Goal: Task Accomplishment & Management: Manage account settings

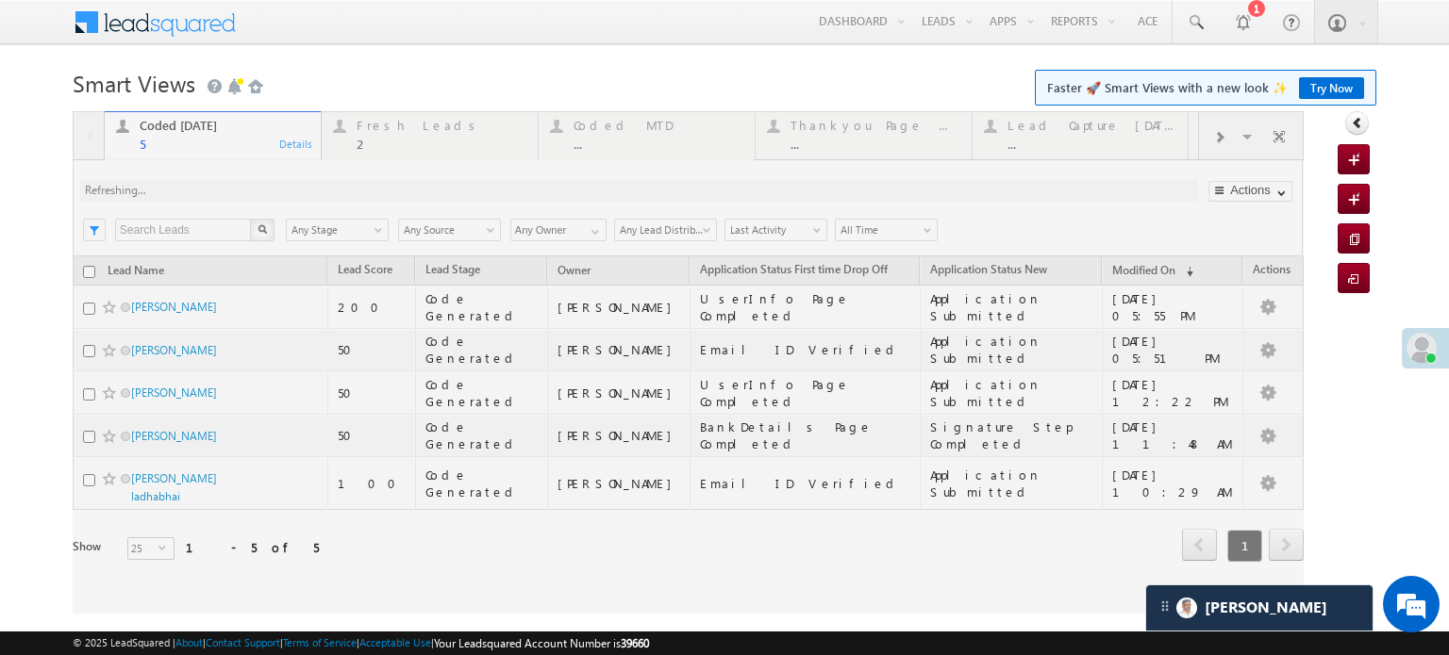
click at [385, 123] on div at bounding box center [688, 362] width 1231 height 503
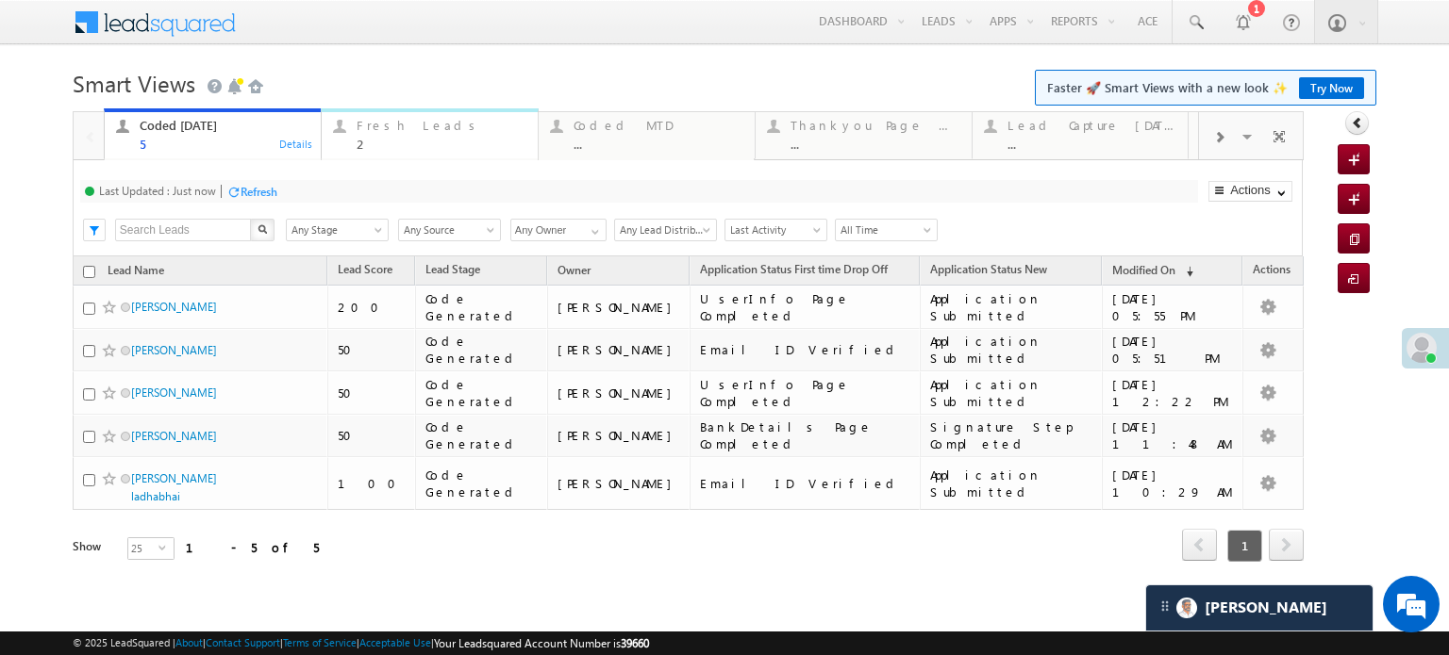
click at [385, 123] on div "Fresh Leads" at bounding box center [441, 125] width 170 height 15
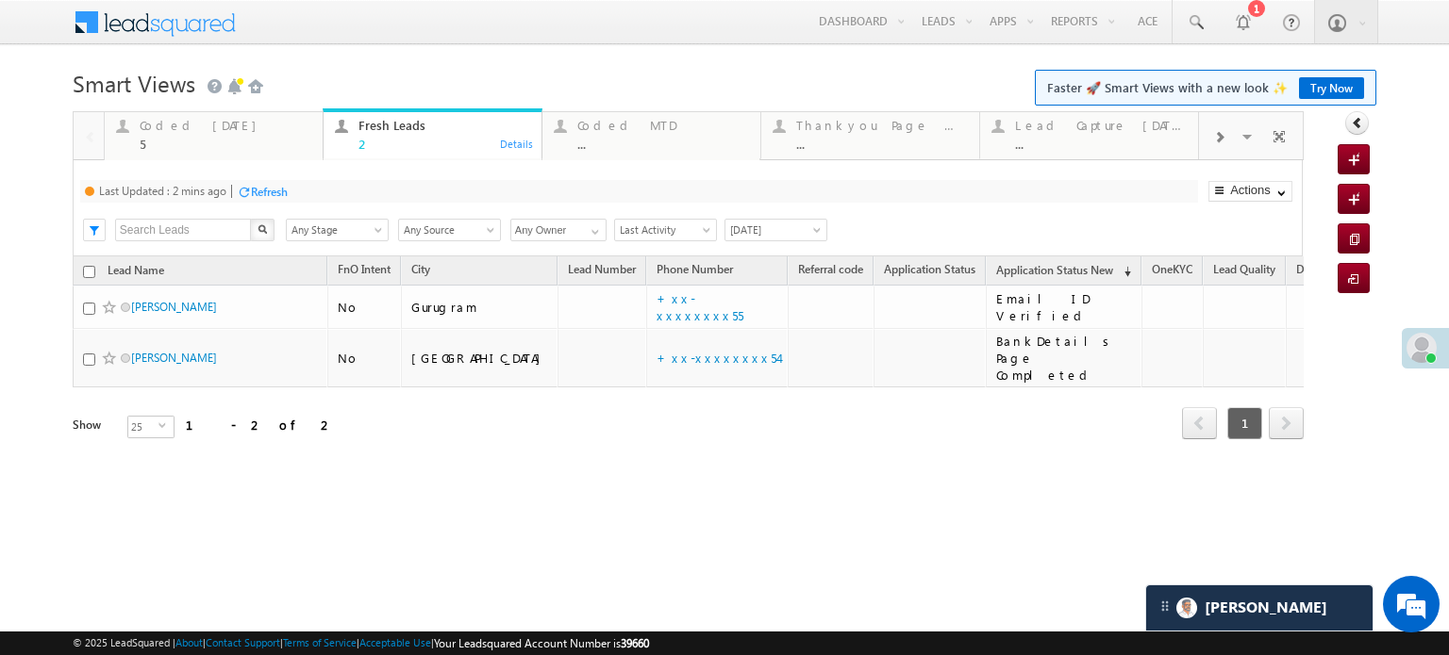
click at [263, 186] on div "Refresh" at bounding box center [269, 192] width 37 height 14
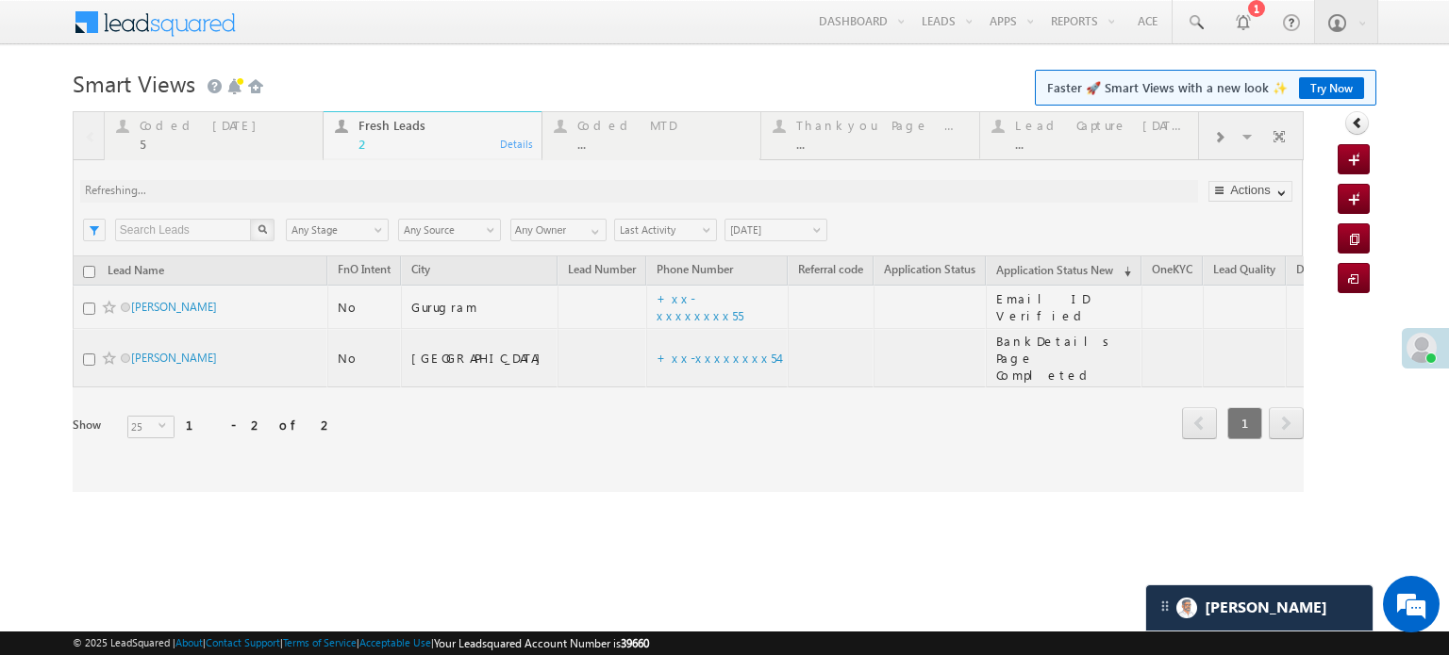
drag, startPoint x: 263, startPoint y: 188, endPoint x: 0, endPoint y: 316, distance: 292.7
click at [0, 316] on body "Menu Priya Rathore priya .rath ore@a ngelb rokin g.com" at bounding box center [724, 267] width 1449 height 535
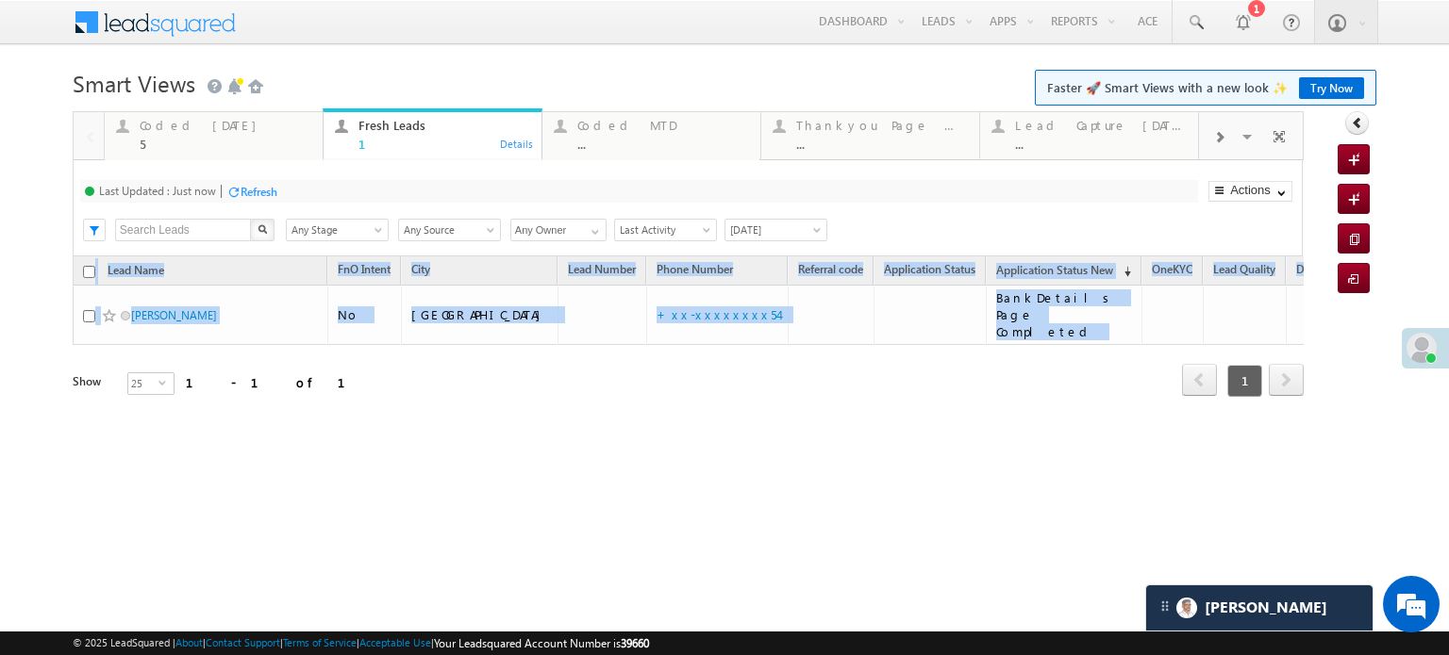
drag, startPoint x: 195, startPoint y: 380, endPoint x: 16, endPoint y: 329, distance: 186.3
click at [16, 329] on body "Menu Priya Rathore priya .rath ore@a ngelb rokin g.com" at bounding box center [724, 267] width 1449 height 535
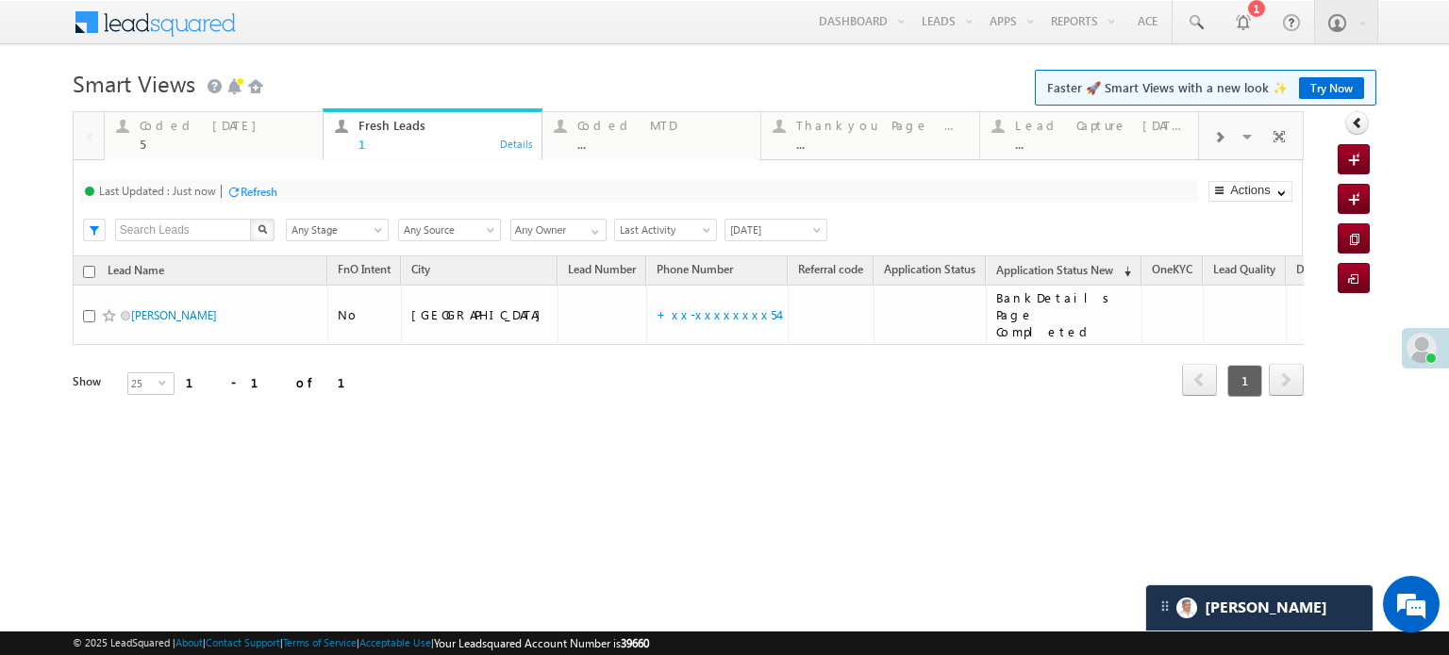
click at [295, 373] on div "Show 25 select 25" at bounding box center [226, 386] width 307 height 26
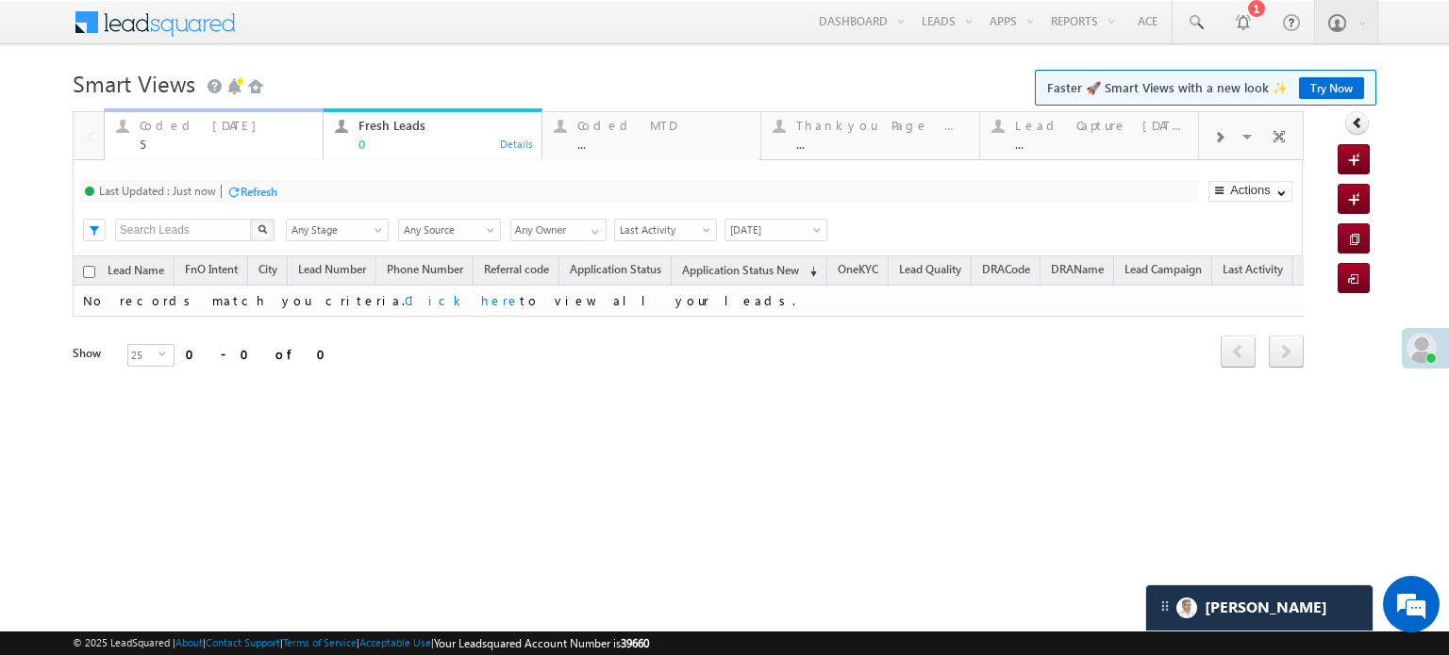
click at [177, 137] on div "5" at bounding box center [226, 144] width 172 height 14
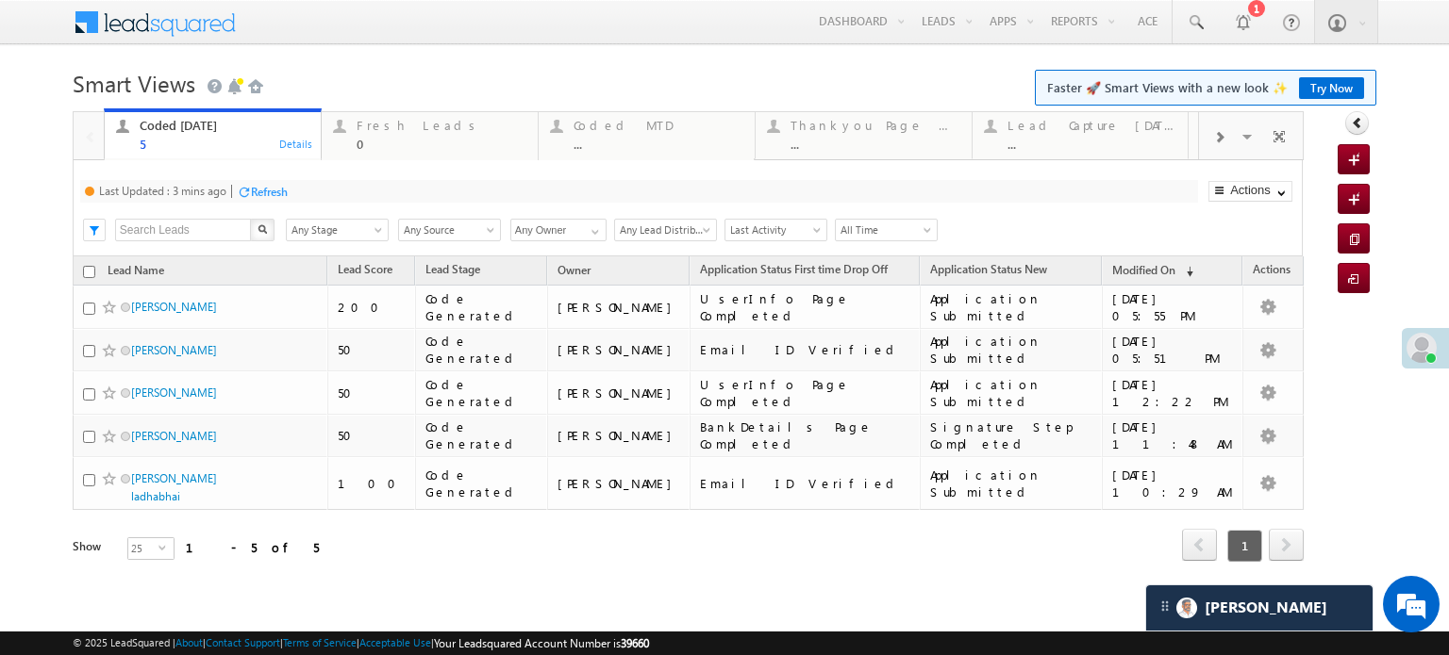
click at [247, 190] on div at bounding box center [244, 192] width 14 height 14
click at [424, 125] on div "Fresh Leads" at bounding box center [441, 125] width 170 height 15
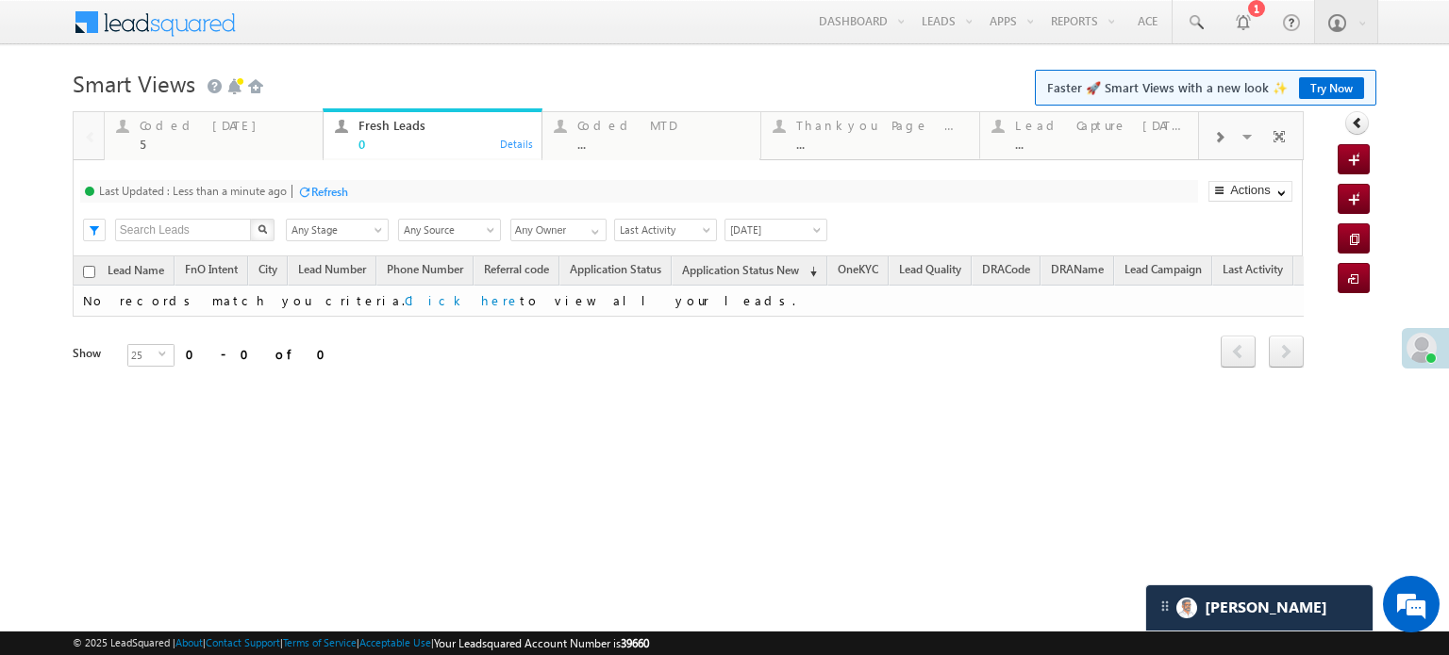
click at [327, 191] on div "Refresh" at bounding box center [329, 192] width 37 height 14
click at [209, 111] on link "Coded Today 5 Details" at bounding box center [214, 133] width 220 height 51
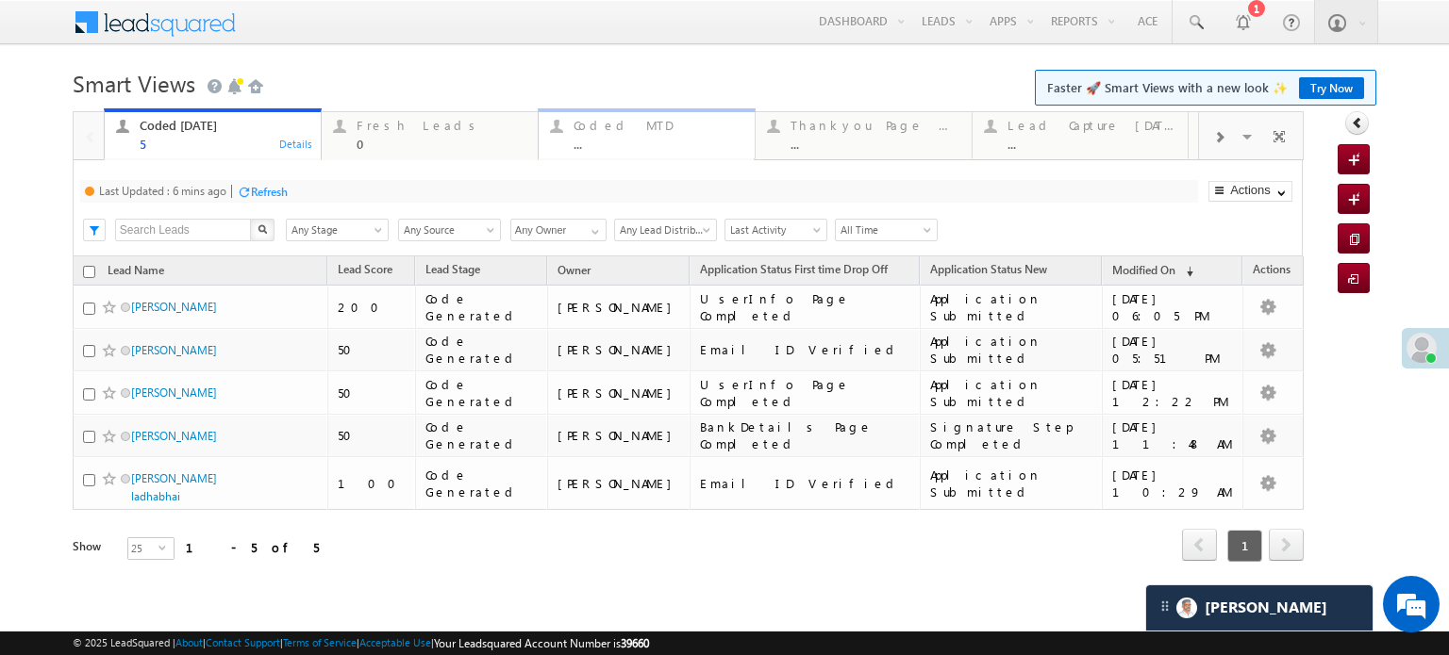
click at [646, 124] on div "Coded MTD" at bounding box center [658, 125] width 170 height 15
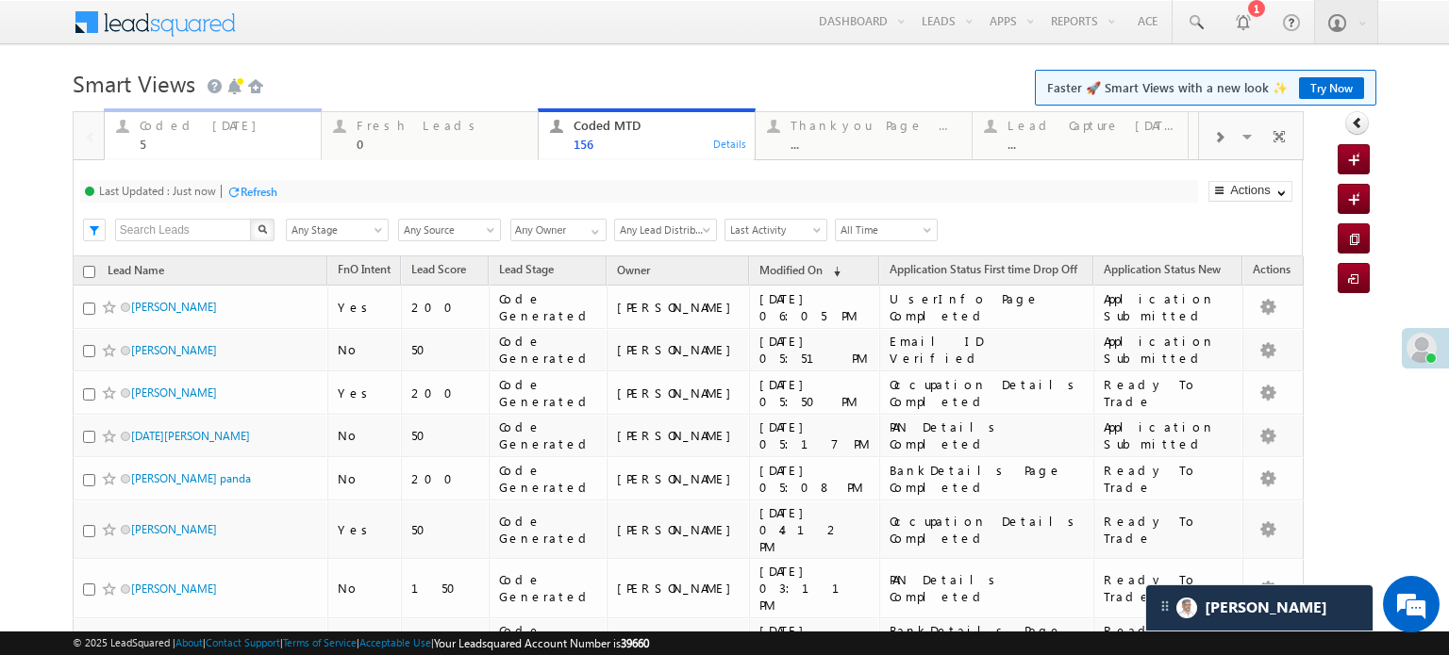
click at [220, 136] on div "Coded Today 5" at bounding box center [225, 132] width 170 height 37
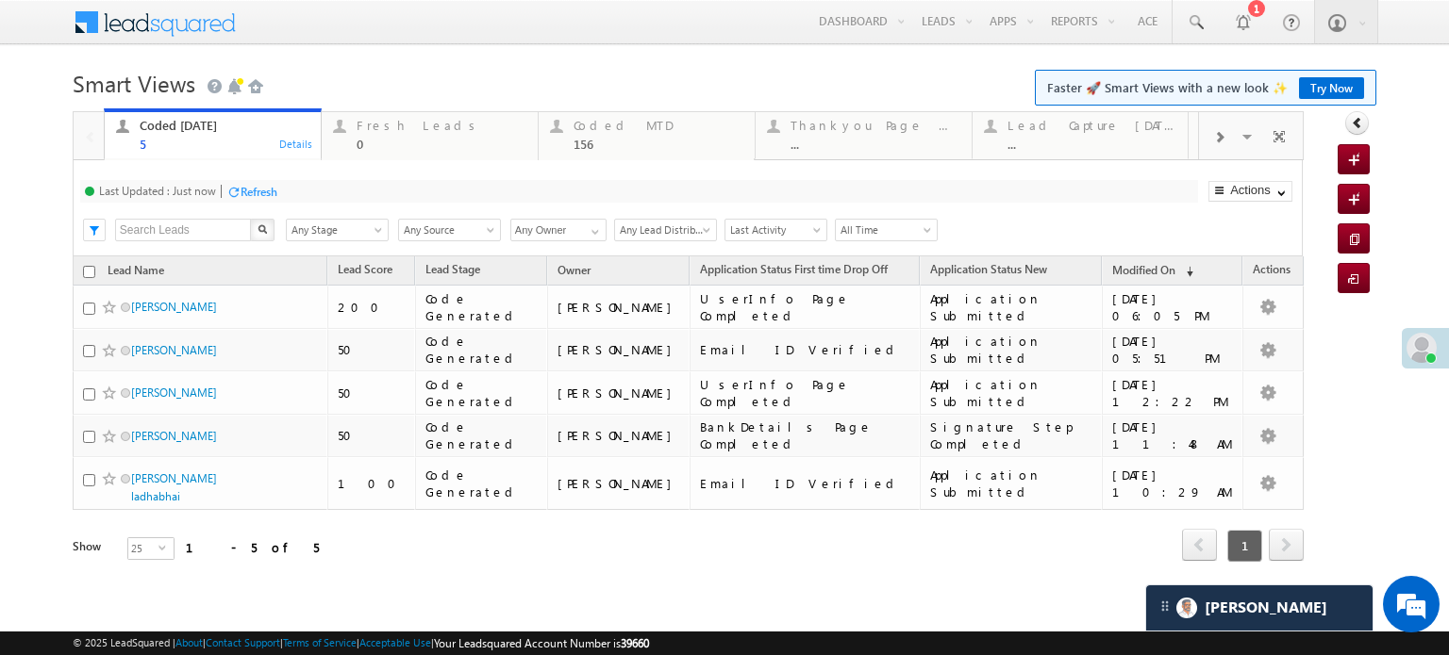
click at [273, 195] on div "Refresh" at bounding box center [258, 192] width 37 height 14
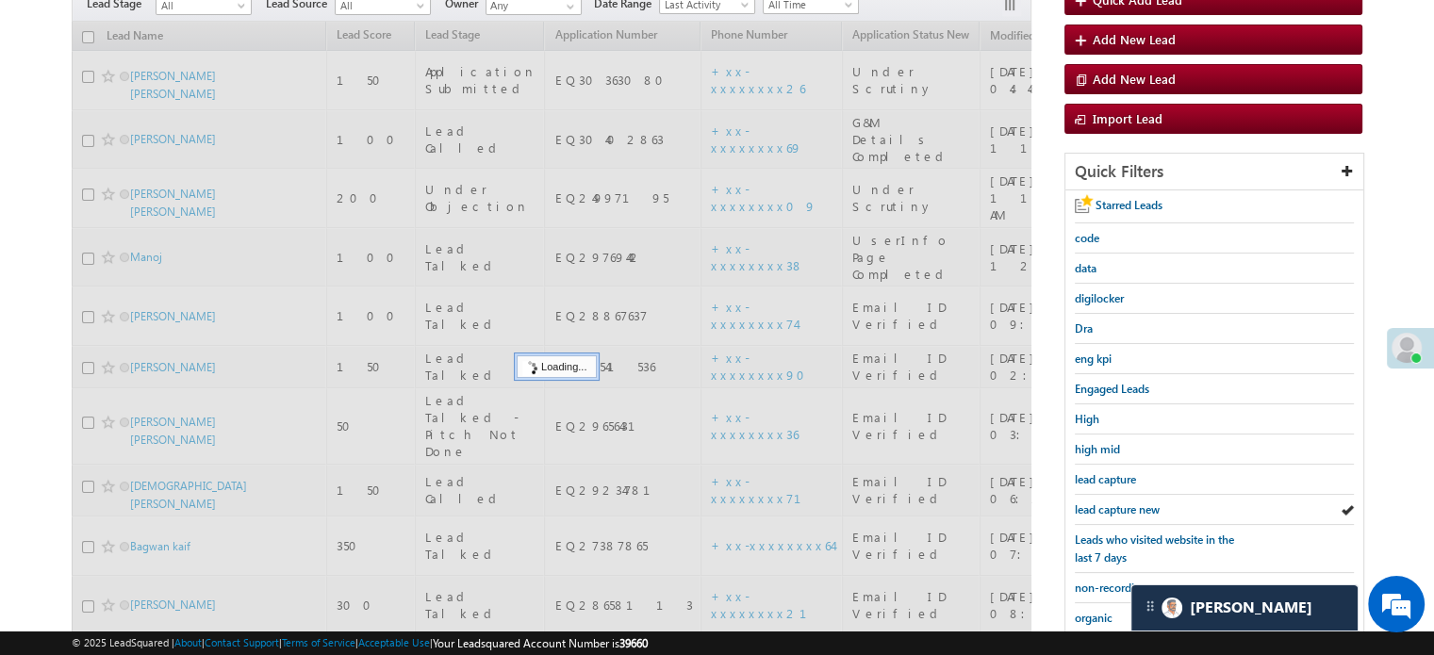
scroll to position [189, 0]
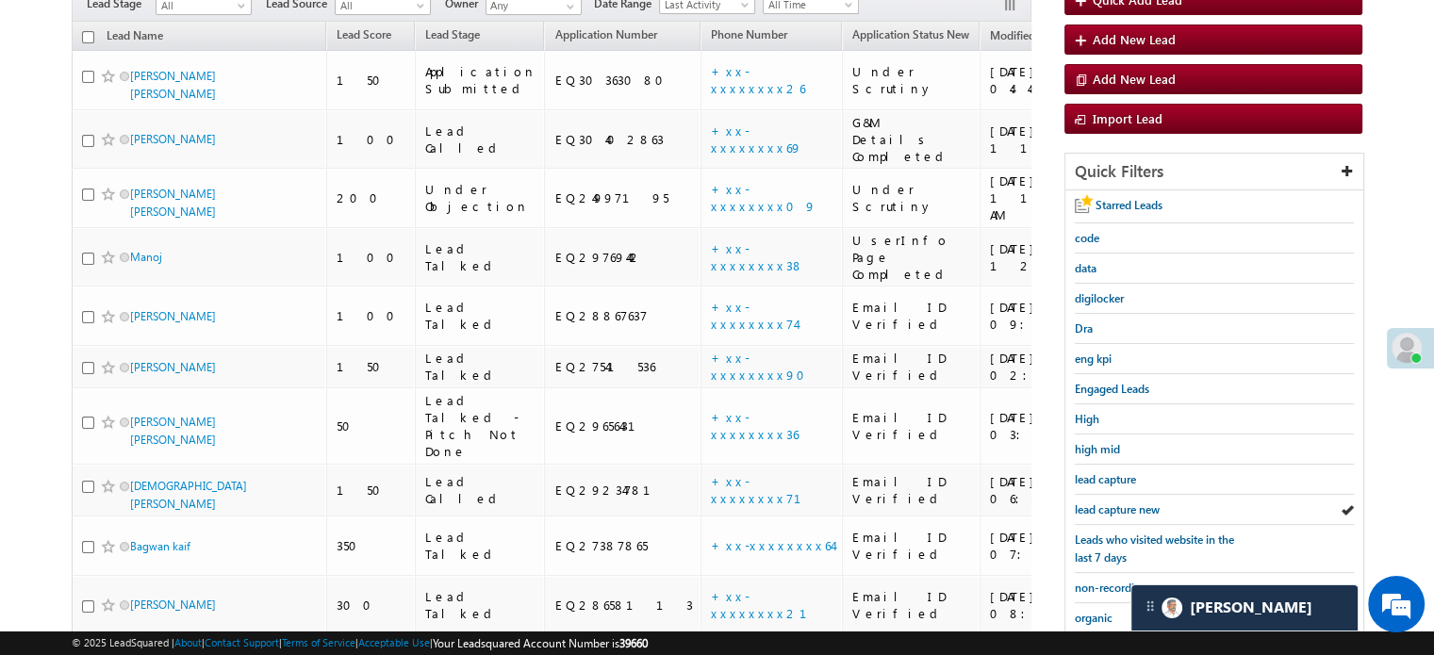
click at [1122, 503] on span "lead capture new" at bounding box center [1117, 510] width 85 height 14
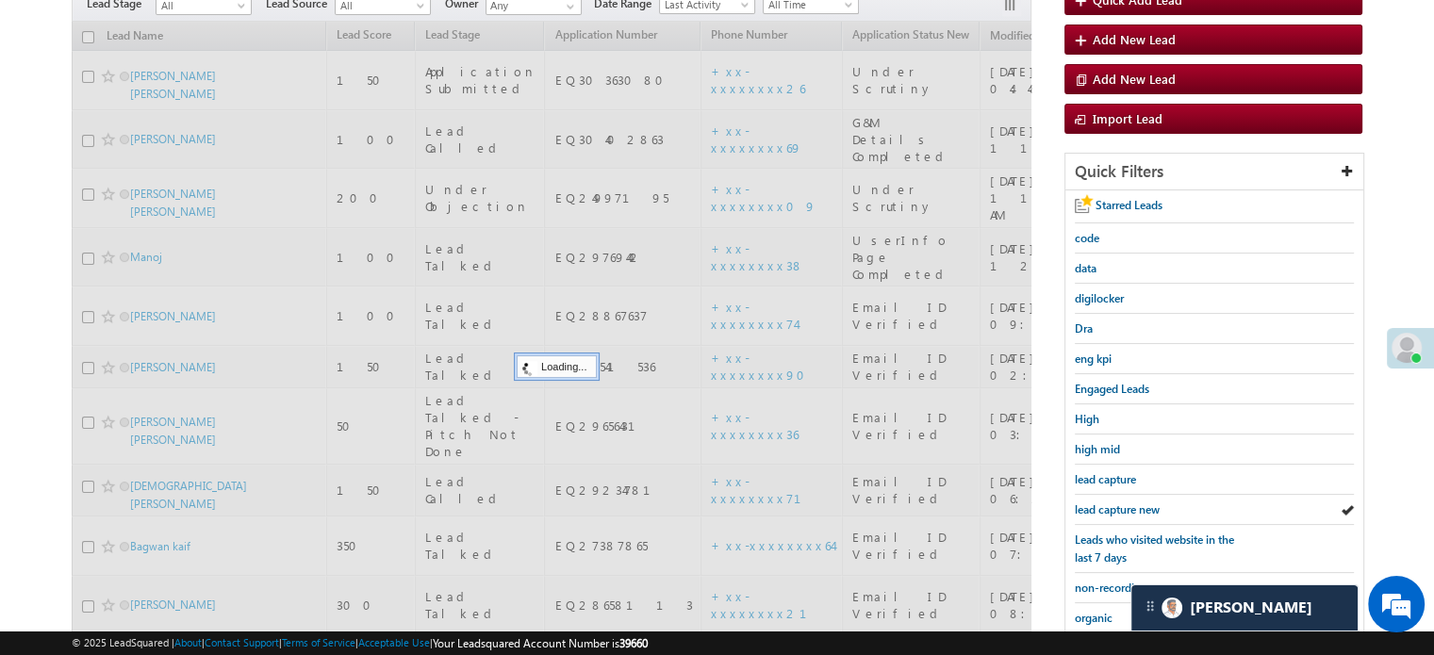
click at [1122, 503] on span "lead capture new" at bounding box center [1117, 510] width 85 height 14
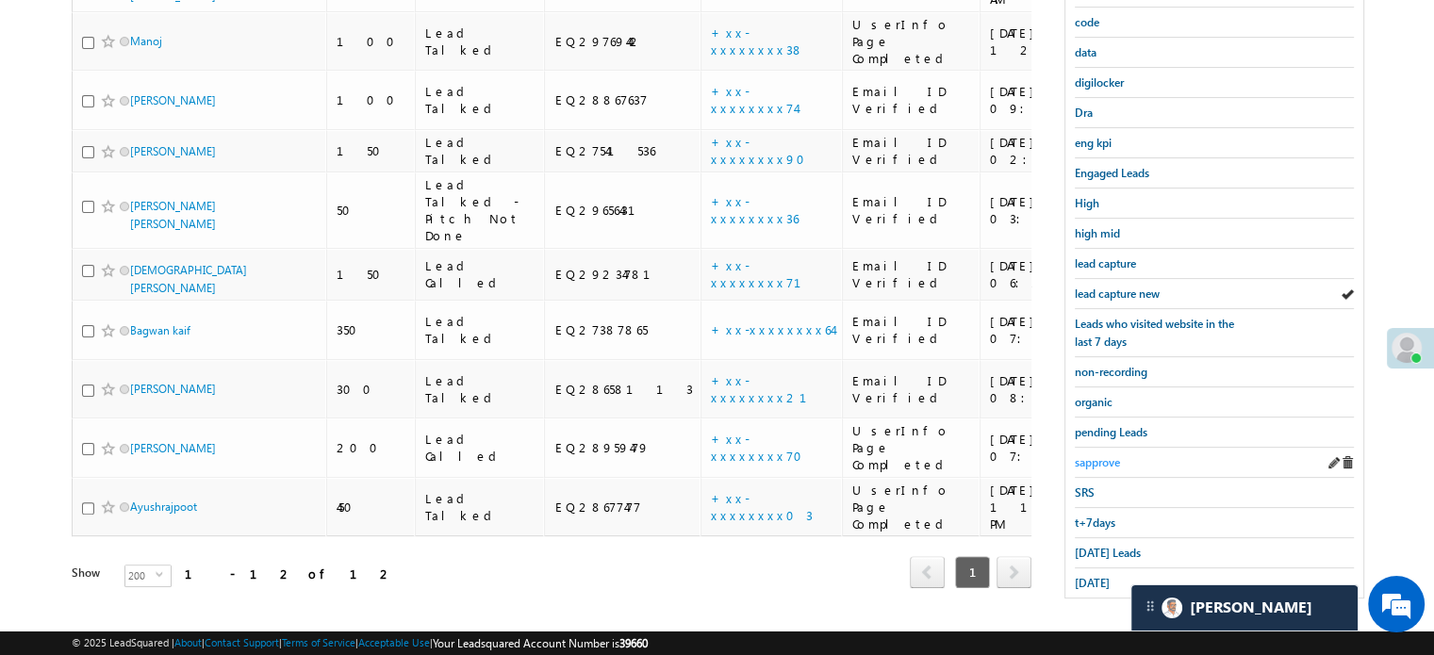
click at [1089, 455] on span "sapprove" at bounding box center [1097, 462] width 45 height 14
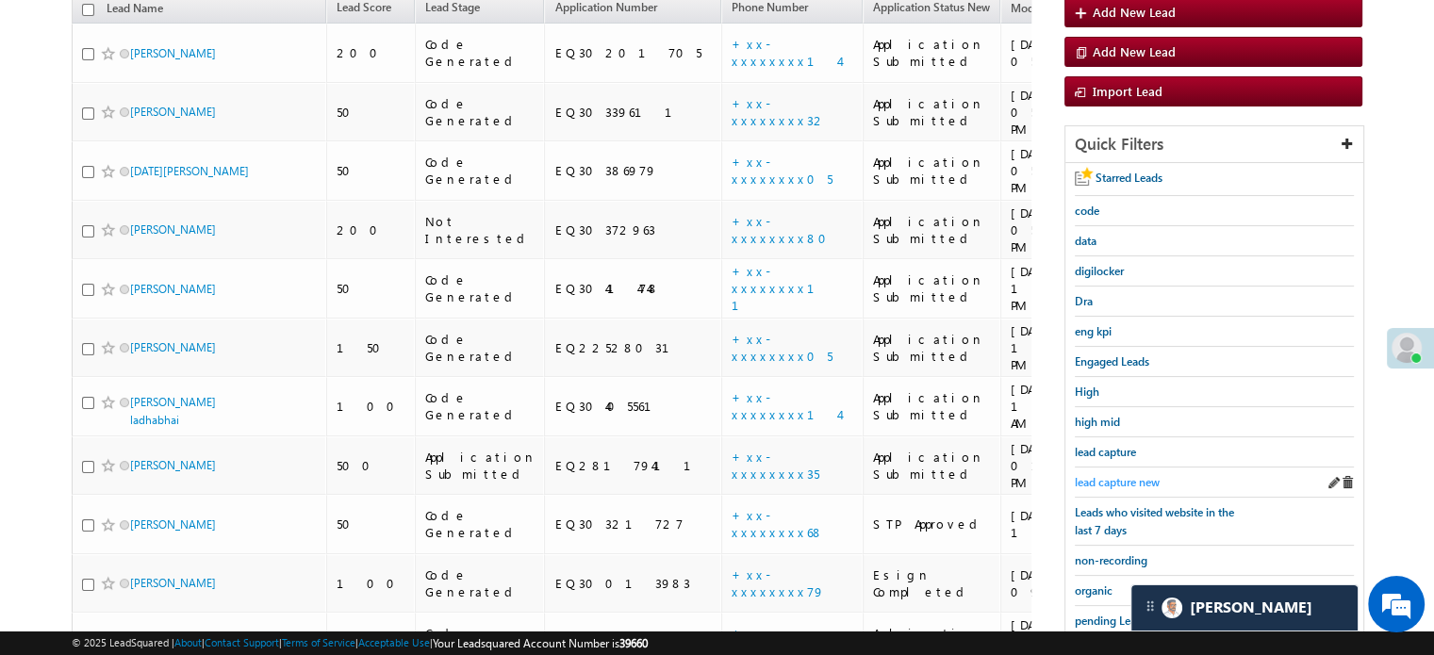
scroll to position [122, 0]
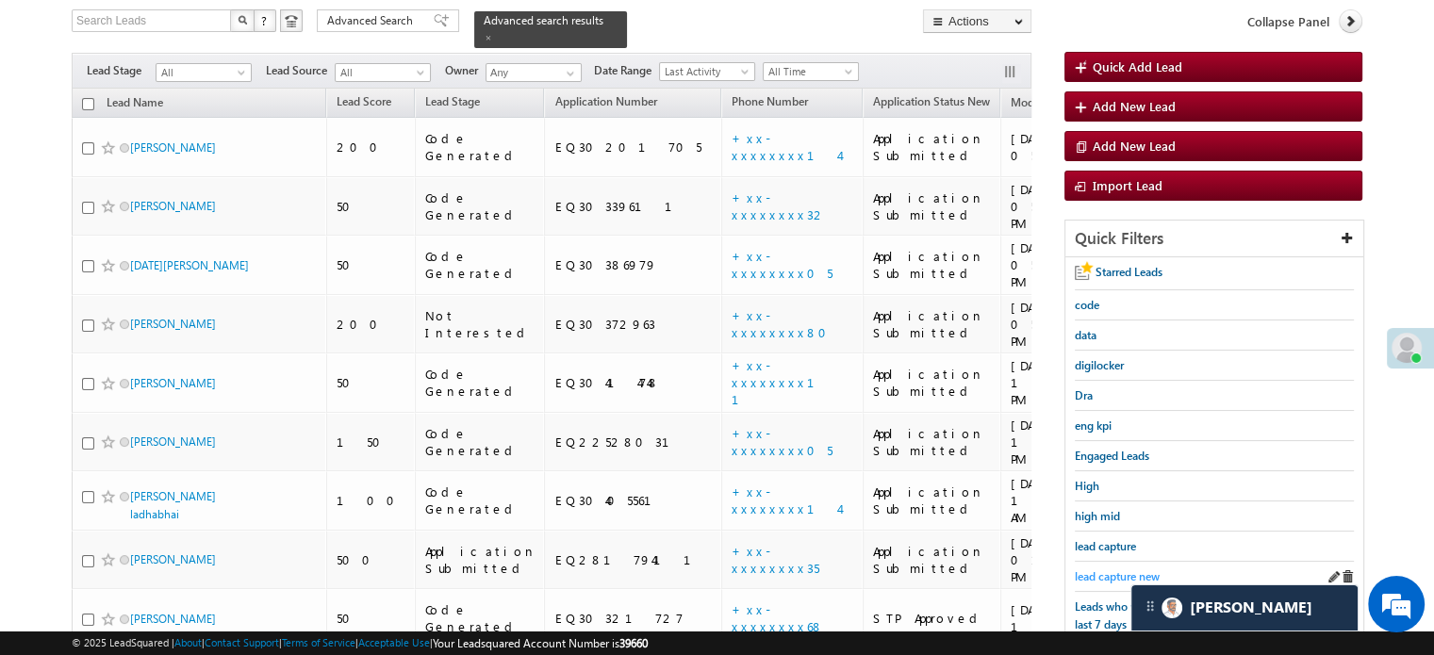
click at [1108, 570] on span "lead capture new" at bounding box center [1117, 577] width 85 height 14
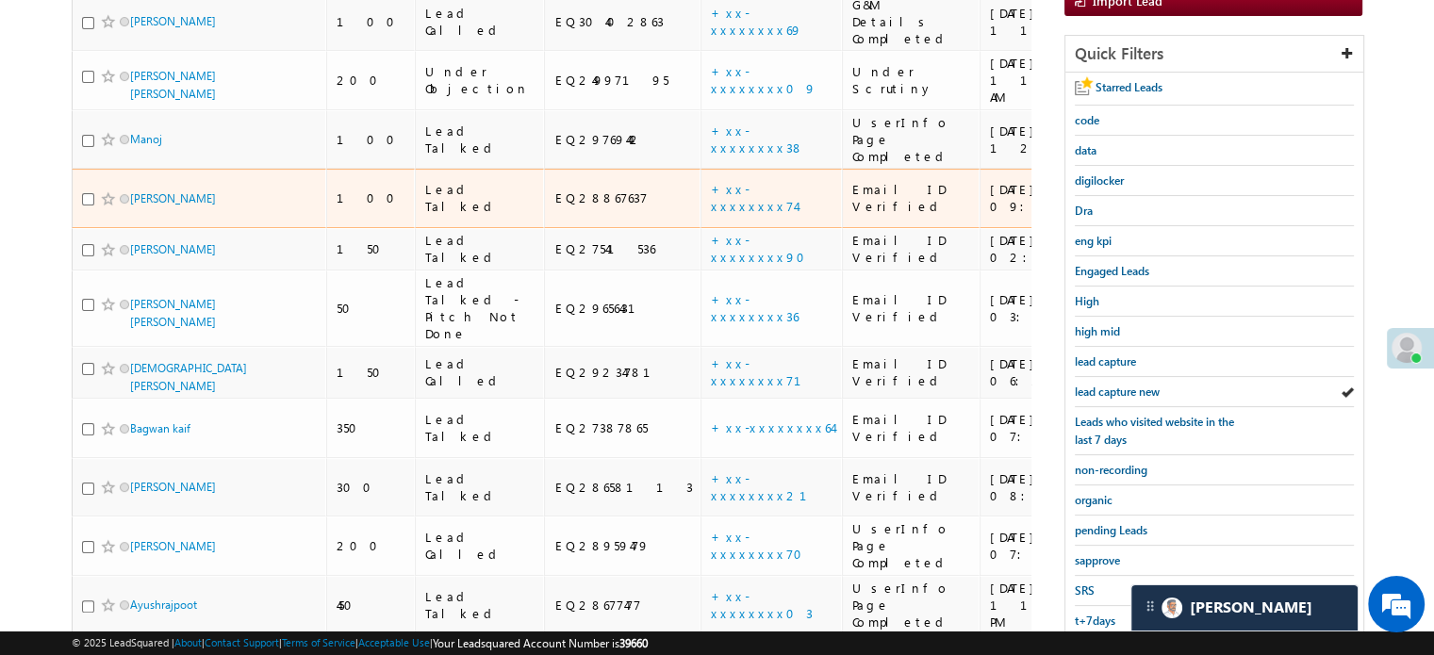
scroll to position [310, 0]
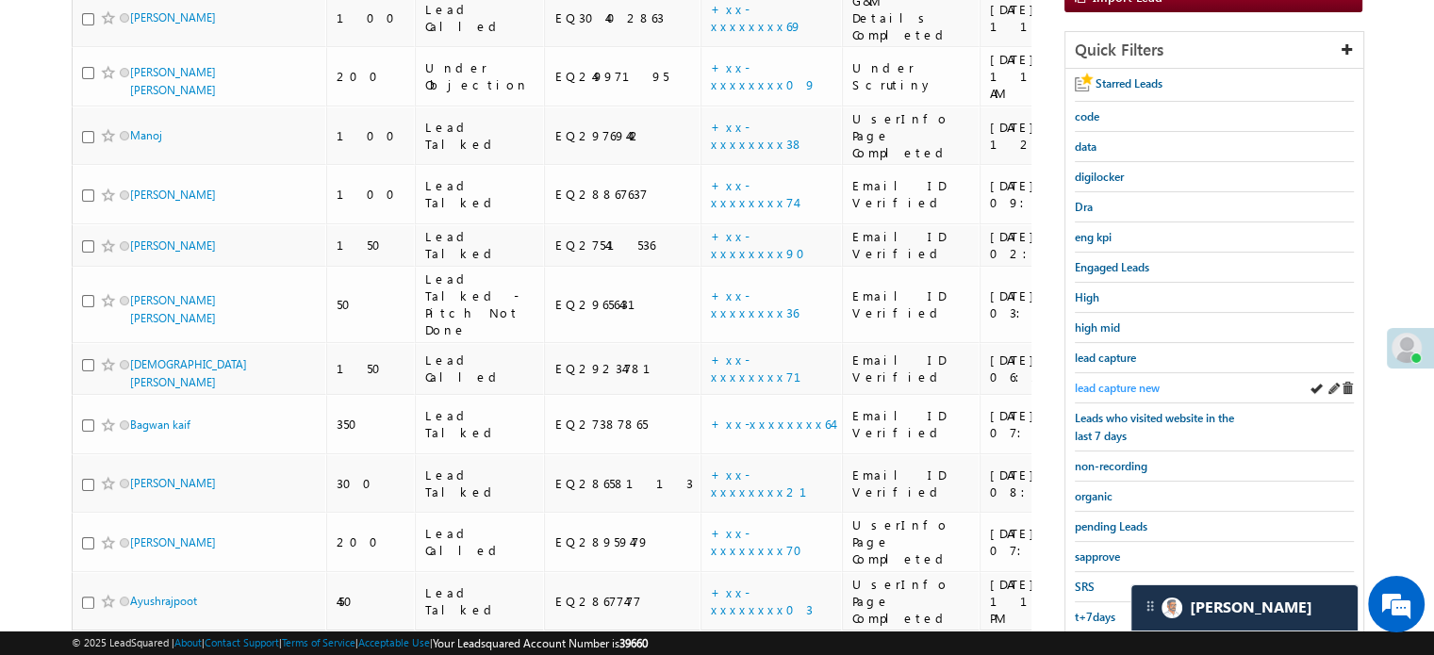
click at [1121, 381] on span "lead capture new" at bounding box center [1117, 388] width 85 height 14
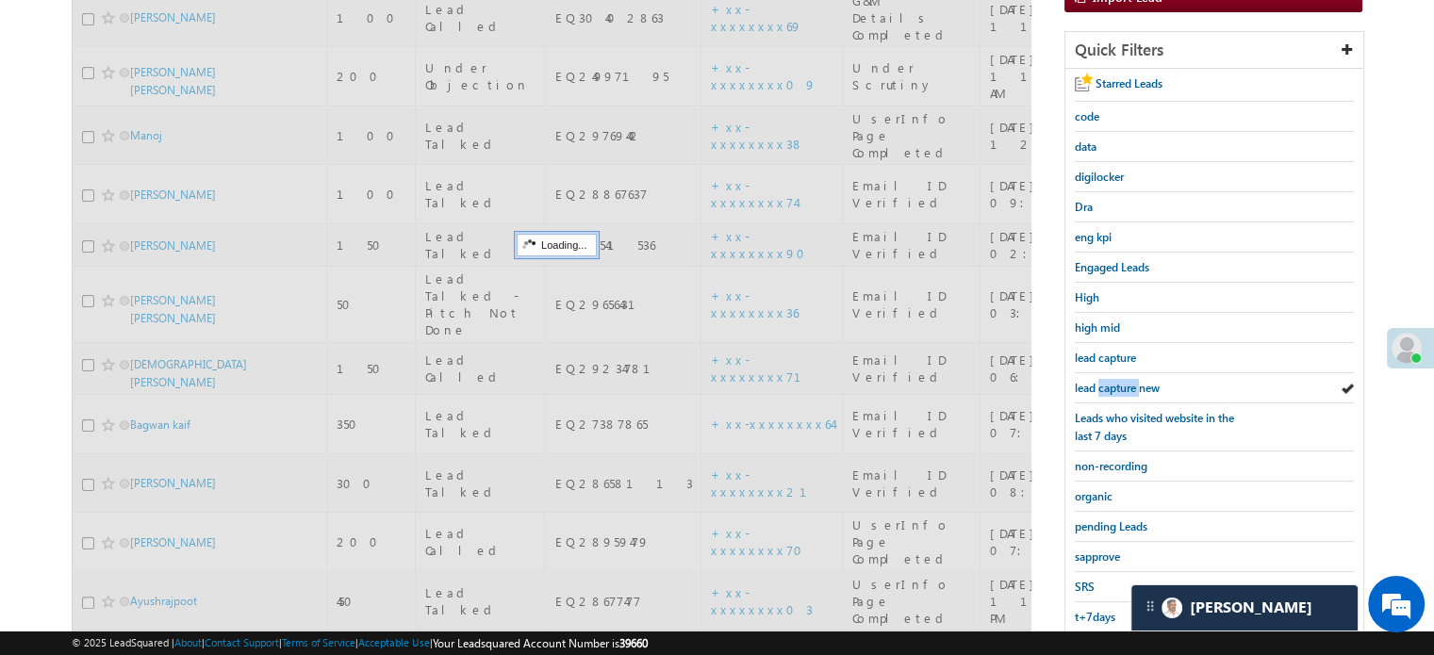
click at [1121, 381] on span "lead capture new" at bounding box center [1117, 388] width 85 height 14
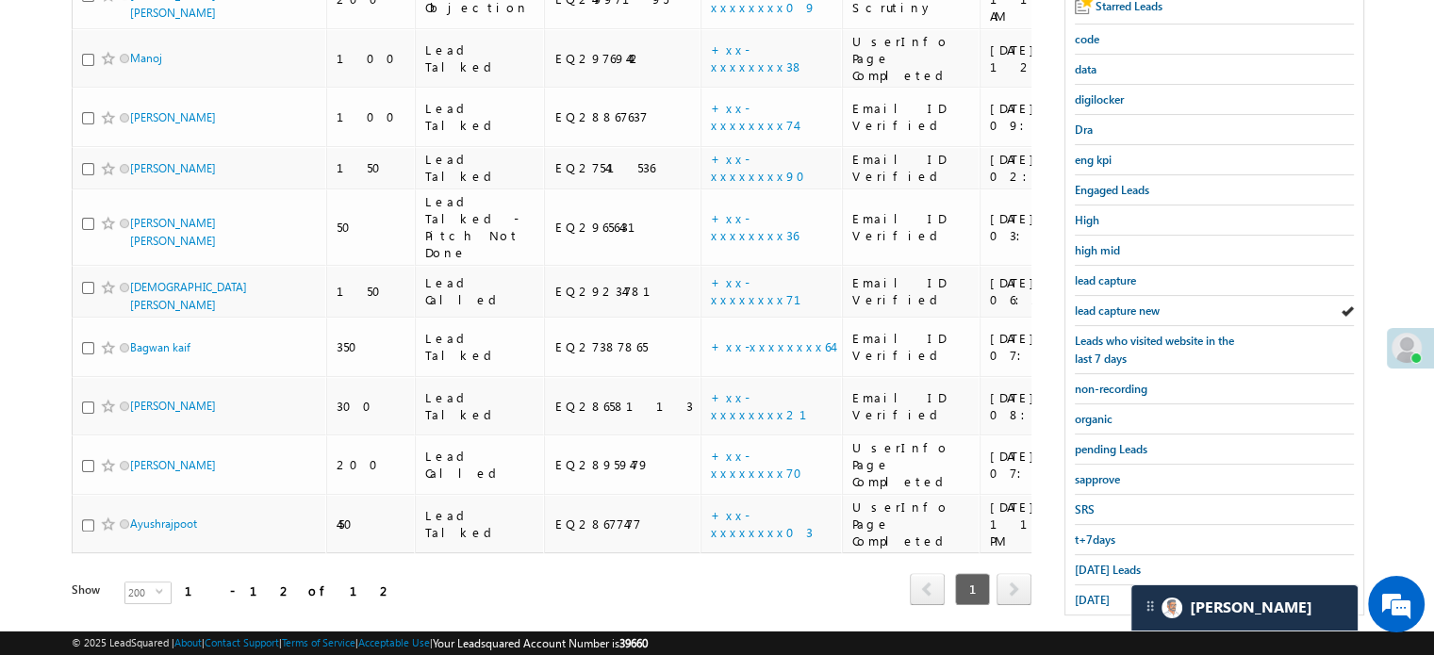
scroll to position [405, 0]
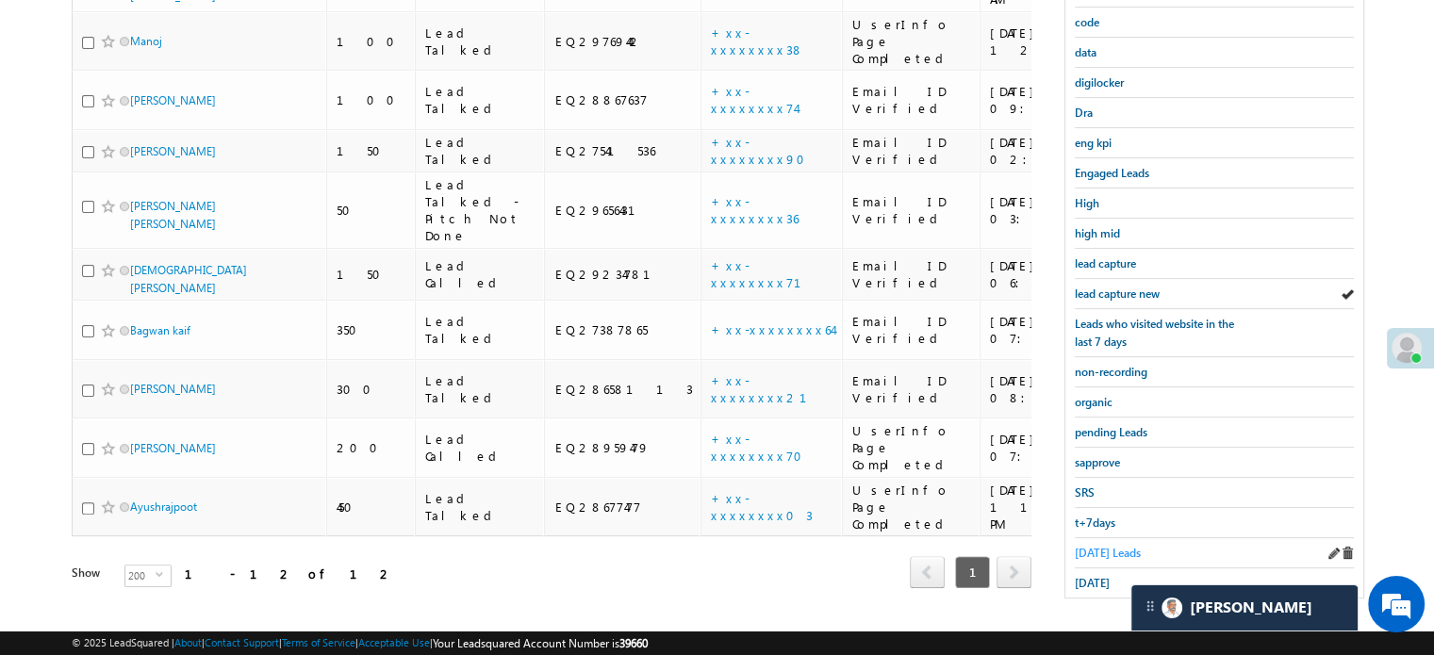
click at [1080, 552] on span "Today's Leads" at bounding box center [1108, 553] width 66 height 14
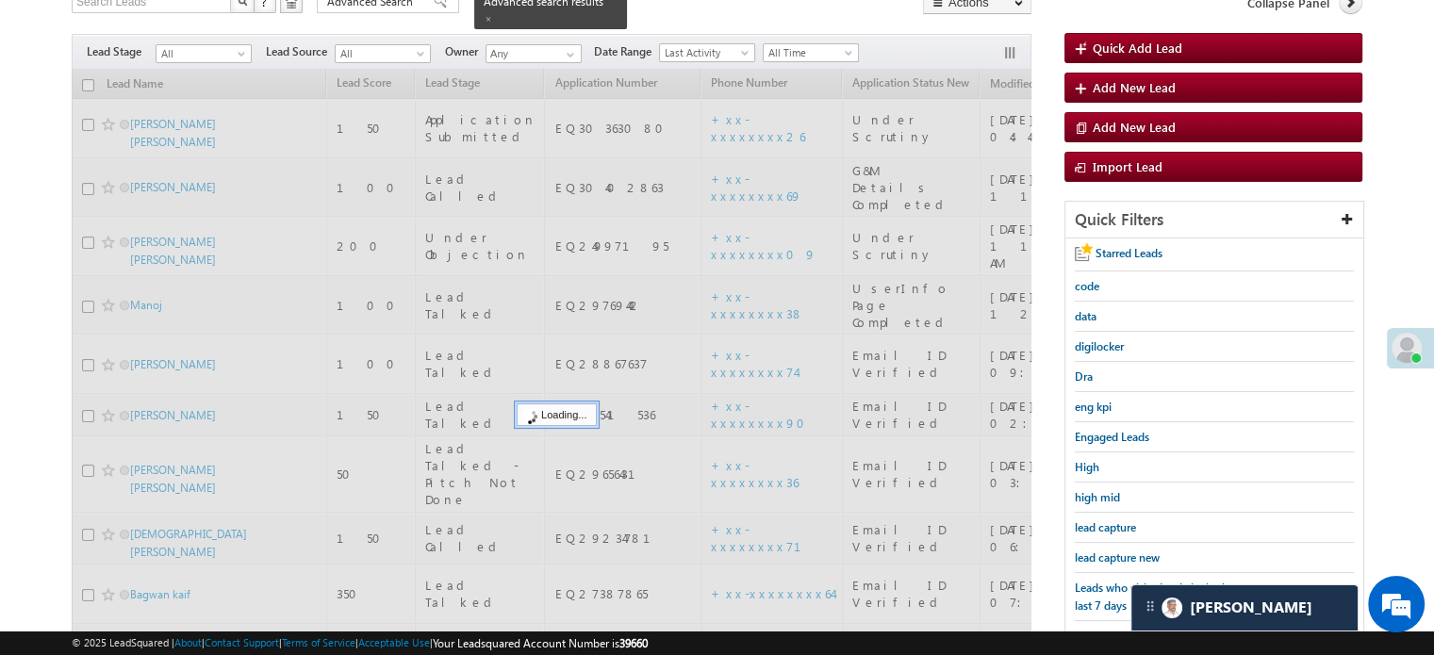
scroll to position [122, 0]
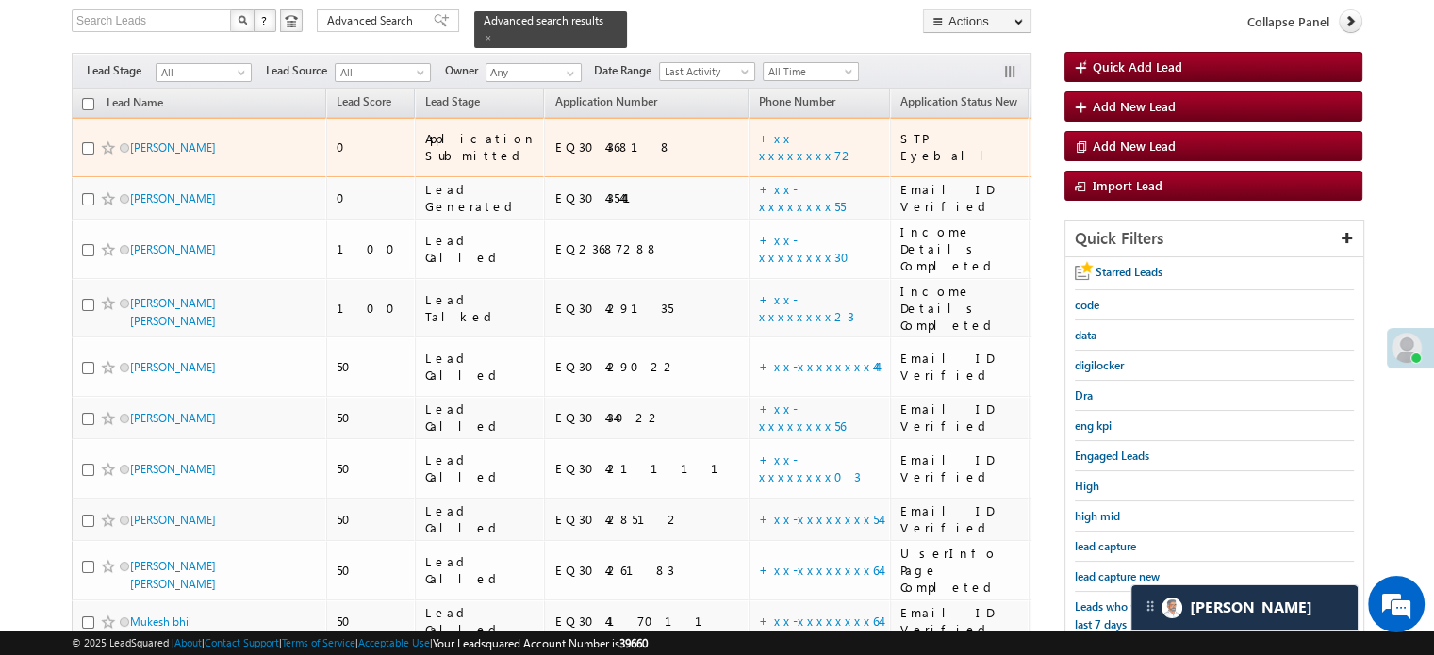
drag, startPoint x: 141, startPoint y: 136, endPoint x: 16, endPoint y: 124, distance: 126.0
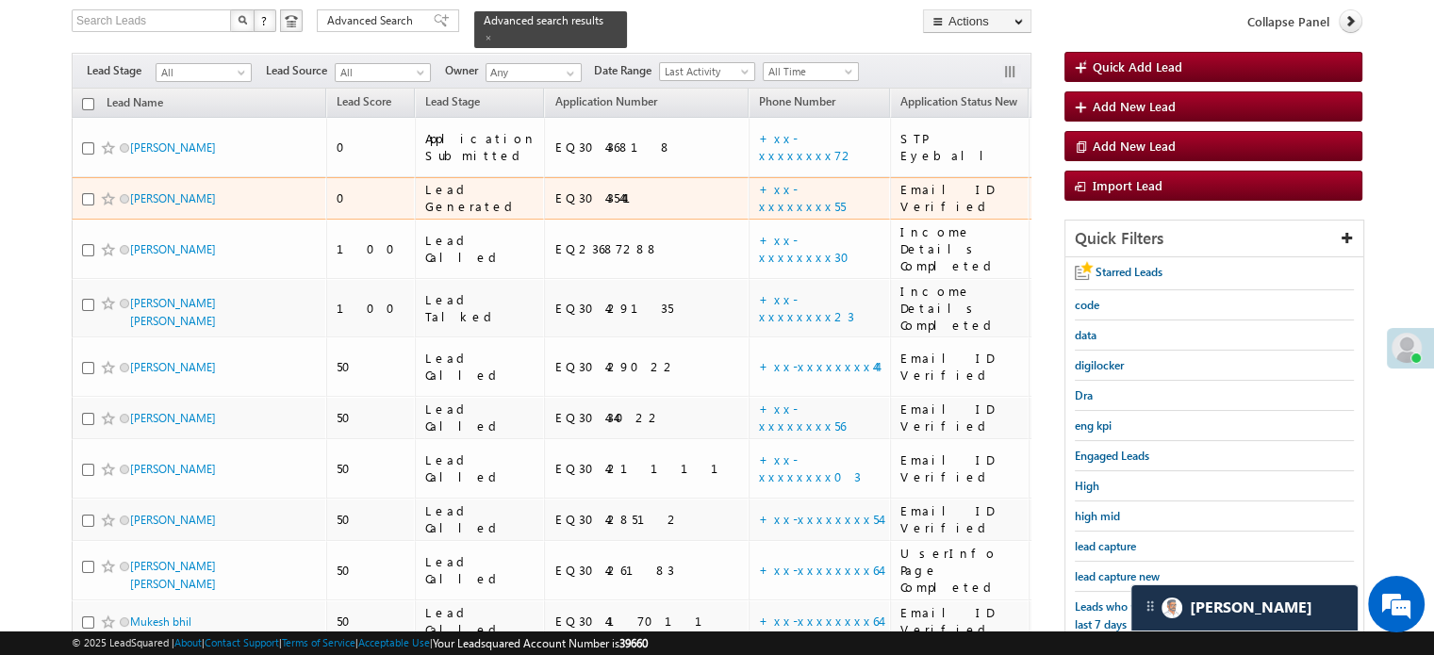
click at [749, 179] on td "+xx-xxxxxxxx55" at bounding box center [819, 198] width 141 height 43
click at [759, 181] on link "+xx-xxxxxxxx55" at bounding box center [802, 197] width 87 height 33
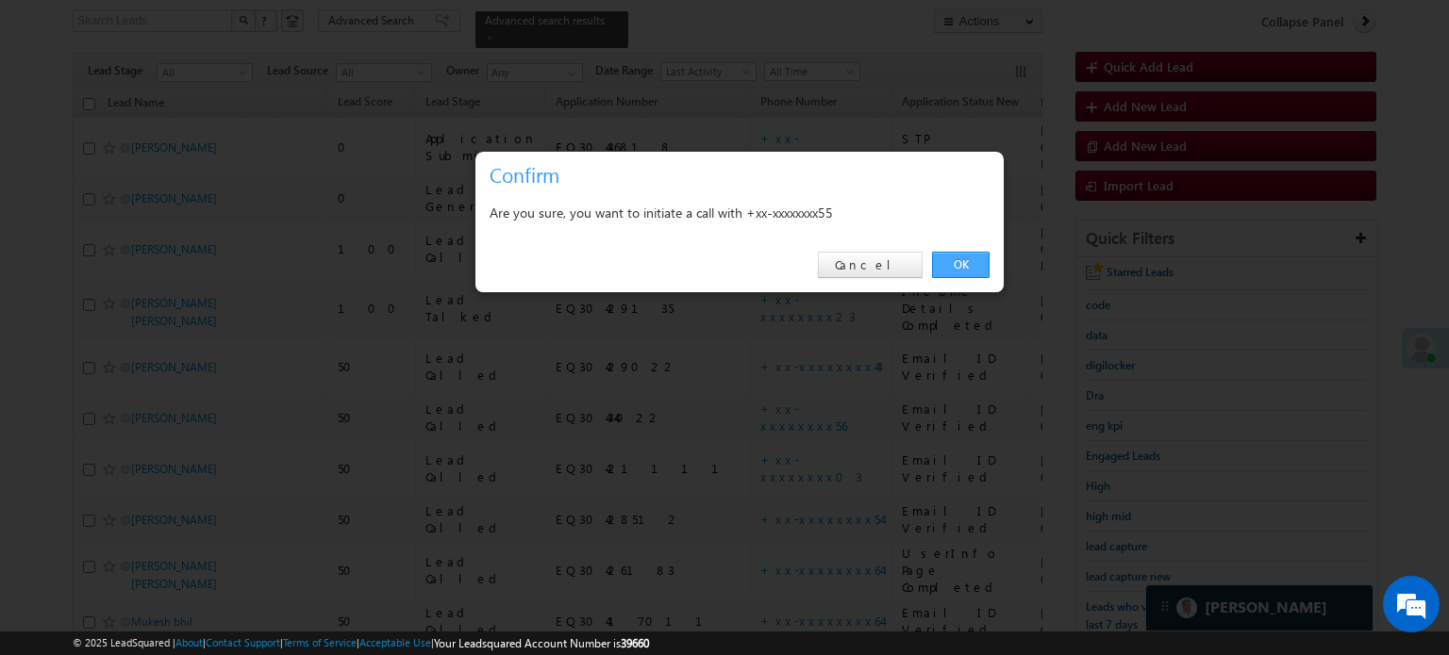
click at [981, 259] on link "OK" at bounding box center [961, 265] width 58 height 26
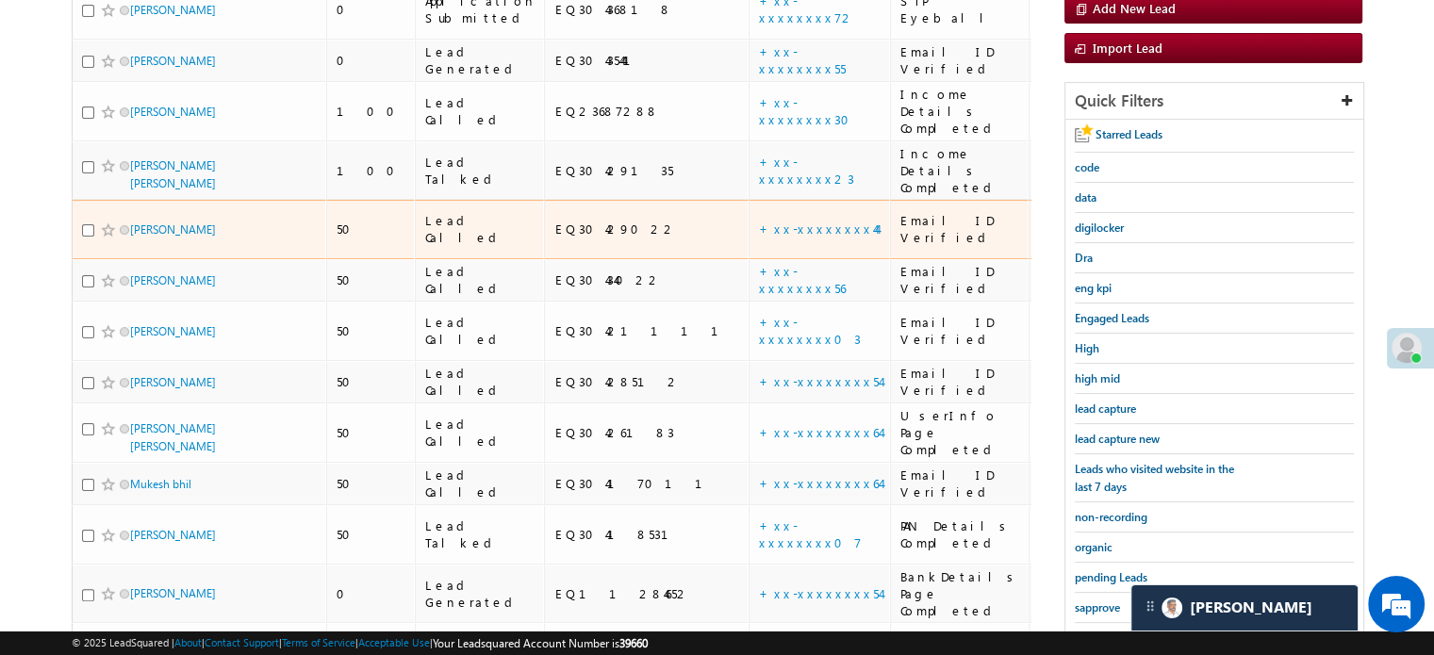
scroll to position [267, 0]
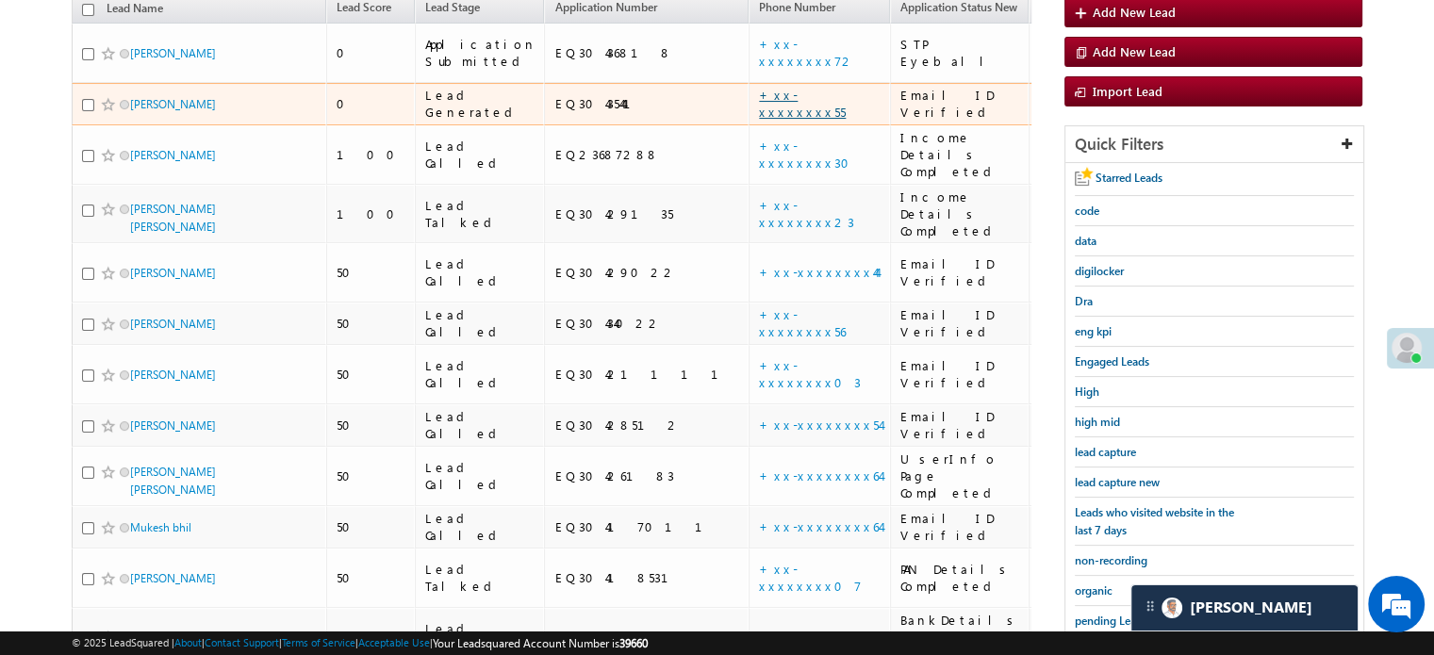
click at [759, 87] on link "+xx-xxxxxxxx55" at bounding box center [802, 103] width 87 height 33
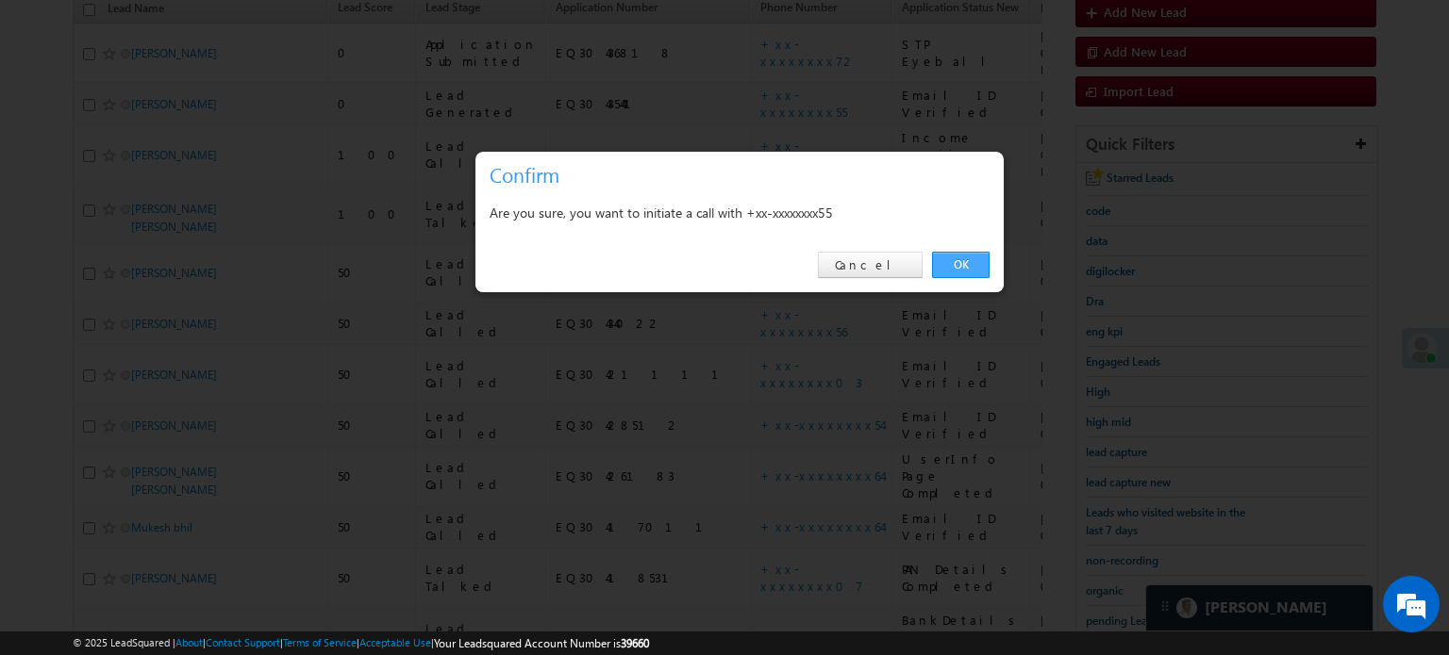
click at [958, 269] on link "OK" at bounding box center [961, 265] width 58 height 26
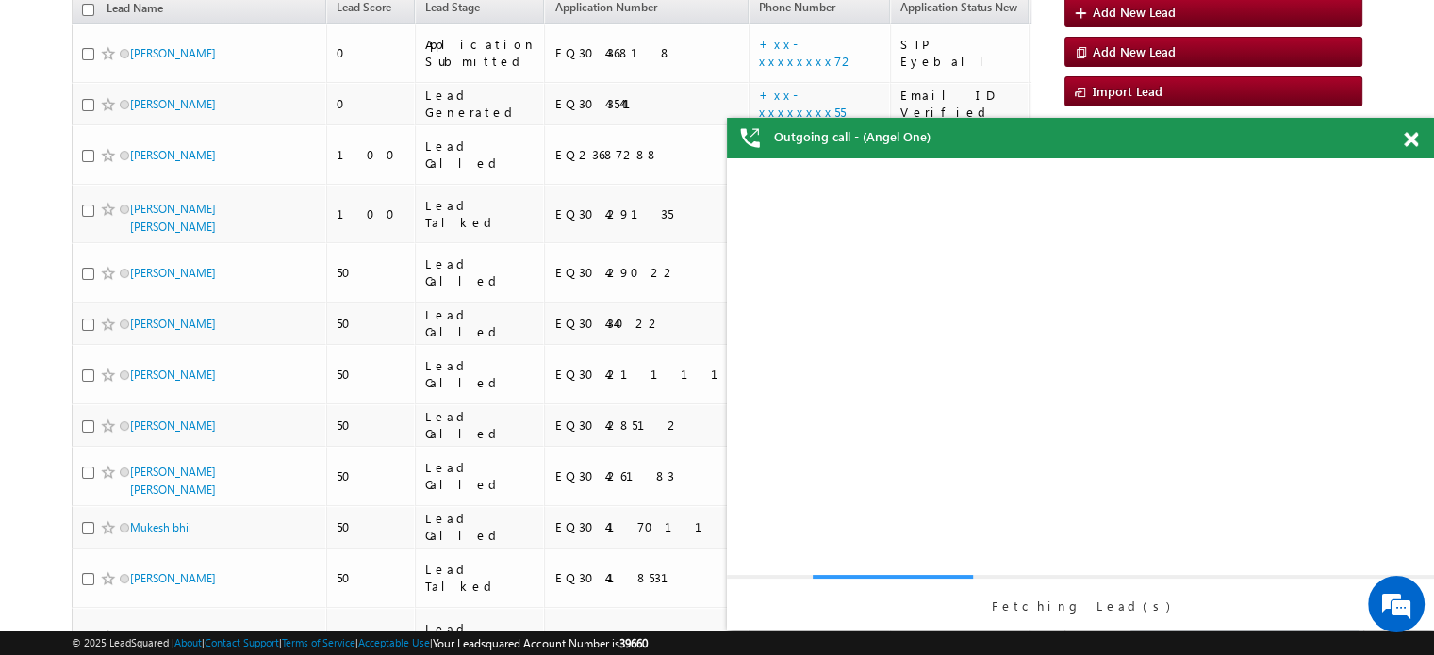
scroll to position [0, 0]
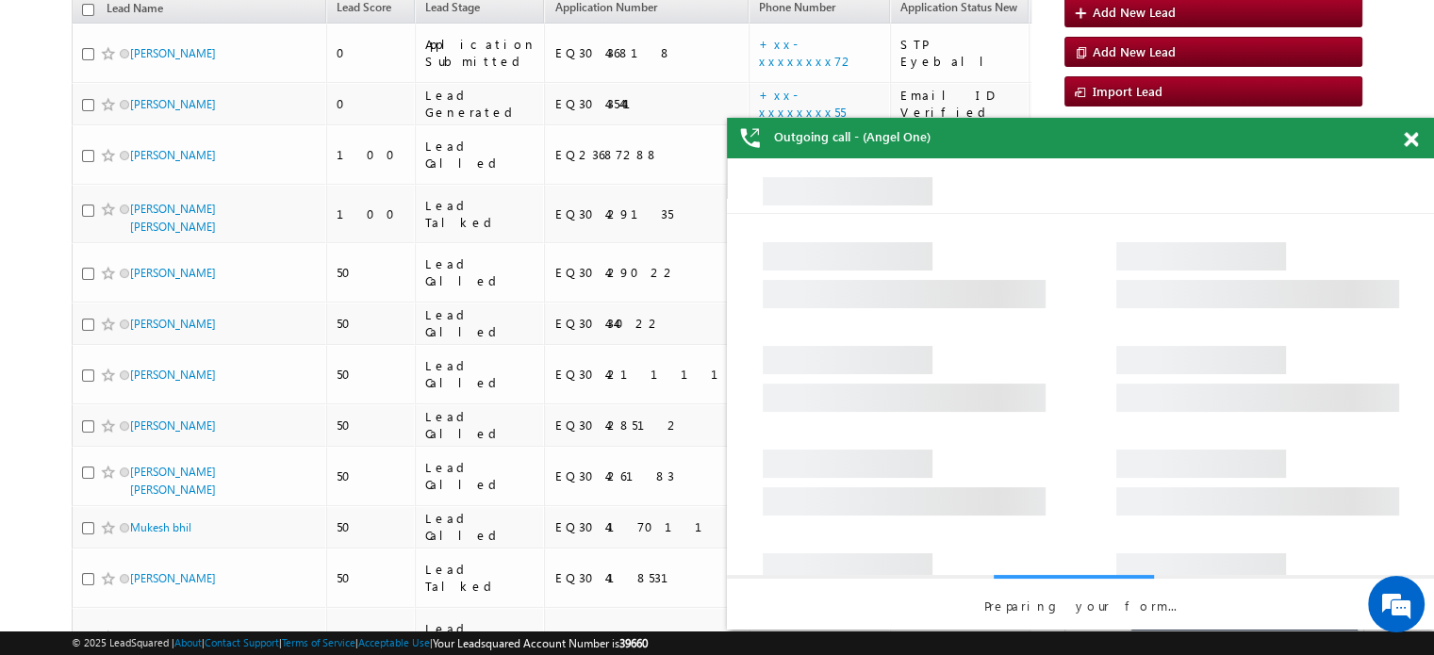
click at [1411, 142] on span at bounding box center [1411, 140] width 14 height 16
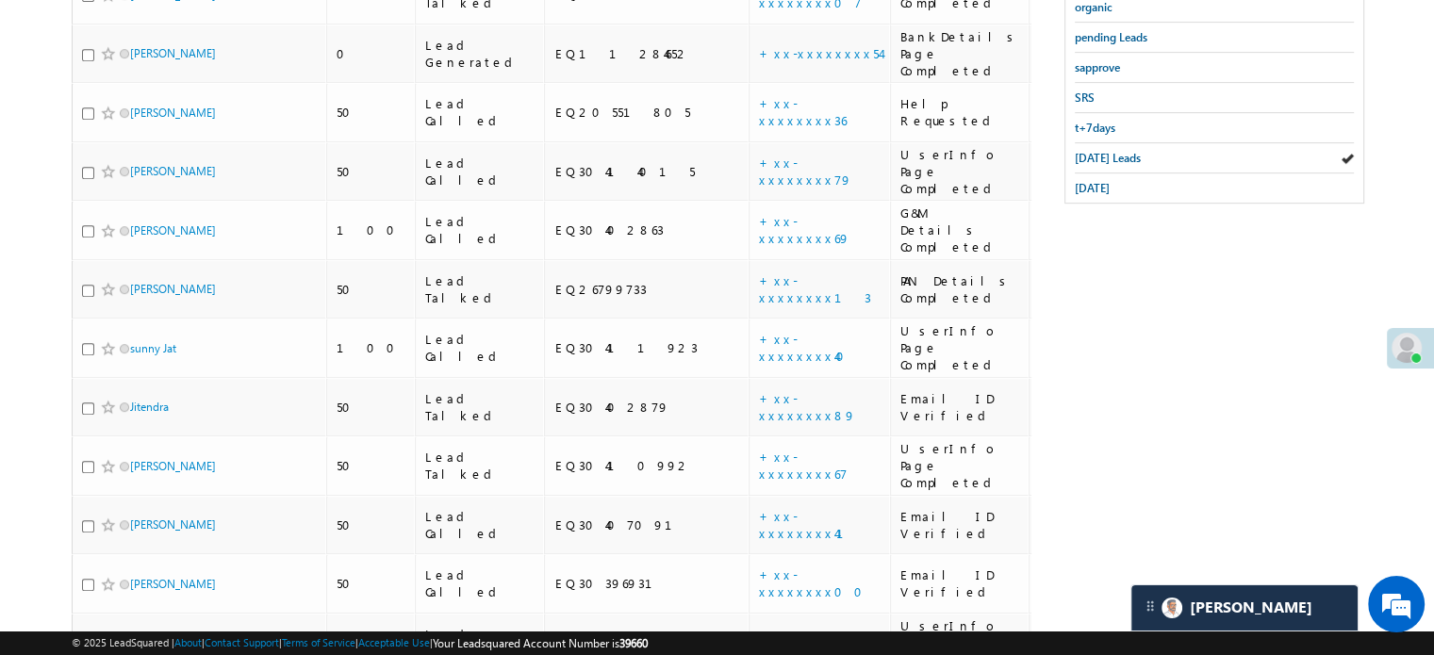
scroll to position [568, 0]
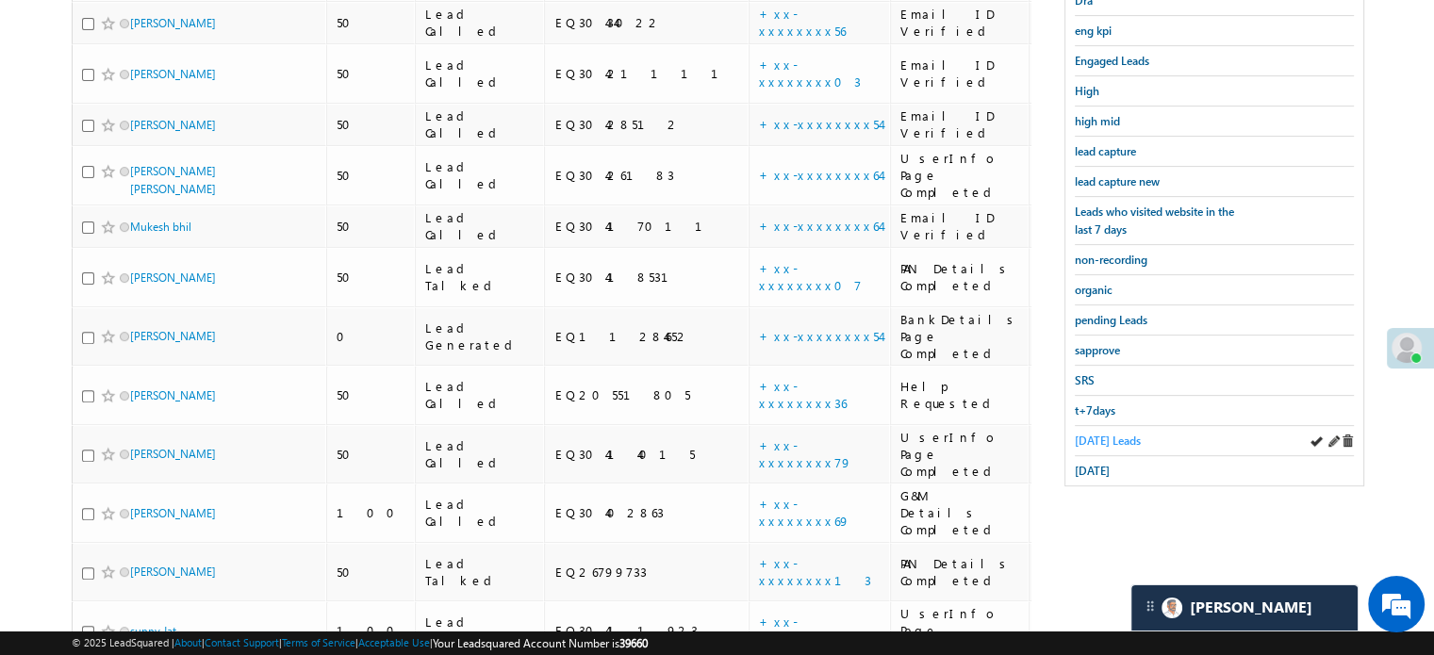
click at [1079, 434] on span "Today's Leads" at bounding box center [1108, 441] width 66 height 14
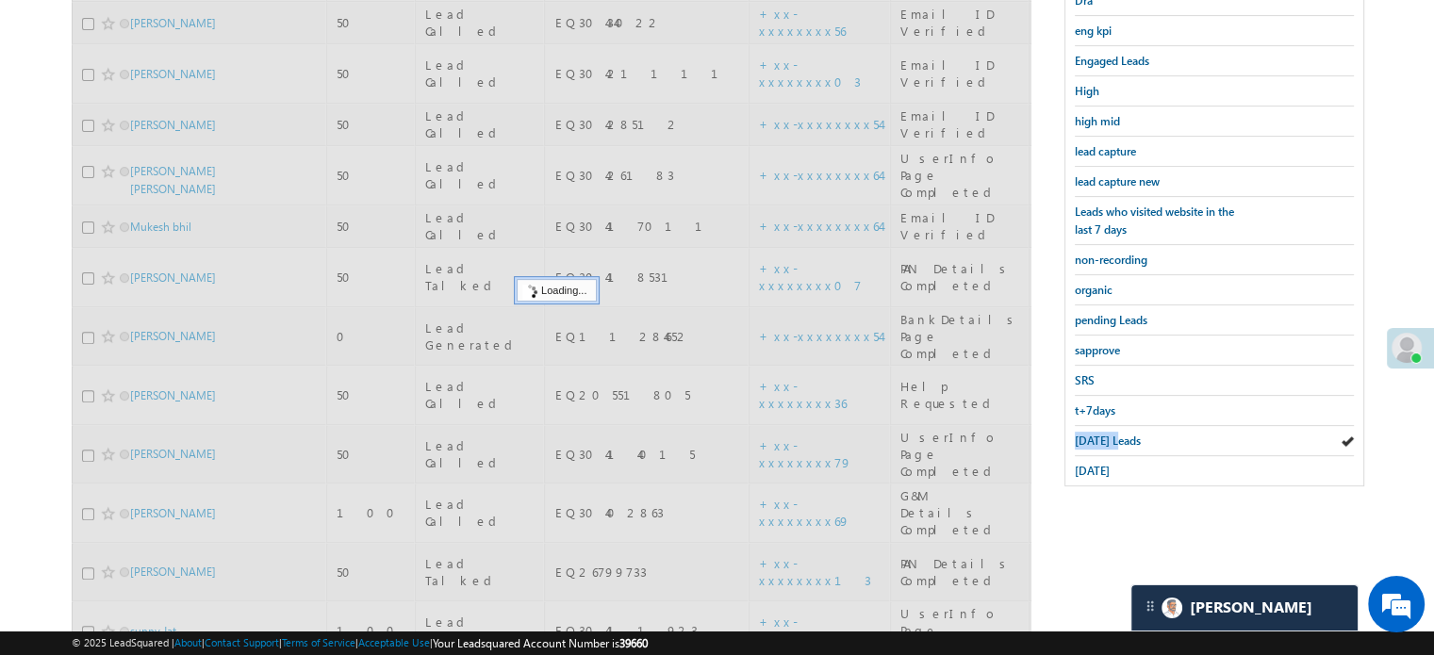
click at [1079, 434] on span "Today's Leads" at bounding box center [1108, 441] width 66 height 14
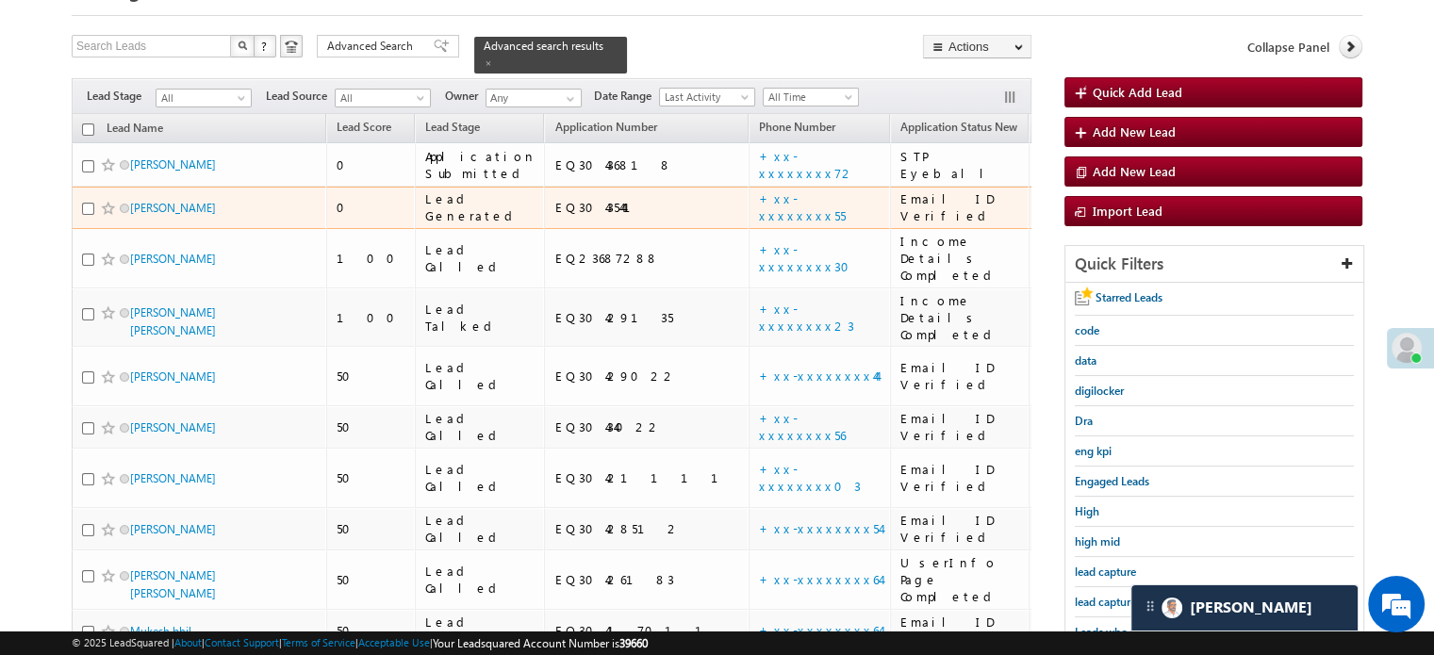
scroll to position [379, 0]
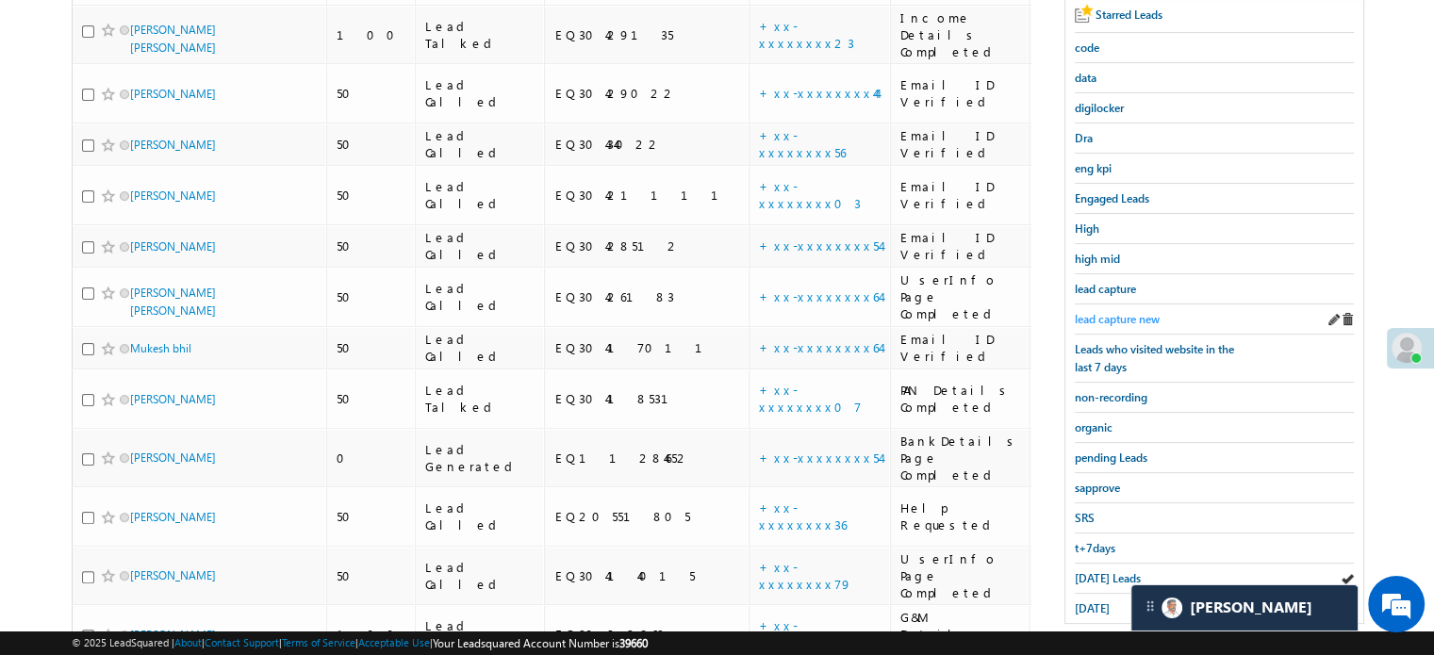
click at [1117, 312] on span "lead capture new" at bounding box center [1117, 319] width 85 height 14
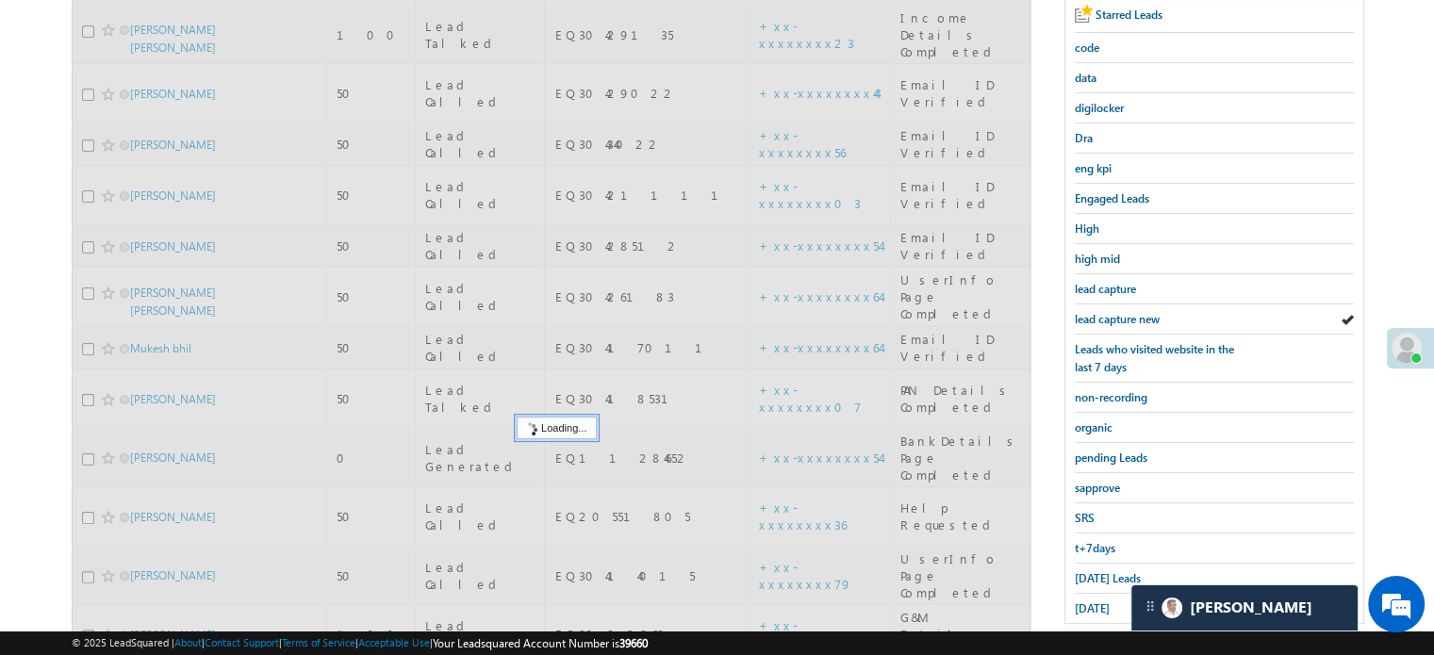
click at [1117, 312] on span "lead capture new" at bounding box center [1117, 319] width 85 height 14
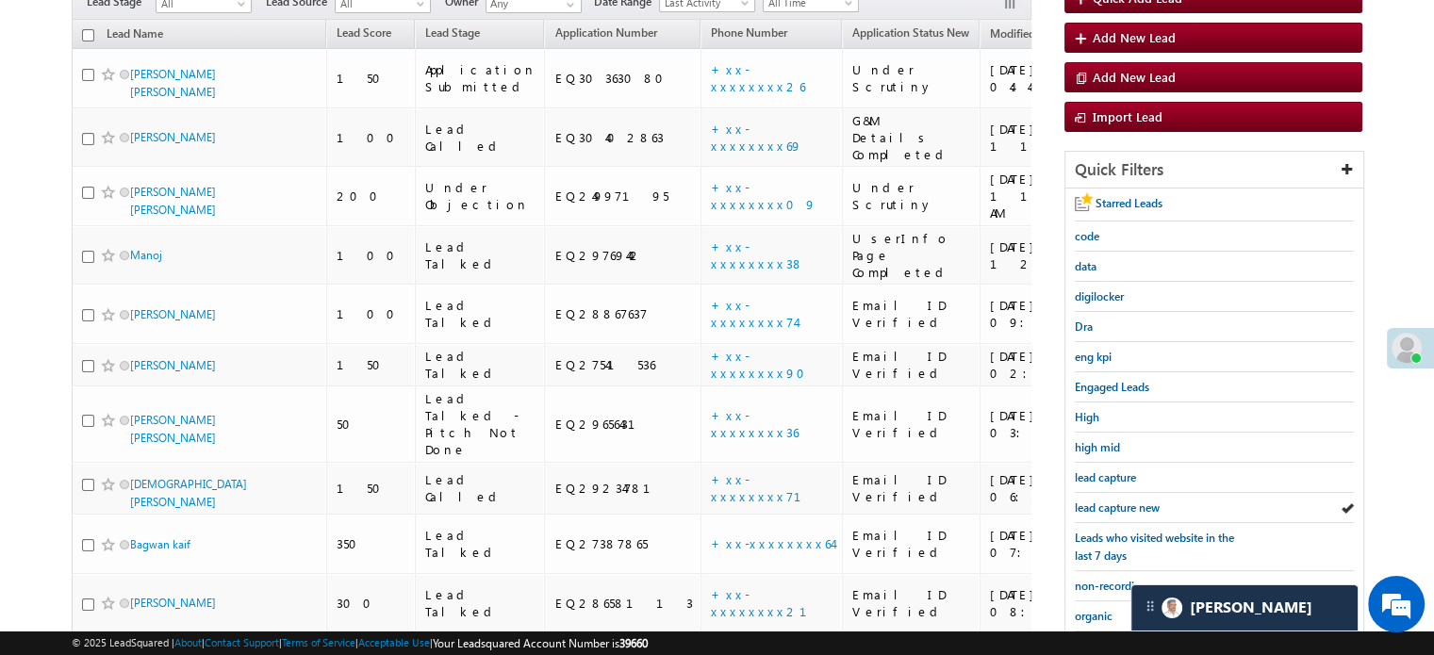
scroll to position [405, 0]
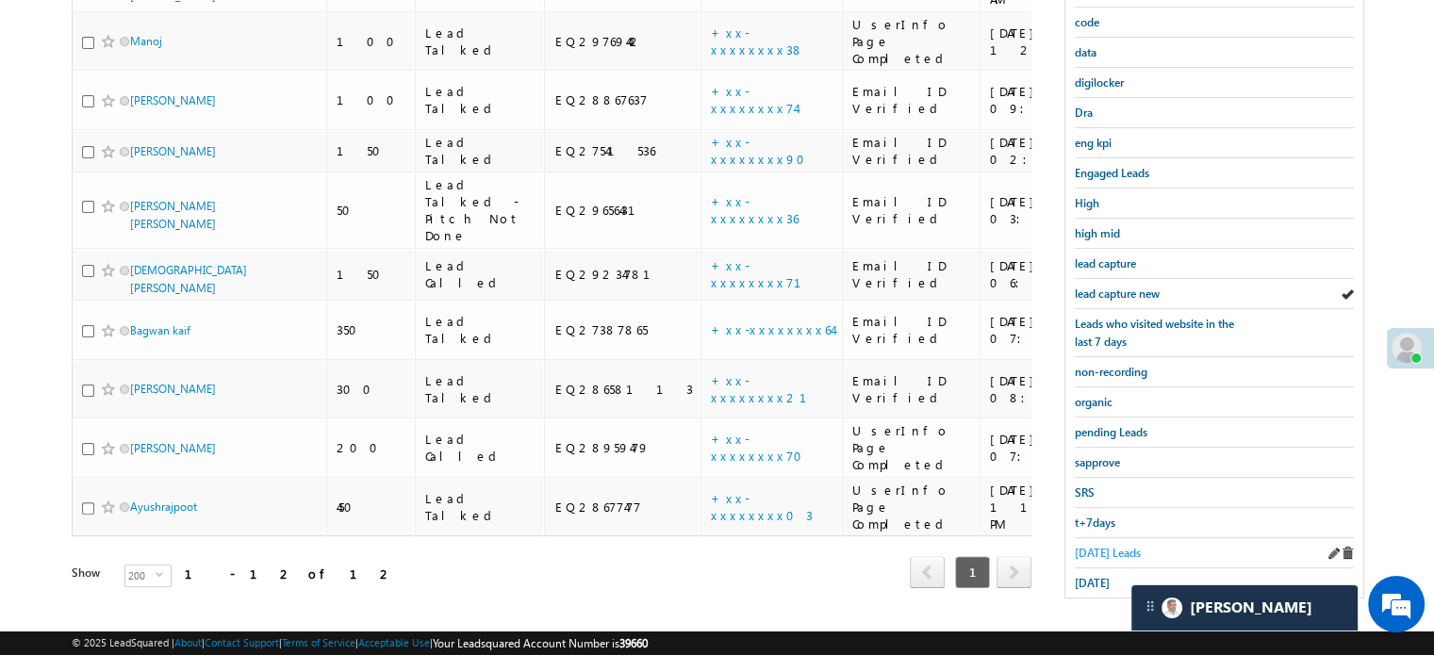
click at [1094, 546] on span "Today's Leads" at bounding box center [1108, 553] width 66 height 14
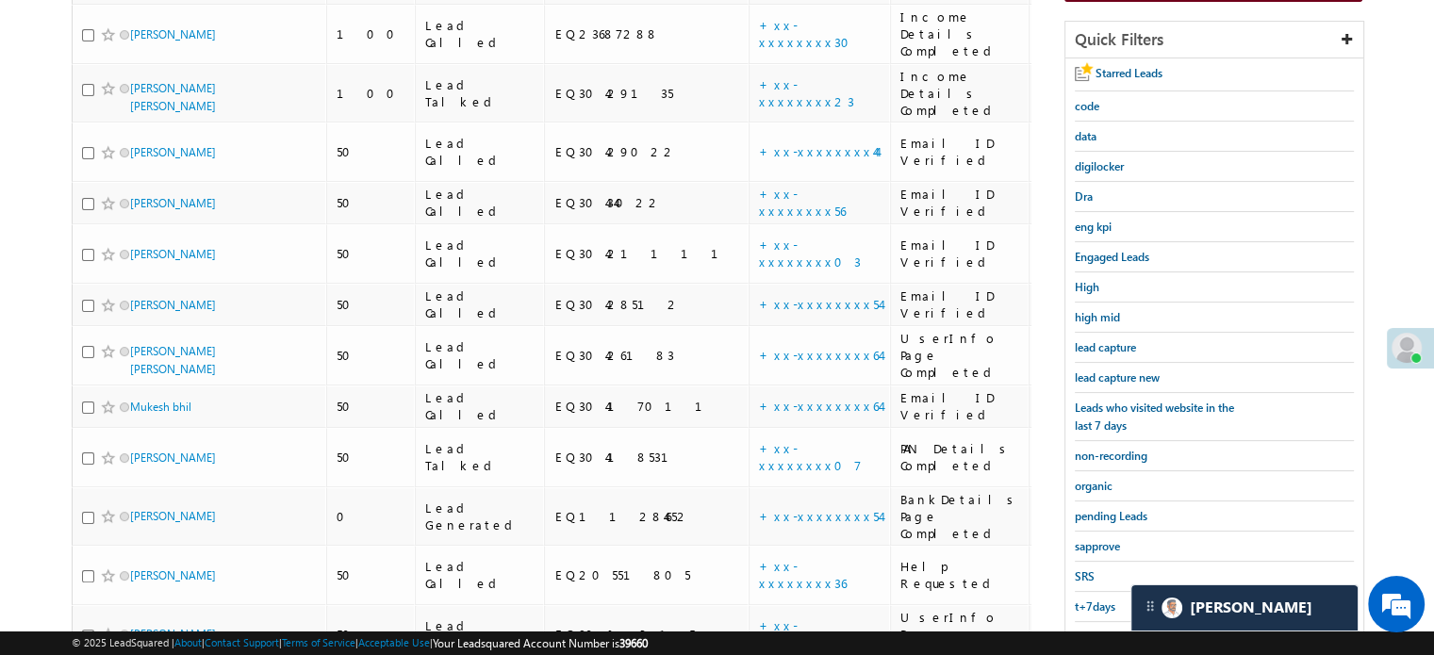
scroll to position [234, 0]
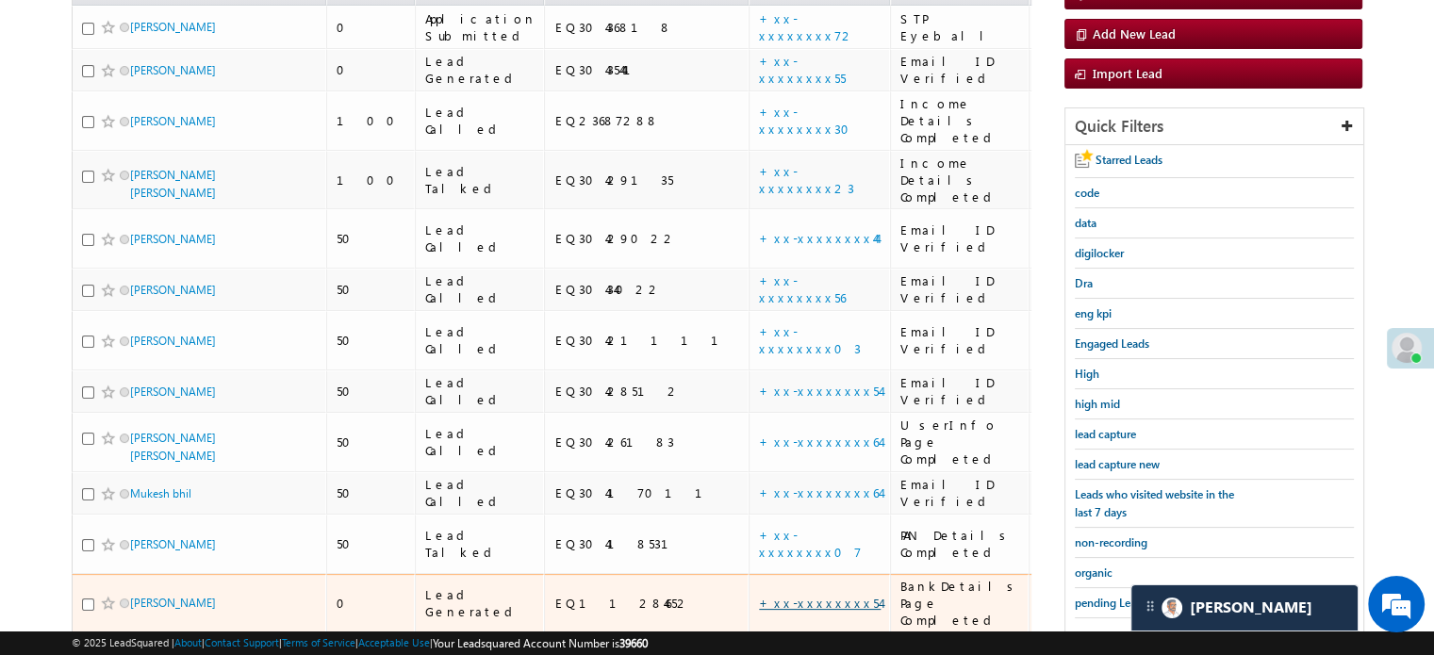
click at [759, 595] on link "+xx-xxxxxxxx54" at bounding box center [820, 603] width 122 height 16
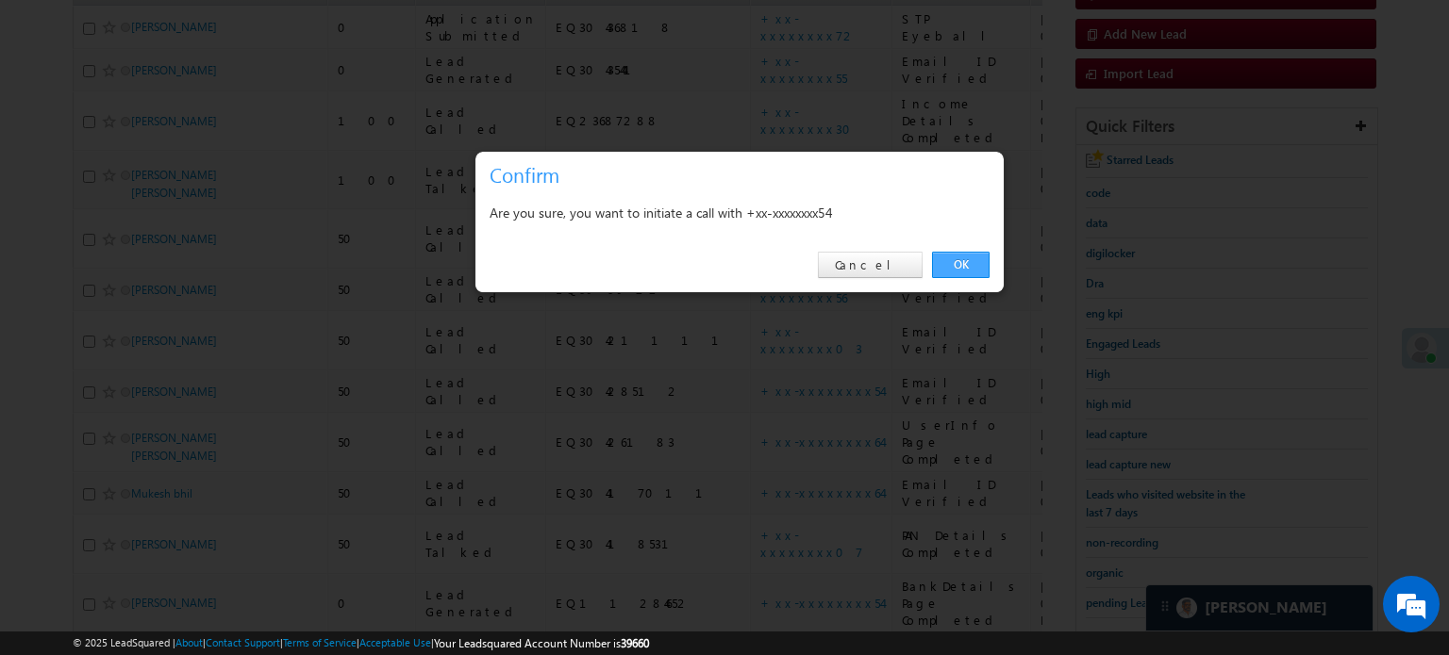
click at [963, 267] on link "OK" at bounding box center [961, 265] width 58 height 26
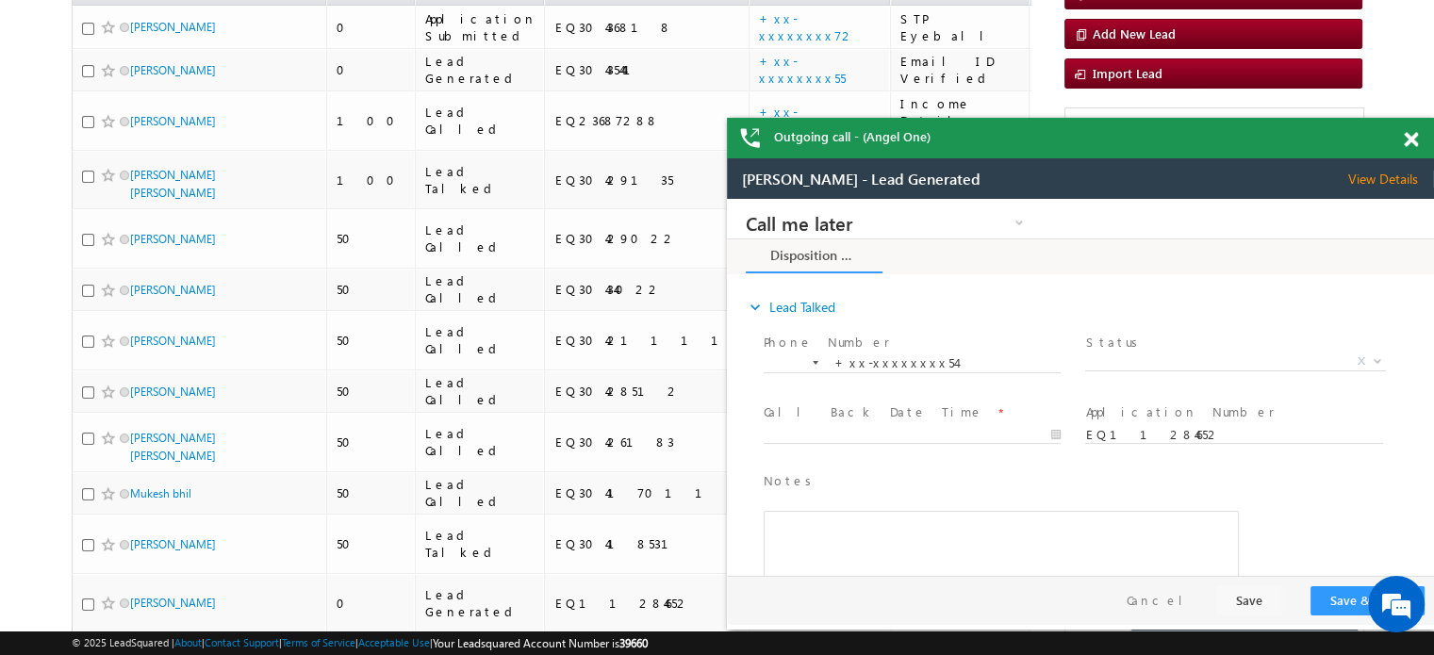
scroll to position [0, 0]
click at [1407, 138] on span at bounding box center [1411, 140] width 14 height 16
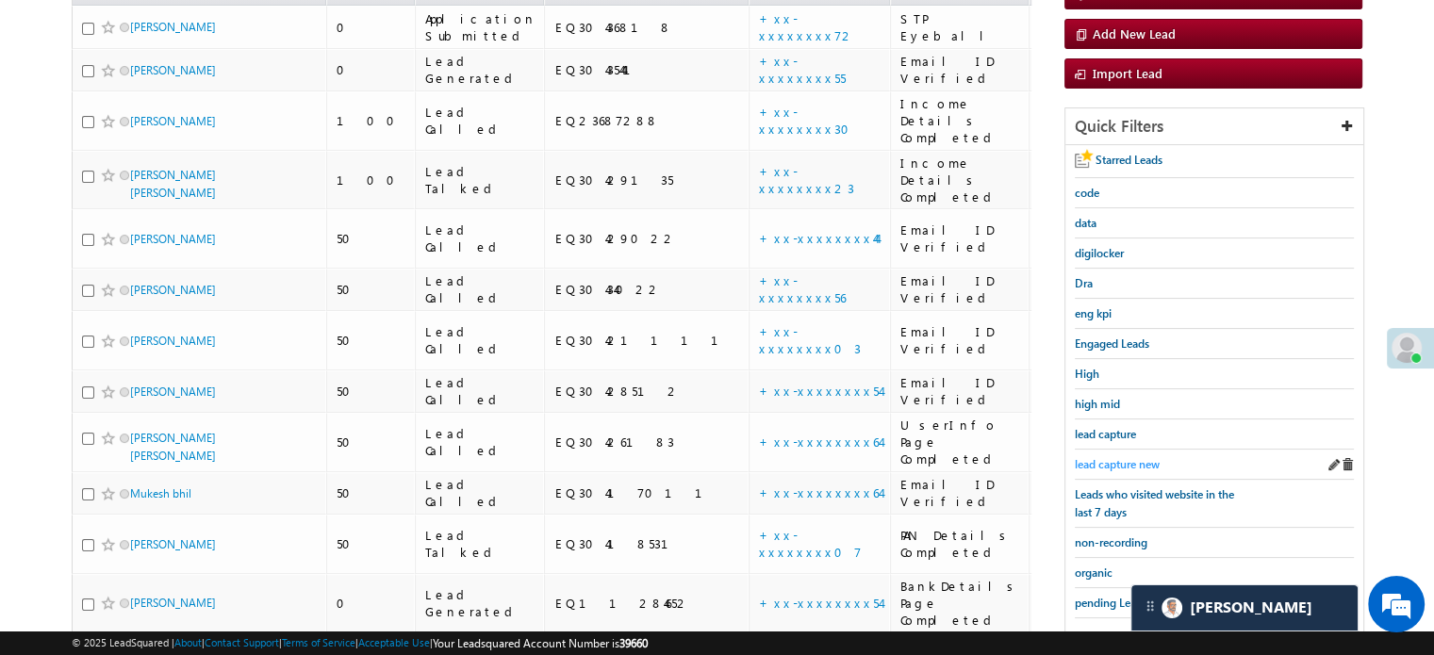
click at [1104, 457] on span "lead capture new" at bounding box center [1117, 464] width 85 height 14
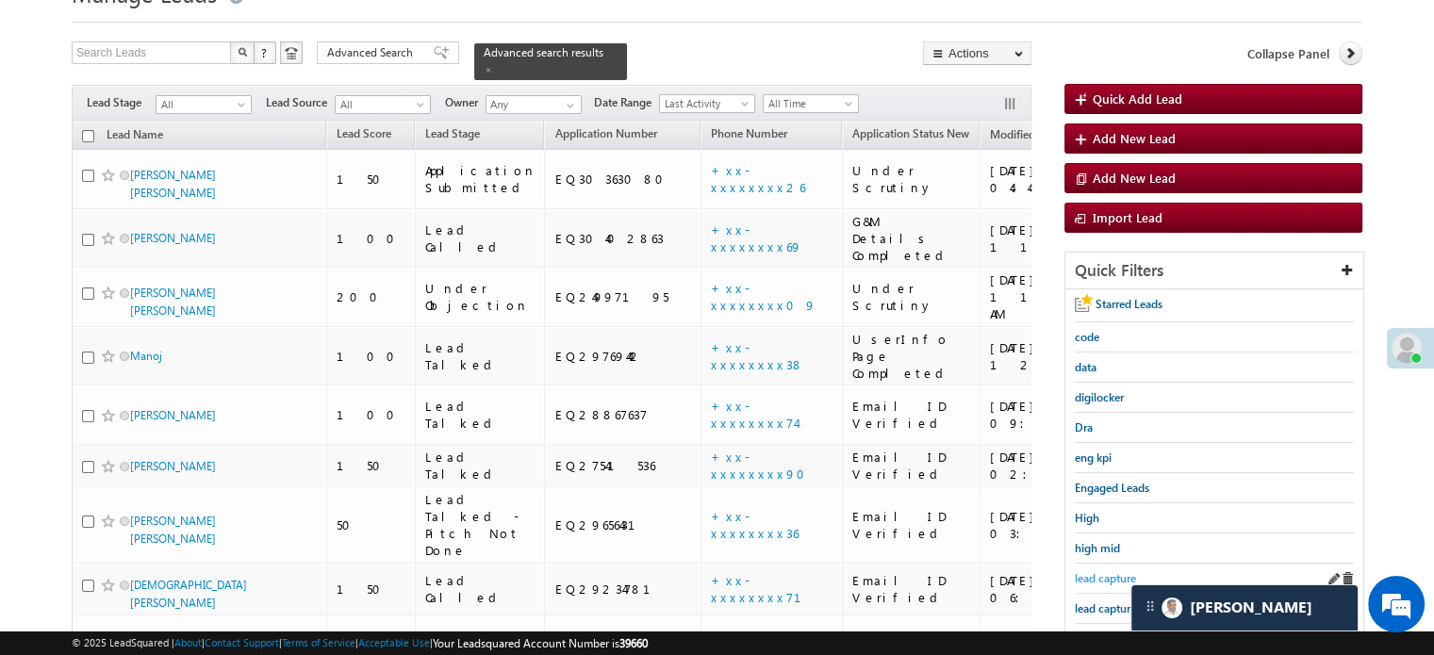
scroll to position [190, 0]
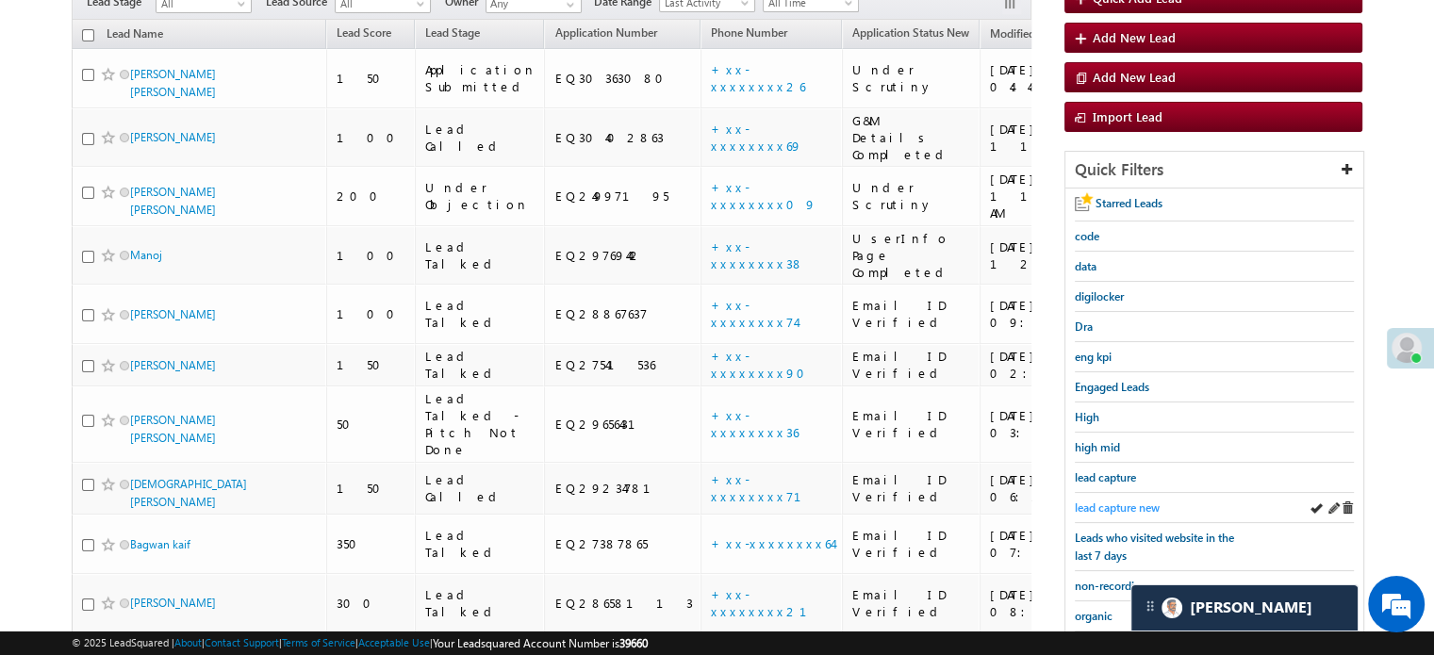
click at [1131, 501] on span "lead capture new" at bounding box center [1117, 508] width 85 height 14
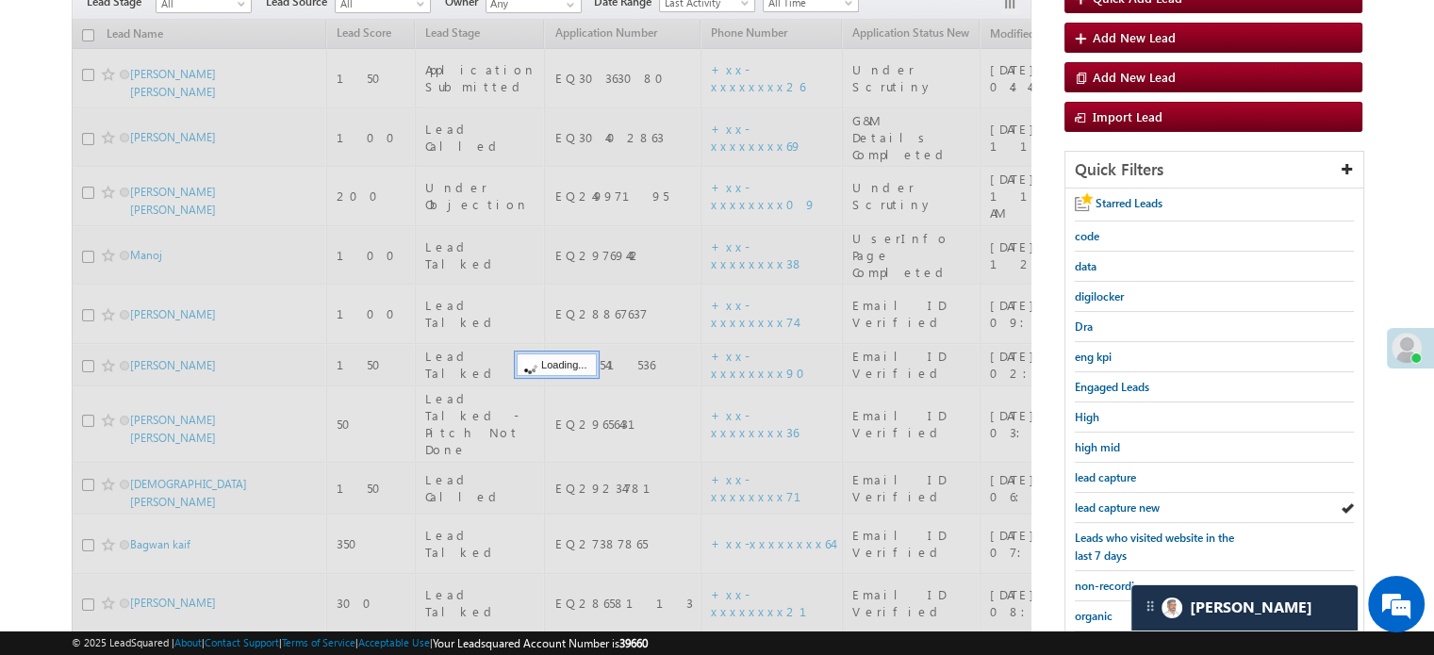
click at [1131, 501] on span "lead capture new" at bounding box center [1117, 508] width 85 height 14
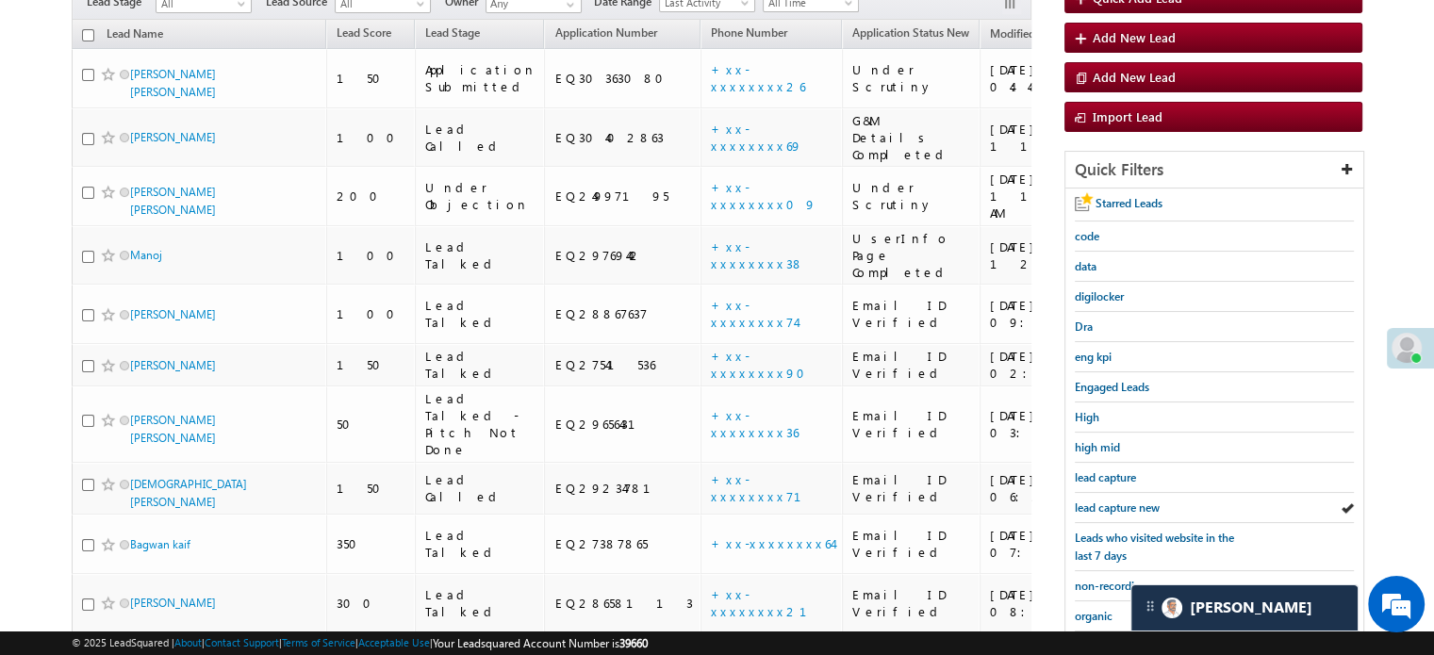
click at [1131, 501] on span "lead capture new" at bounding box center [1117, 508] width 85 height 14
click at [1124, 503] on span "lead capture new" at bounding box center [1117, 508] width 85 height 14
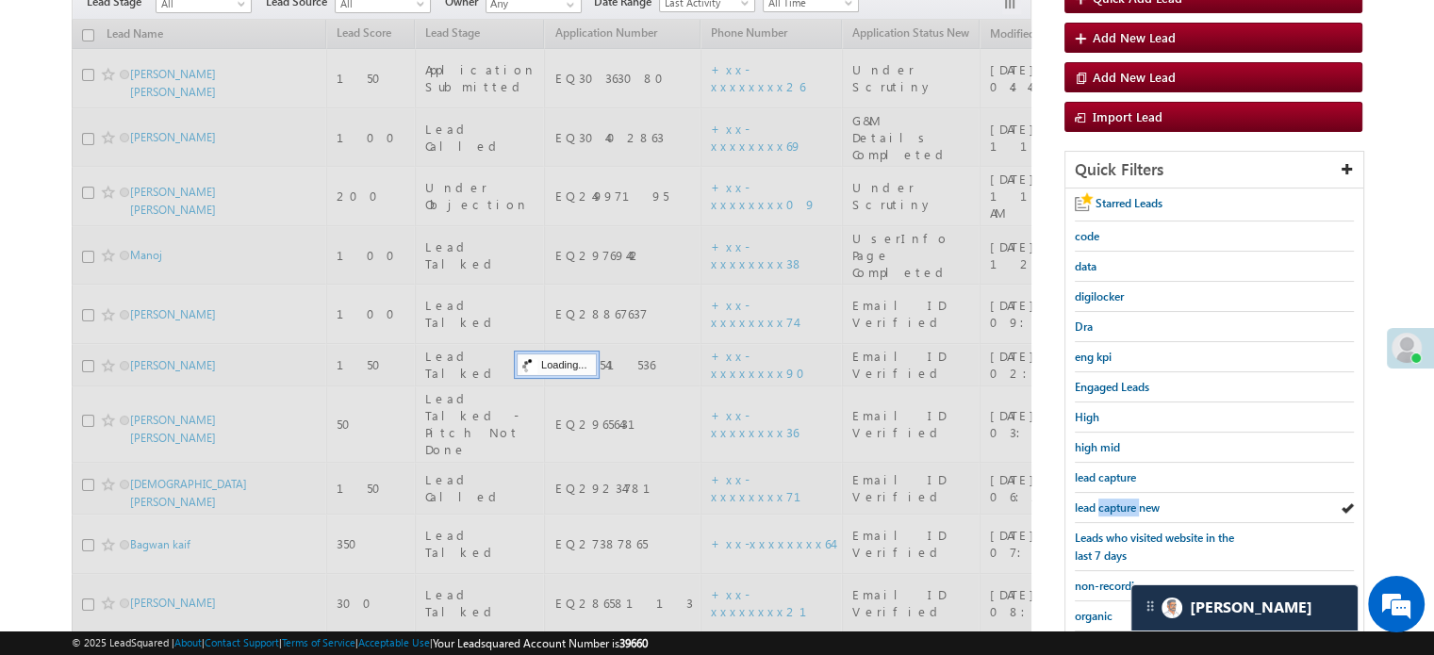
click at [1124, 503] on span "lead capture new" at bounding box center [1117, 508] width 85 height 14
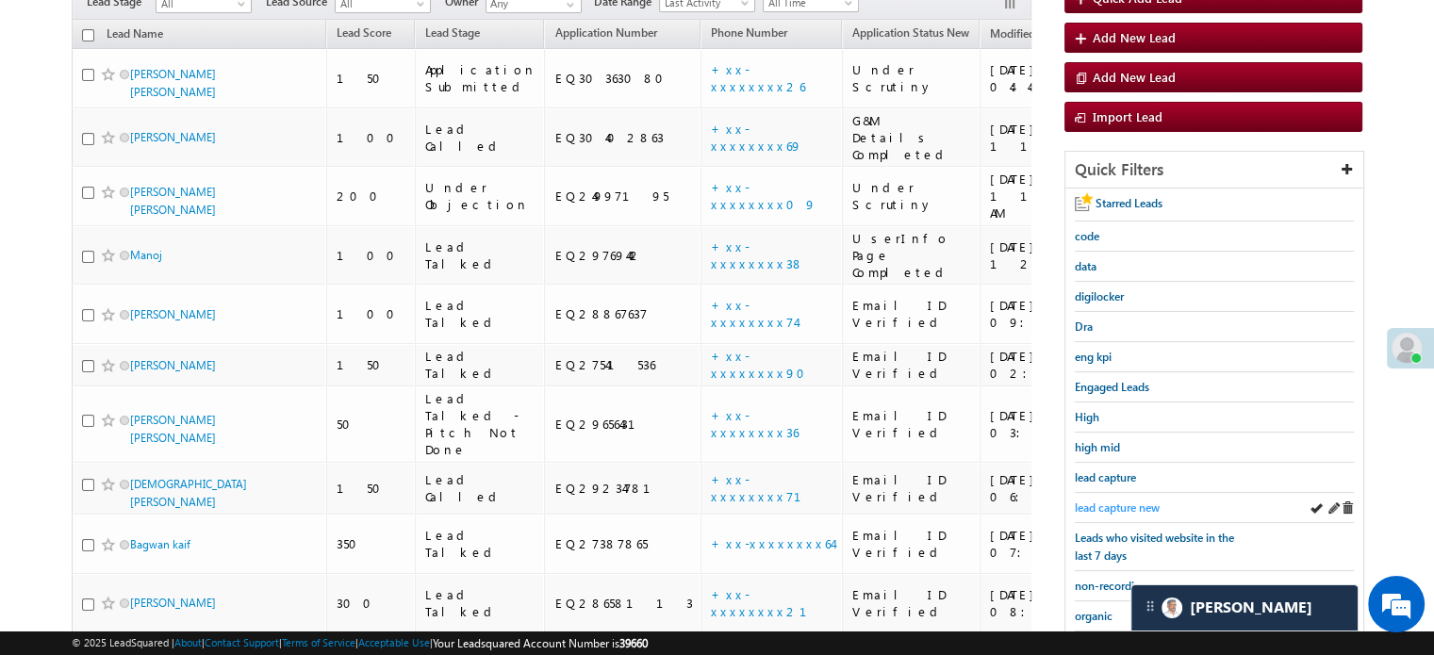
click at [1132, 501] on span "lead capture new" at bounding box center [1117, 508] width 85 height 14
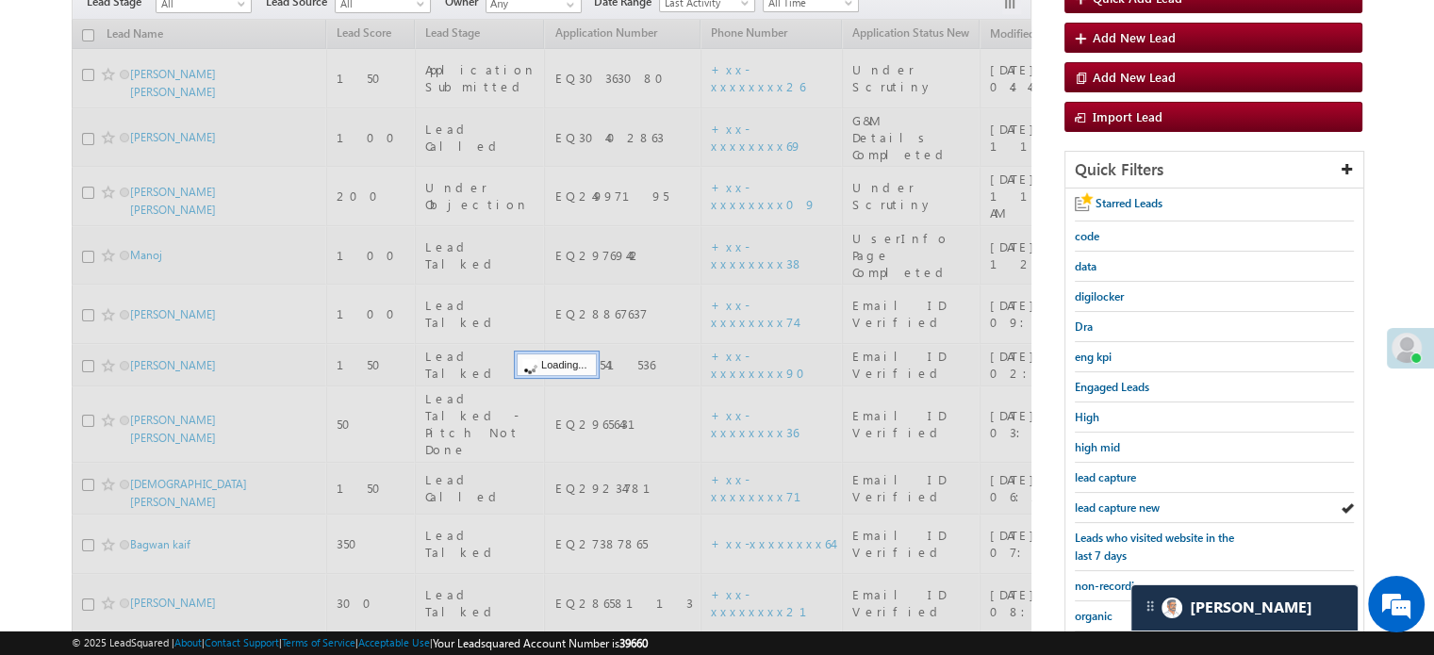
click at [1132, 501] on span "lead capture new" at bounding box center [1117, 508] width 85 height 14
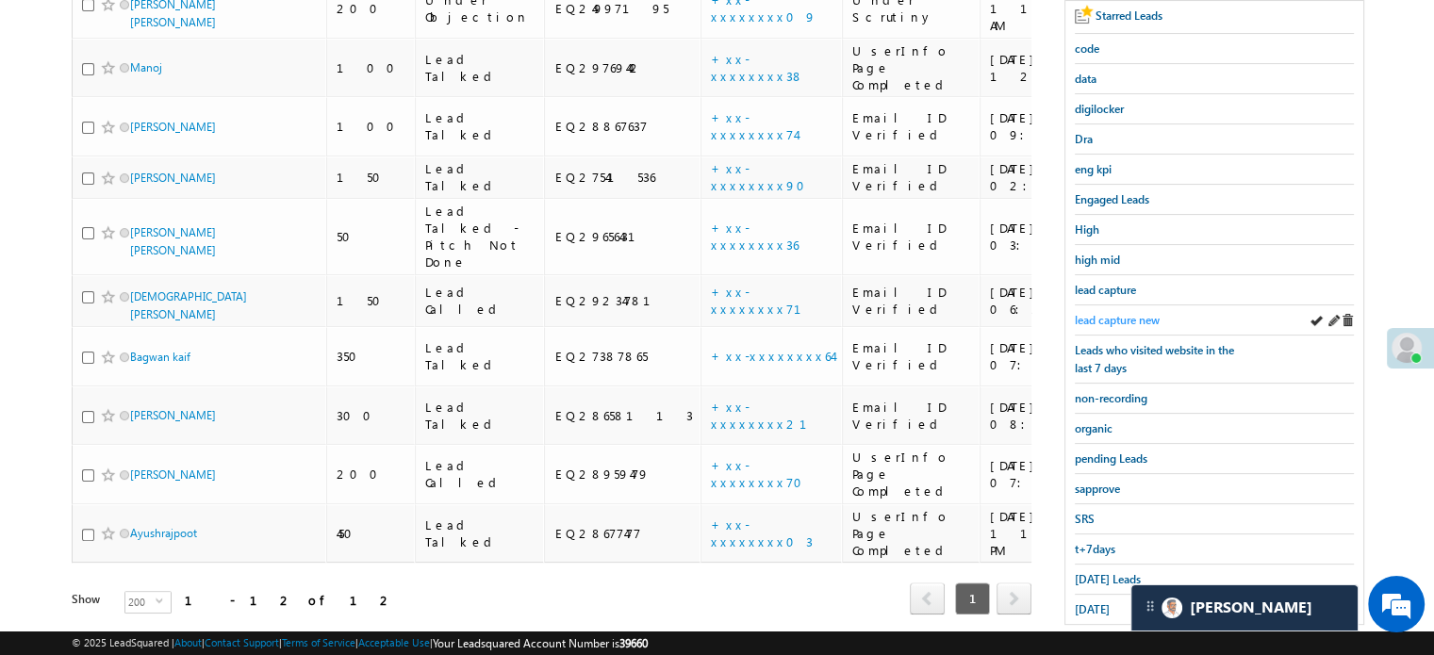
scroll to position [379, 0]
click at [1092, 487] on span "sapprove" at bounding box center [1097, 488] width 45 height 14
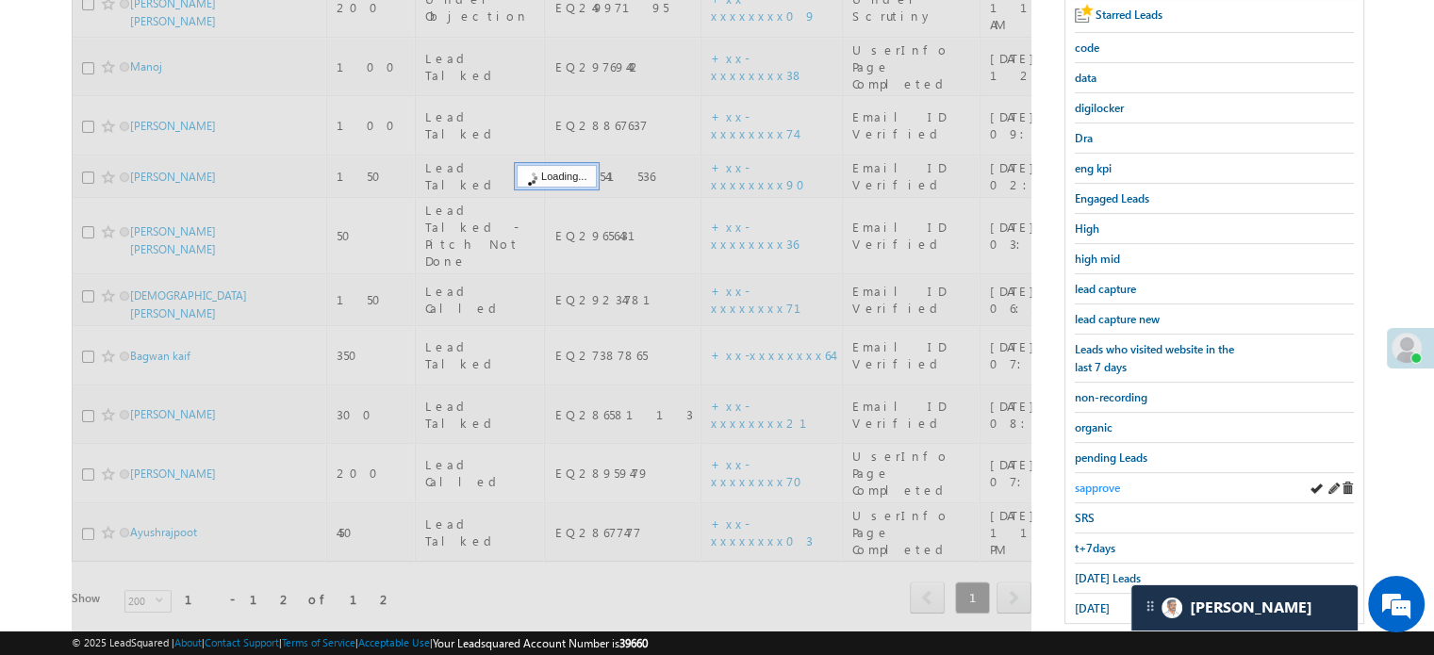
click at [1094, 481] on span "sapprove" at bounding box center [1097, 488] width 45 height 14
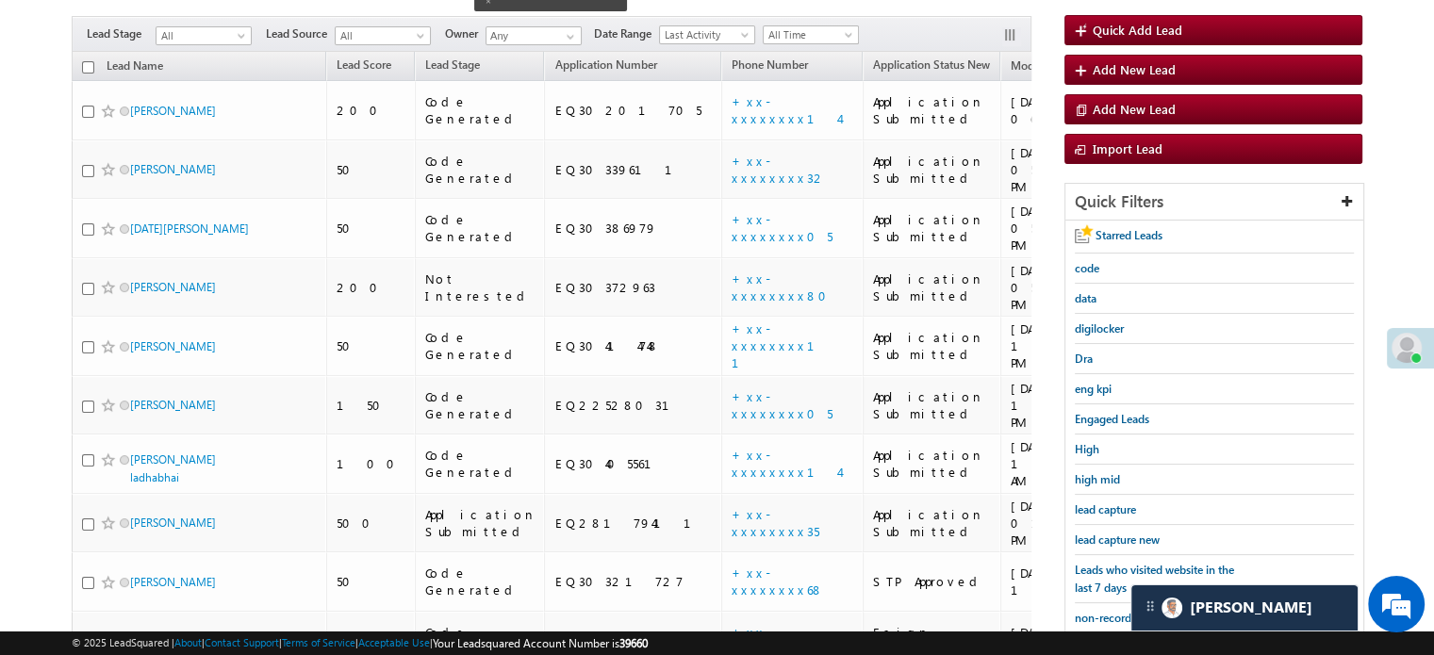
scroll to position [190, 0]
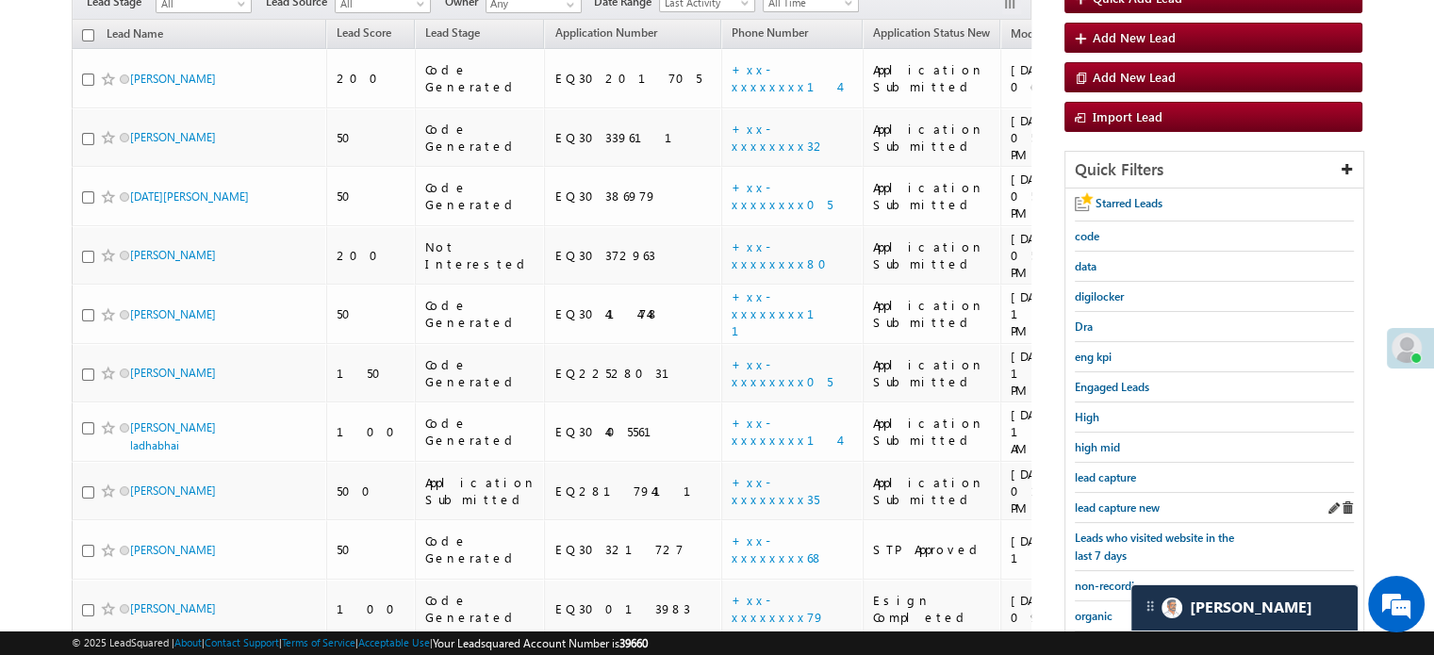
click at [1109, 512] on div "lead capture new" at bounding box center [1214, 508] width 279 height 30
click at [1111, 509] on span "lead capture new" at bounding box center [1117, 508] width 85 height 14
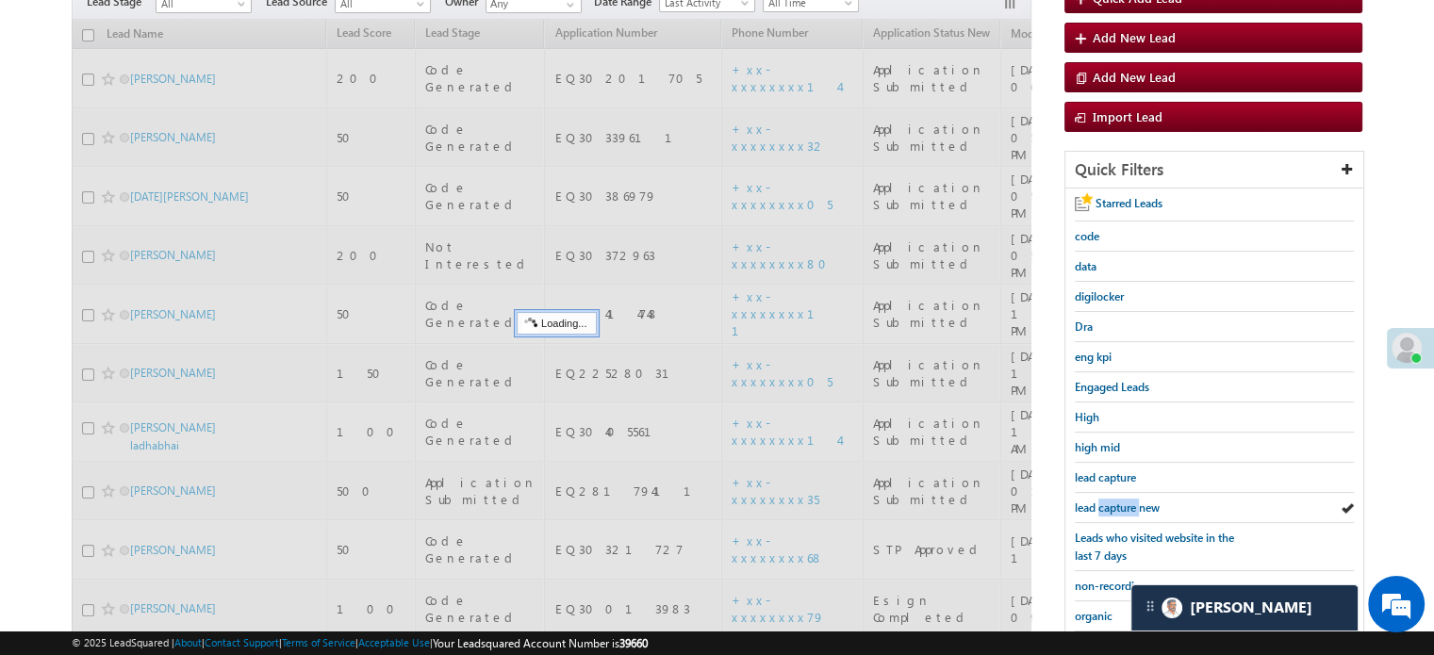
click at [1111, 509] on span "lead capture new" at bounding box center [1117, 508] width 85 height 14
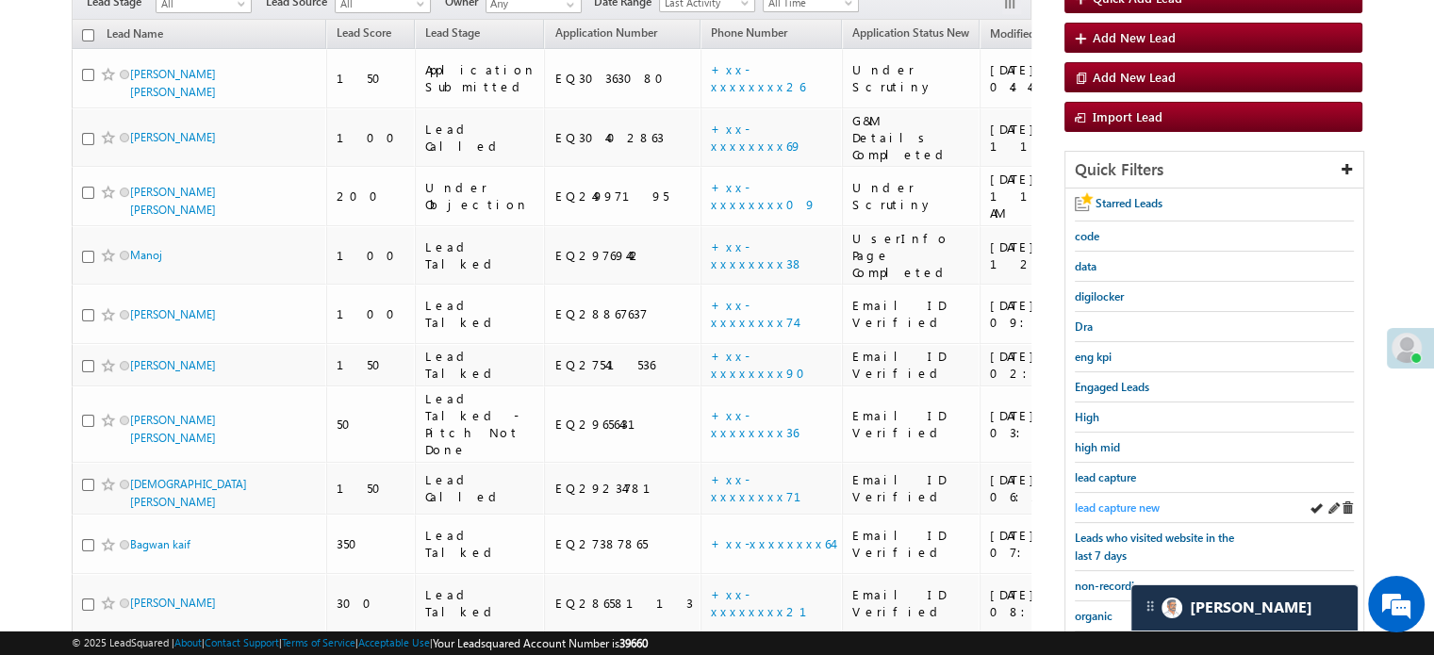
click at [1112, 501] on span "lead capture new" at bounding box center [1117, 508] width 85 height 14
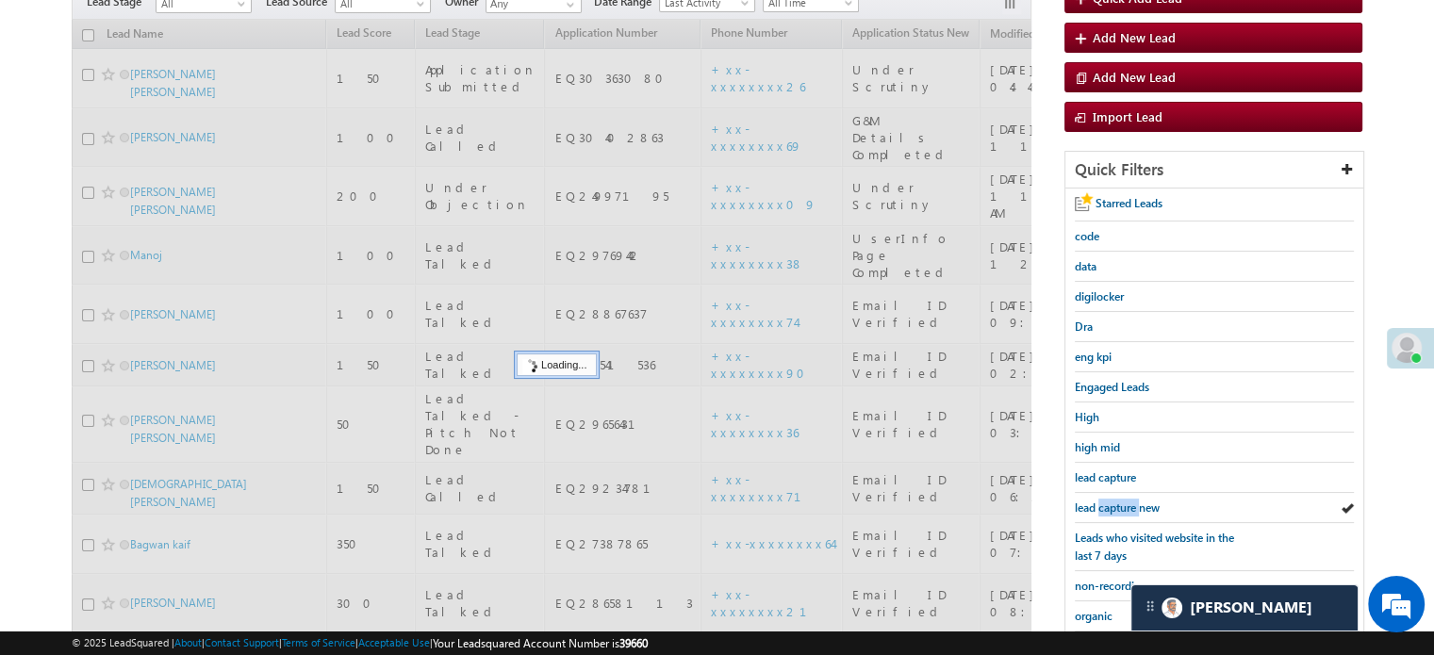
click at [1112, 501] on span "lead capture new" at bounding box center [1117, 508] width 85 height 14
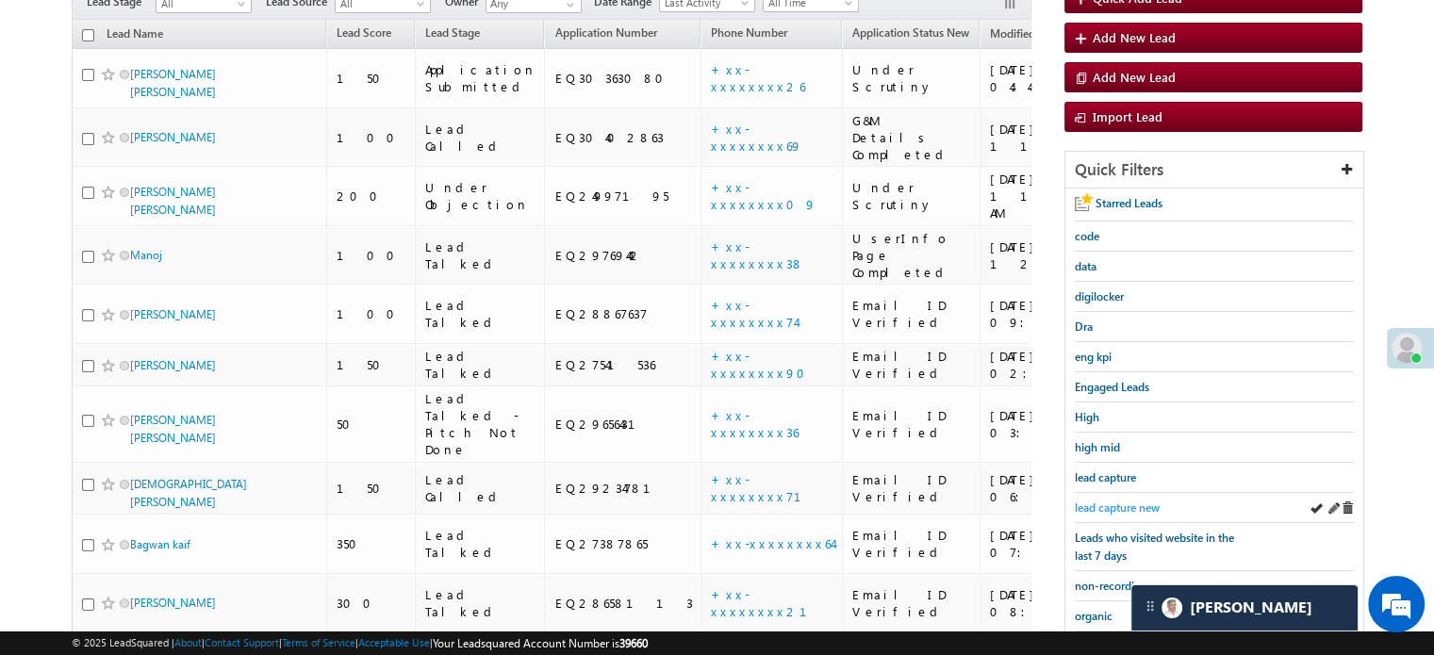
click at [1121, 501] on span "lead capture new" at bounding box center [1117, 508] width 85 height 14
click at [1094, 505] on span "lead capture new" at bounding box center [1117, 508] width 85 height 14
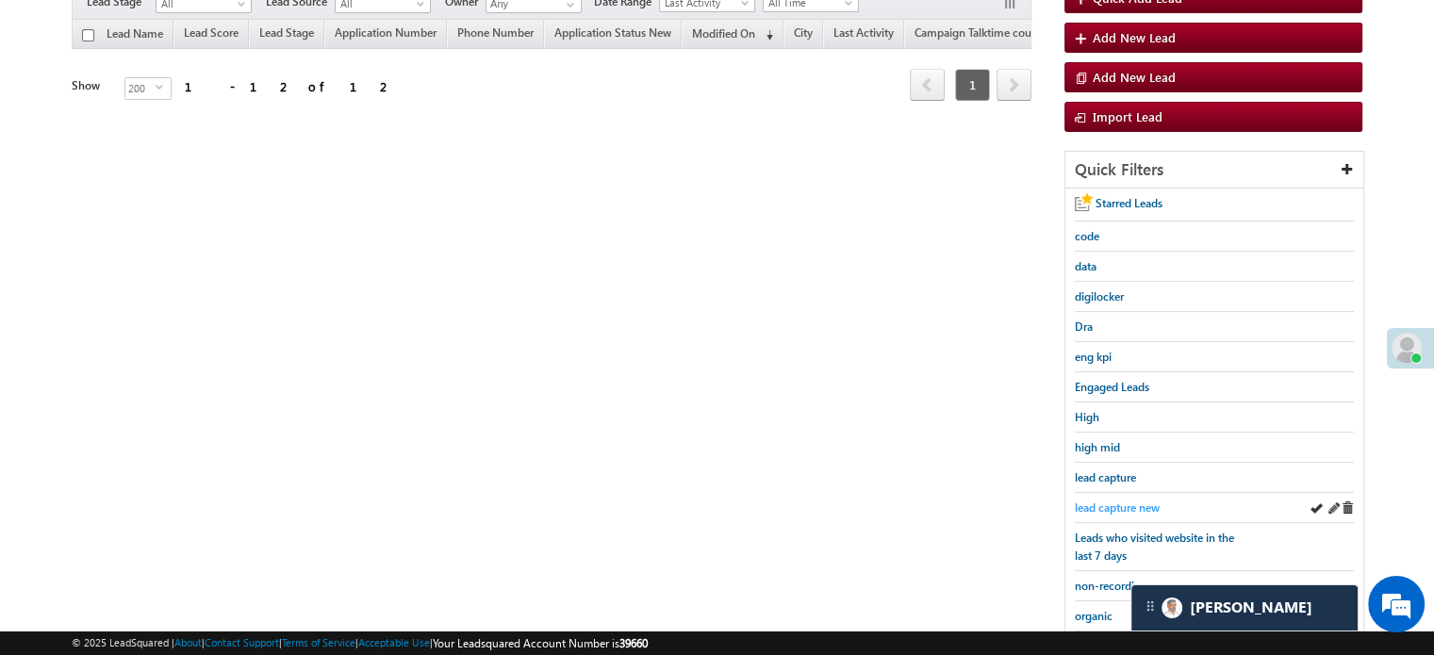
click at [1128, 501] on span "lead capture new" at bounding box center [1117, 508] width 85 height 14
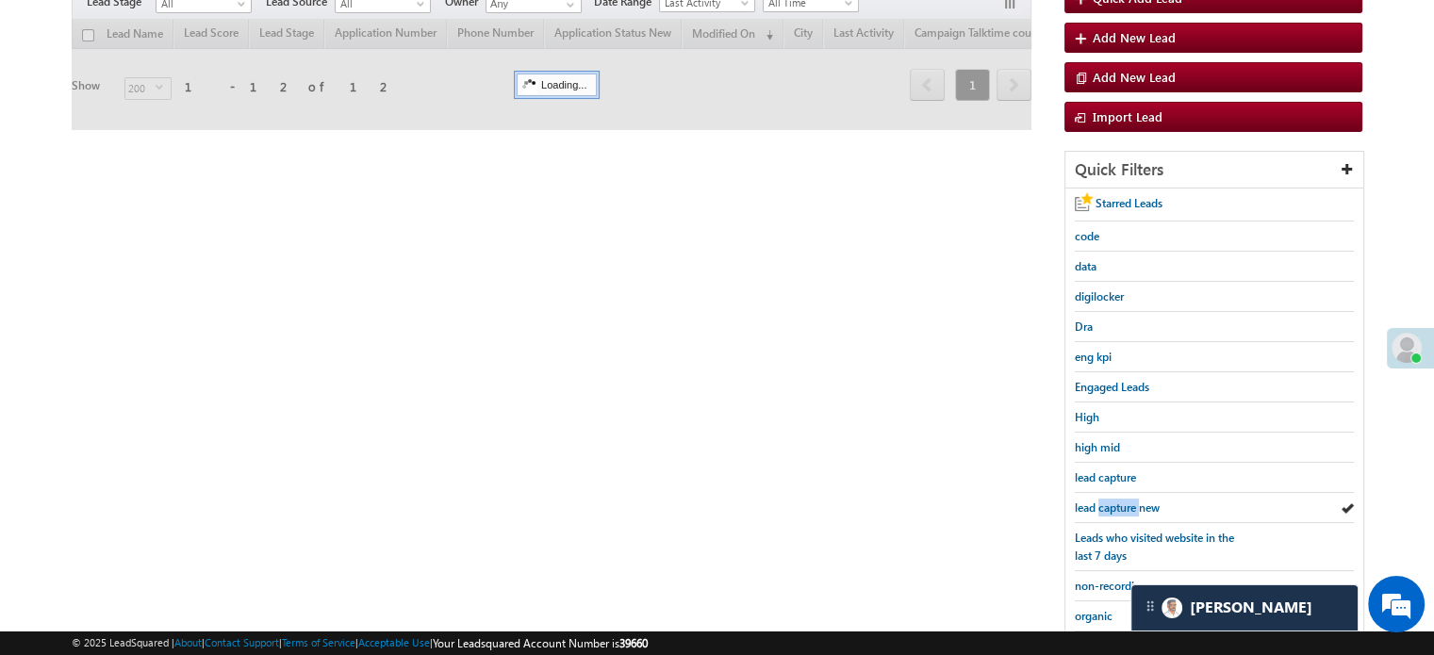
click at [1128, 501] on span "lead capture new" at bounding box center [1117, 508] width 85 height 14
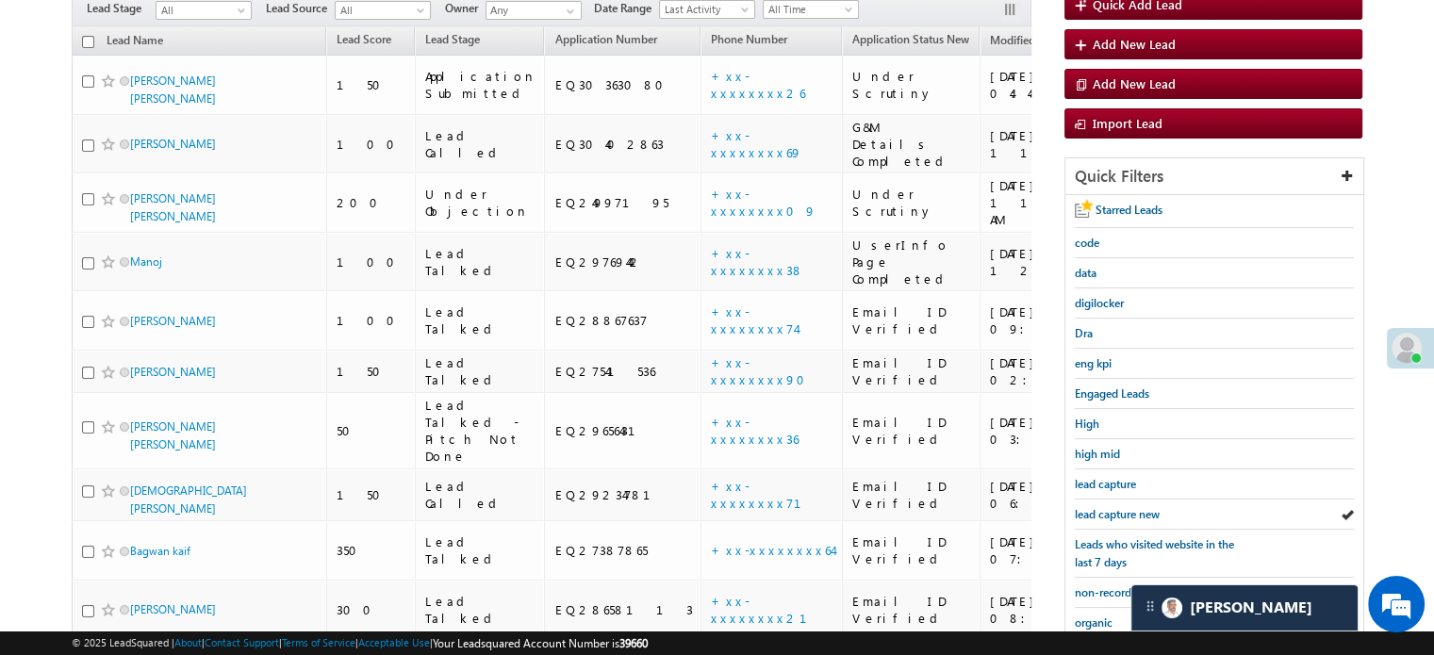
scroll to position [285, 0]
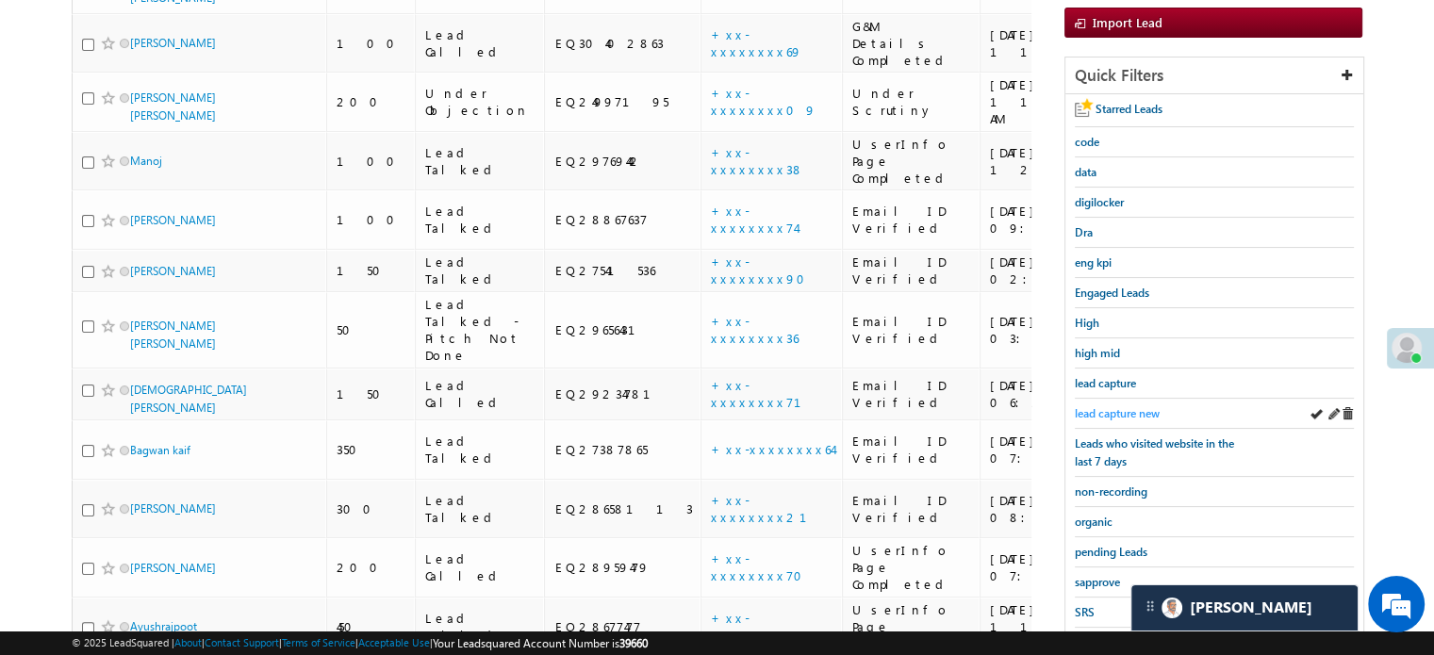
click at [1101, 411] on span "lead capture new" at bounding box center [1117, 413] width 85 height 14
click at [1128, 413] on span "lead capture new" at bounding box center [1117, 413] width 85 height 14
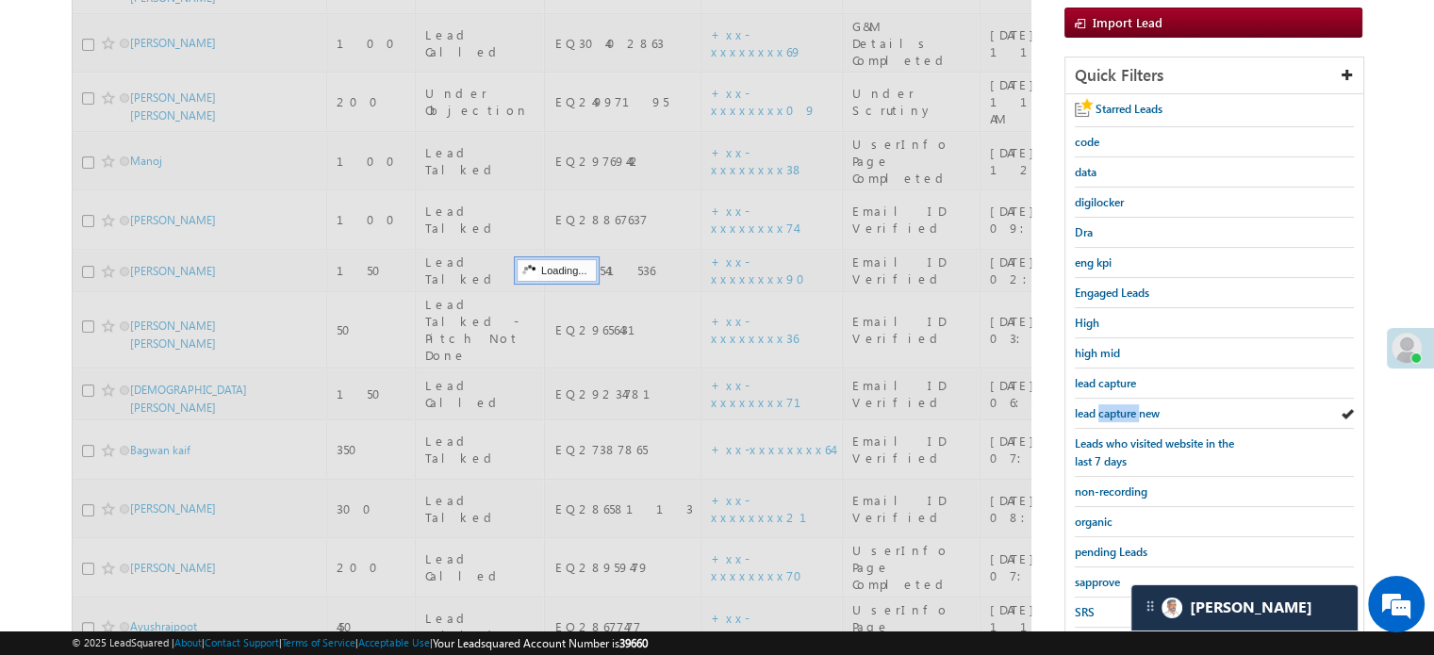
click at [1128, 413] on span "lead capture new" at bounding box center [1117, 413] width 85 height 14
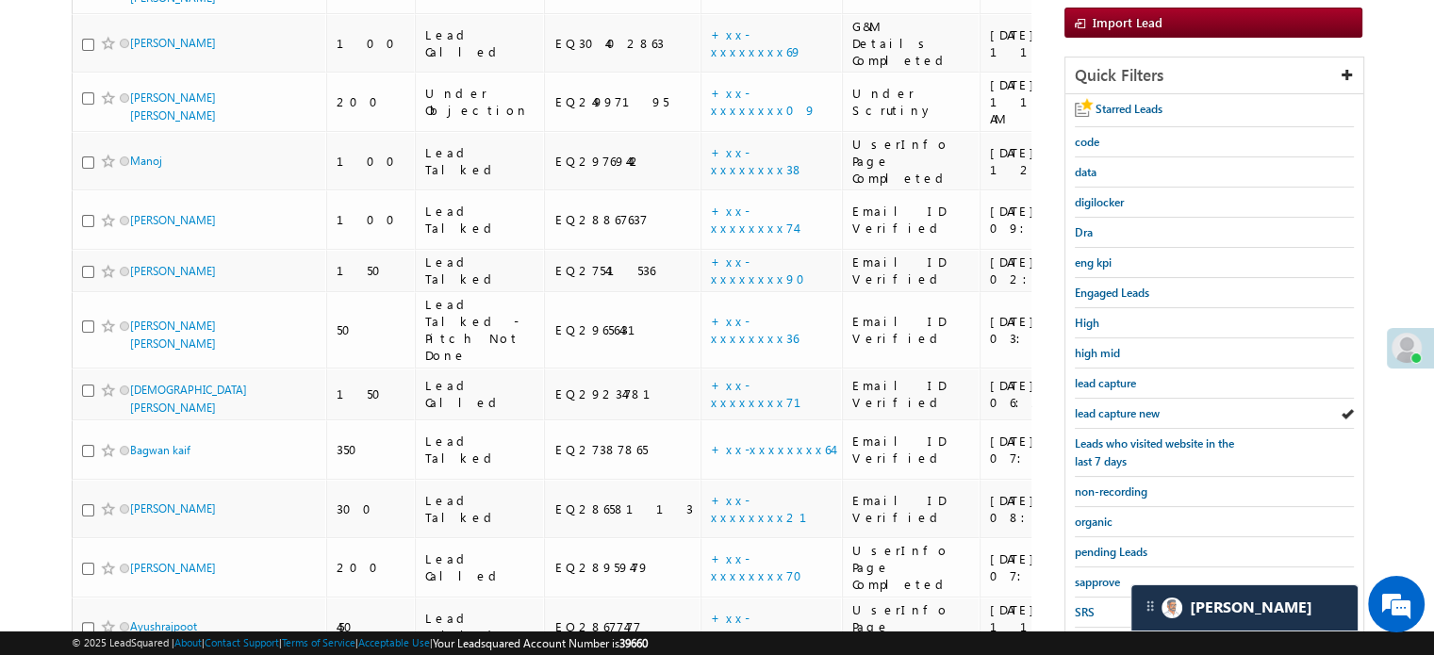
scroll to position [190, 0]
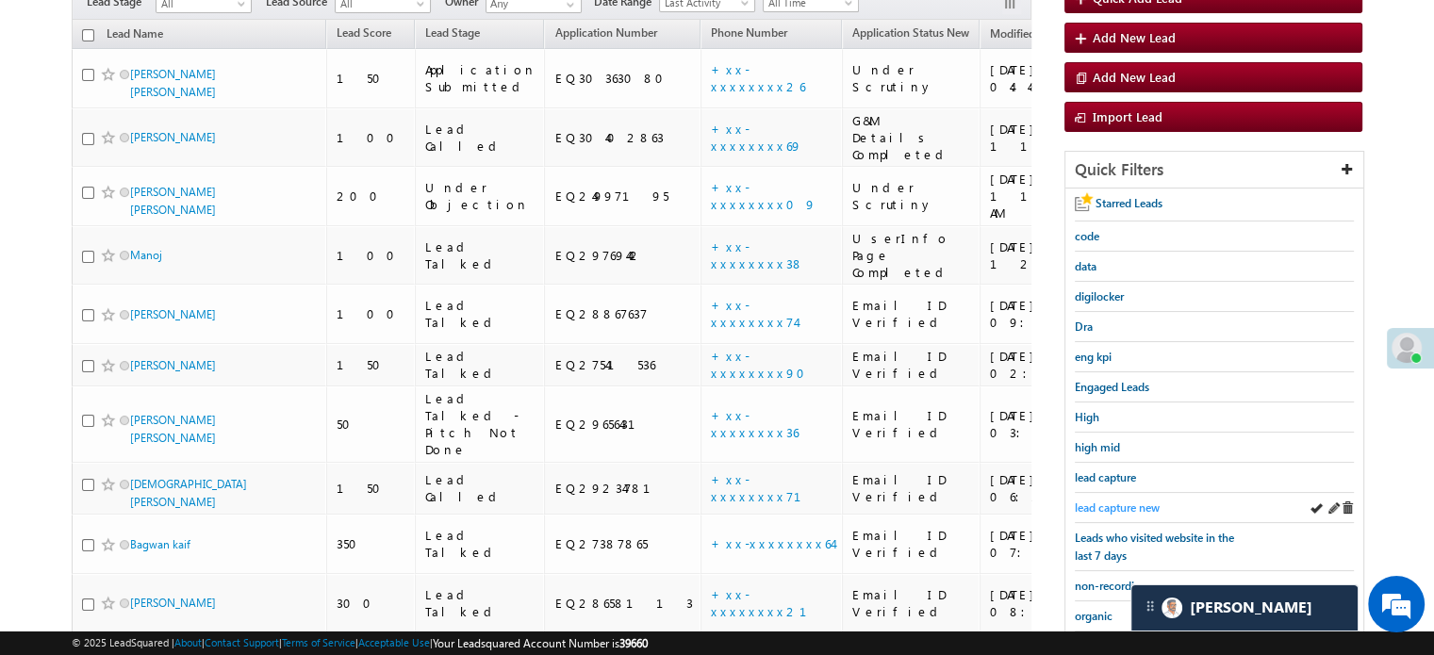
click at [1110, 506] on span "lead capture new" at bounding box center [1117, 508] width 85 height 14
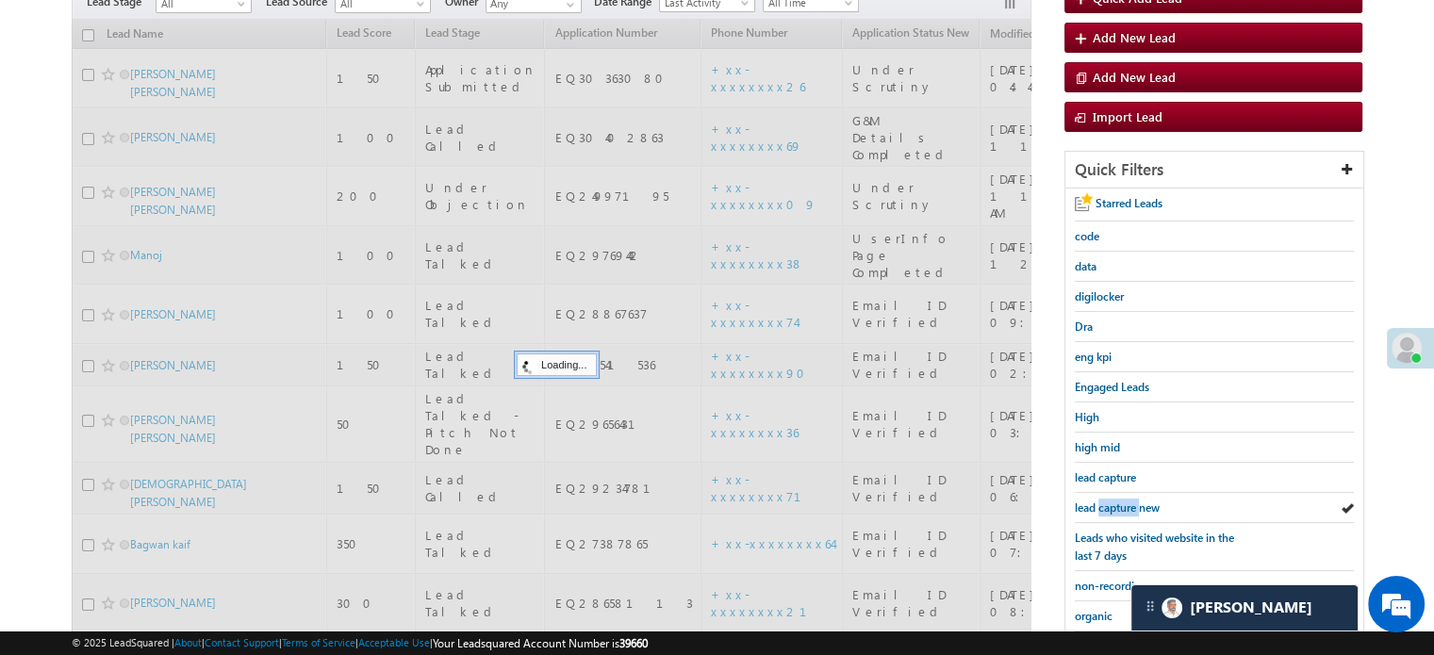
click at [1110, 506] on span "lead capture new" at bounding box center [1117, 508] width 85 height 14
click at [1110, 505] on span "lead capture new" at bounding box center [1117, 508] width 85 height 14
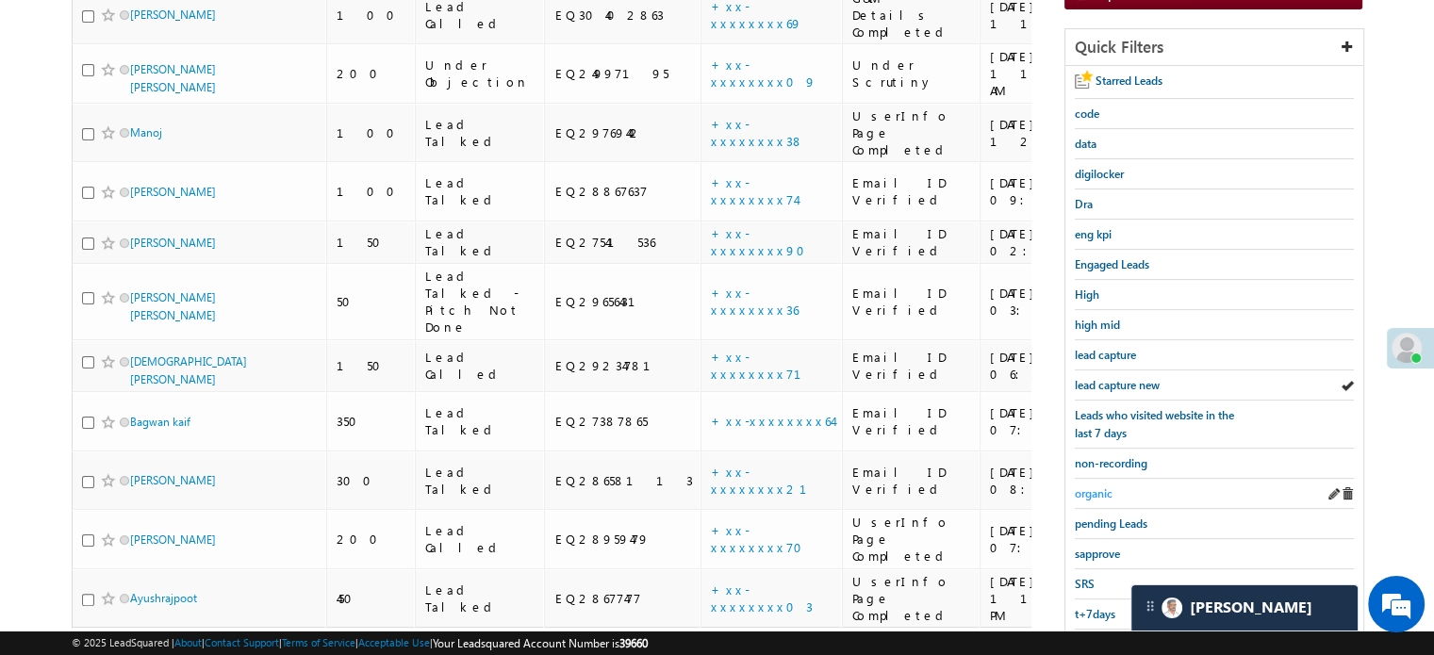
scroll to position [405, 0]
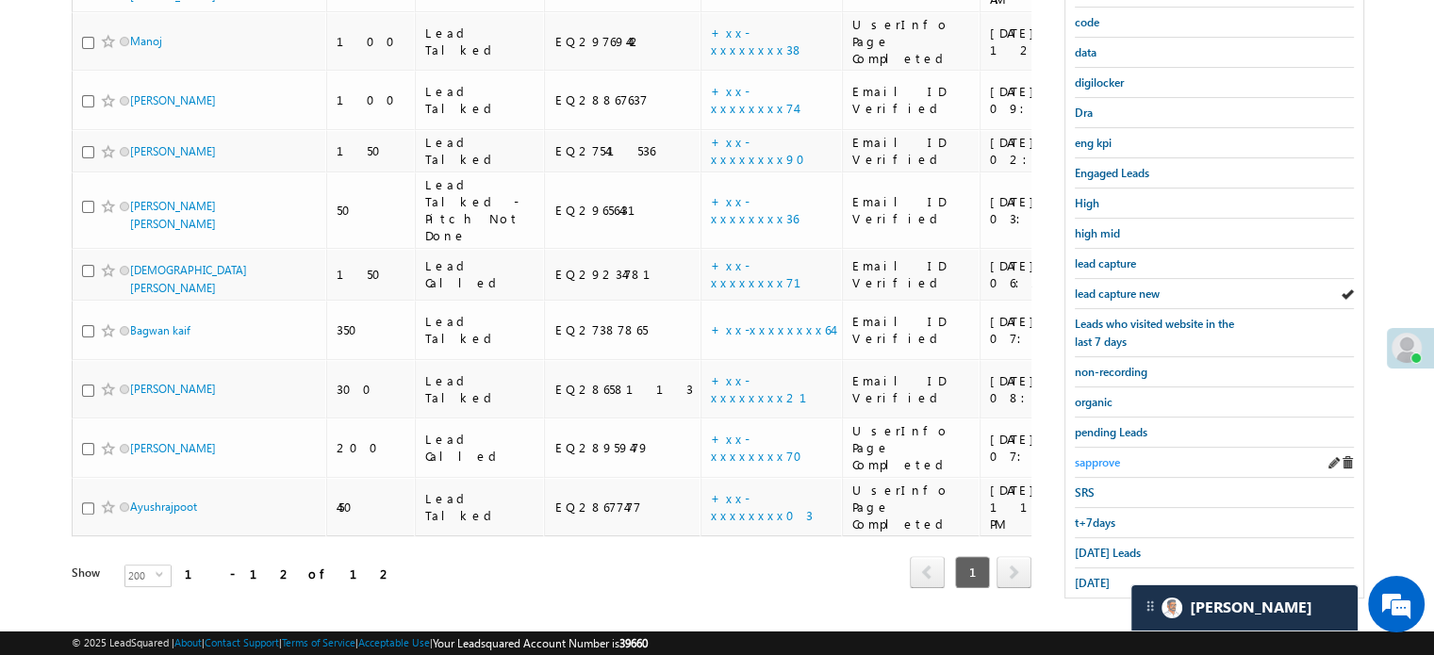
click at [1108, 455] on span "sapprove" at bounding box center [1097, 462] width 45 height 14
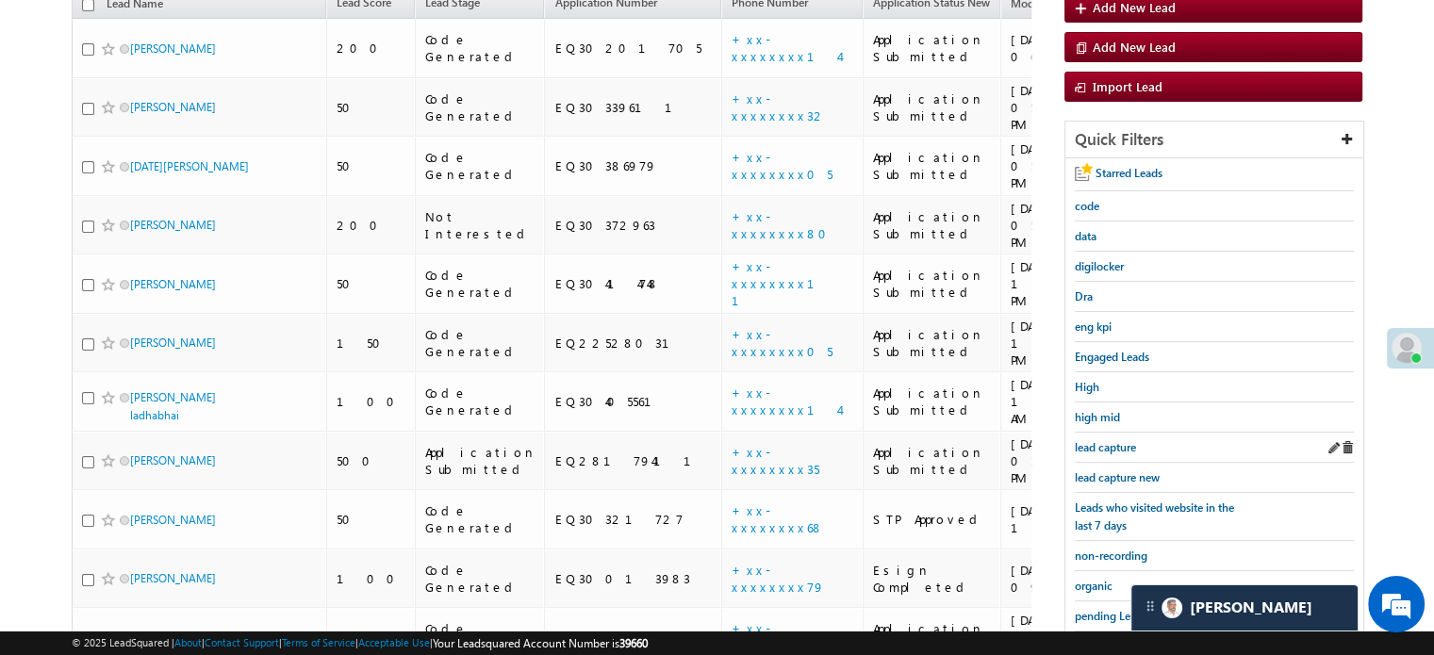
scroll to position [216, 0]
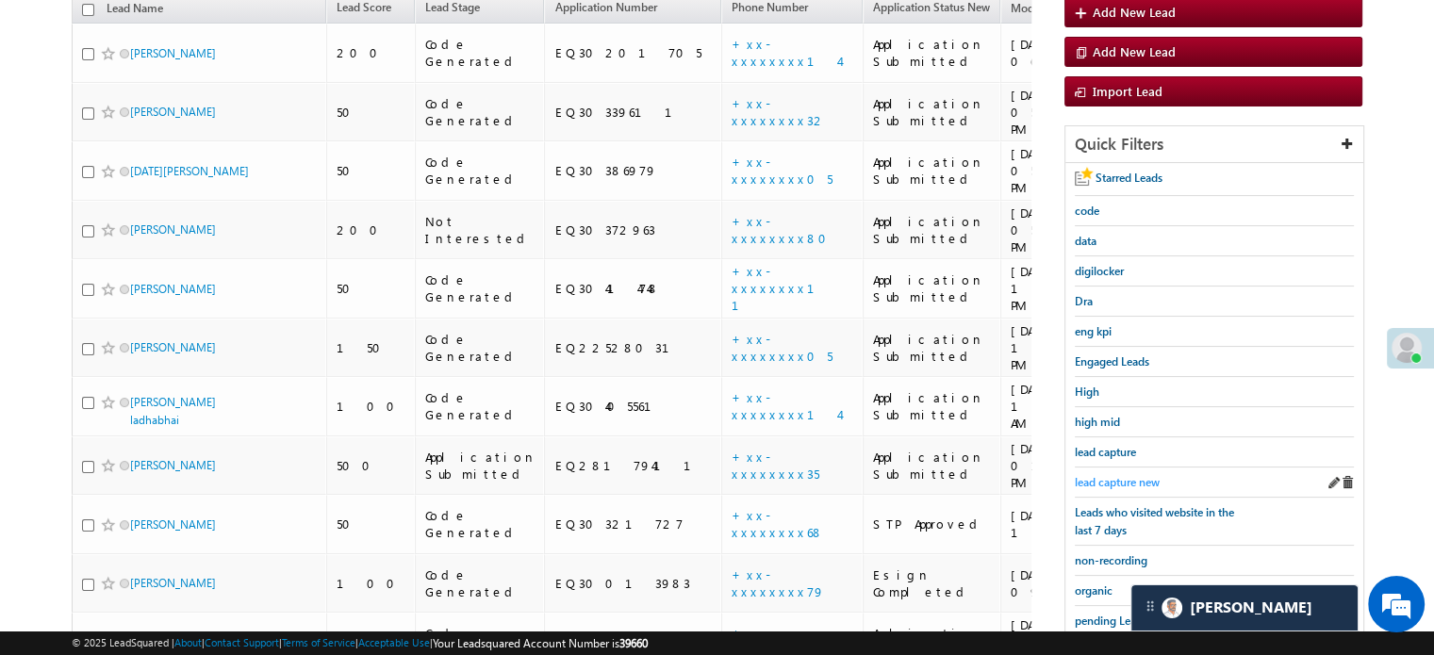
click at [1119, 482] on span "lead capture new" at bounding box center [1117, 482] width 85 height 14
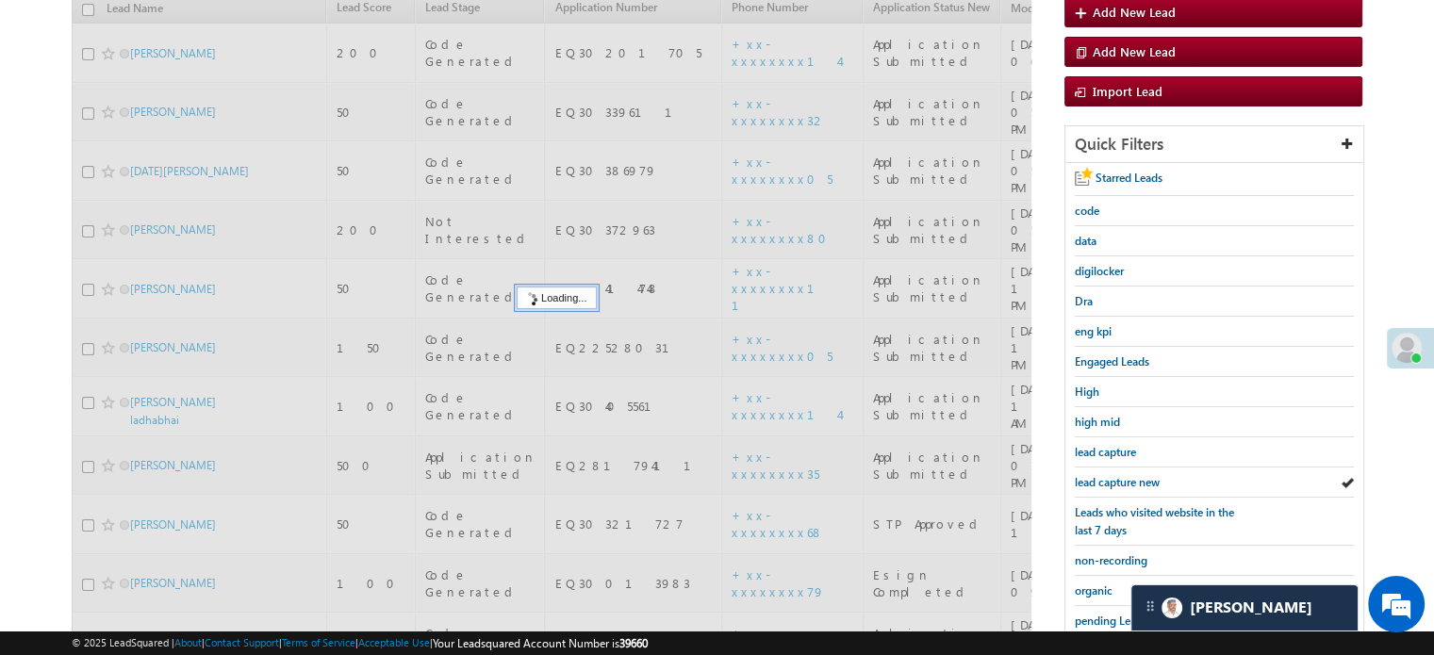
click at [1120, 479] on span "lead capture new" at bounding box center [1117, 482] width 85 height 14
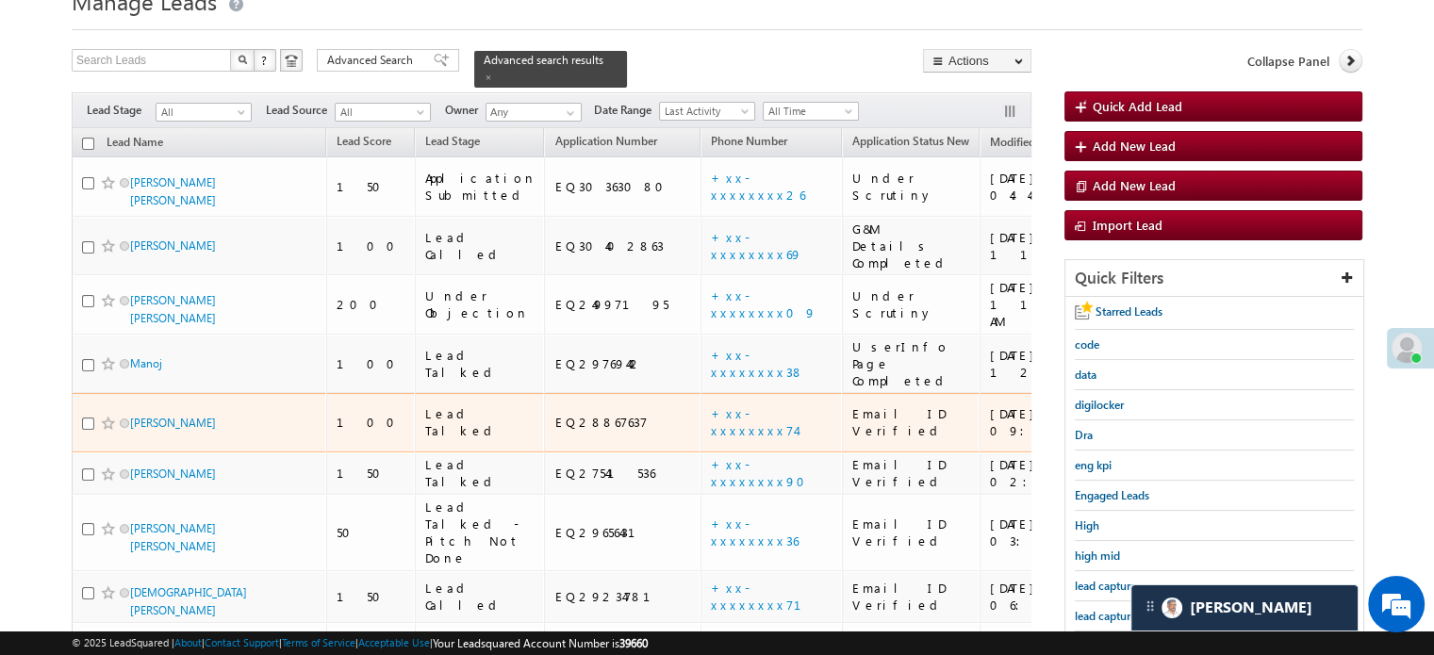
scroll to position [122, 0]
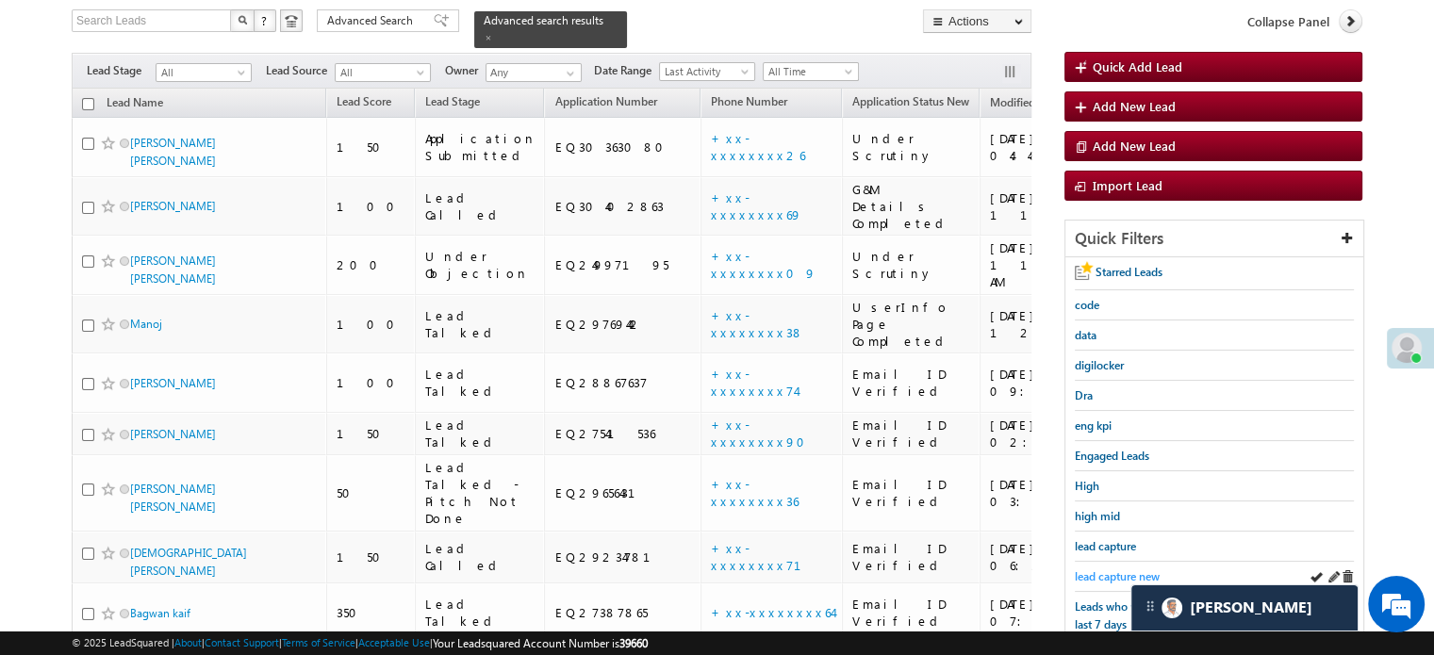
click at [1110, 570] on span "lead capture new" at bounding box center [1117, 577] width 85 height 14
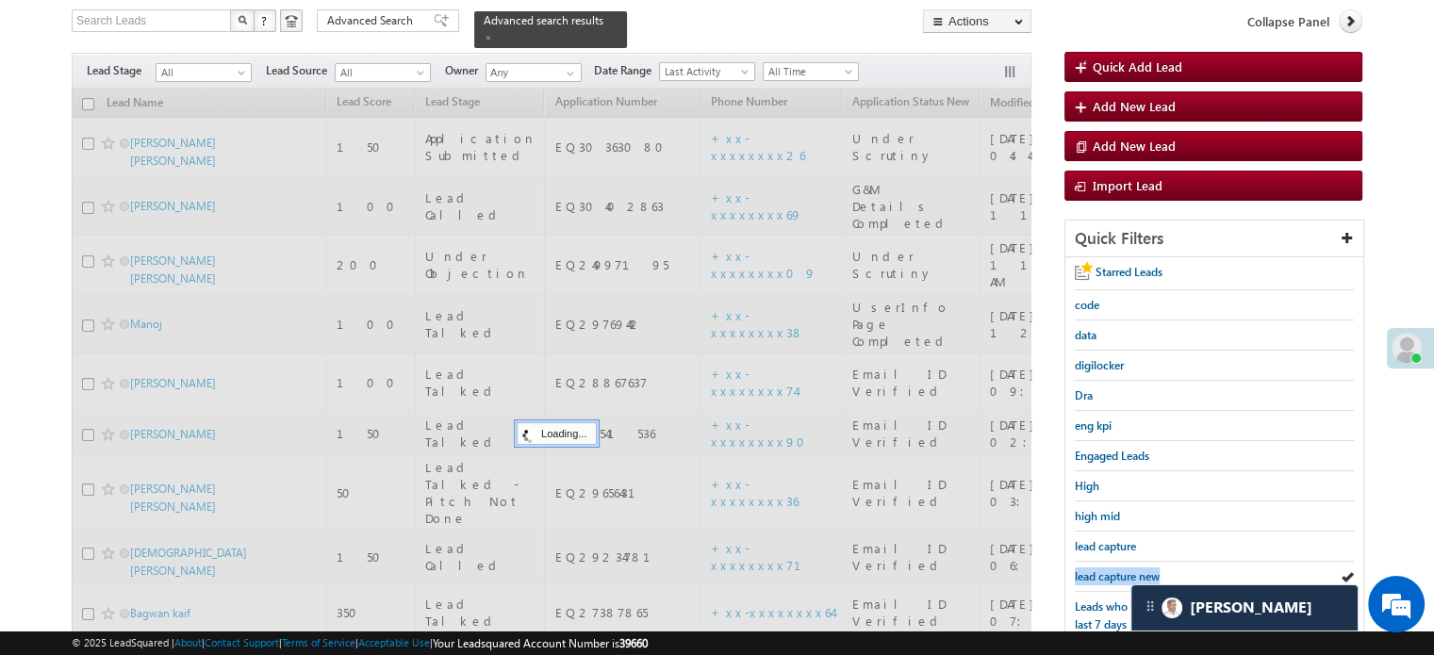
click at [1110, 570] on span "lead capture new" at bounding box center [1117, 577] width 85 height 14
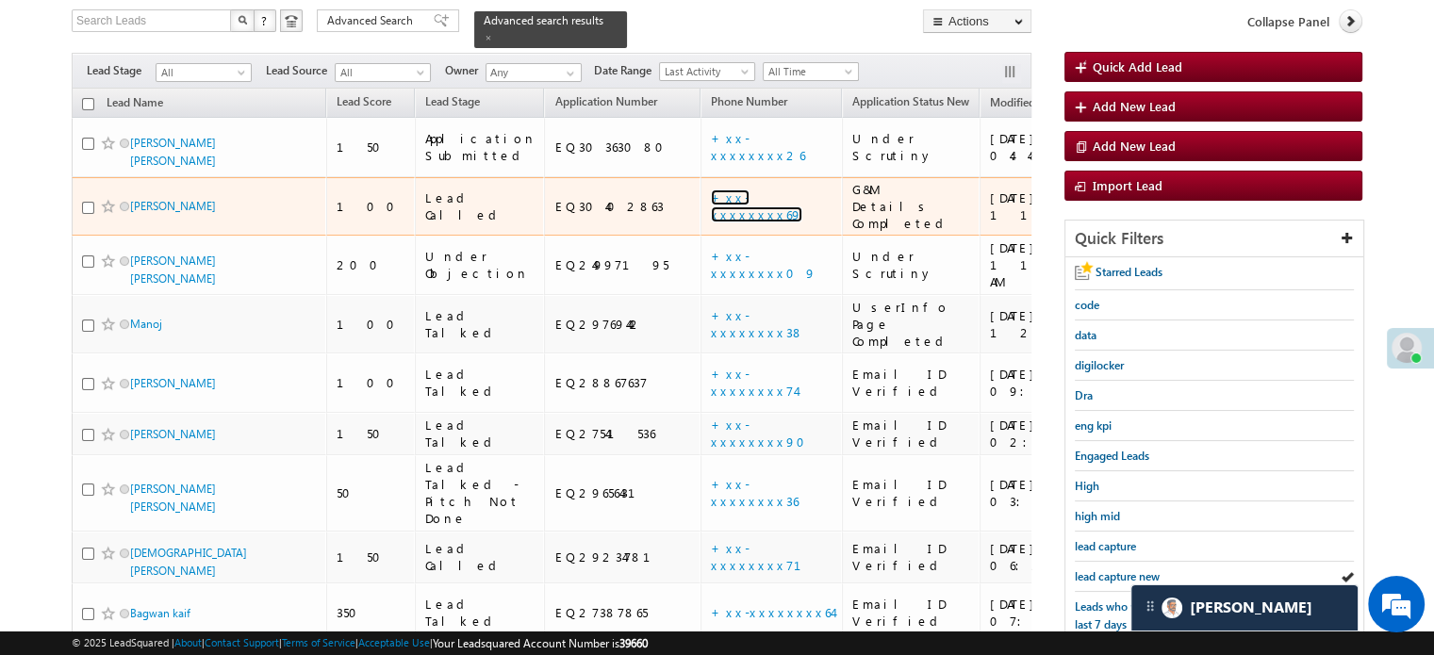
click at [711, 190] on link "+xx-xxxxxxxx69" at bounding box center [756, 206] width 91 height 33
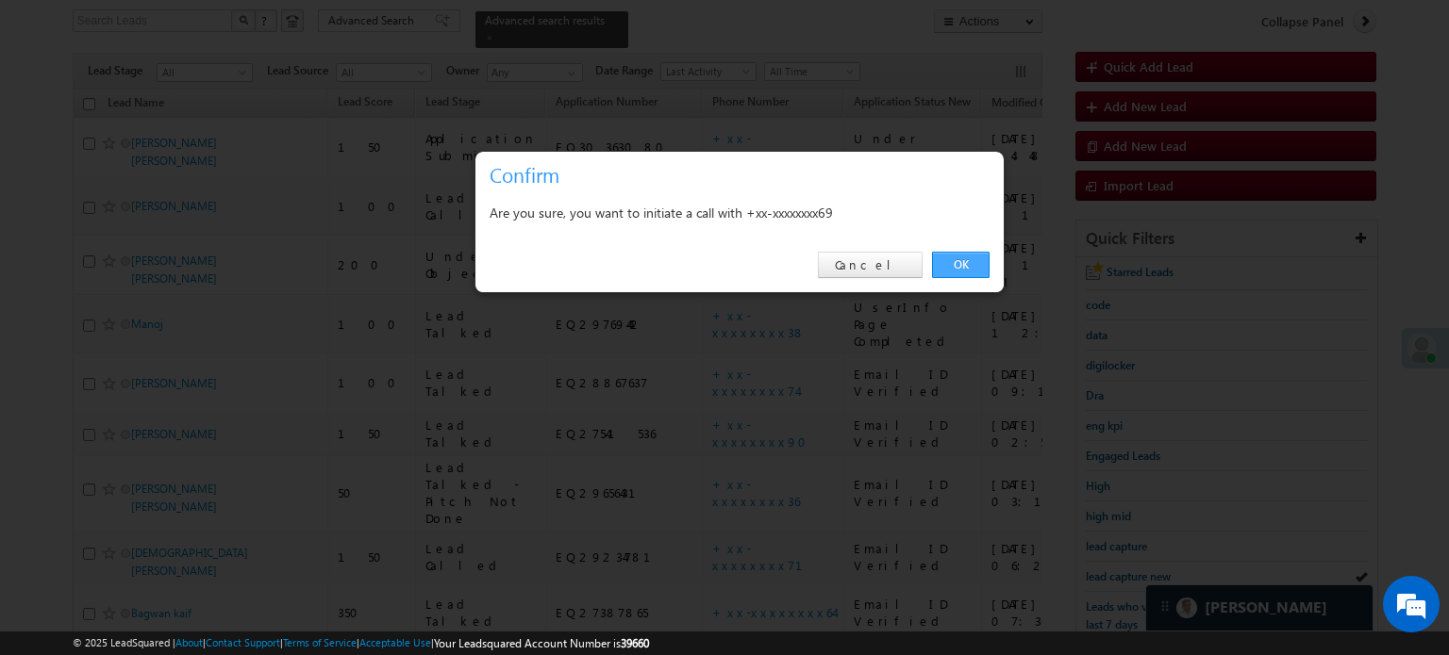
click at [964, 267] on link "OK" at bounding box center [961, 265] width 58 height 26
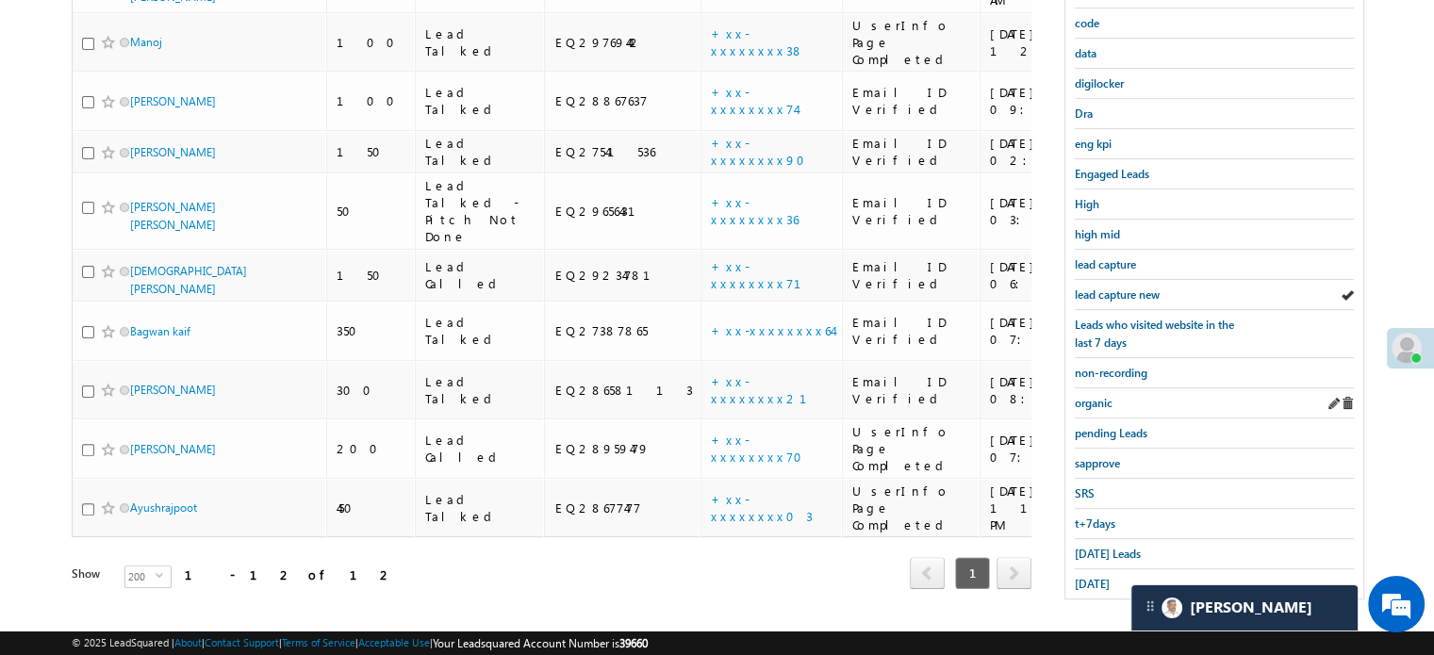
scroll to position [455, 0]
click at [1095, 455] on span "sapprove" at bounding box center [1097, 462] width 45 height 14
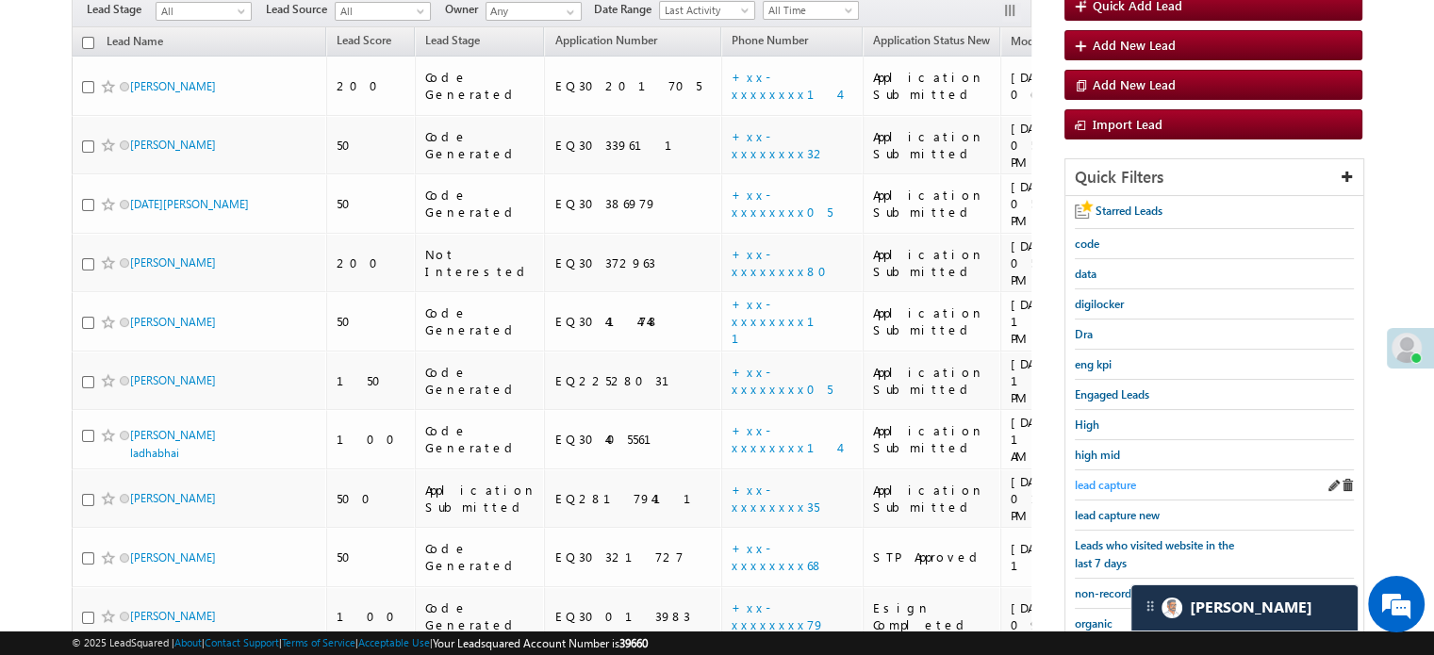
scroll to position [216, 0]
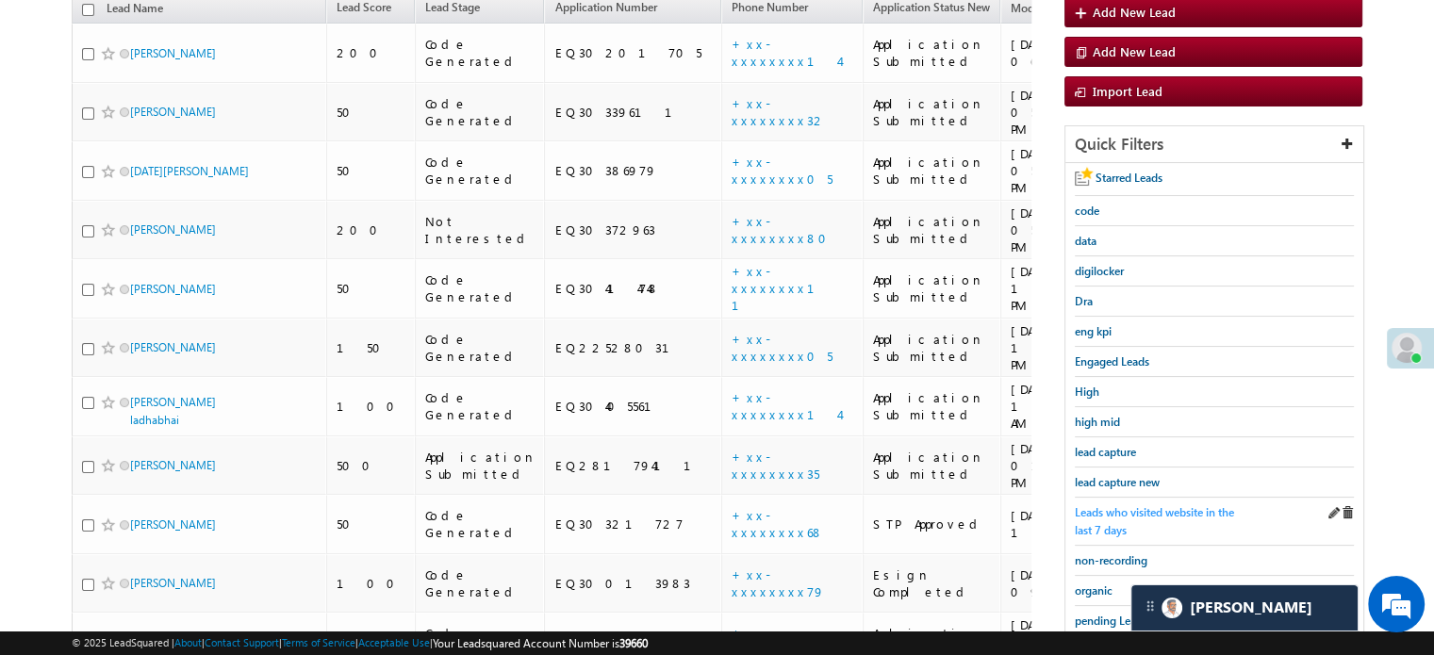
drag, startPoint x: 1113, startPoint y: 466, endPoint x: 1123, endPoint y: 505, distance: 40.0
click at [1117, 471] on div "lead capture new" at bounding box center [1214, 483] width 279 height 30
click at [1127, 479] on span "lead capture new" at bounding box center [1117, 482] width 85 height 14
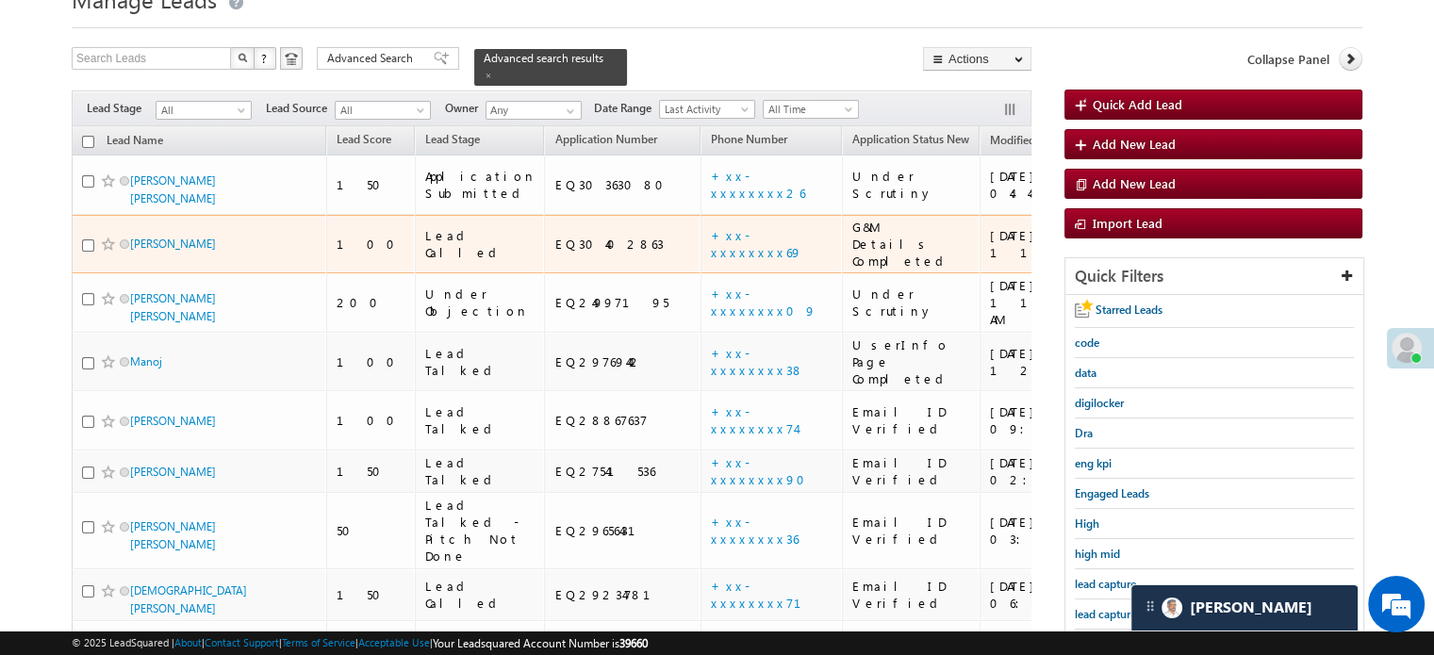
scroll to position [283, 0]
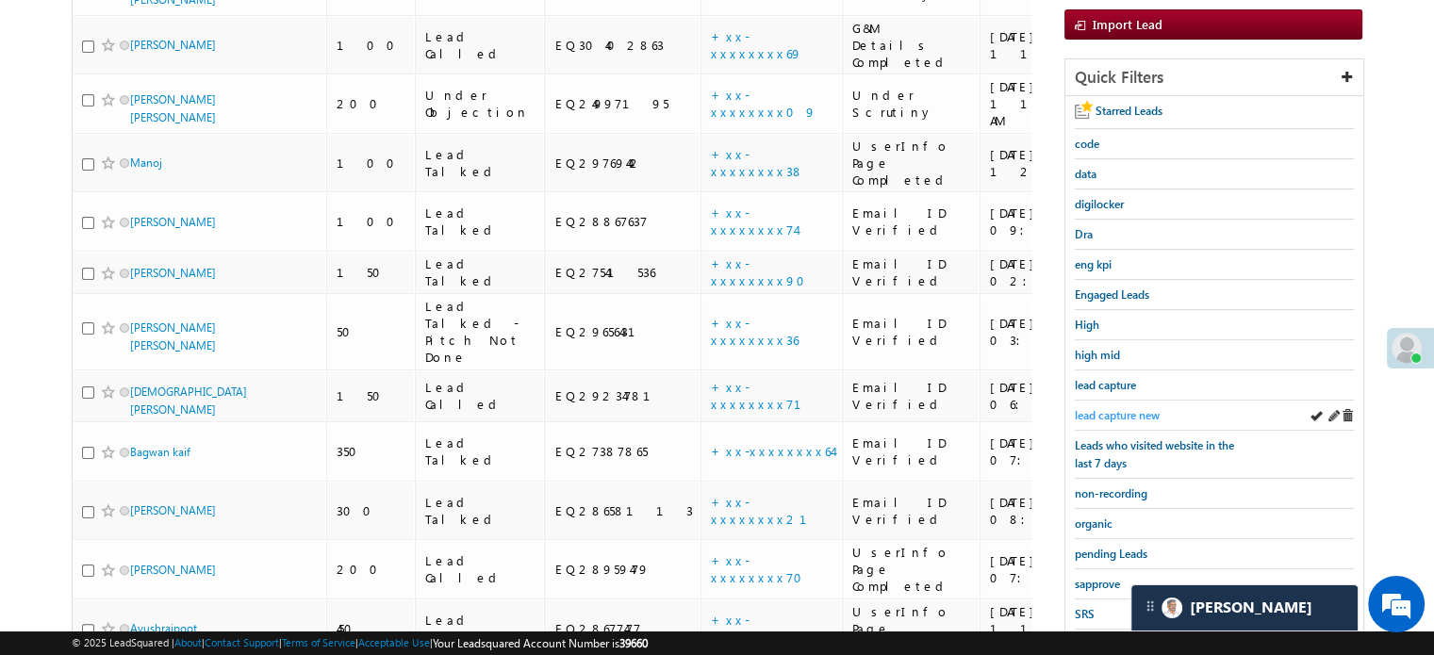
click at [1096, 408] on span "lead capture new" at bounding box center [1117, 415] width 85 height 14
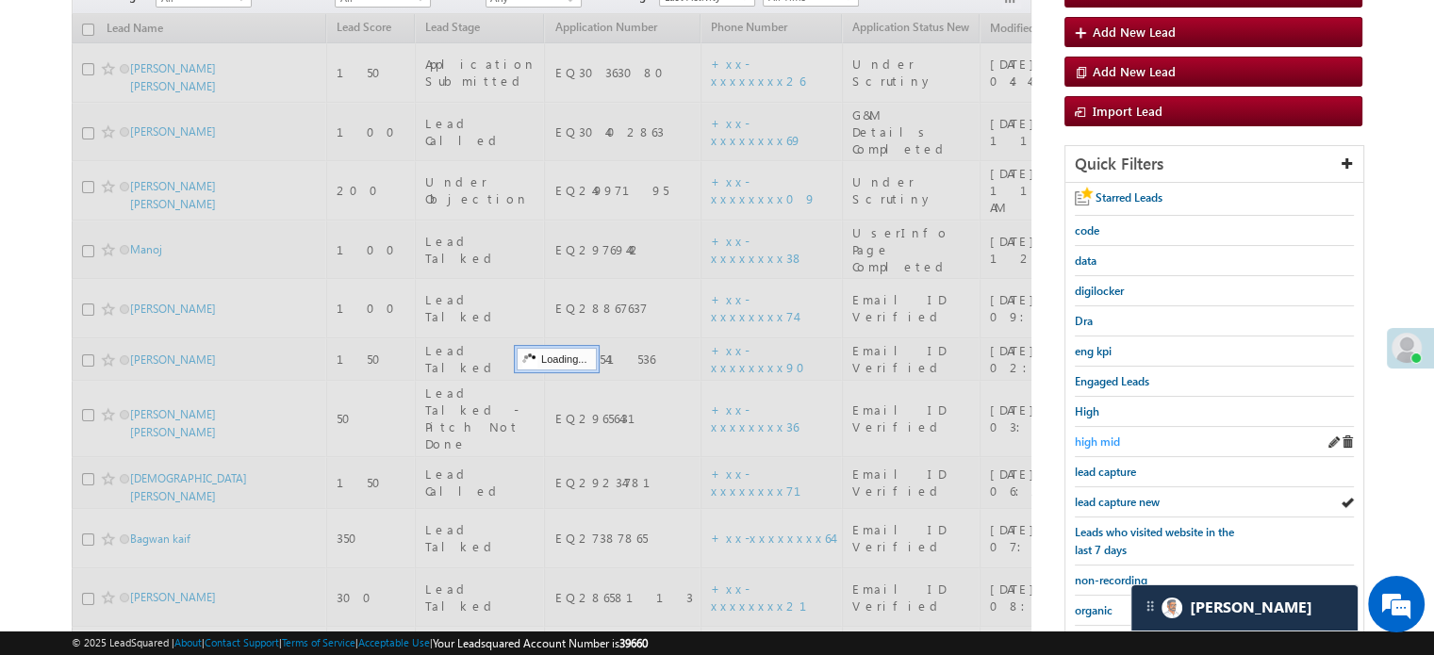
scroll to position [94, 0]
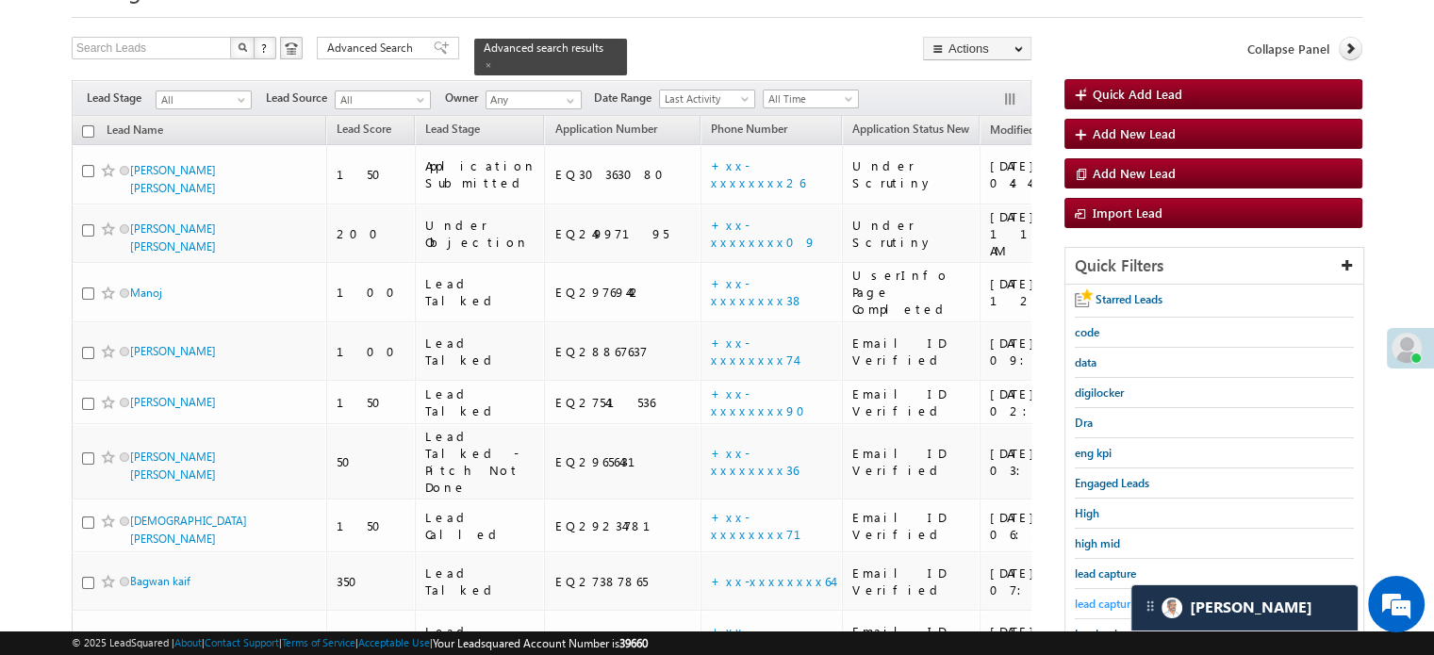
click at [1083, 603] on span "lead capture new" at bounding box center [1117, 604] width 85 height 14
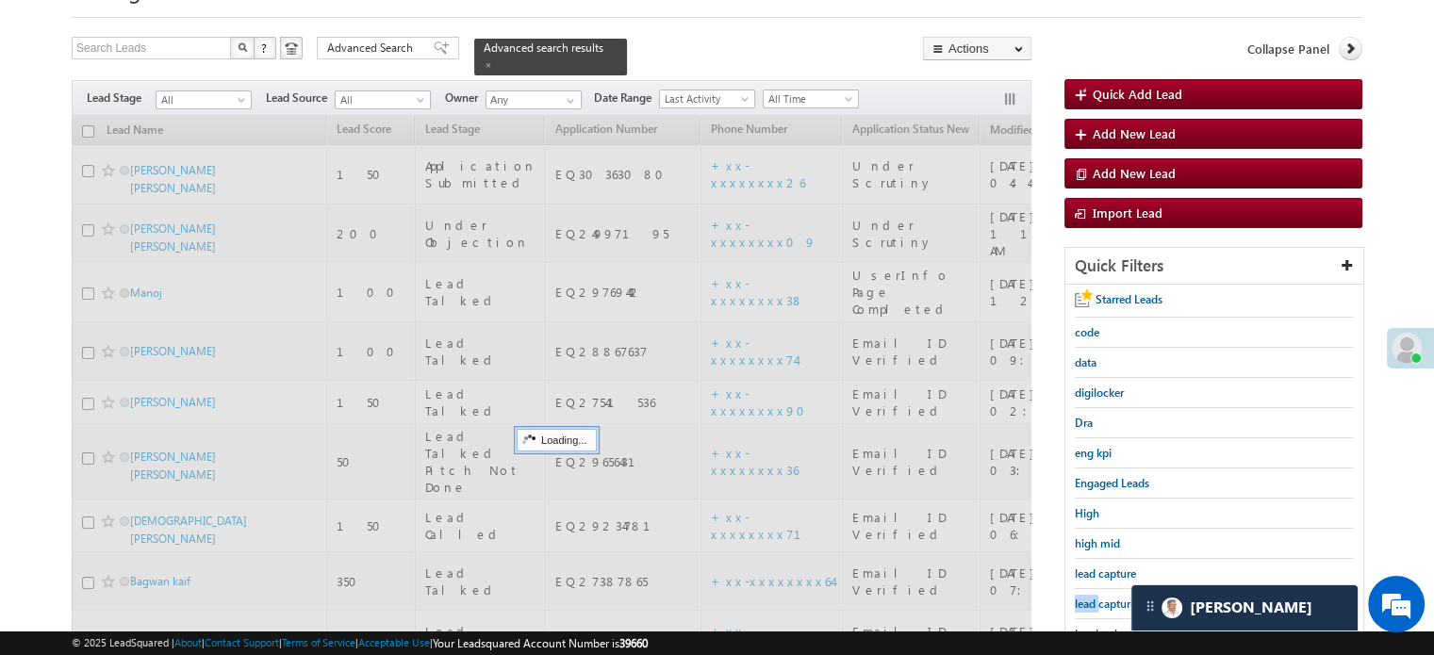
click at [1083, 603] on span "lead capture new" at bounding box center [1117, 604] width 85 height 14
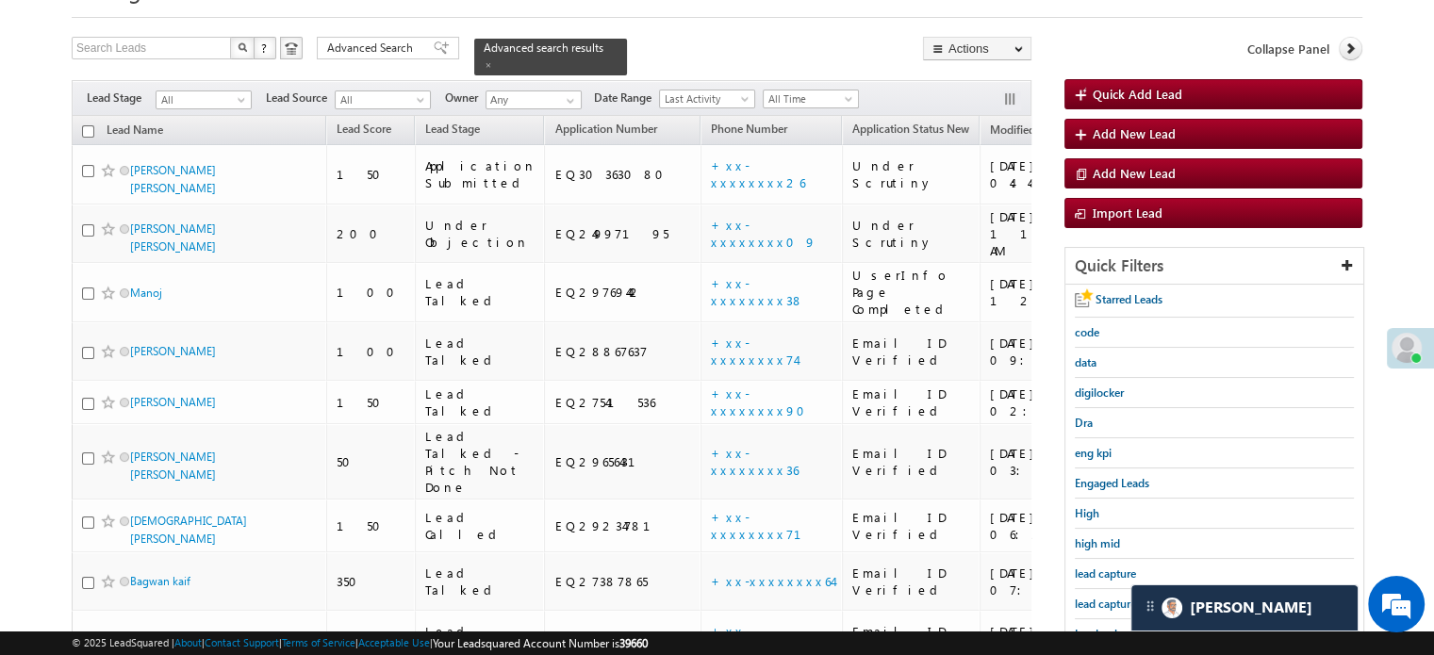
click at [1083, 603] on span "lead capture new" at bounding box center [1117, 604] width 85 height 14
click at [1090, 604] on span "lead capture new" at bounding box center [1117, 604] width 85 height 14
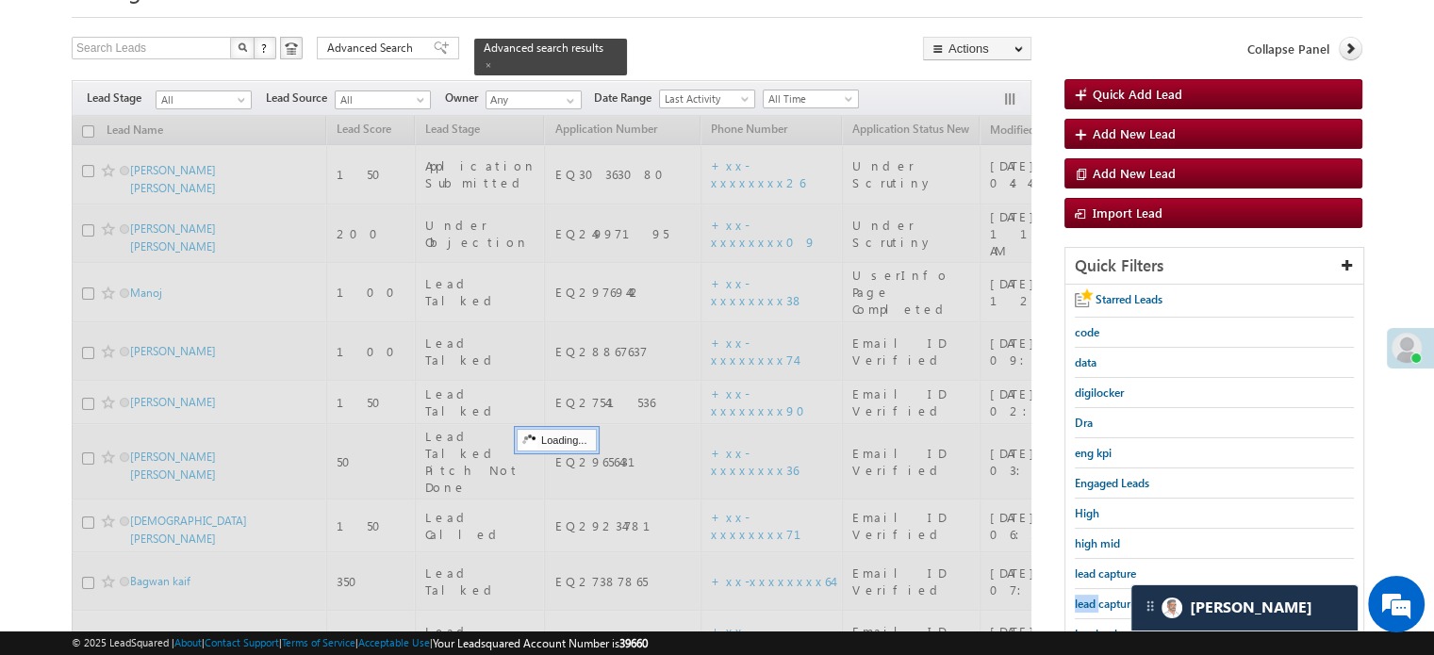
click at [1090, 604] on span "lead capture new" at bounding box center [1117, 604] width 85 height 14
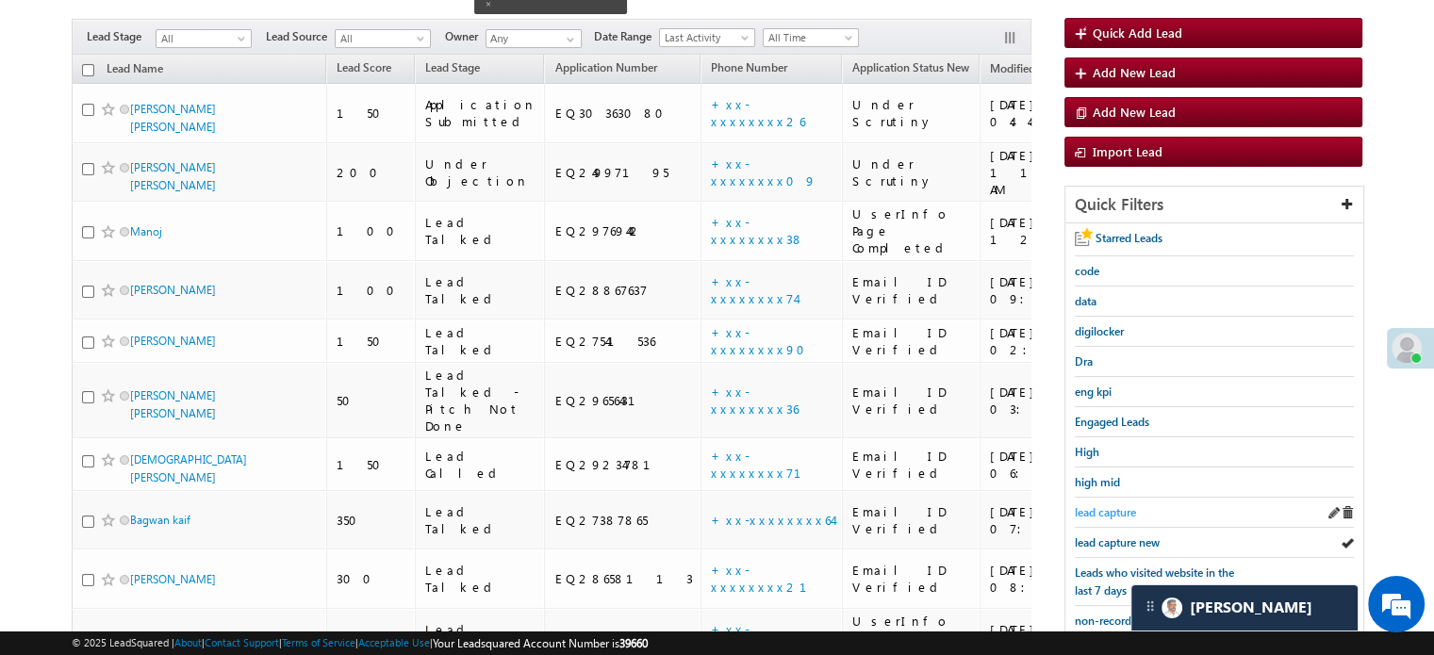
scroll to position [189, 0]
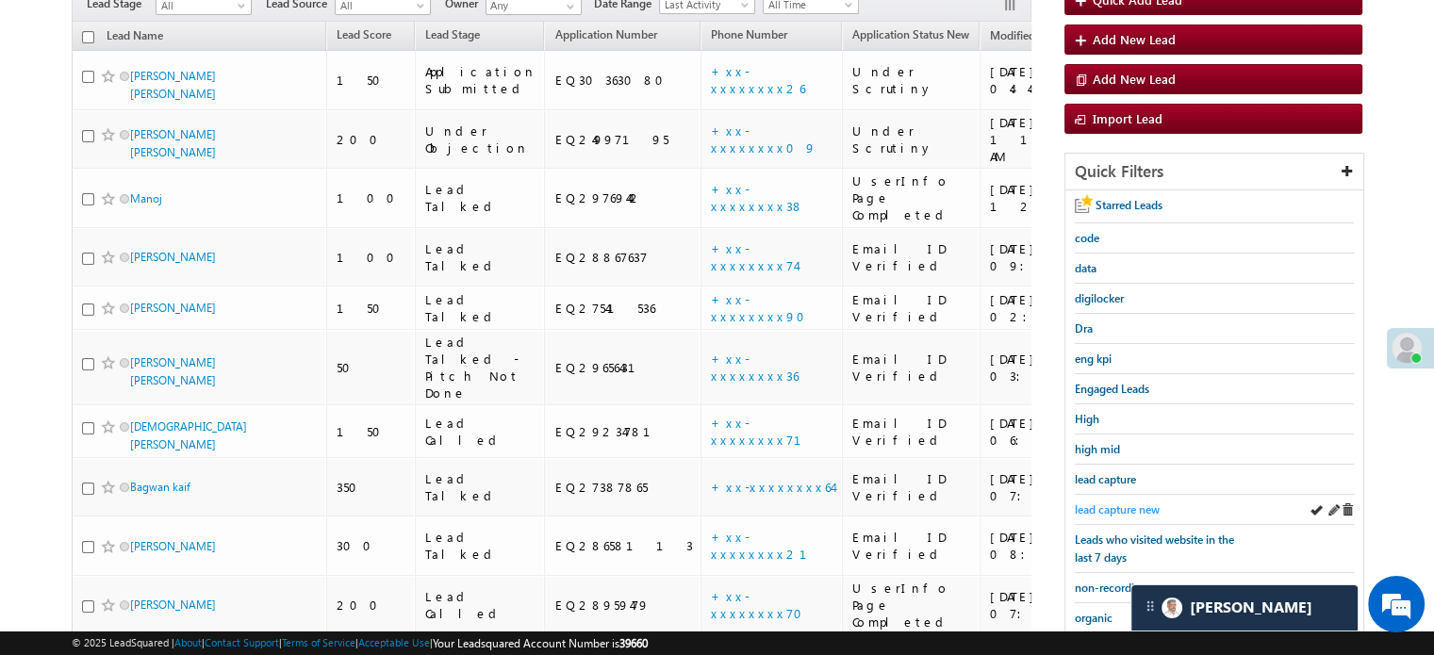
click at [1117, 508] on span "lead capture new" at bounding box center [1117, 510] width 85 height 14
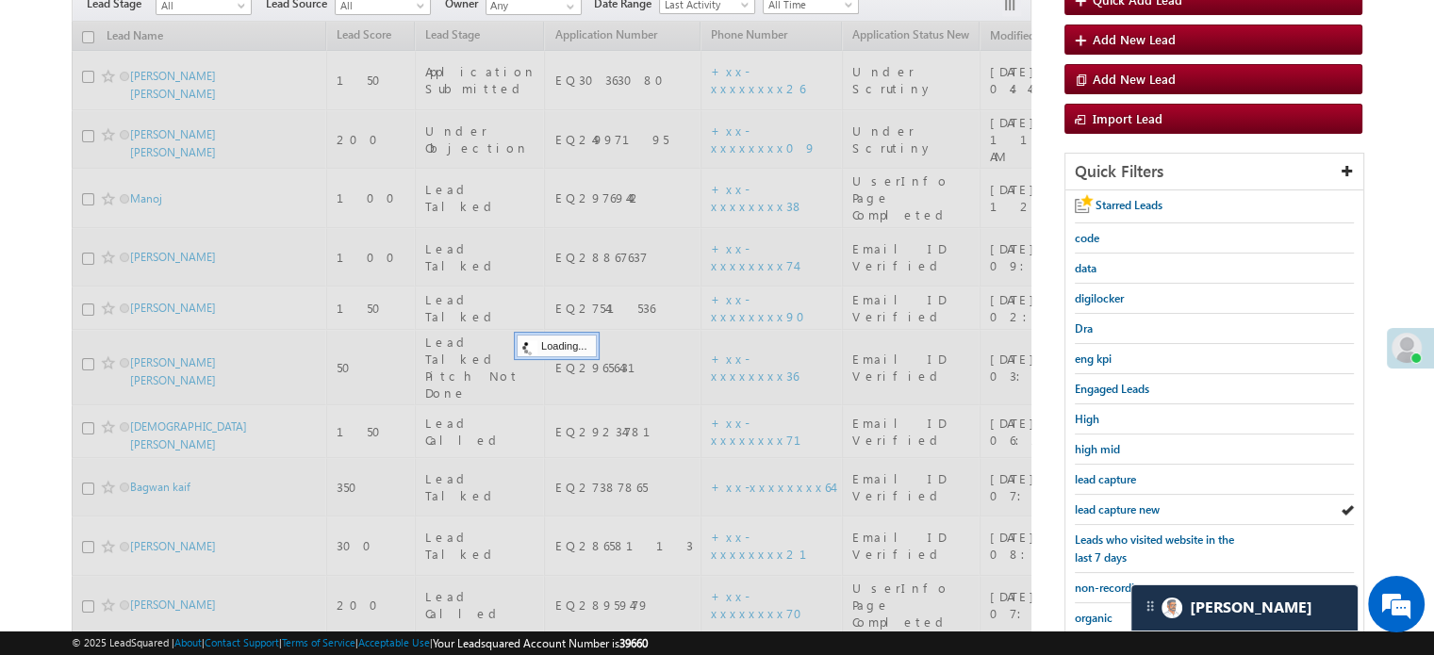
click at [1117, 508] on span "lead capture new" at bounding box center [1117, 510] width 85 height 14
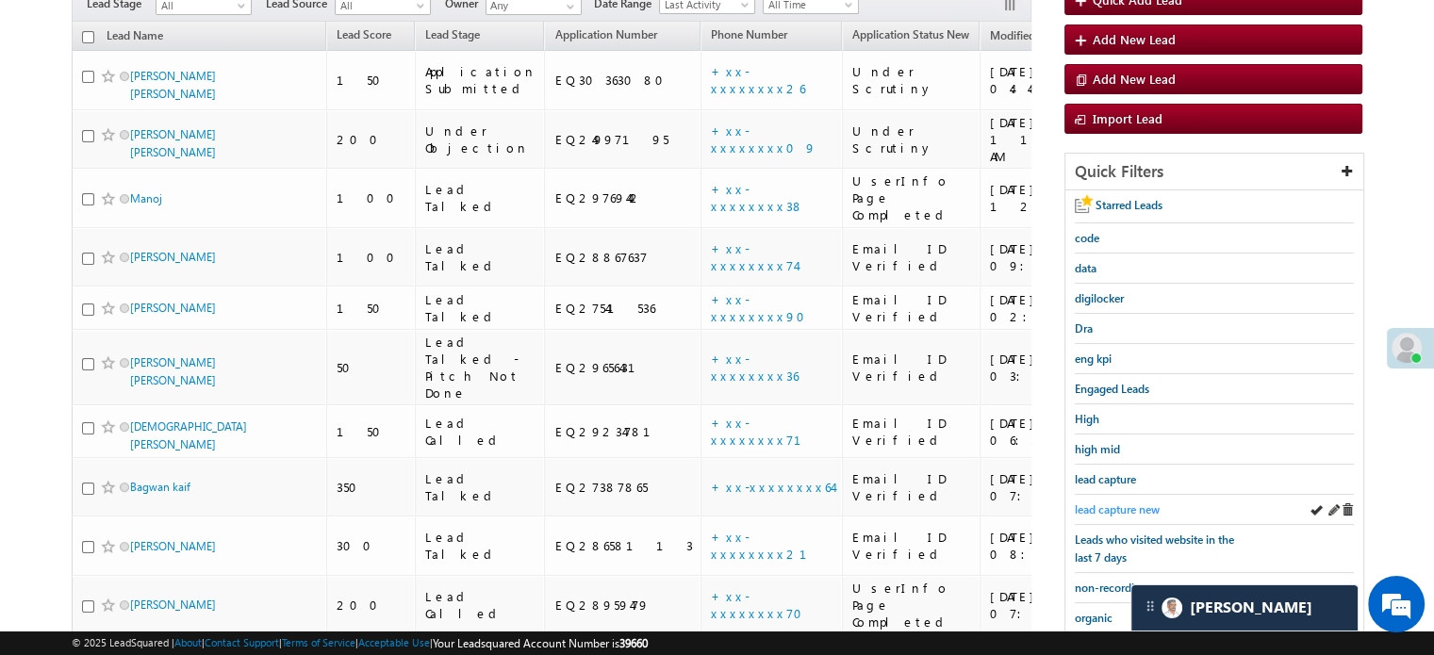
click at [1112, 505] on span "lead capture new" at bounding box center [1117, 510] width 85 height 14
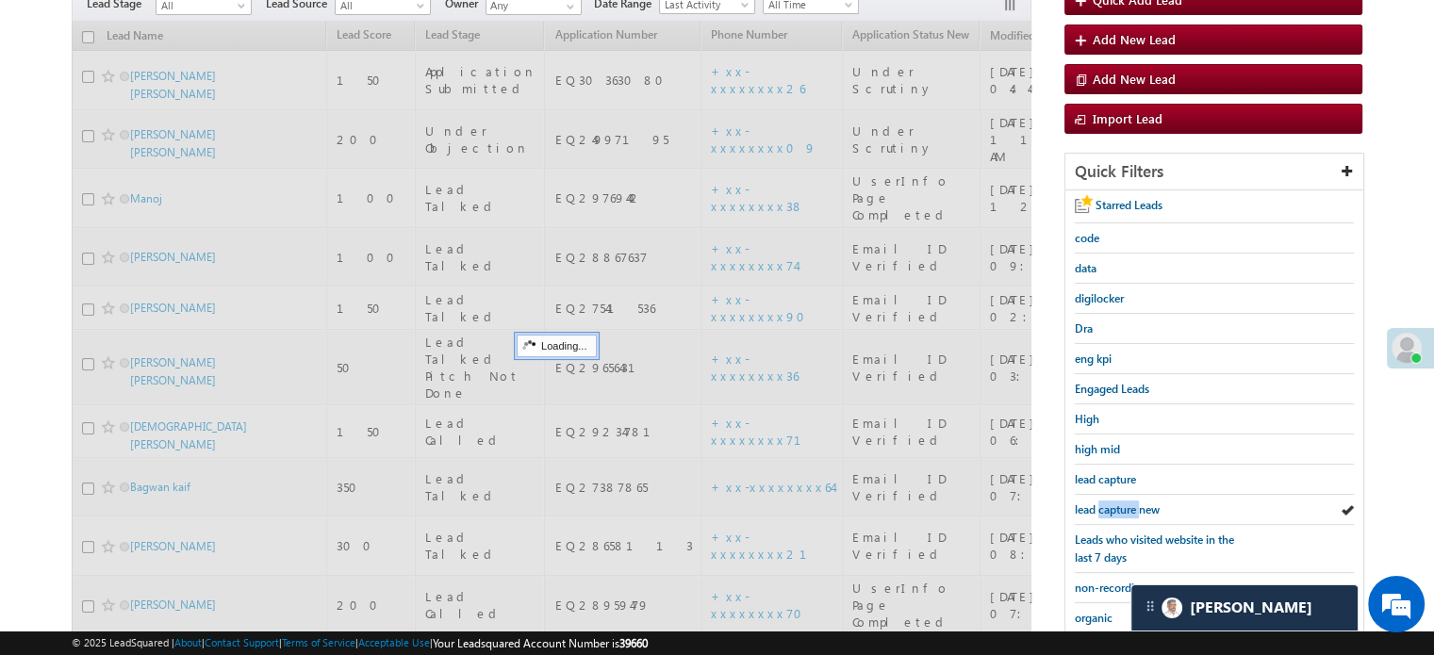
click at [1112, 505] on span "lead capture new" at bounding box center [1117, 510] width 85 height 14
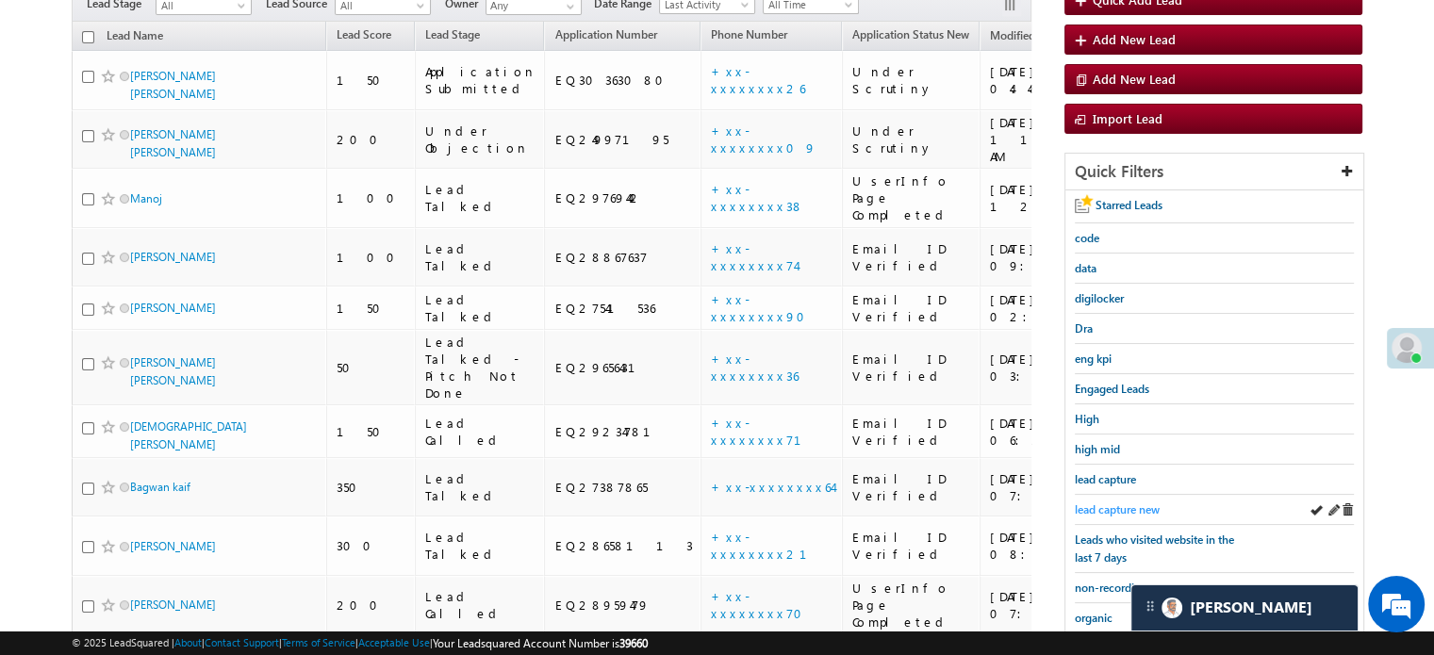
click at [1138, 503] on span "lead capture new" at bounding box center [1117, 510] width 85 height 14
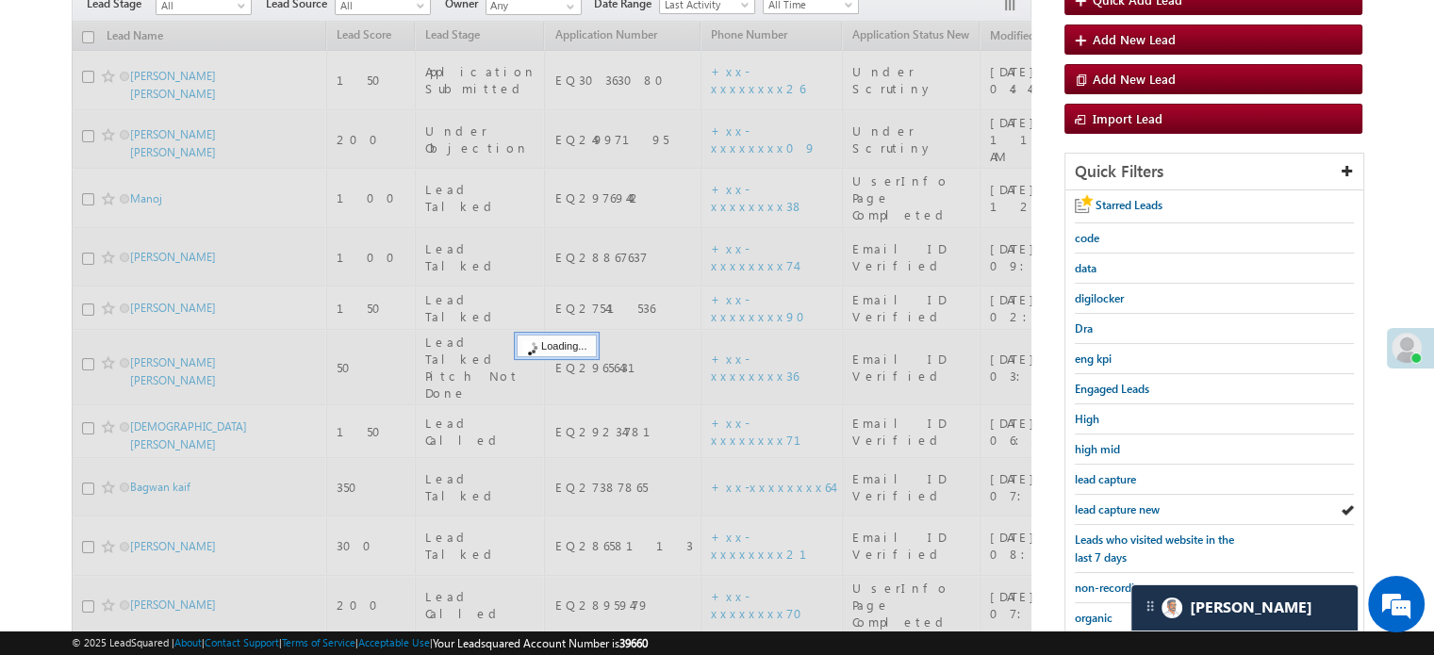
click at [1138, 503] on span "lead capture new" at bounding box center [1117, 510] width 85 height 14
click at [1136, 503] on span "lead capture new" at bounding box center [1117, 510] width 85 height 14
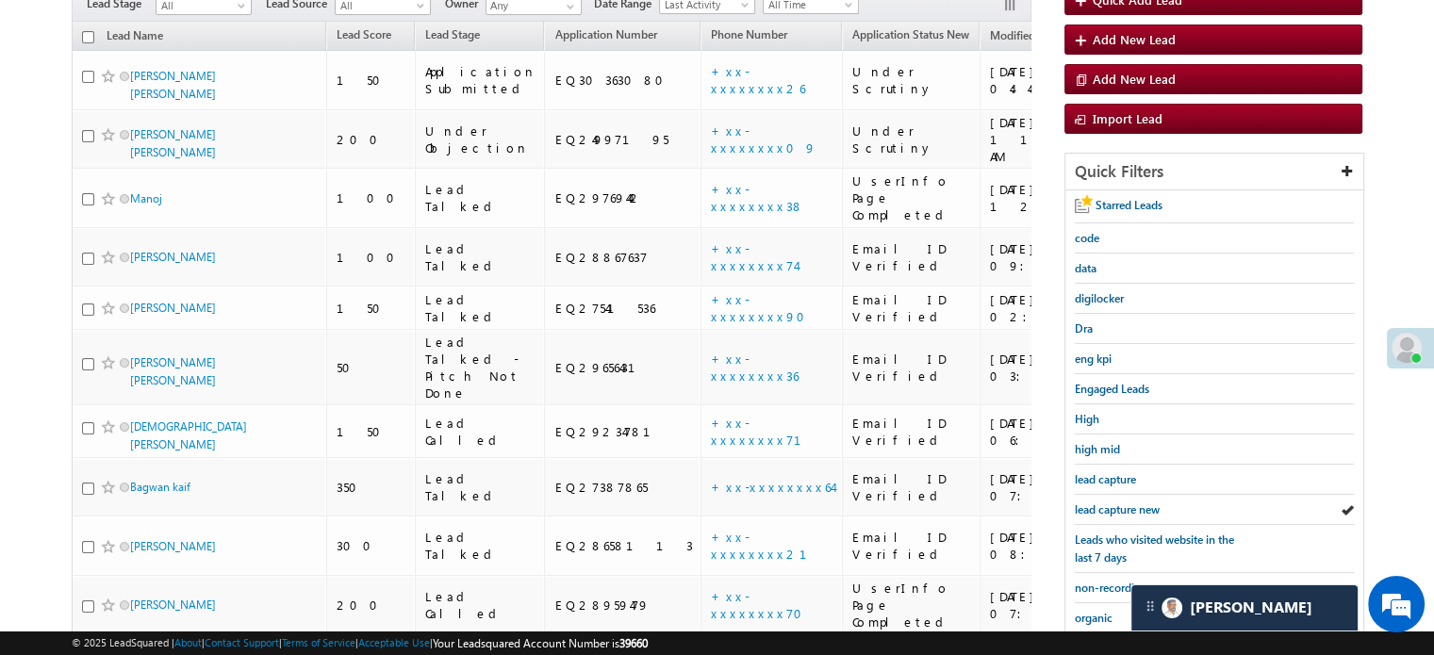
click at [1136, 503] on span "lead capture new" at bounding box center [1117, 510] width 85 height 14
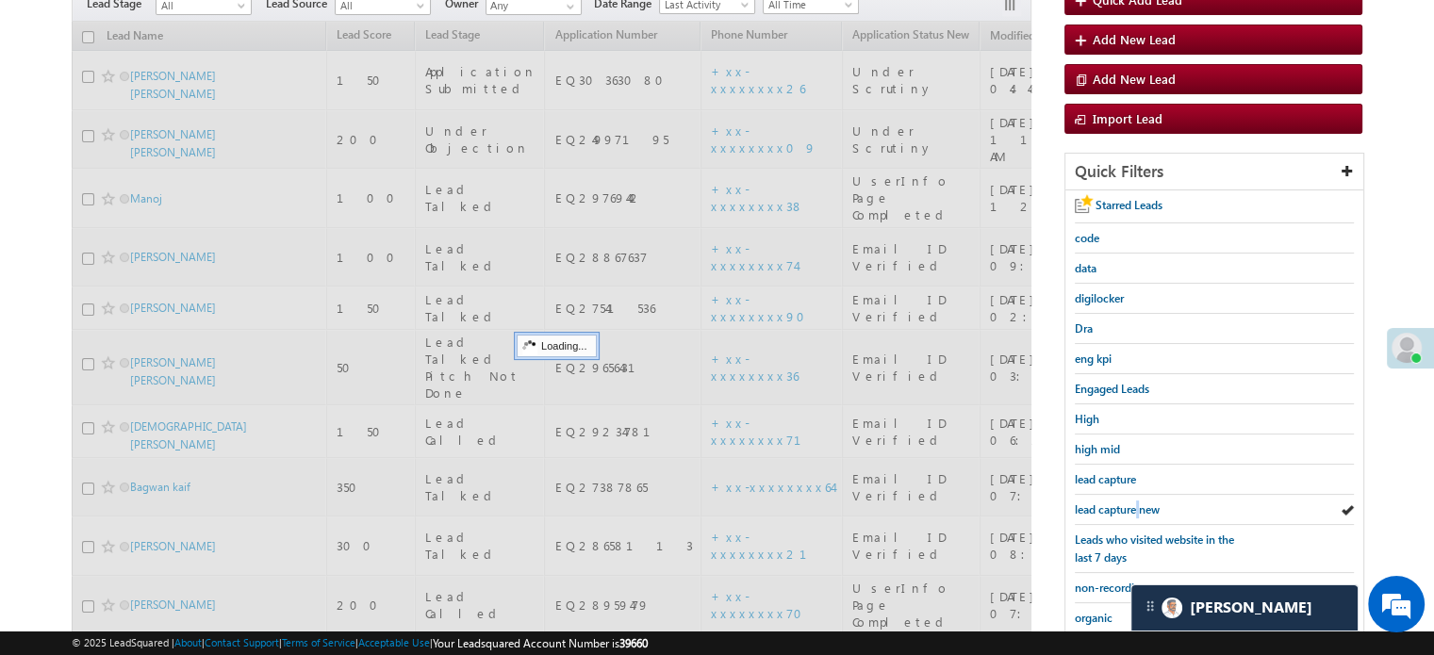
click at [1136, 503] on span "lead capture new" at bounding box center [1117, 510] width 85 height 14
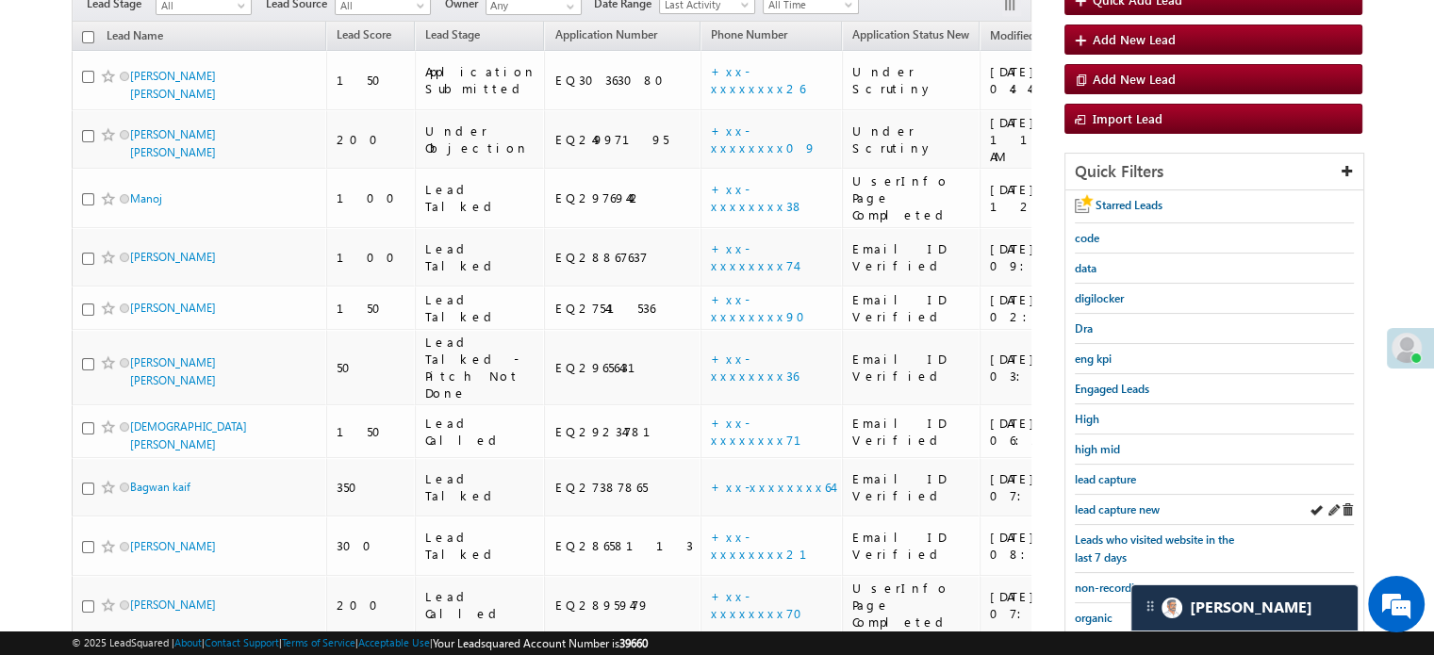
click at [1138, 495] on div "lead capture new" at bounding box center [1214, 510] width 279 height 30
click at [1132, 505] on span "lead capture new" at bounding box center [1117, 510] width 85 height 14
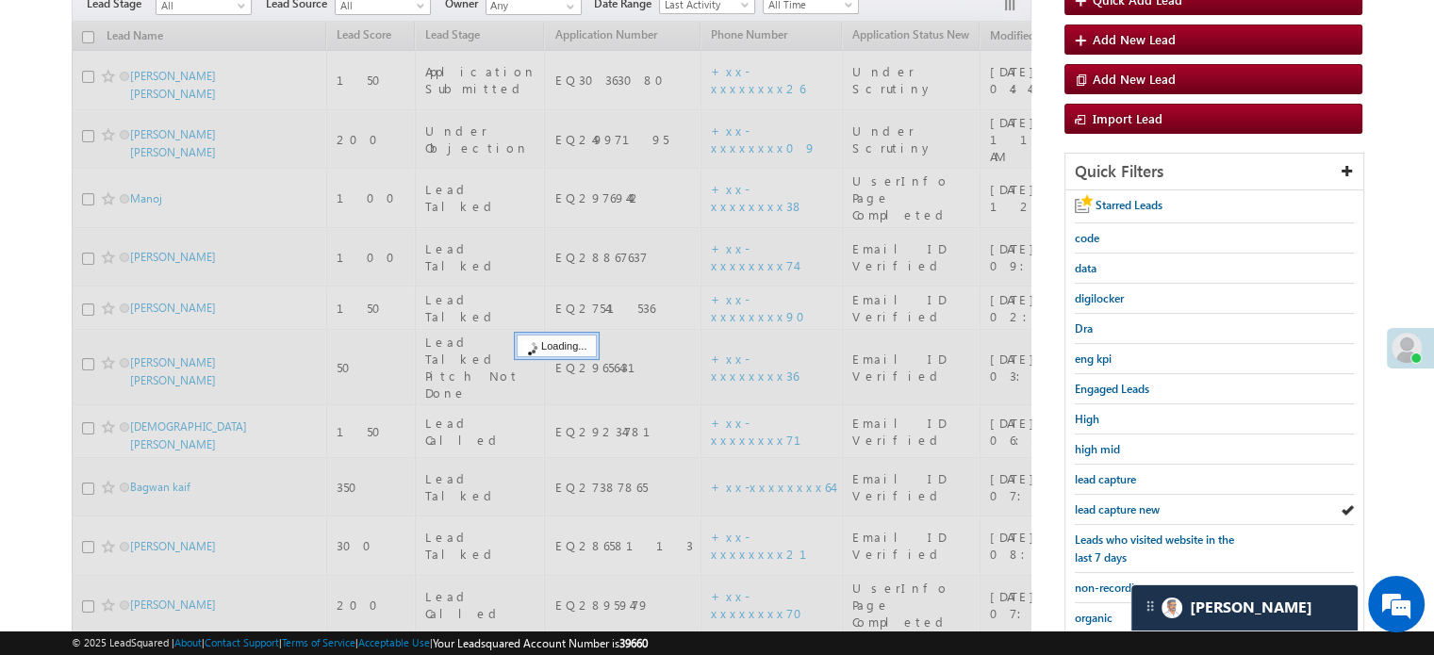
click at [1127, 505] on span "lead capture new" at bounding box center [1117, 510] width 85 height 14
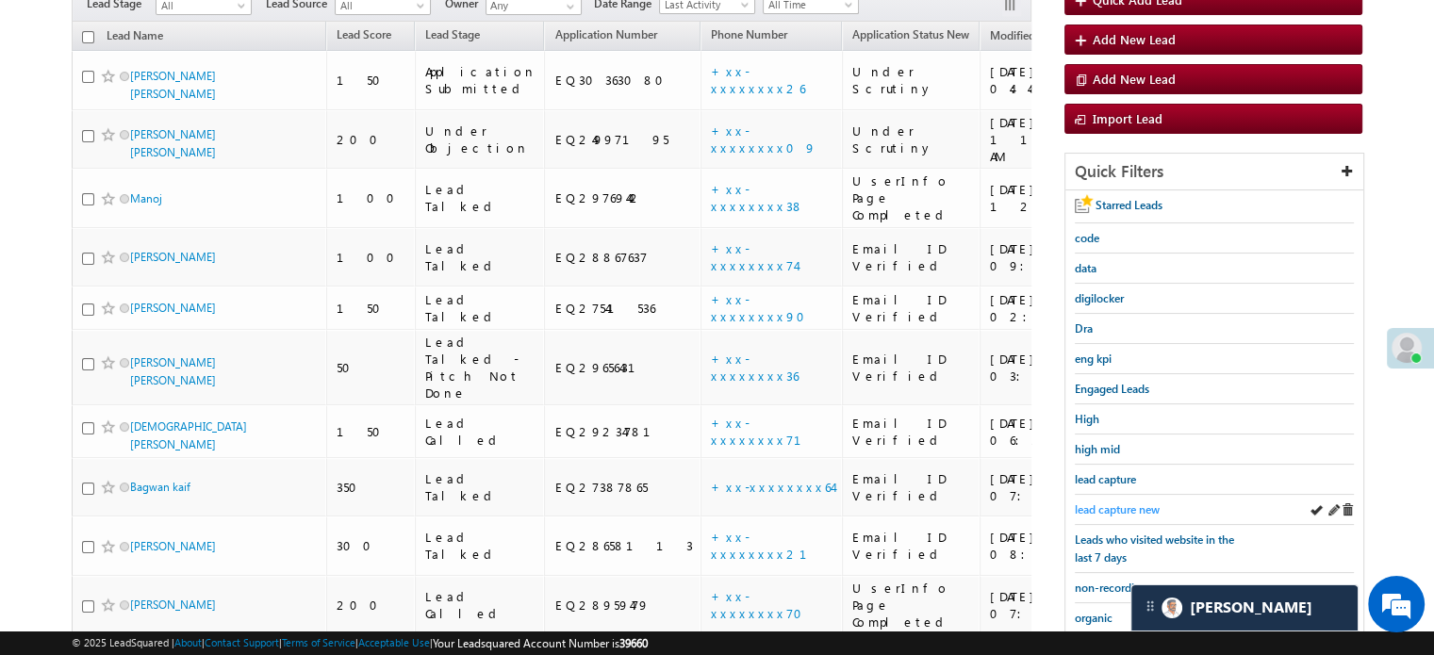
click at [1120, 505] on span "lead capture new" at bounding box center [1117, 510] width 85 height 14
click at [1129, 503] on span "lead capture new" at bounding box center [1117, 510] width 85 height 14
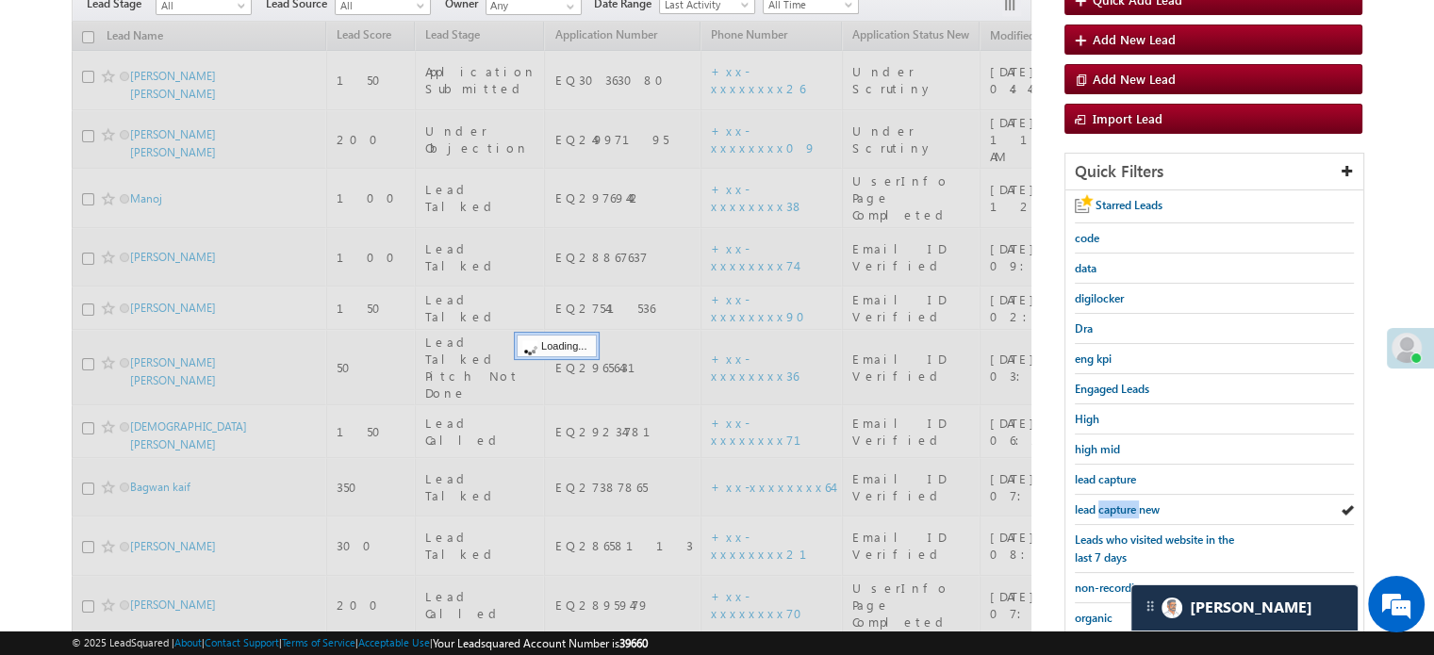
click at [1129, 503] on span "lead capture new" at bounding box center [1117, 510] width 85 height 14
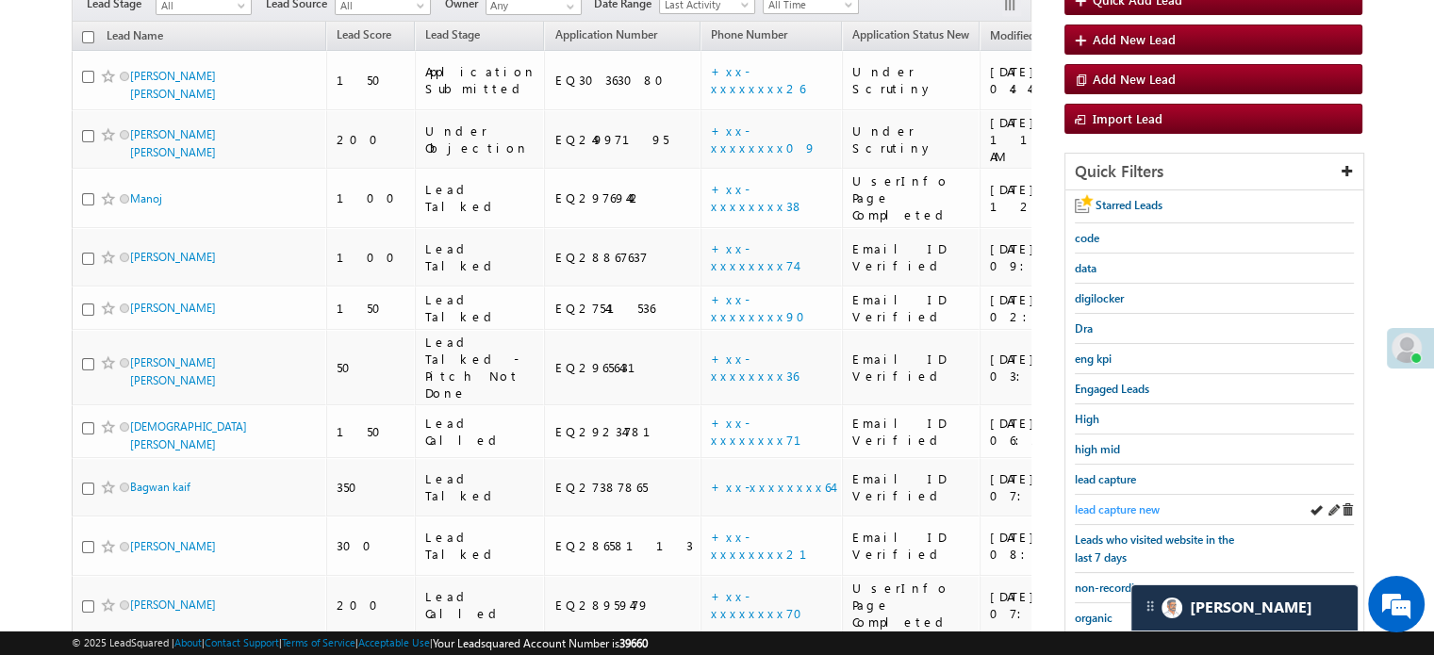
click at [1107, 505] on span "lead capture new" at bounding box center [1117, 510] width 85 height 14
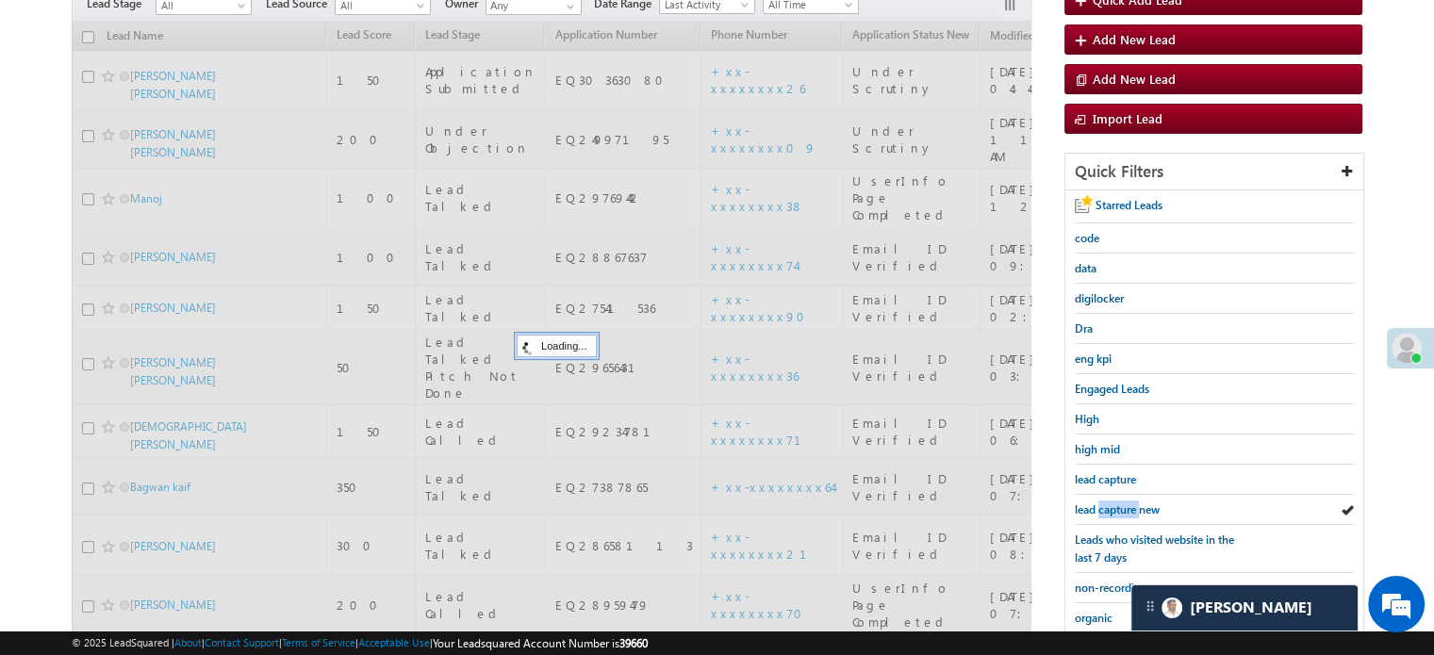
click at [1107, 505] on span "lead capture new" at bounding box center [1117, 510] width 85 height 14
click at [1109, 506] on span "lead capture new" at bounding box center [1117, 510] width 85 height 14
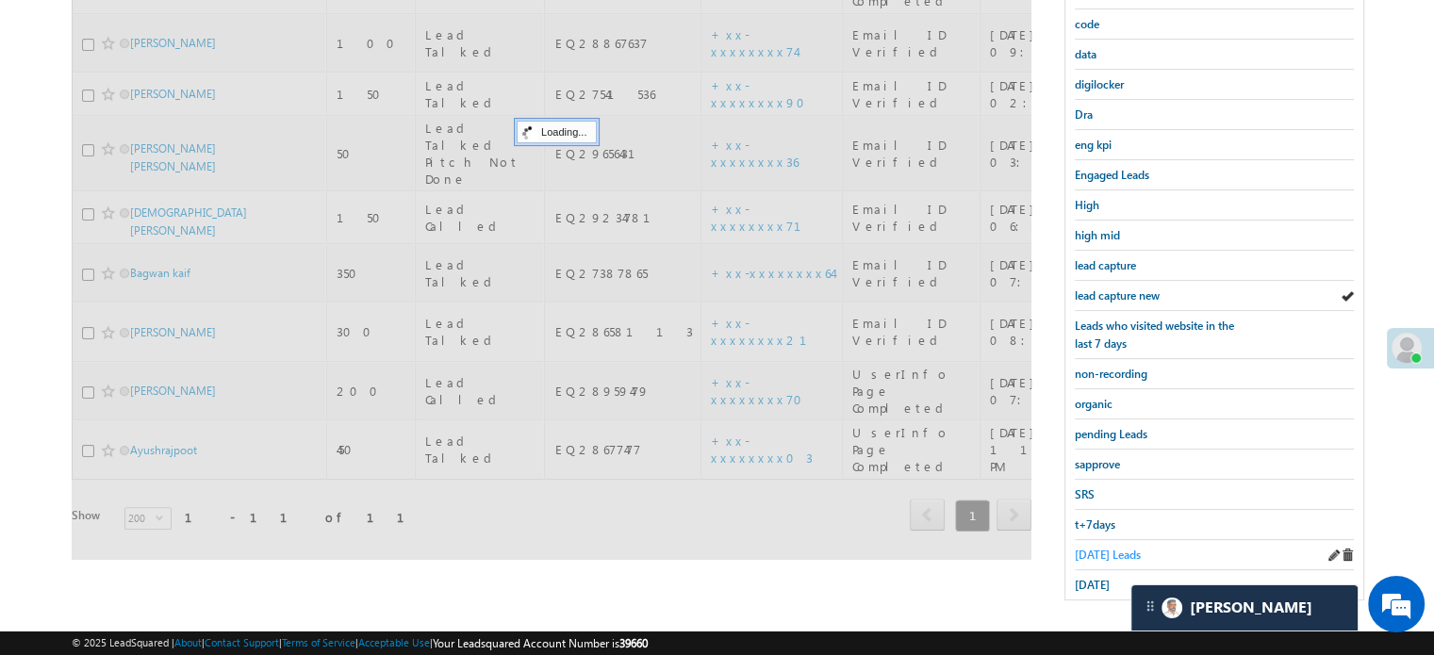
scroll to position [405, 0]
click at [1108, 455] on span "sapprove" at bounding box center [1097, 462] width 45 height 14
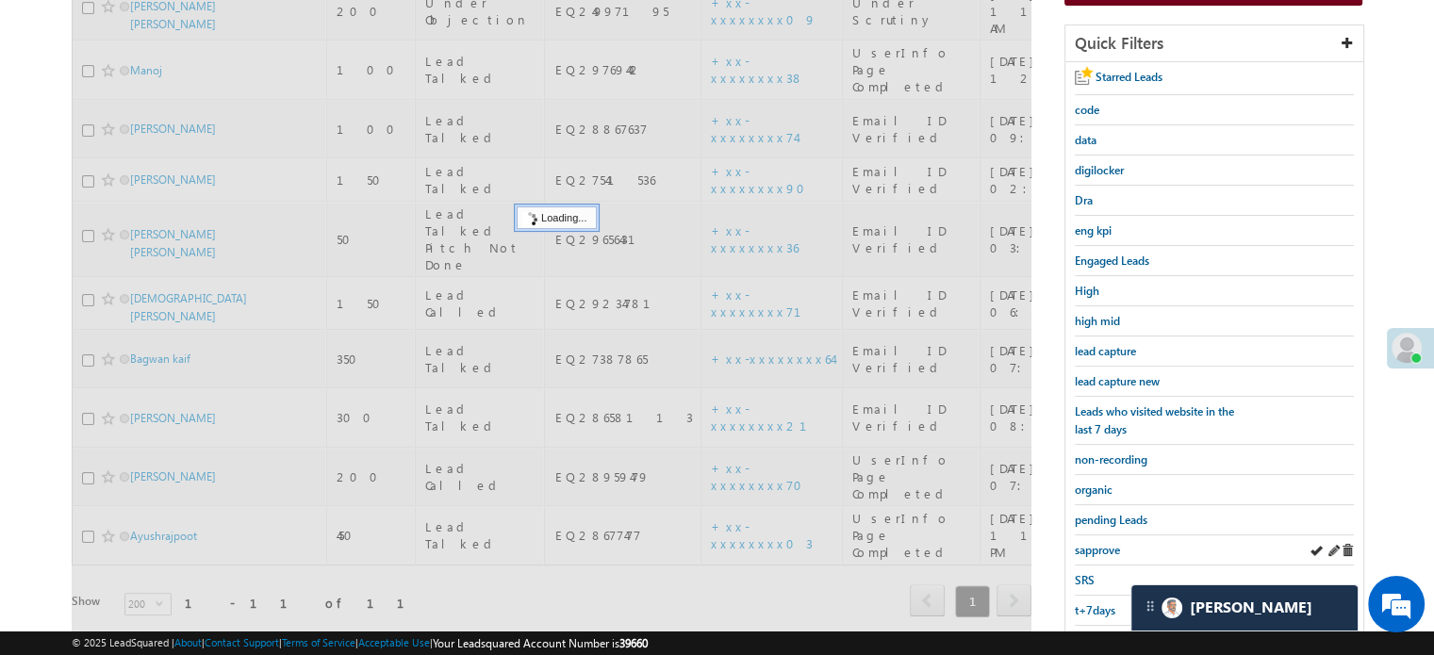
scroll to position [122, 0]
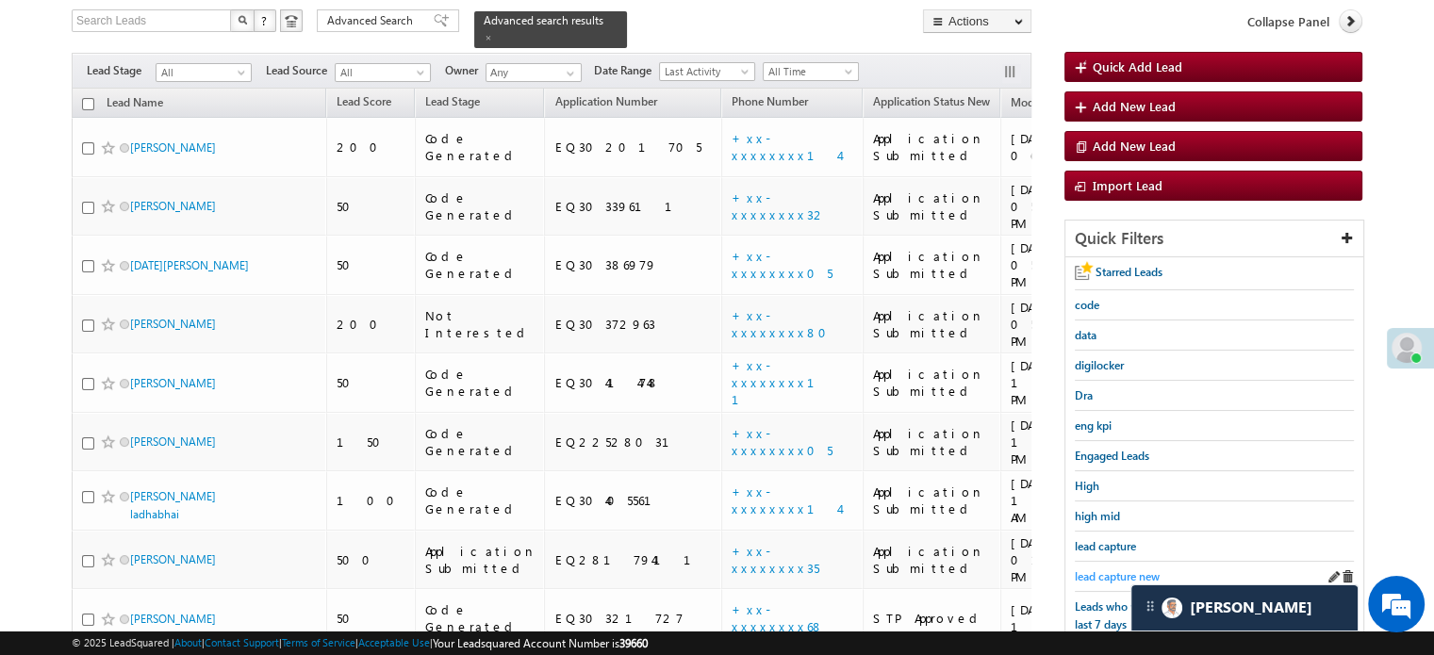
click at [1127, 573] on span "lead capture new" at bounding box center [1117, 577] width 85 height 14
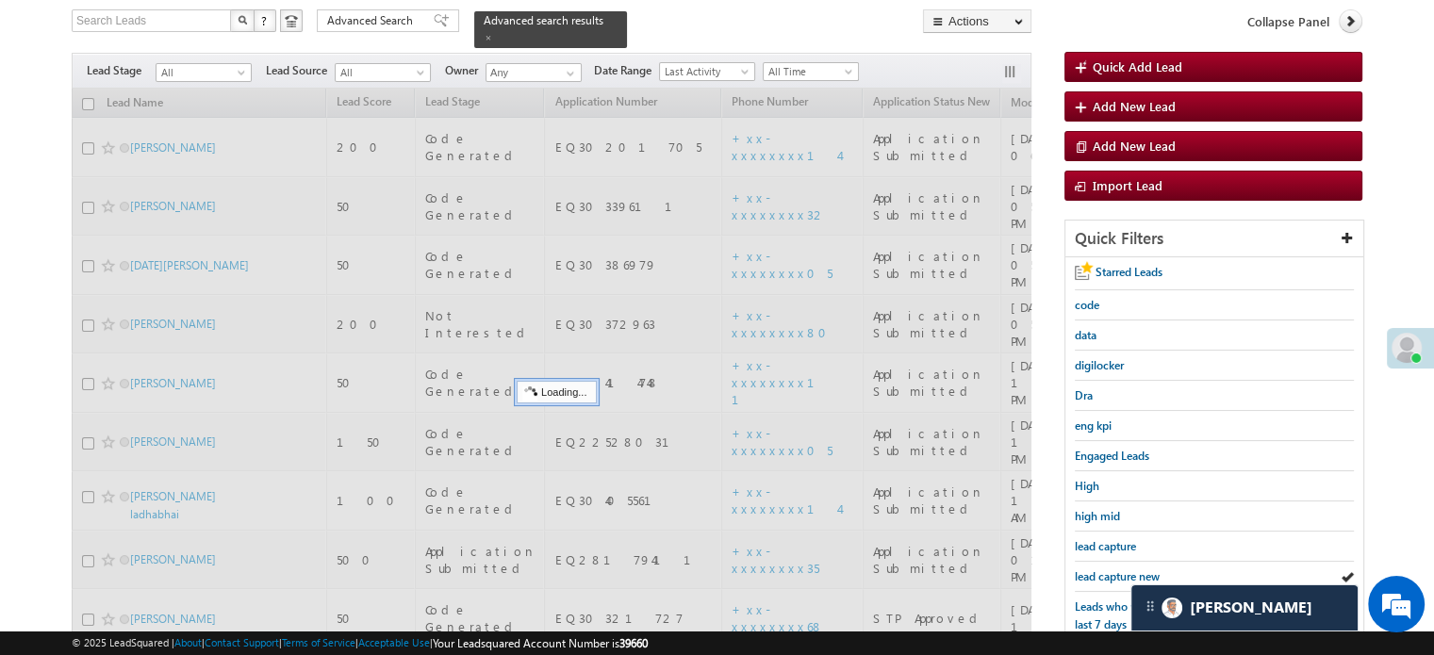
click at [1122, 571] on span "lead capture new" at bounding box center [1117, 577] width 85 height 14
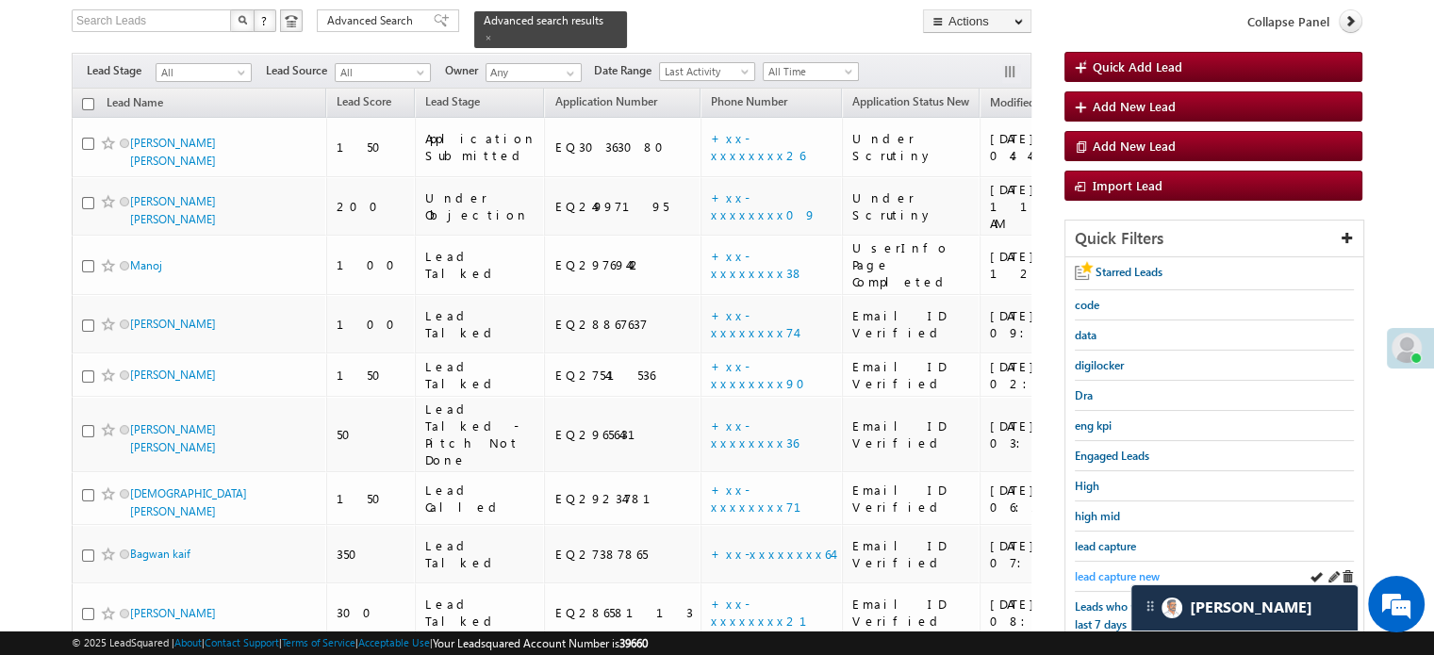
click at [1122, 571] on span "lead capture new" at bounding box center [1117, 577] width 85 height 14
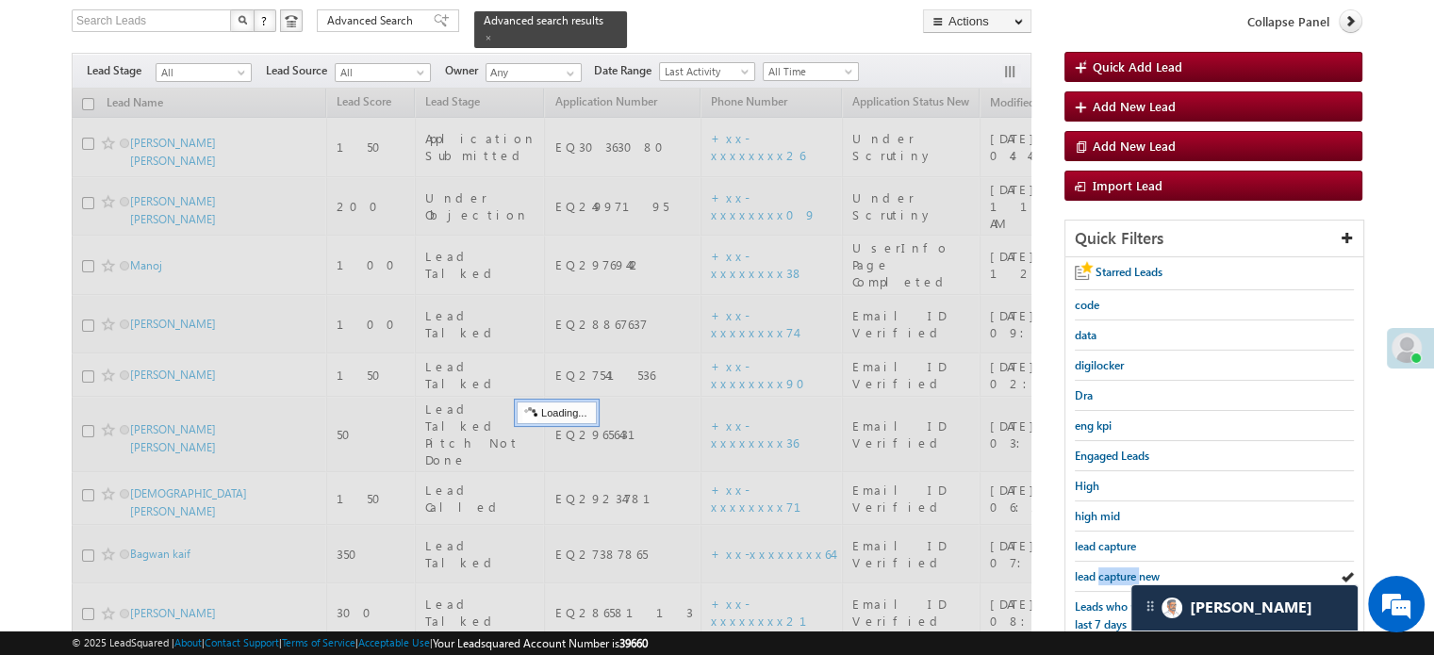
click at [1122, 571] on span "lead capture new" at bounding box center [1117, 577] width 85 height 14
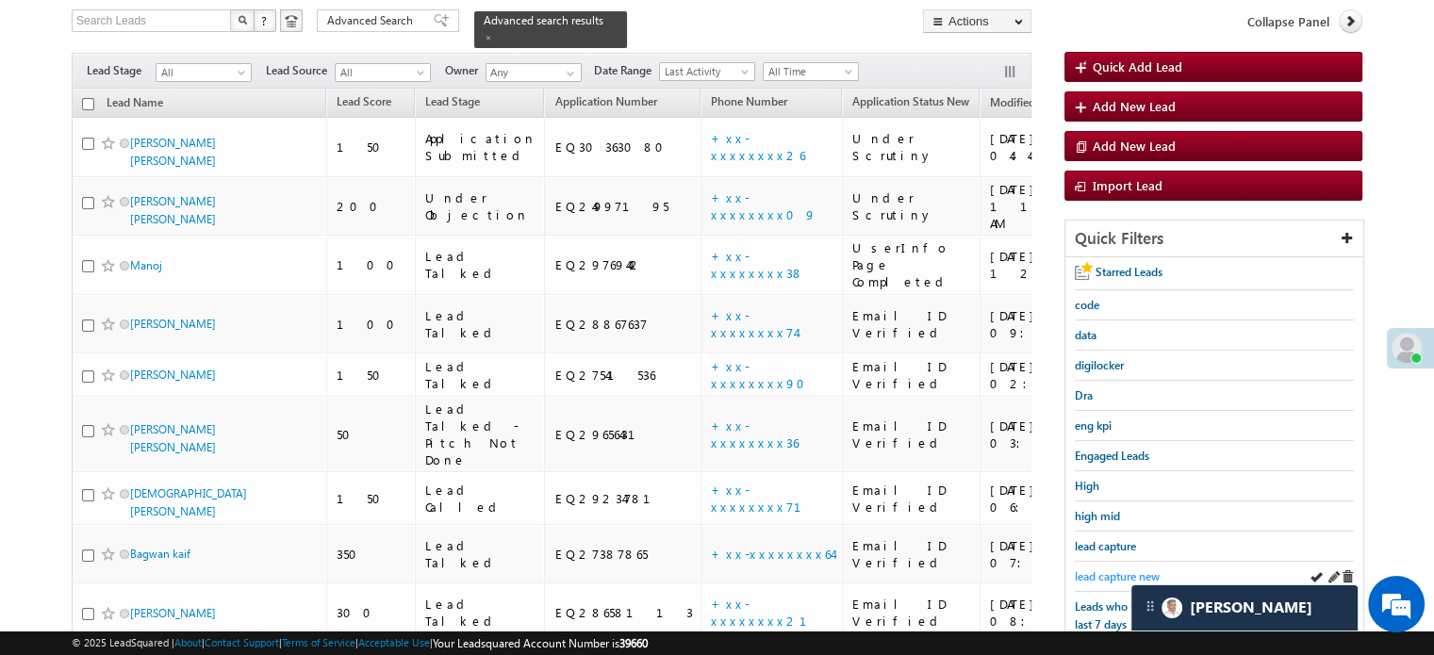
click at [1117, 571] on span "lead capture new" at bounding box center [1117, 577] width 85 height 14
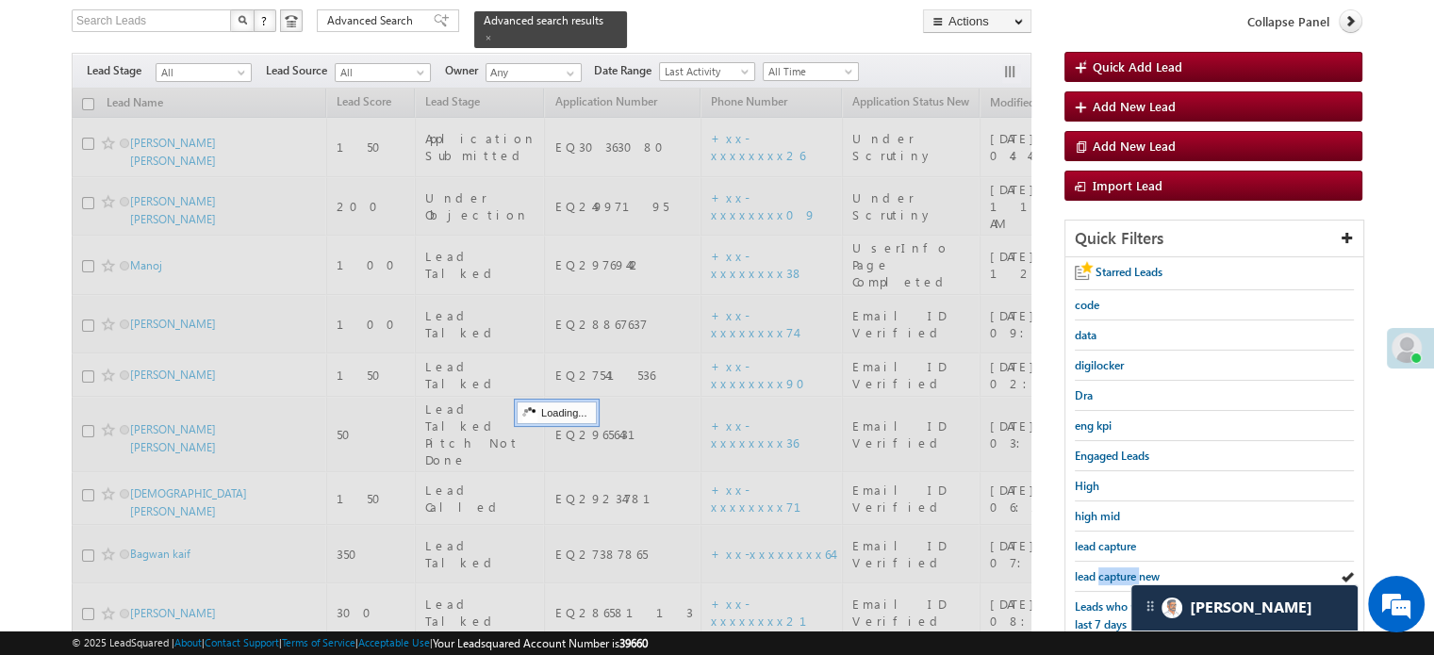
click at [1117, 571] on span "lead capture new" at bounding box center [1117, 577] width 85 height 14
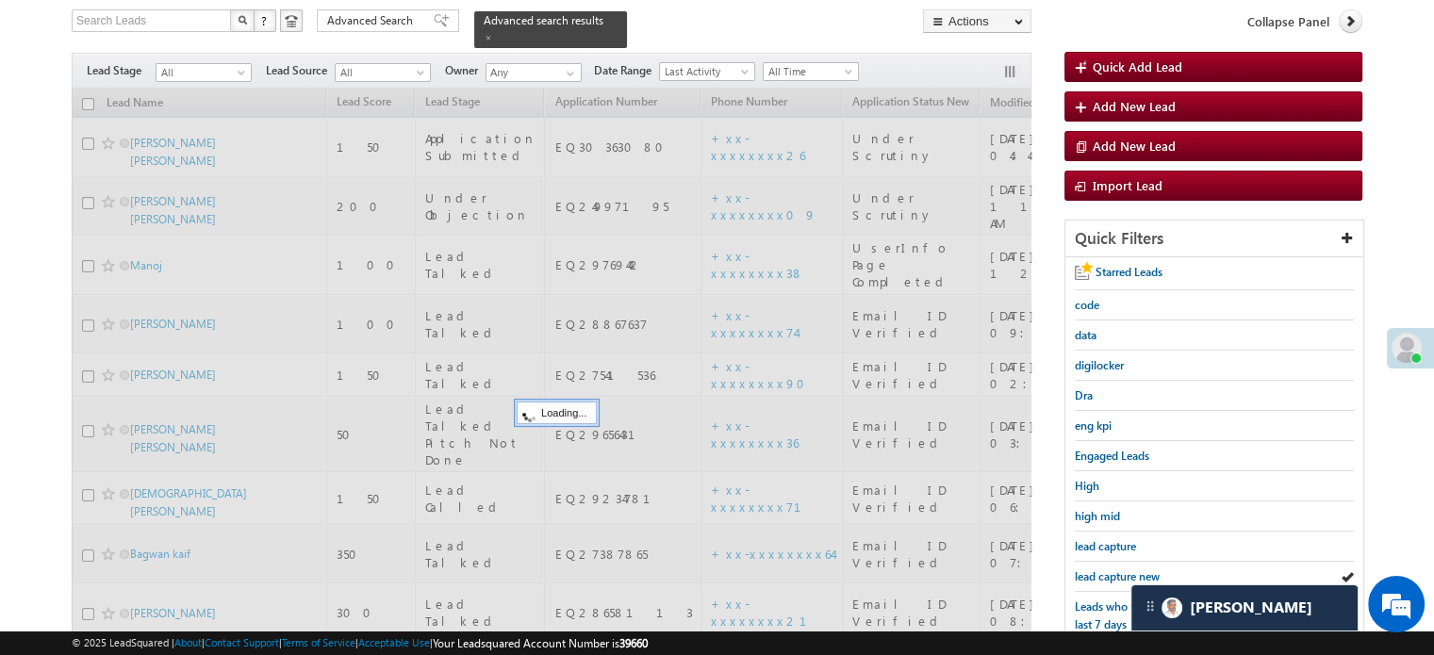
click at [1117, 571] on span "lead capture new" at bounding box center [1117, 577] width 85 height 14
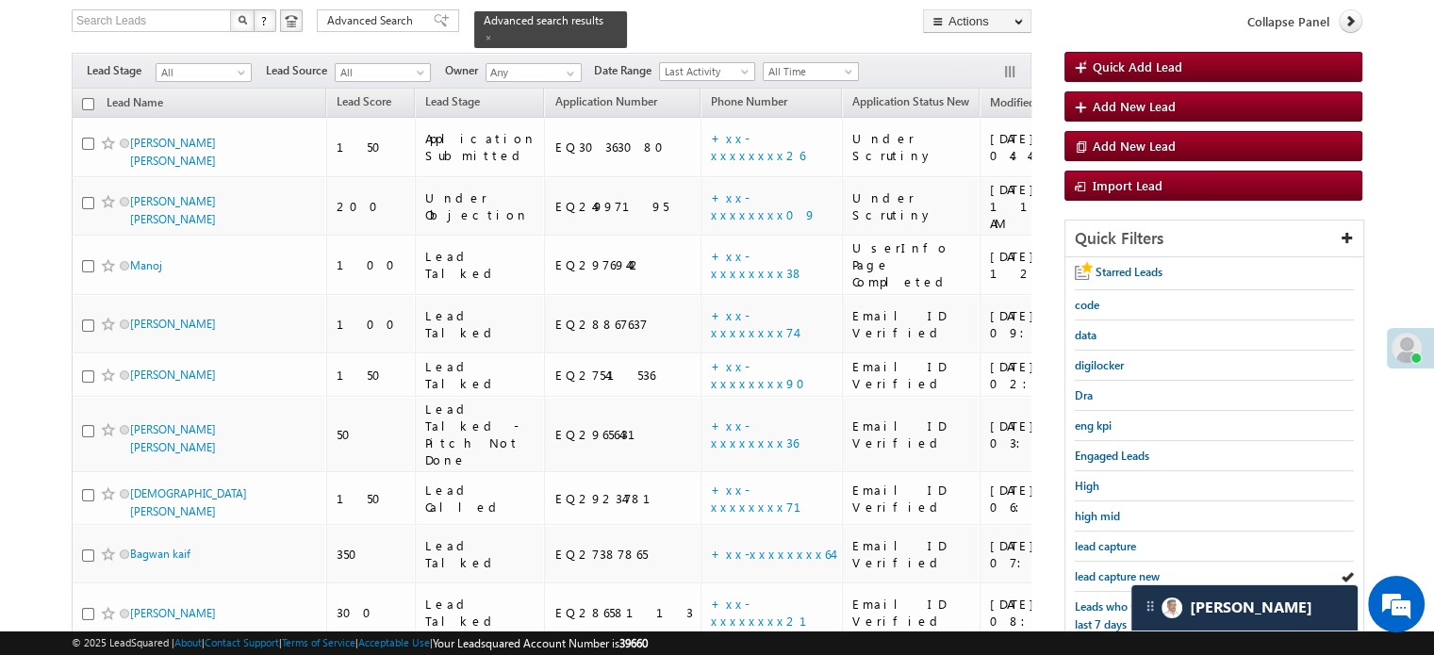
click at [1117, 571] on span "lead capture new" at bounding box center [1117, 577] width 85 height 14
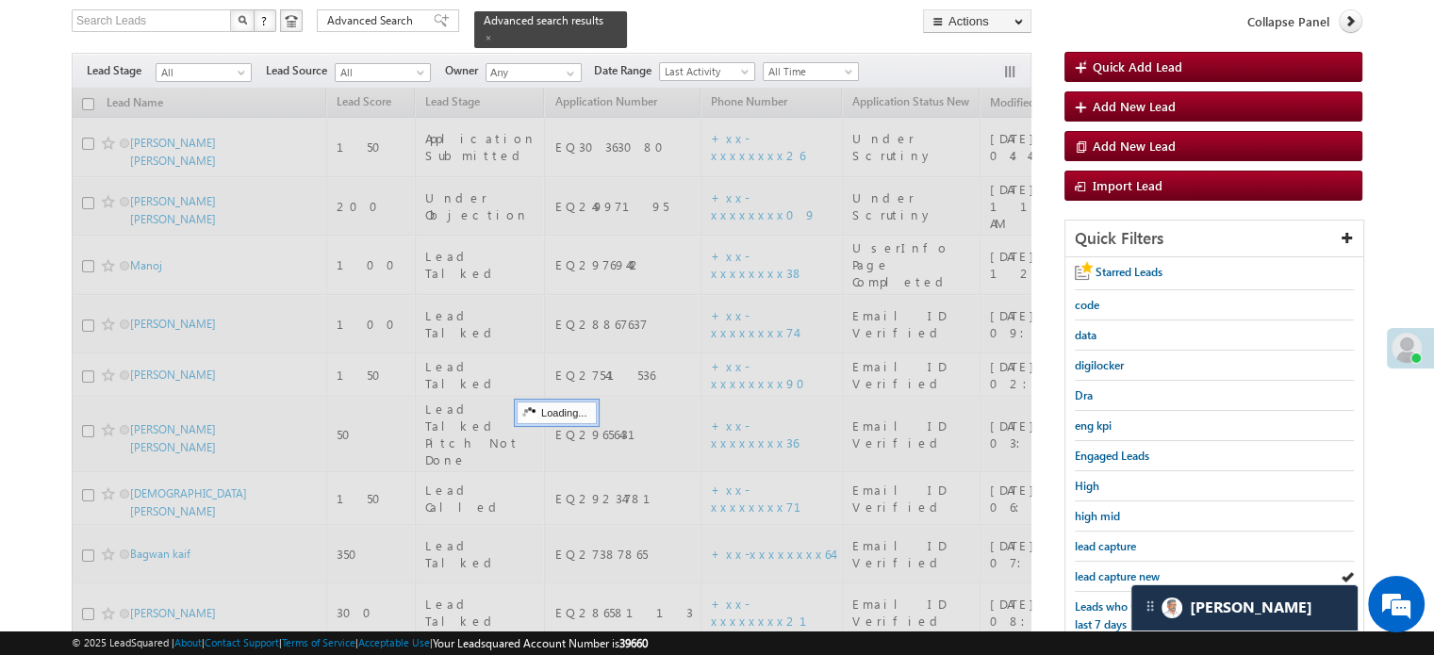
click at [1117, 571] on span "lead capture new" at bounding box center [1117, 577] width 85 height 14
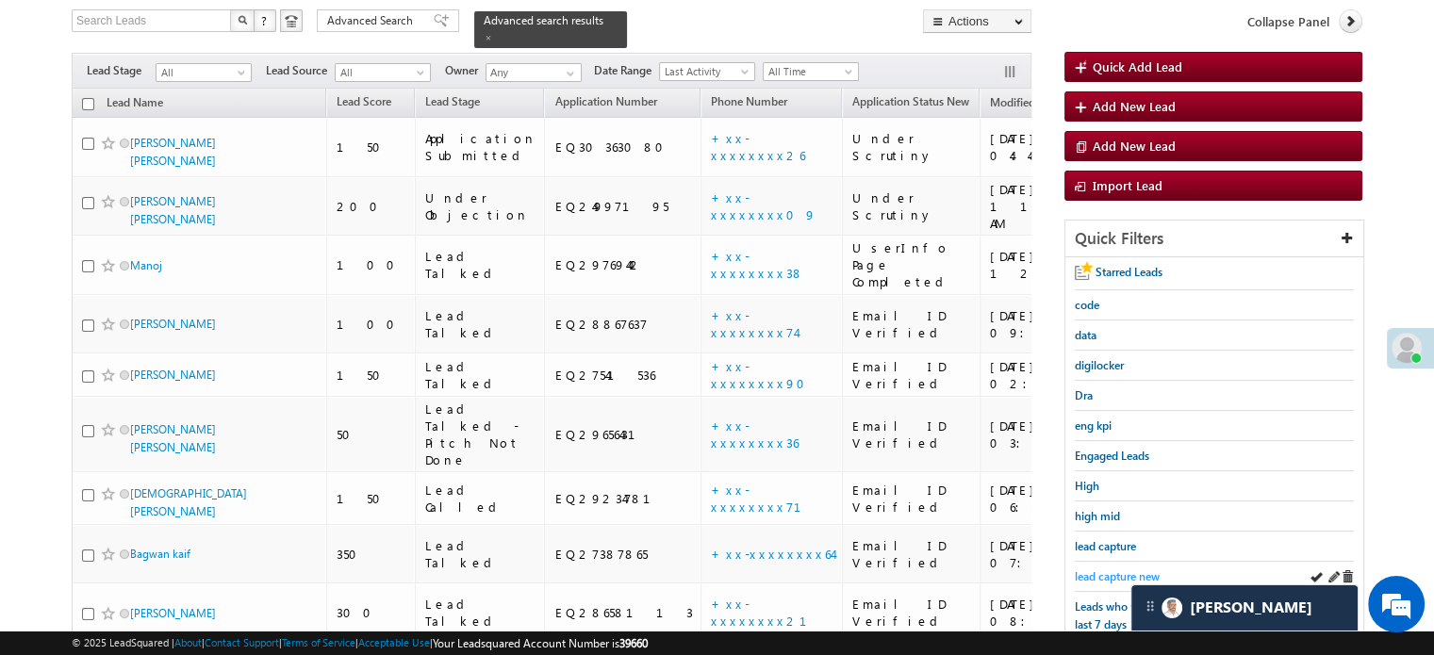
click at [1075, 570] on span "lead capture new" at bounding box center [1117, 577] width 85 height 14
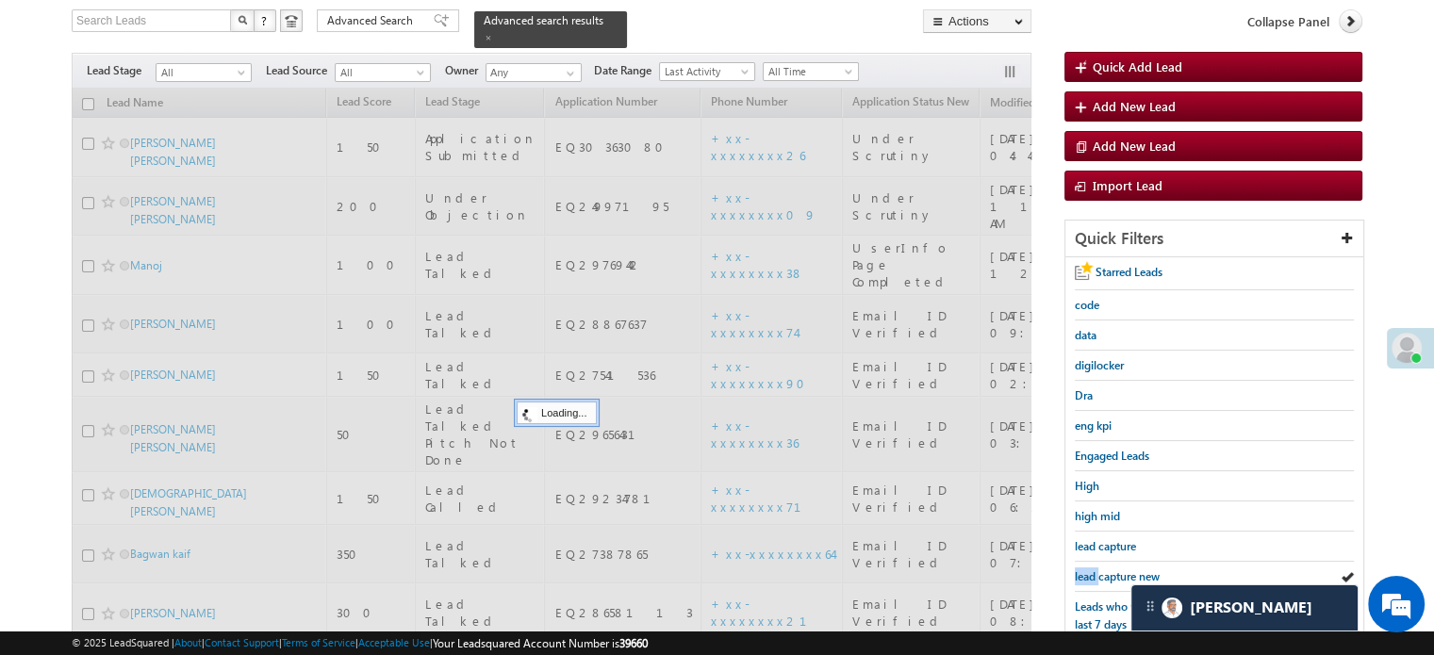
click at [1076, 570] on span "lead capture new" at bounding box center [1117, 577] width 85 height 14
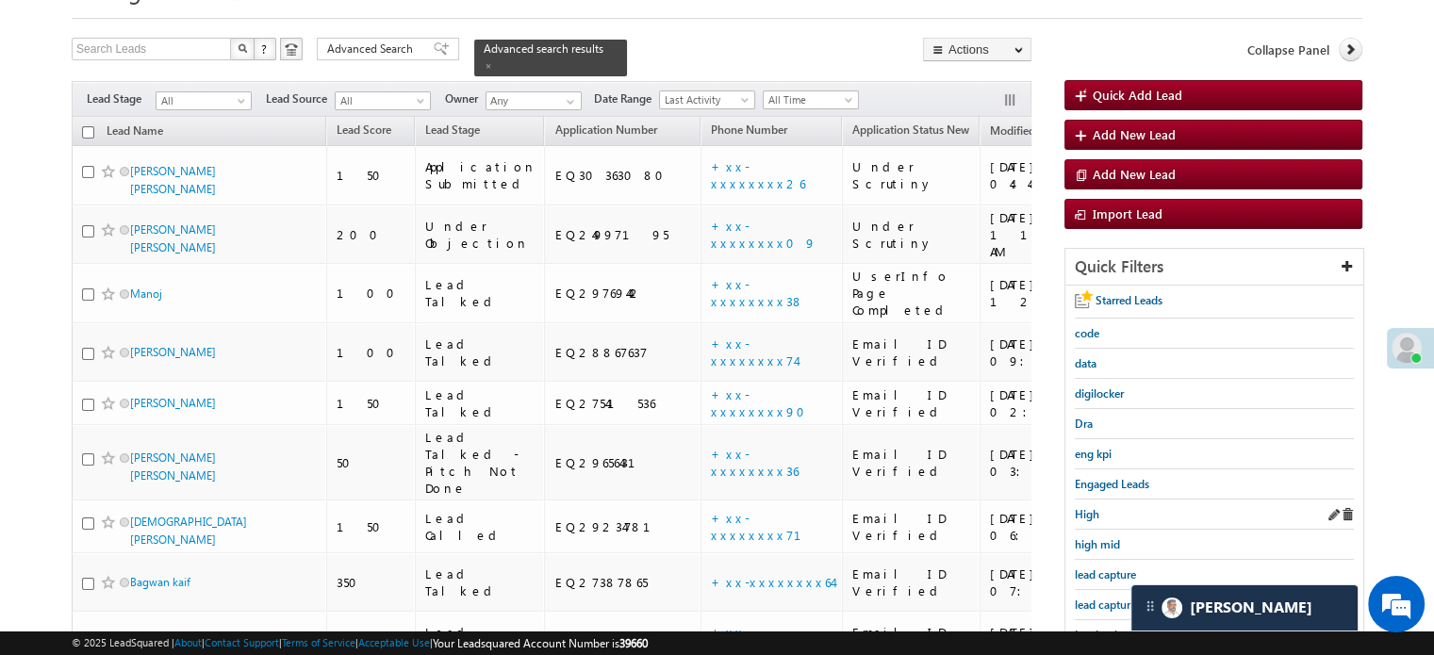
scroll to position [189, 0]
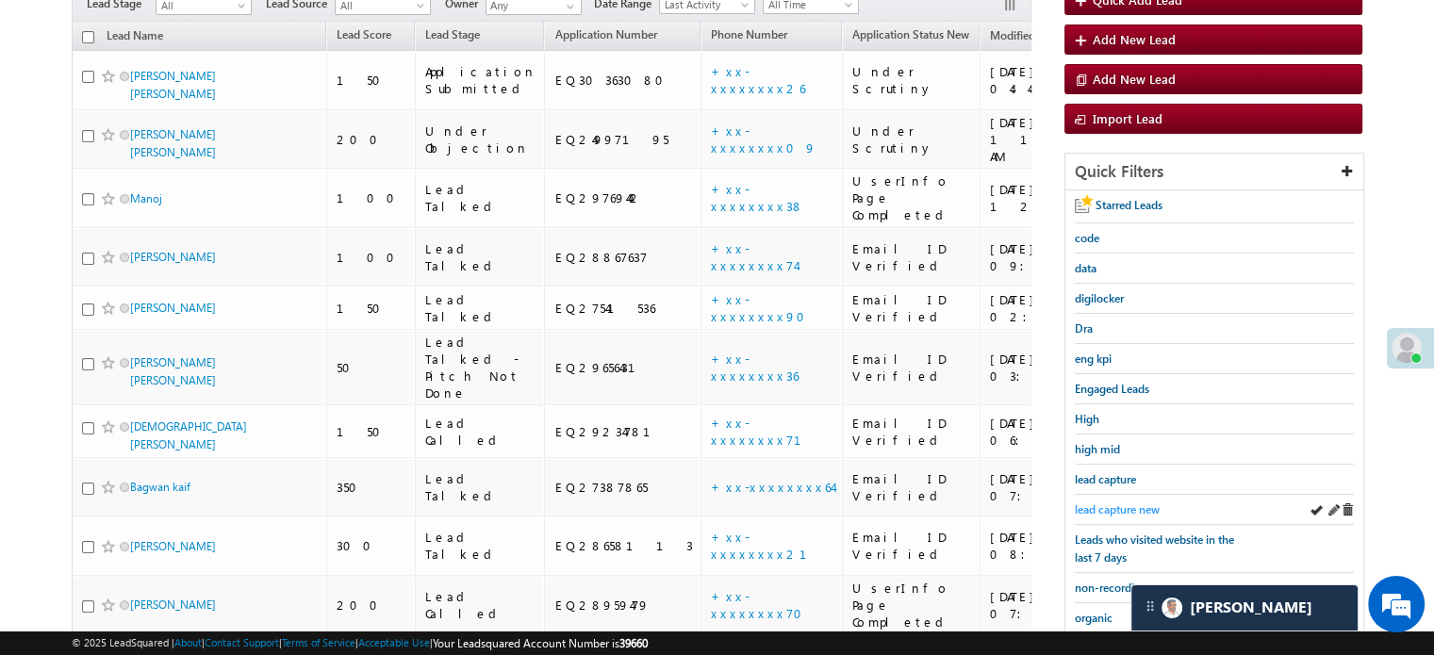
click at [1118, 503] on span "lead capture new" at bounding box center [1117, 510] width 85 height 14
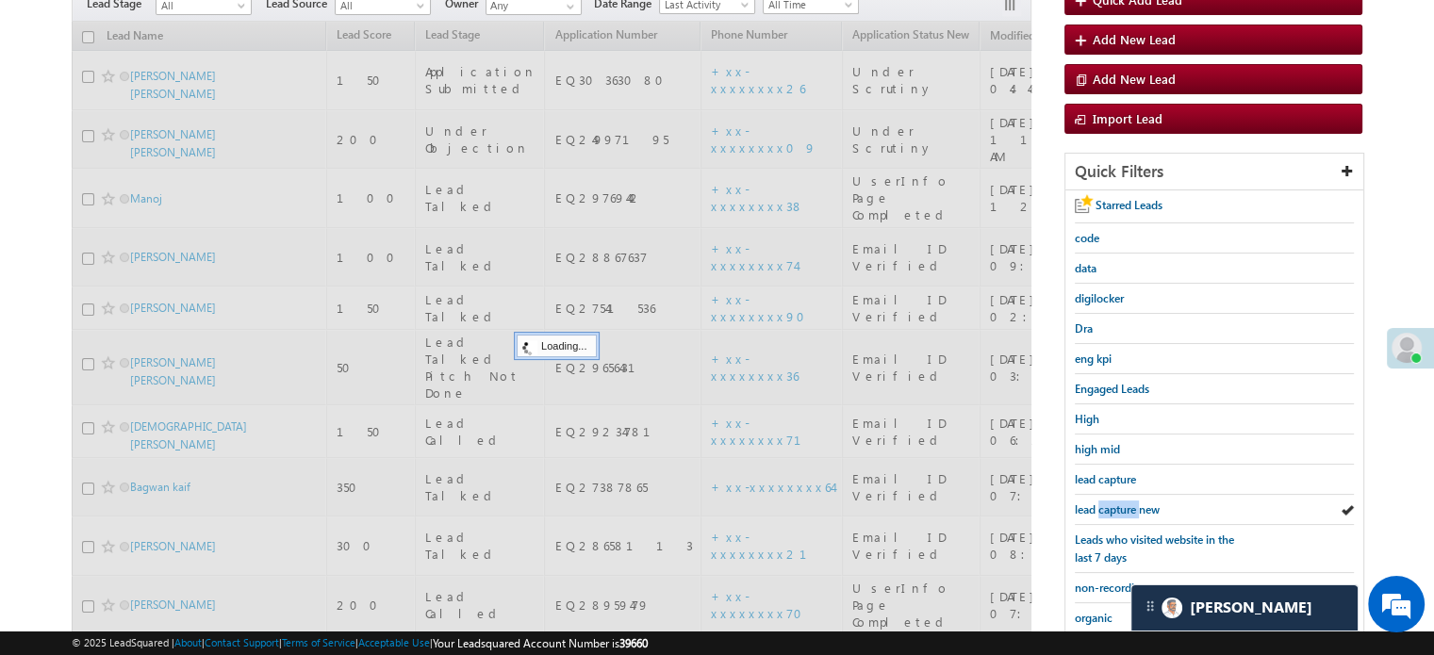
click at [1118, 503] on span "lead capture new" at bounding box center [1117, 510] width 85 height 14
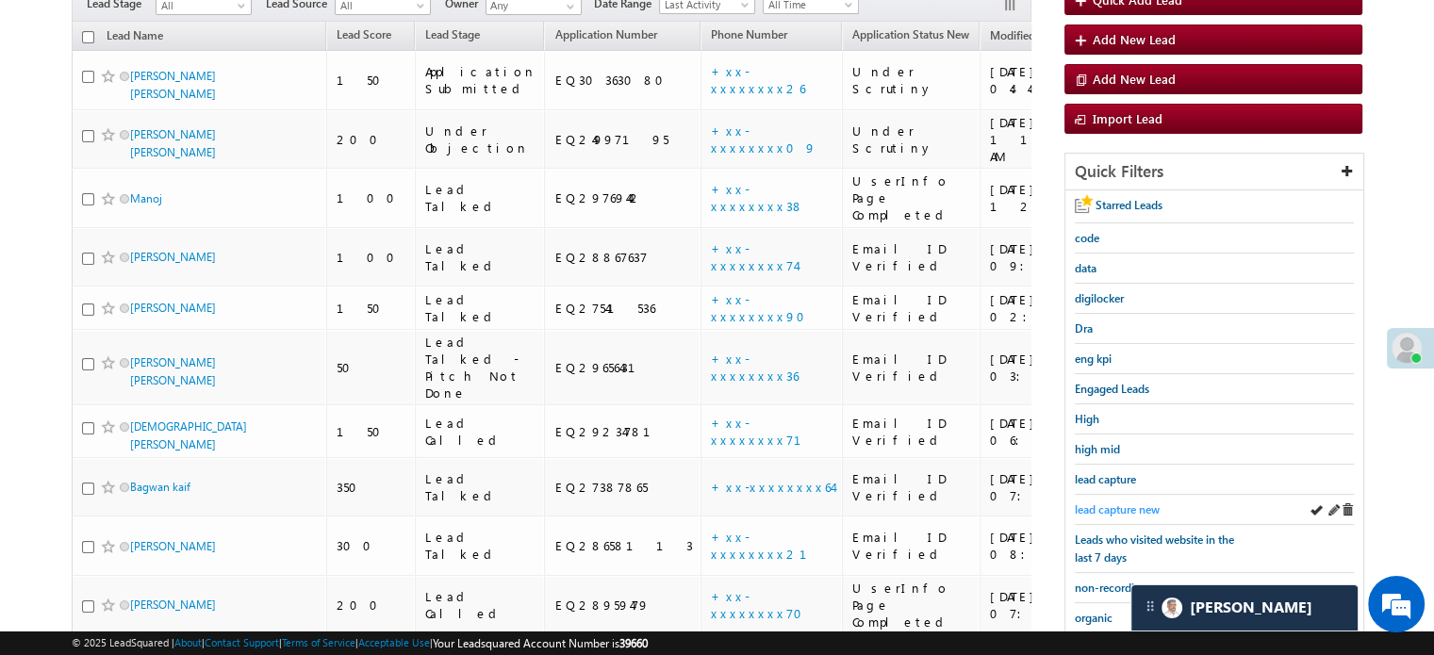
click at [1120, 505] on span "lead capture new" at bounding box center [1117, 510] width 85 height 14
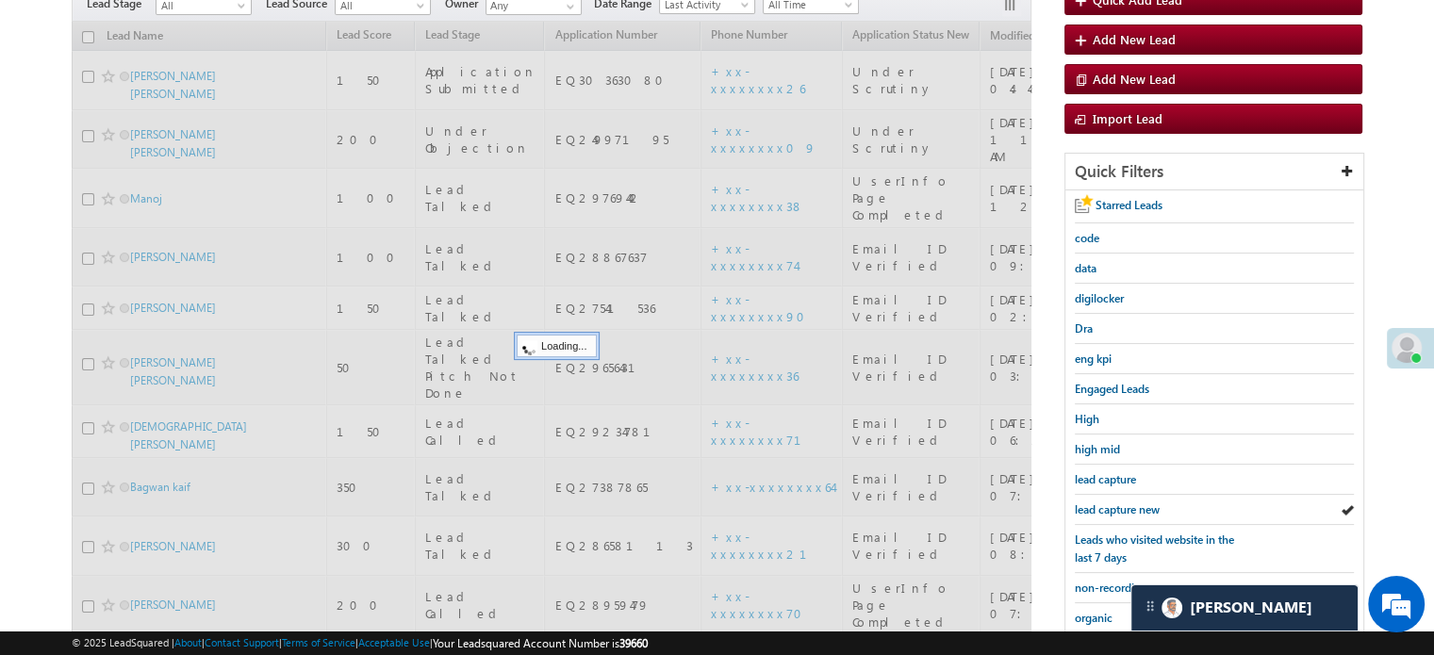
click at [1120, 505] on span "lead capture new" at bounding box center [1117, 510] width 85 height 14
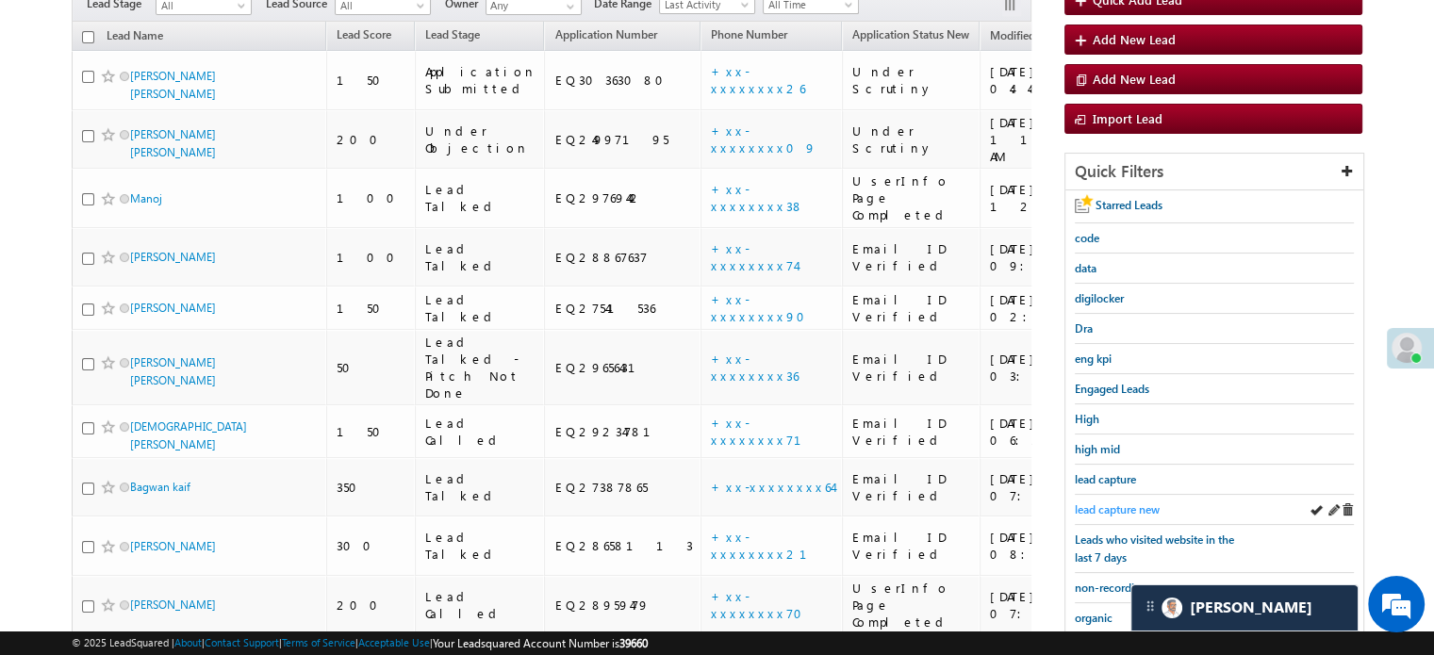
click at [1120, 505] on span "lead capture new" at bounding box center [1117, 510] width 85 height 14
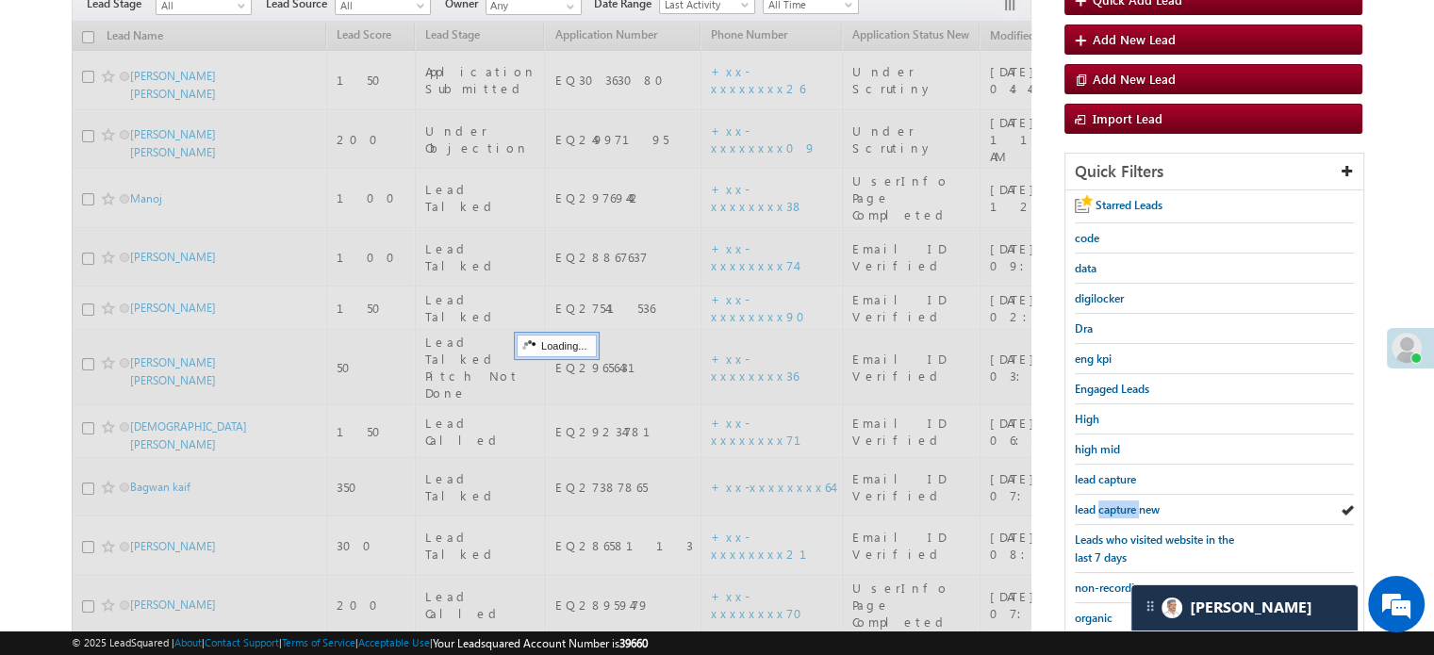
click at [1120, 505] on span "lead capture new" at bounding box center [1117, 510] width 85 height 14
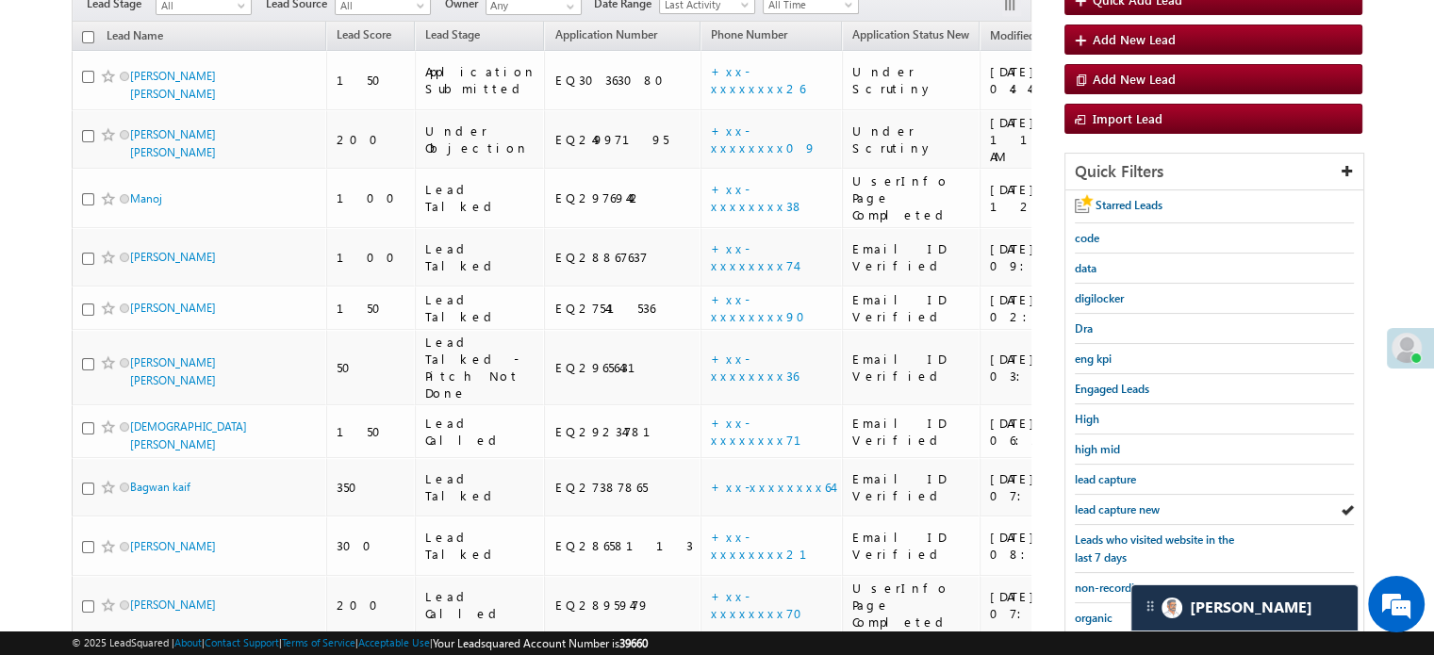
click at [1120, 505] on span "lead capture new" at bounding box center [1117, 510] width 85 height 14
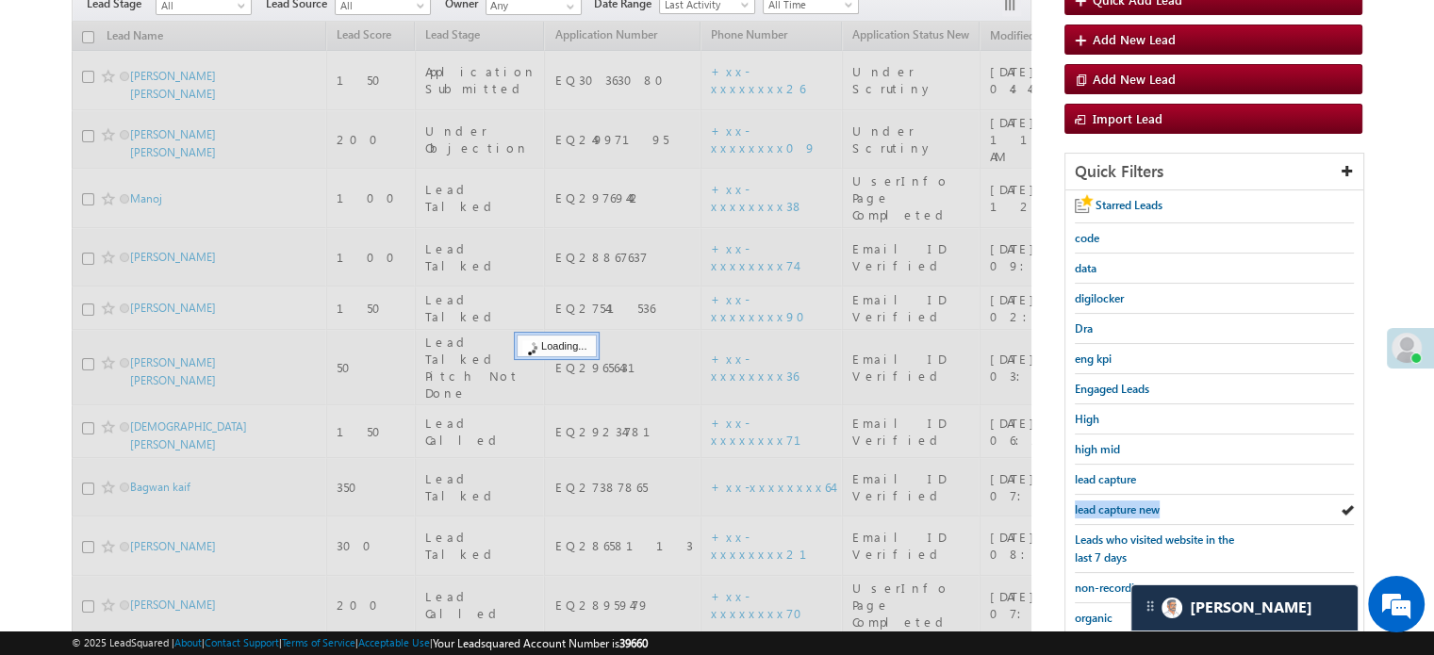
click at [1120, 505] on span "lead capture new" at bounding box center [1117, 510] width 85 height 14
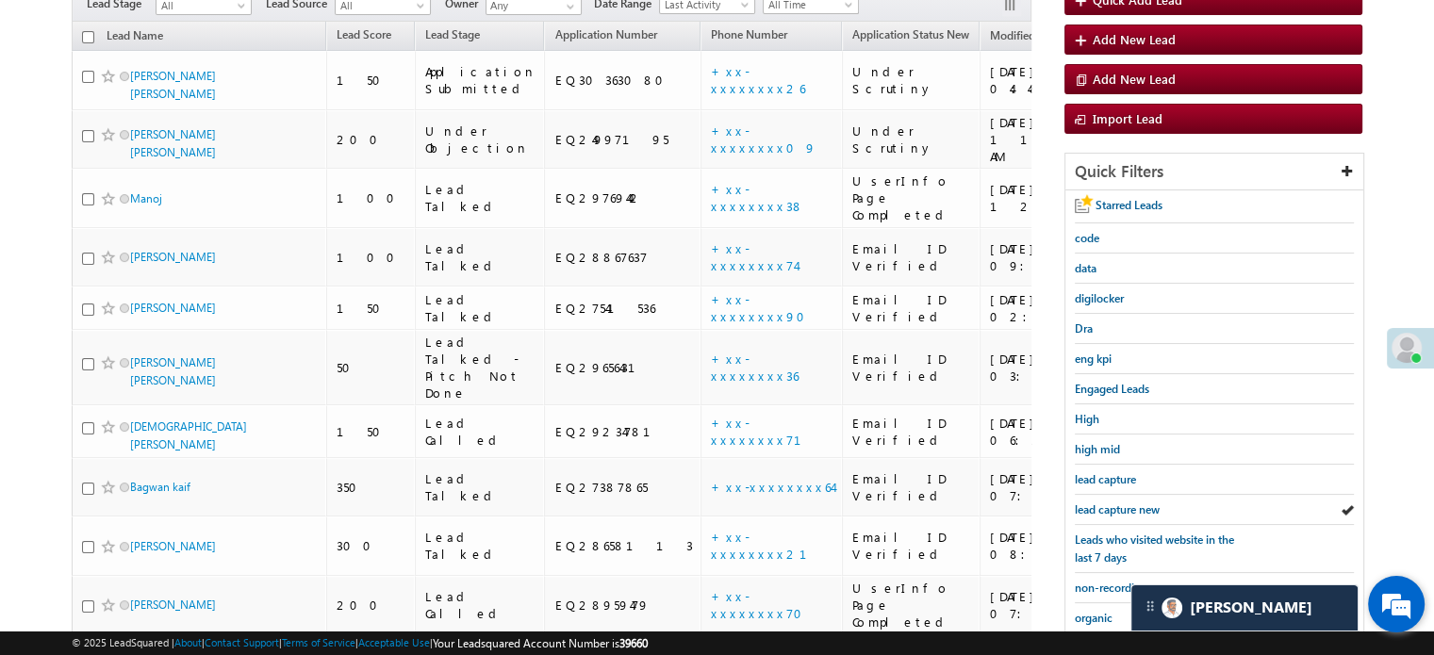
click at [1423, 580] on div "We're Online! How may I help you today?" at bounding box center [1396, 604] width 57 height 57
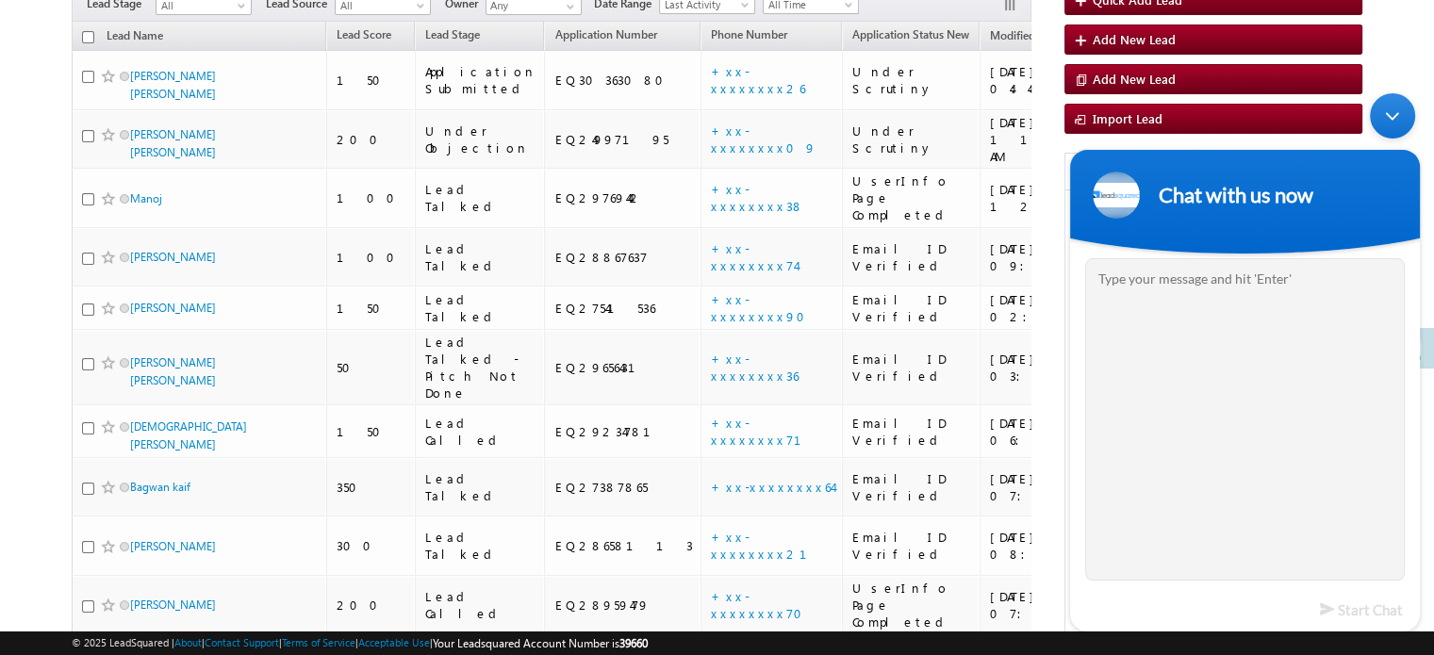
click at [1391, 125] on div "Minimize live chat window" at bounding box center [1392, 115] width 45 height 45
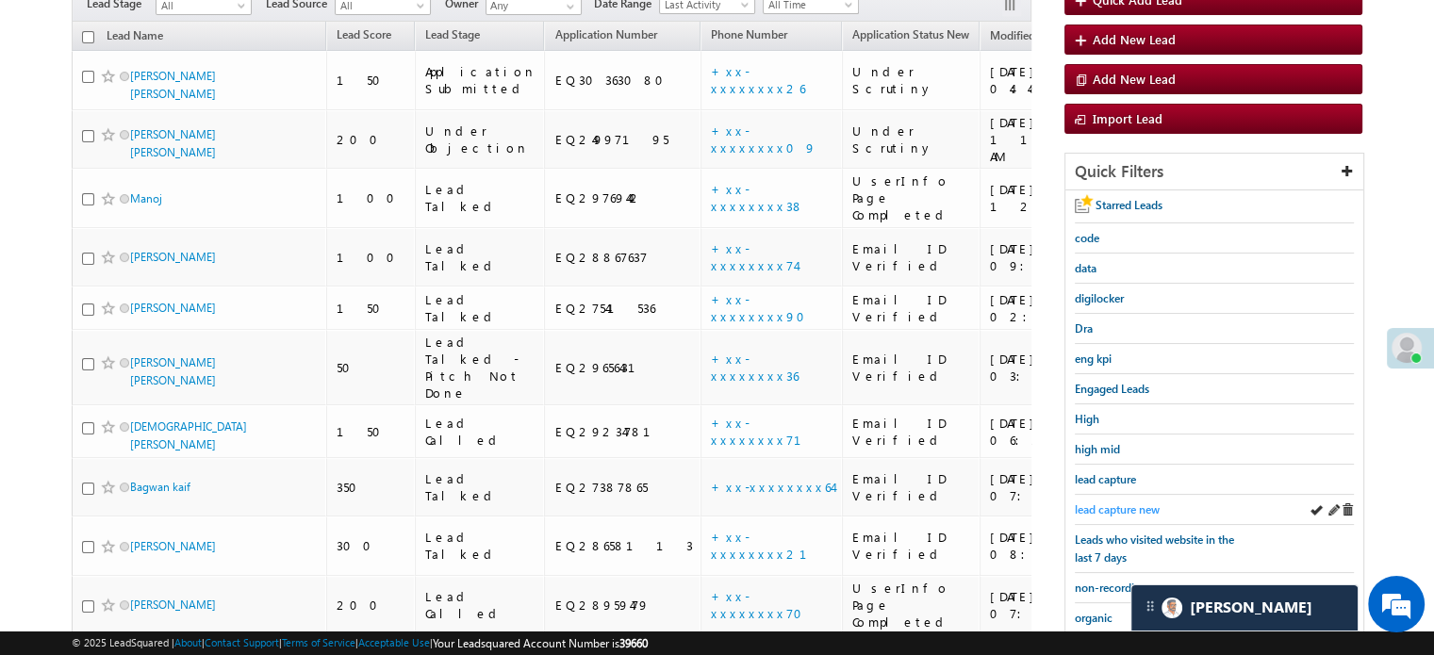
click at [1111, 503] on span "lead capture new" at bounding box center [1117, 510] width 85 height 14
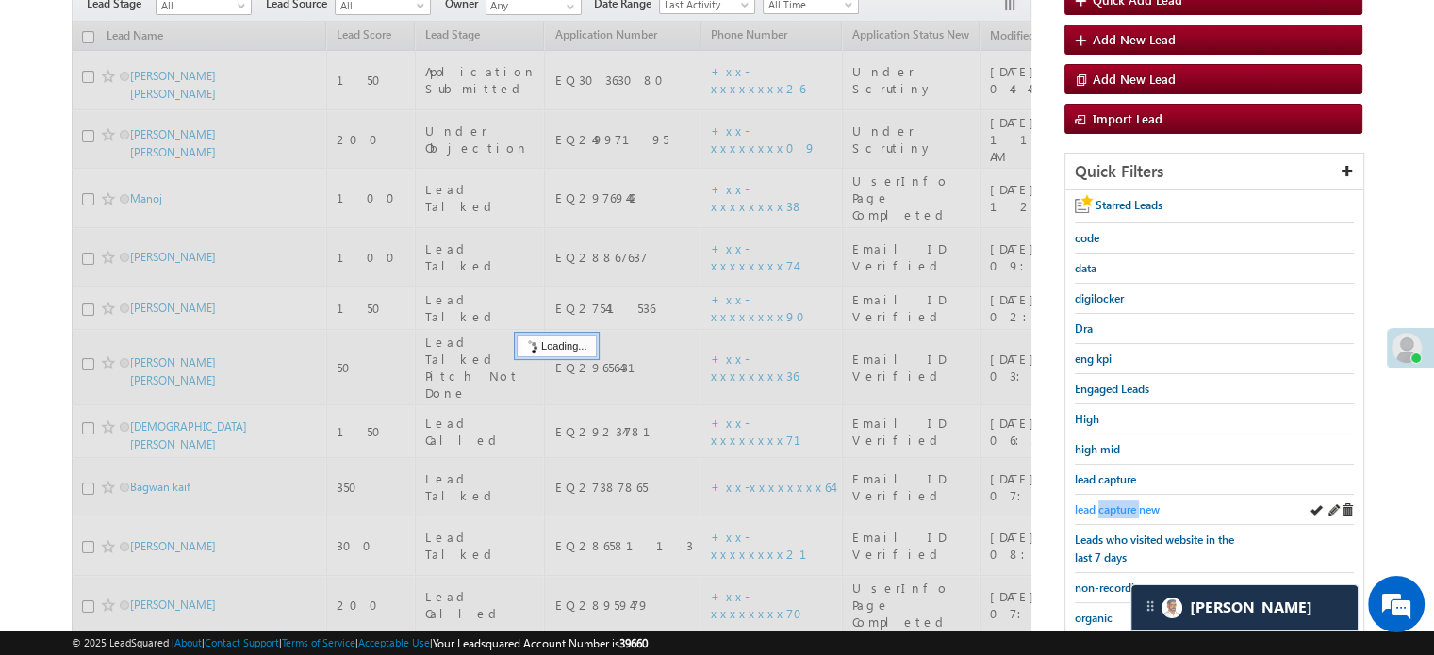
click at [1112, 503] on span "lead capture new" at bounding box center [1117, 510] width 85 height 14
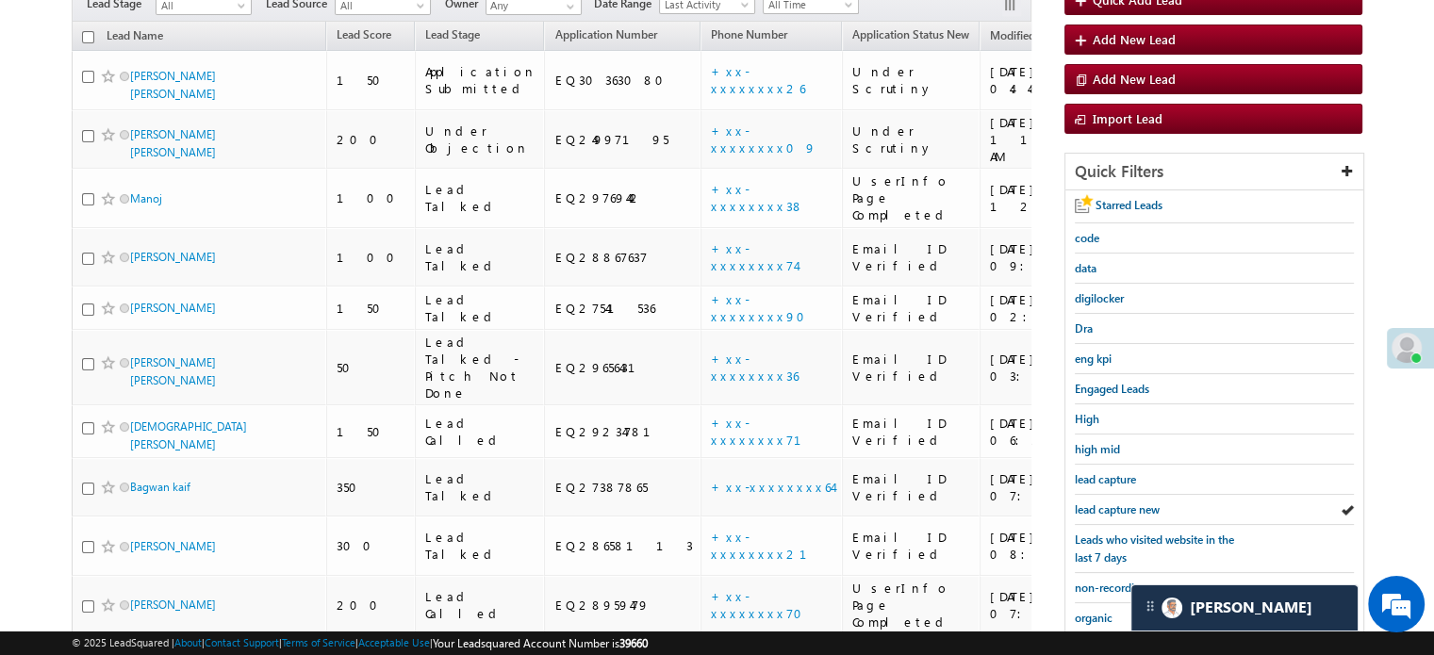
click at [1112, 503] on span "lead capture new" at bounding box center [1117, 510] width 85 height 14
click at [1121, 503] on span "lead capture new" at bounding box center [1117, 510] width 85 height 14
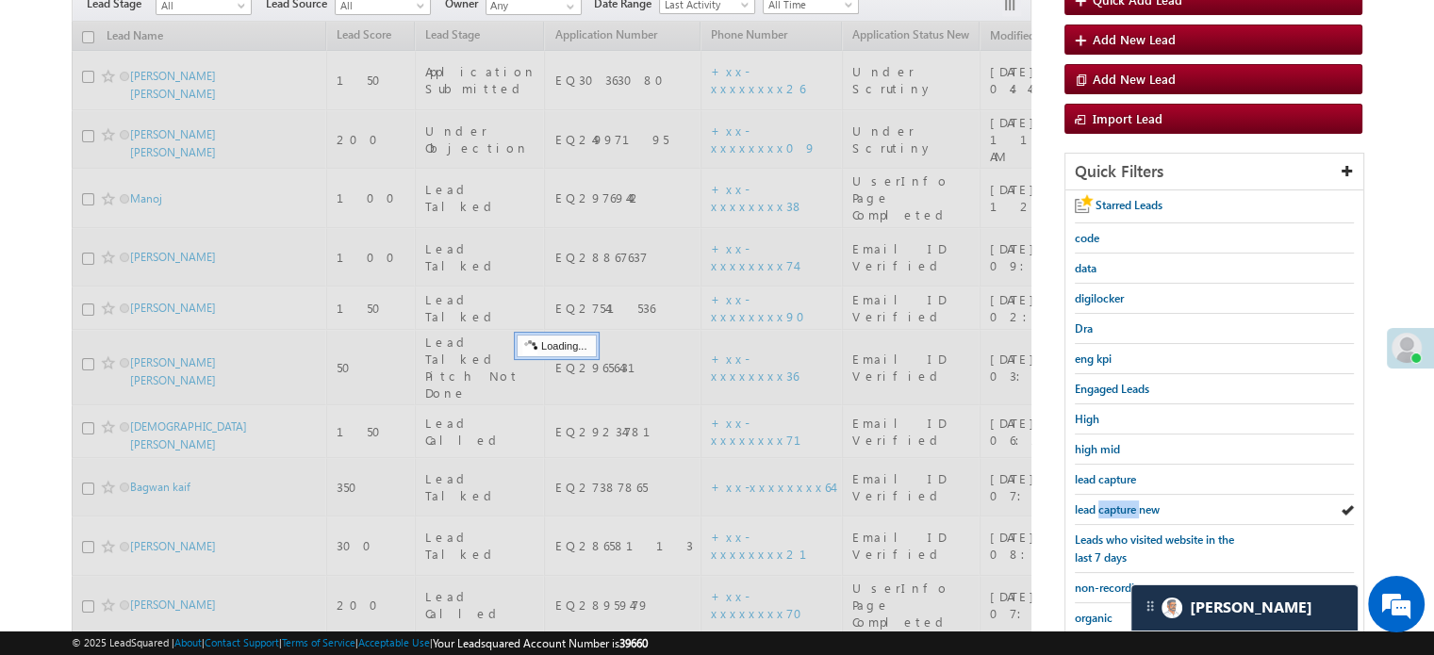
click at [1121, 503] on span "lead capture new" at bounding box center [1117, 510] width 85 height 14
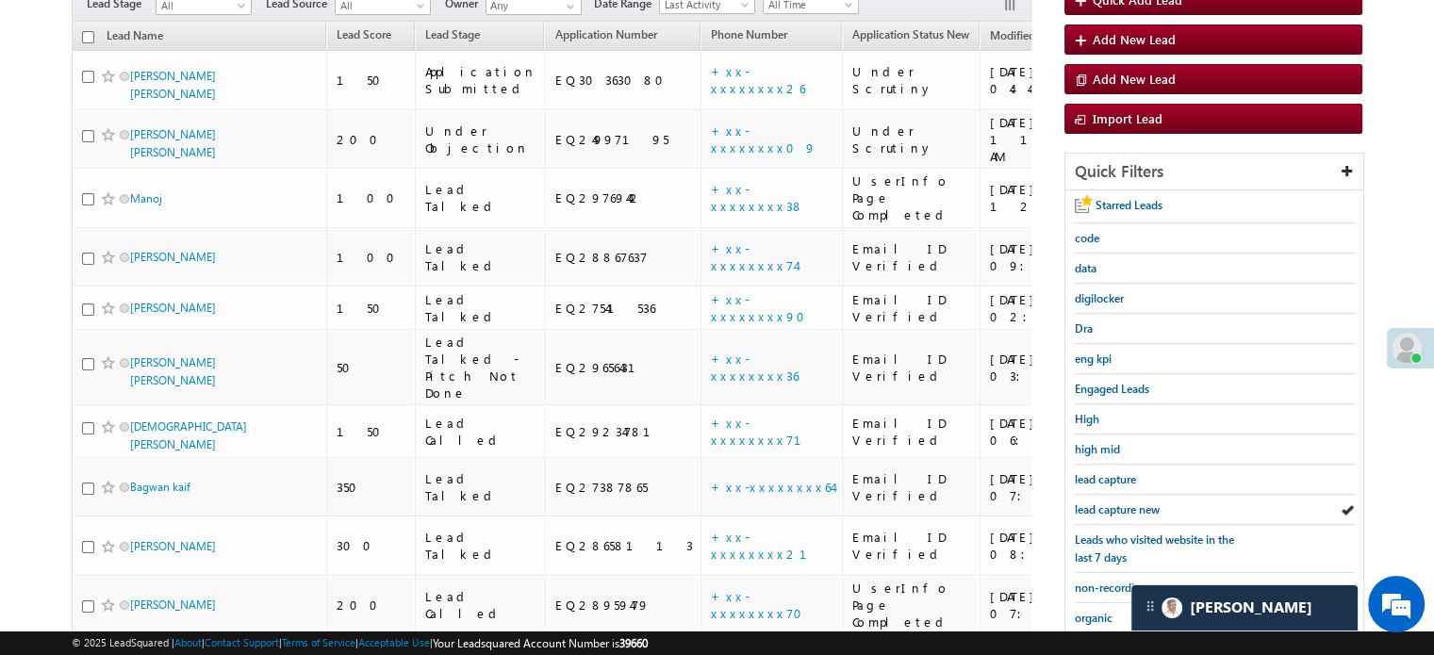
click at [1121, 503] on span "lead capture new" at bounding box center [1117, 510] width 85 height 14
click at [1125, 503] on span "lead capture new" at bounding box center [1117, 510] width 85 height 14
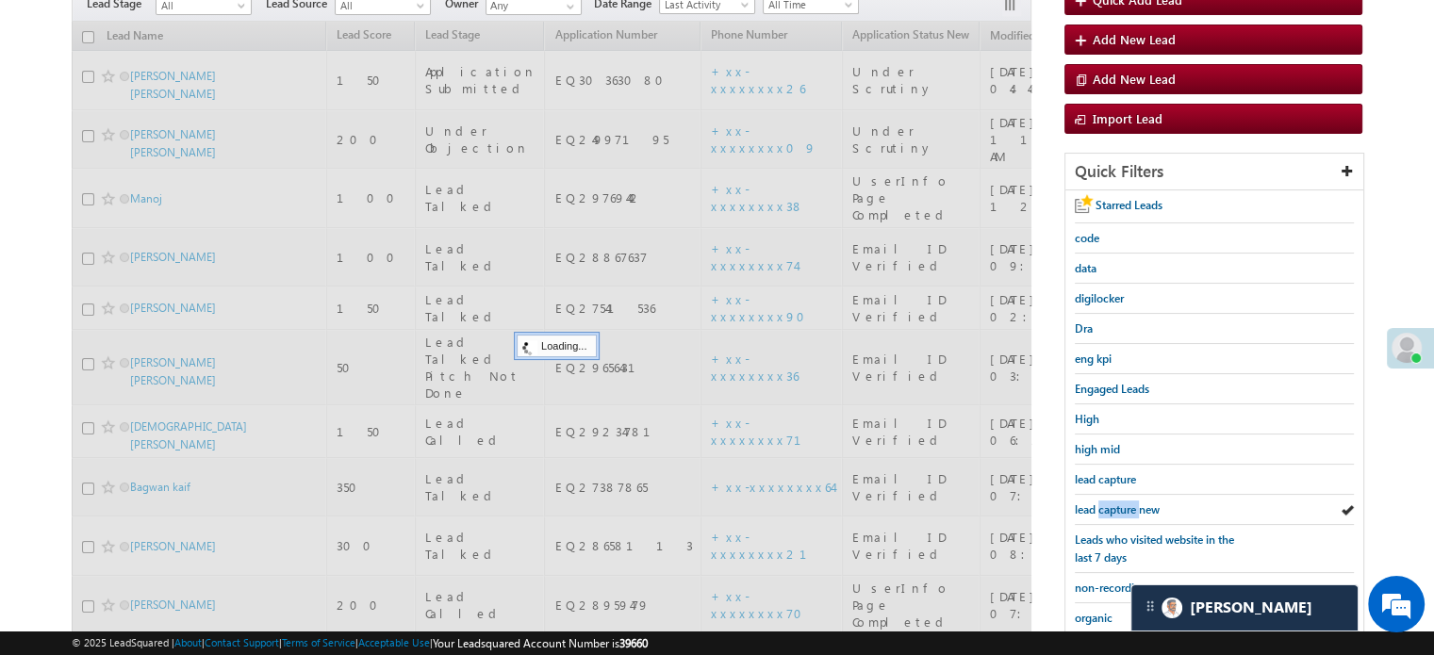
click at [1125, 503] on span "lead capture new" at bounding box center [1117, 510] width 85 height 14
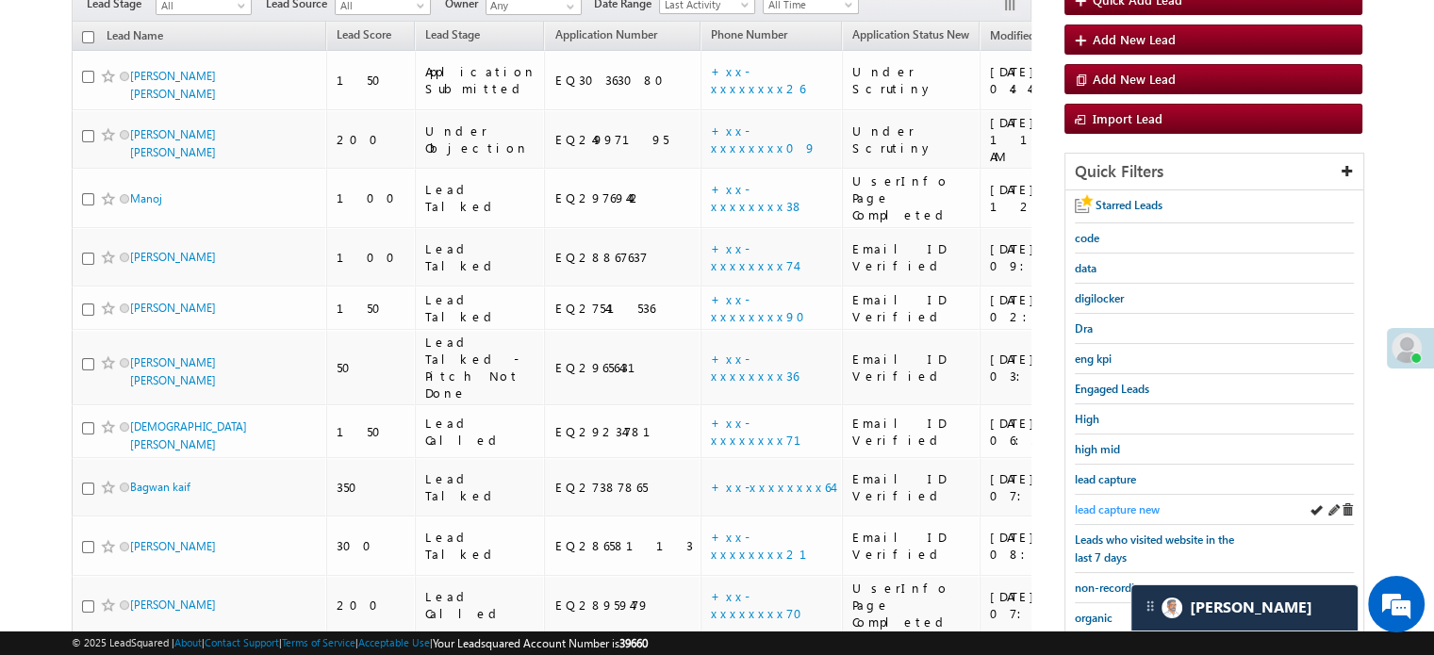
click at [1128, 503] on span "lead capture new" at bounding box center [1117, 510] width 85 height 14
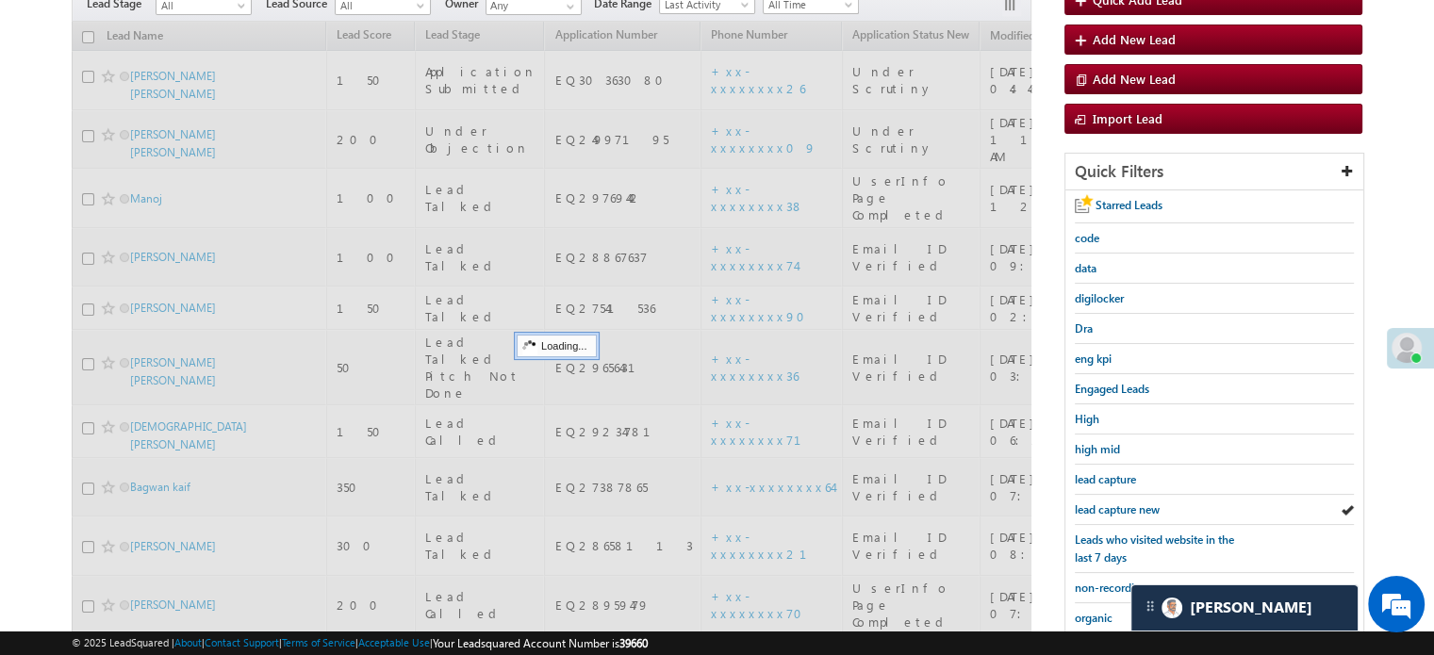
click at [1128, 503] on span "lead capture new" at bounding box center [1117, 510] width 85 height 14
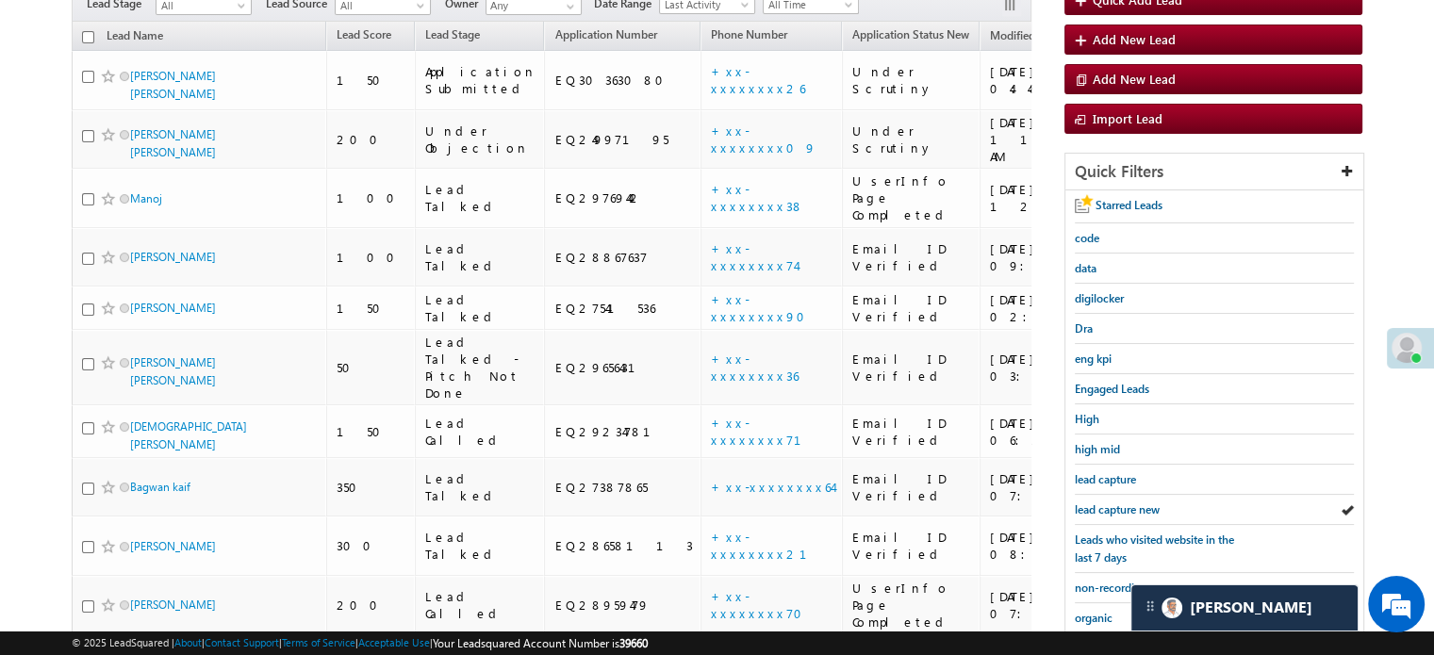
click at [1128, 503] on span "lead capture new" at bounding box center [1117, 510] width 85 height 14
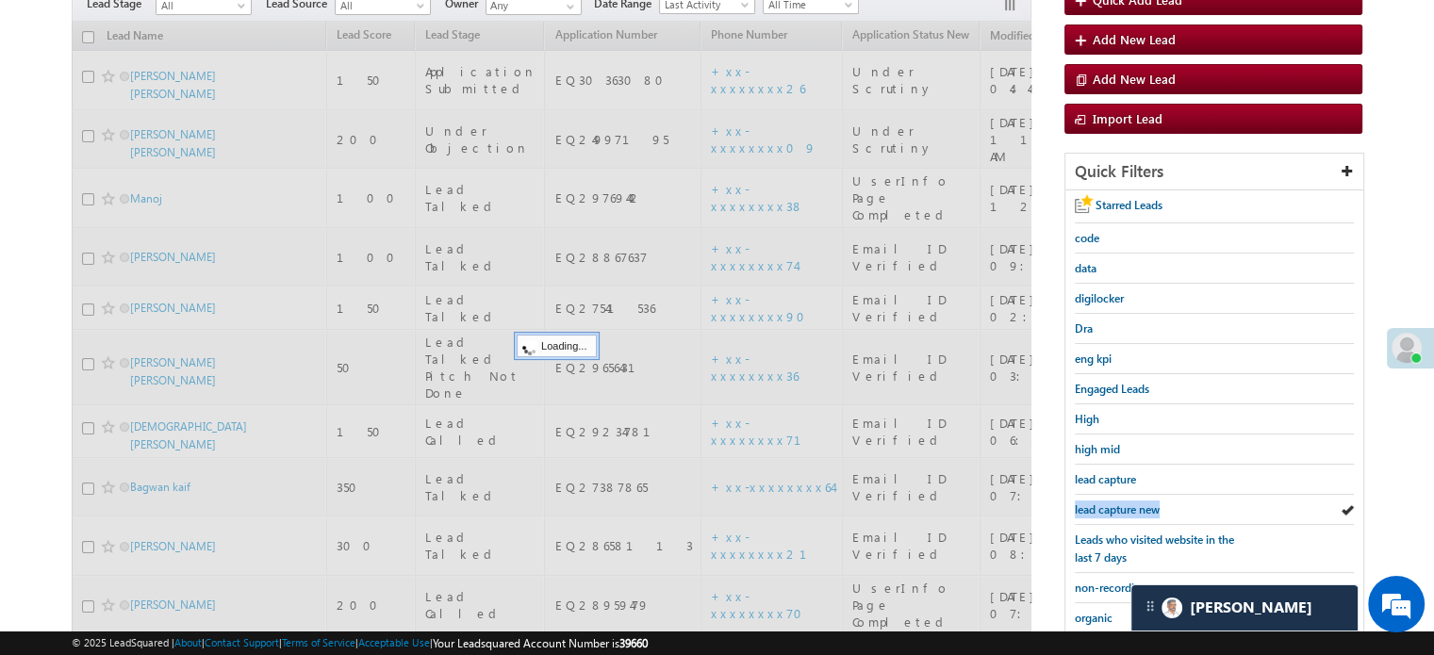
click at [1128, 503] on span "lead capture new" at bounding box center [1117, 510] width 85 height 14
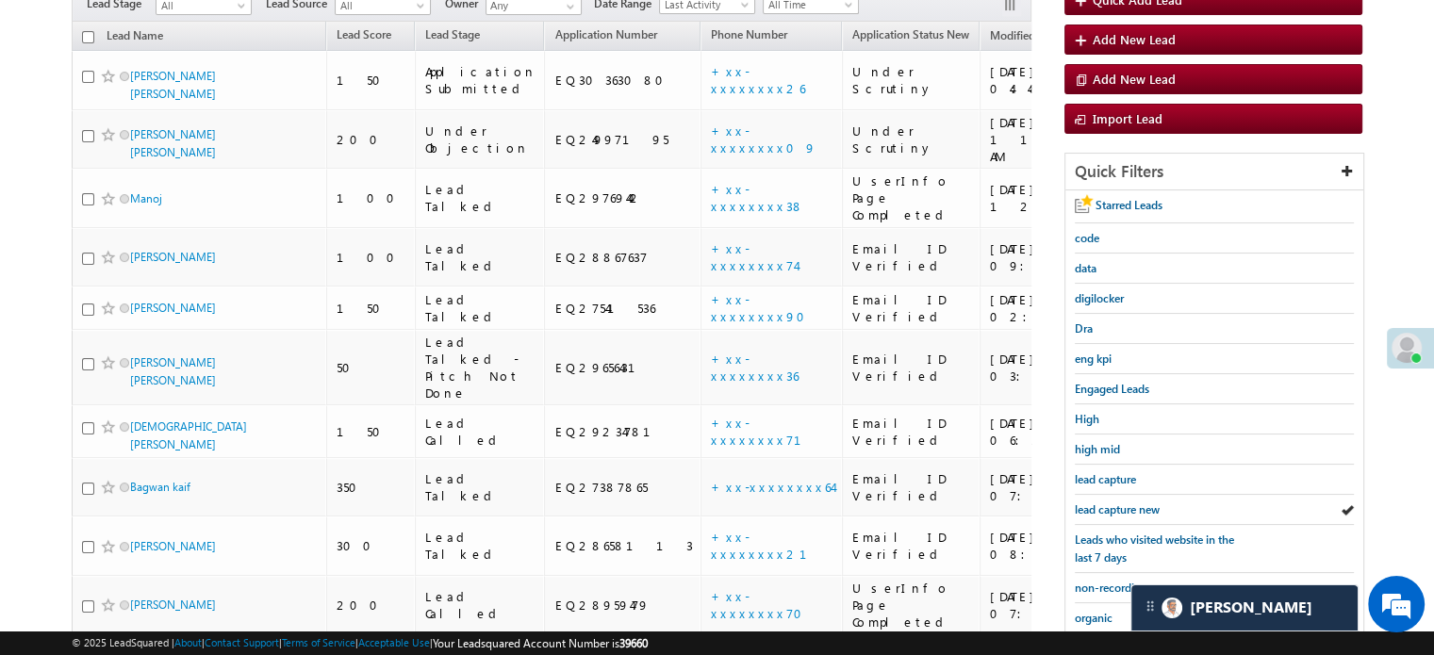
click at [1128, 503] on span "lead capture new" at bounding box center [1117, 510] width 85 height 14
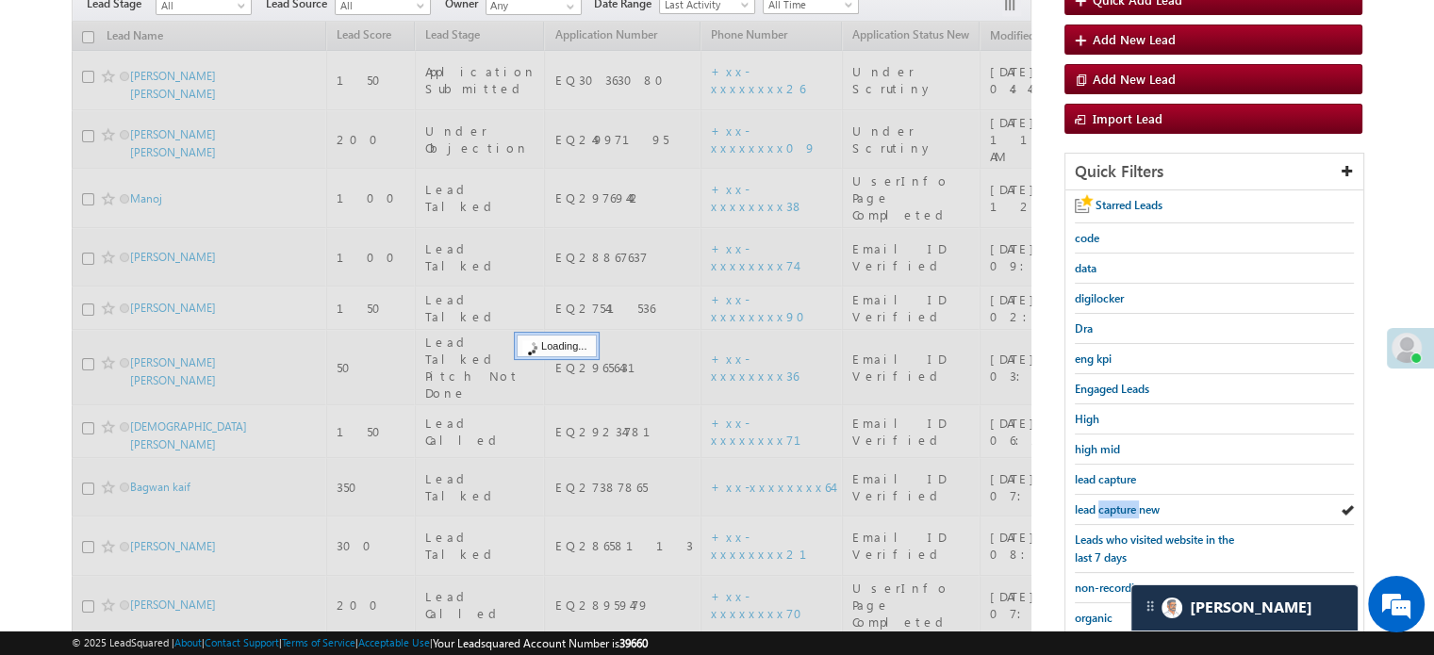
click at [1128, 503] on span "lead capture new" at bounding box center [1117, 510] width 85 height 14
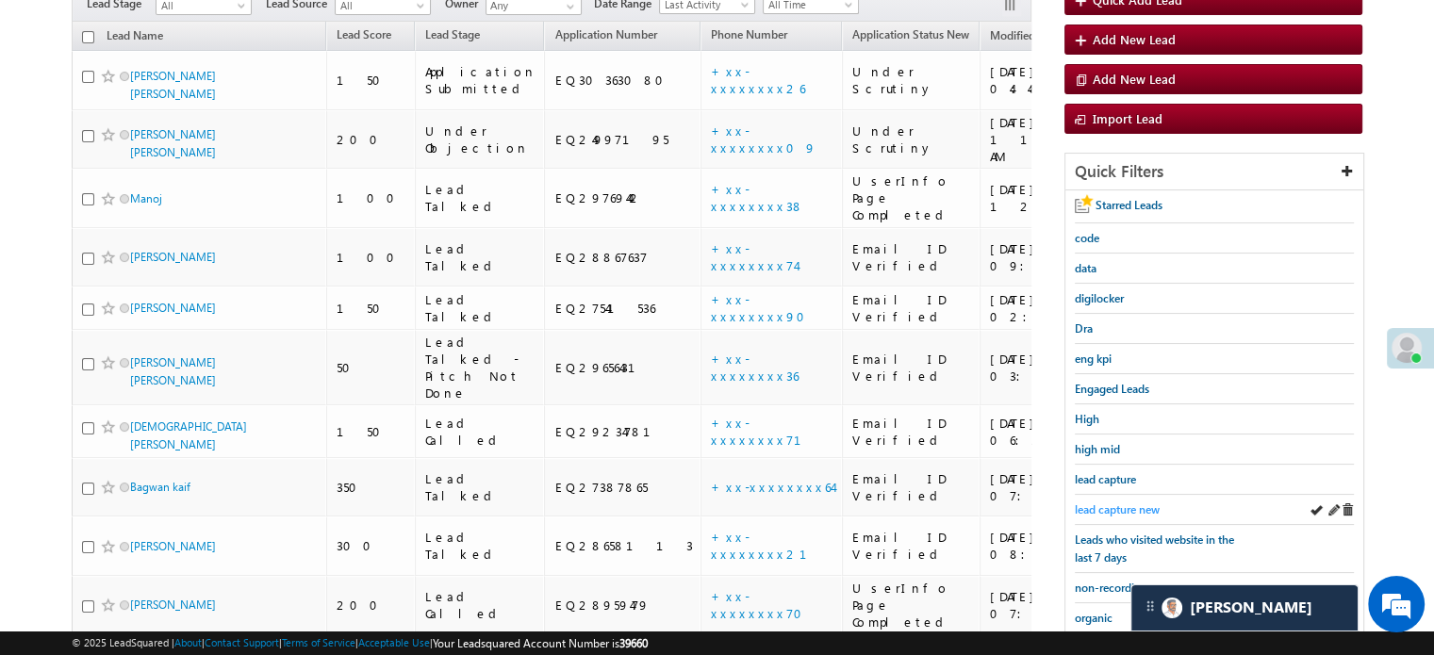
click at [1115, 508] on span "lead capture new" at bounding box center [1117, 510] width 85 height 14
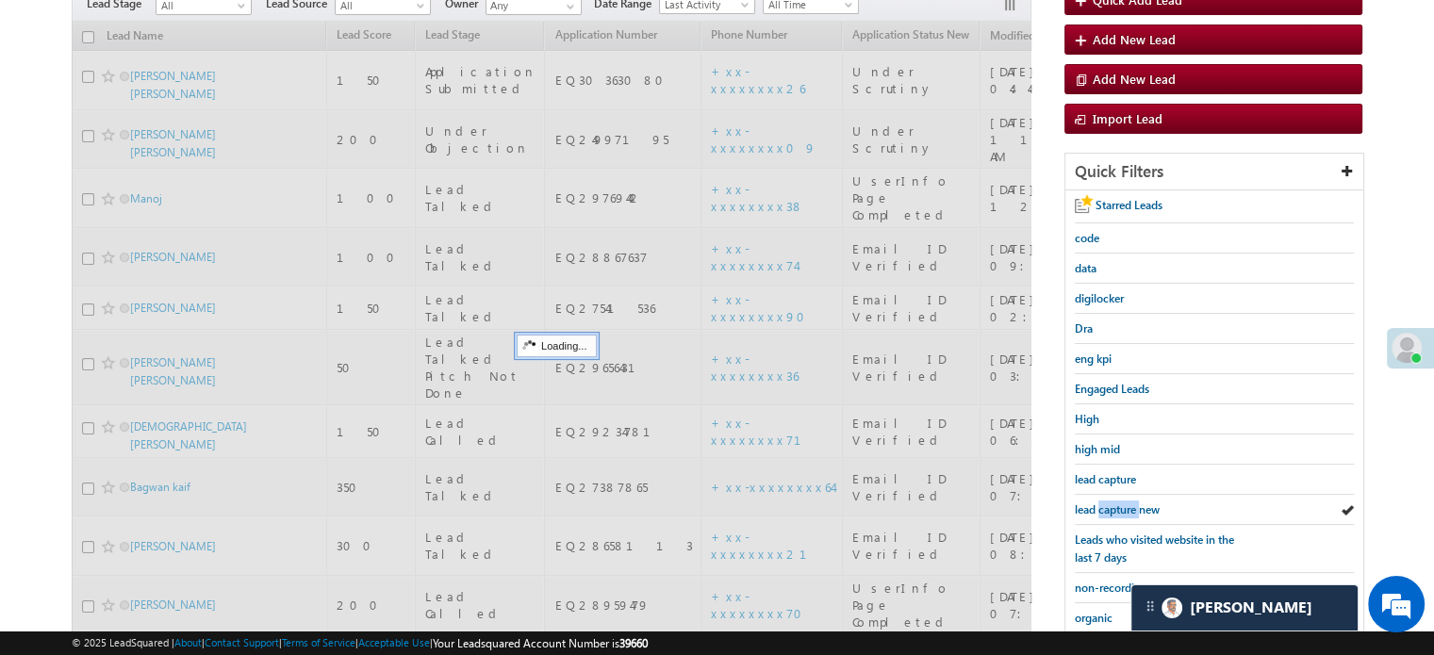
click at [1115, 508] on span "lead capture new" at bounding box center [1117, 510] width 85 height 14
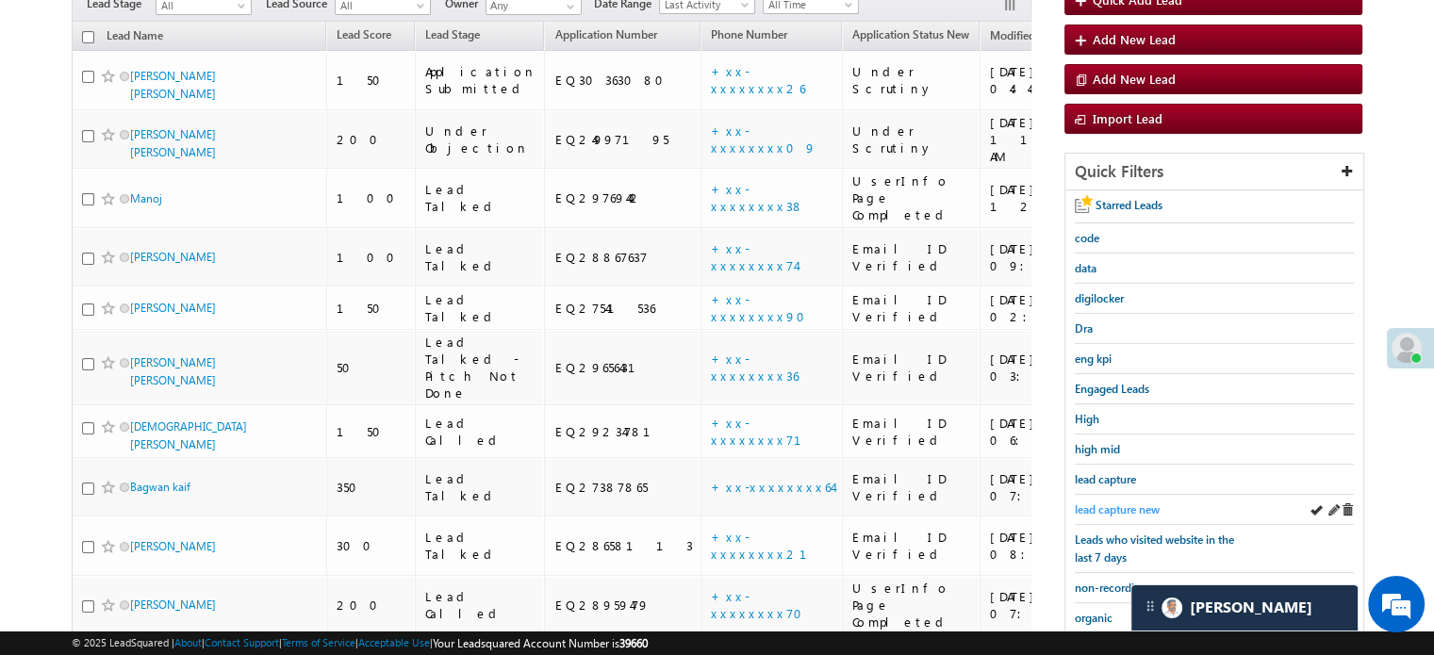
click at [1136, 505] on span "lead capture new" at bounding box center [1117, 510] width 85 height 14
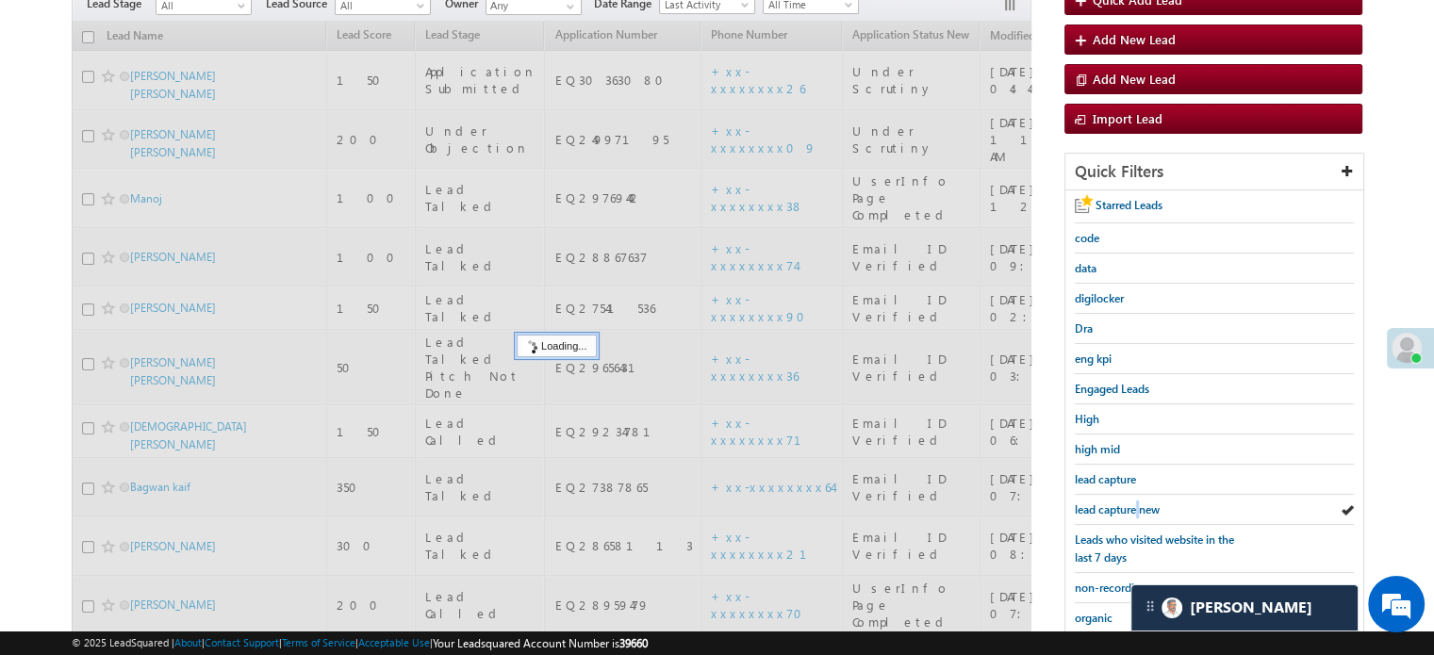
click at [1136, 505] on span "lead capture new" at bounding box center [1117, 510] width 85 height 14
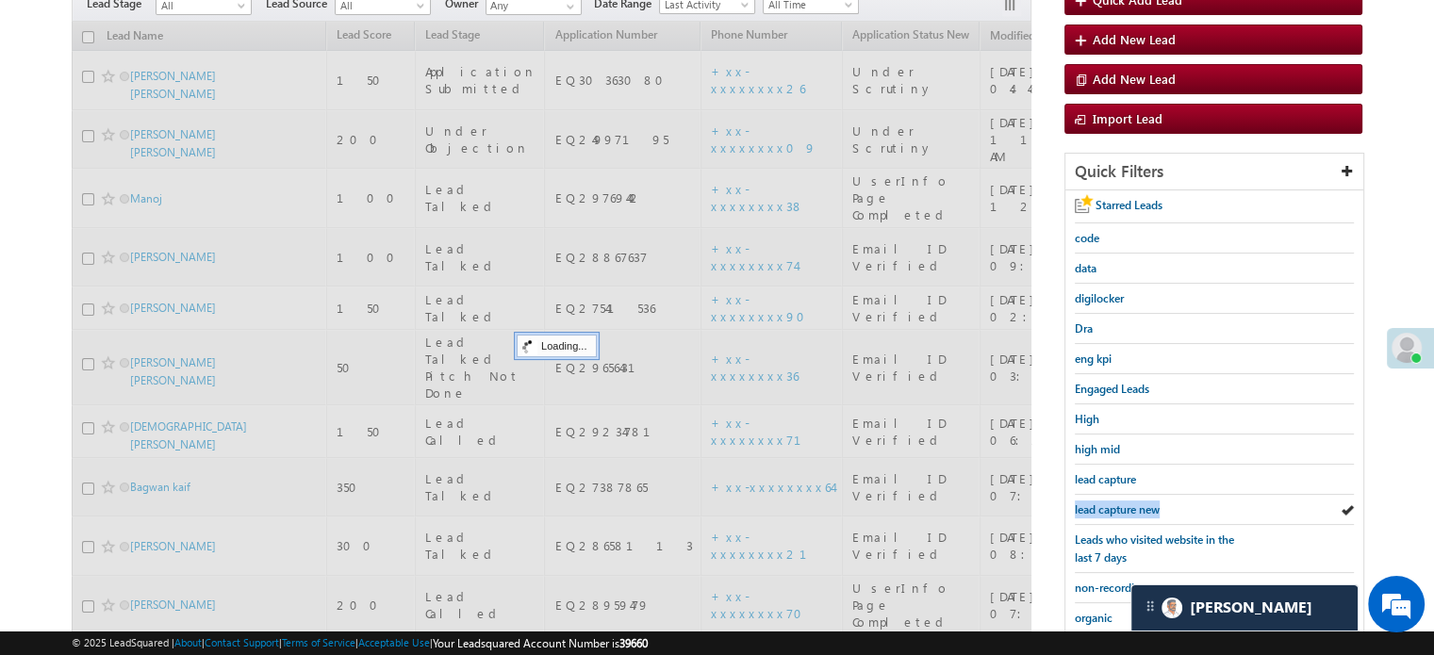
click at [1136, 505] on span "lead capture new" at bounding box center [1117, 510] width 85 height 14
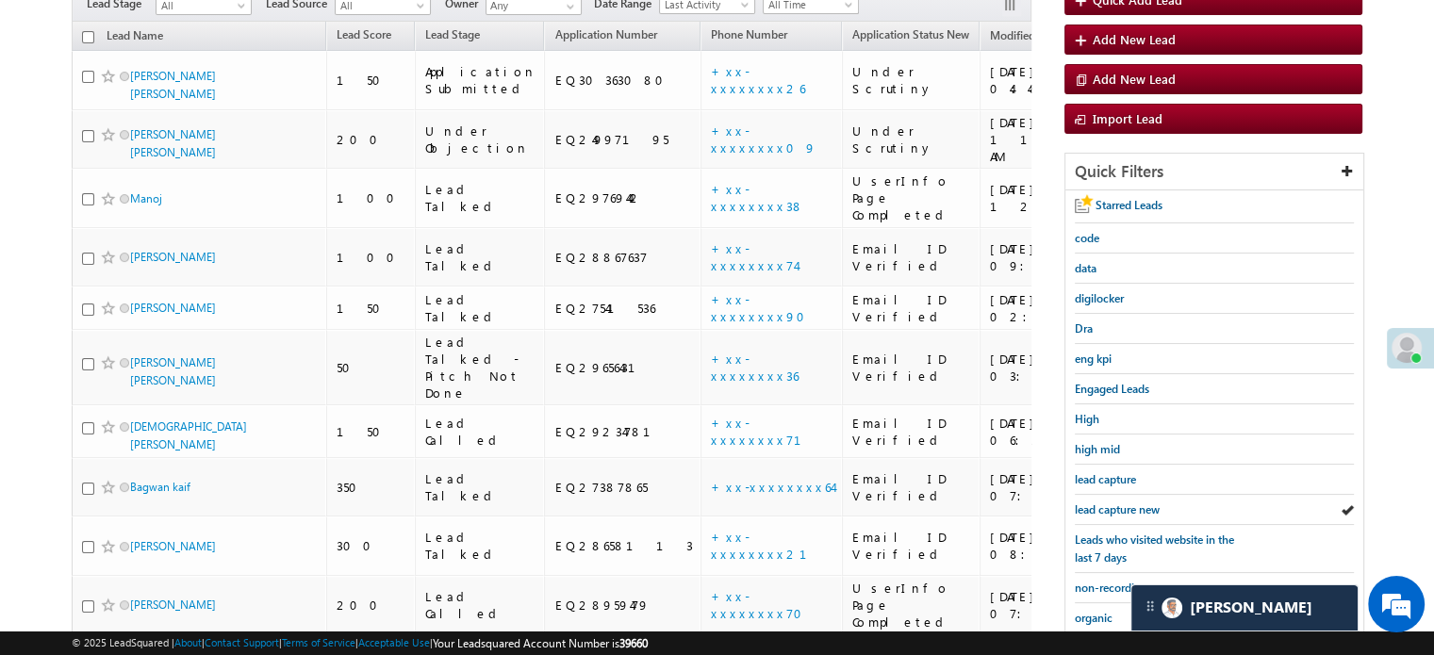
click at [1136, 505] on span "lead capture new" at bounding box center [1117, 510] width 85 height 14
click at [1124, 509] on span "lead capture new" at bounding box center [1117, 510] width 85 height 14
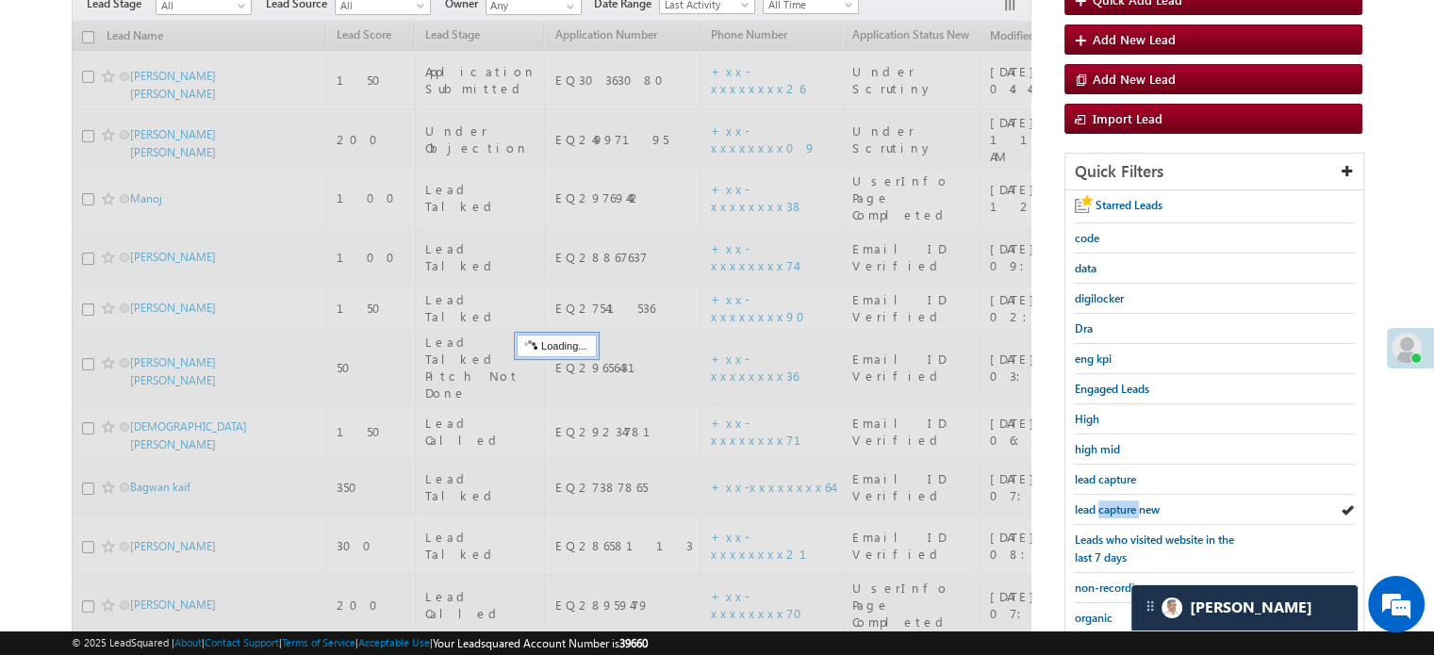
click at [1124, 509] on span "lead capture new" at bounding box center [1117, 510] width 85 height 14
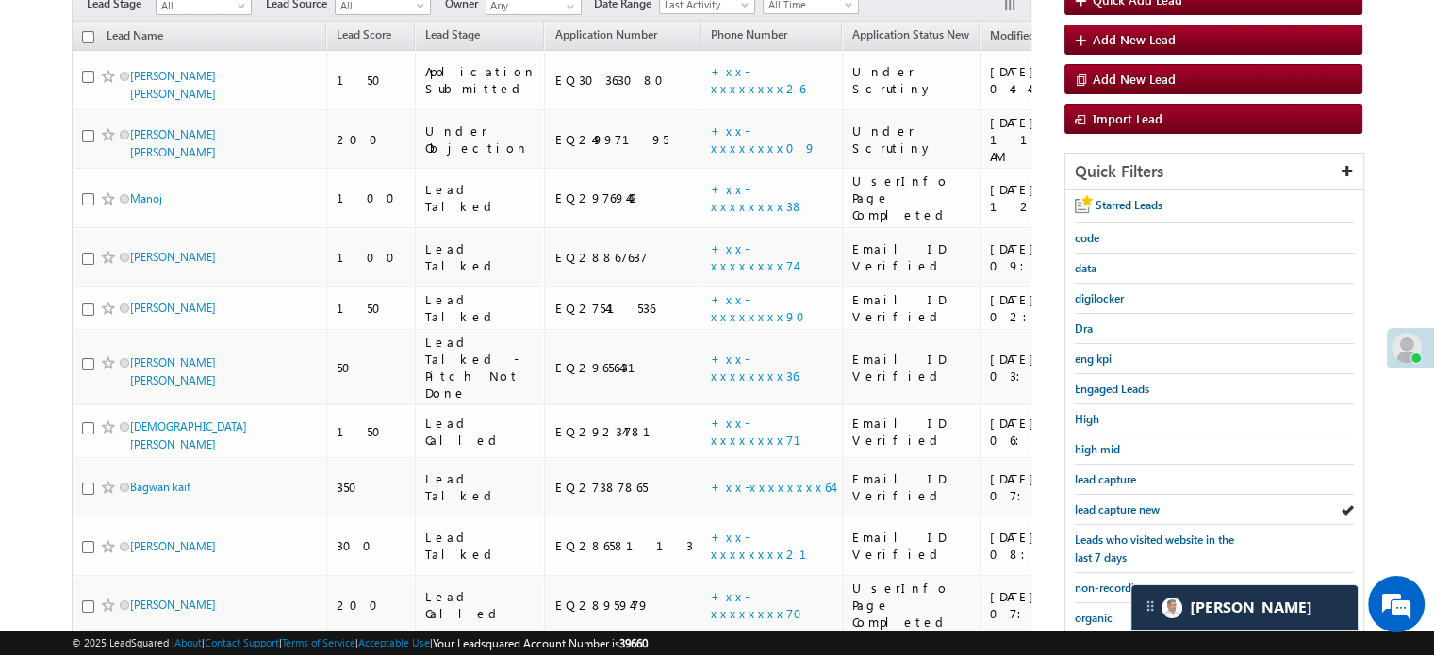
click at [1124, 509] on span "lead capture new" at bounding box center [1117, 510] width 85 height 14
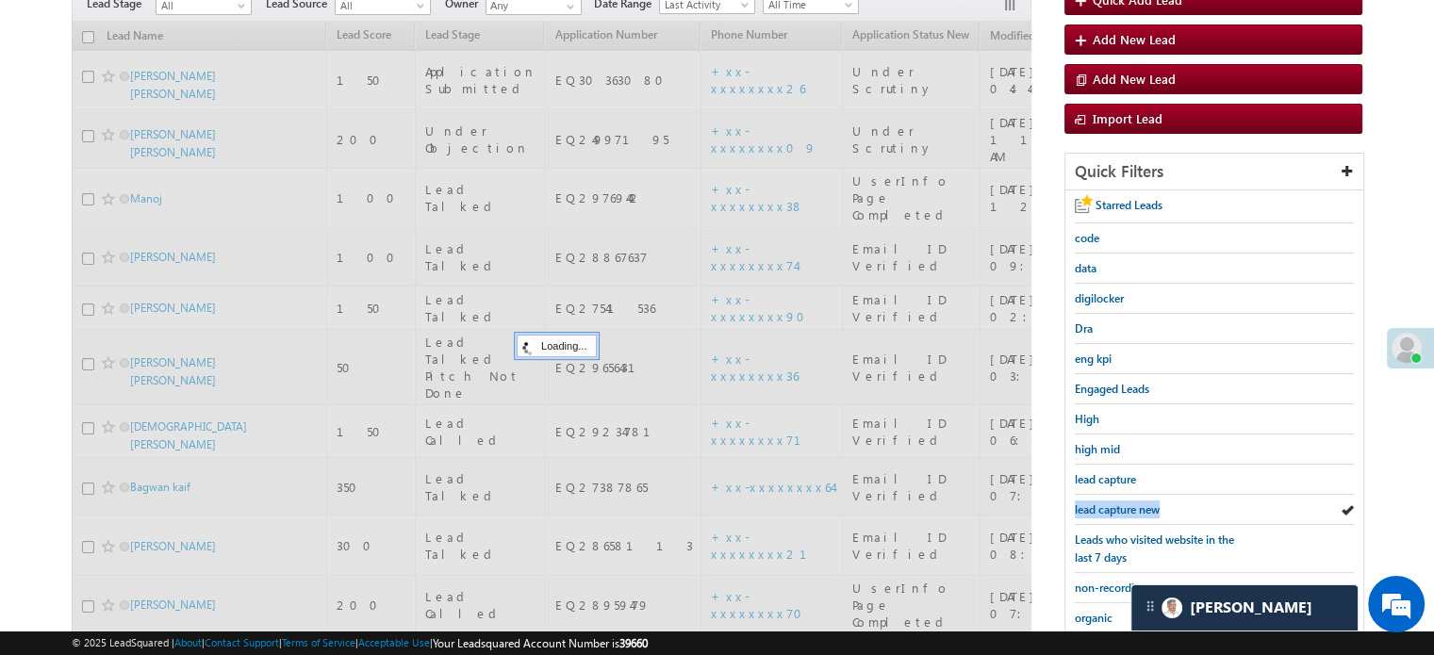
click at [1124, 509] on span "lead capture new" at bounding box center [1117, 510] width 85 height 14
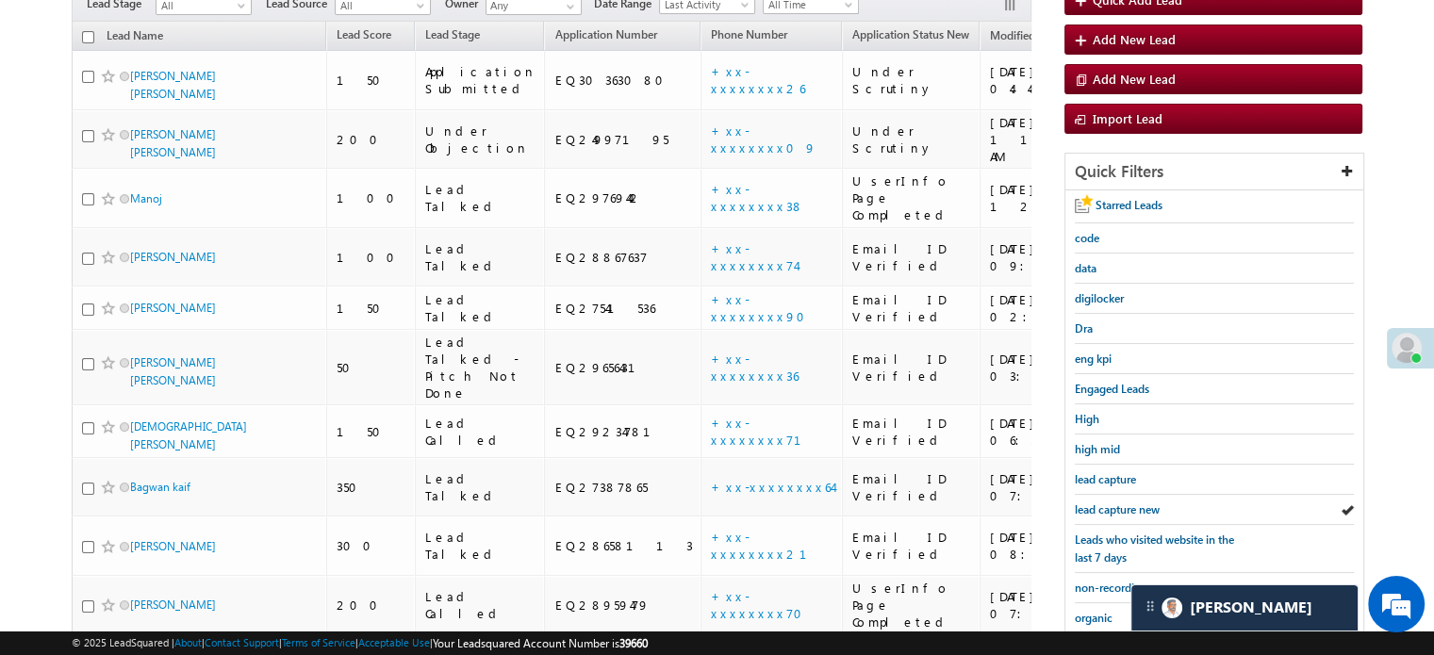
click at [1124, 509] on span "lead capture new" at bounding box center [1117, 510] width 85 height 14
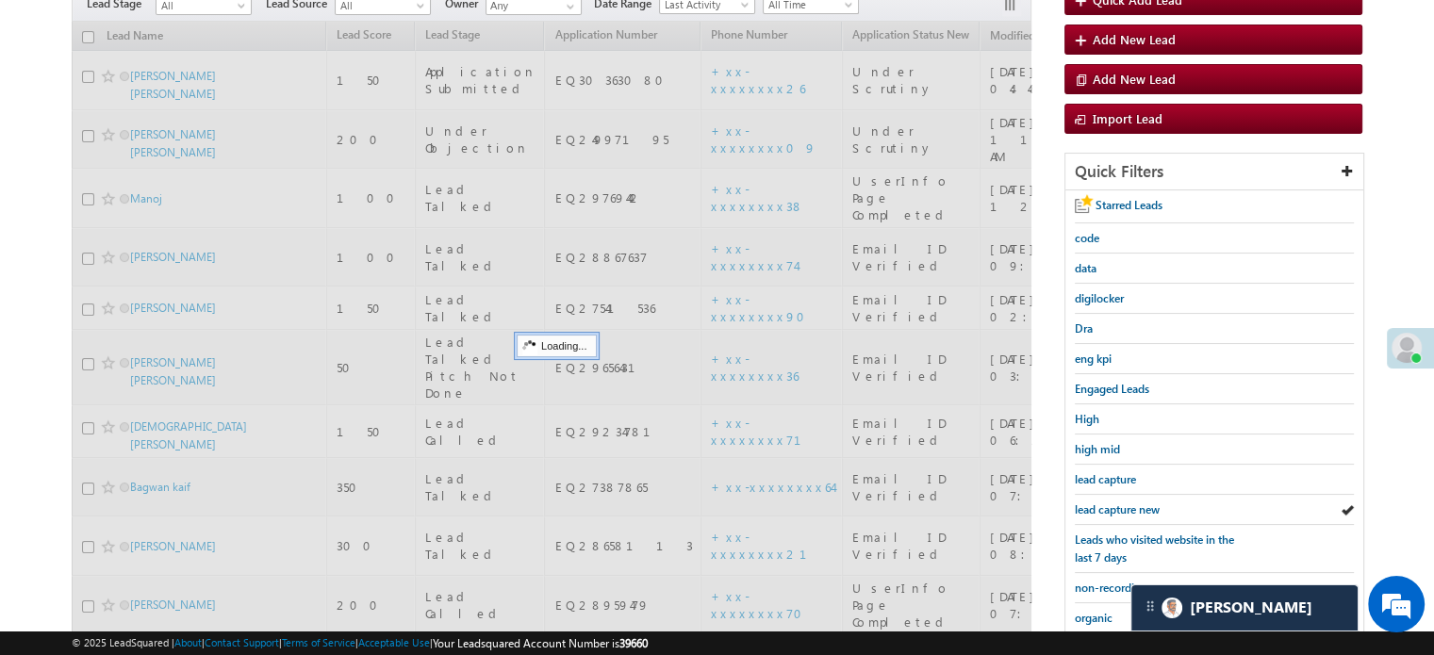
click at [1124, 509] on span "lead capture new" at bounding box center [1117, 510] width 85 height 14
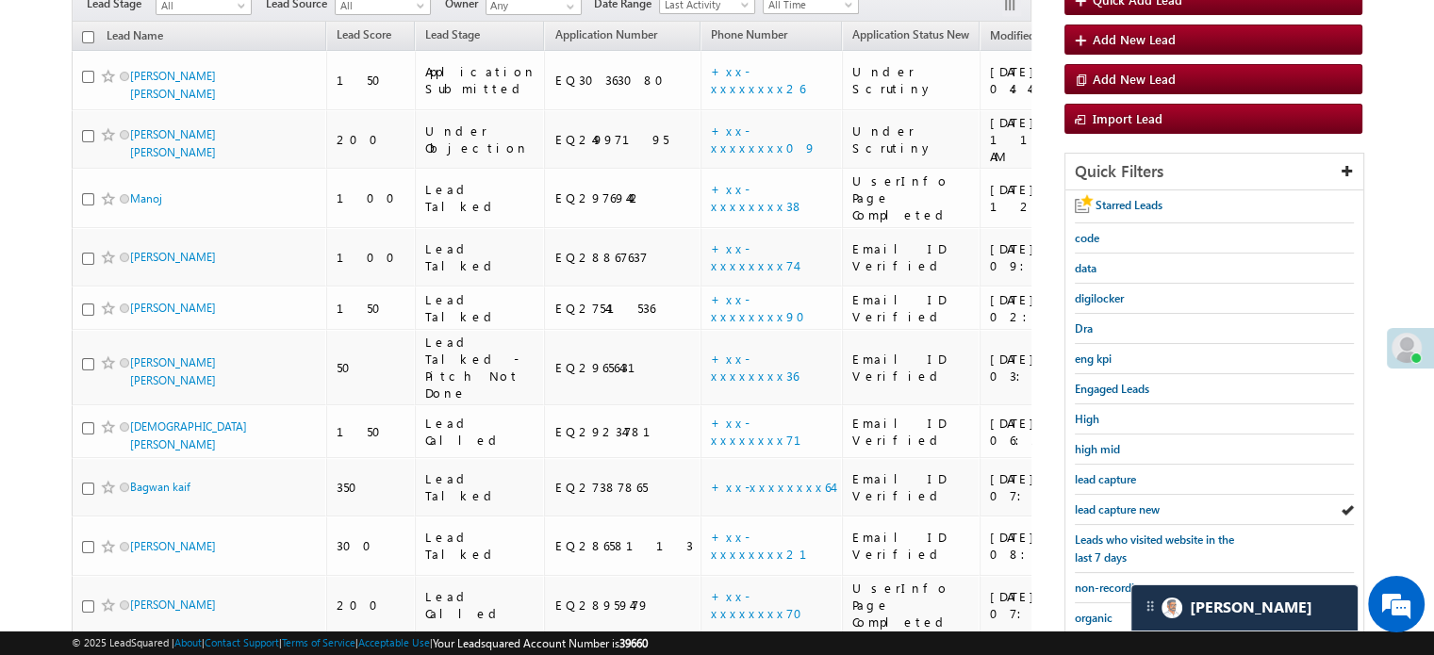
click at [1124, 509] on span "lead capture new" at bounding box center [1117, 510] width 85 height 14
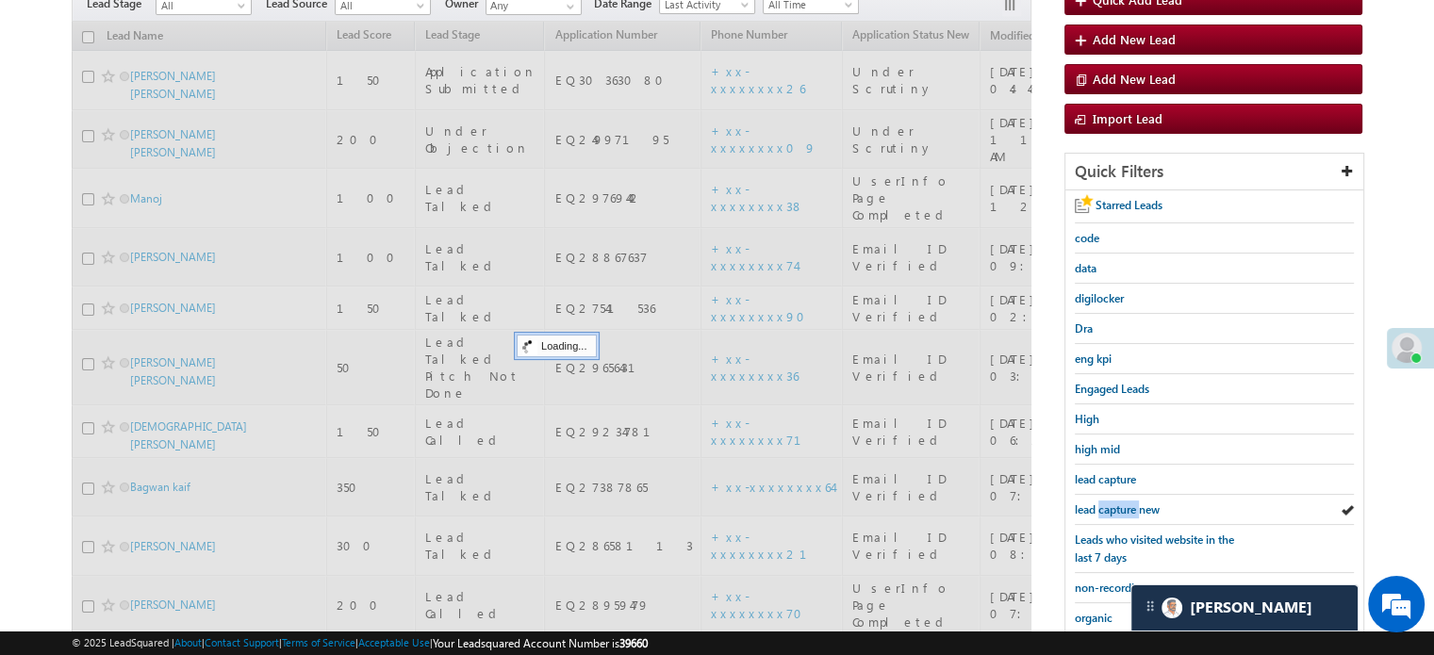
click at [1124, 509] on span "lead capture new" at bounding box center [1117, 510] width 85 height 14
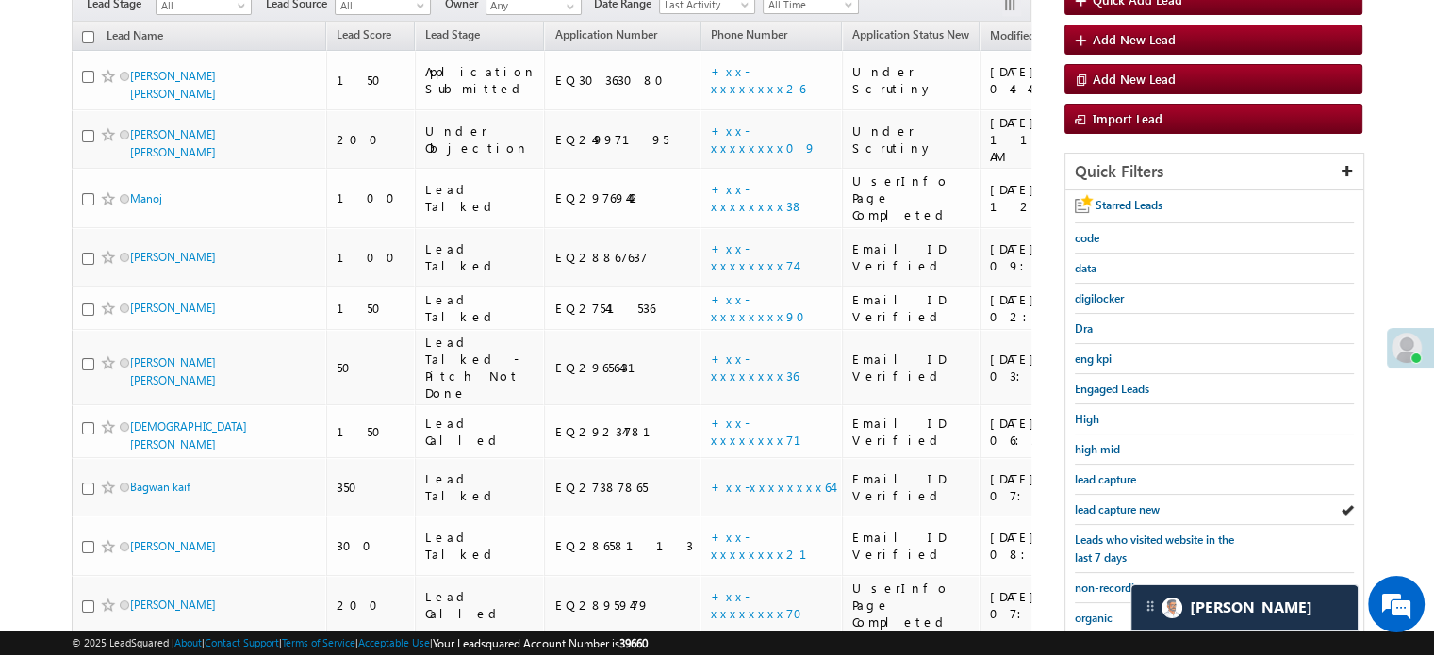
click at [1124, 509] on span "lead capture new" at bounding box center [1117, 510] width 85 height 14
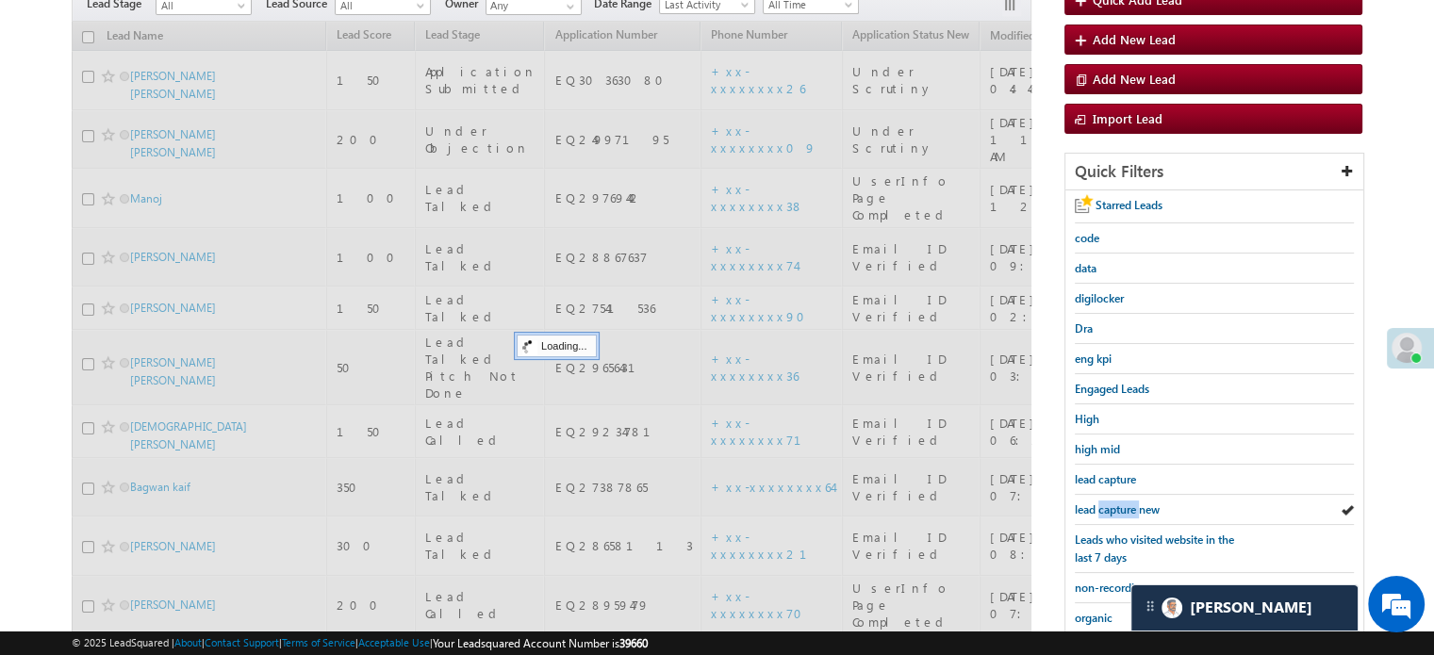
click at [1124, 509] on span "lead capture new" at bounding box center [1117, 510] width 85 height 14
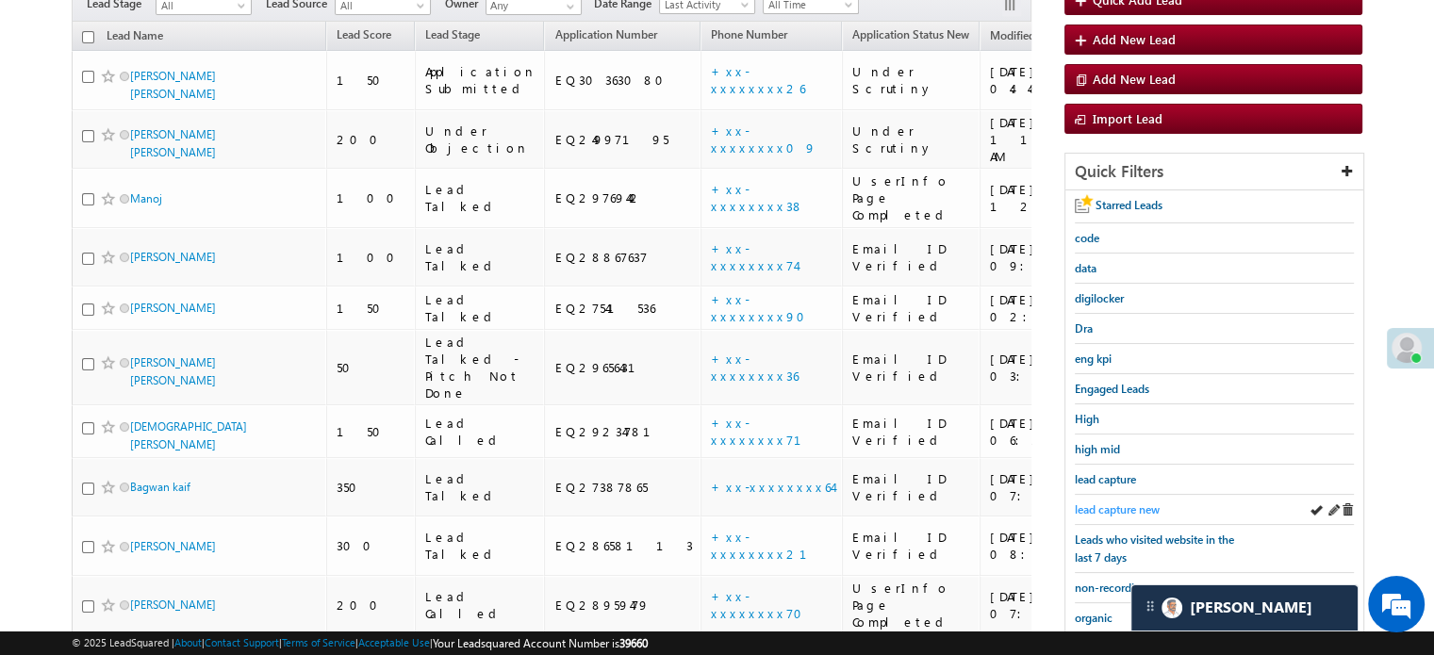
click at [1120, 511] on span "lead capture new" at bounding box center [1117, 510] width 85 height 14
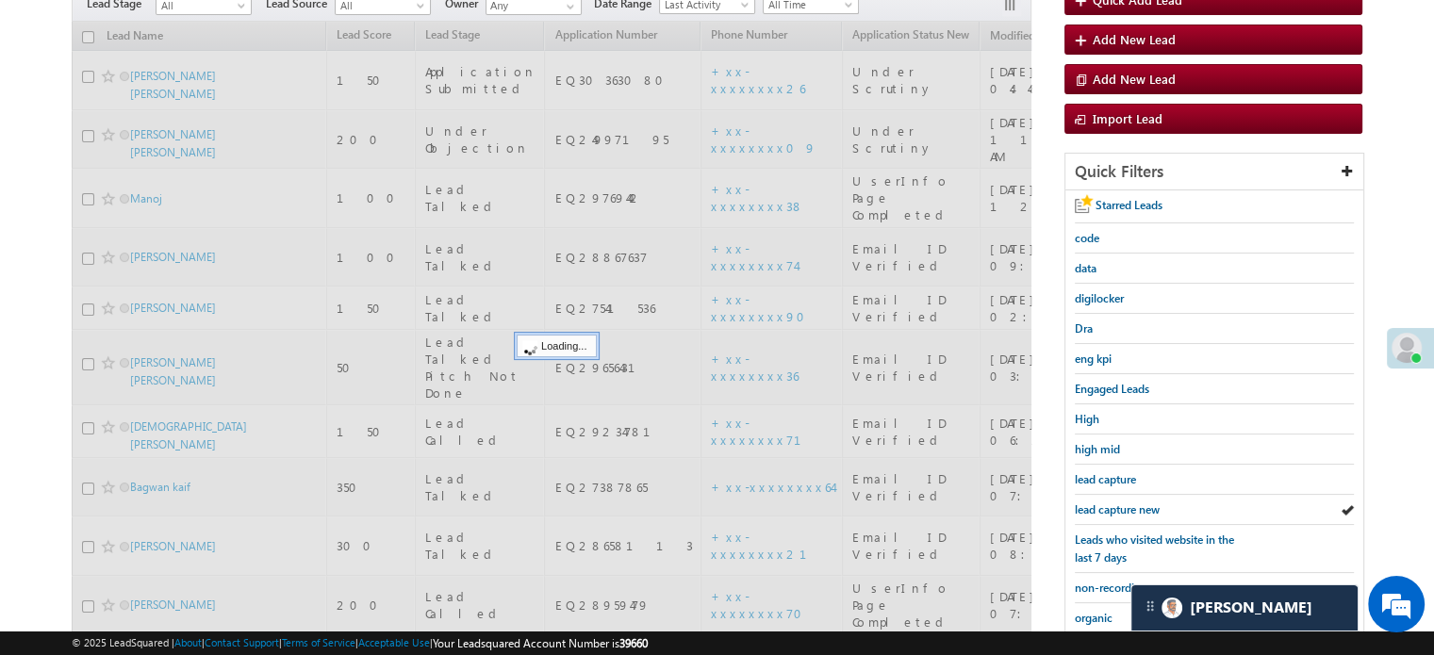
click at [1120, 511] on span "lead capture new" at bounding box center [1117, 510] width 85 height 14
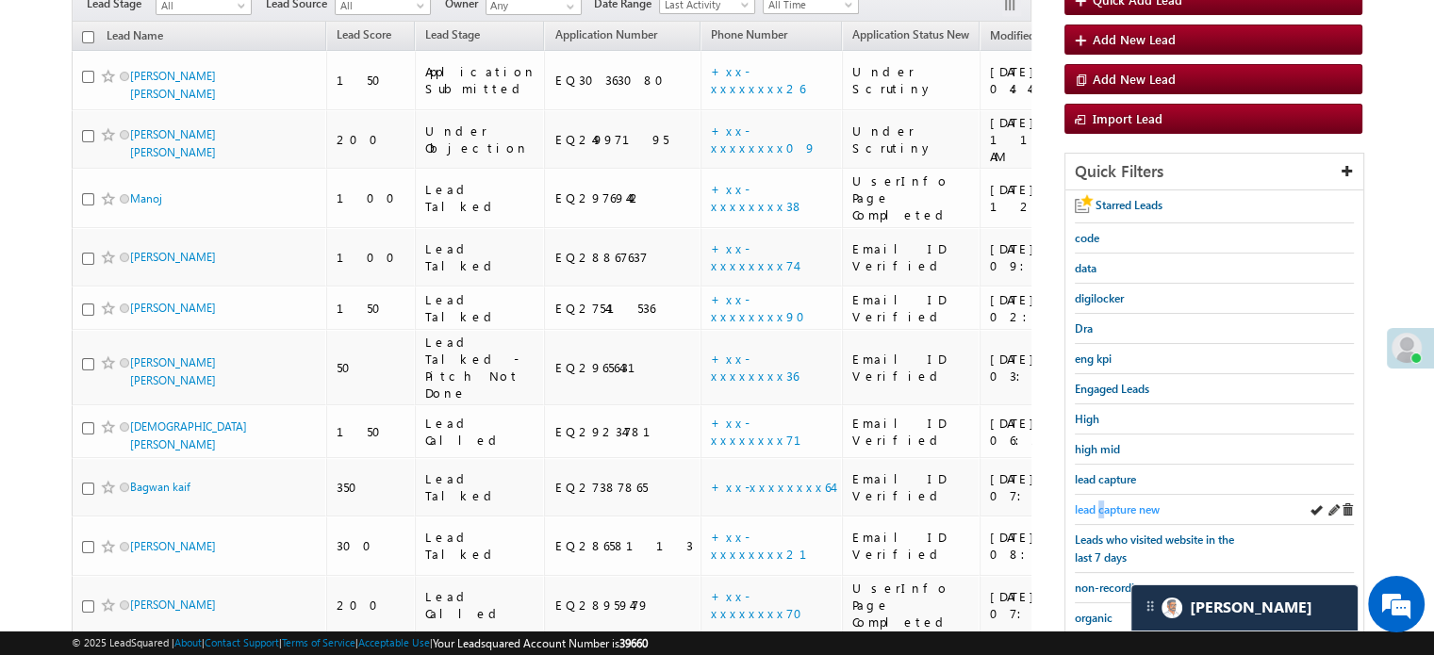
click at [1102, 504] on span "lead capture new" at bounding box center [1117, 510] width 85 height 14
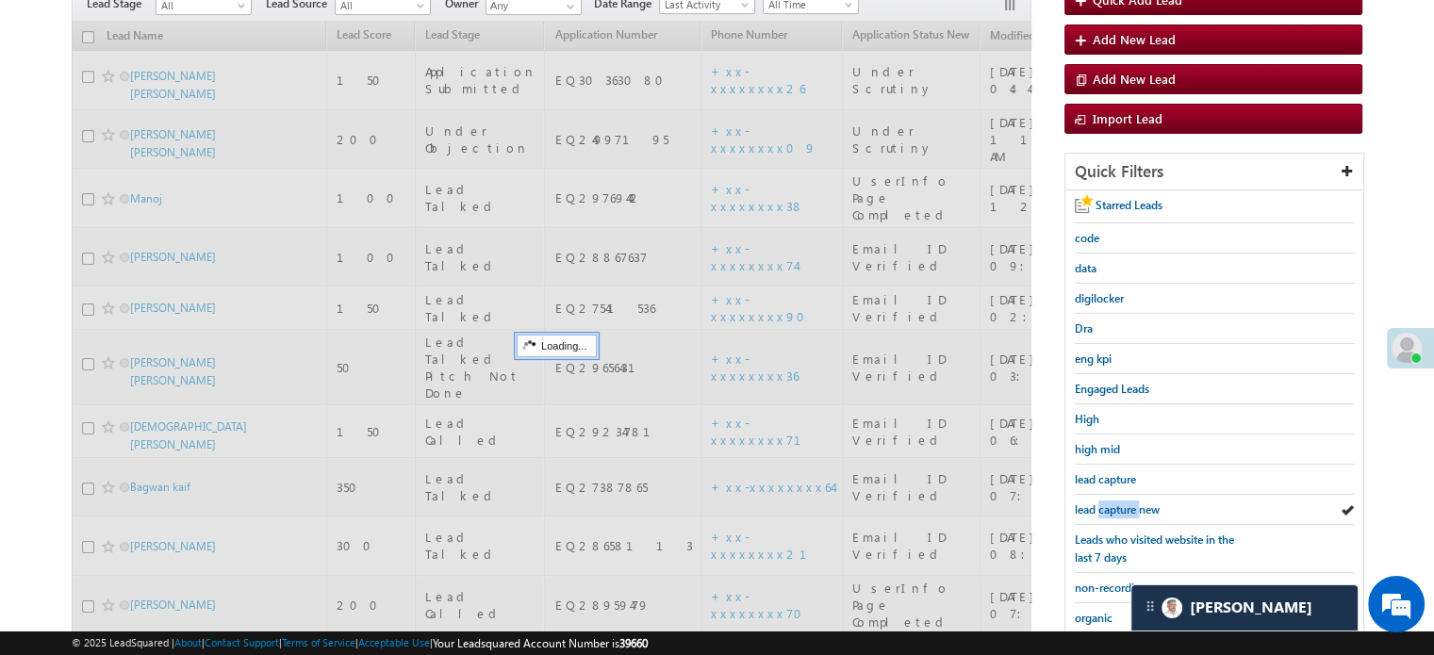
click at [1102, 504] on span "lead capture new" at bounding box center [1117, 510] width 85 height 14
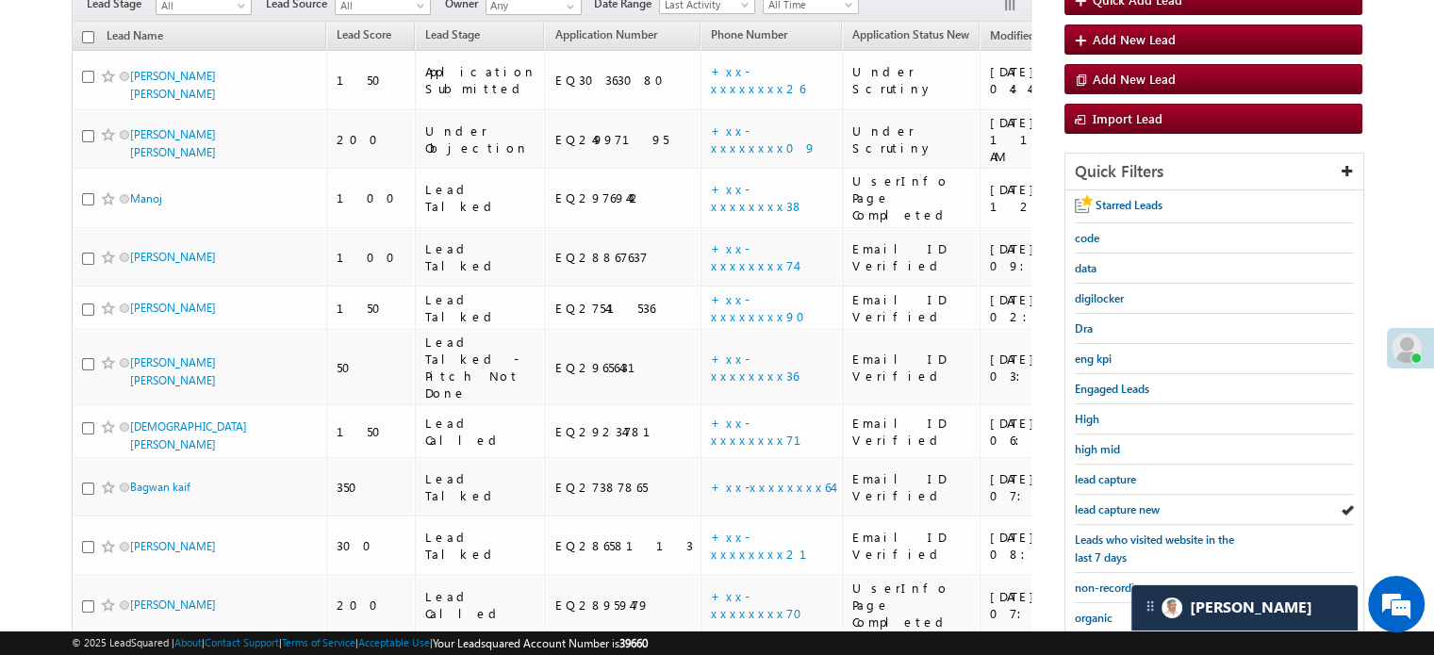
click at [1102, 504] on span "lead capture new" at bounding box center [1117, 510] width 85 height 14
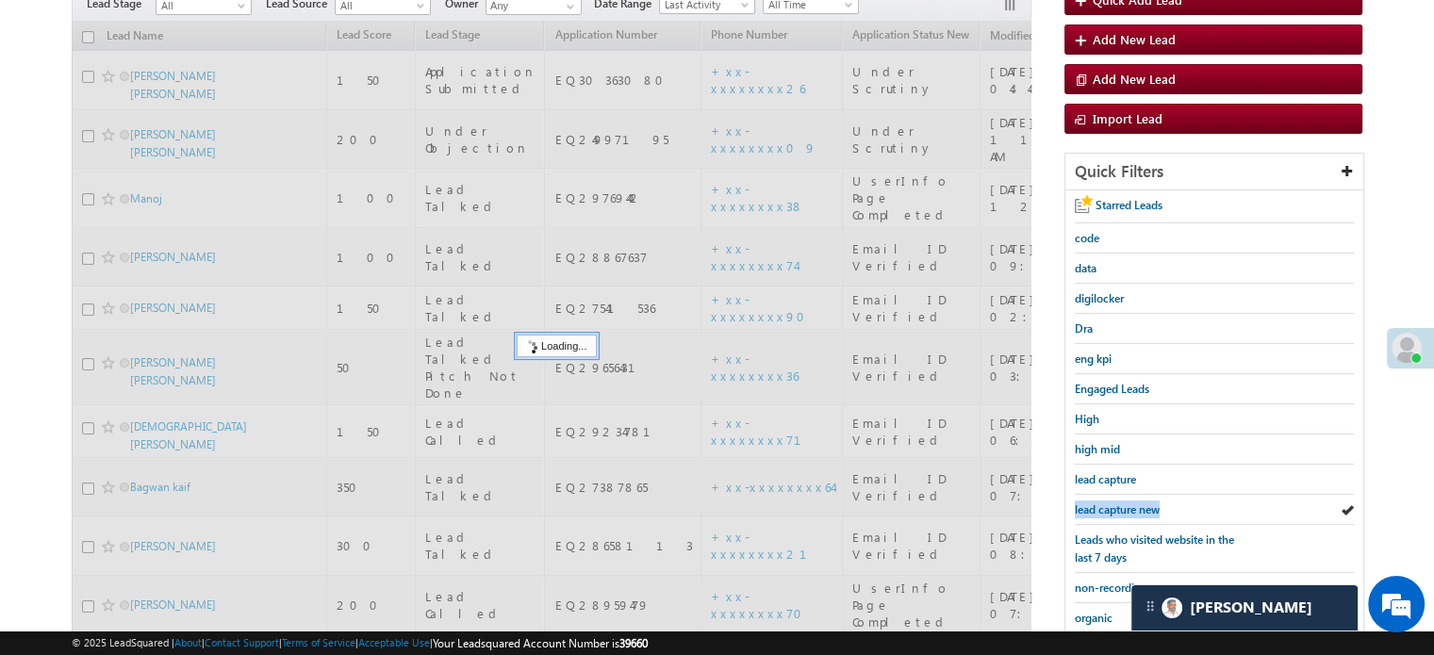
click at [1102, 504] on span "lead capture new" at bounding box center [1117, 510] width 85 height 14
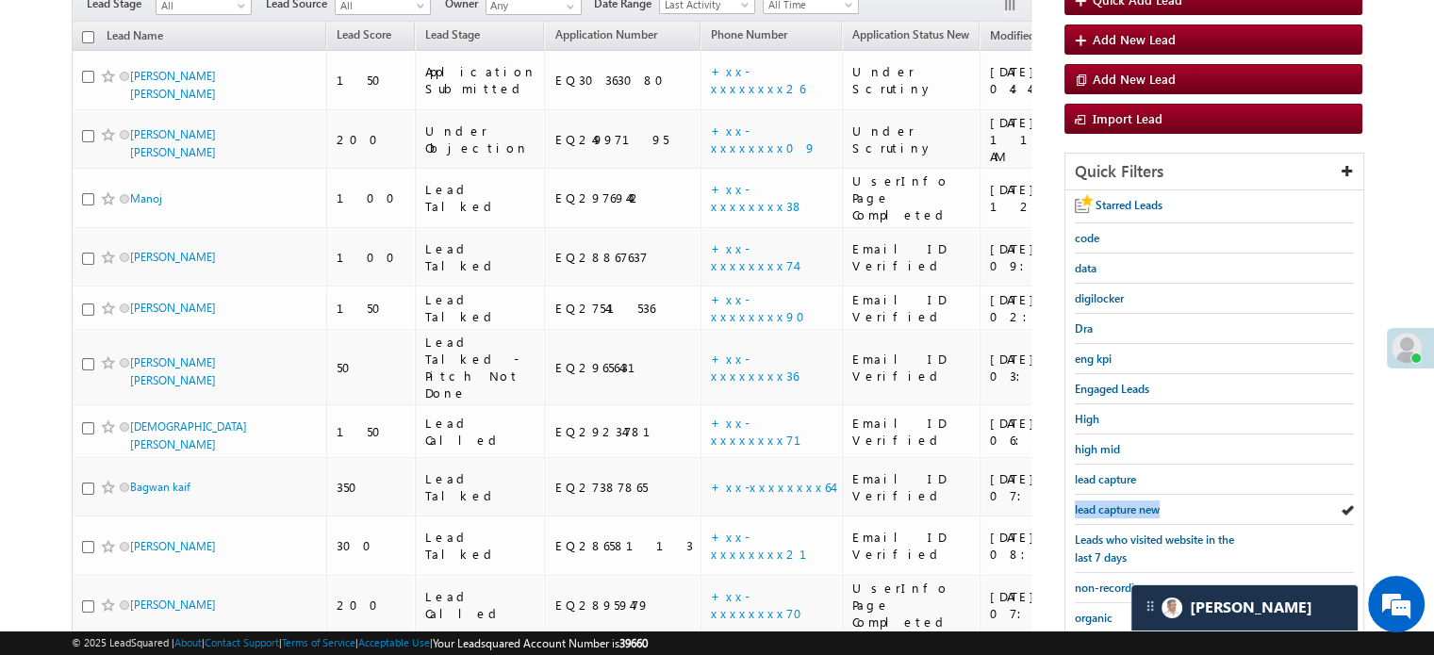
click at [1102, 504] on span "lead capture new" at bounding box center [1117, 510] width 85 height 14
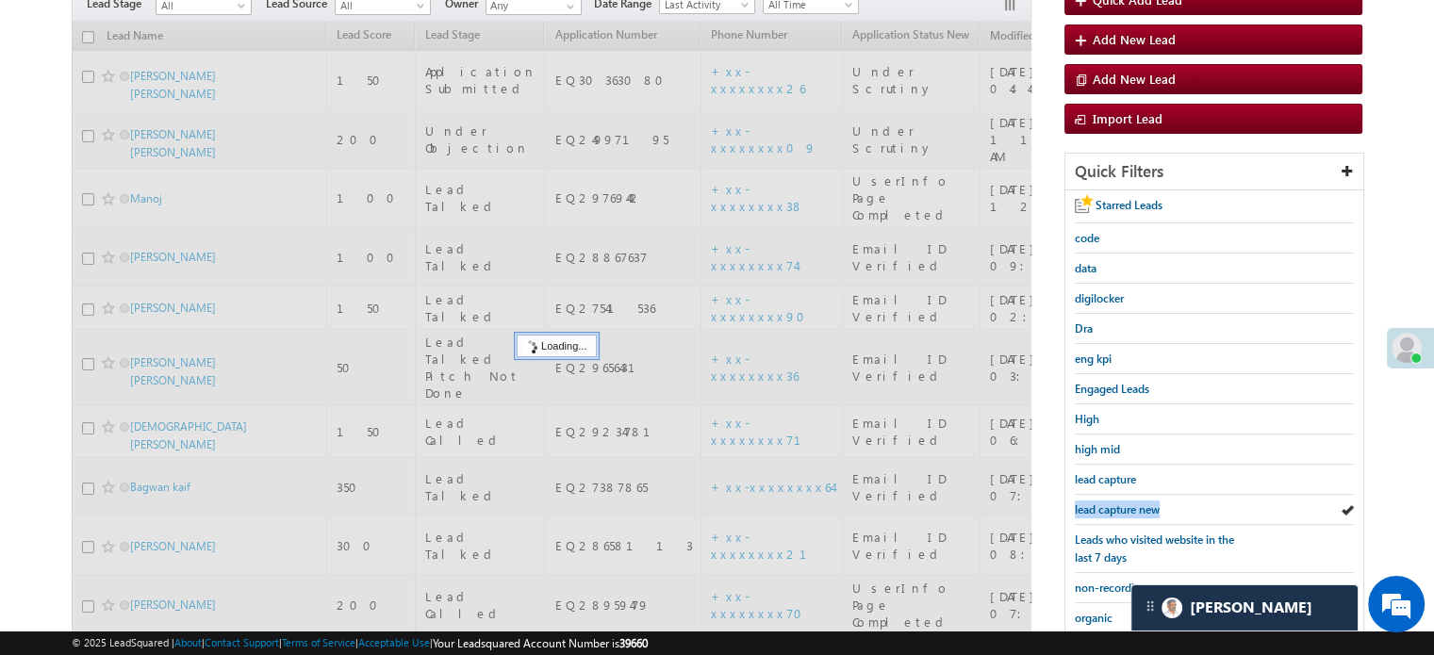
click at [1102, 504] on span "lead capture new" at bounding box center [1117, 510] width 85 height 14
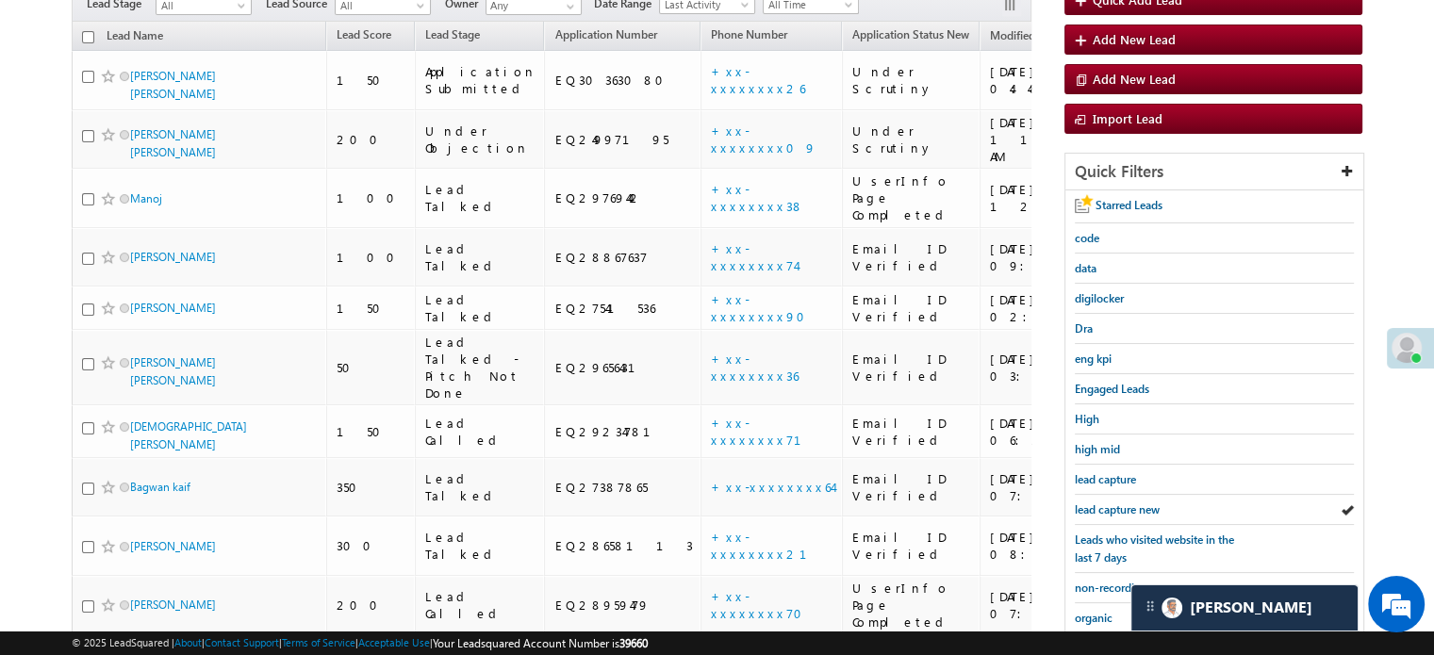
click at [1102, 504] on span "lead capture new" at bounding box center [1117, 510] width 85 height 14
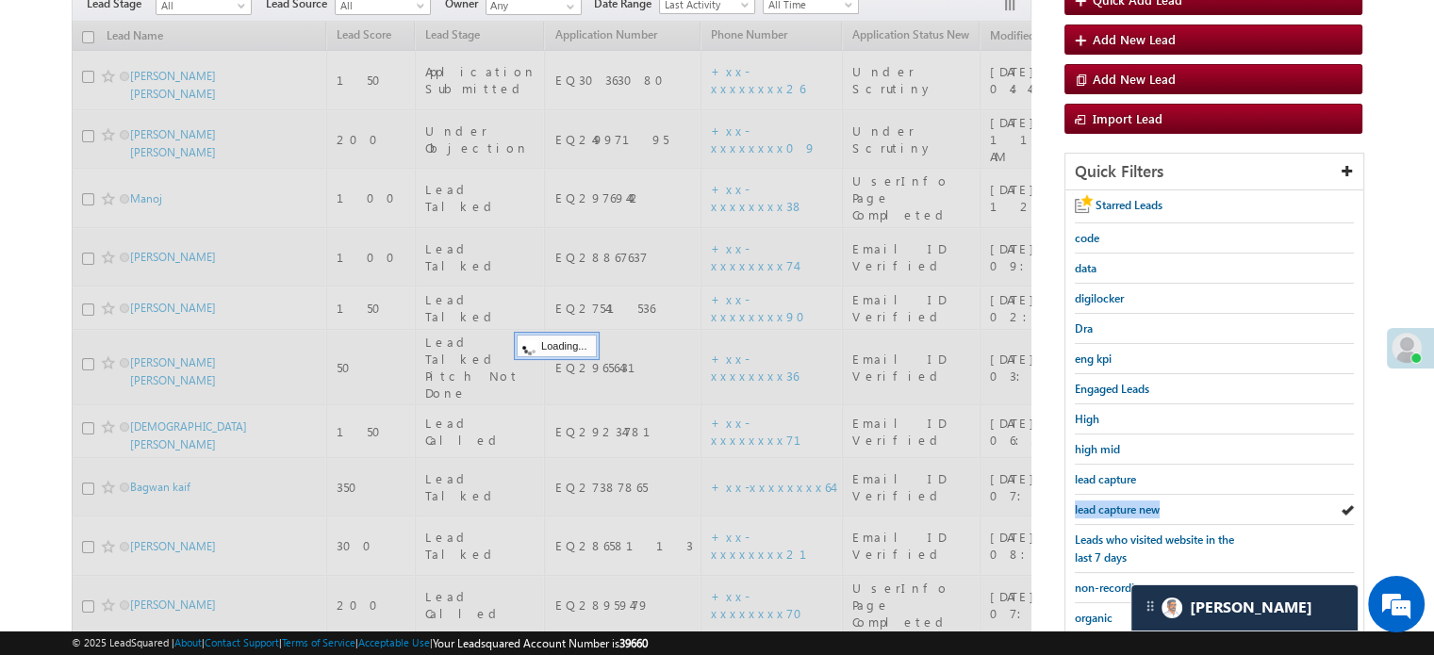
click at [1102, 504] on span "lead capture new" at bounding box center [1117, 510] width 85 height 14
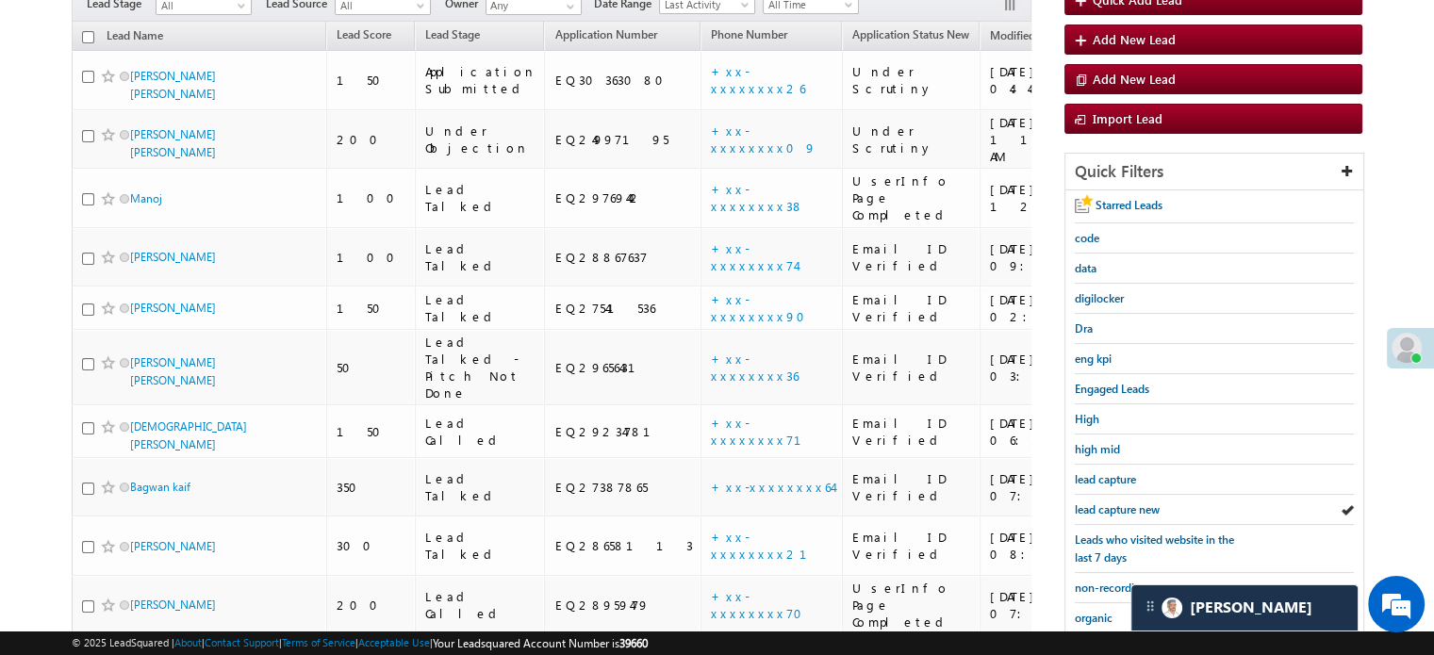
click at [1102, 504] on span "lead capture new" at bounding box center [1117, 510] width 85 height 14
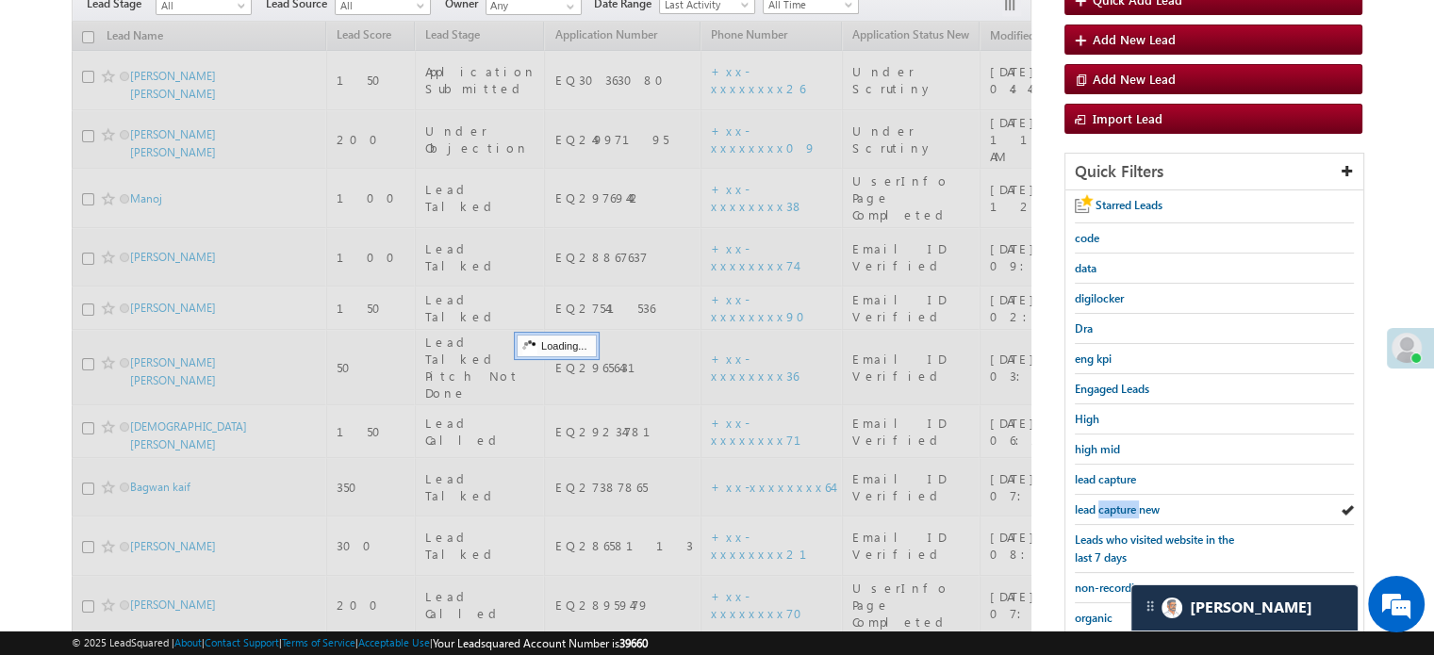
click at [1102, 504] on span "lead capture new" at bounding box center [1117, 510] width 85 height 14
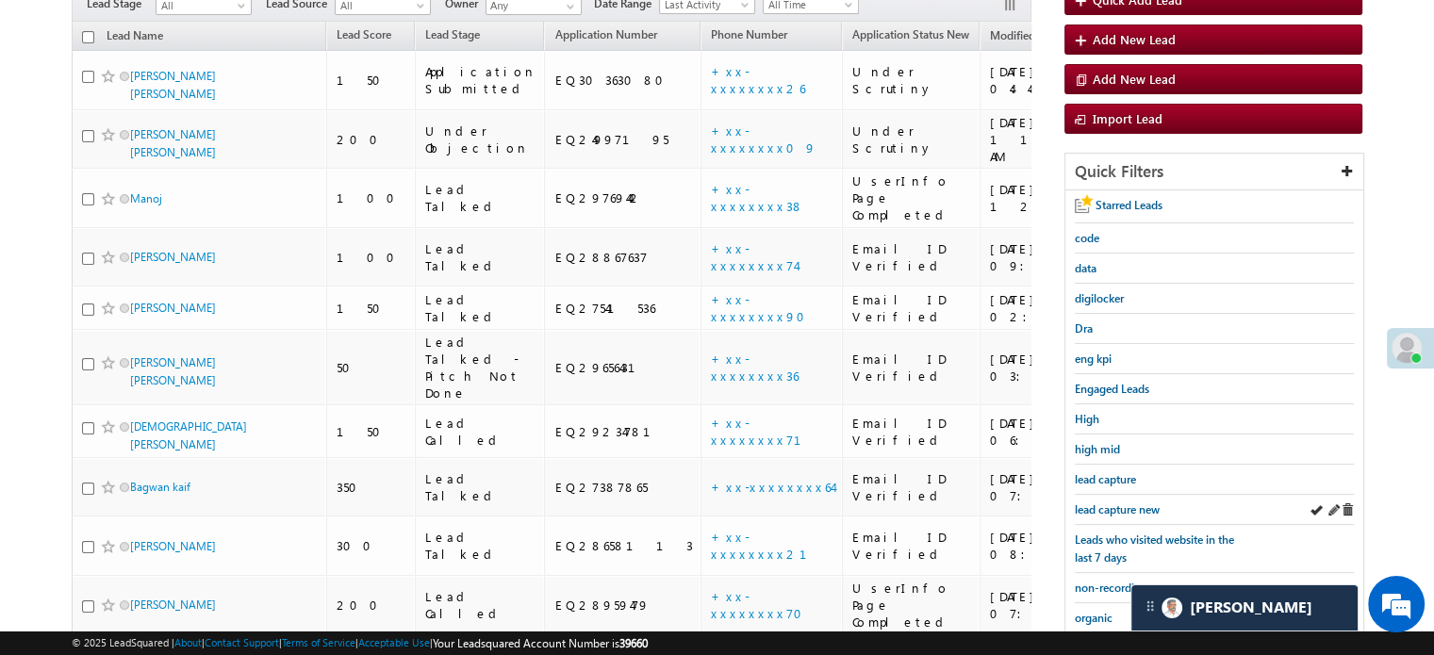
click at [1128, 495] on div "lead capture new" at bounding box center [1214, 510] width 279 height 30
click at [1124, 503] on span "lead capture new" at bounding box center [1117, 510] width 85 height 14
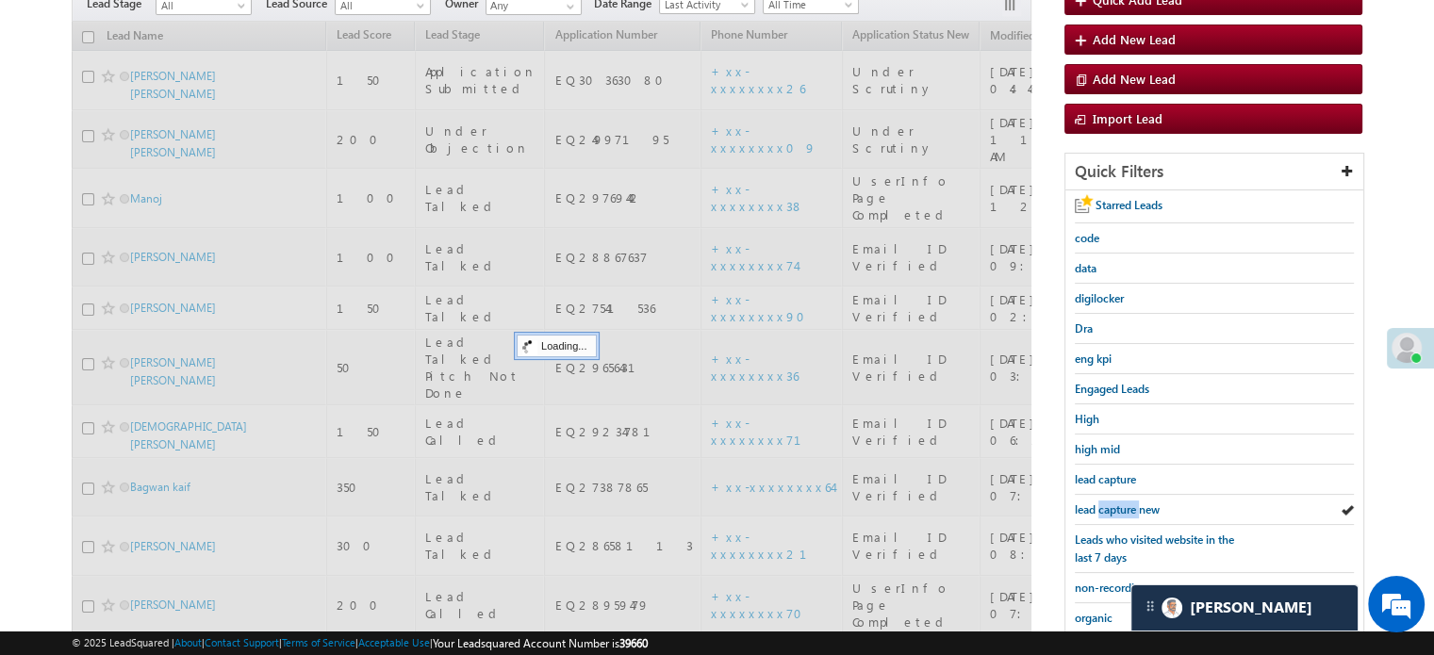
click at [1124, 503] on span "lead capture new" at bounding box center [1117, 510] width 85 height 14
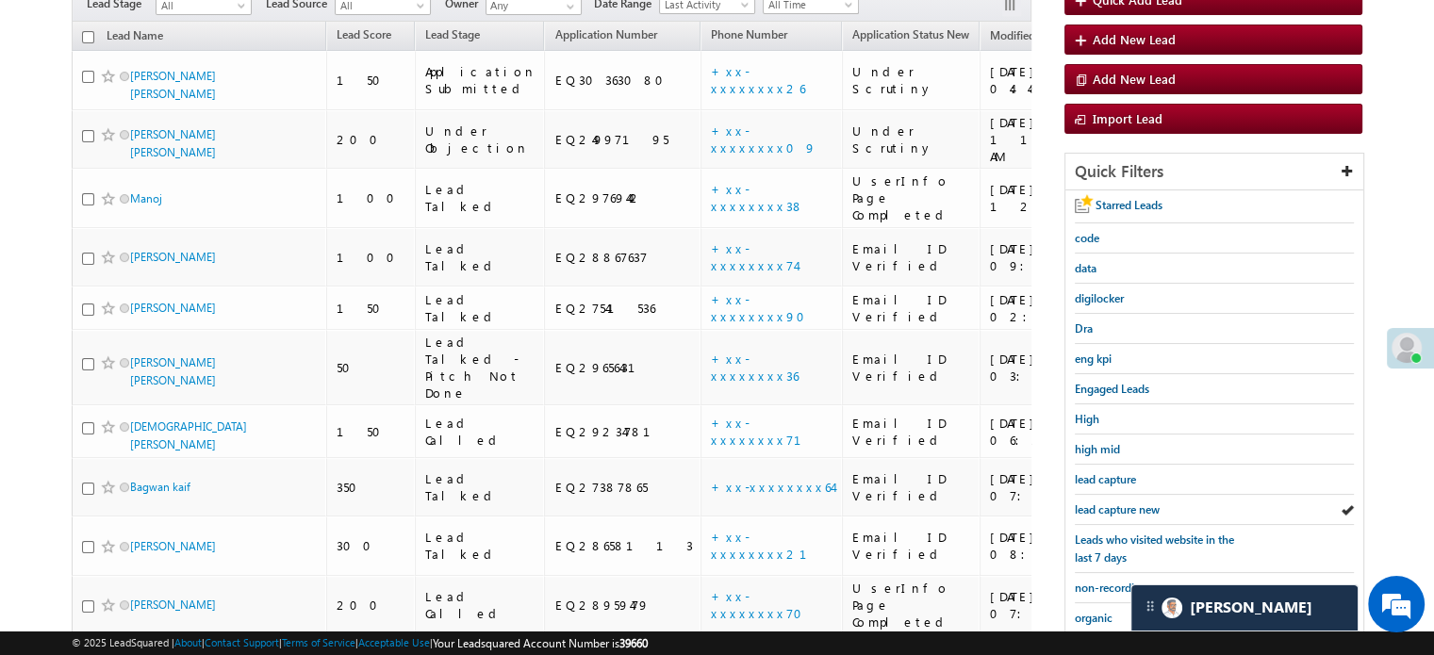
click at [1124, 503] on span "lead capture new" at bounding box center [1117, 510] width 85 height 14
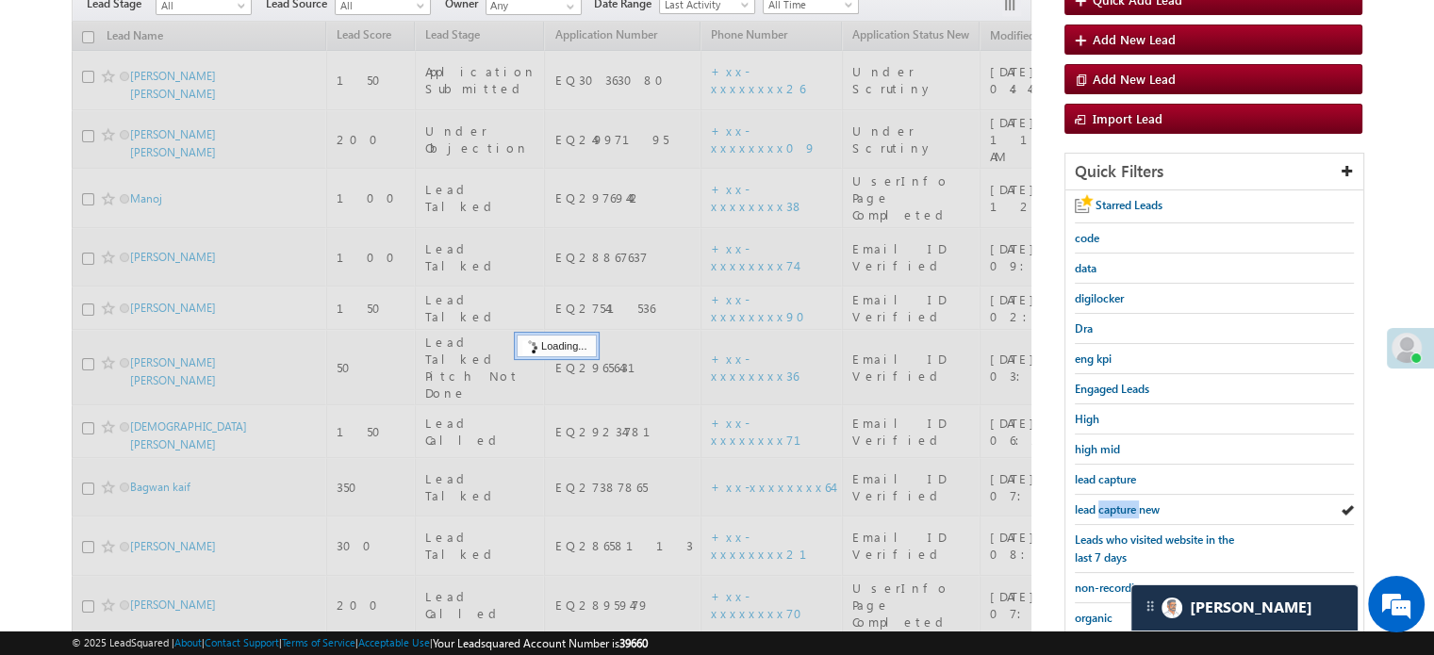
click at [1124, 503] on span "lead capture new" at bounding box center [1117, 510] width 85 height 14
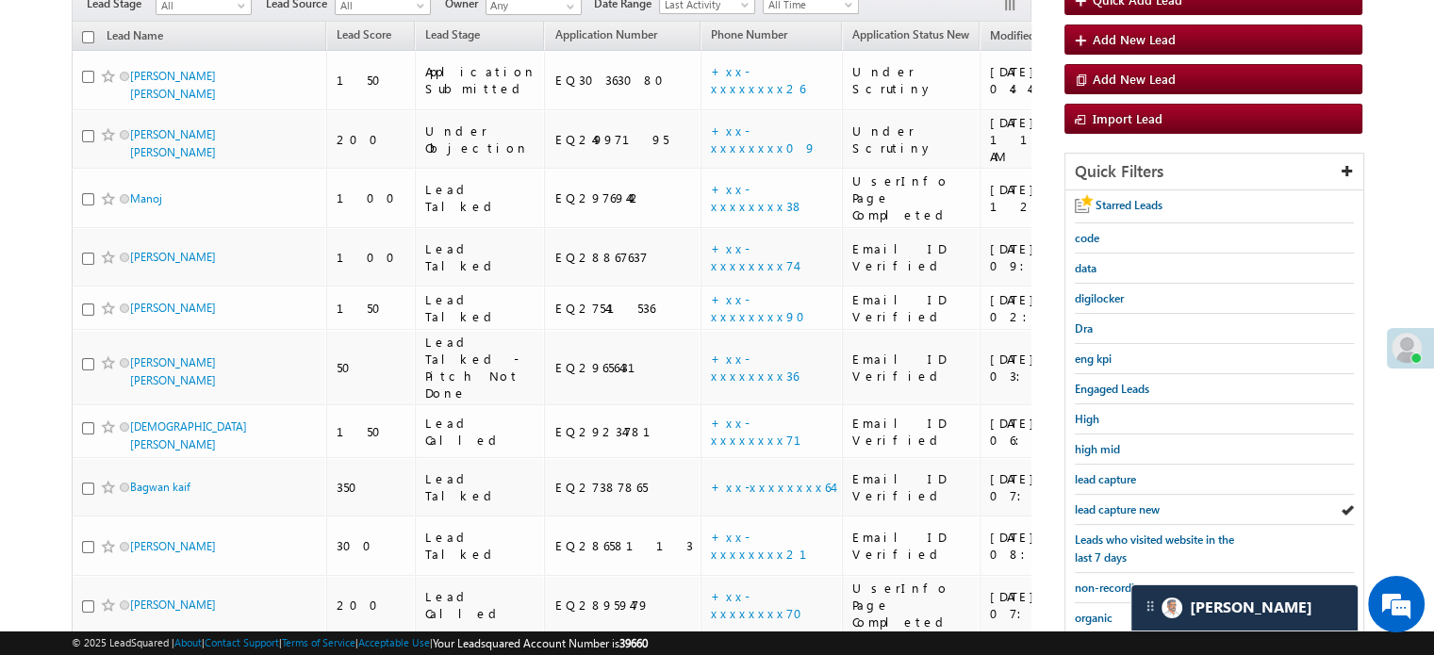
click at [1124, 503] on span "lead capture new" at bounding box center [1117, 510] width 85 height 14
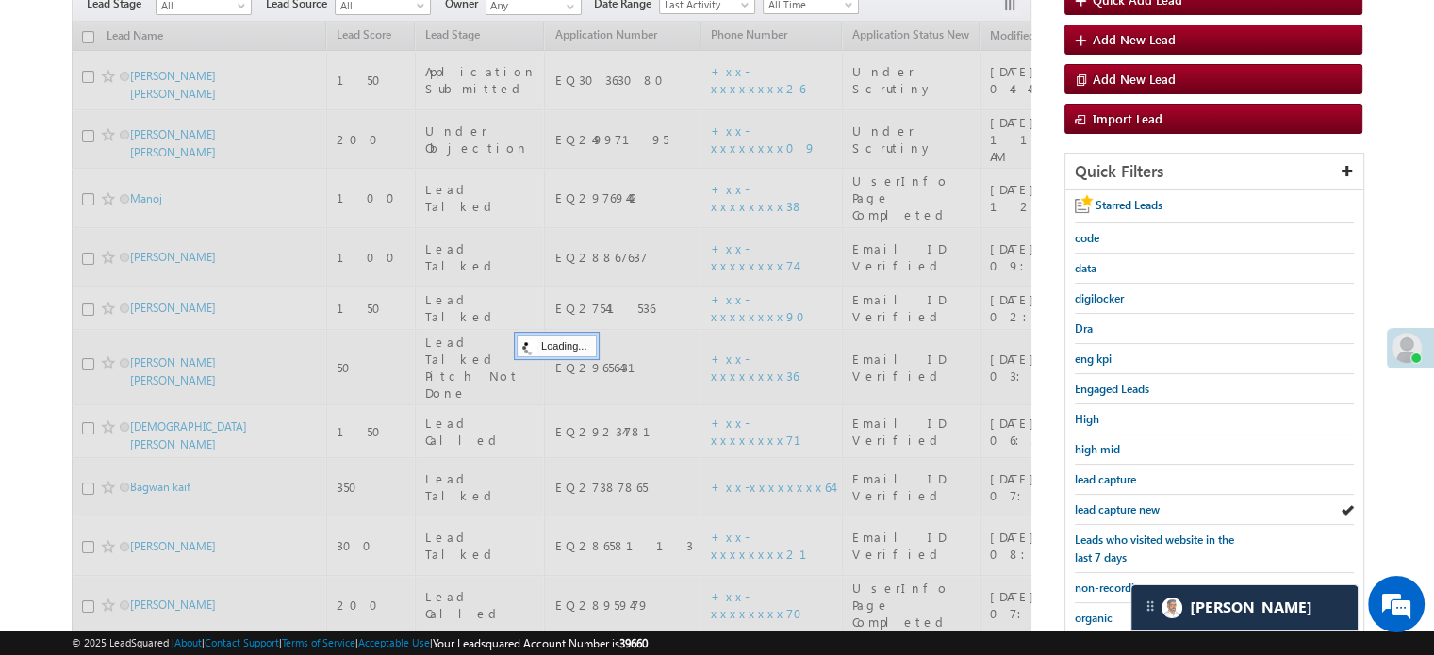
click at [1124, 503] on span "lead capture new" at bounding box center [1117, 510] width 85 height 14
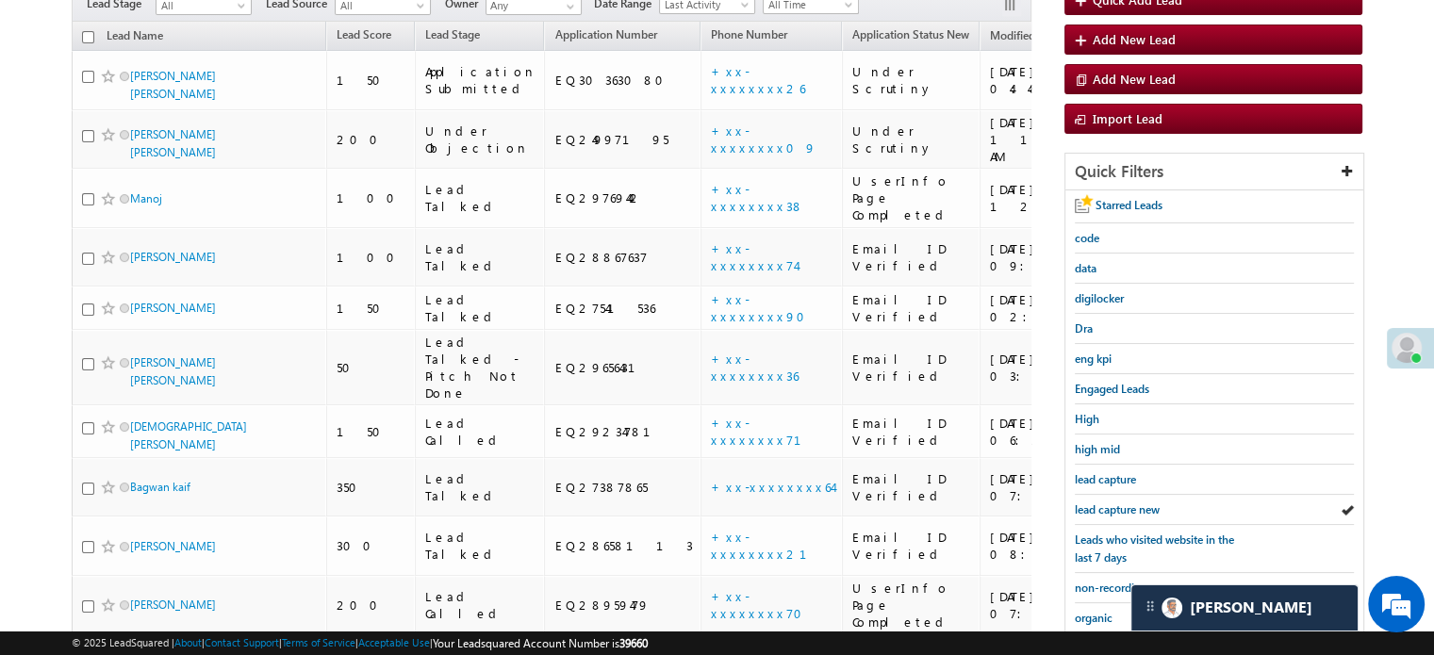
click at [1124, 503] on span "lead capture new" at bounding box center [1117, 510] width 85 height 14
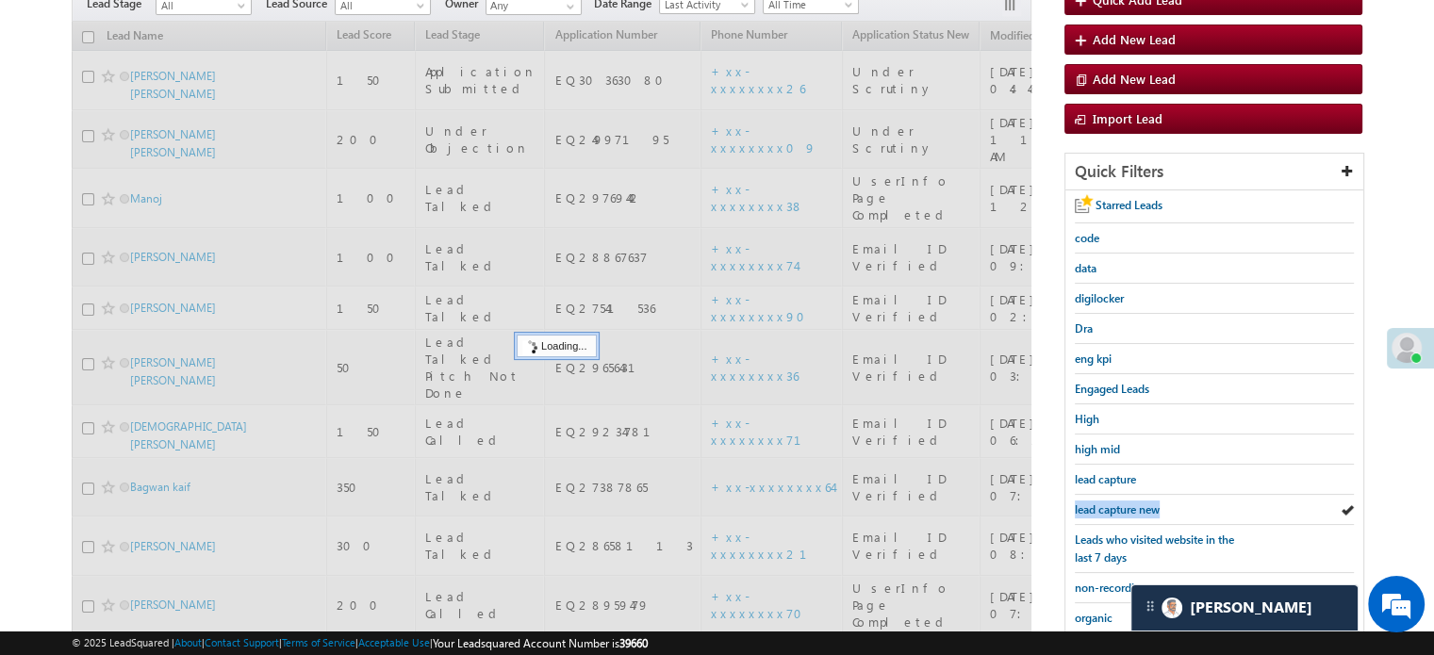
click at [1124, 503] on span "lead capture new" at bounding box center [1117, 510] width 85 height 14
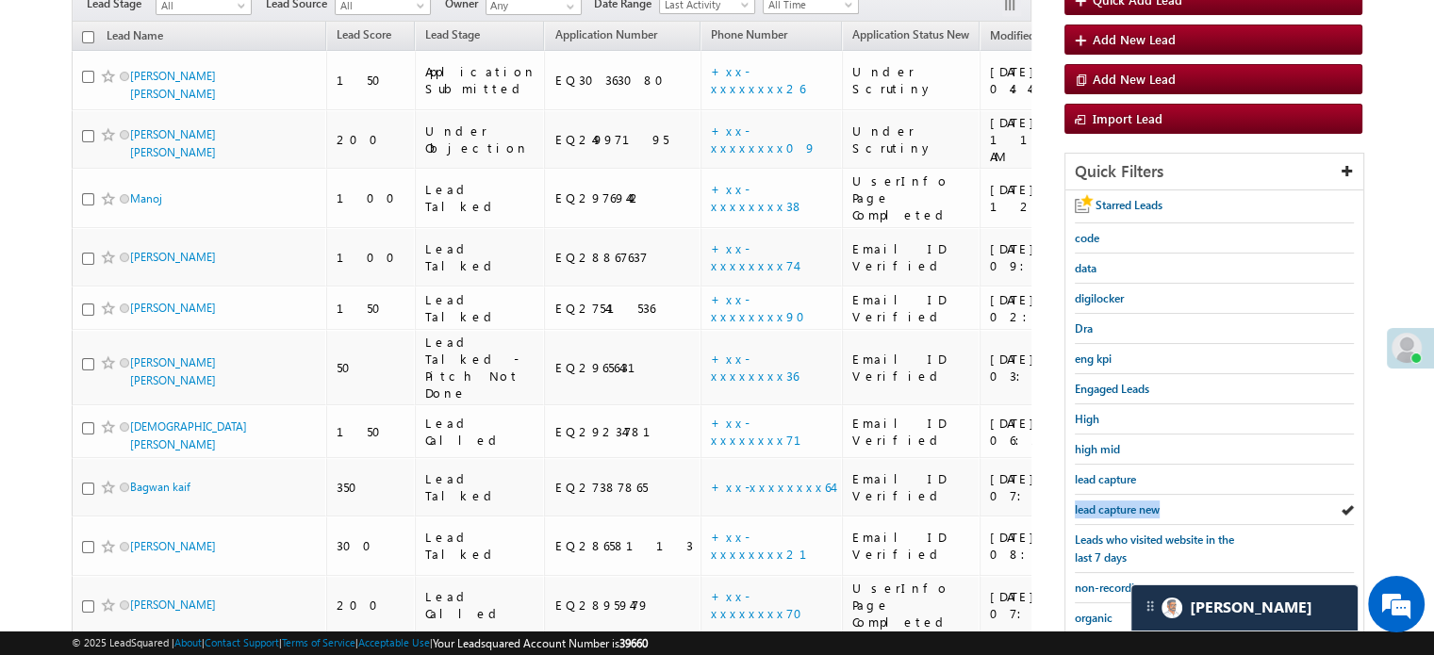
click at [1124, 503] on span "lead capture new" at bounding box center [1117, 510] width 85 height 14
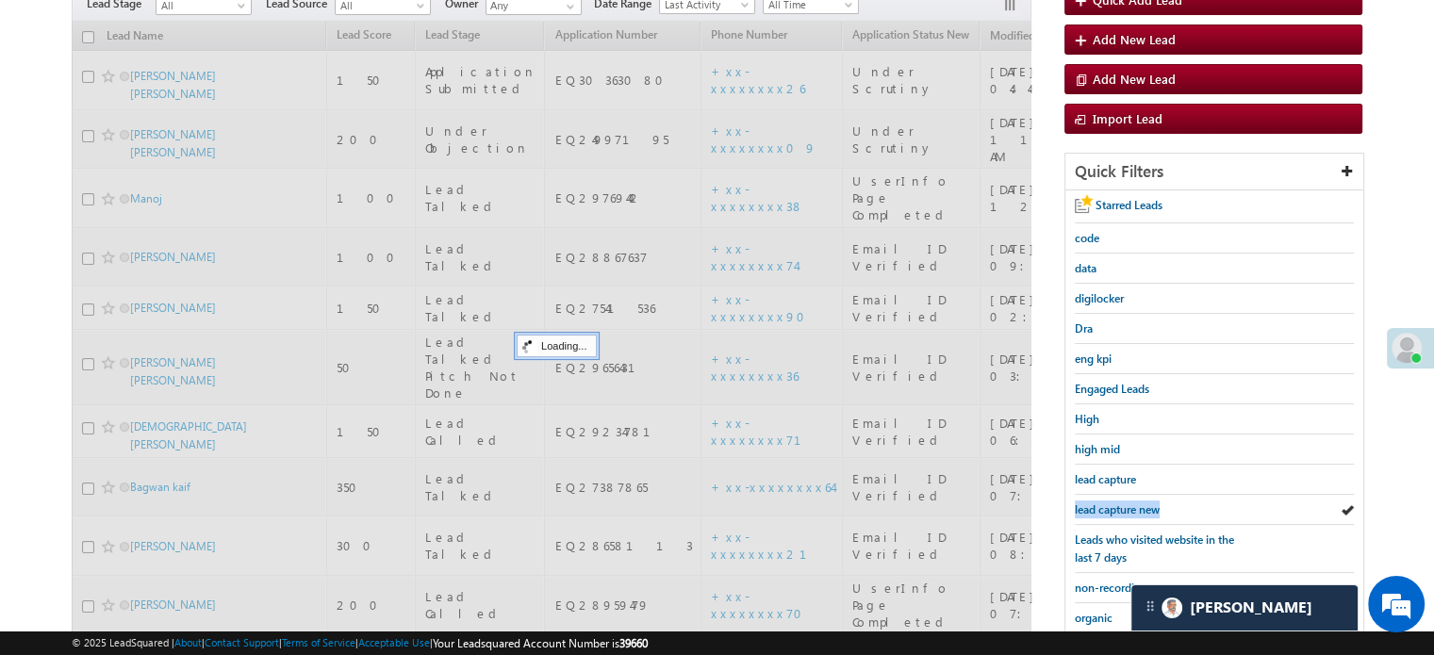
click at [1124, 503] on span "lead capture new" at bounding box center [1117, 510] width 85 height 14
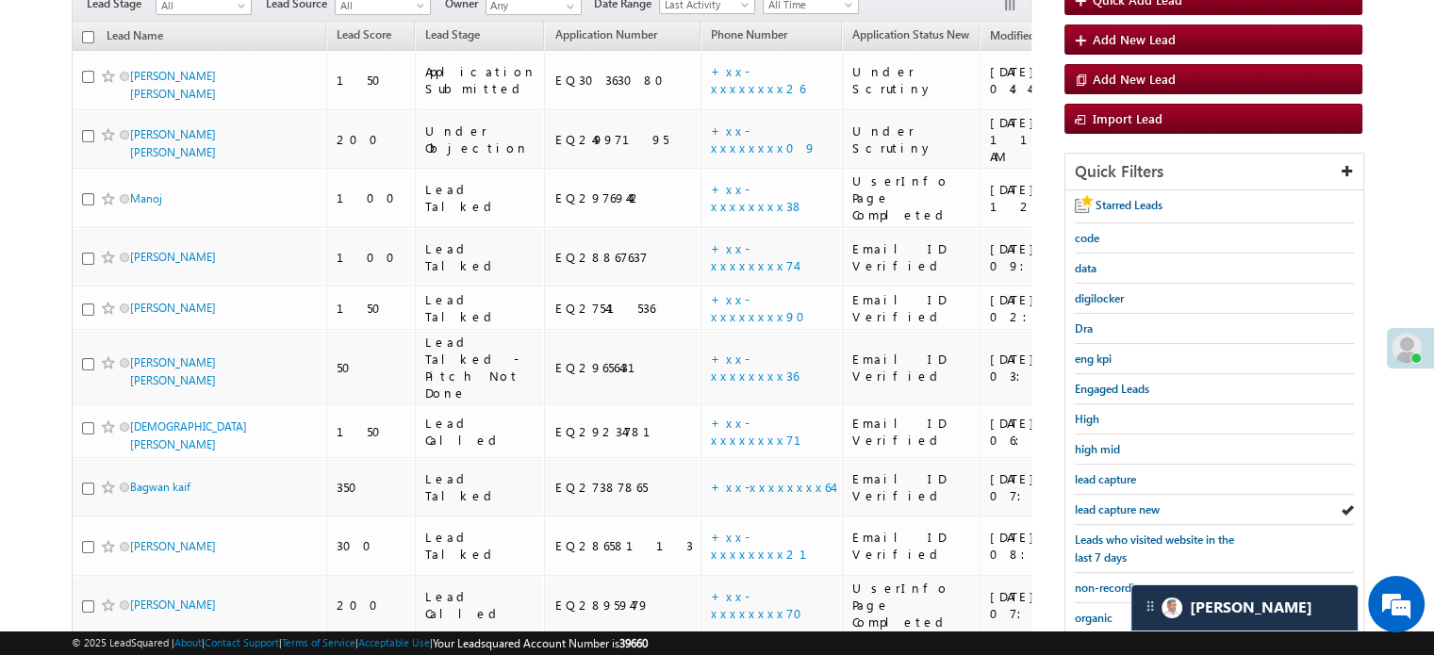
scroll to position [405, 0]
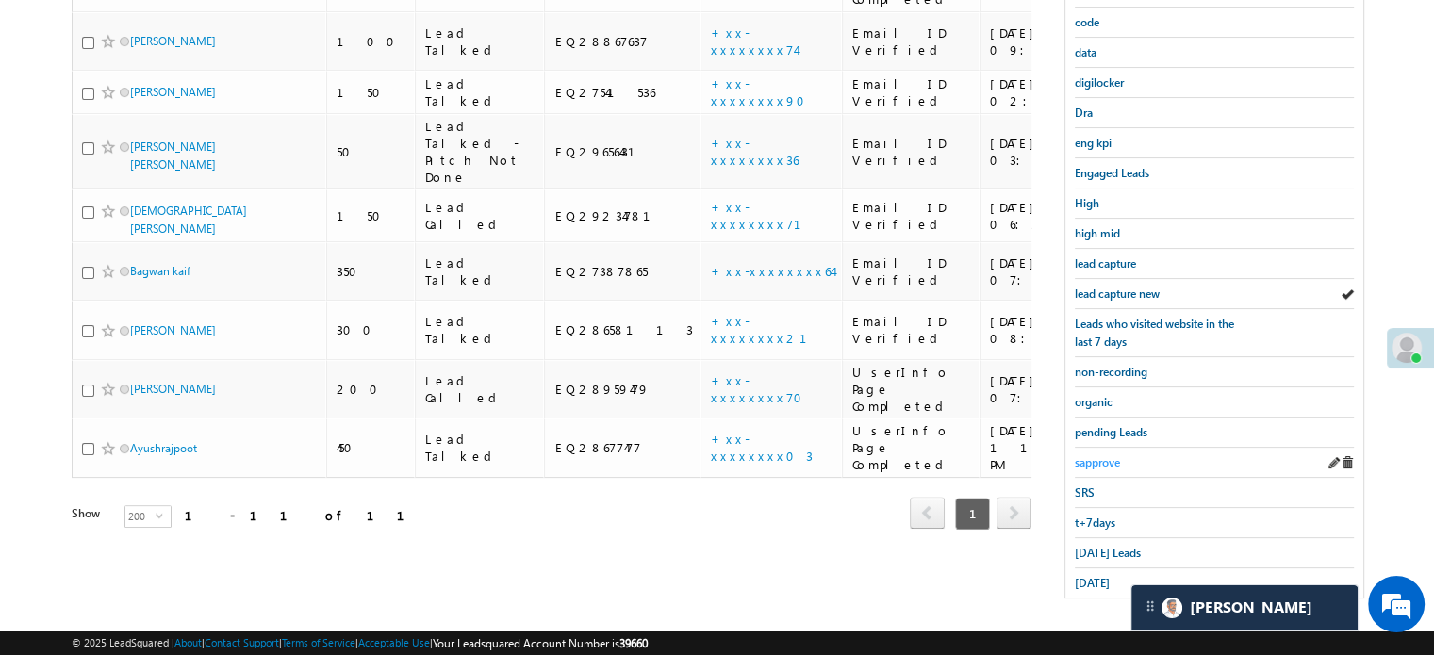
click at [1105, 461] on span "sapprove" at bounding box center [1097, 462] width 45 height 14
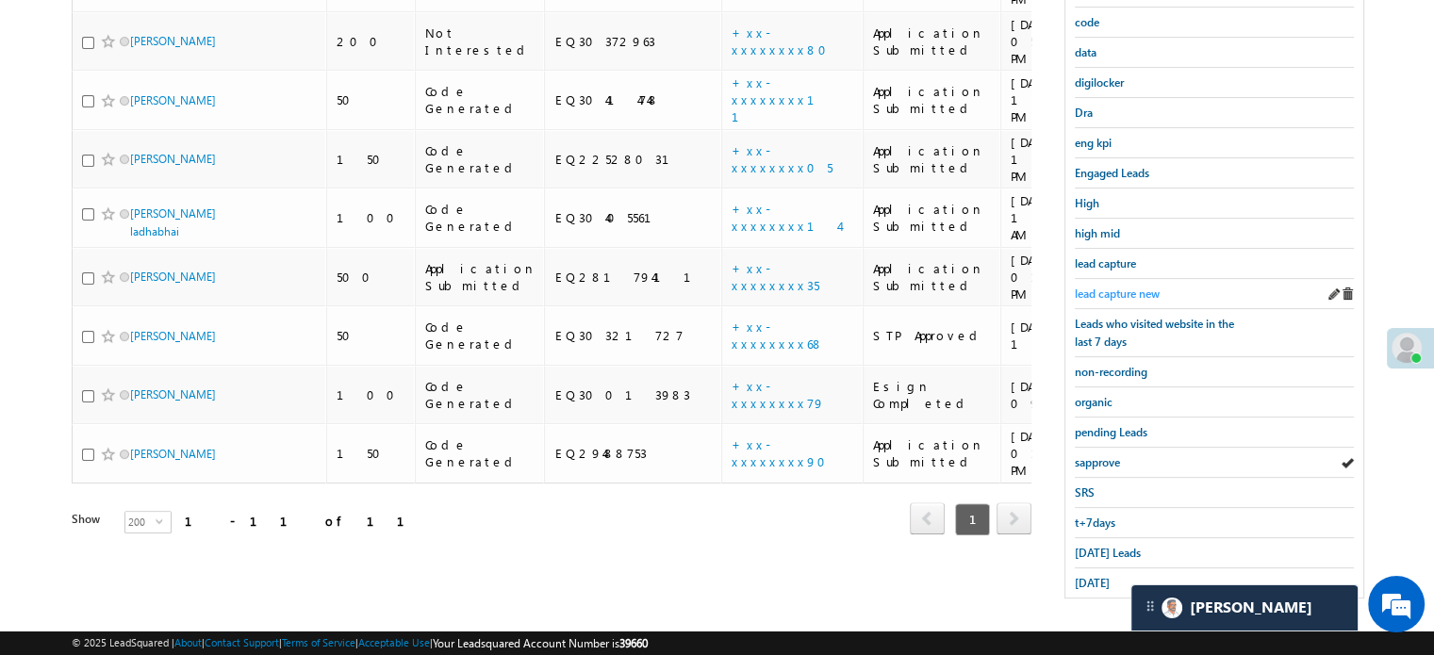
click at [1095, 287] on span "lead capture new" at bounding box center [1117, 294] width 85 height 14
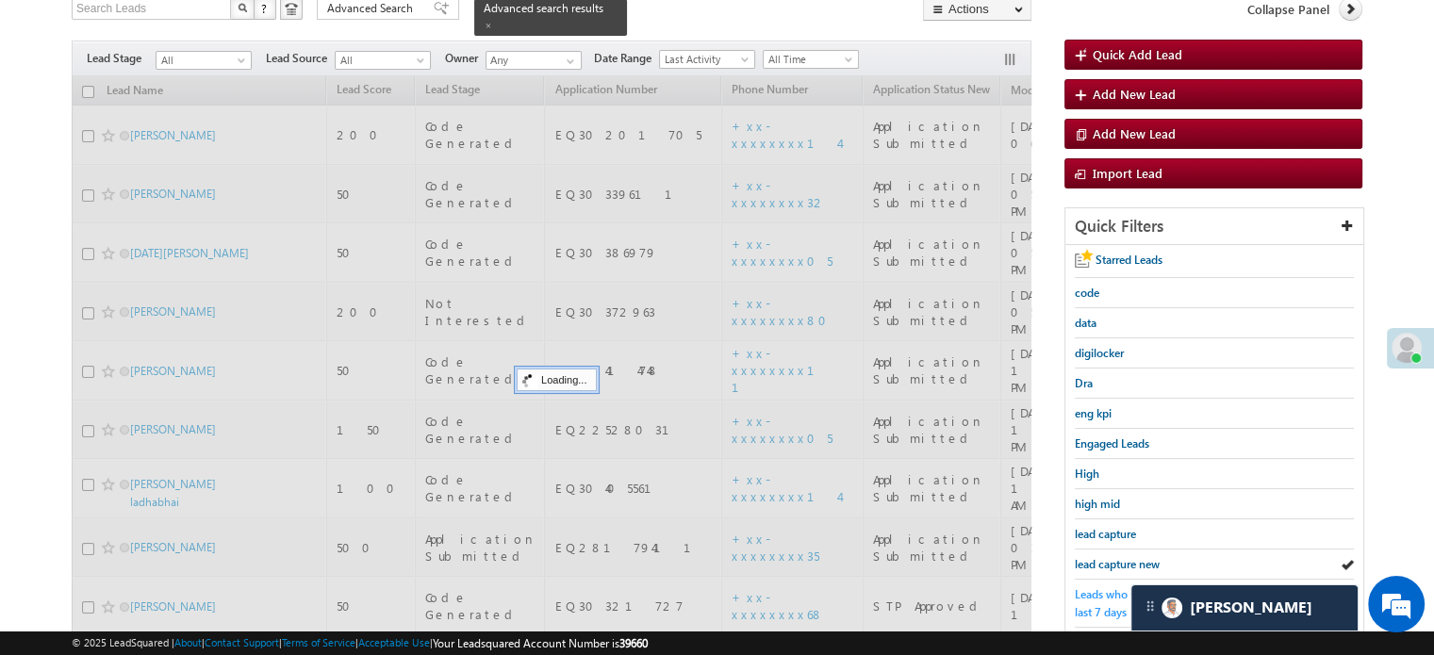
scroll to position [122, 0]
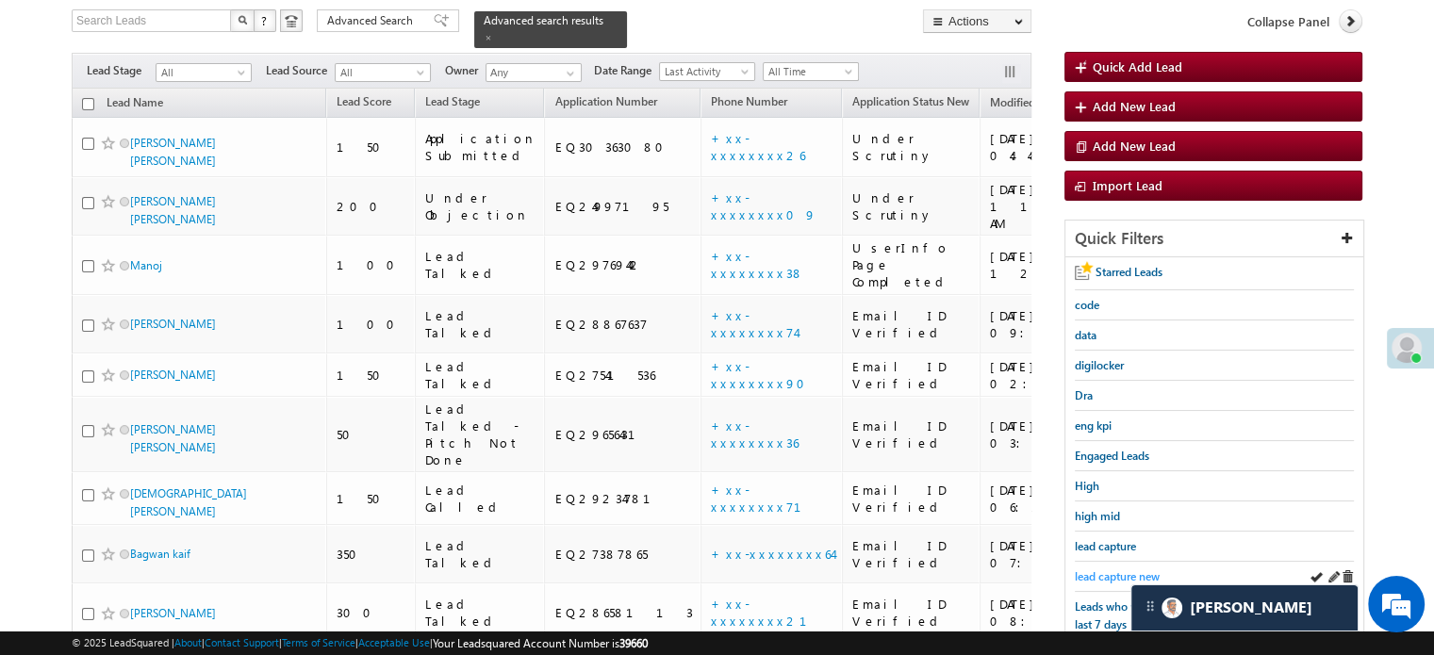
click at [1106, 570] on span "lead capture new" at bounding box center [1117, 577] width 85 height 14
click at [1086, 570] on span "lead capture new" at bounding box center [1117, 577] width 85 height 14
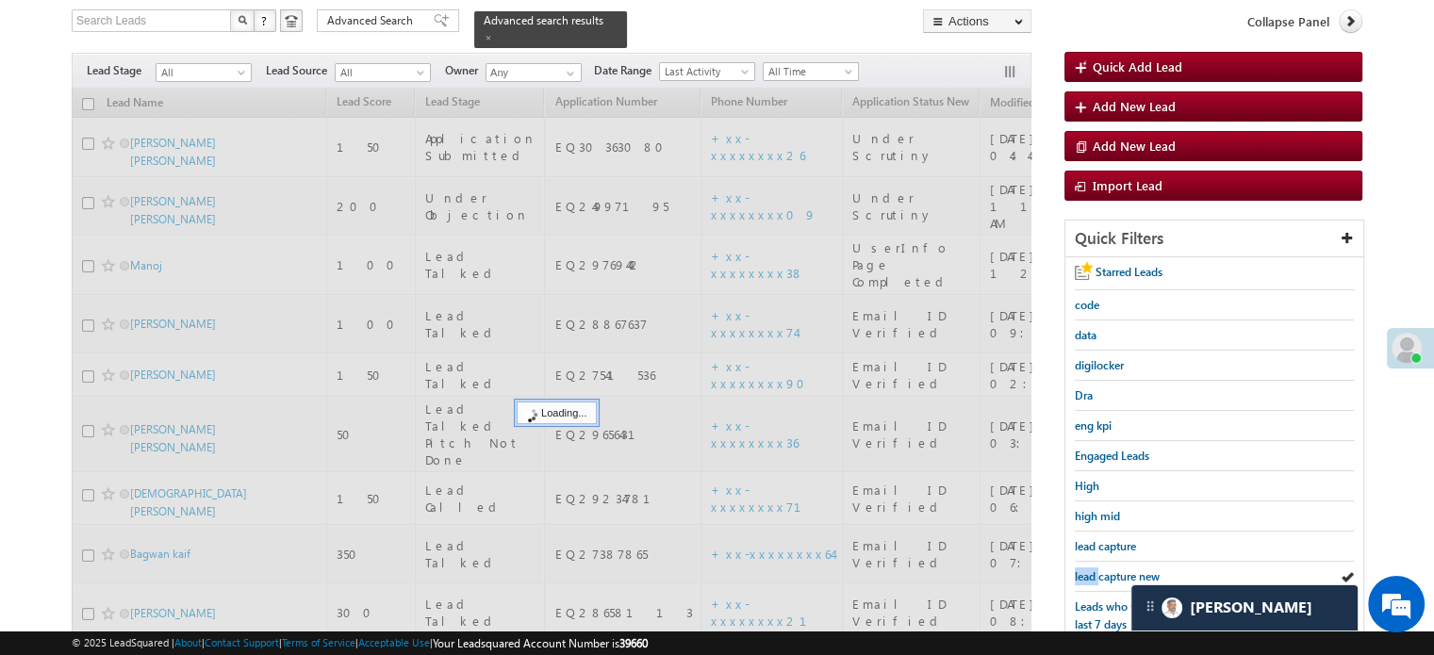
click at [1086, 570] on span "lead capture new" at bounding box center [1117, 577] width 85 height 14
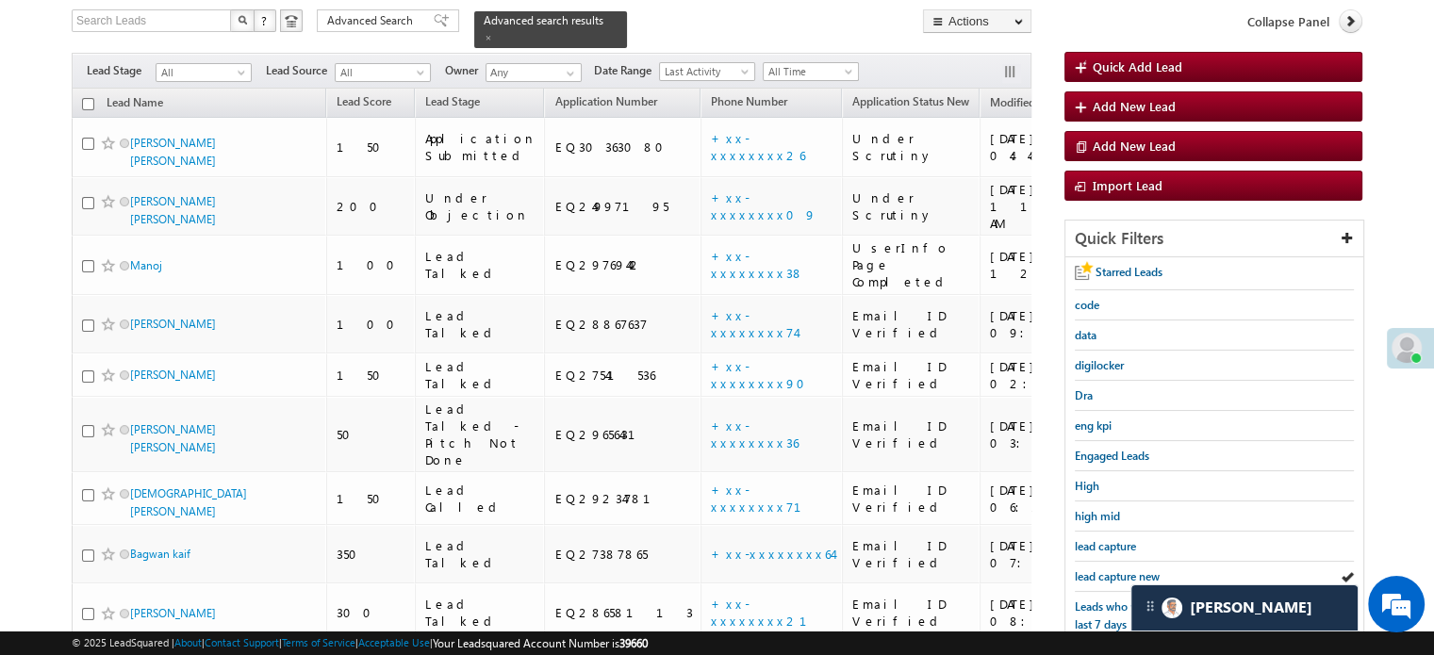
click at [1086, 570] on span "lead capture new" at bounding box center [1117, 577] width 85 height 14
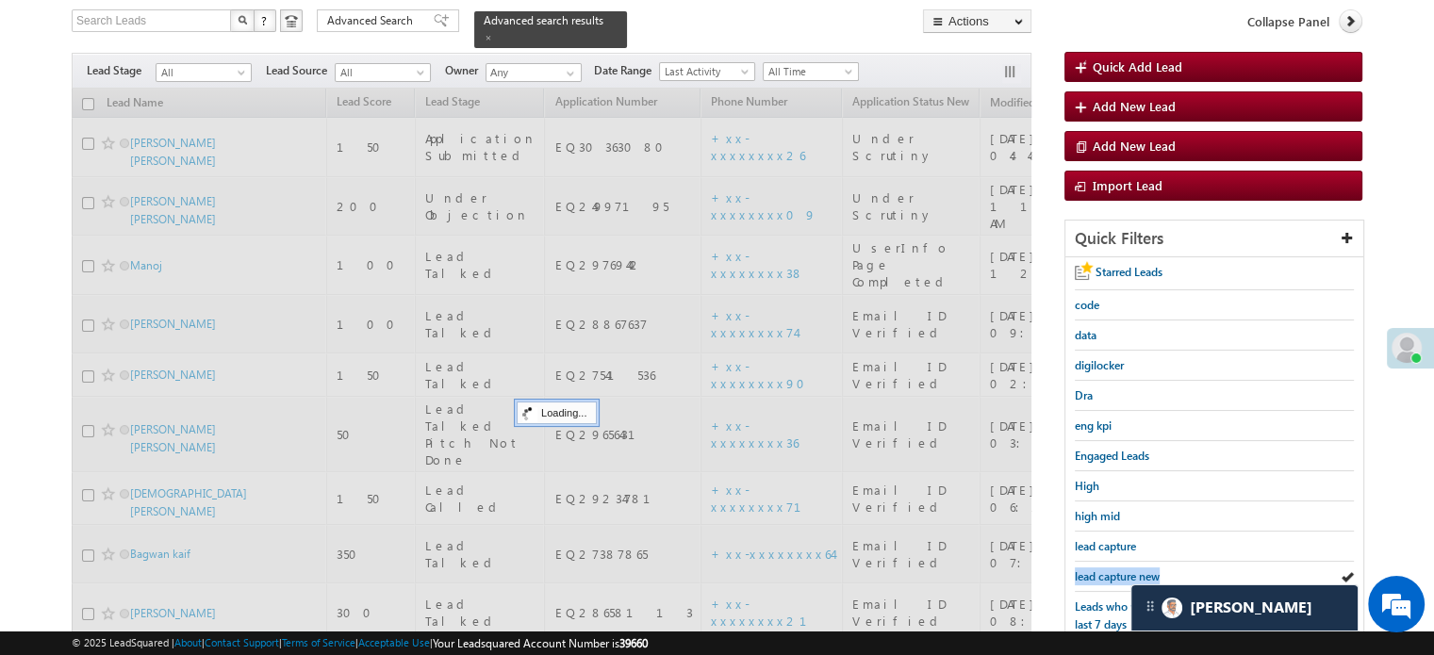
click at [1086, 570] on span "lead capture new" at bounding box center [1117, 577] width 85 height 14
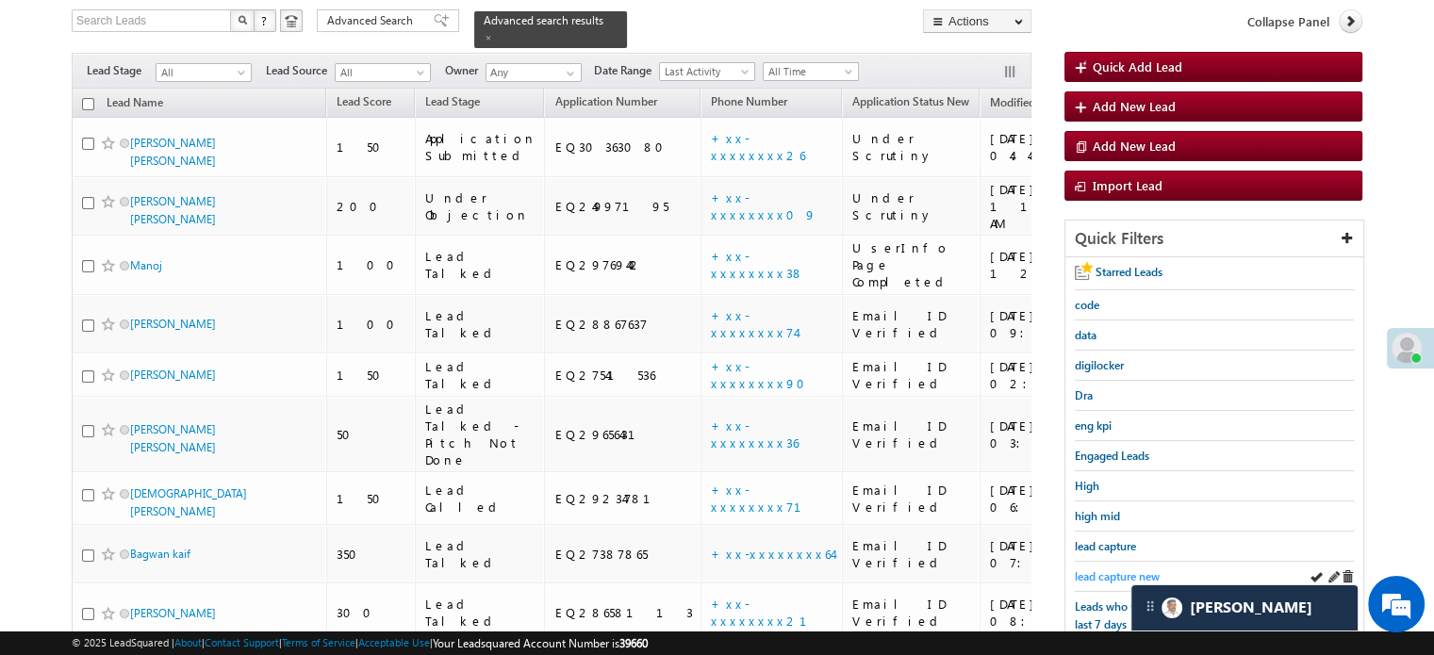
click at [1090, 570] on span "lead capture new" at bounding box center [1117, 577] width 85 height 14
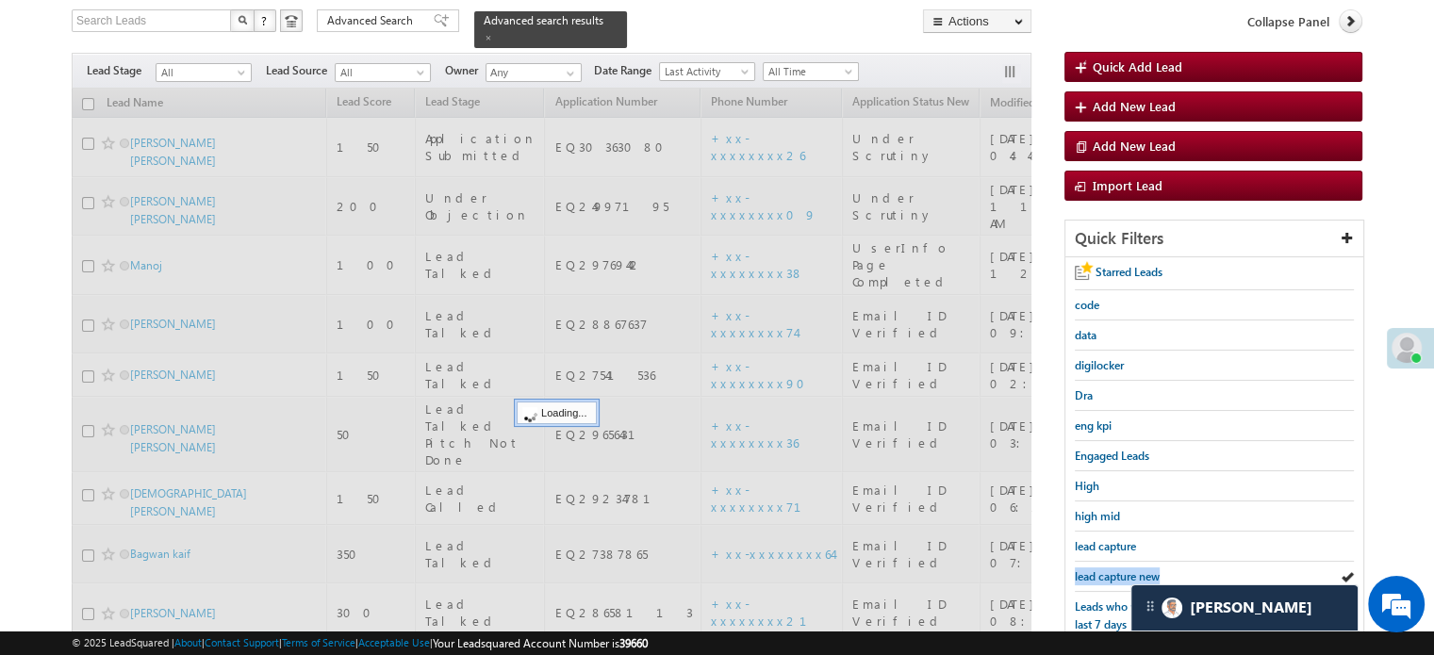
click at [1090, 570] on span "lead capture new" at bounding box center [1117, 577] width 85 height 14
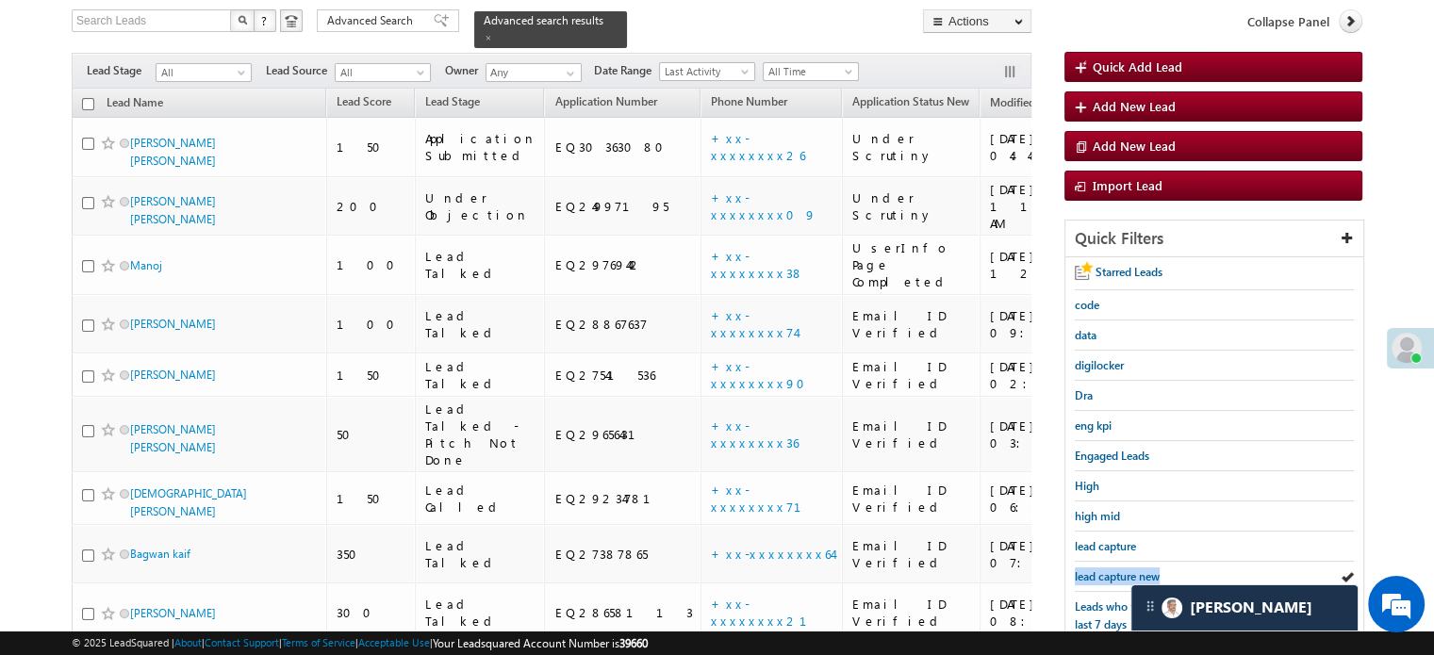
click at [1090, 570] on span "lead capture new" at bounding box center [1117, 577] width 85 height 14
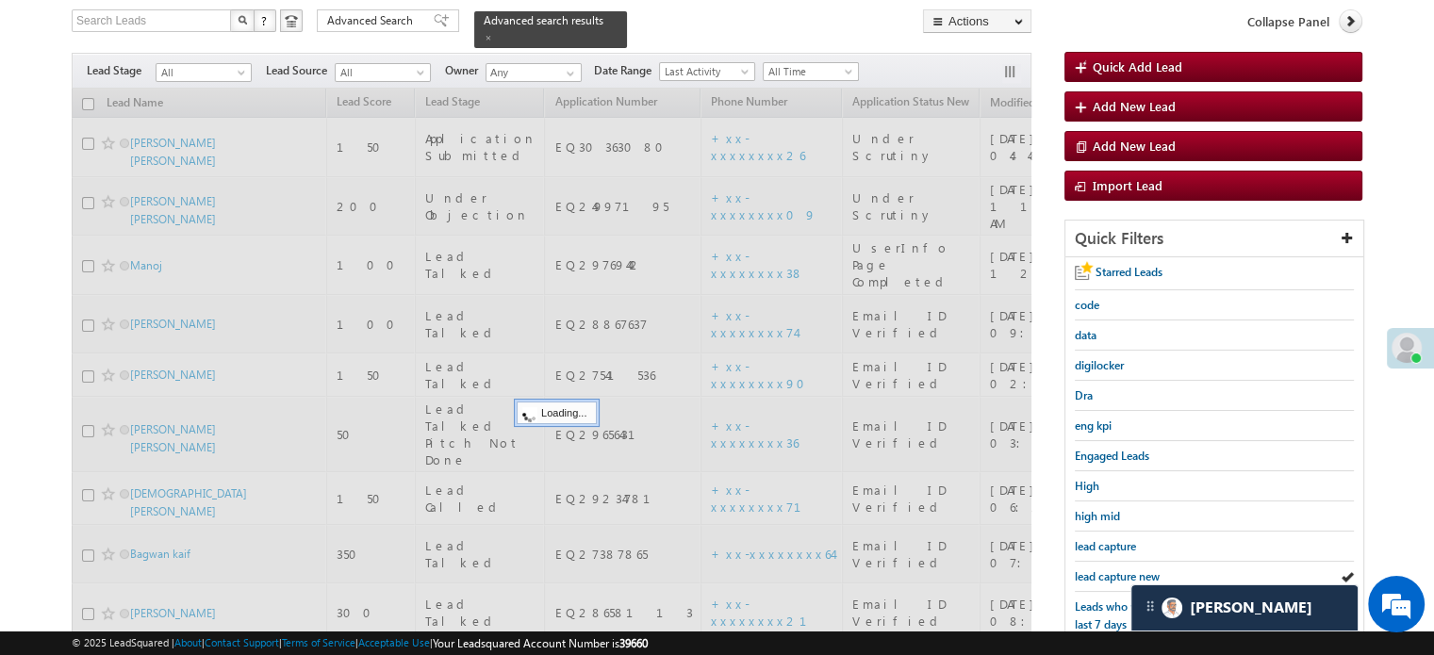
click at [1090, 570] on span "lead capture new" at bounding box center [1117, 577] width 85 height 14
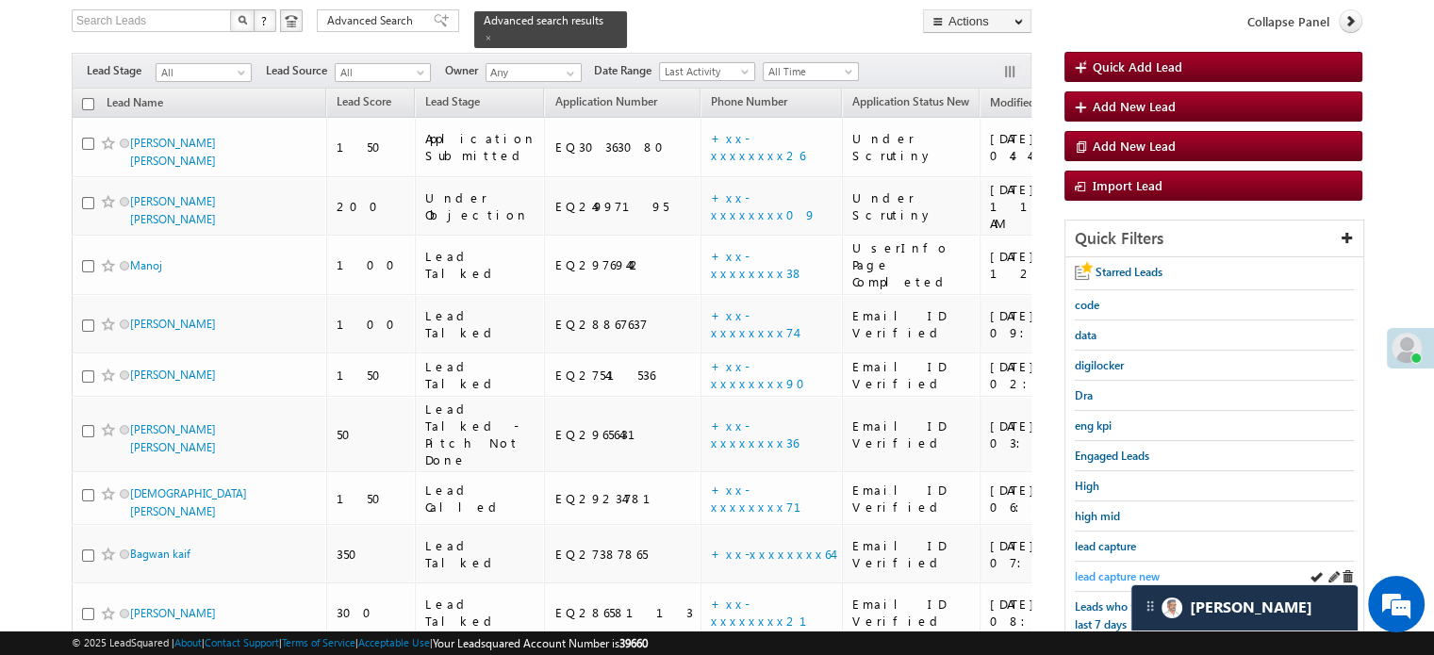
click at [1111, 575] on span "lead capture new" at bounding box center [1117, 577] width 85 height 14
click at [1101, 571] on span "lead capture new" at bounding box center [1117, 577] width 85 height 14
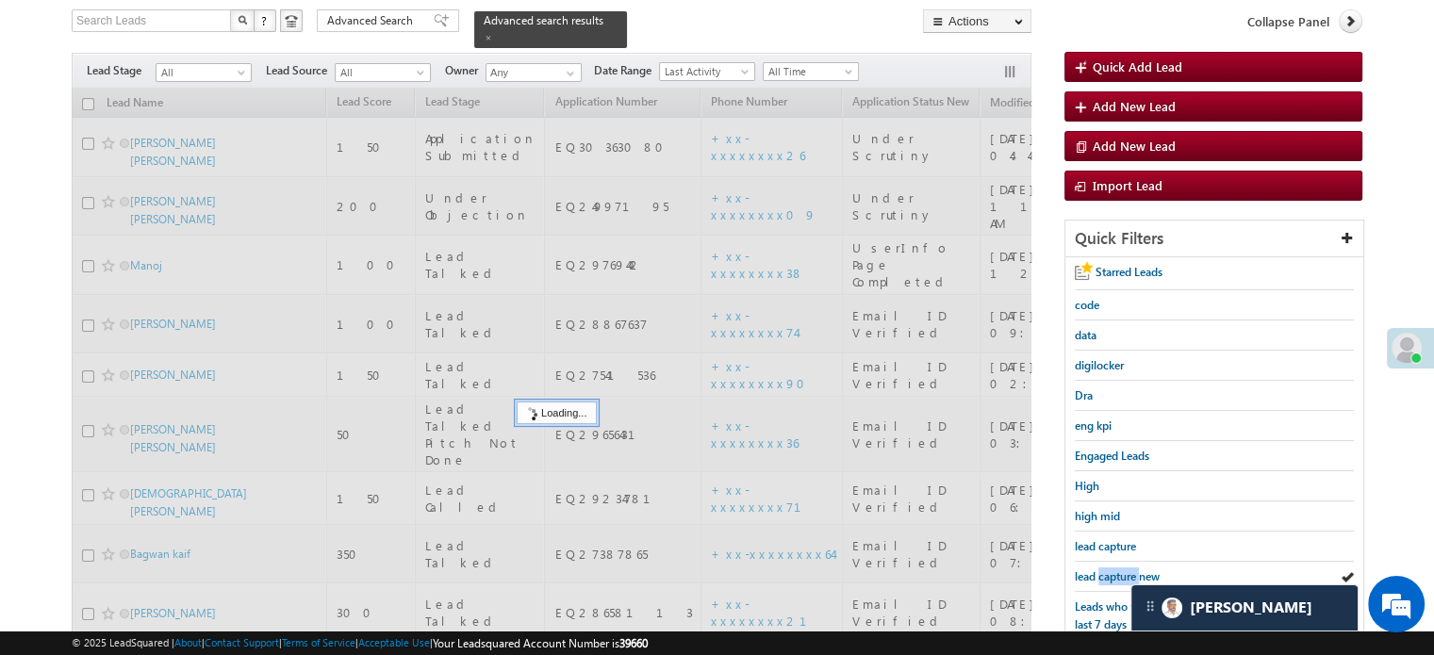
click at [1101, 571] on span "lead capture new" at bounding box center [1117, 577] width 85 height 14
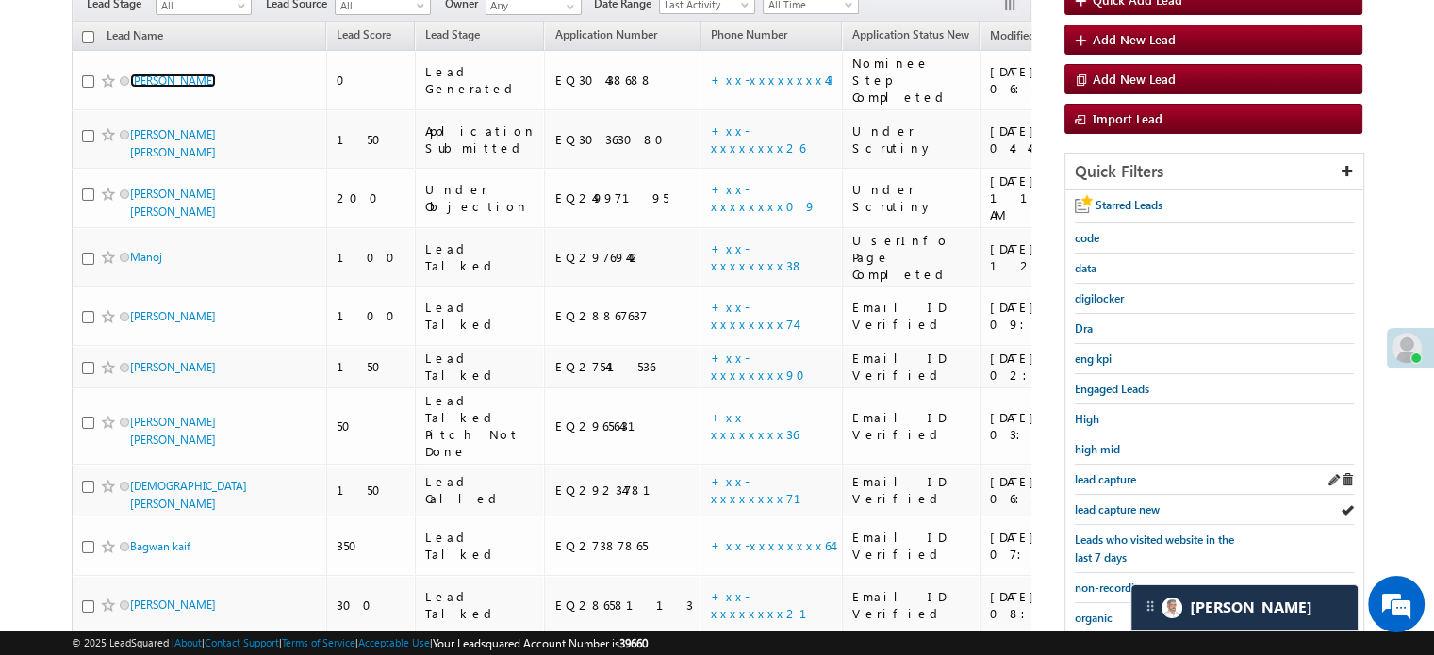
scroll to position [216, 0]
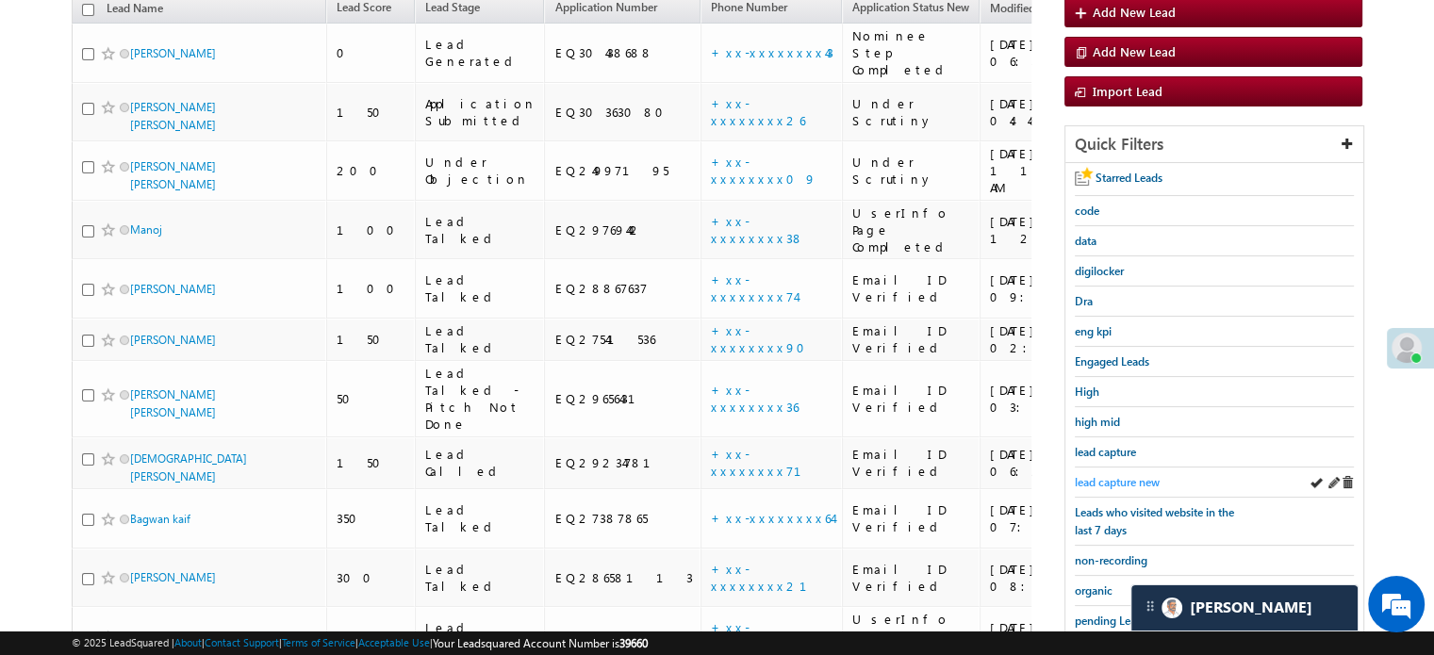
click at [1113, 475] on span "lead capture new" at bounding box center [1117, 482] width 85 height 14
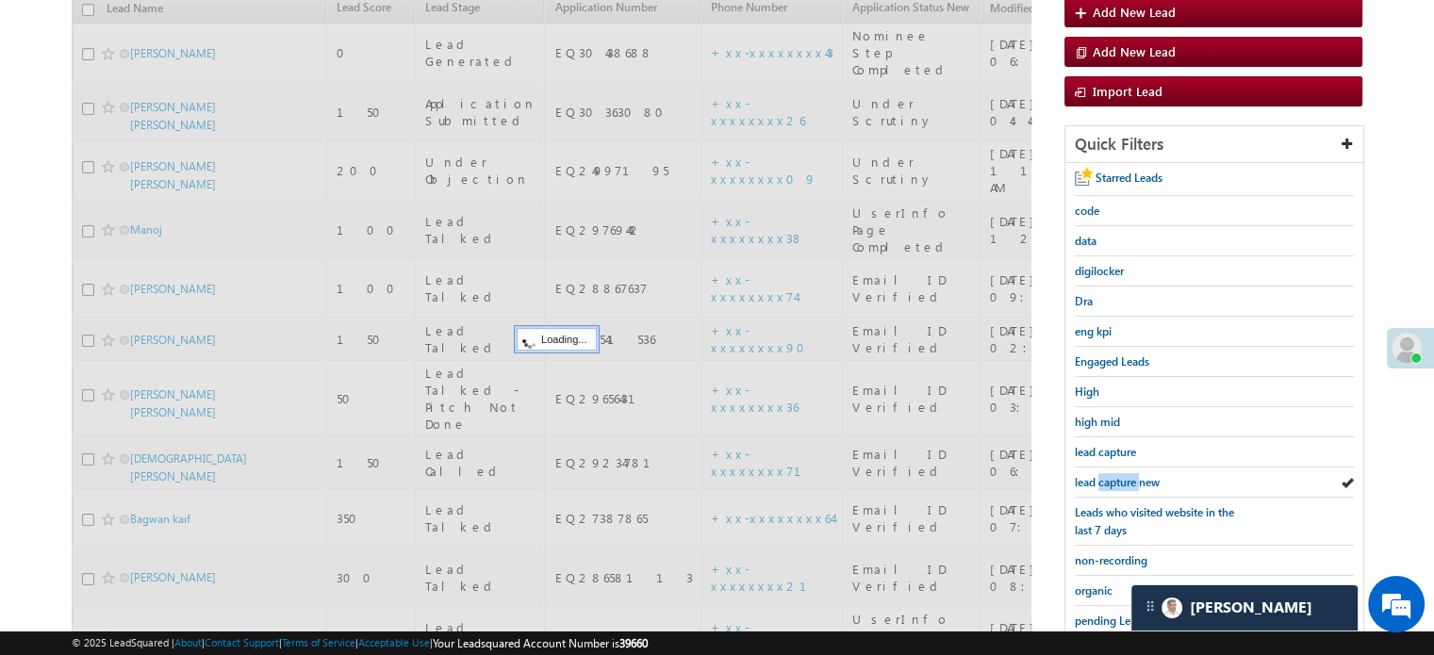
click at [1113, 475] on span "lead capture new" at bounding box center [1117, 482] width 85 height 14
click at [1111, 480] on span "lead capture new" at bounding box center [1117, 482] width 85 height 14
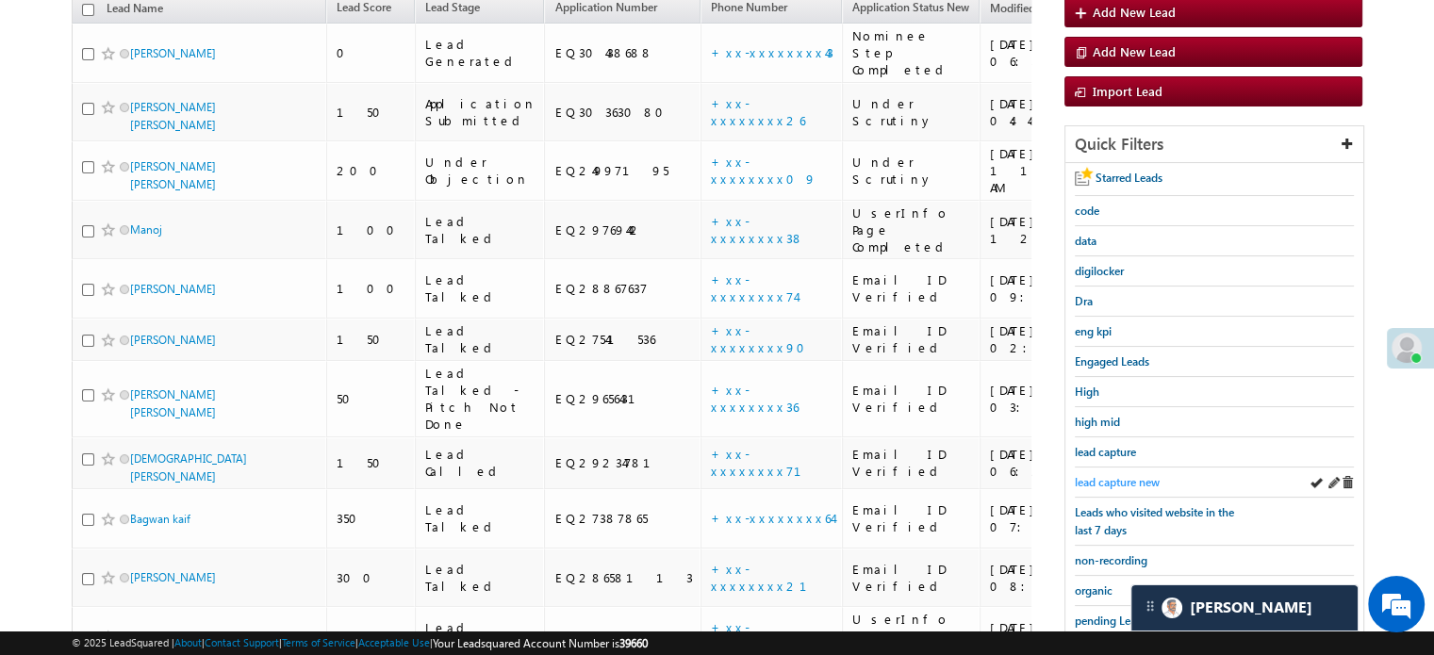
click at [1119, 475] on span "lead capture new" at bounding box center [1117, 482] width 85 height 14
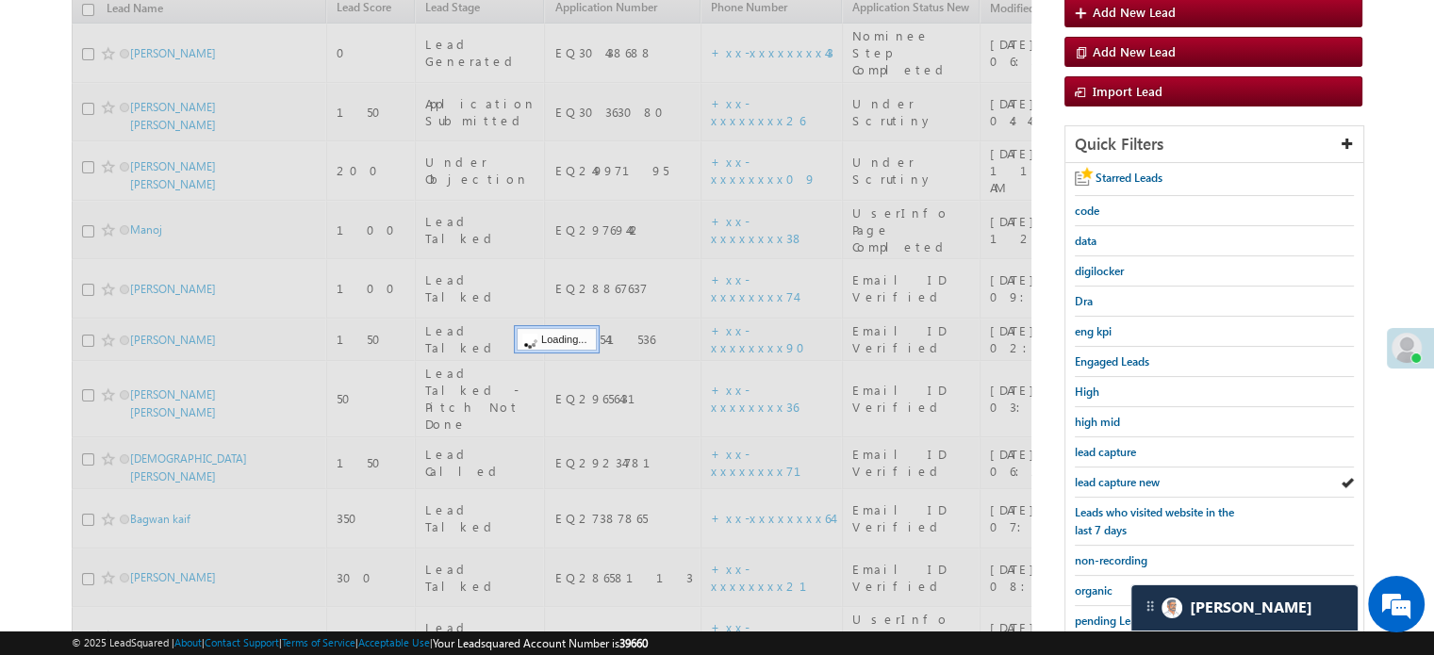
click at [1119, 475] on span "lead capture new" at bounding box center [1117, 482] width 85 height 14
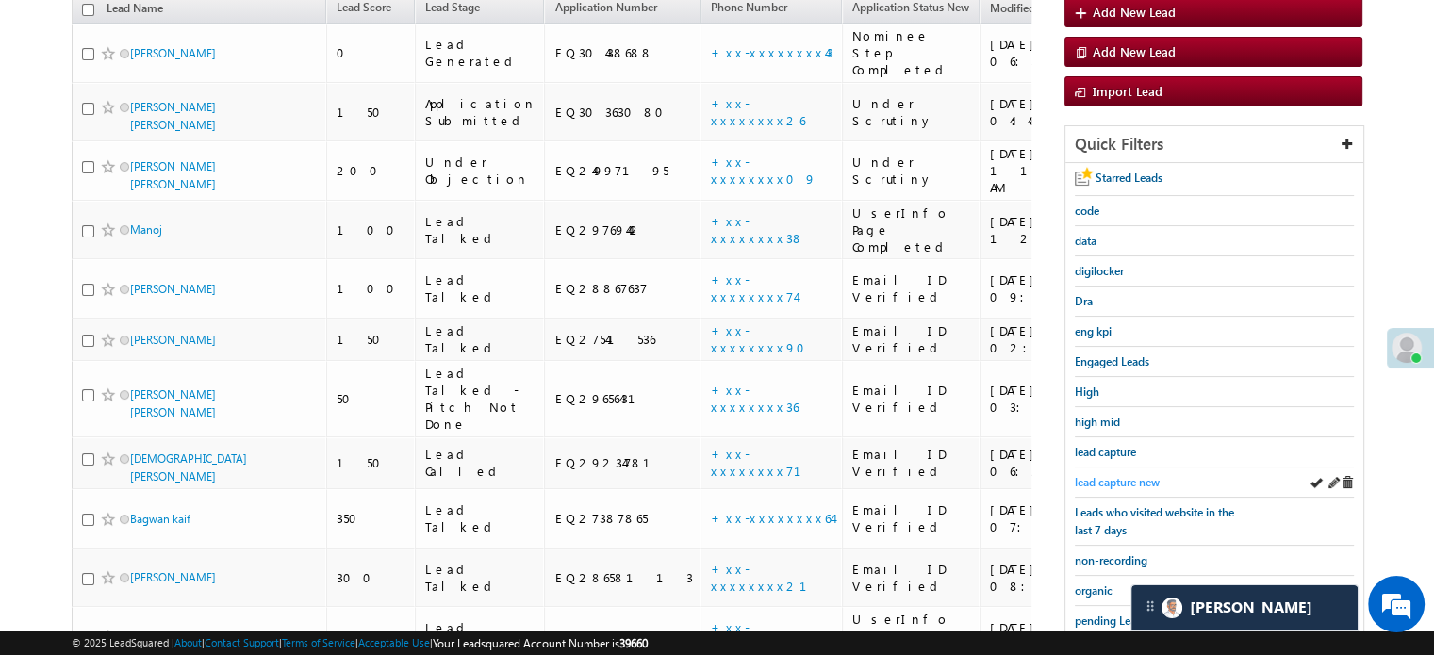
click at [1113, 475] on span "lead capture new" at bounding box center [1117, 482] width 85 height 14
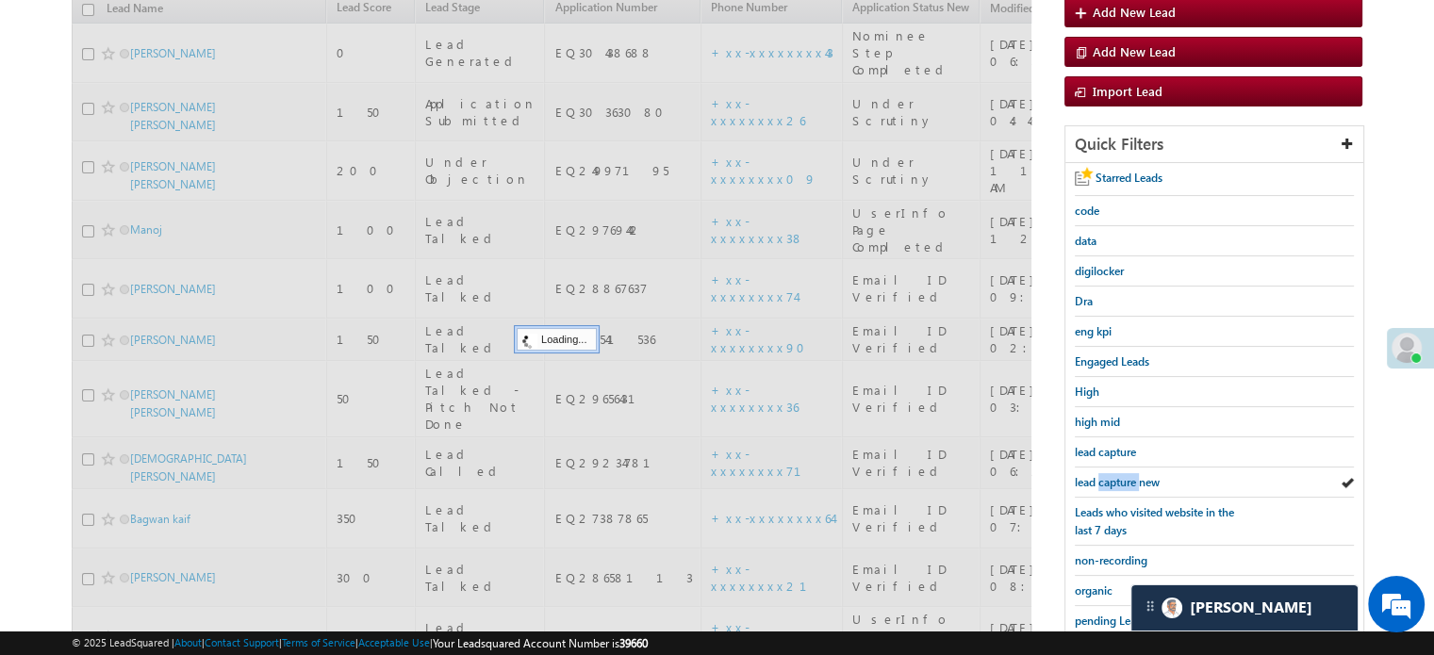
click at [1113, 475] on span "lead capture new" at bounding box center [1117, 482] width 85 height 14
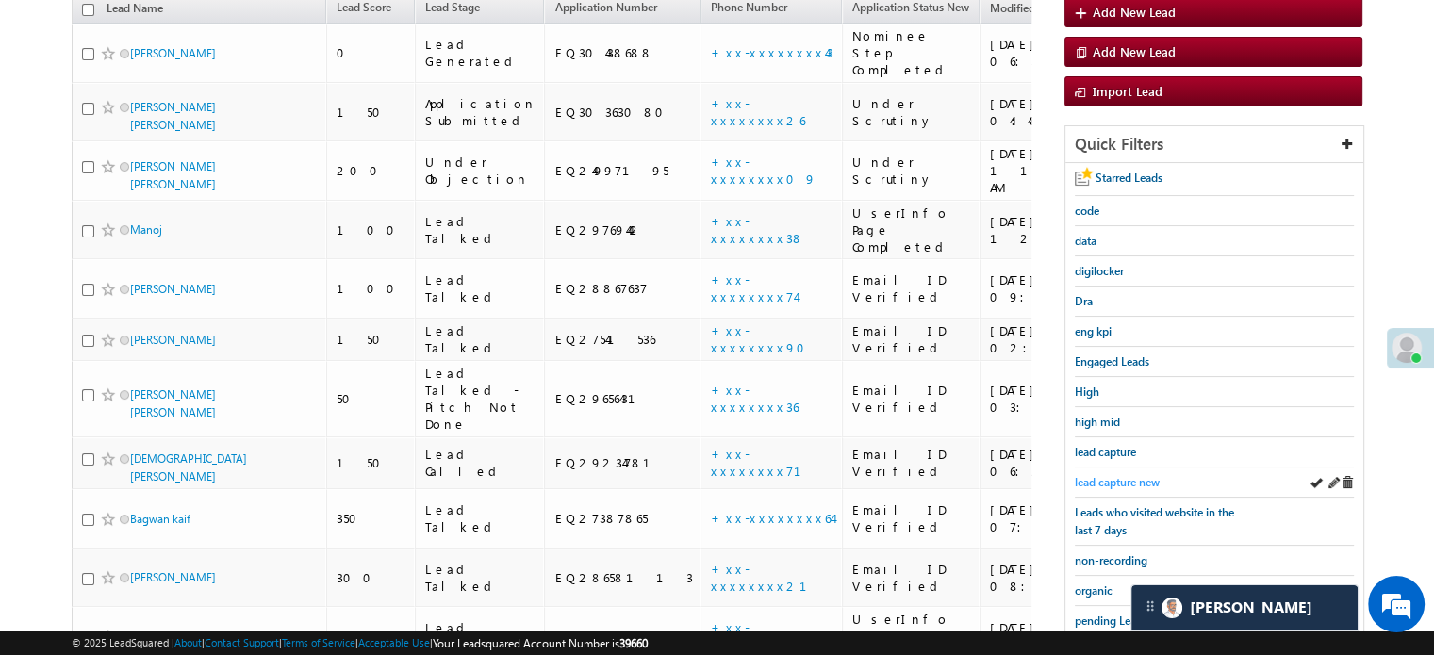
click at [1117, 475] on span "lead capture new" at bounding box center [1117, 482] width 85 height 14
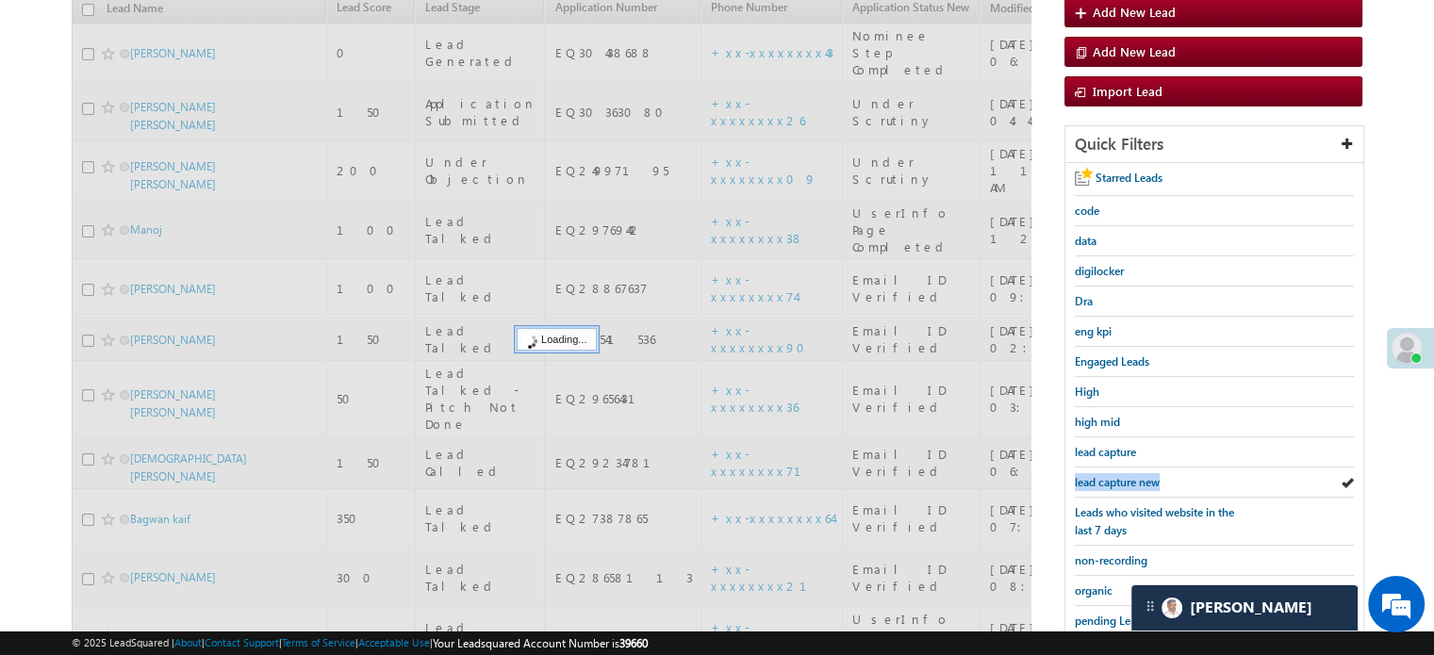
click at [1117, 475] on span "lead capture new" at bounding box center [1117, 482] width 85 height 14
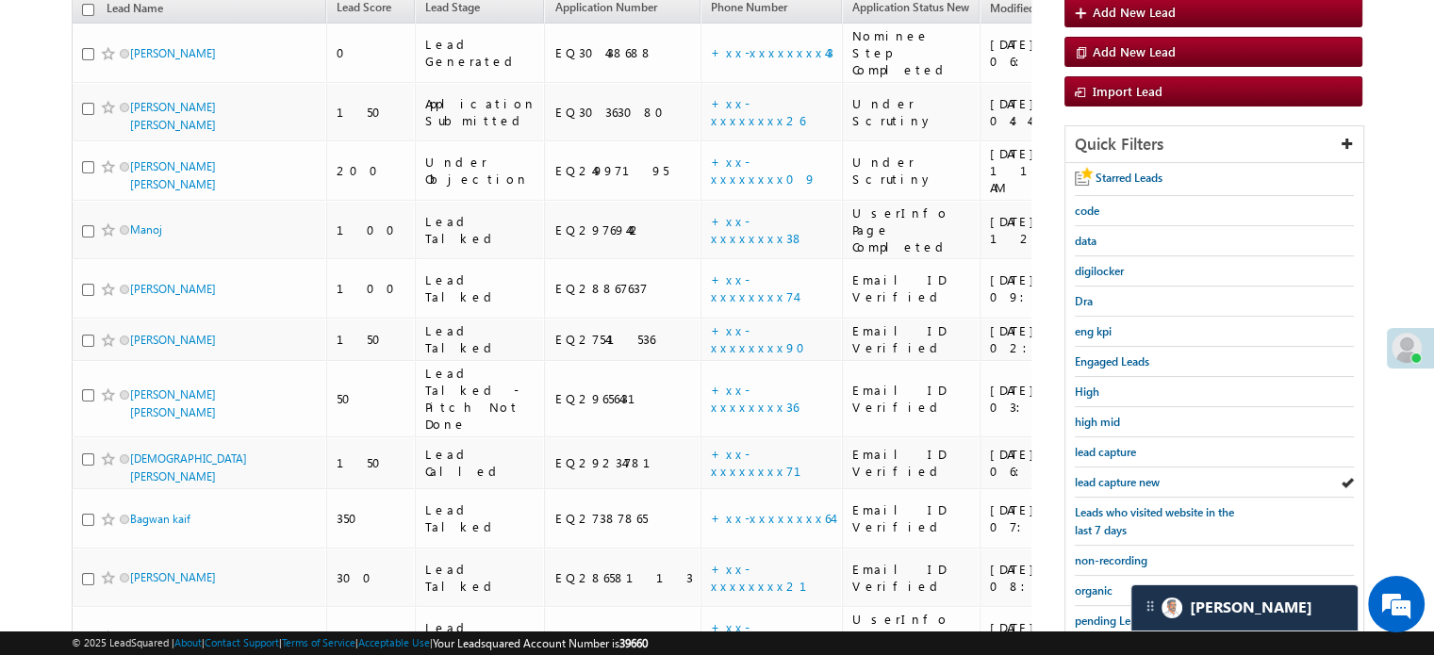
click at [1117, 475] on span "lead capture new" at bounding box center [1117, 482] width 85 height 14
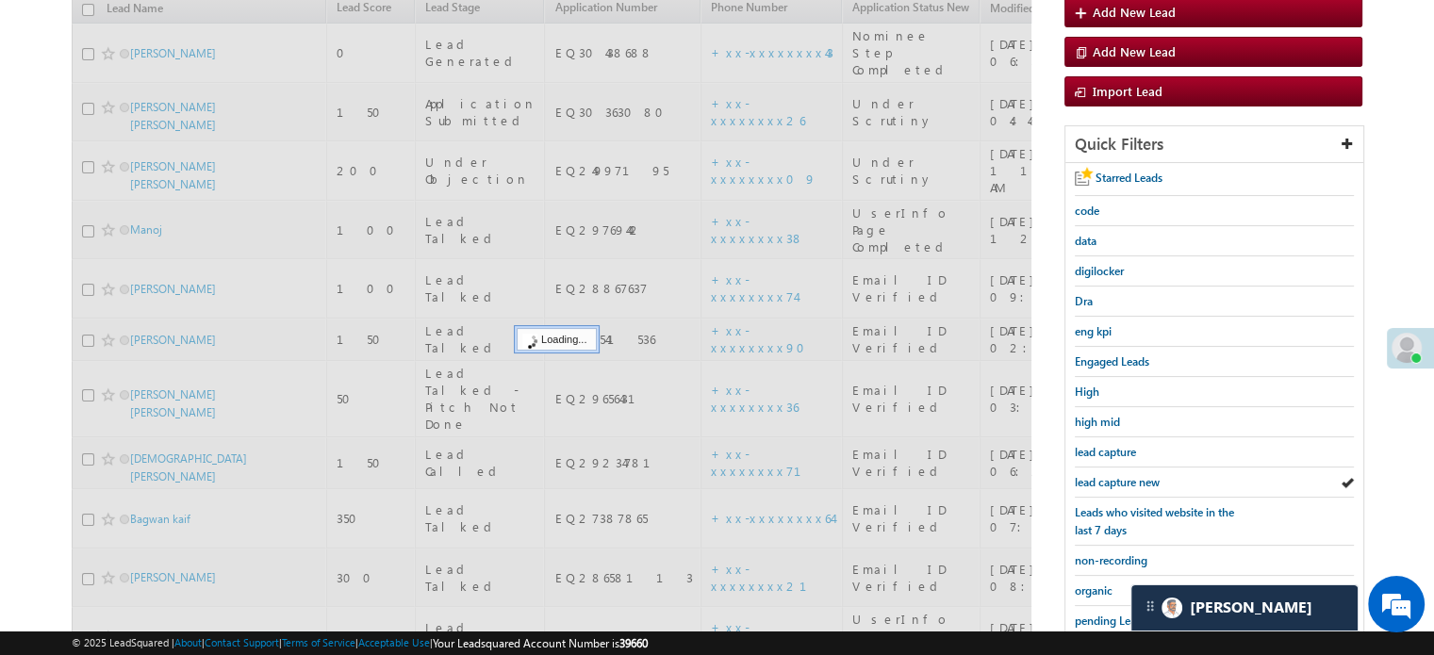
click at [1117, 475] on span "lead capture new" at bounding box center [1117, 482] width 85 height 14
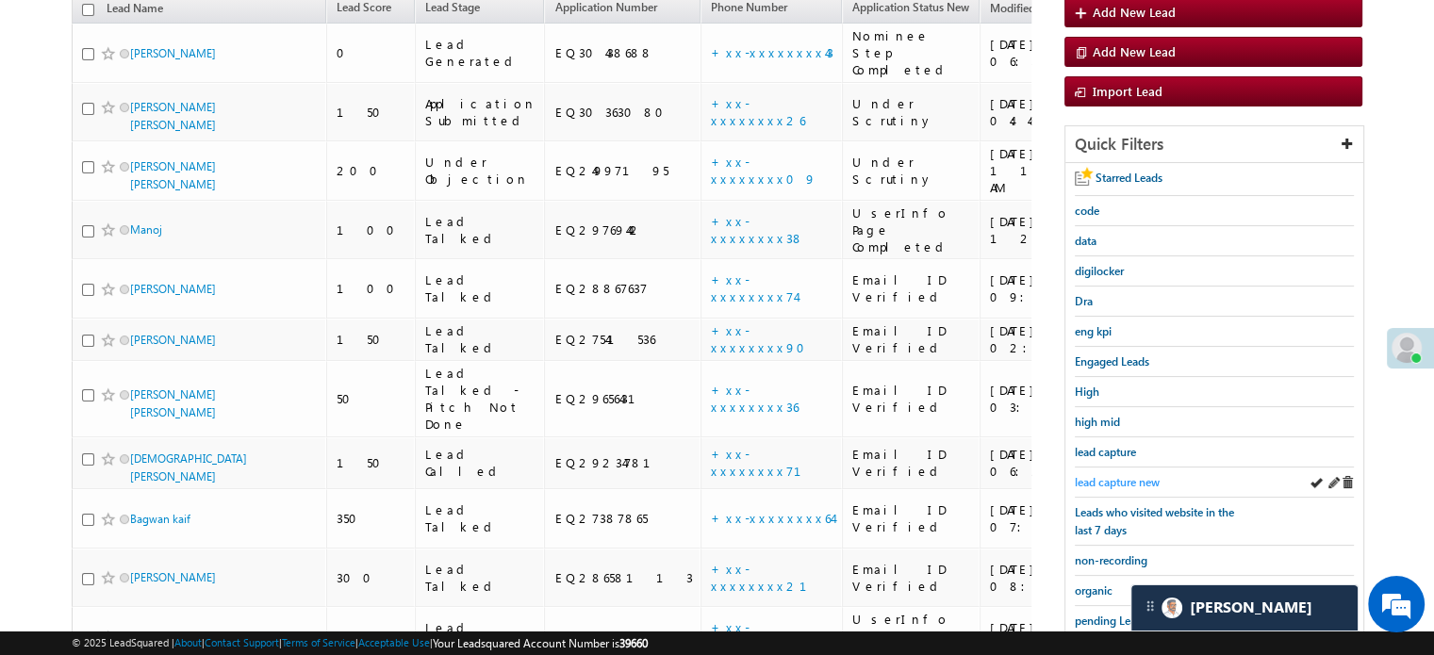
click at [1094, 475] on span "lead capture new" at bounding box center [1117, 482] width 85 height 14
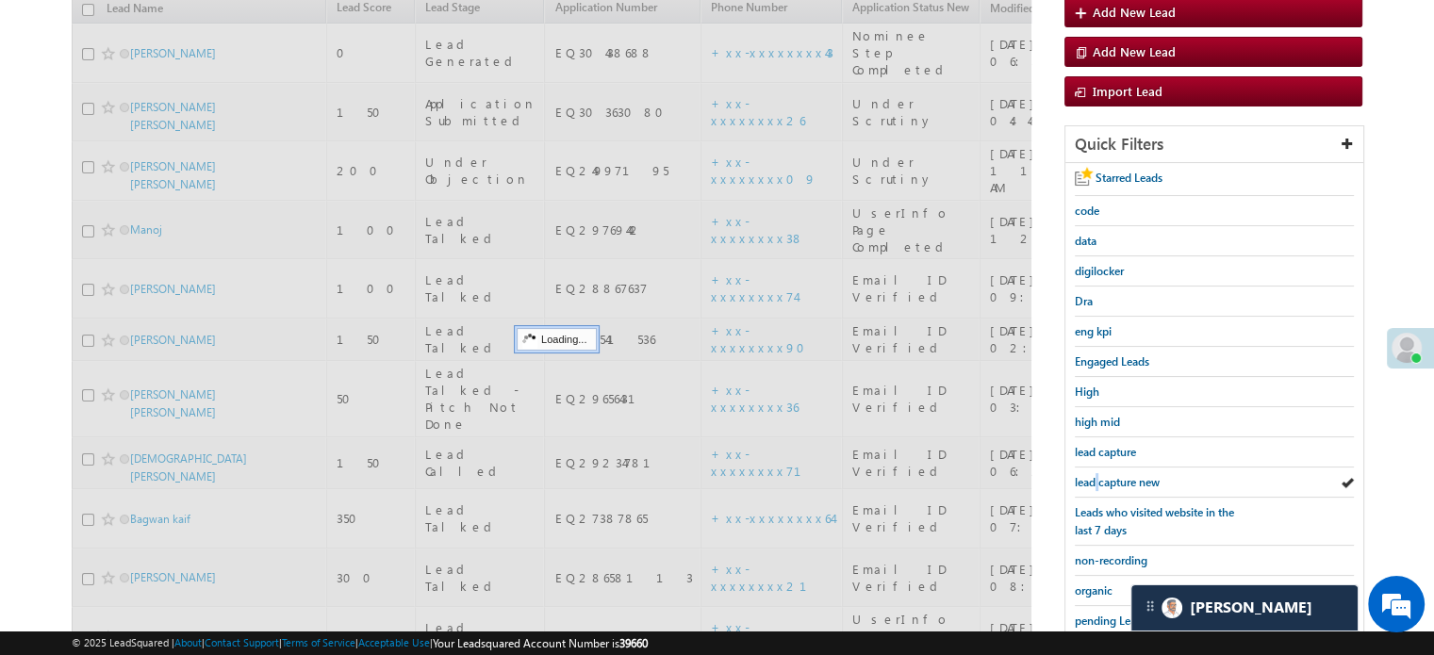
click at [1094, 475] on span "lead capture new" at bounding box center [1117, 482] width 85 height 14
click at [1095, 475] on span "lead capture new" at bounding box center [1117, 482] width 85 height 14
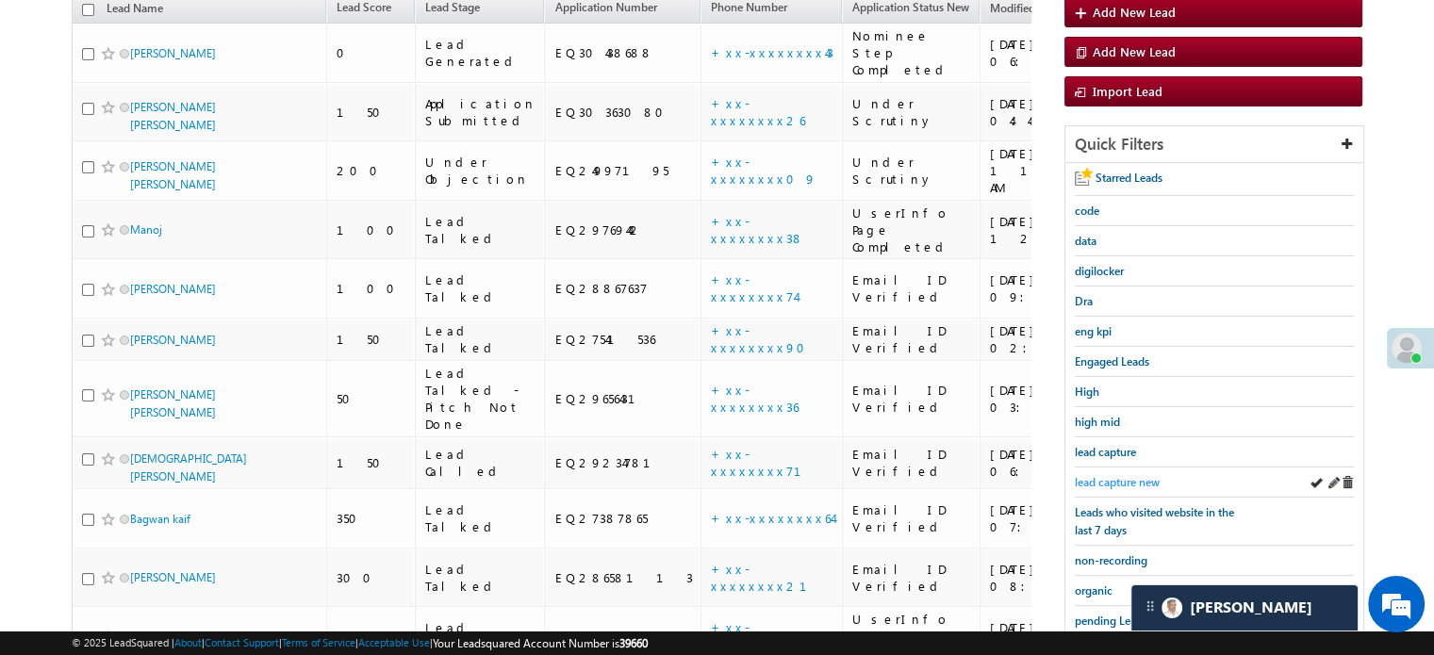
click at [1148, 475] on span "lead capture new" at bounding box center [1117, 482] width 85 height 14
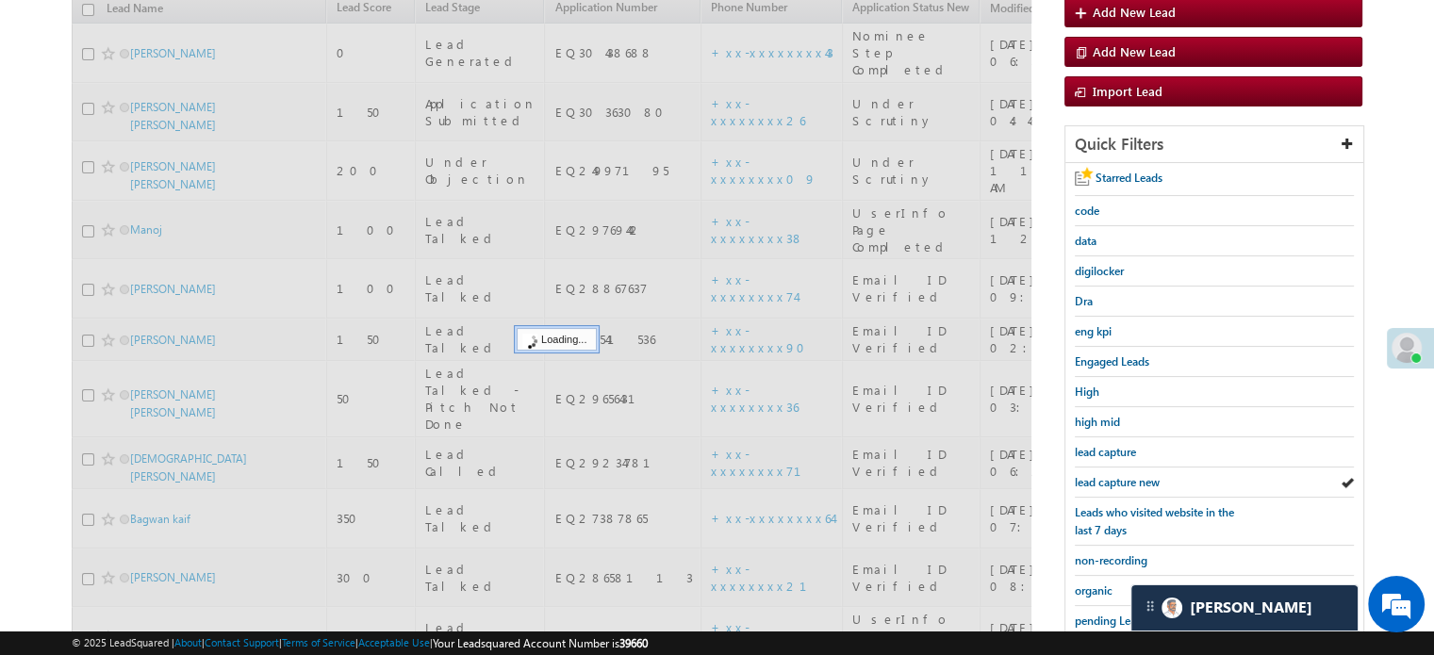
click at [1143, 475] on span "lead capture new" at bounding box center [1117, 482] width 85 height 14
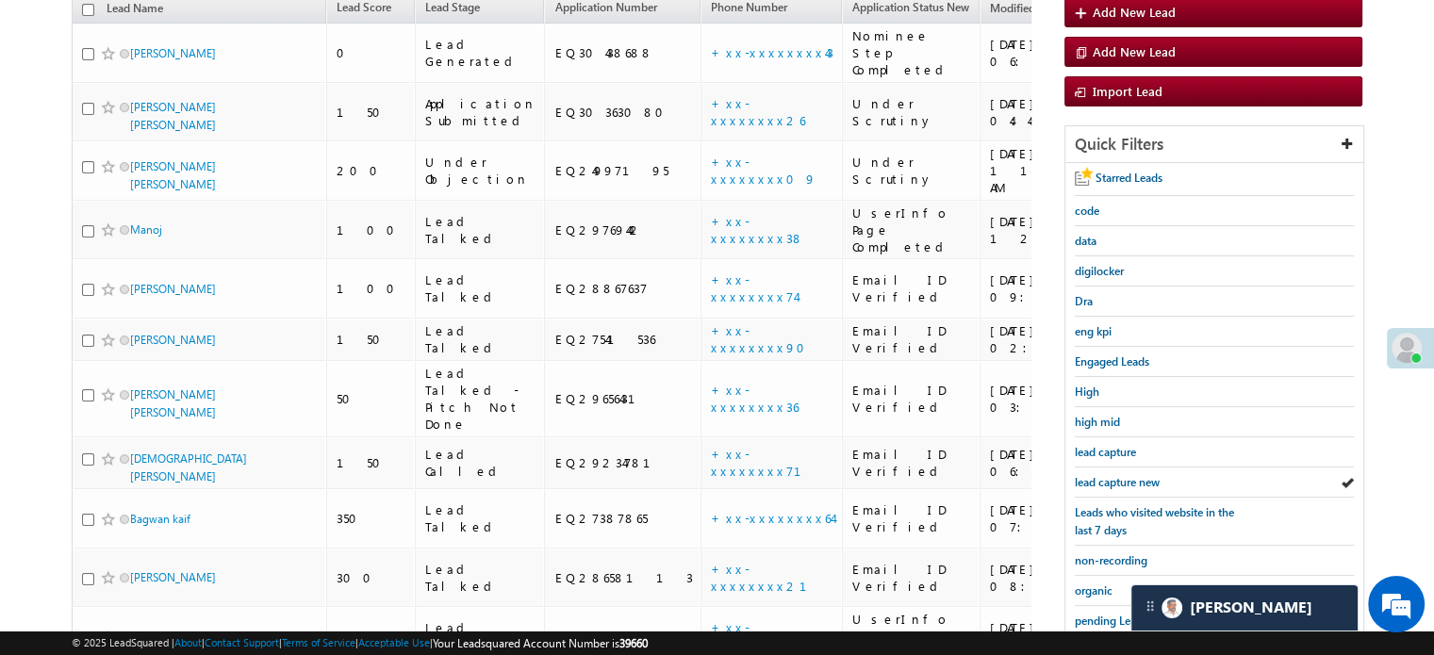
click at [1143, 475] on span "lead capture new" at bounding box center [1117, 482] width 85 height 14
click at [1097, 498] on div "Leads who visited website in the last 7 days" at bounding box center [1214, 522] width 279 height 48
click at [1125, 478] on span "lead capture new" at bounding box center [1117, 482] width 85 height 14
click at [1108, 468] on div "lead capture new" at bounding box center [1214, 483] width 279 height 30
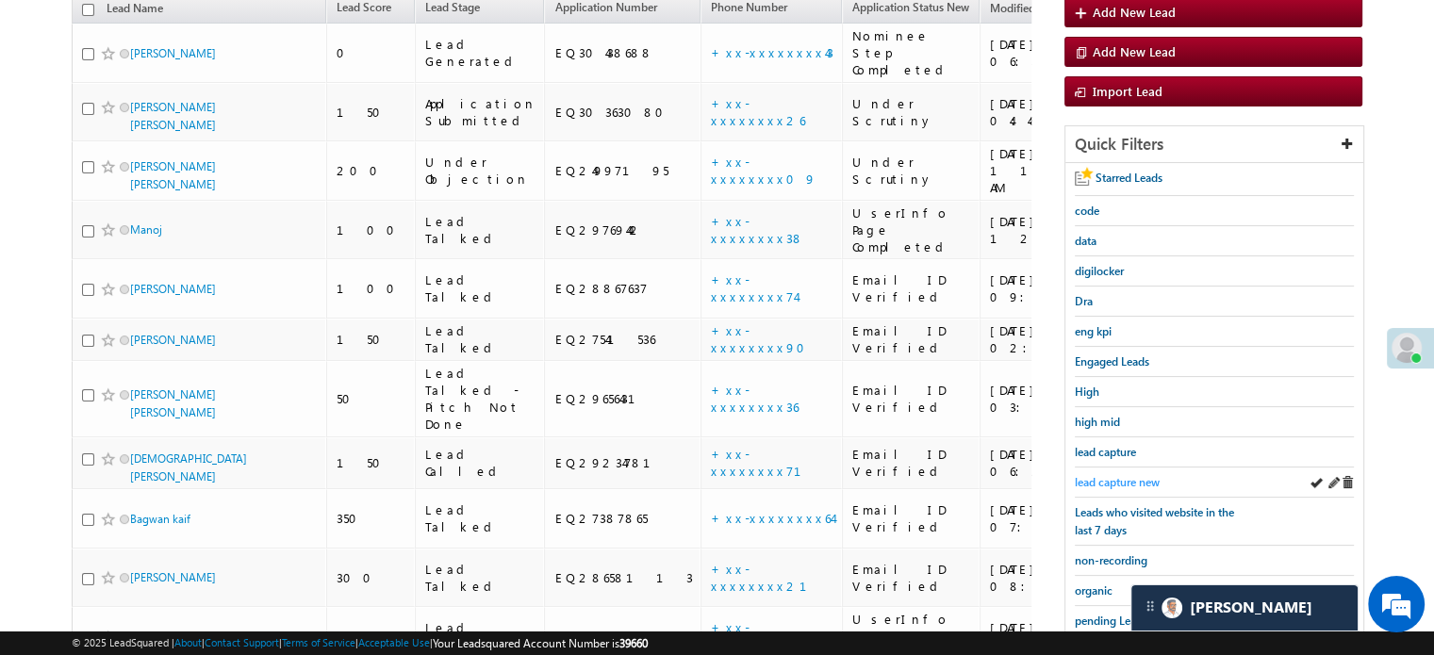
click at [1109, 475] on span "lead capture new" at bounding box center [1117, 482] width 85 height 14
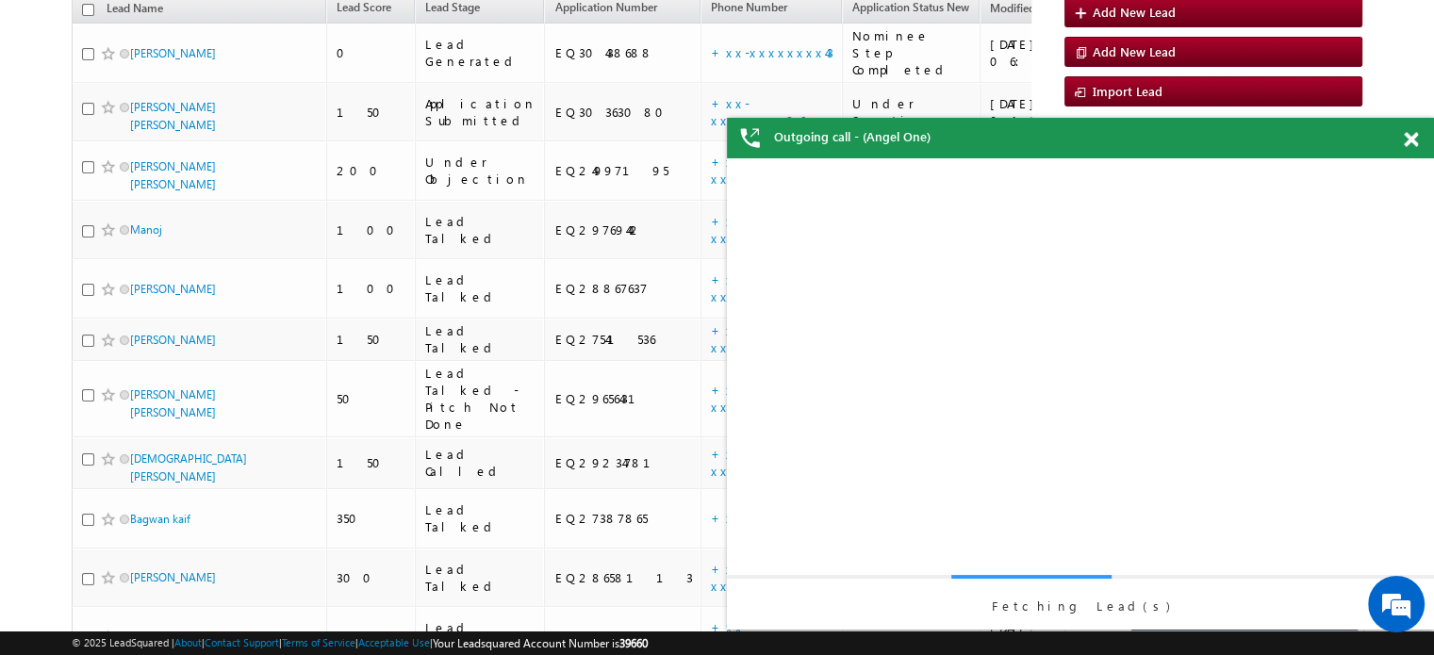
scroll to position [0, 0]
click at [1409, 142] on span at bounding box center [1411, 140] width 14 height 16
click at [1411, 138] on span at bounding box center [1411, 140] width 14 height 16
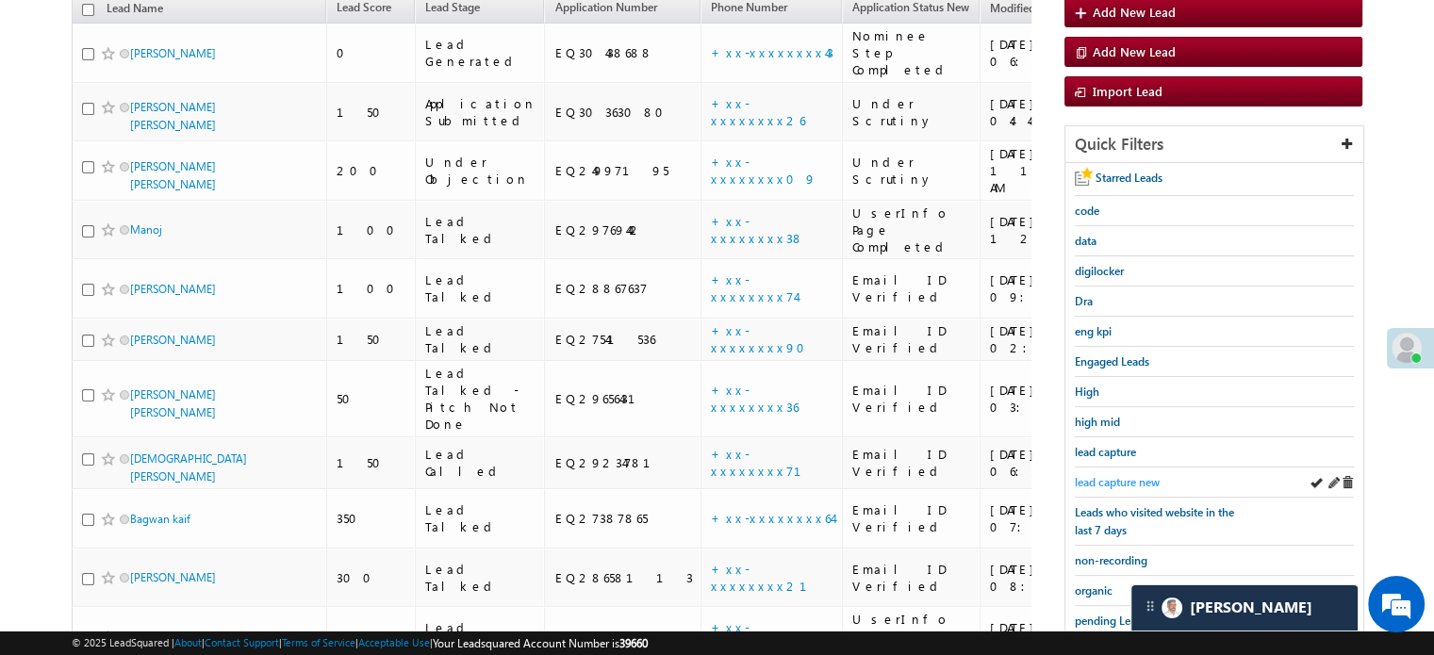
click at [1118, 484] on span "lead capture new" at bounding box center [1117, 482] width 85 height 14
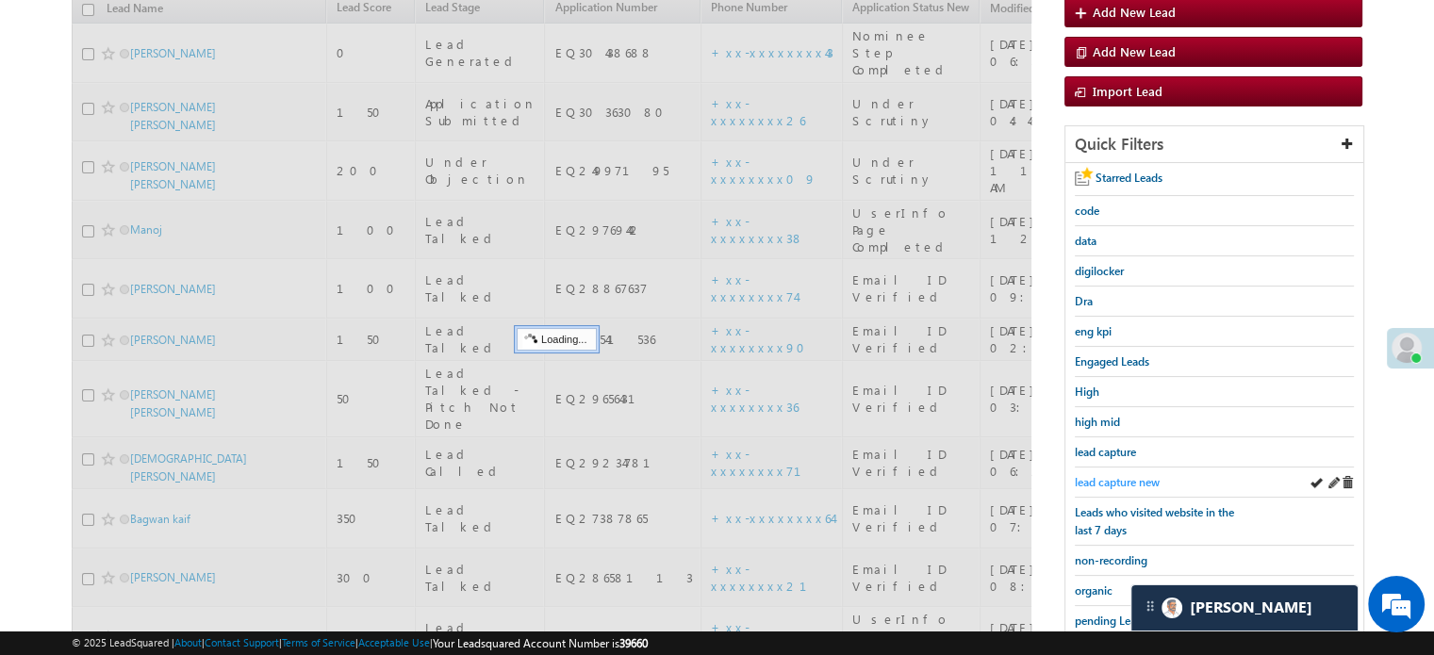
click at [1118, 481] on span "lead capture new" at bounding box center [1117, 482] width 85 height 14
click at [1118, 480] on span "lead capture new" at bounding box center [1117, 482] width 85 height 14
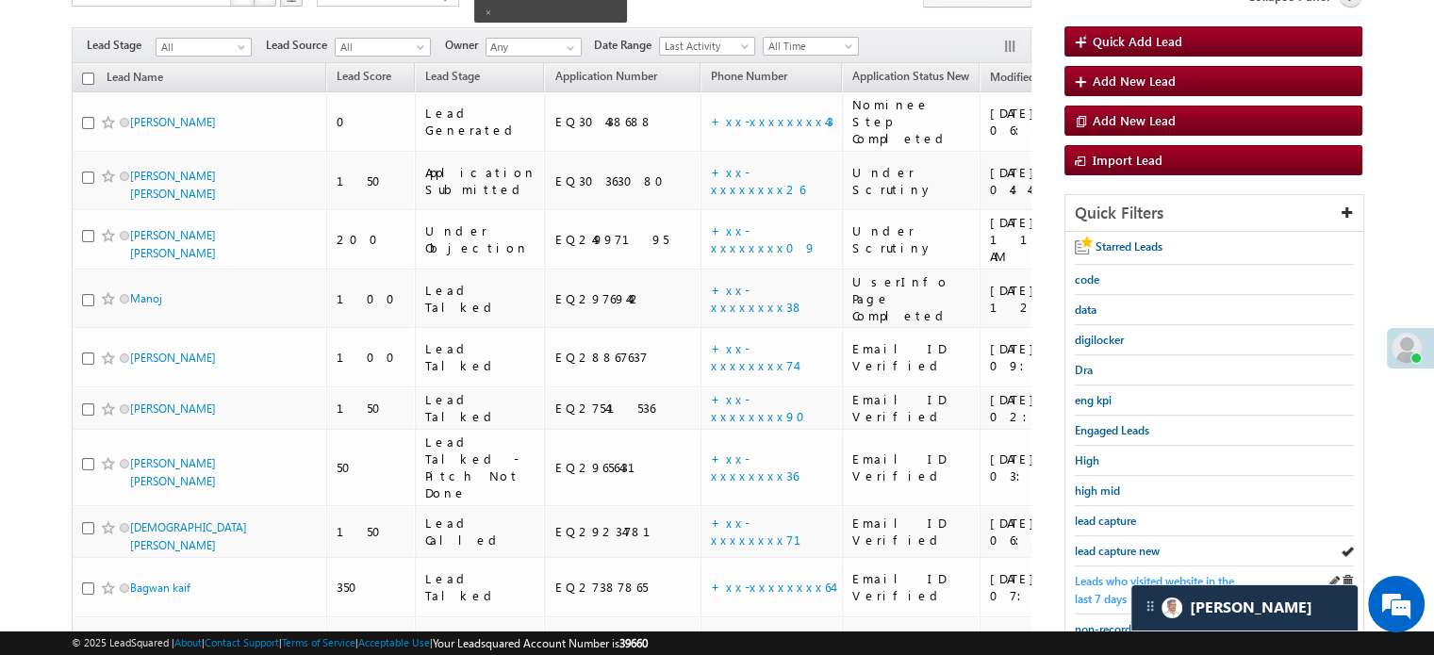
scroll to position [283, 0]
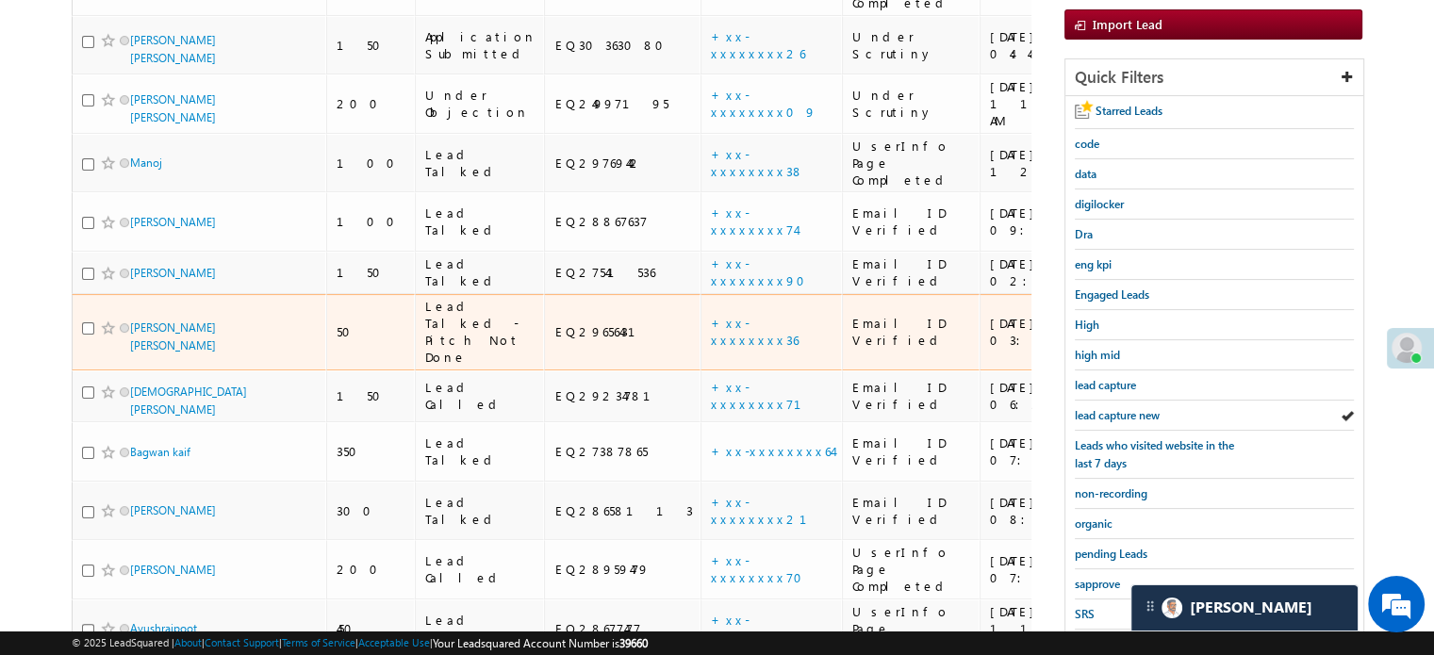
click at [1433, 398] on html "Menu Priya Rathore priya .rath ore@a ngelb rokin g.com" at bounding box center [717, 263] width 1434 height 1093
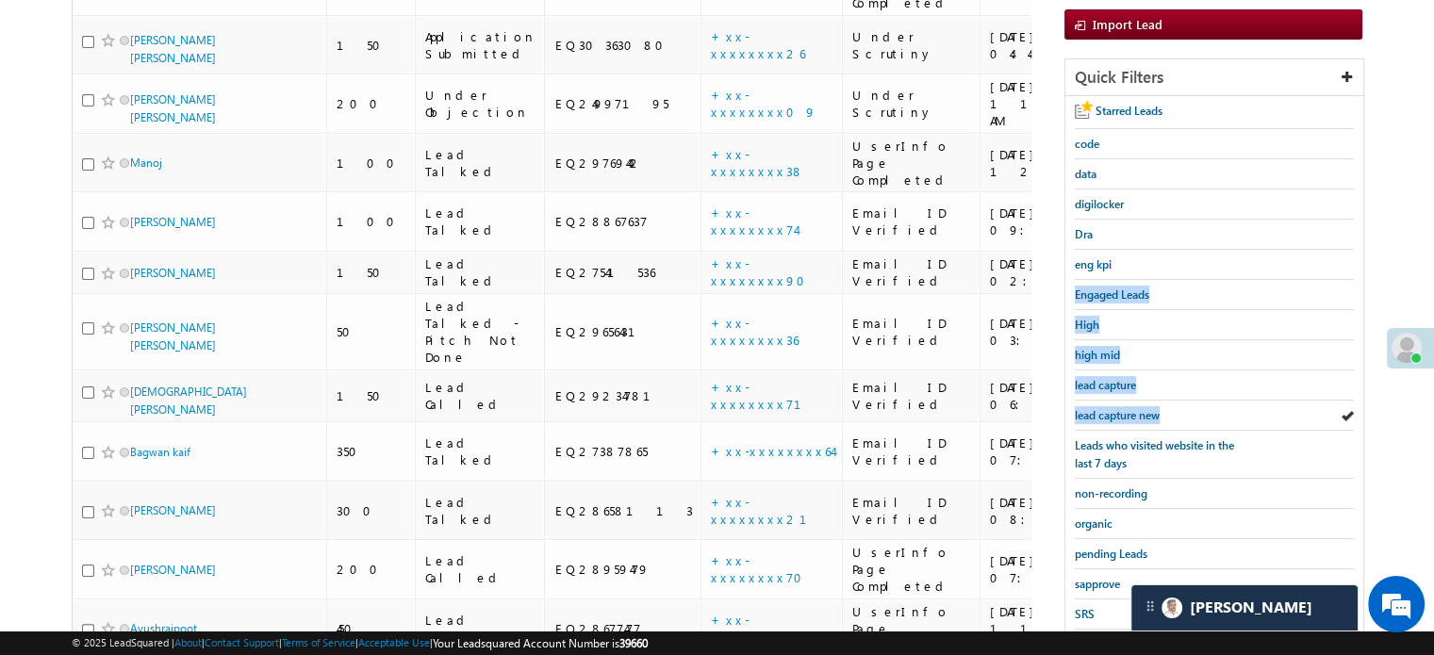
scroll to position [405, 0]
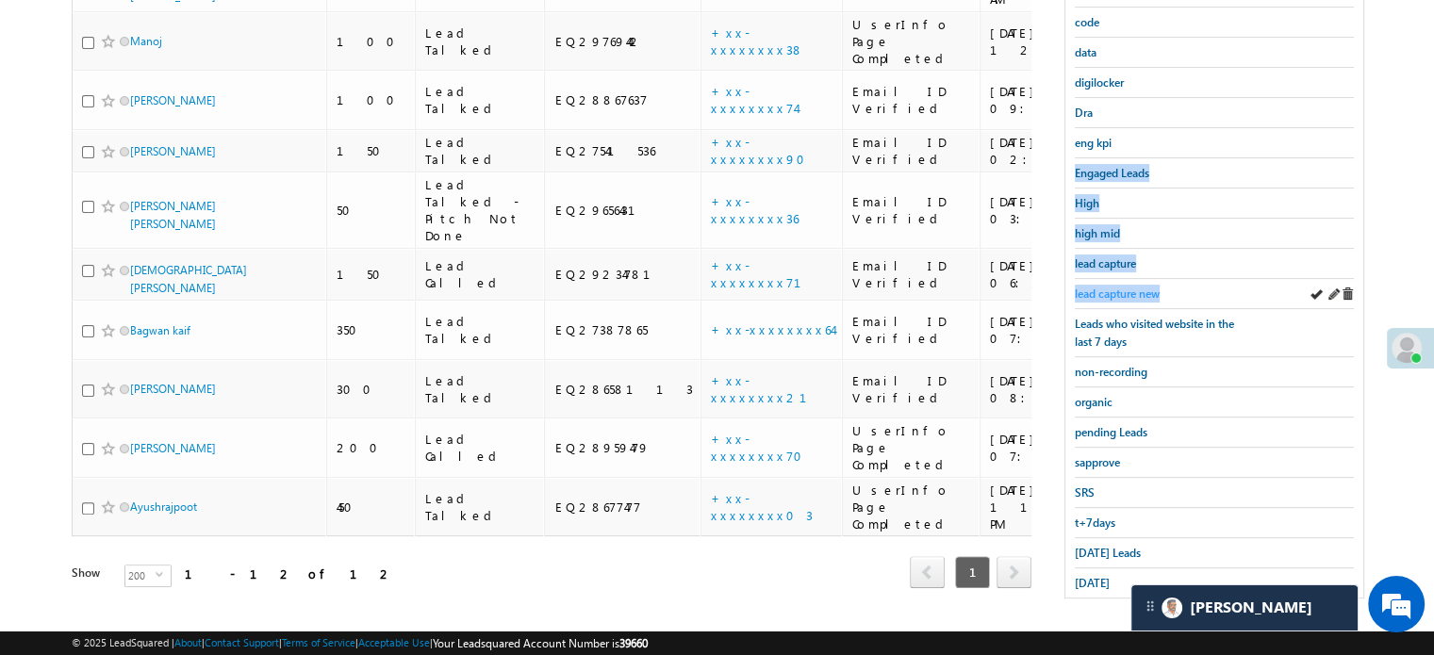
click at [1132, 294] on span "lead capture new" at bounding box center [1117, 294] width 85 height 14
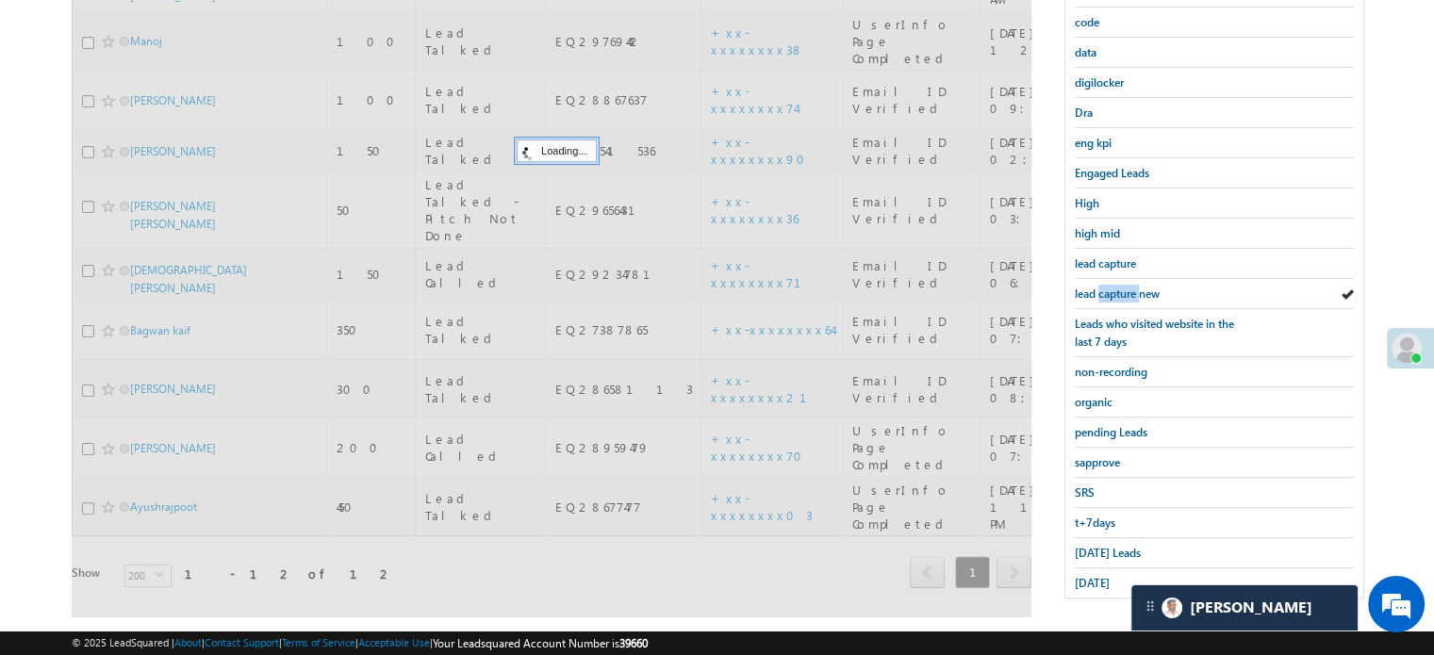
click at [1132, 294] on span "lead capture new" at bounding box center [1117, 294] width 85 height 14
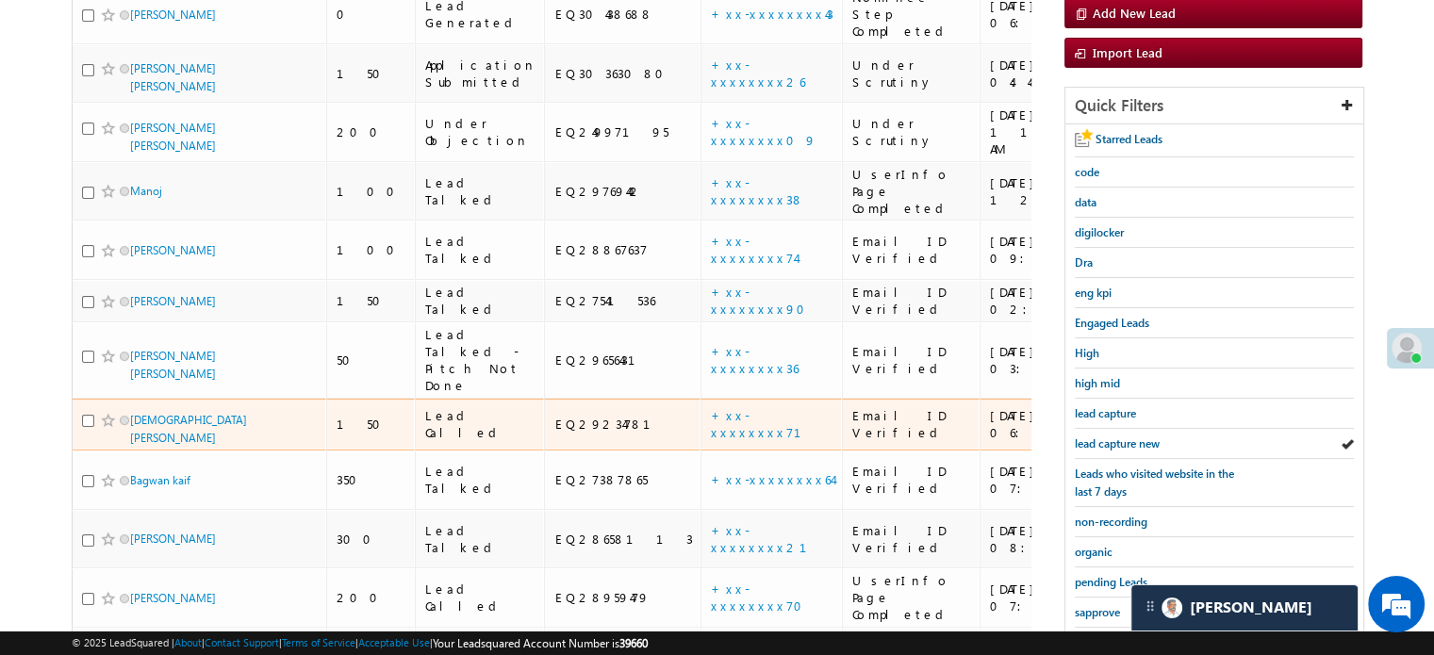
scroll to position [283, 0]
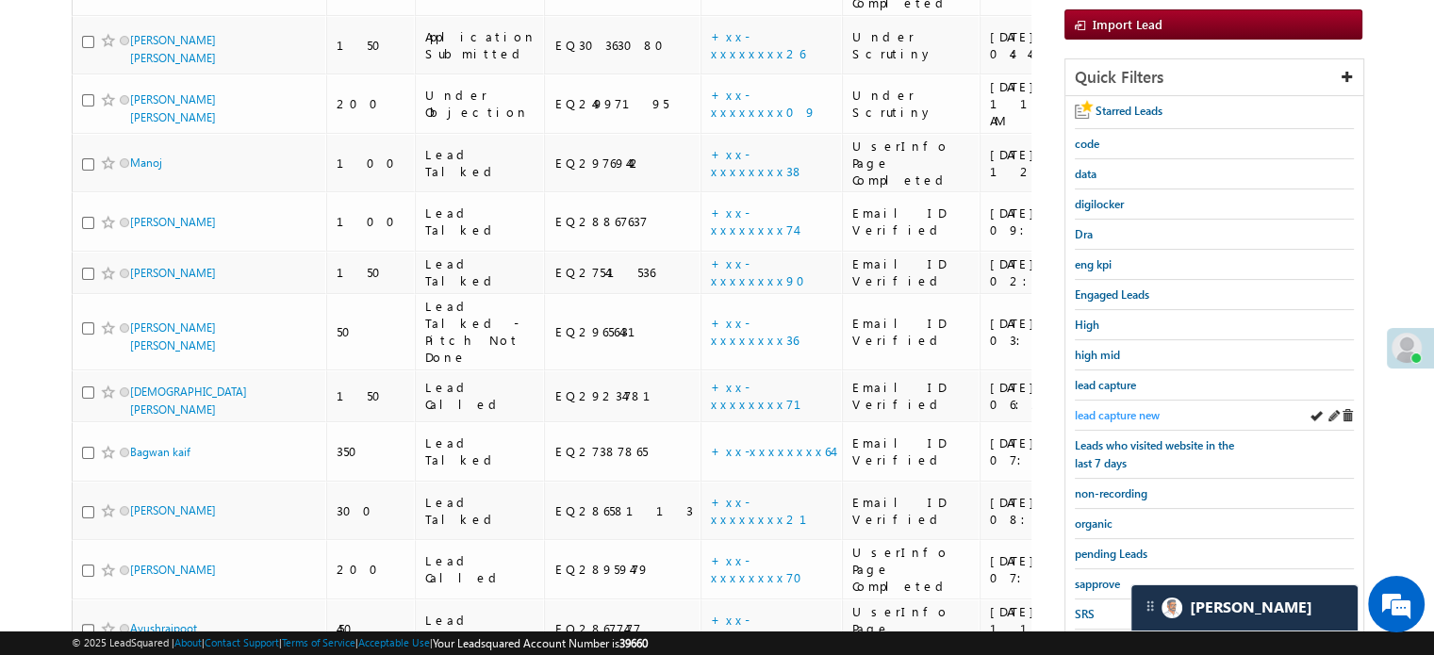
click at [1112, 410] on span "lead capture new" at bounding box center [1117, 415] width 85 height 14
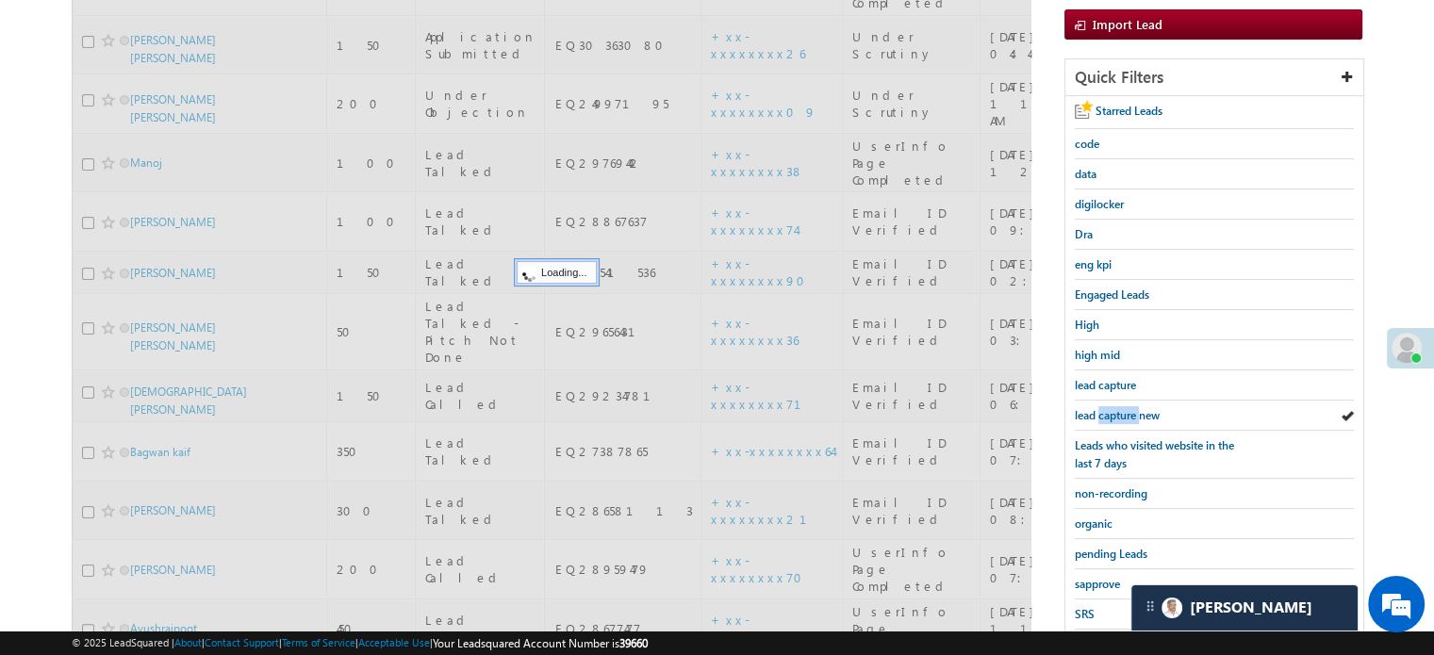
click at [1112, 410] on span "lead capture new" at bounding box center [1117, 415] width 85 height 14
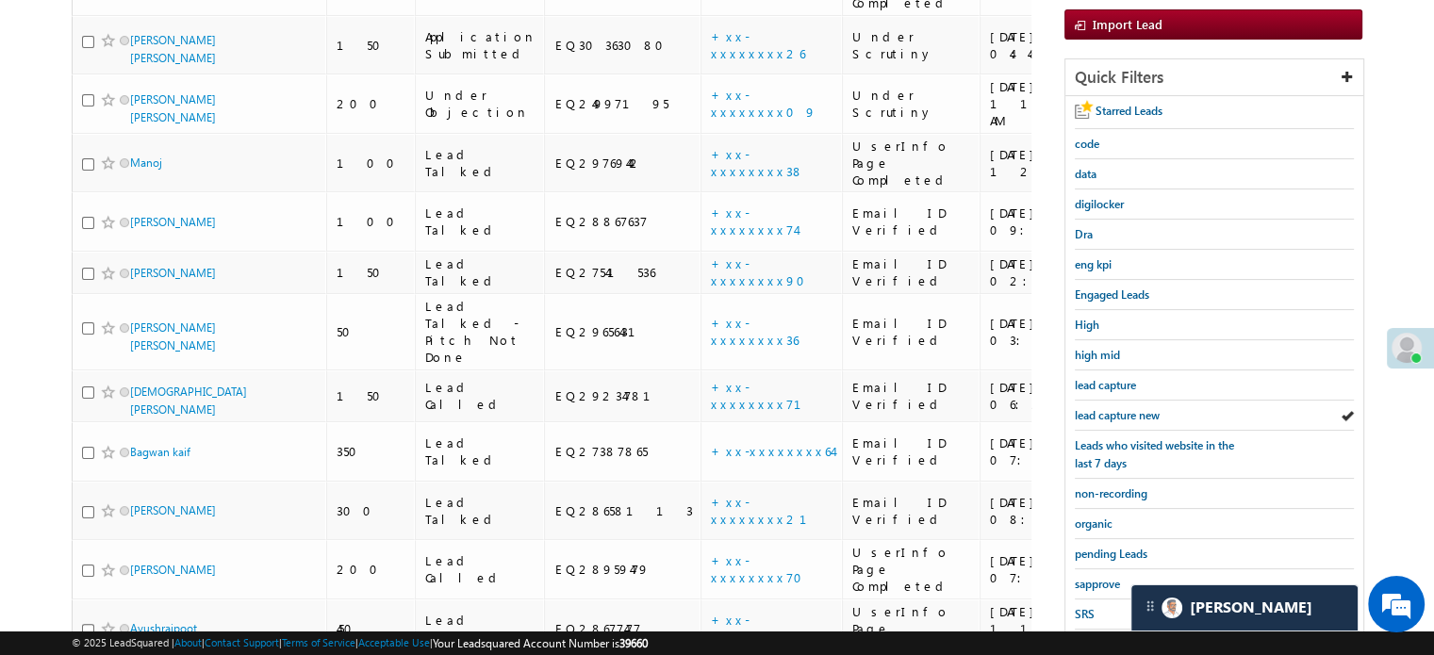
click at [1112, 410] on span "lead capture new" at bounding box center [1117, 415] width 85 height 14
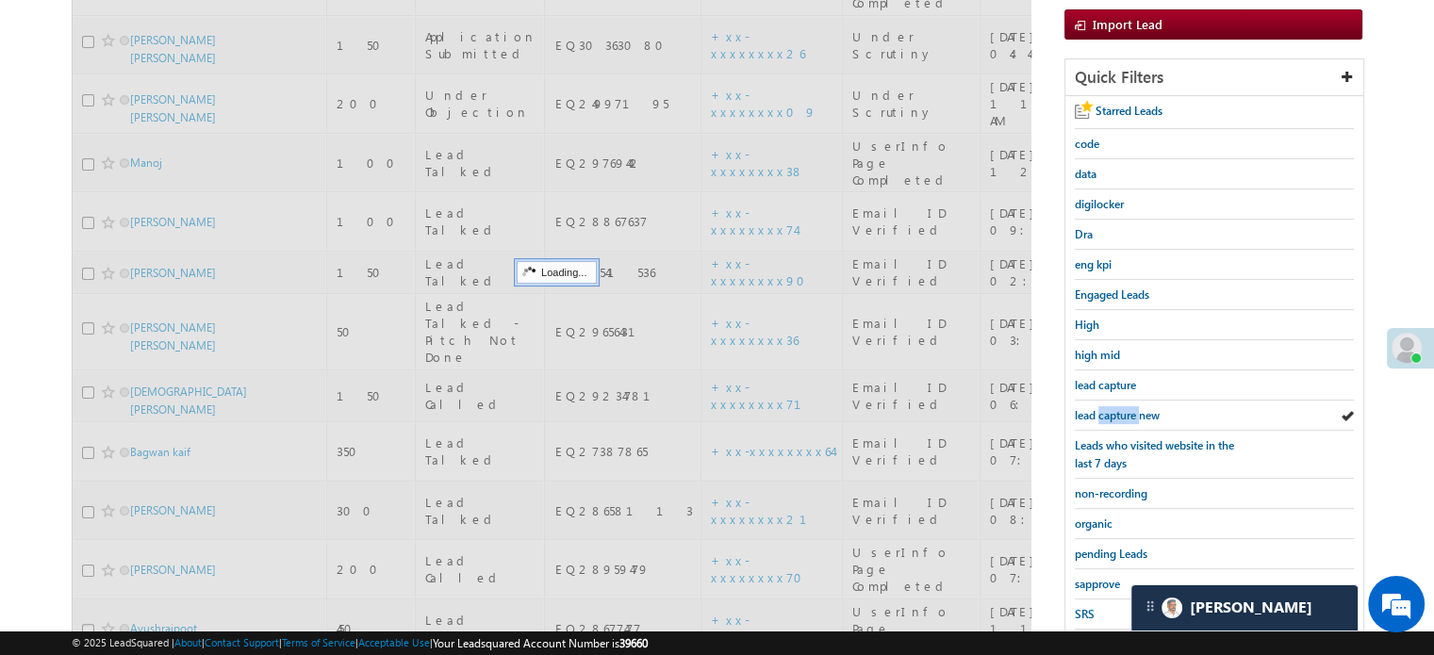
click at [1112, 410] on span "lead capture new" at bounding box center [1117, 415] width 85 height 14
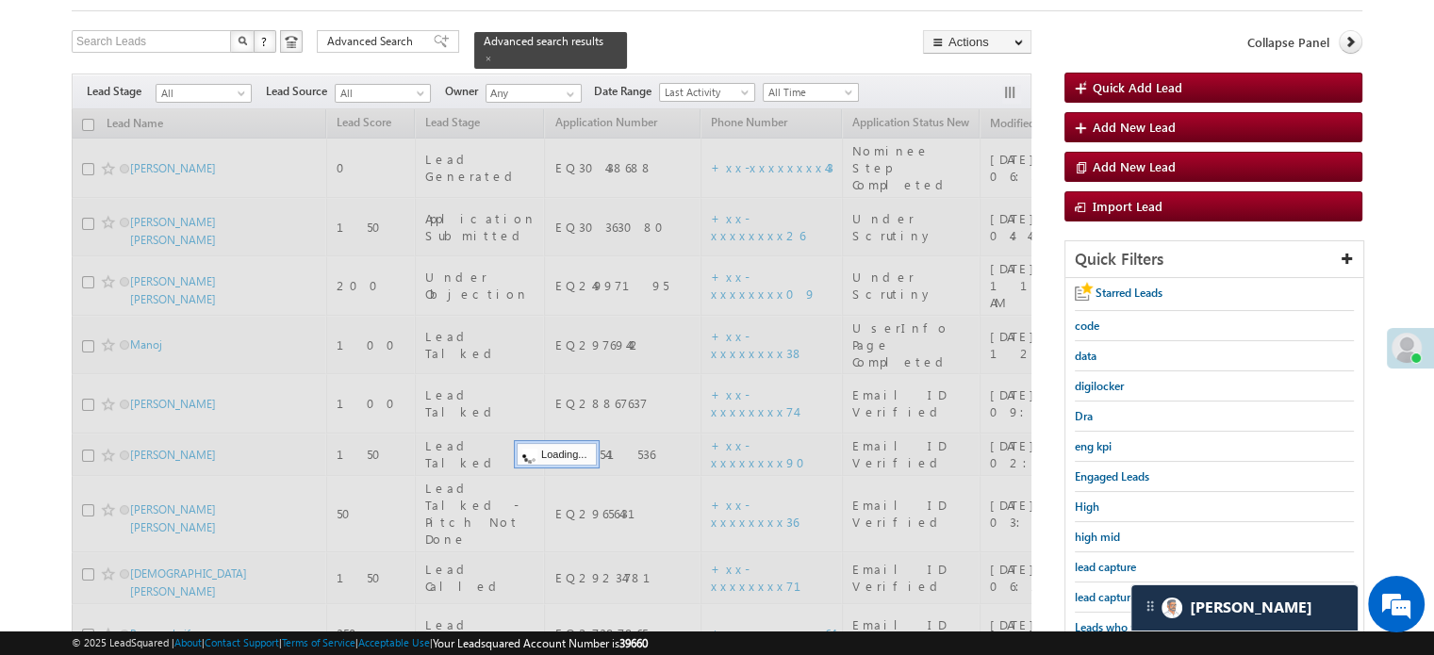
scroll to position [94, 0]
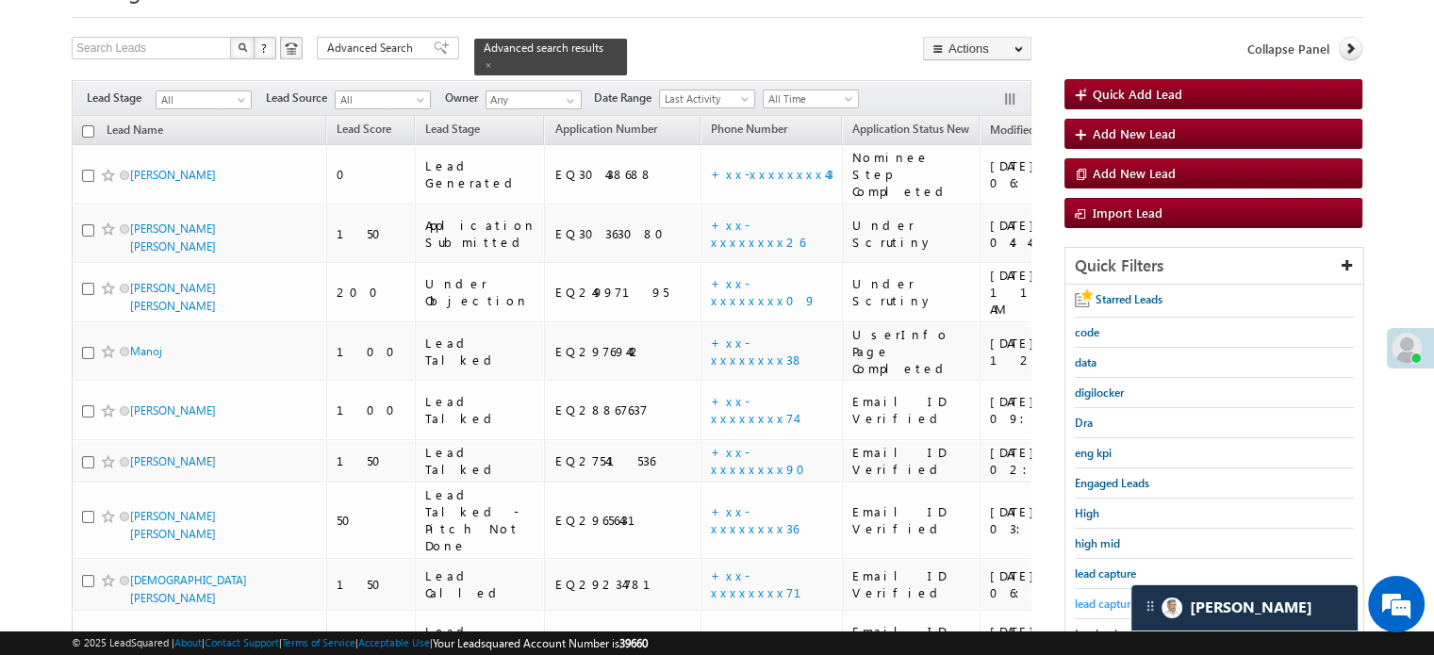
click at [1113, 599] on span "lead capture new" at bounding box center [1117, 604] width 85 height 14
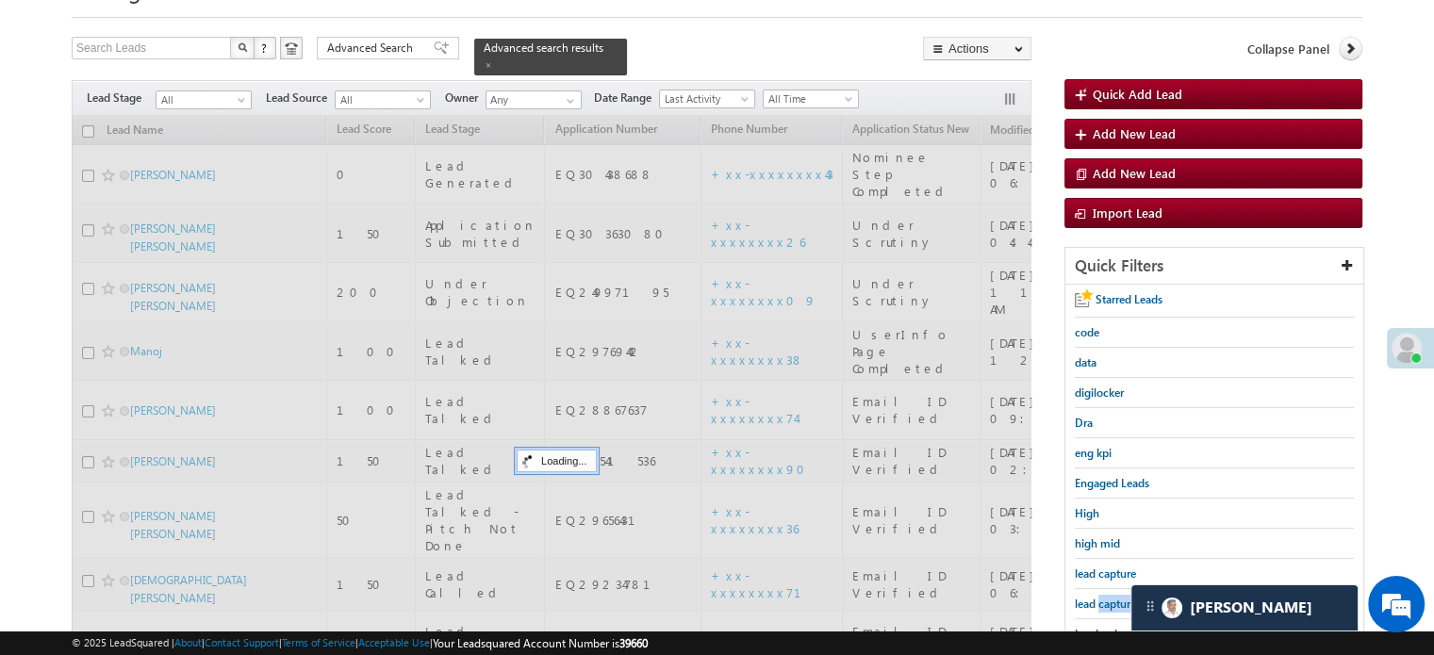
click at [1113, 599] on span "lead capture new" at bounding box center [1117, 604] width 85 height 14
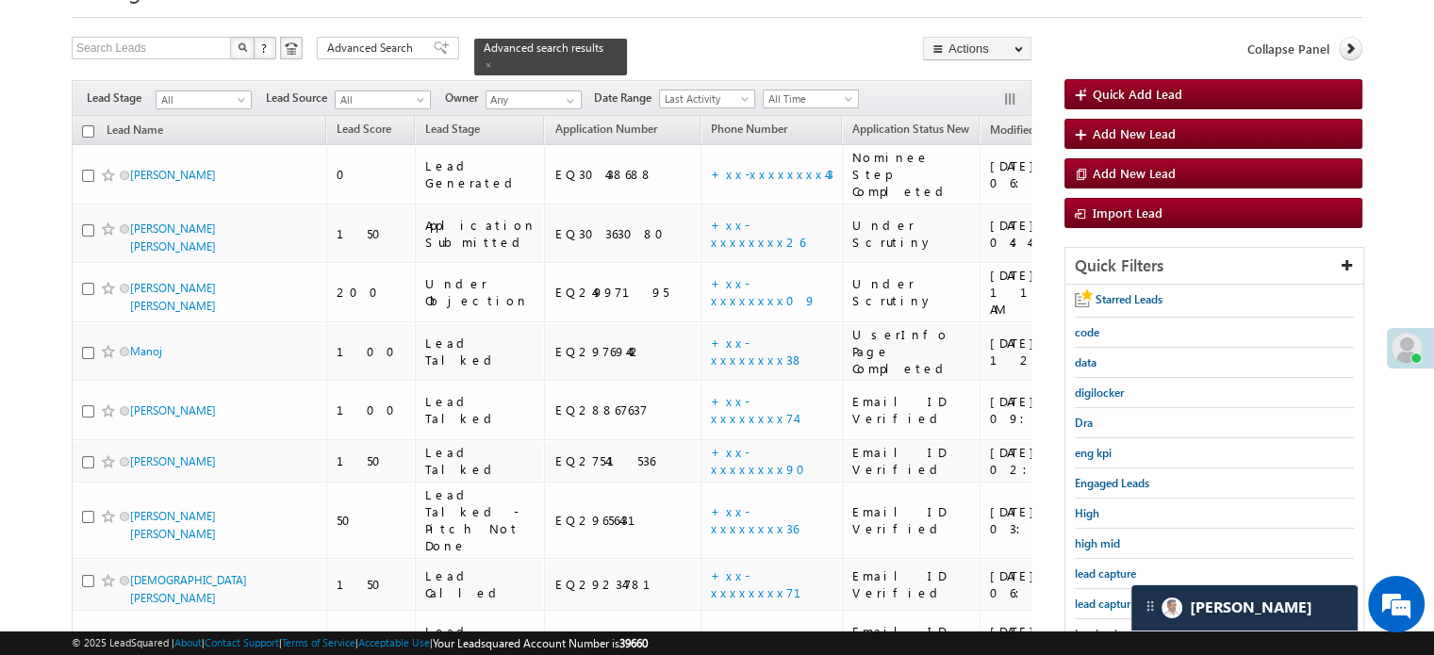
click at [1113, 602] on span "lead capture new" at bounding box center [1117, 604] width 85 height 14
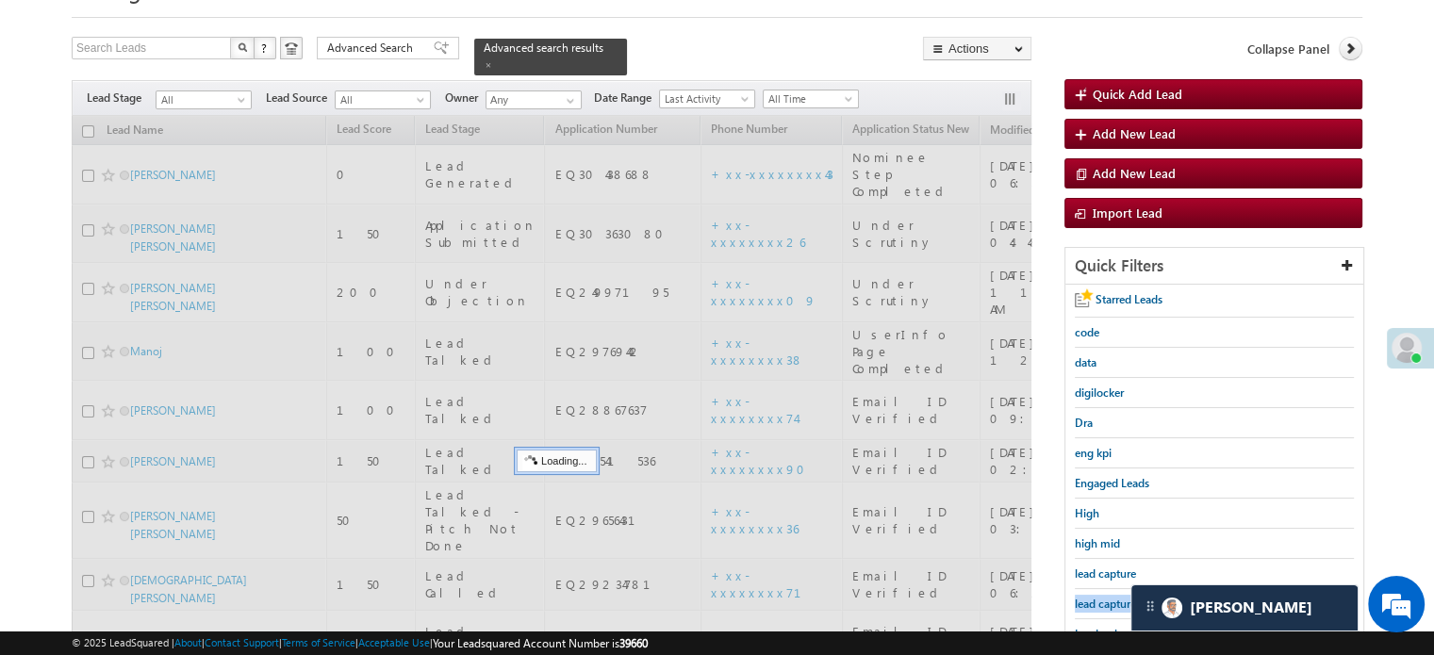
click at [1113, 602] on span "lead capture new" at bounding box center [1117, 604] width 85 height 14
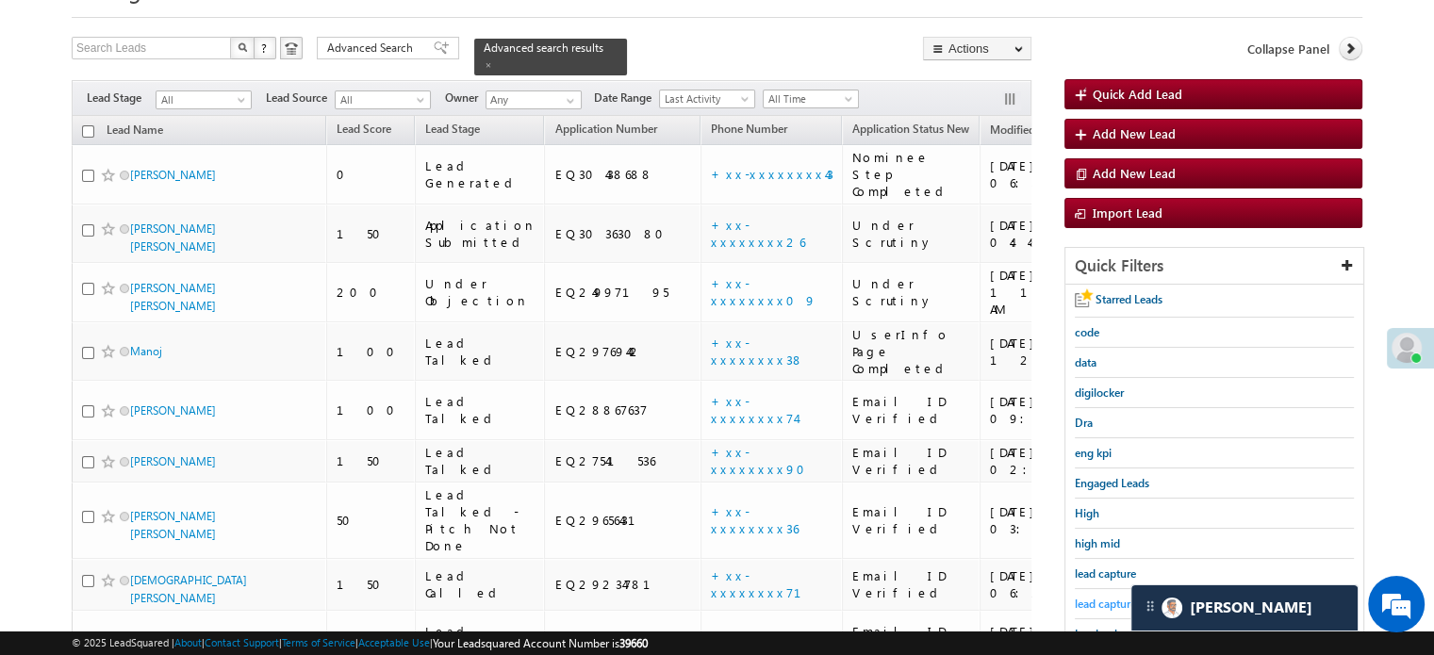
click at [1109, 603] on span "lead capture new" at bounding box center [1117, 604] width 85 height 14
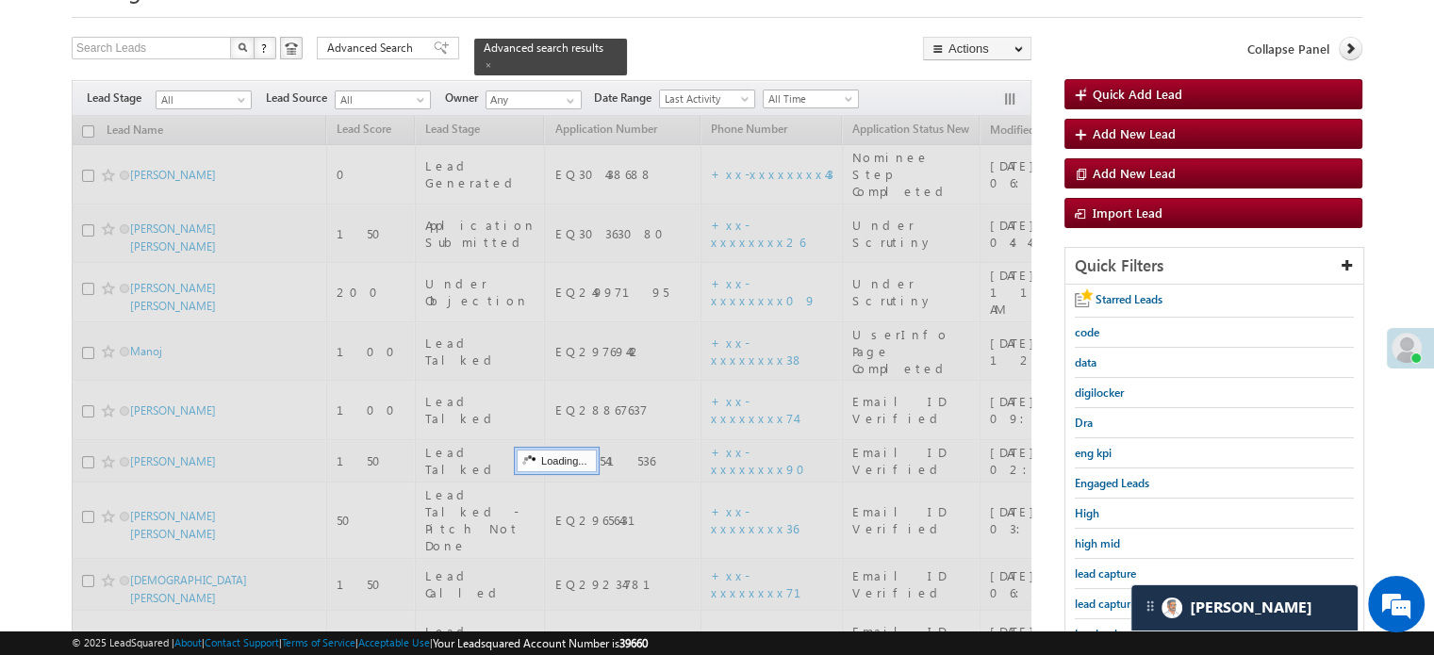
click at [1109, 603] on span "lead capture new" at bounding box center [1117, 604] width 85 height 14
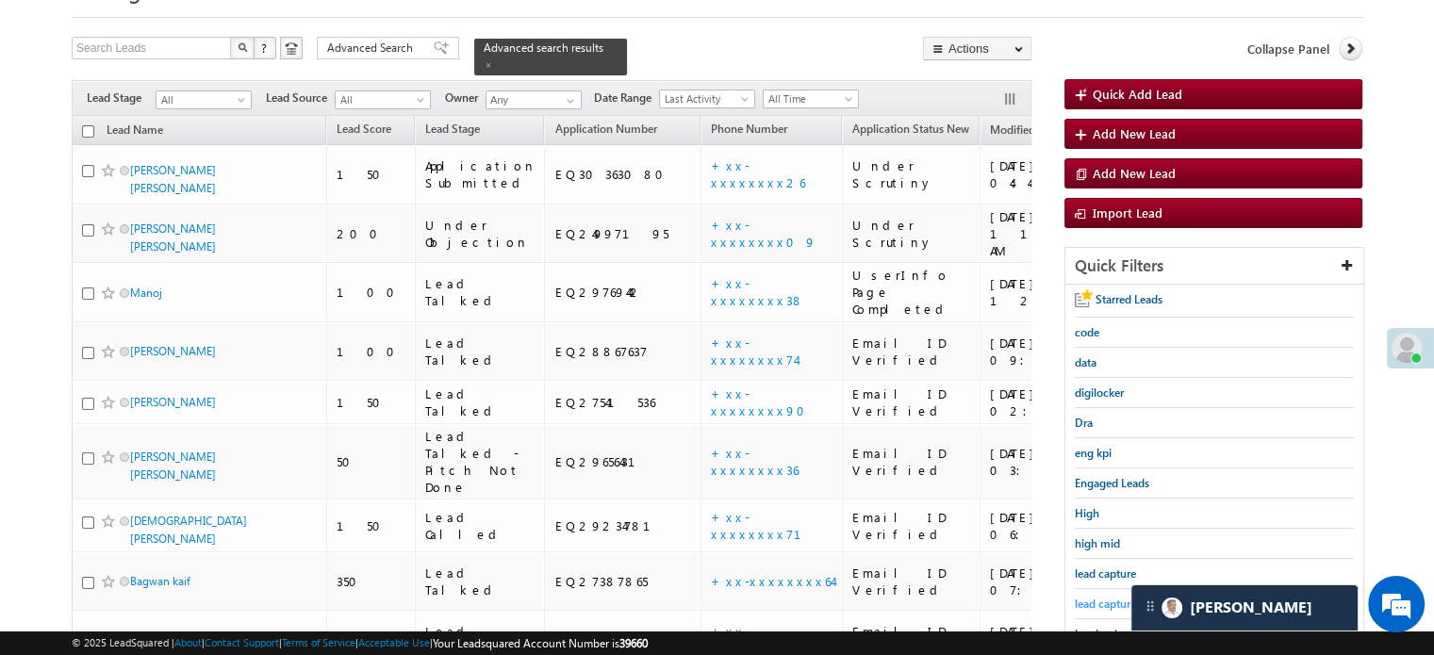
click at [1079, 597] on span "lead capture new" at bounding box center [1117, 604] width 85 height 14
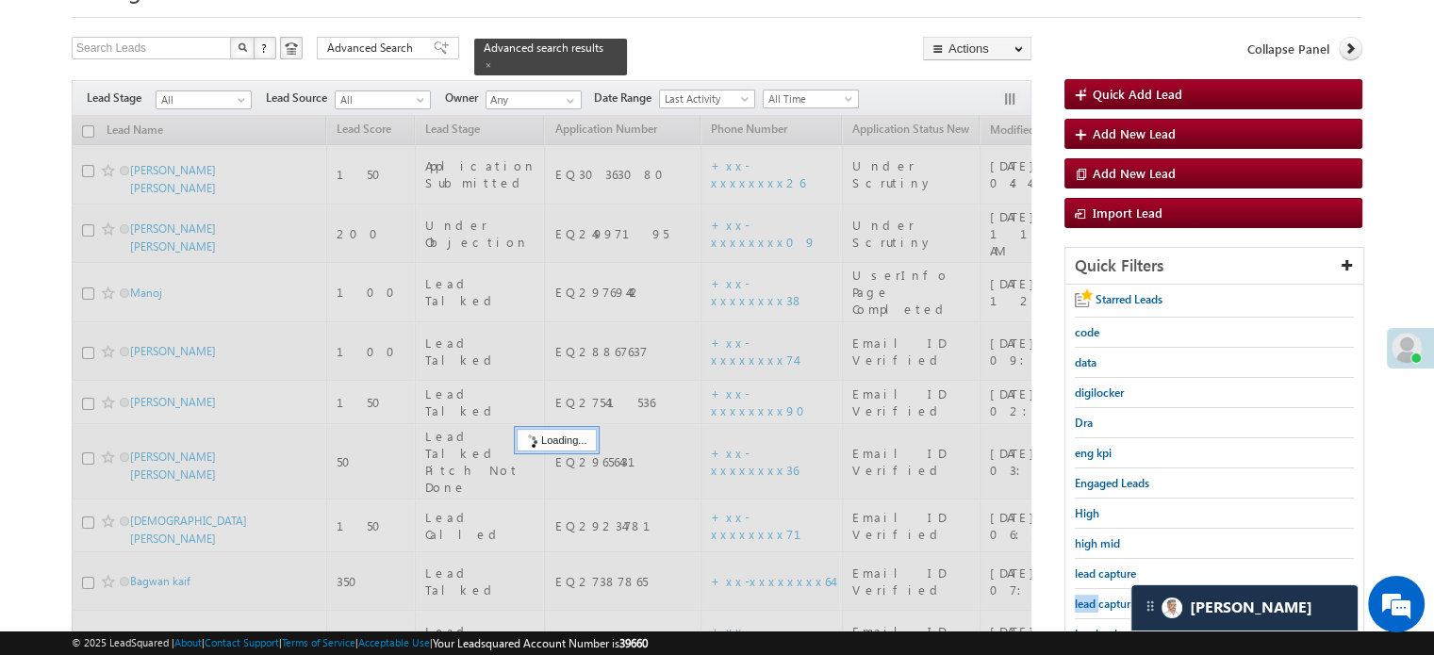
click at [1079, 597] on span "lead capture new" at bounding box center [1117, 604] width 85 height 14
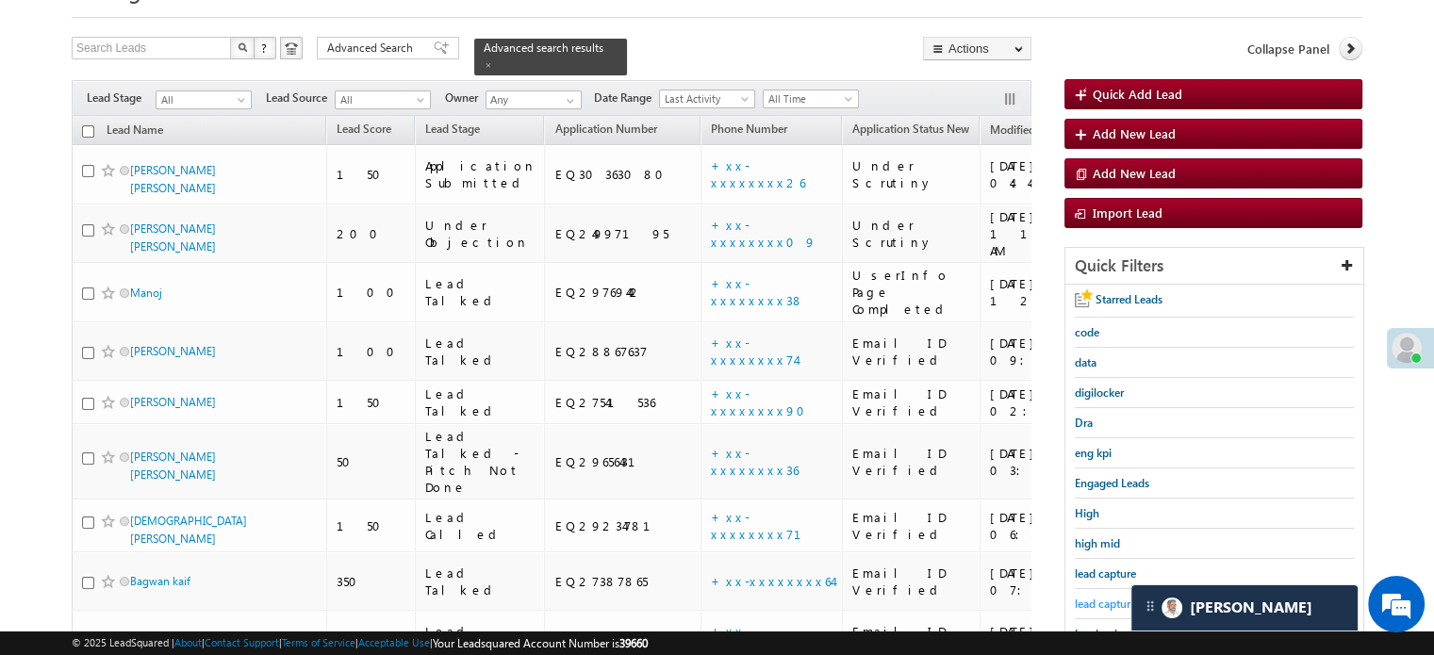
click at [1088, 595] on link "lead capture new" at bounding box center [1117, 604] width 85 height 18
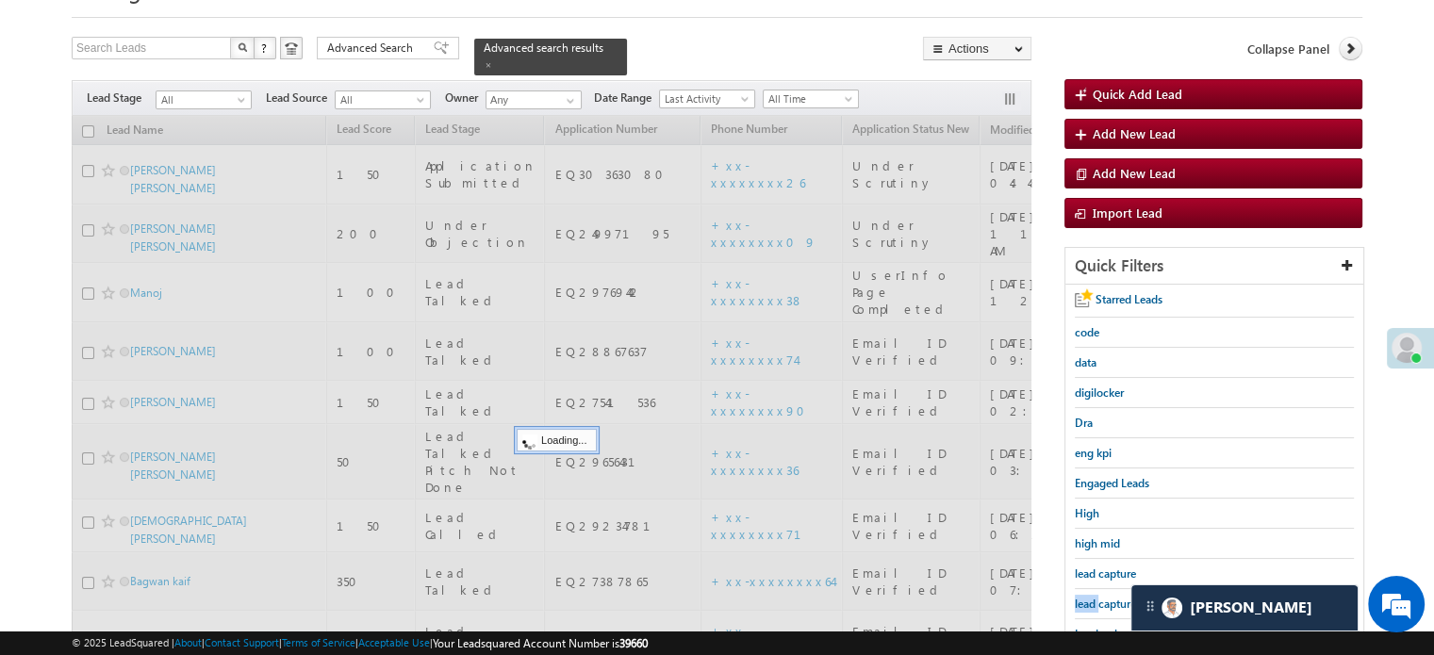
click at [1090, 595] on link "lead capture new" at bounding box center [1117, 604] width 85 height 18
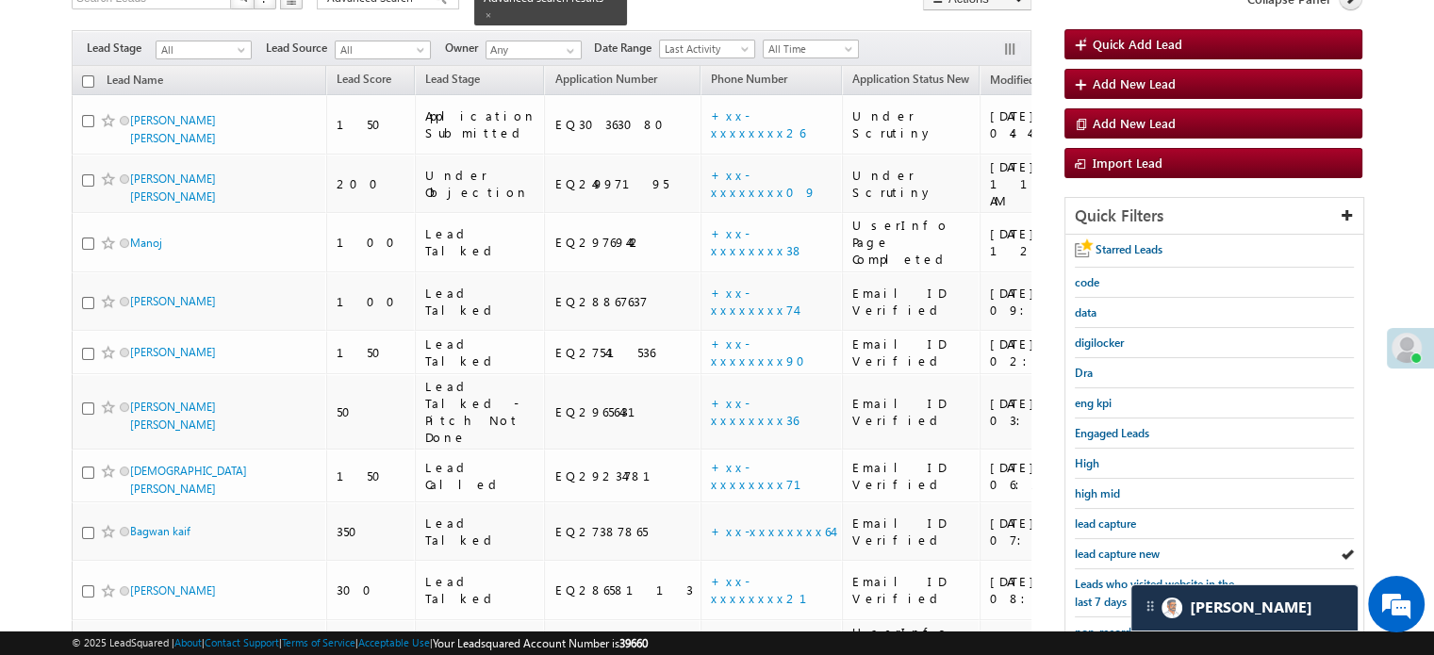
scroll to position [189, 0]
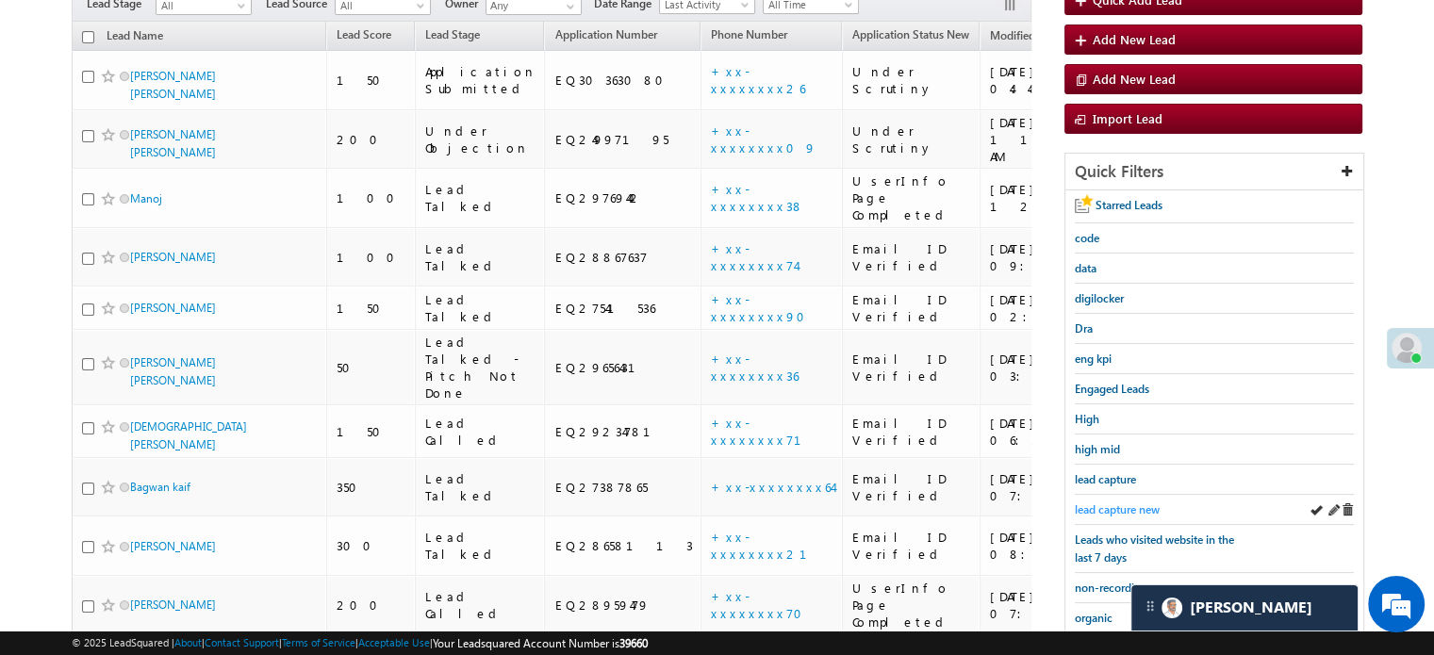
click at [1153, 506] on span "lead capture new" at bounding box center [1117, 510] width 85 height 14
click at [1128, 504] on span "lead capture new" at bounding box center [1117, 510] width 85 height 14
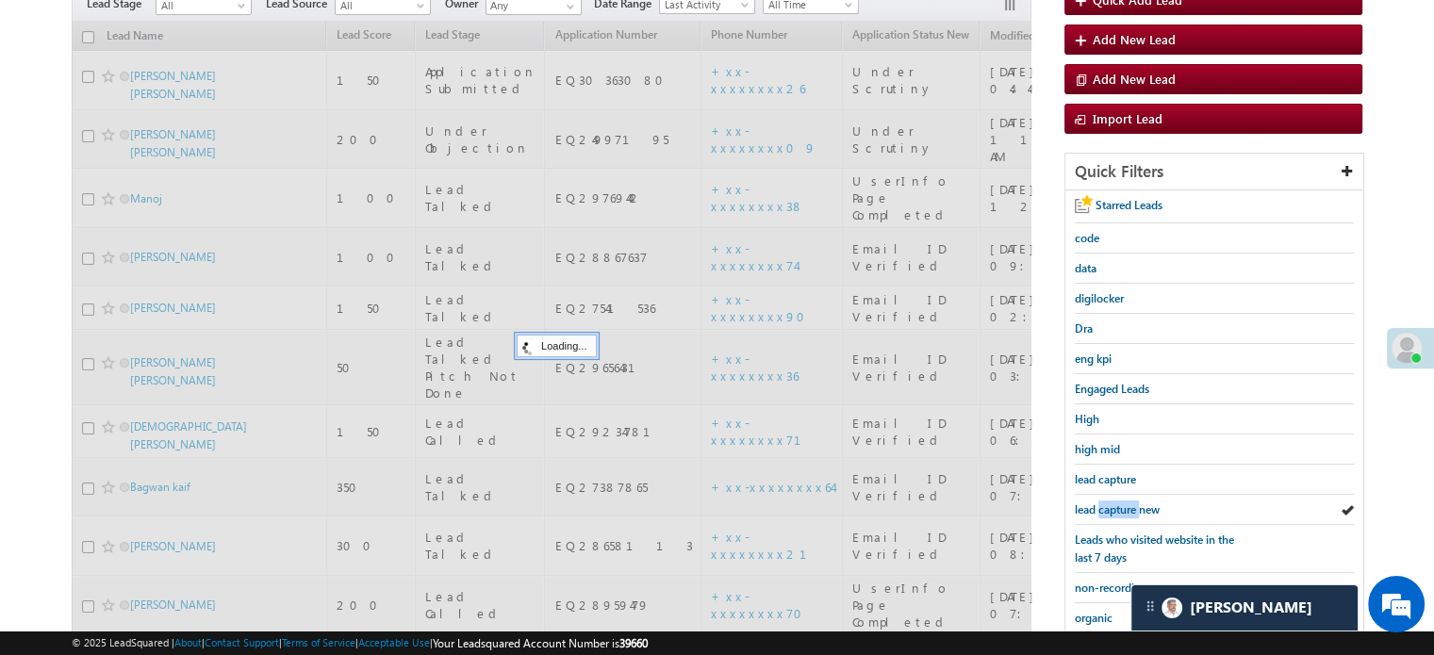
click at [1128, 504] on span "lead capture new" at bounding box center [1117, 510] width 85 height 14
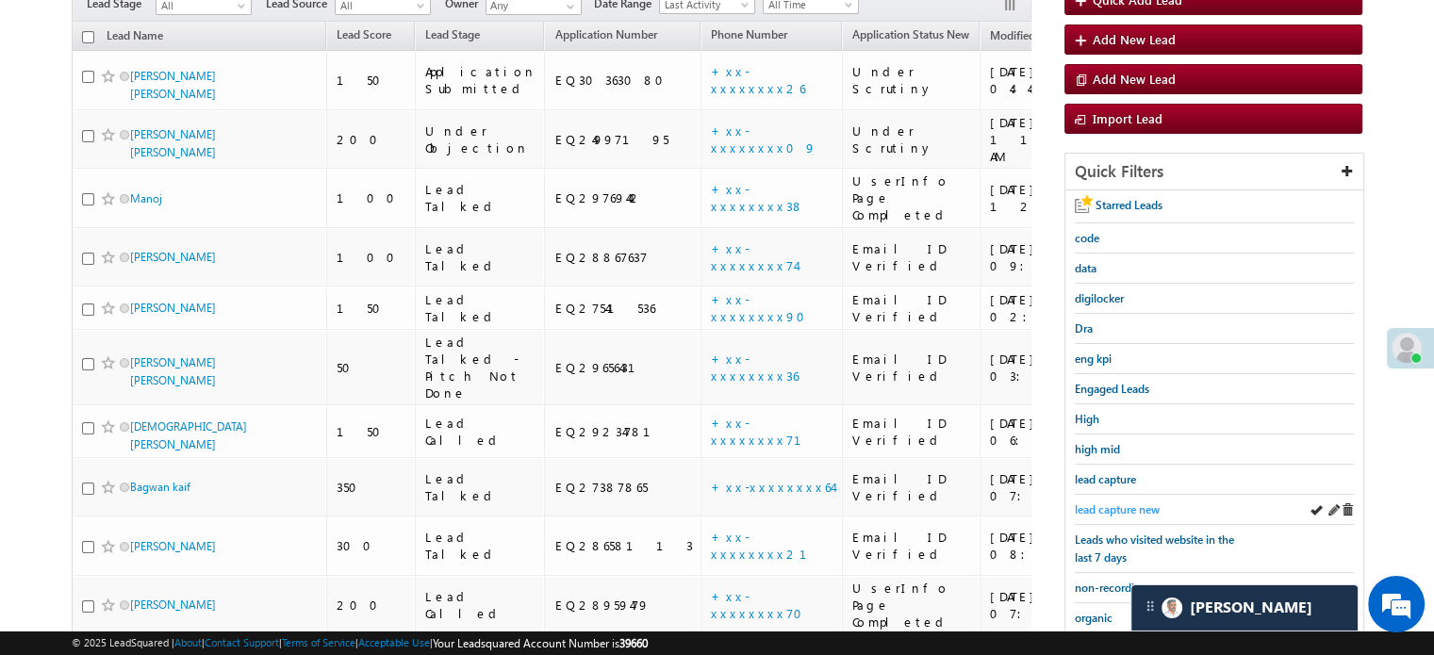
click at [1083, 503] on span "lead capture new" at bounding box center [1117, 510] width 85 height 14
click at [1112, 503] on span "lead capture new" at bounding box center [1117, 510] width 85 height 14
click at [1095, 503] on span "lead capture new" at bounding box center [1117, 510] width 85 height 14
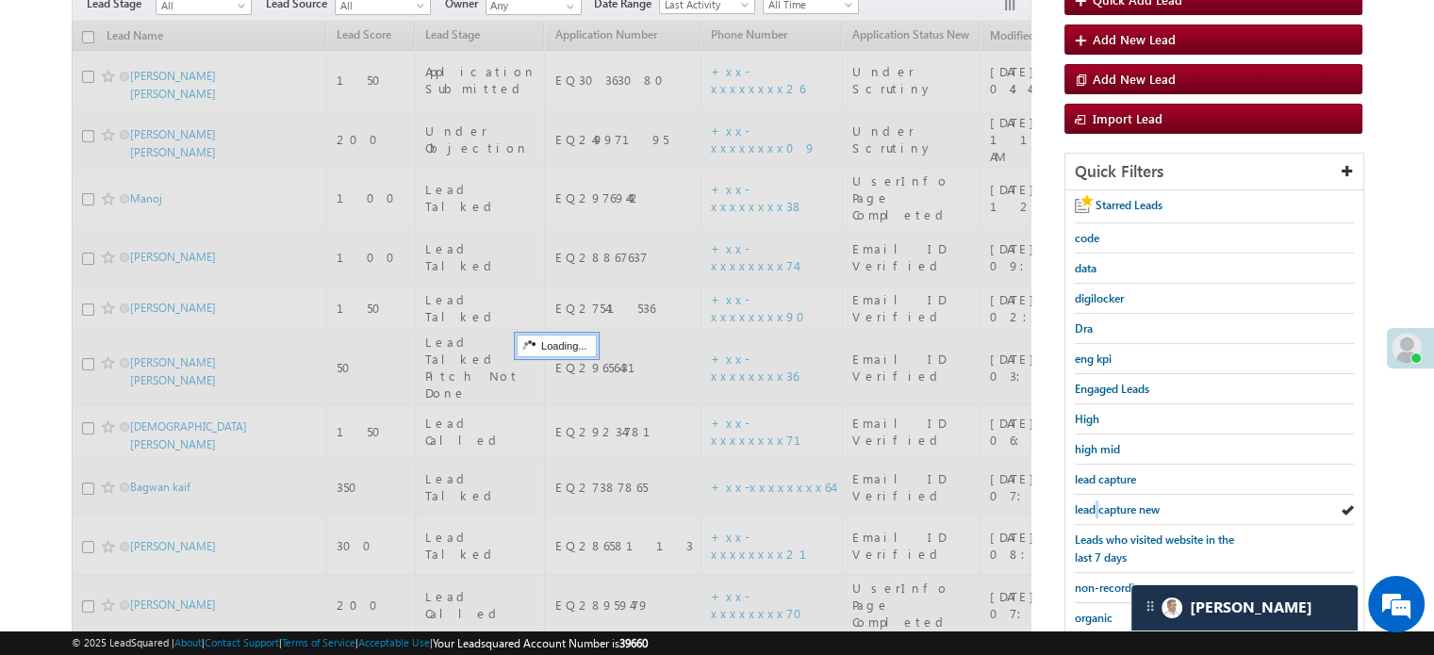
click at [1095, 503] on span "lead capture new" at bounding box center [1117, 510] width 85 height 14
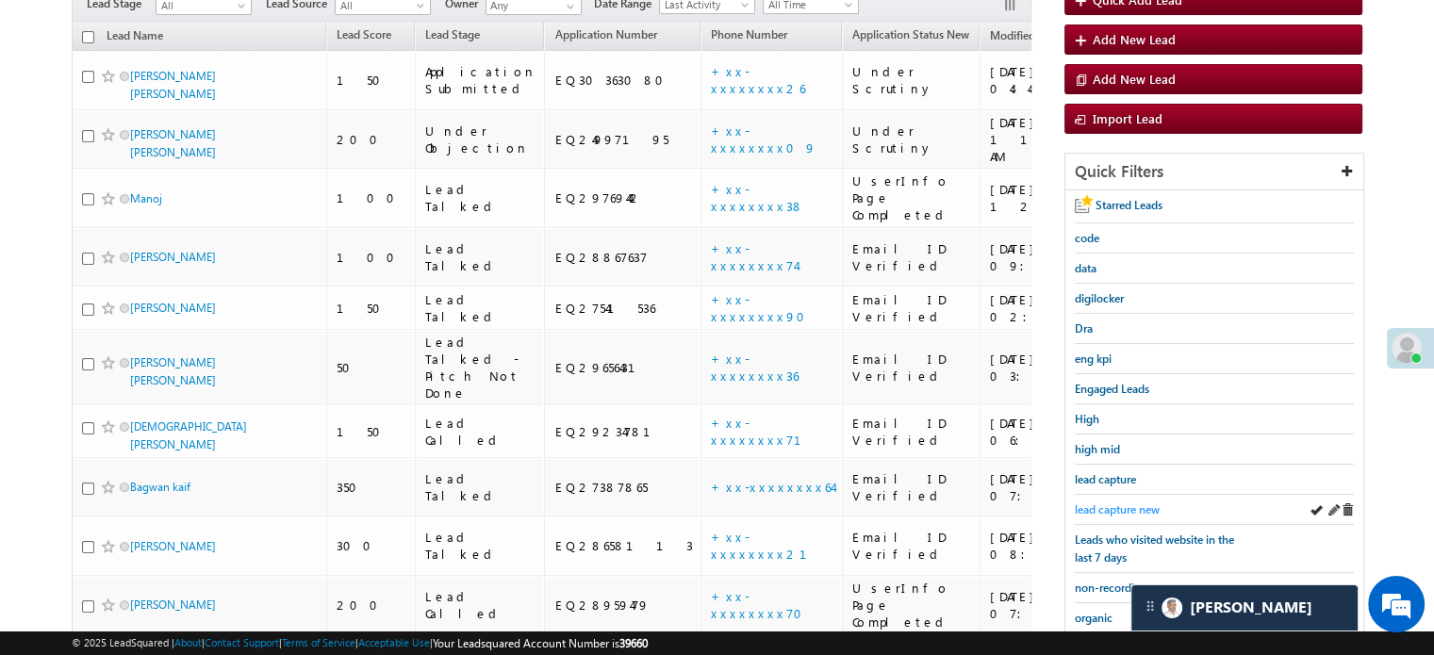
click at [1094, 503] on span "lead capture new" at bounding box center [1117, 510] width 85 height 14
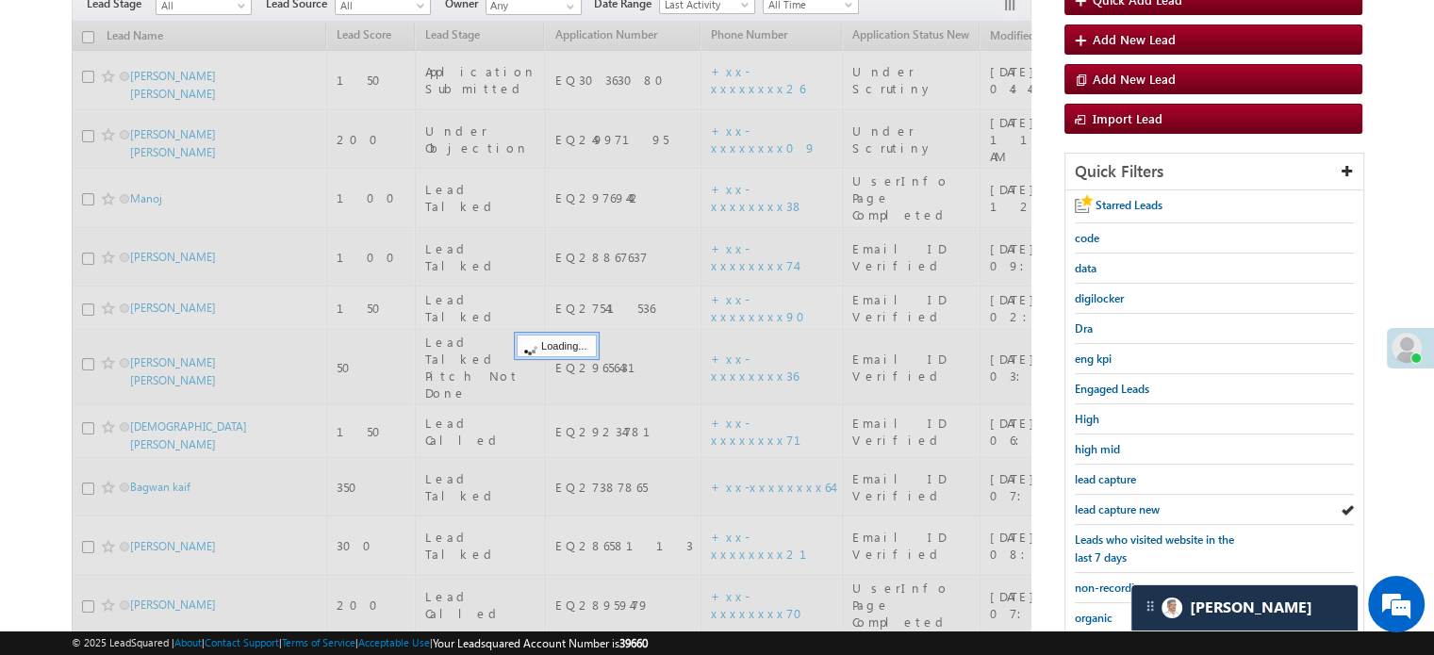
click at [1094, 503] on span "lead capture new" at bounding box center [1117, 510] width 85 height 14
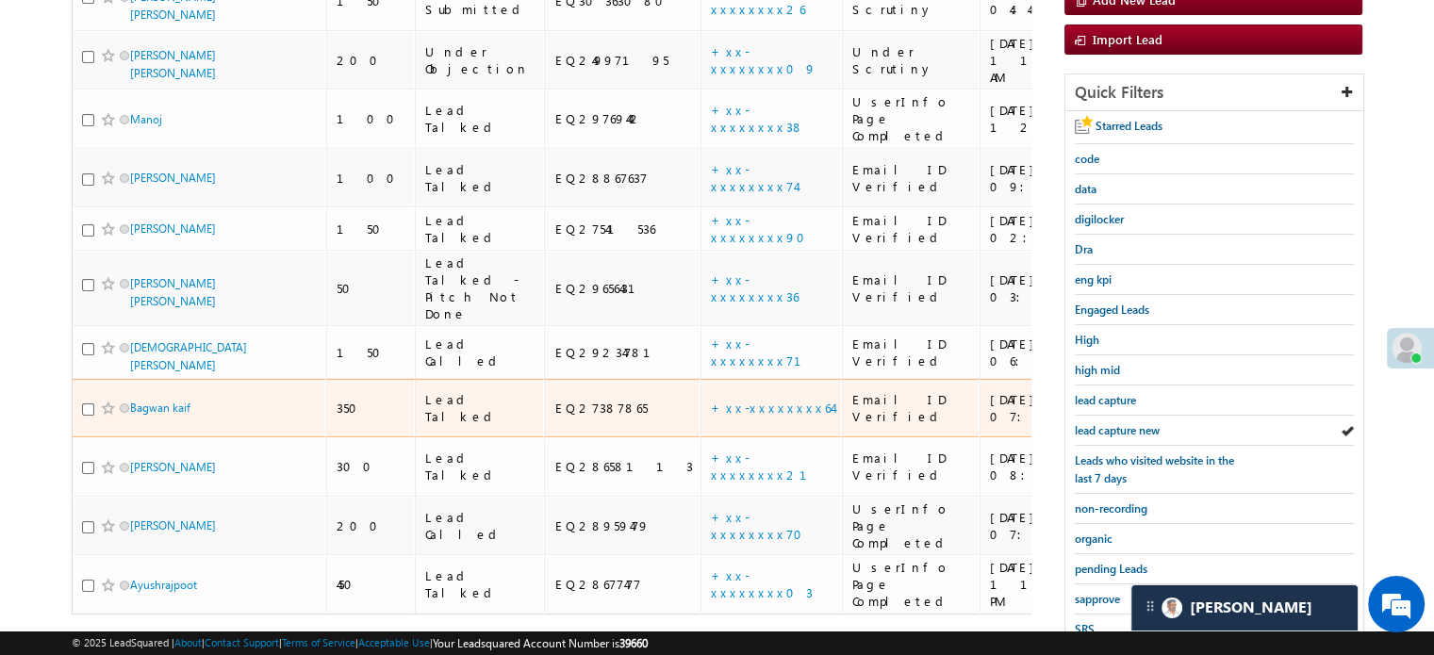
scroll to position [377, 0]
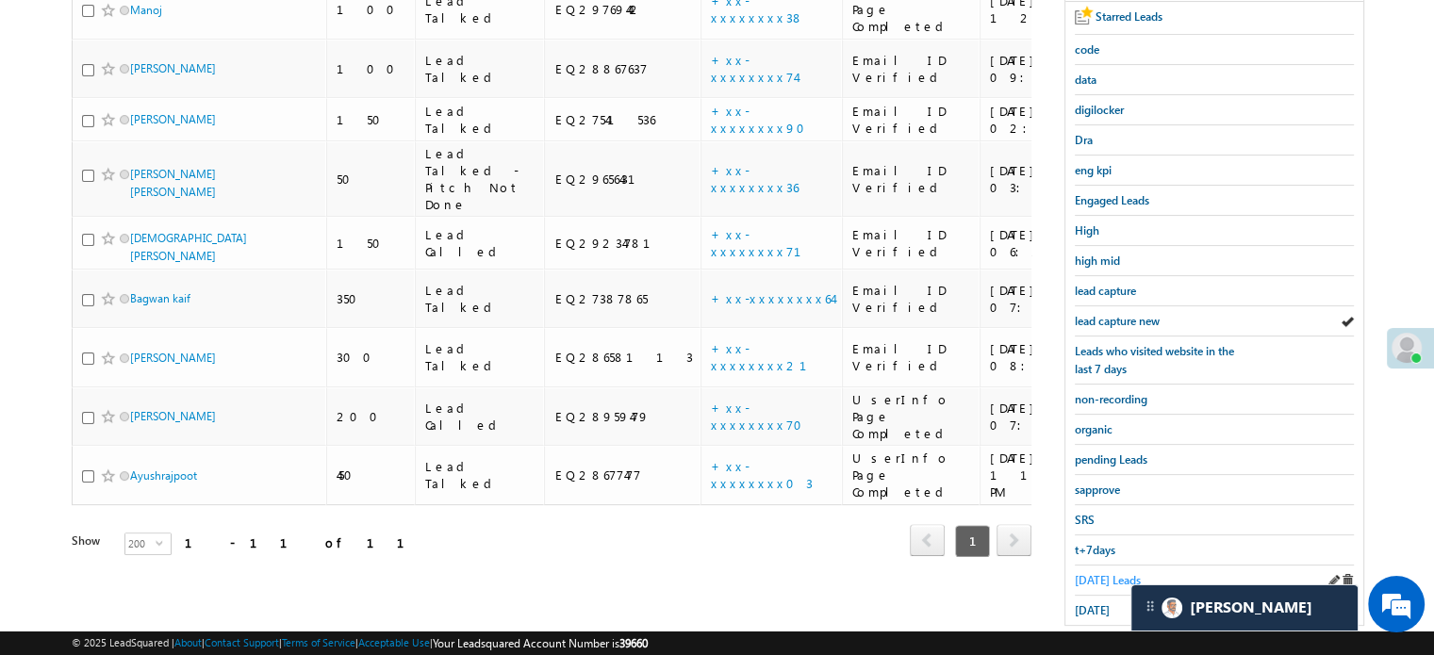
click at [1088, 573] on span "Today's Leads" at bounding box center [1108, 580] width 66 height 14
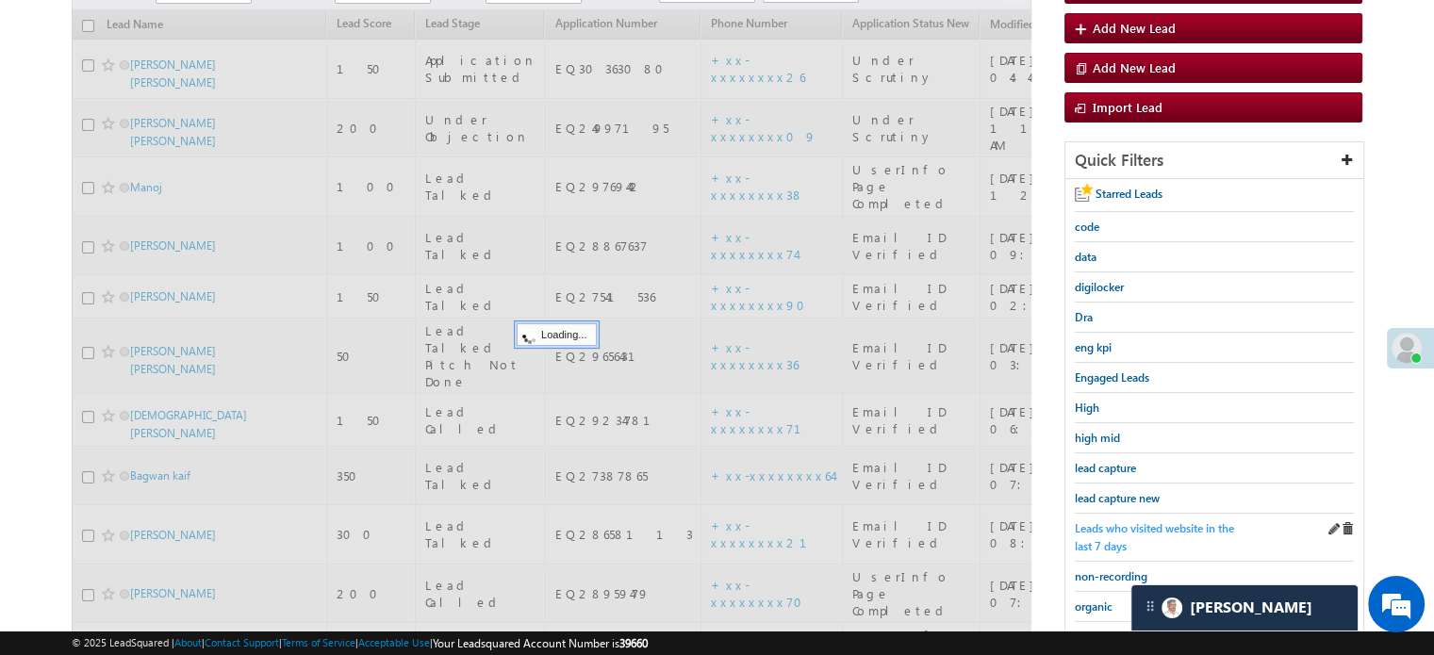
scroll to position [189, 0]
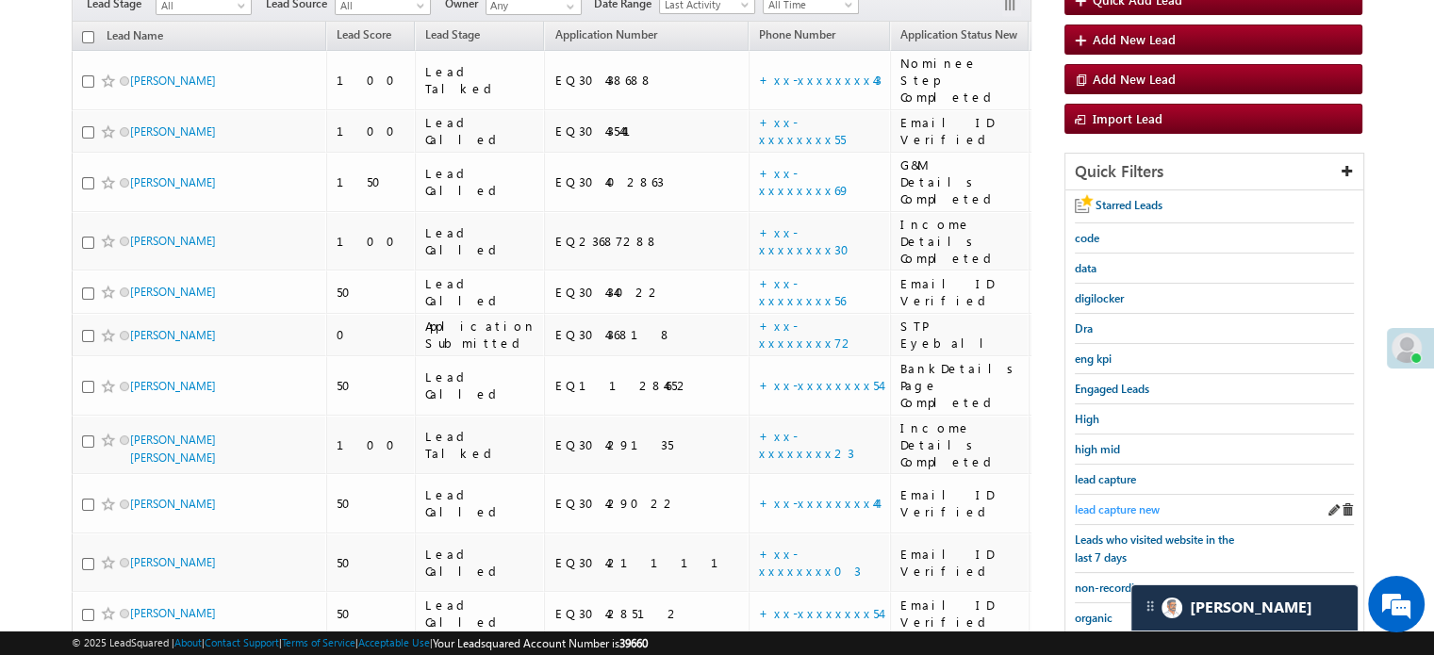
click at [1088, 503] on span "lead capture new" at bounding box center [1117, 510] width 85 height 14
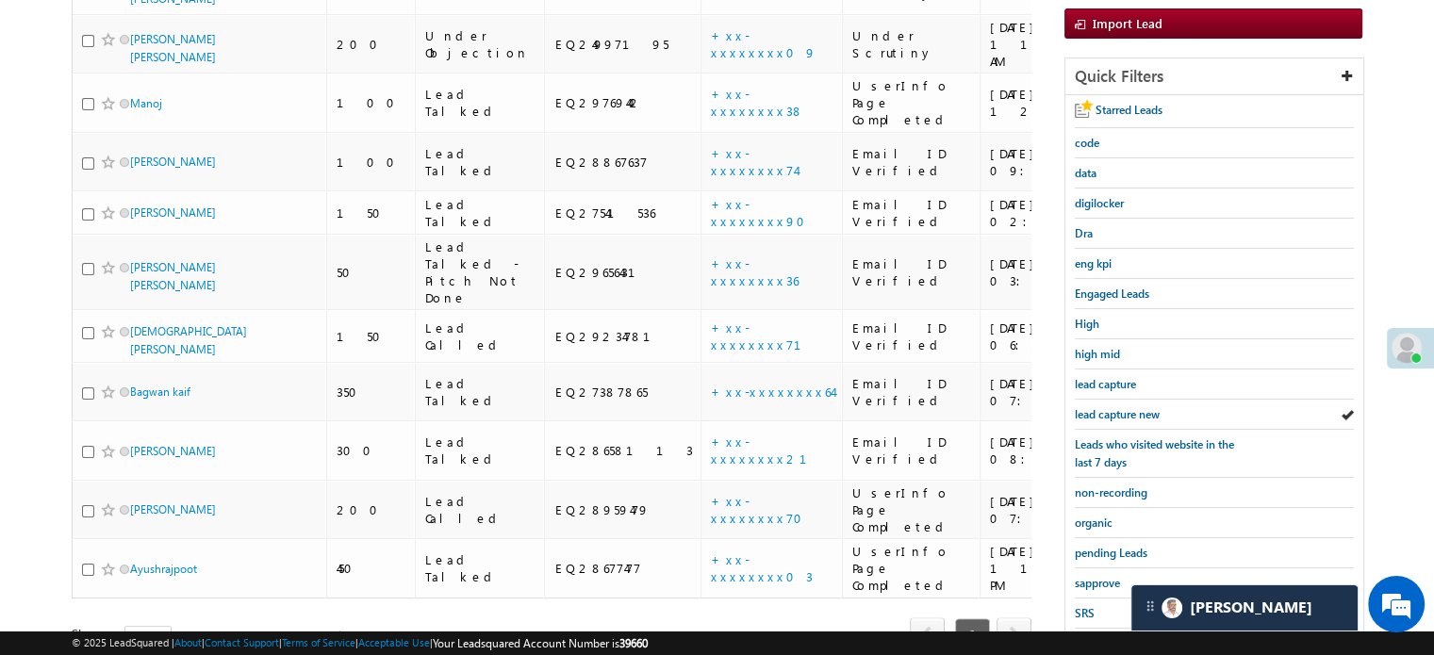
scroll to position [377, 0]
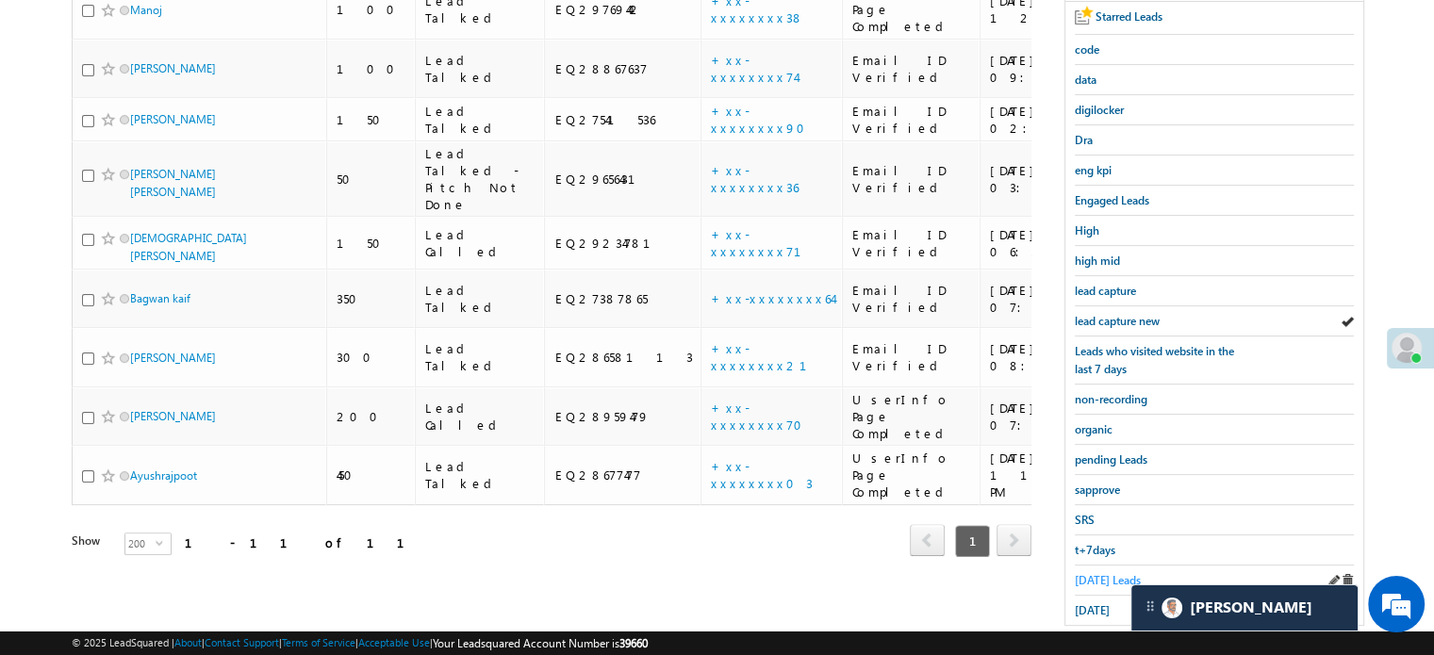
click at [1094, 574] on span "Today's Leads" at bounding box center [1108, 580] width 66 height 14
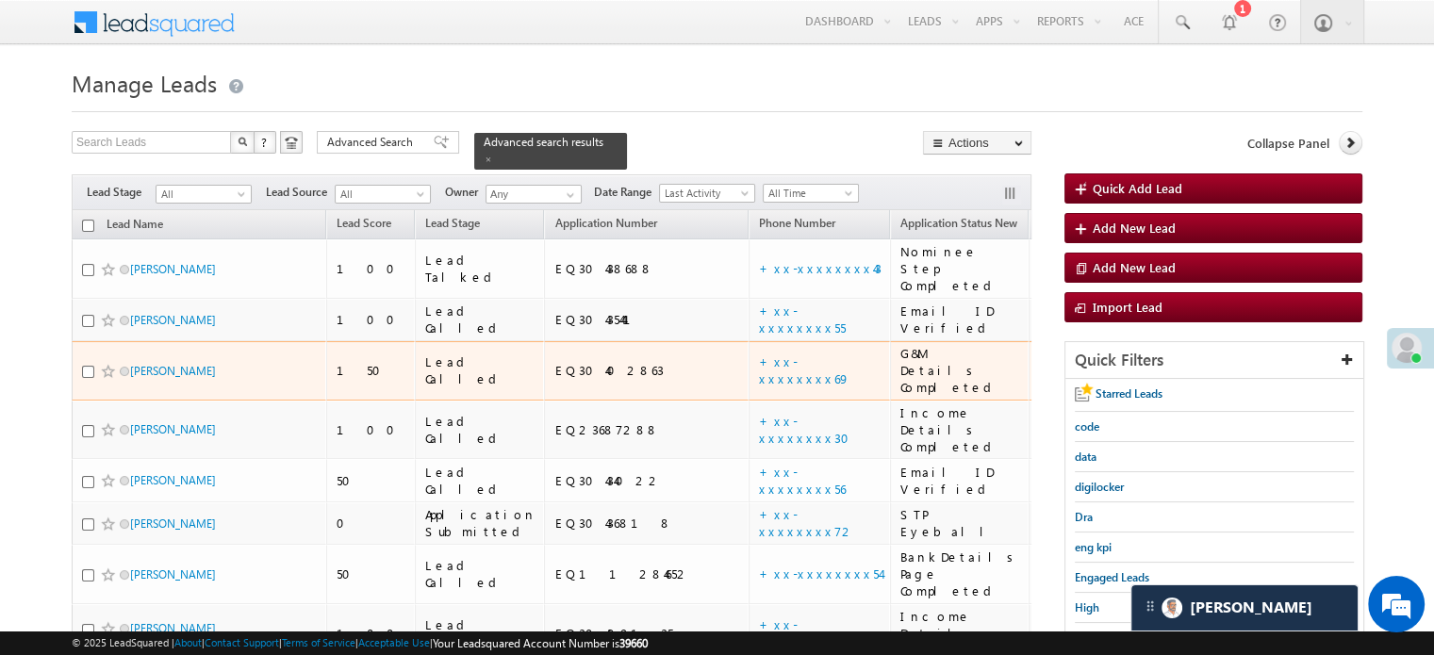
scroll to position [94, 0]
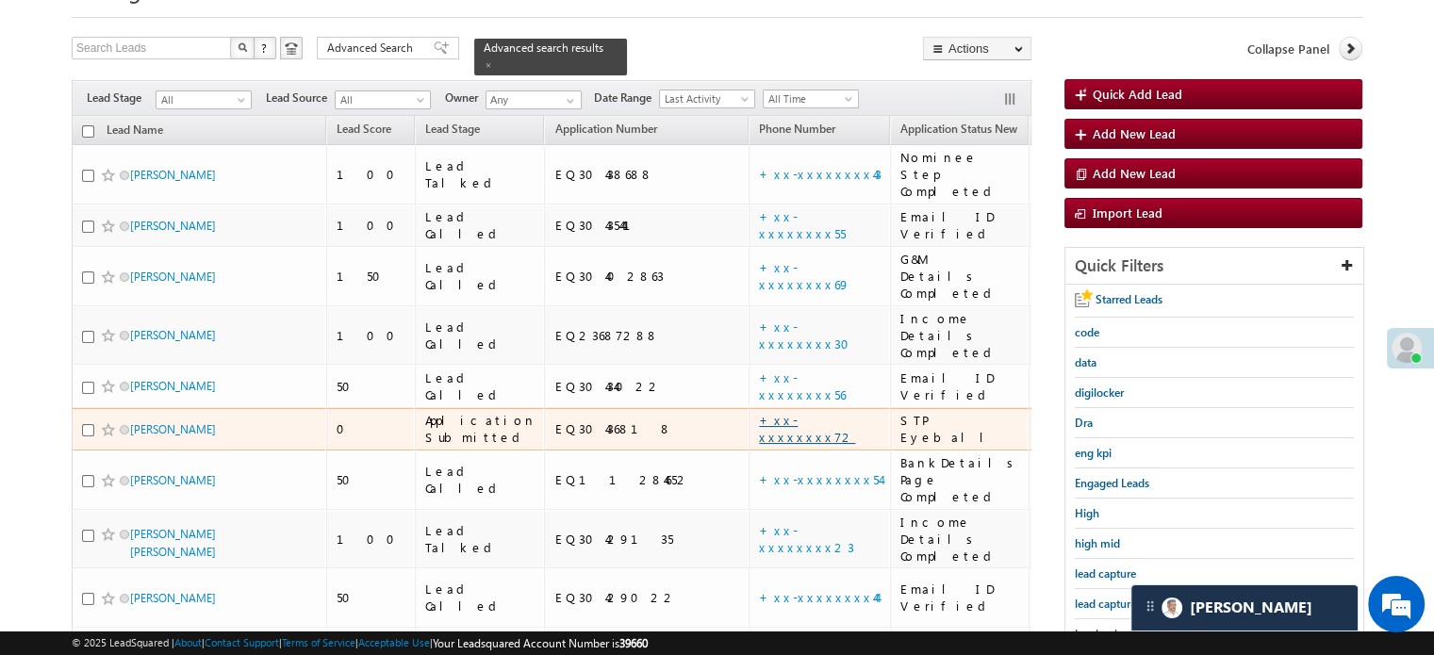
click at [759, 412] on link "+xx-xxxxxxxx72" at bounding box center [807, 428] width 96 height 33
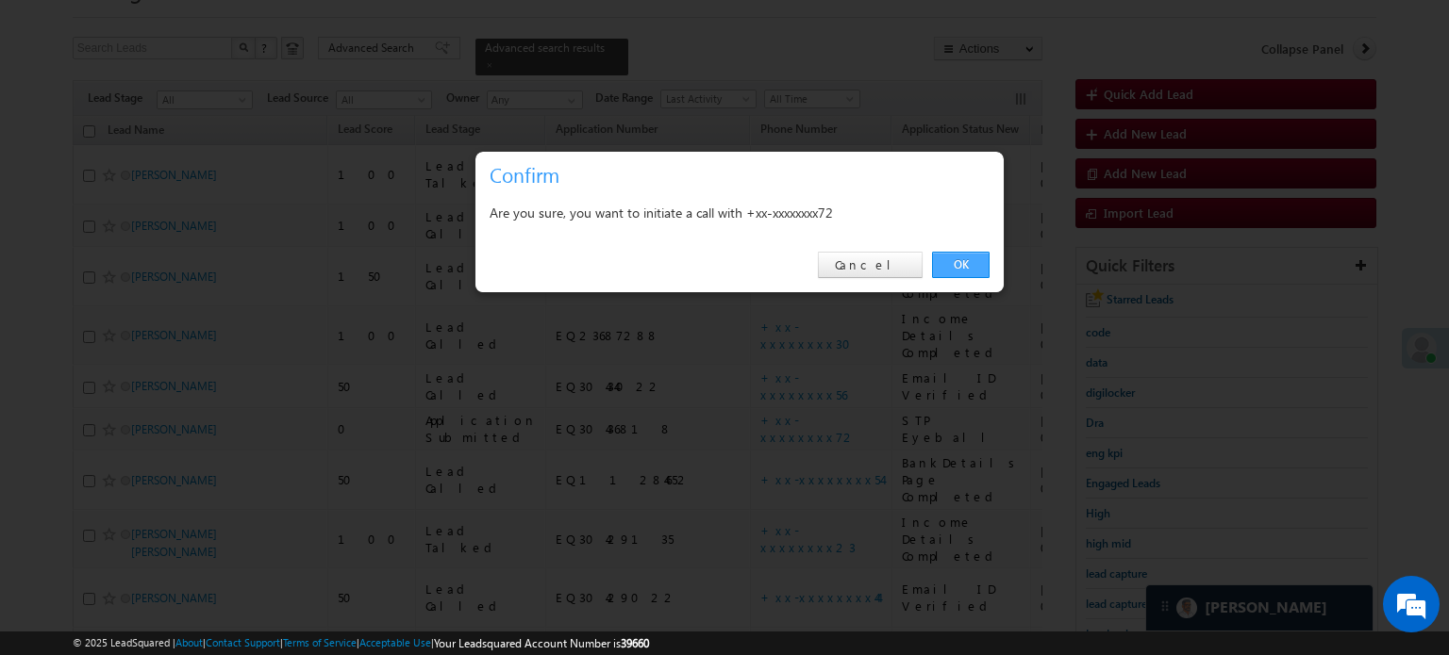
click at [948, 259] on link "OK" at bounding box center [961, 265] width 58 height 26
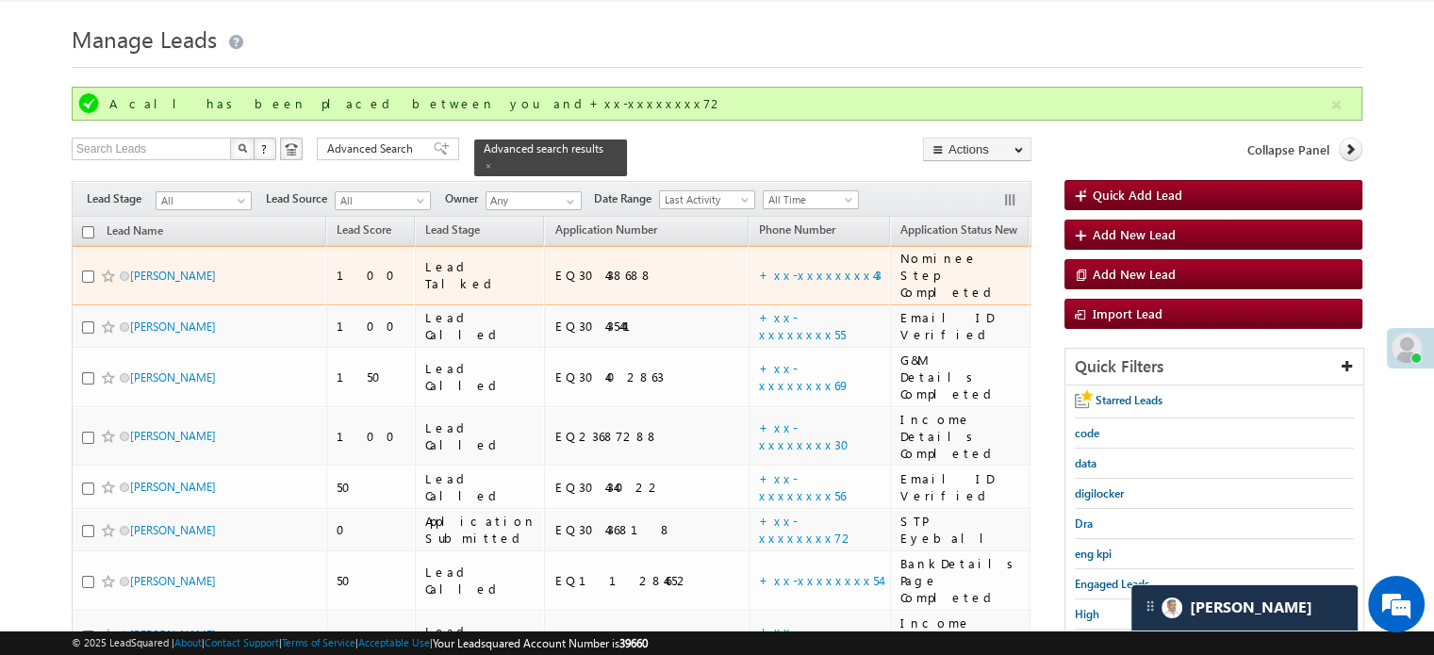
scroll to position [233, 0]
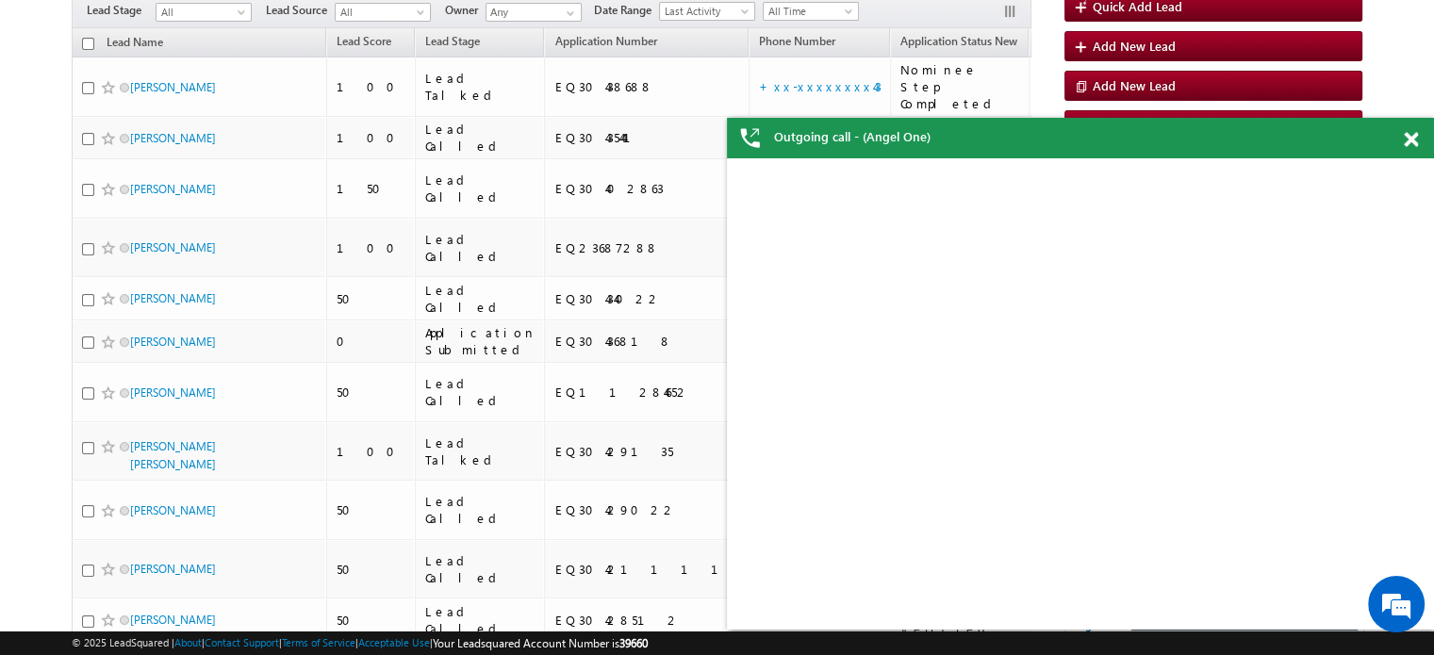
click at [1413, 135] on span at bounding box center [1411, 140] width 14 height 16
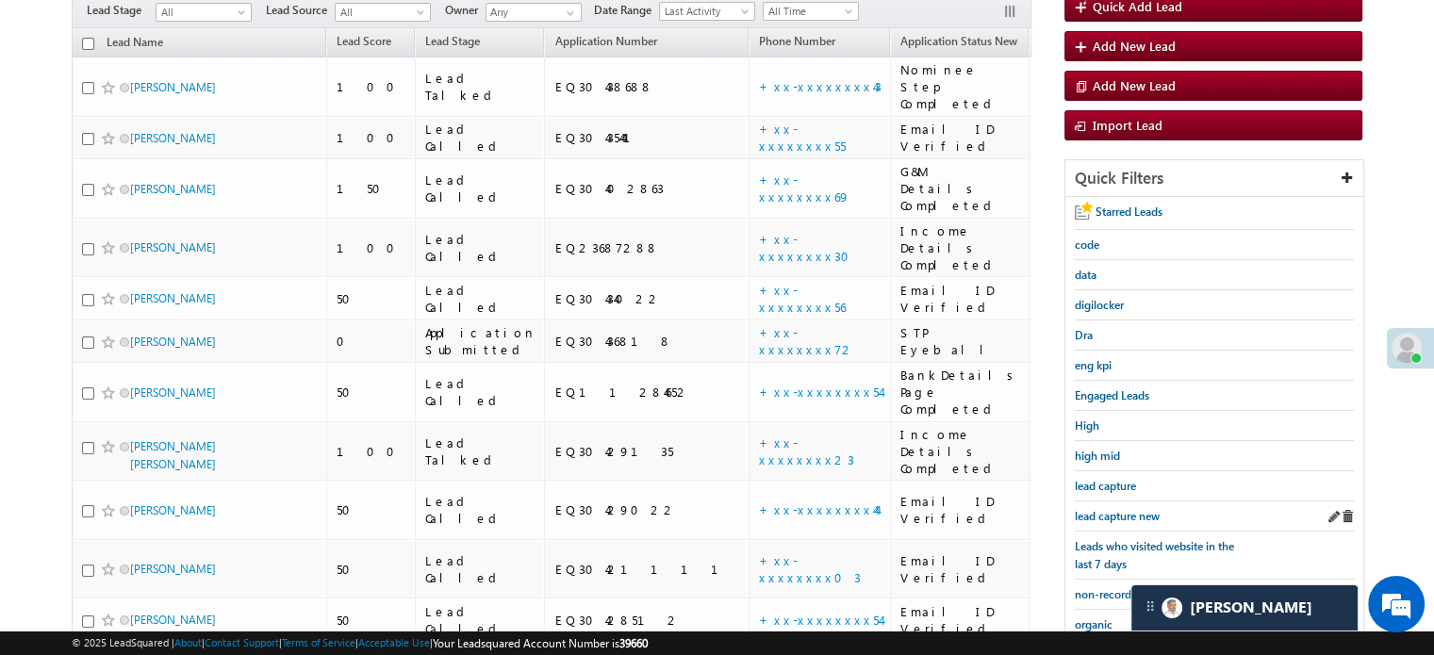
scroll to position [0, 0]
click at [1151, 511] on span "lead capture new" at bounding box center [1117, 516] width 85 height 14
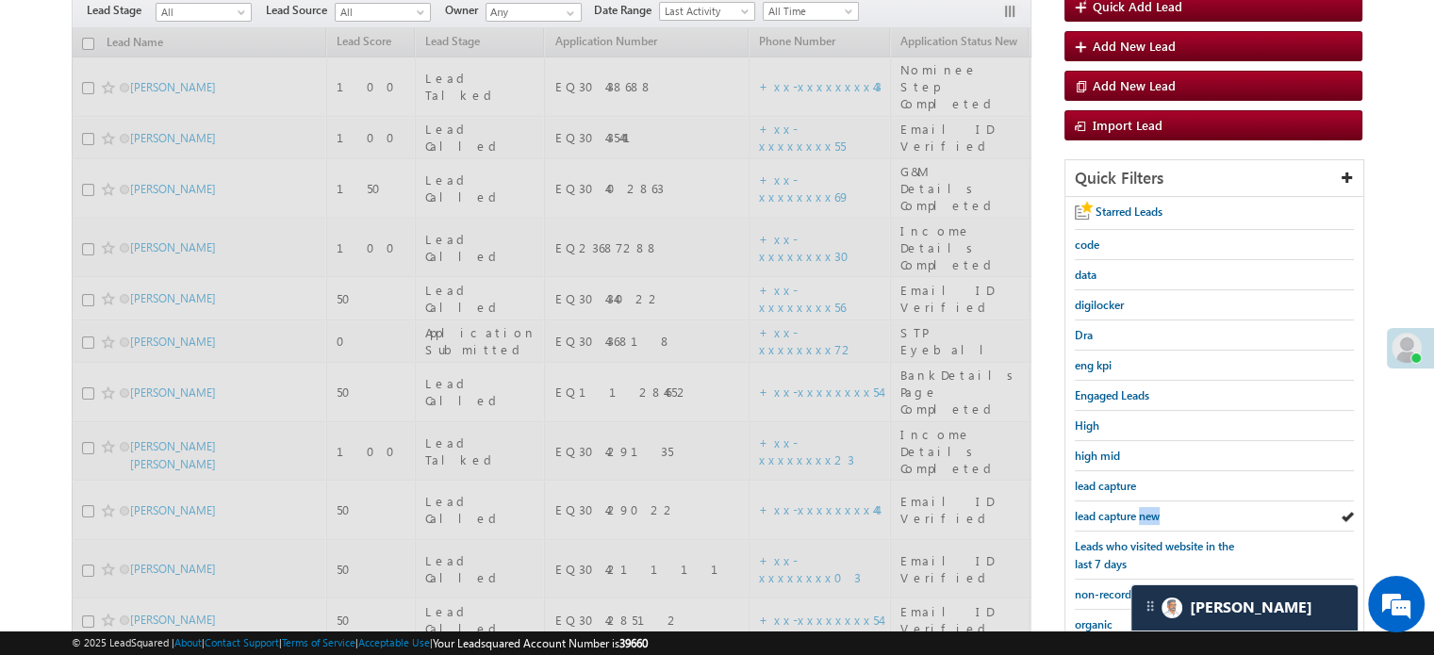
click at [1151, 511] on span "lead capture new" at bounding box center [1117, 516] width 85 height 14
click at [1133, 509] on span "lead capture new" at bounding box center [1117, 516] width 85 height 14
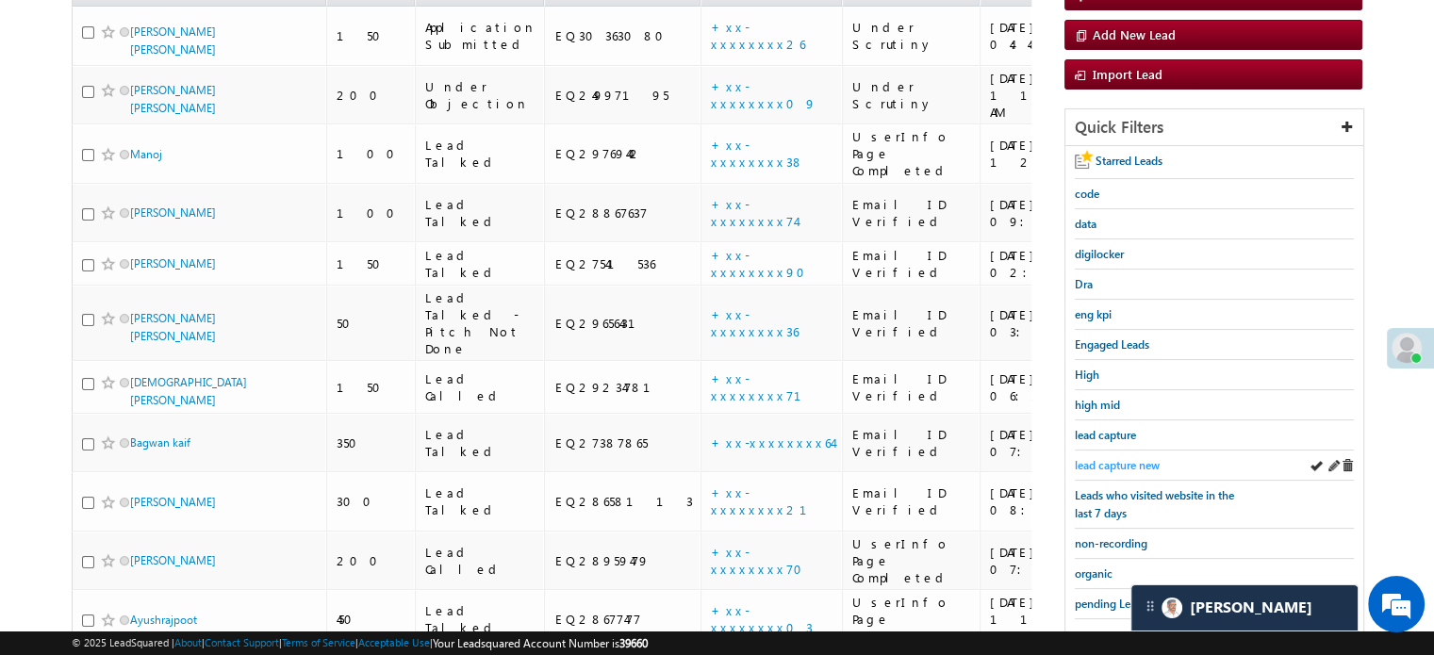
scroll to position [182, 0]
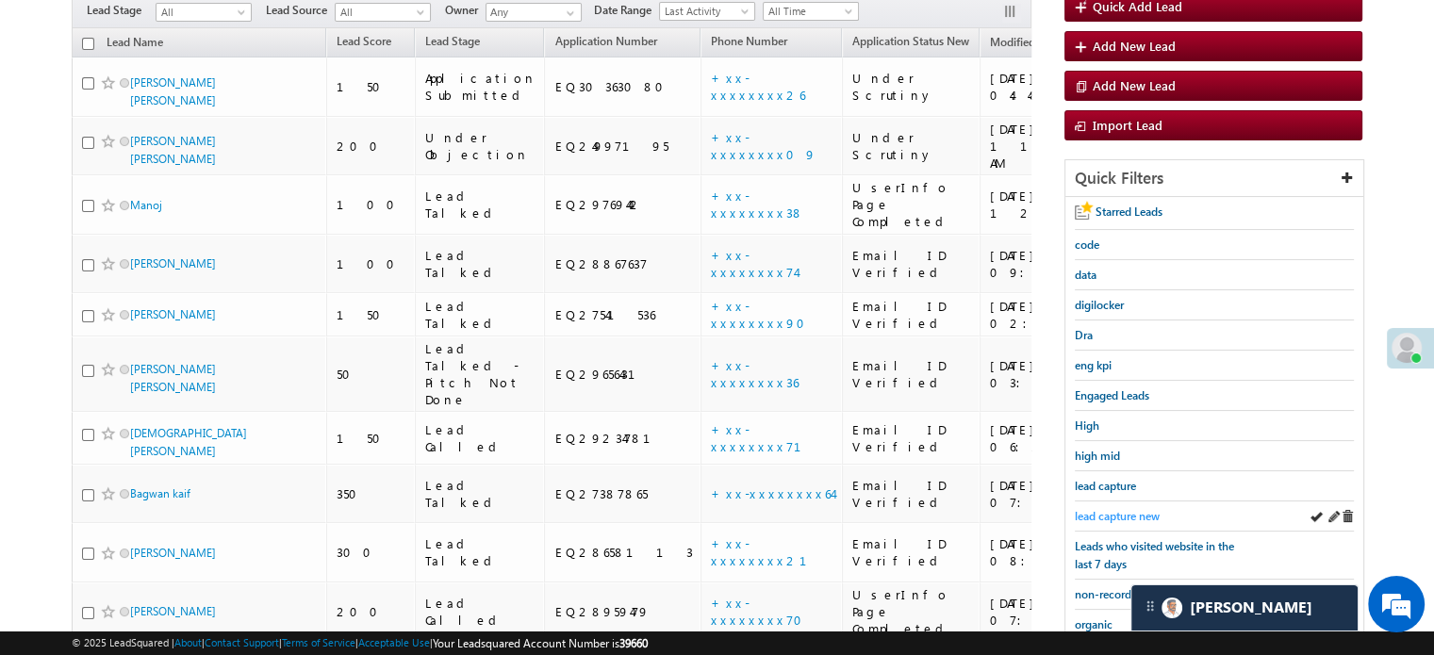
click at [1132, 509] on span "lead capture new" at bounding box center [1117, 516] width 85 height 14
click at [1103, 514] on span "lead capture new" at bounding box center [1117, 516] width 85 height 14
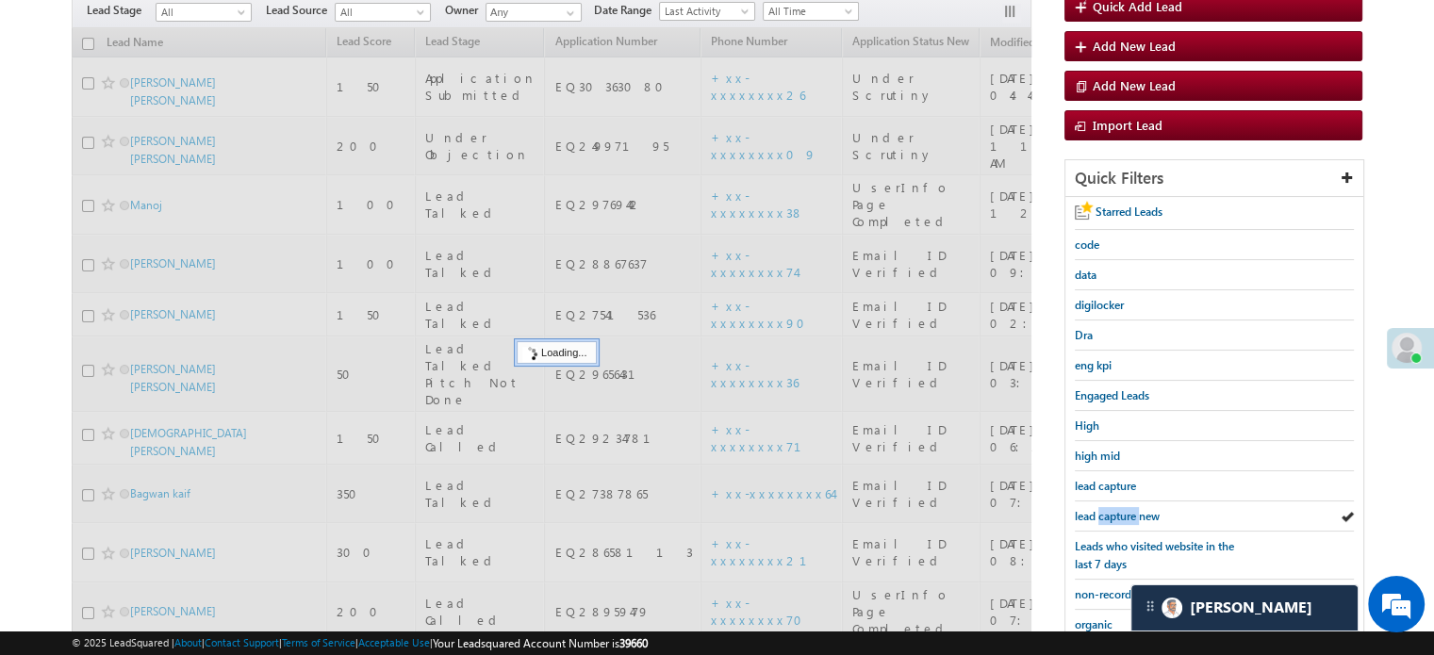
click at [1103, 514] on span "lead capture new" at bounding box center [1117, 516] width 85 height 14
click at [1104, 514] on span "lead capture new" at bounding box center [1117, 516] width 85 height 14
click at [1105, 514] on span "lead capture new" at bounding box center [1117, 516] width 85 height 14
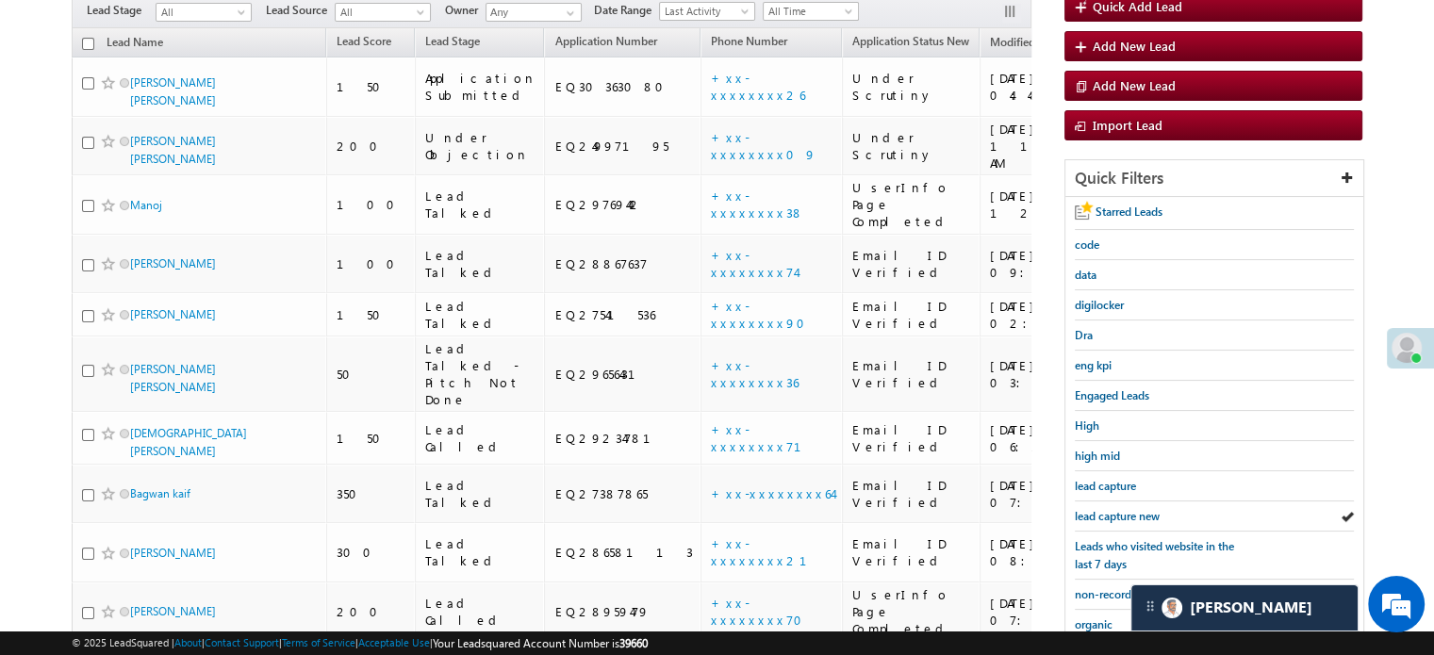
click at [1097, 509] on span "lead capture new" at bounding box center [1117, 516] width 85 height 14
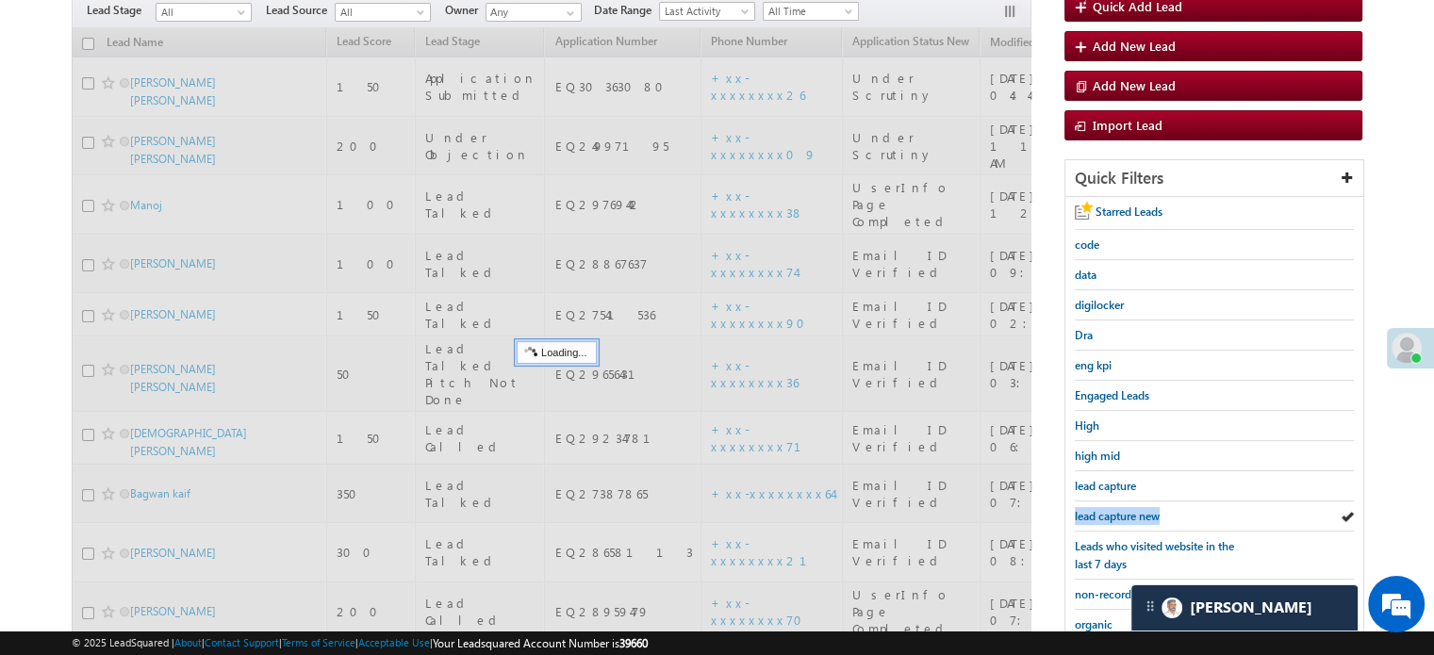
click at [1097, 509] on span "lead capture new" at bounding box center [1117, 516] width 85 height 14
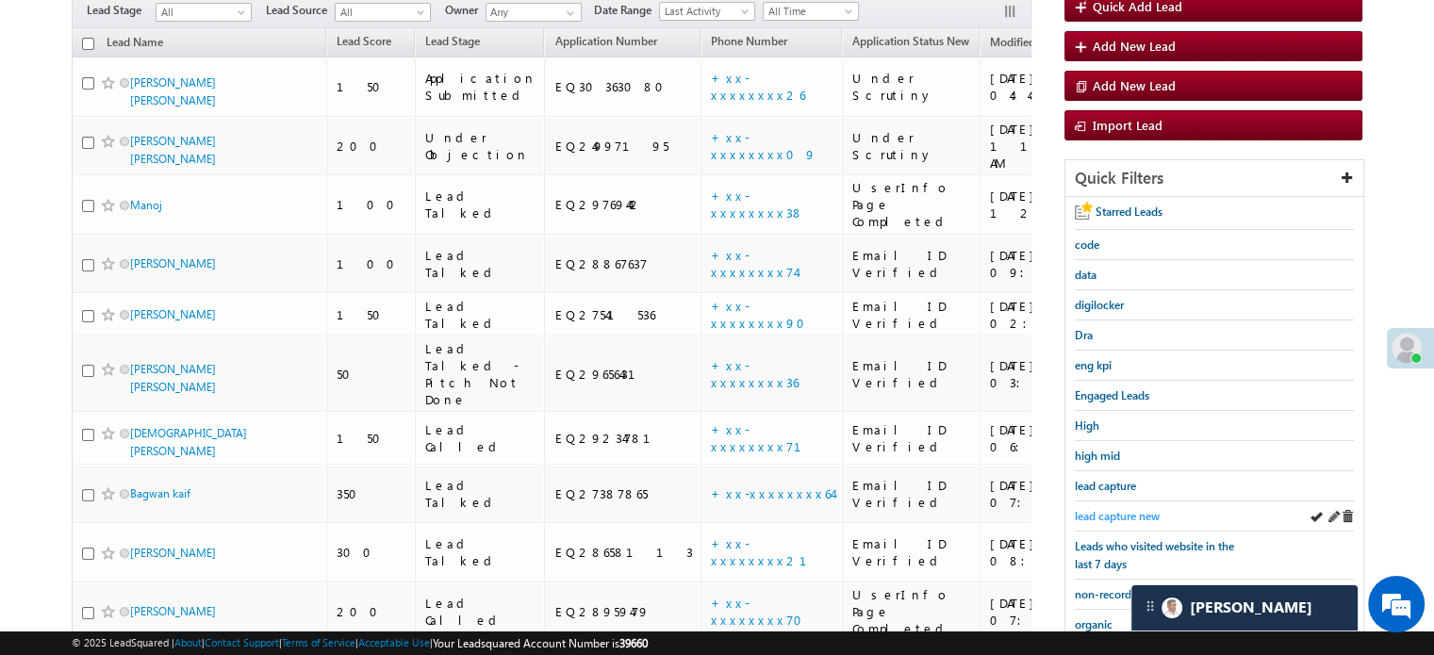
click at [1139, 509] on span "lead capture new" at bounding box center [1117, 516] width 85 height 14
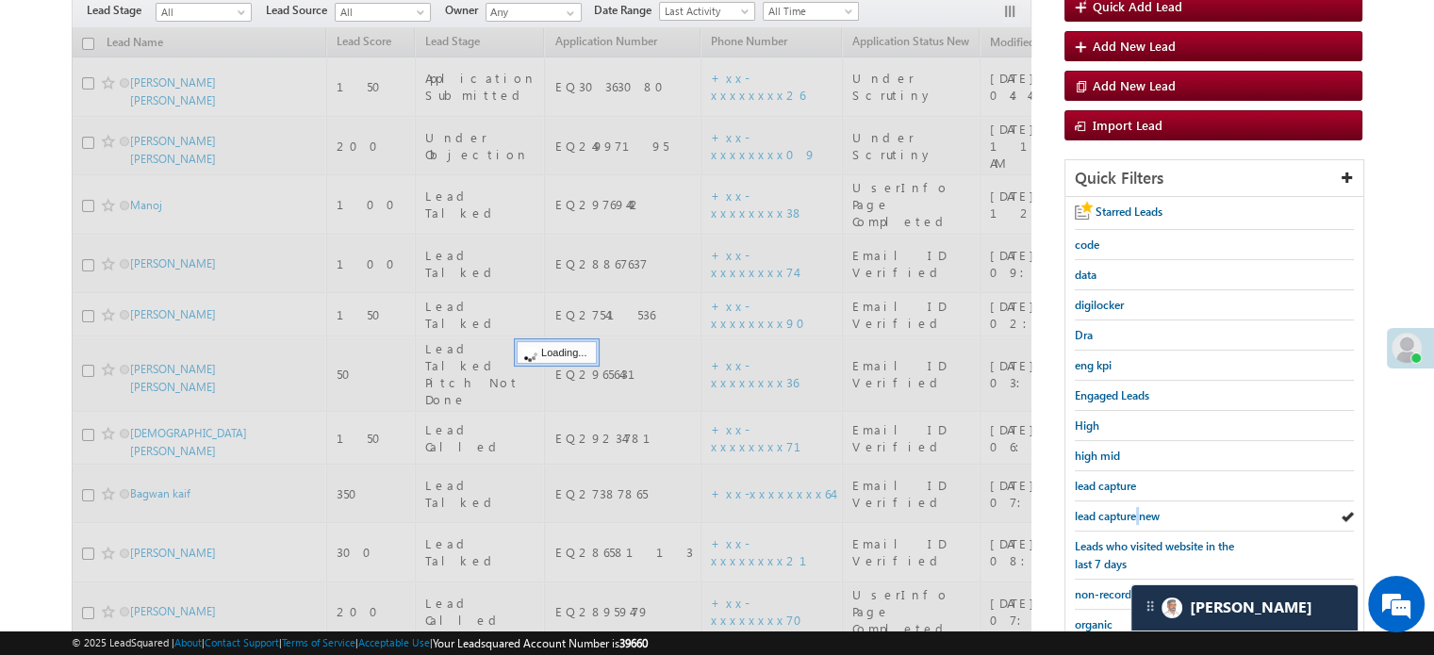
click at [1139, 509] on span "lead capture new" at bounding box center [1117, 516] width 85 height 14
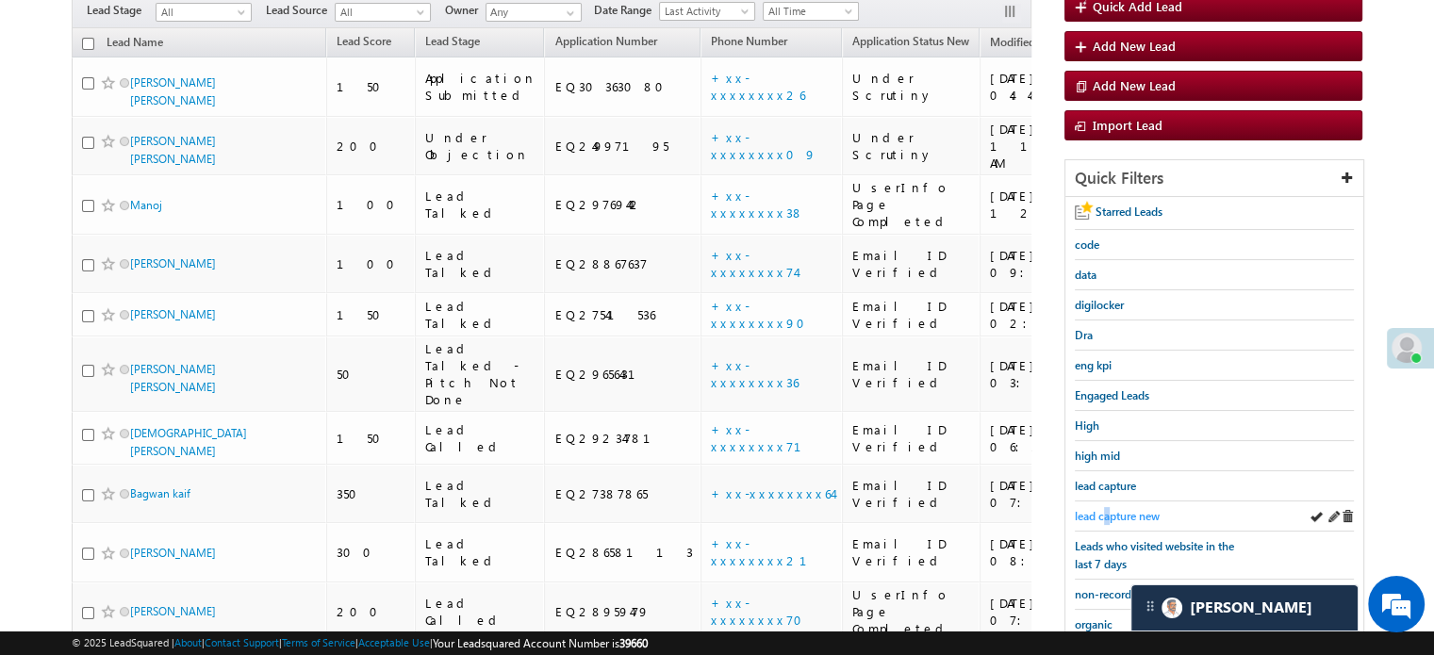
click at [1106, 509] on span "lead capture new" at bounding box center [1117, 516] width 85 height 14
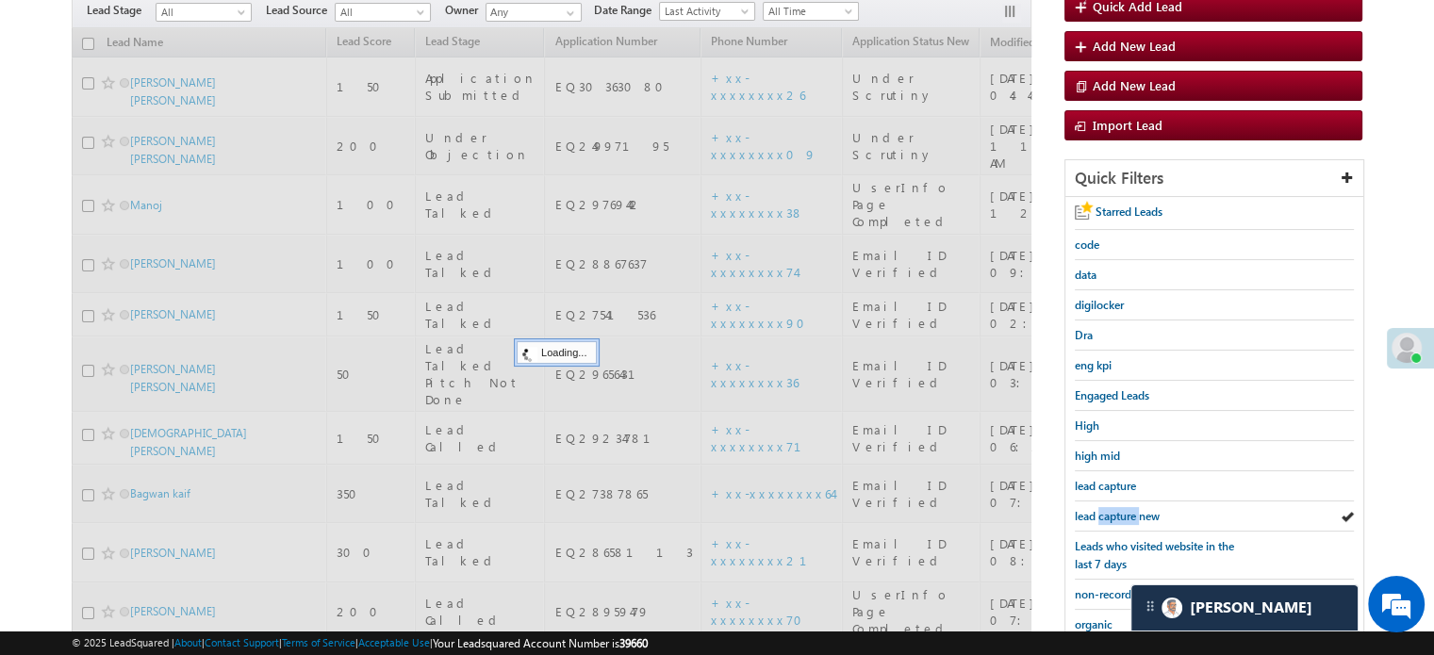
click at [1106, 509] on span "lead capture new" at bounding box center [1117, 516] width 85 height 14
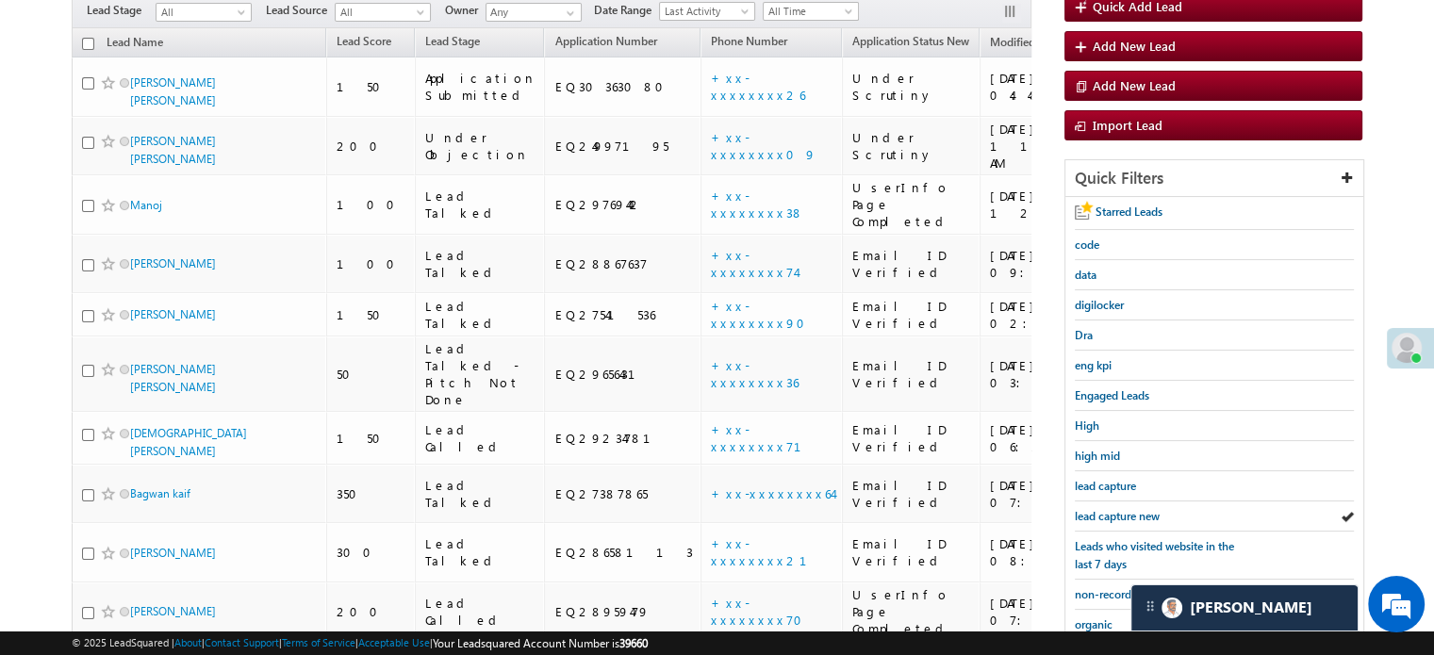
click at [1106, 509] on span "lead capture new" at bounding box center [1117, 516] width 85 height 14
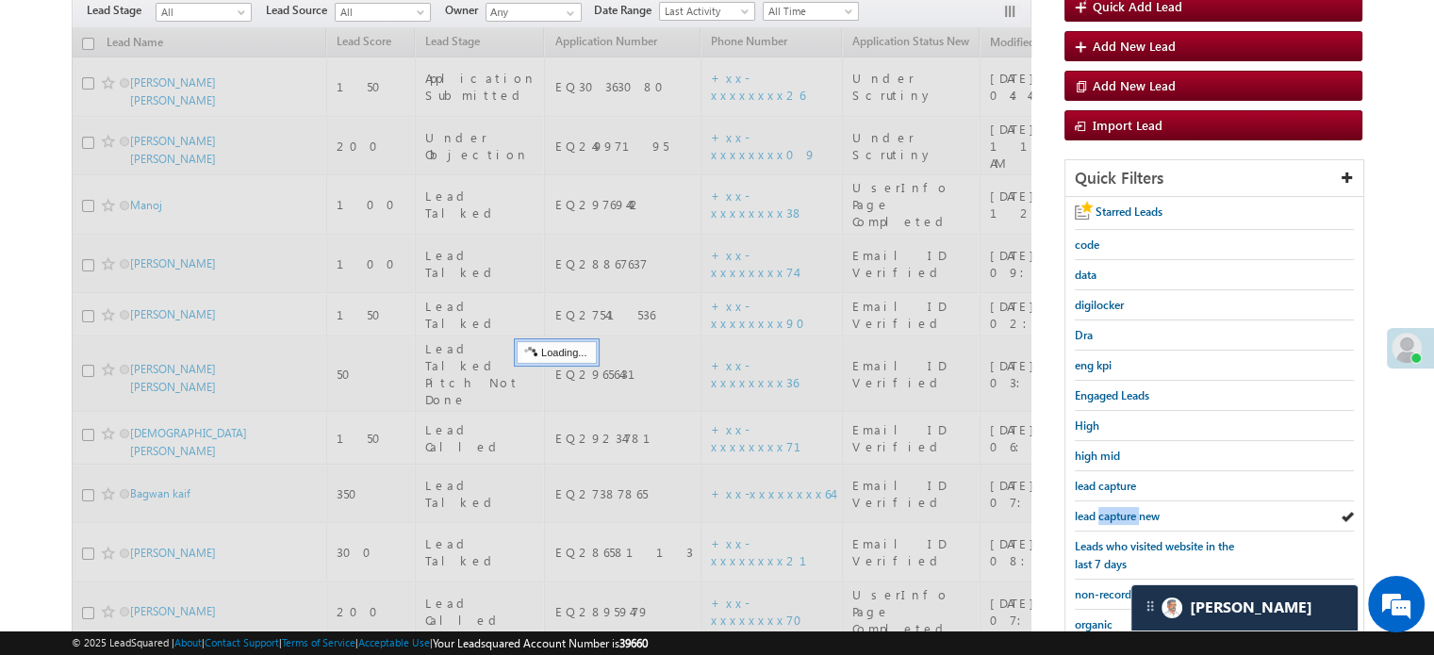
click at [1106, 509] on span "lead capture new" at bounding box center [1117, 516] width 85 height 14
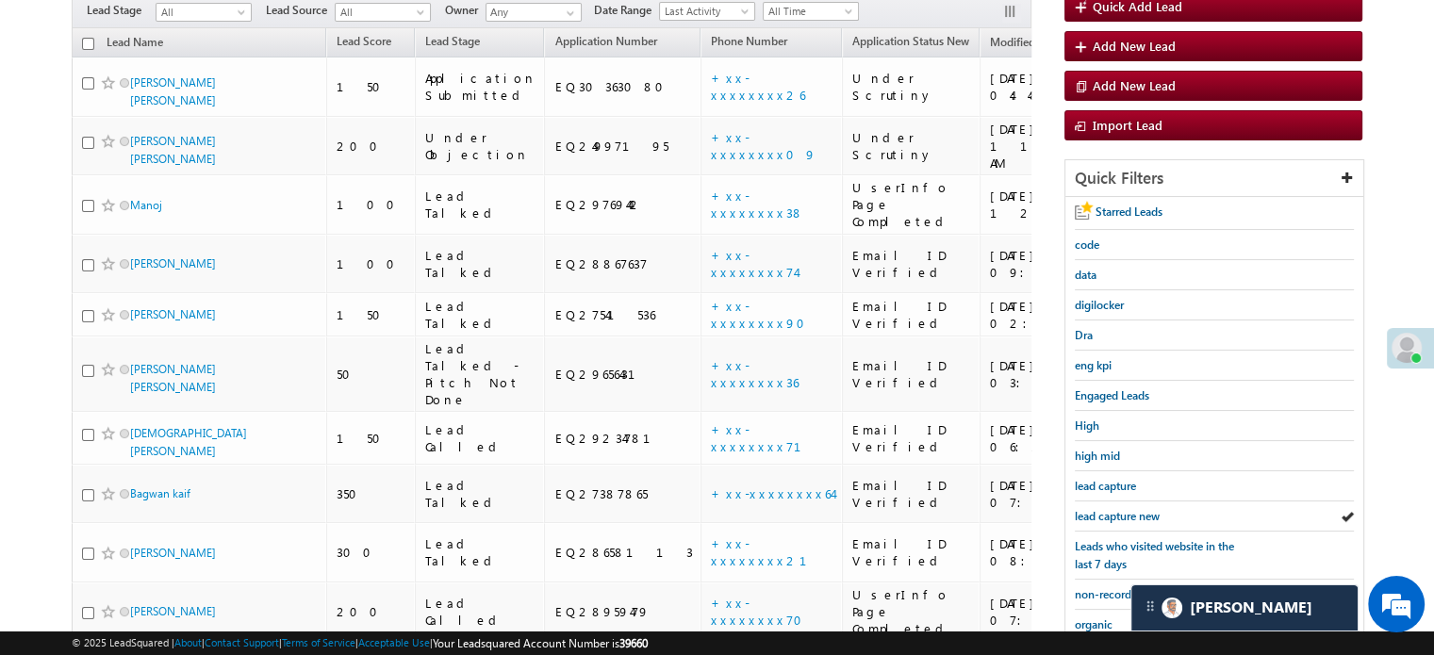
click at [1106, 509] on span "lead capture new" at bounding box center [1117, 516] width 85 height 14
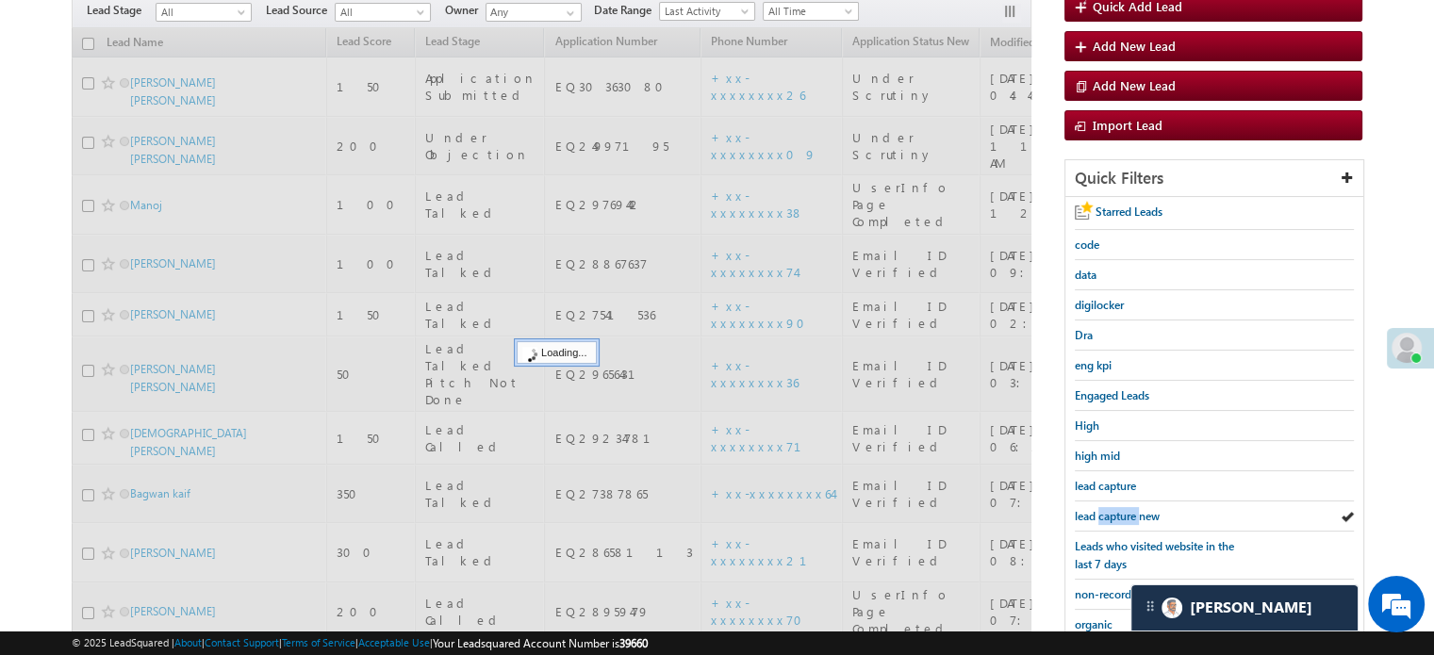
click at [1106, 509] on span "lead capture new" at bounding box center [1117, 516] width 85 height 14
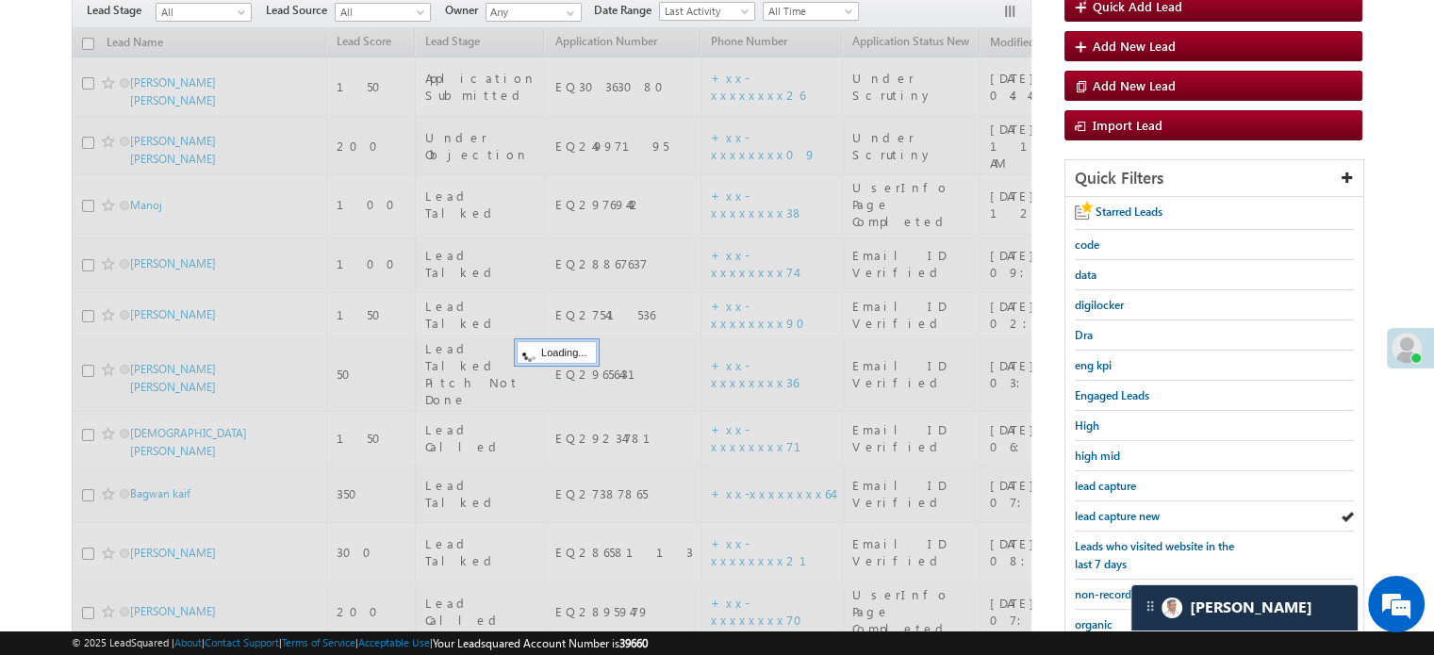
click at [1106, 509] on span "lead capture new" at bounding box center [1117, 516] width 85 height 14
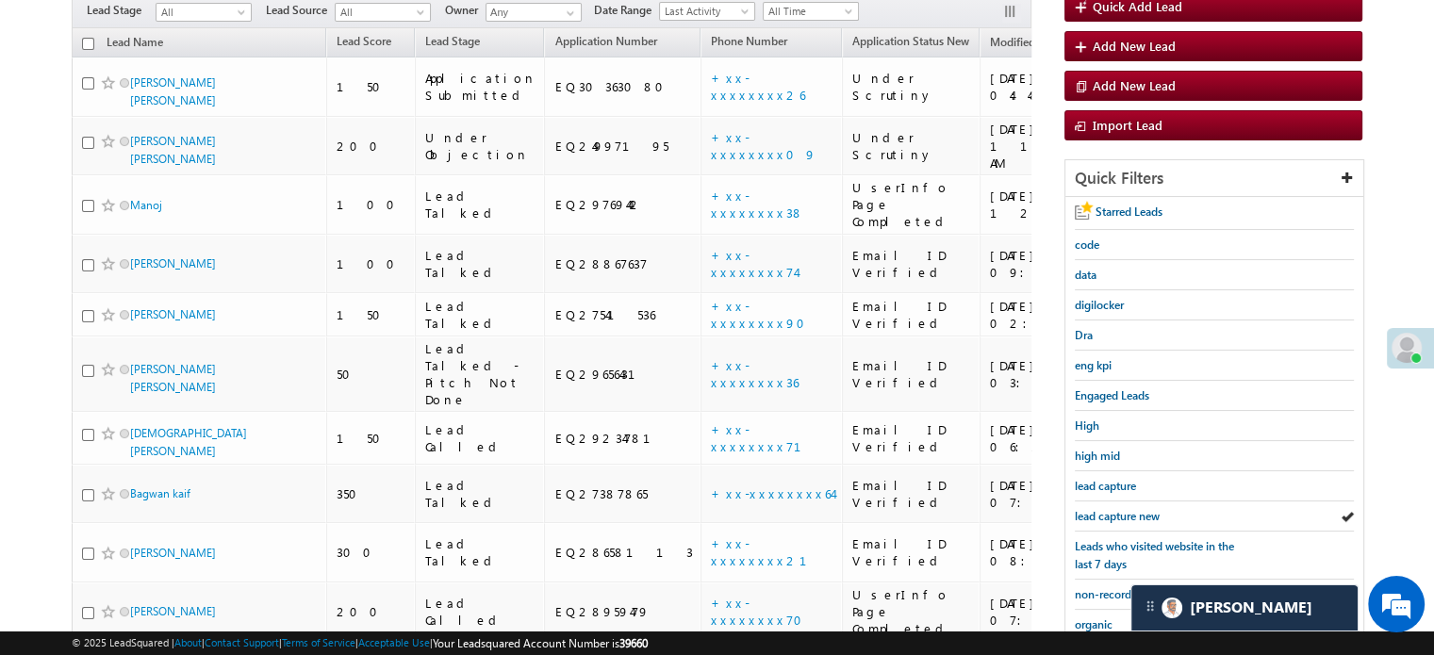
click at [1106, 509] on span "lead capture new" at bounding box center [1117, 516] width 85 height 14
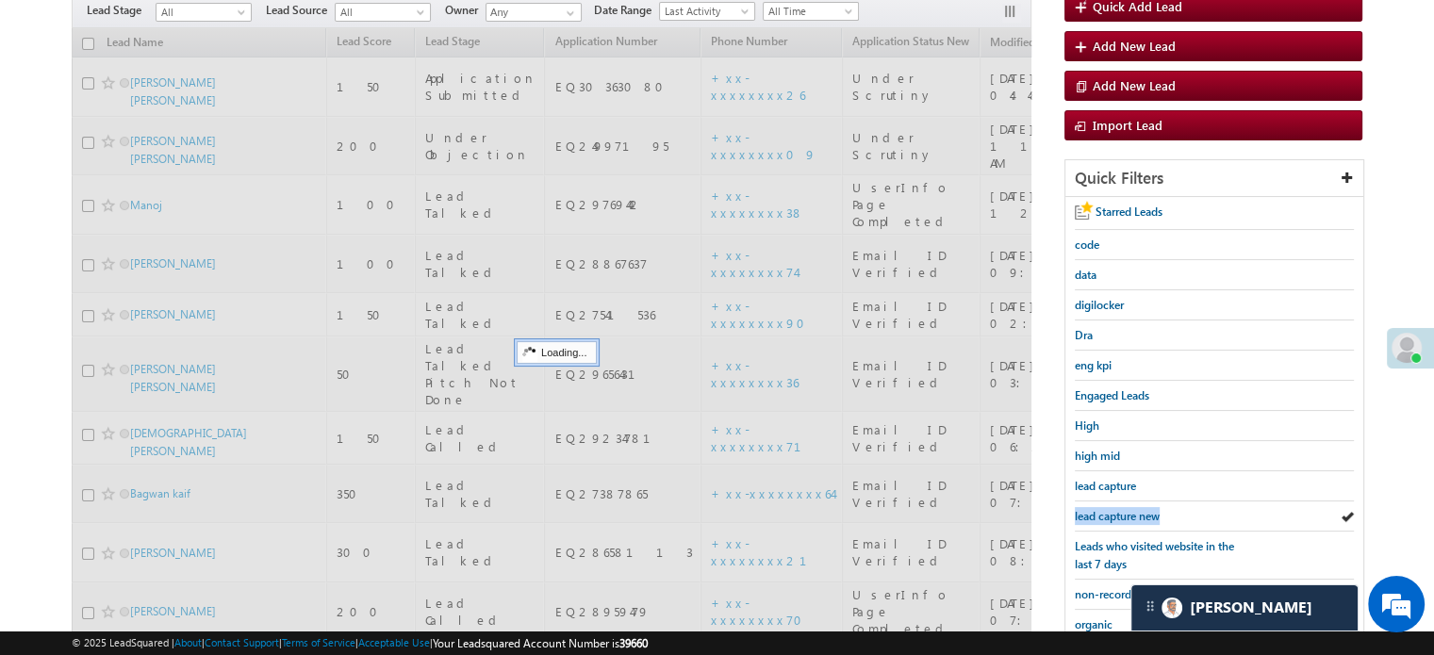
click at [1106, 509] on span "lead capture new" at bounding box center [1117, 516] width 85 height 14
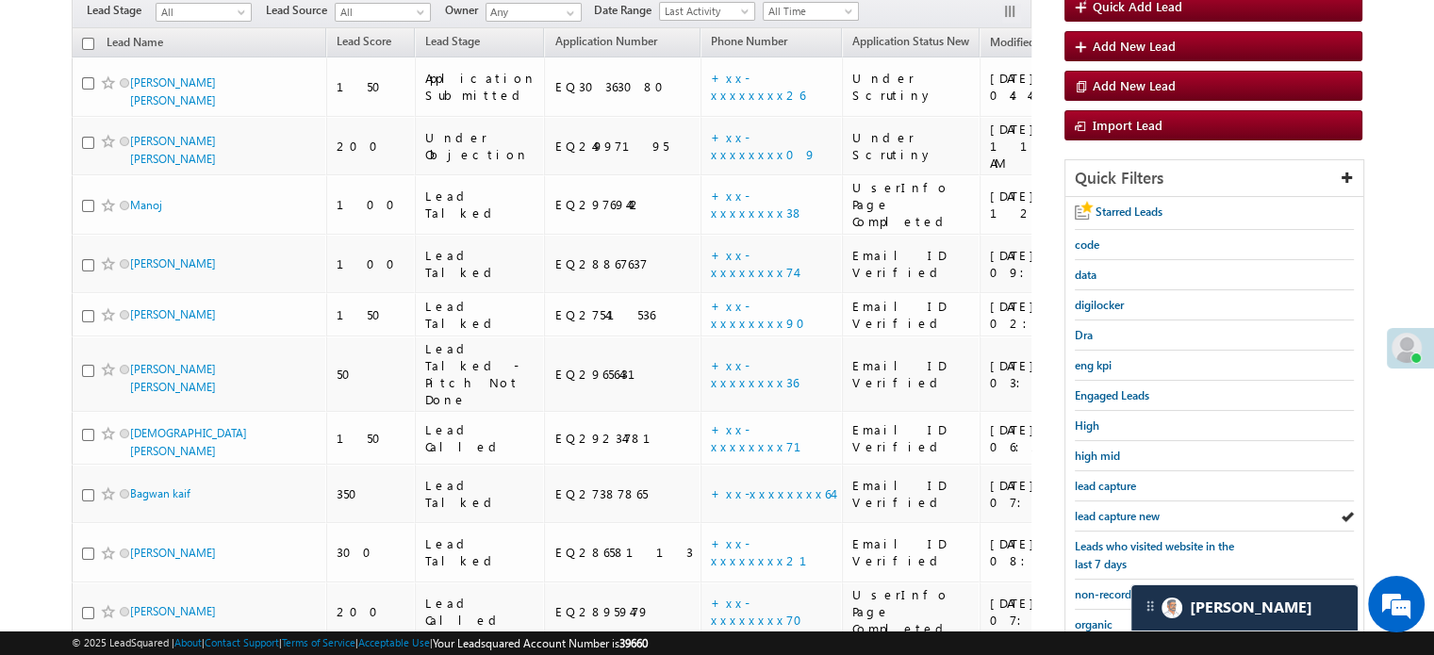
click at [1106, 509] on span "lead capture new" at bounding box center [1117, 516] width 85 height 14
click at [1110, 516] on span "lead capture new" at bounding box center [1117, 516] width 85 height 14
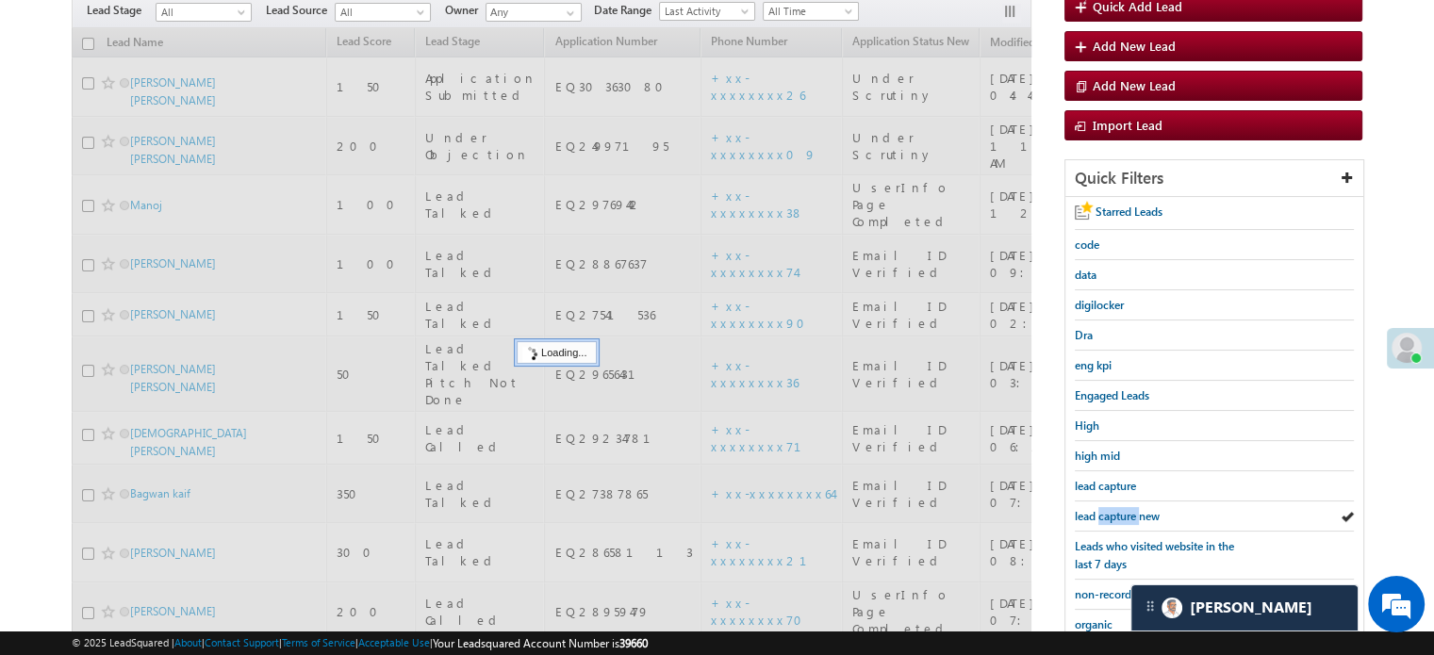
click at [1110, 516] on span "lead capture new" at bounding box center [1117, 516] width 85 height 14
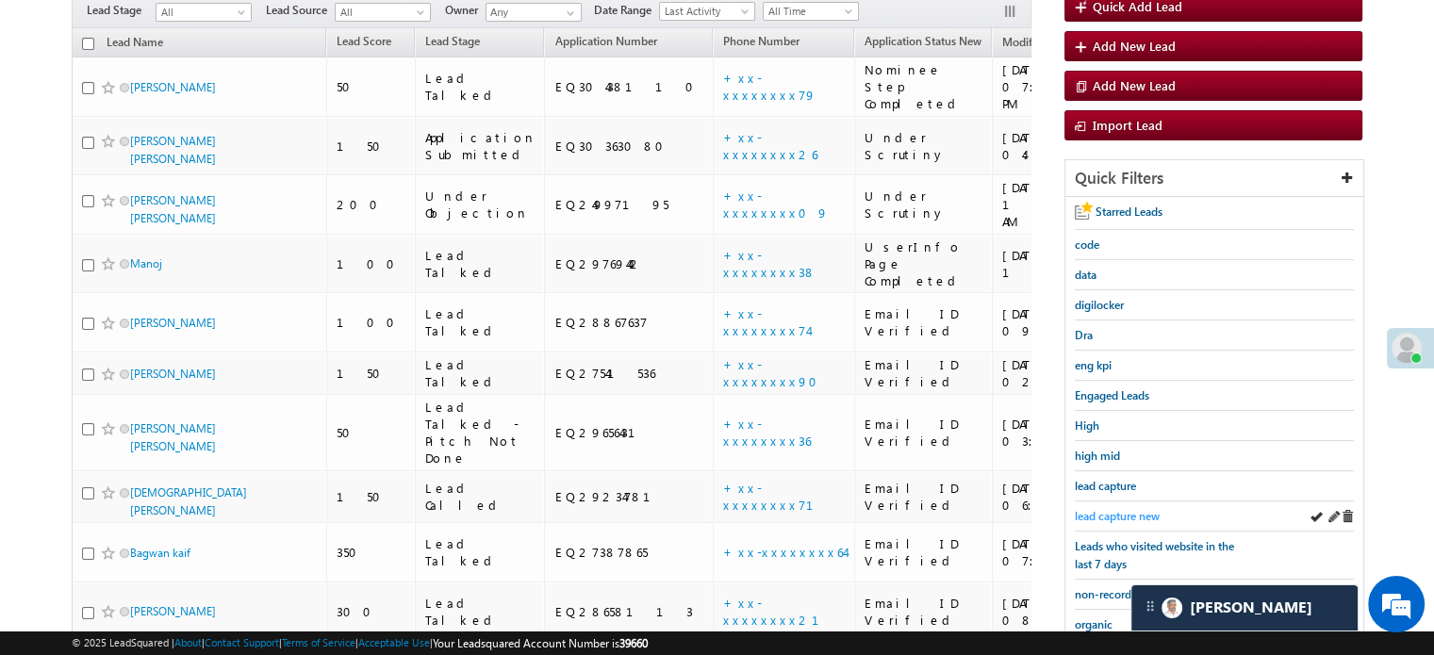
click at [1120, 509] on span "lead capture new" at bounding box center [1117, 516] width 85 height 14
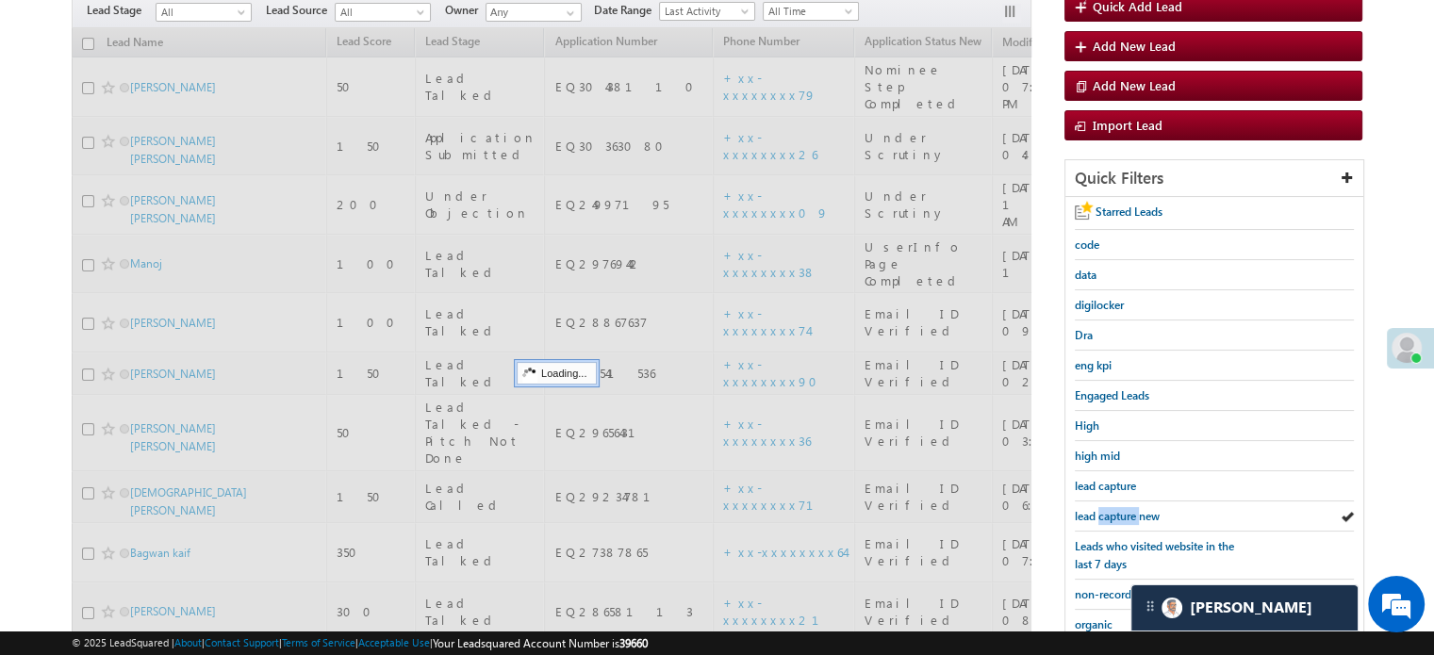
click at [1120, 509] on span "lead capture new" at bounding box center [1117, 516] width 85 height 14
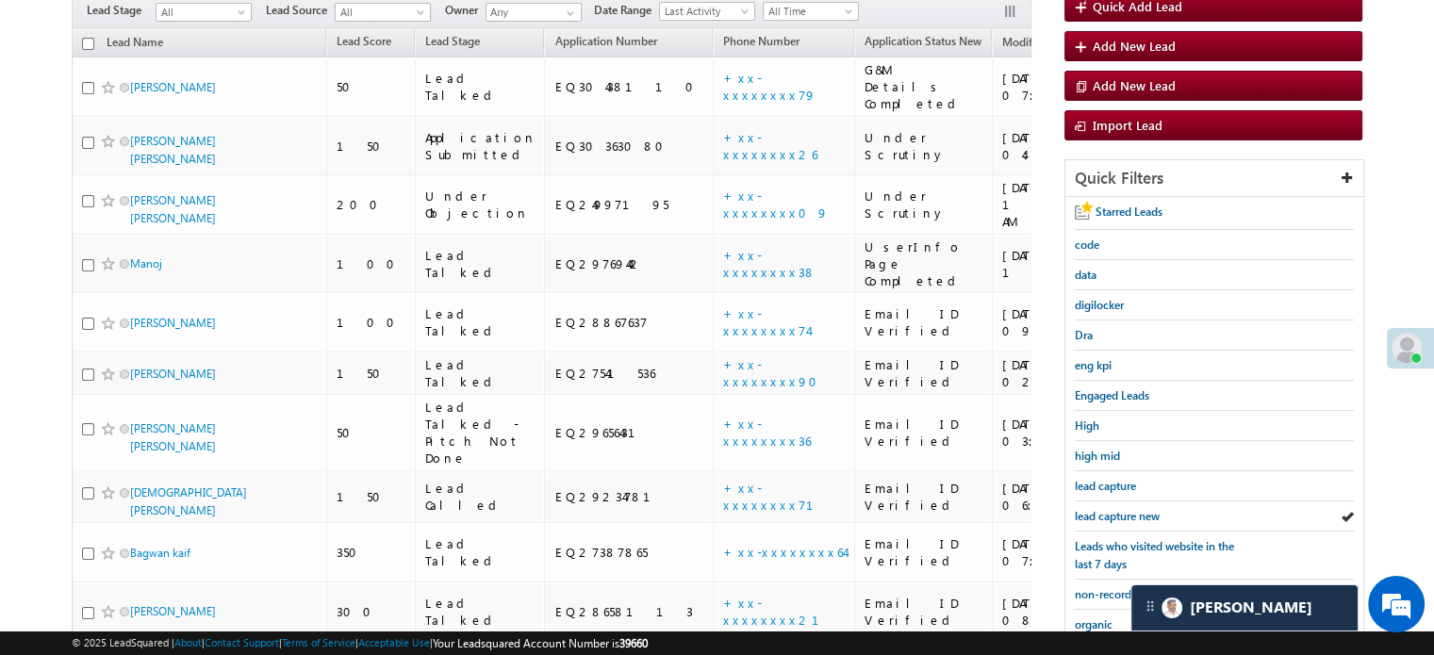
click at [1120, 509] on span "lead capture new" at bounding box center [1117, 516] width 85 height 14
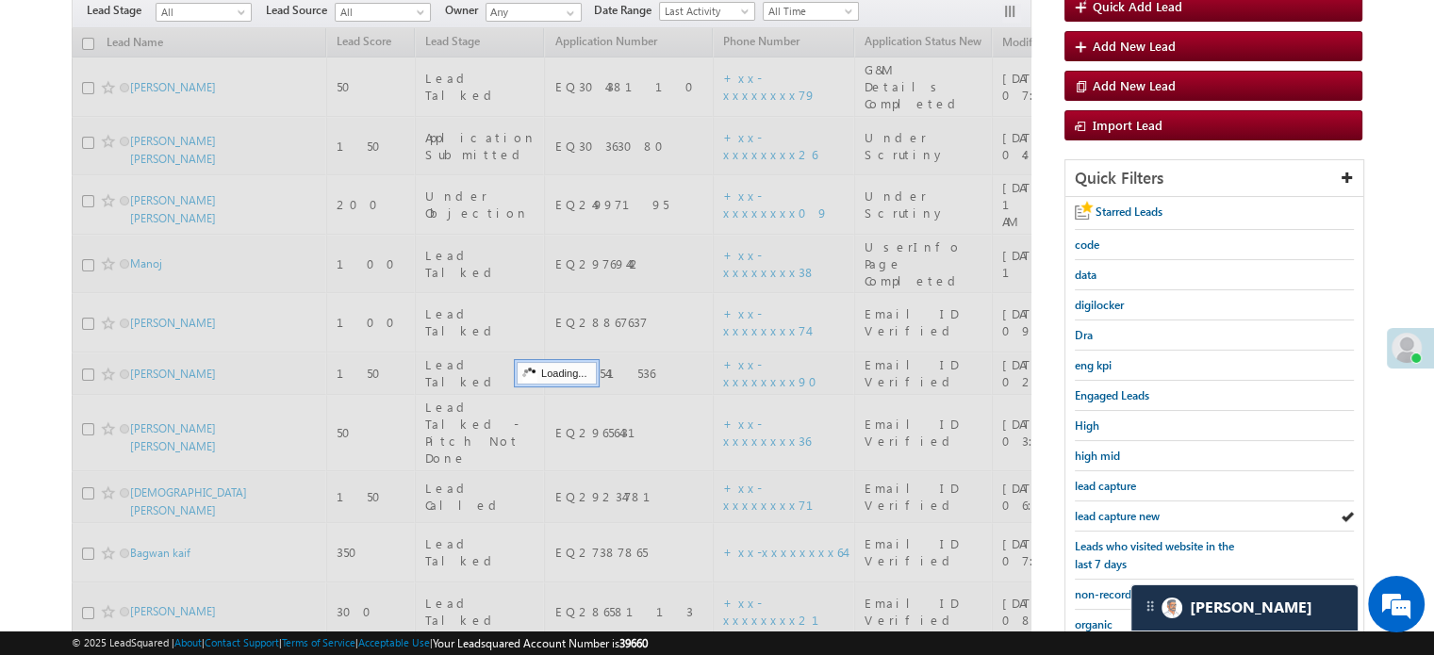
click at [1120, 509] on span "lead capture new" at bounding box center [1117, 516] width 85 height 14
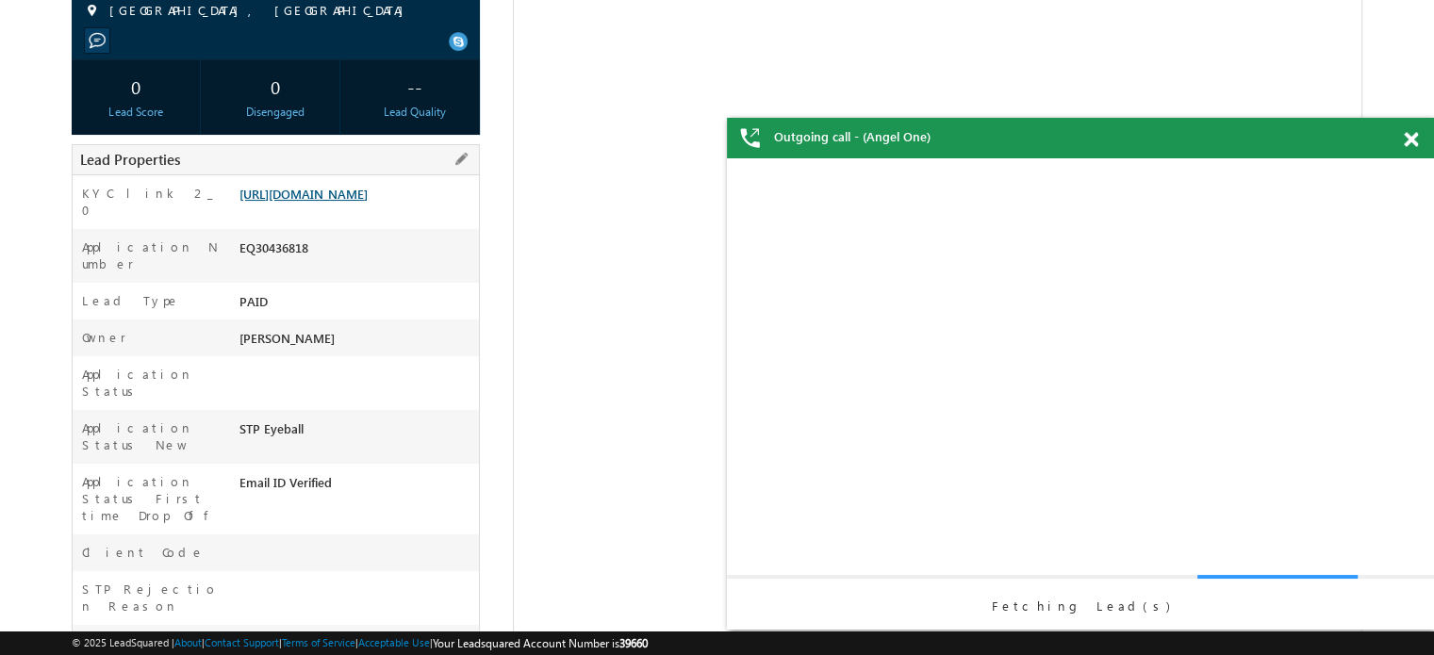
click at [358, 201] on link "[URL][DOMAIN_NAME]" at bounding box center [304, 194] width 128 height 16
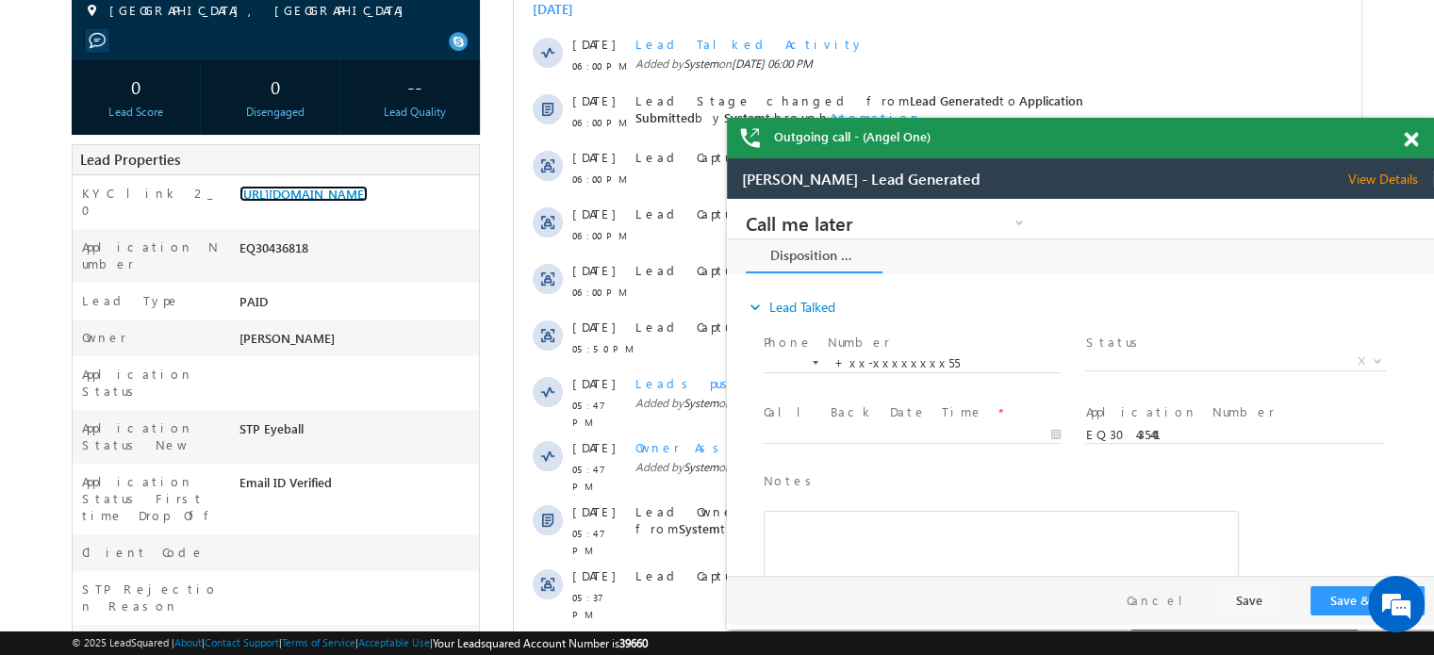
click at [1407, 138] on span at bounding box center [1411, 140] width 14 height 16
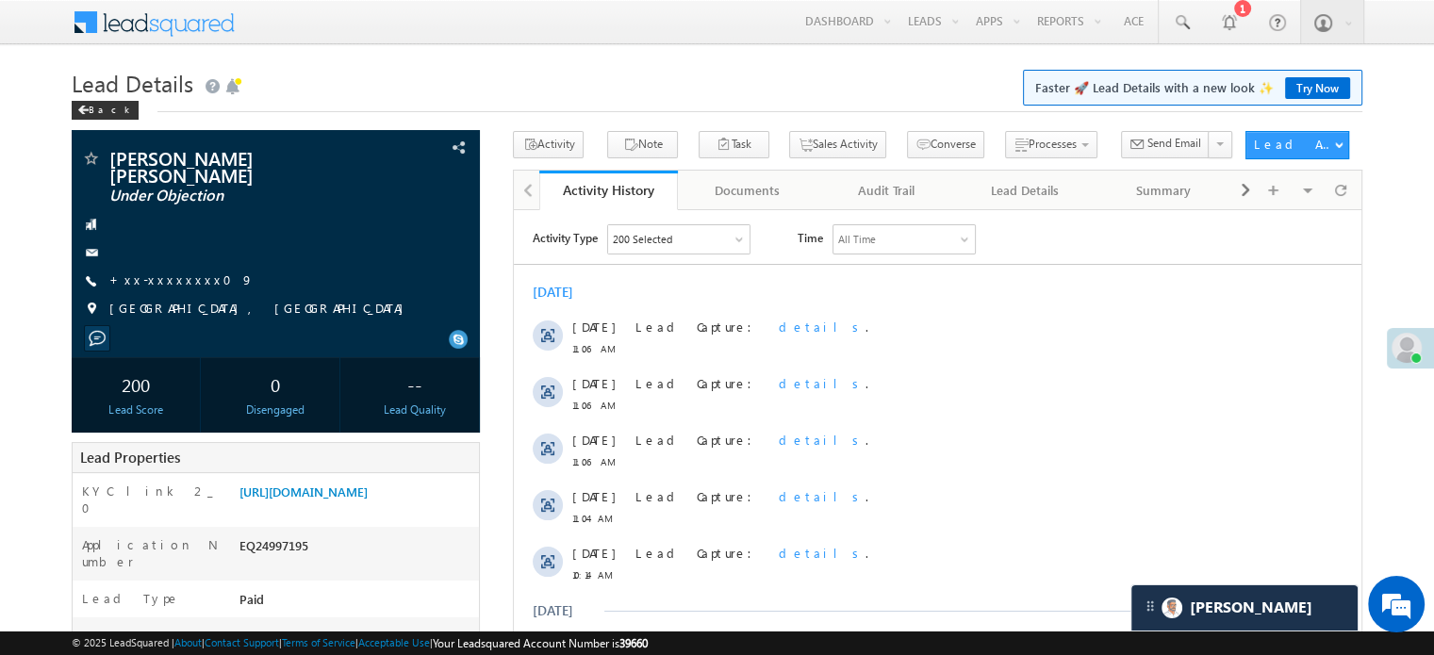
scroll to position [9495, 0]
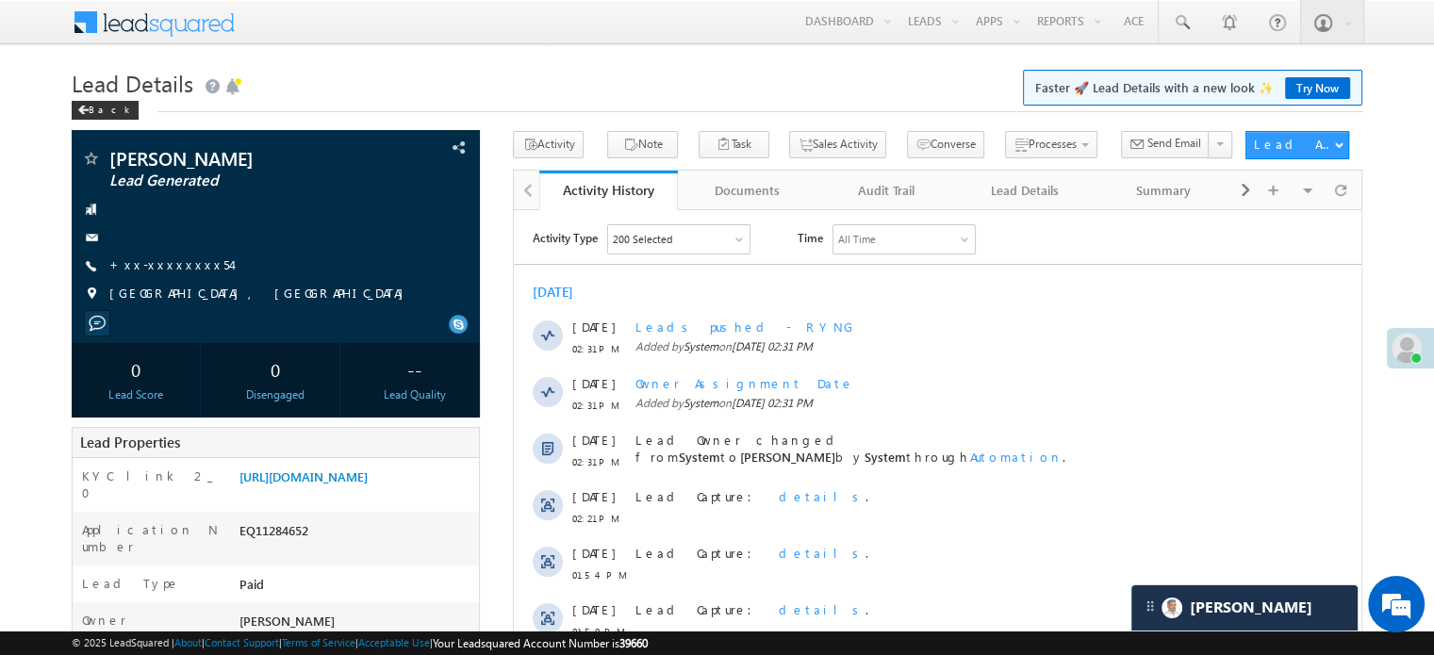
scroll to position [283, 0]
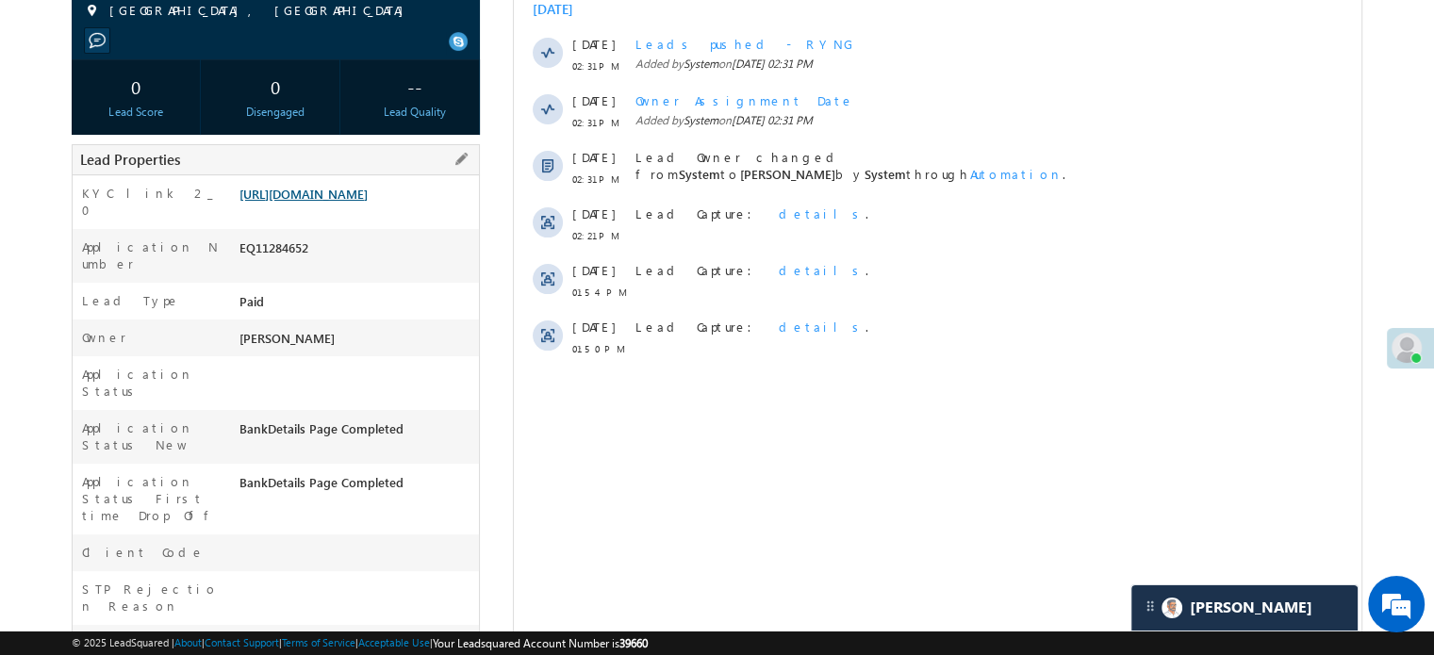
click at [323, 202] on link "[URL][DOMAIN_NAME]" at bounding box center [304, 194] width 128 height 16
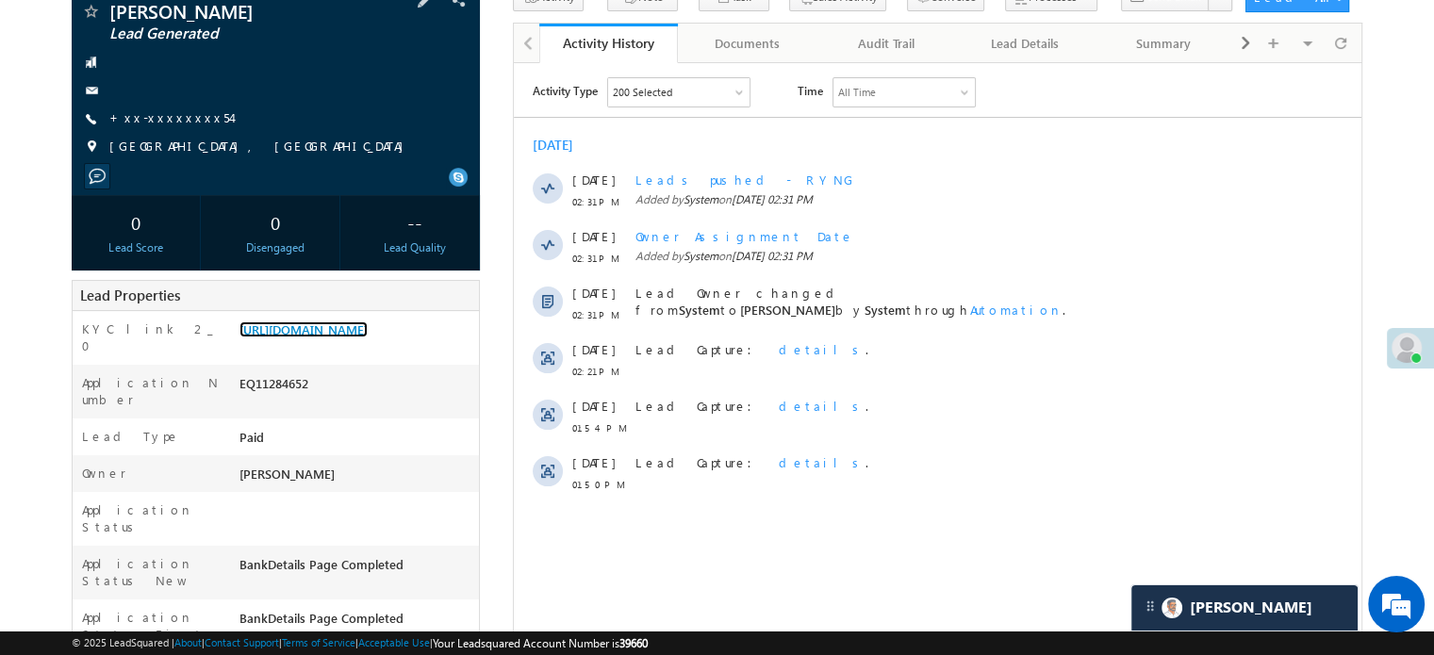
scroll to position [0, 0]
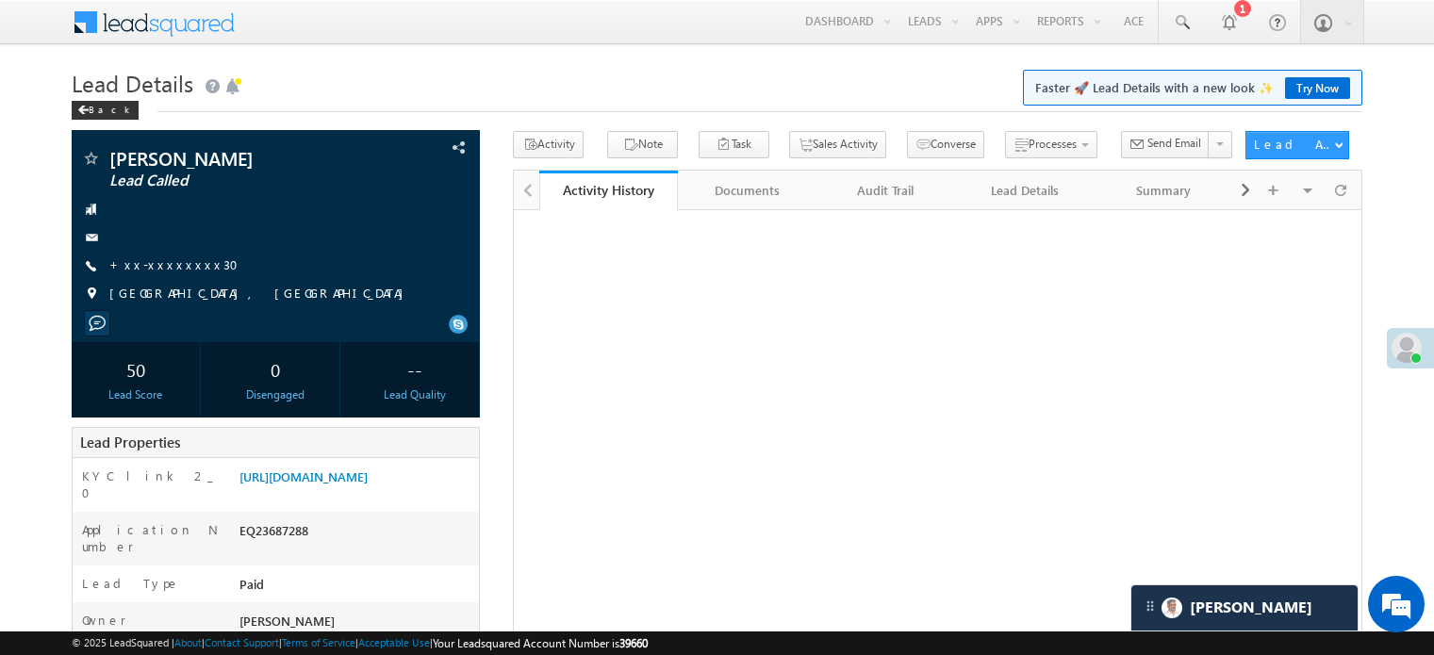
scroll to position [94, 0]
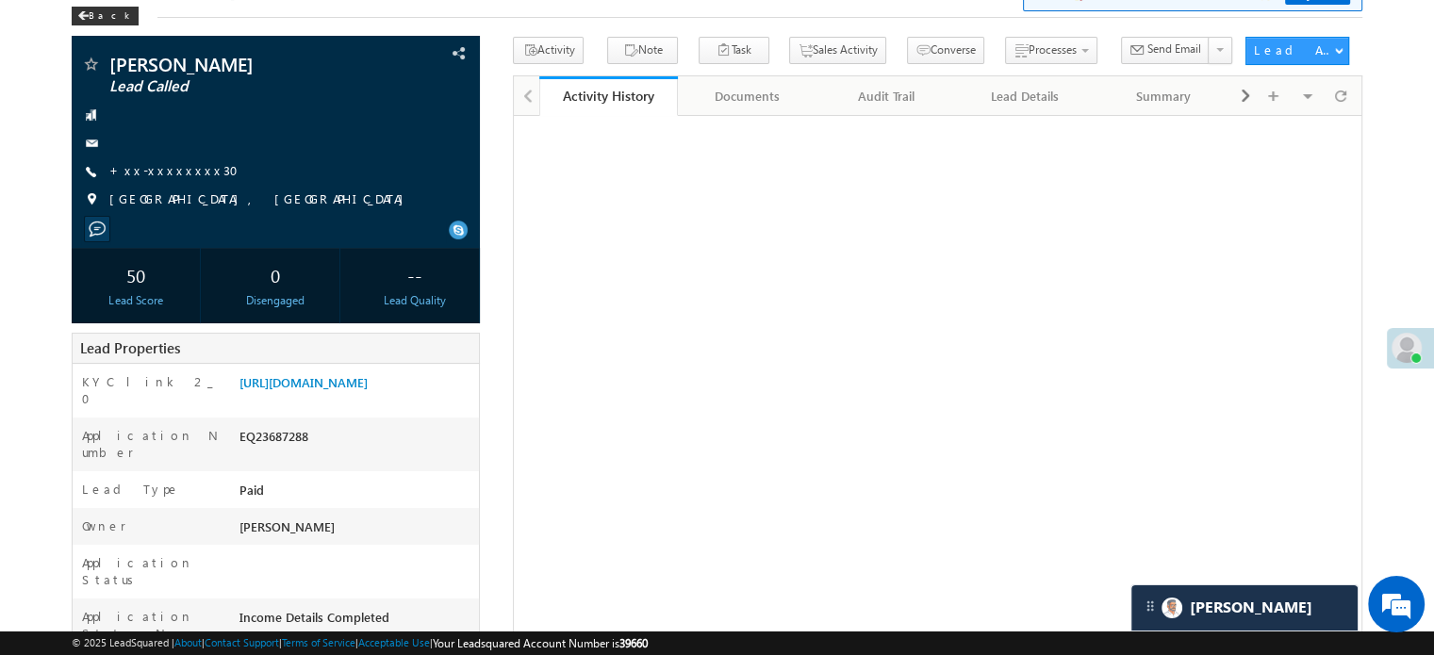
click at [364, 390] on link "[URL][DOMAIN_NAME]" at bounding box center [304, 382] width 128 height 16
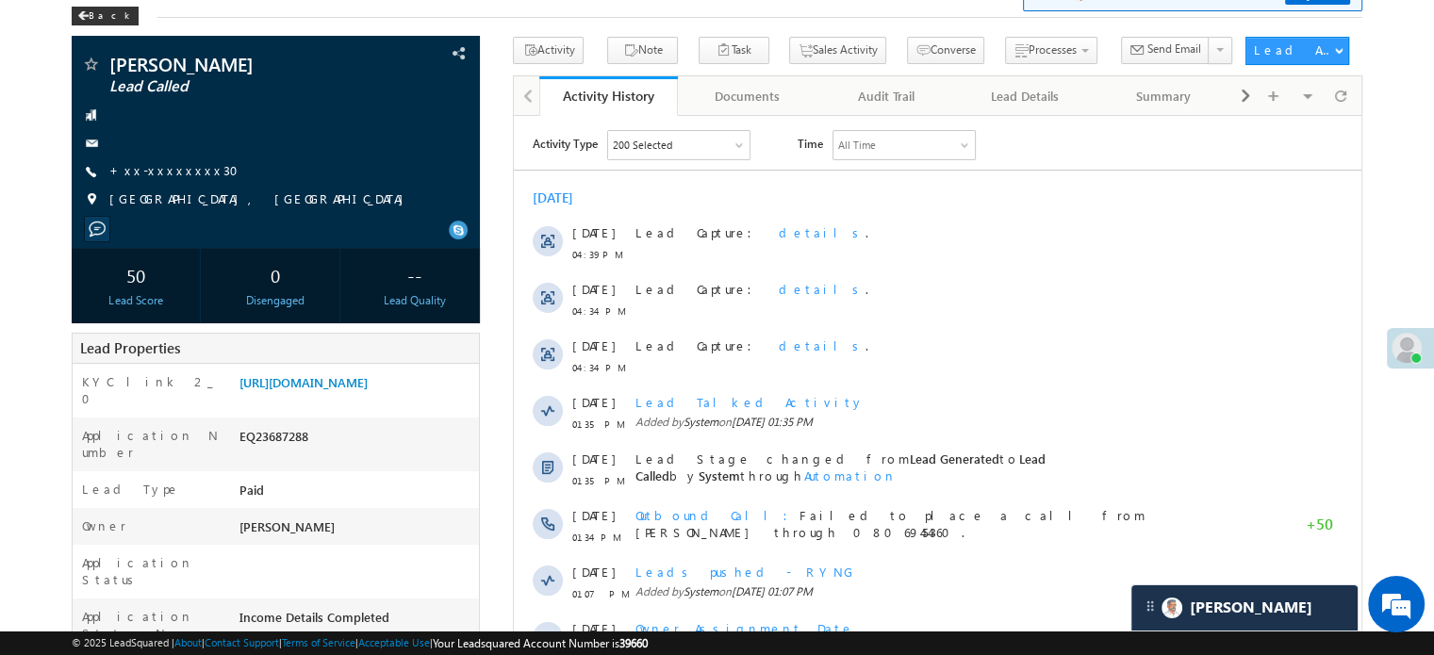
scroll to position [0, 0]
drag, startPoint x: 238, startPoint y: 382, endPoint x: 451, endPoint y: 428, distance: 218.1
click at [451, 400] on div "[URL][DOMAIN_NAME]" at bounding box center [357, 386] width 244 height 26
copy link "[URL][DOMAIN_NAME]"
click at [329, 195] on div "[GEOGRAPHIC_DATA], [GEOGRAPHIC_DATA]" at bounding box center [275, 199] width 389 height 19
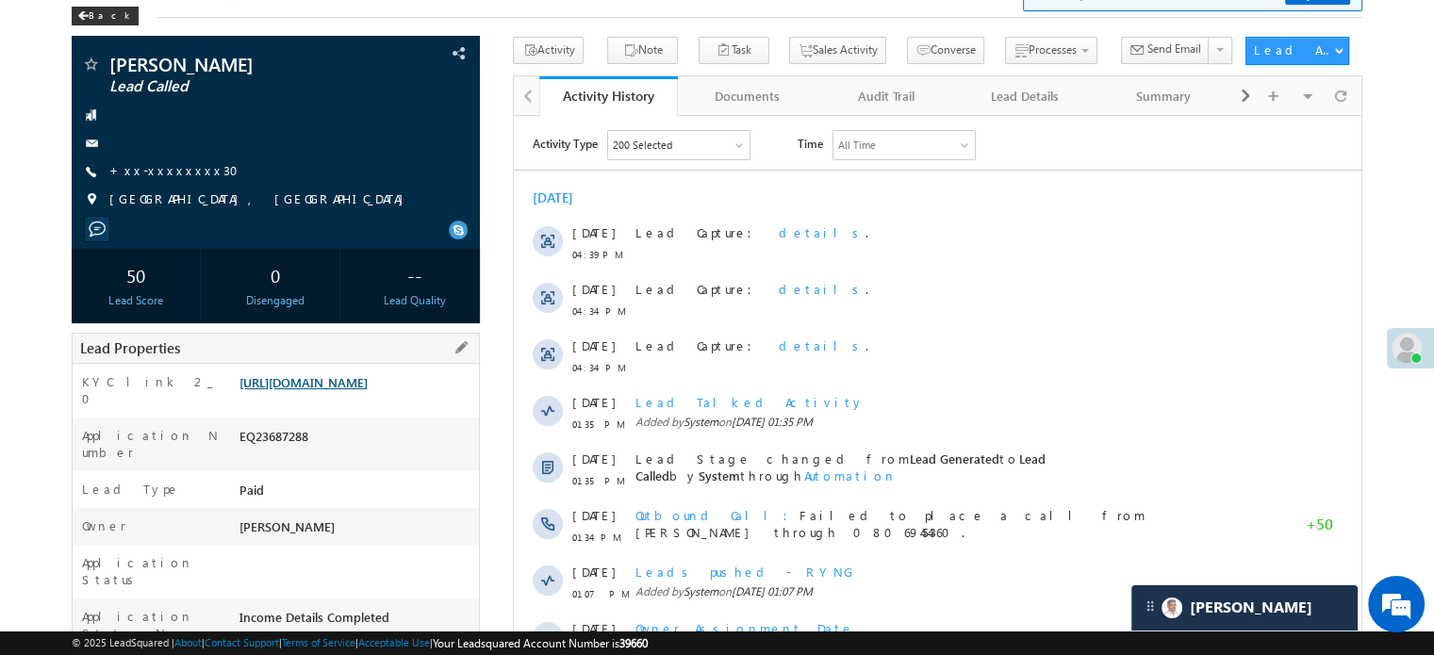
drag, startPoint x: 326, startPoint y: 369, endPoint x: 326, endPoint y: 391, distance: 22.6
click at [326, 374] on div "KYC link 2_0 [URL][DOMAIN_NAME]" at bounding box center [276, 391] width 406 height 54
click at [326, 390] on link "https://angelbroking1-pk3em7sa.customui-test.leadsquared.com?leadId=8ff58ffe-76…" at bounding box center [304, 382] width 128 height 16
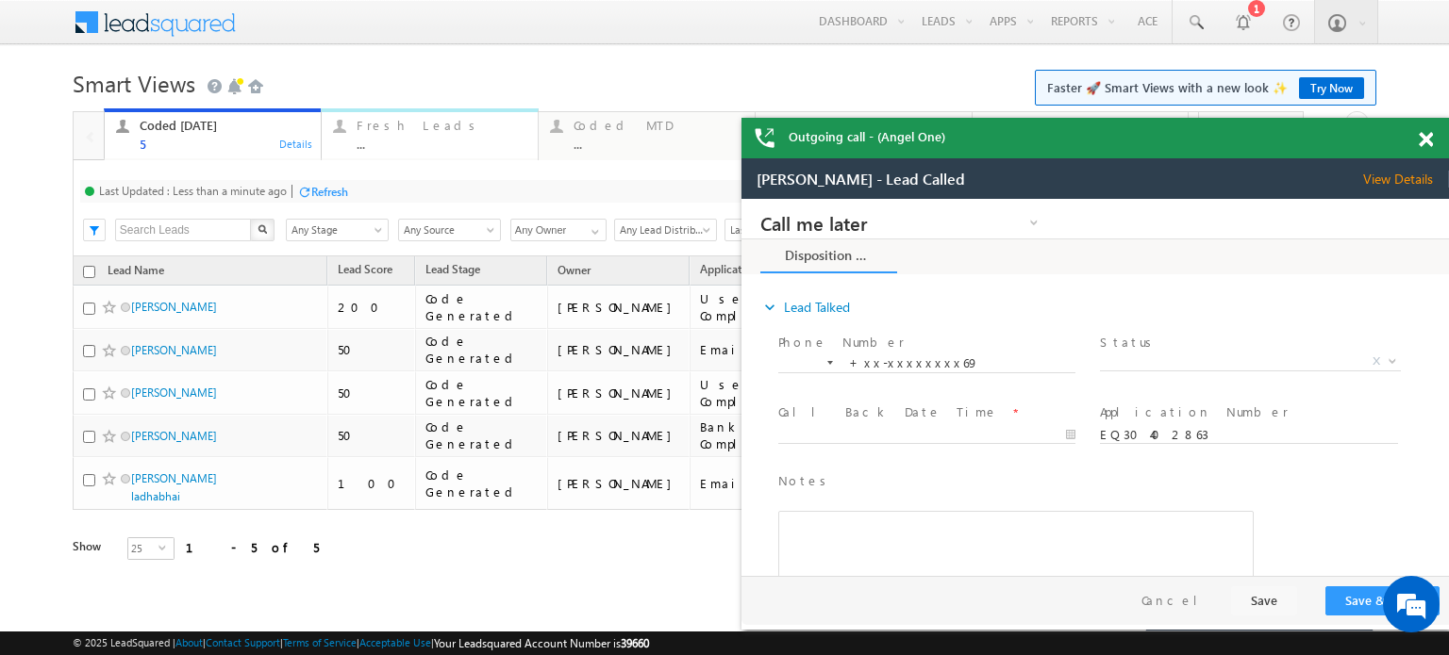
click at [430, 135] on div "Fresh Leads ..." at bounding box center [441, 132] width 170 height 37
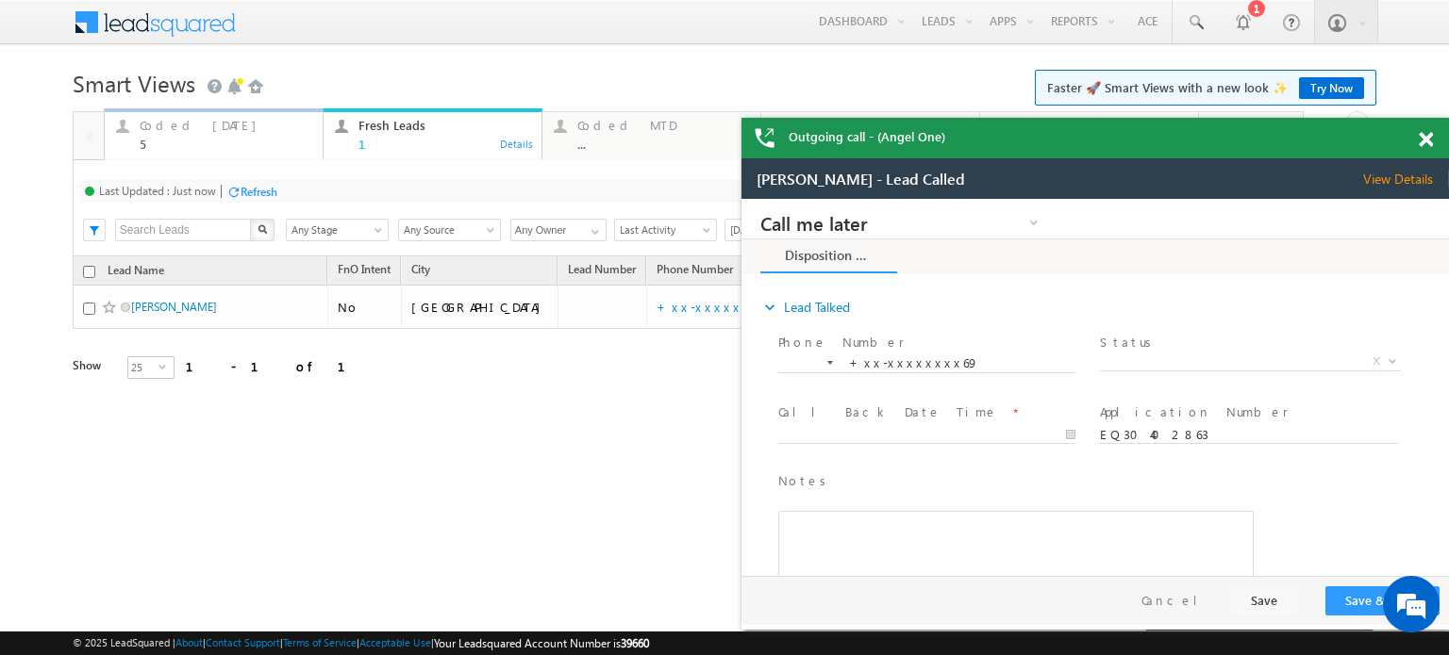
click at [223, 130] on div "Coded Today" at bounding box center [226, 125] width 172 height 15
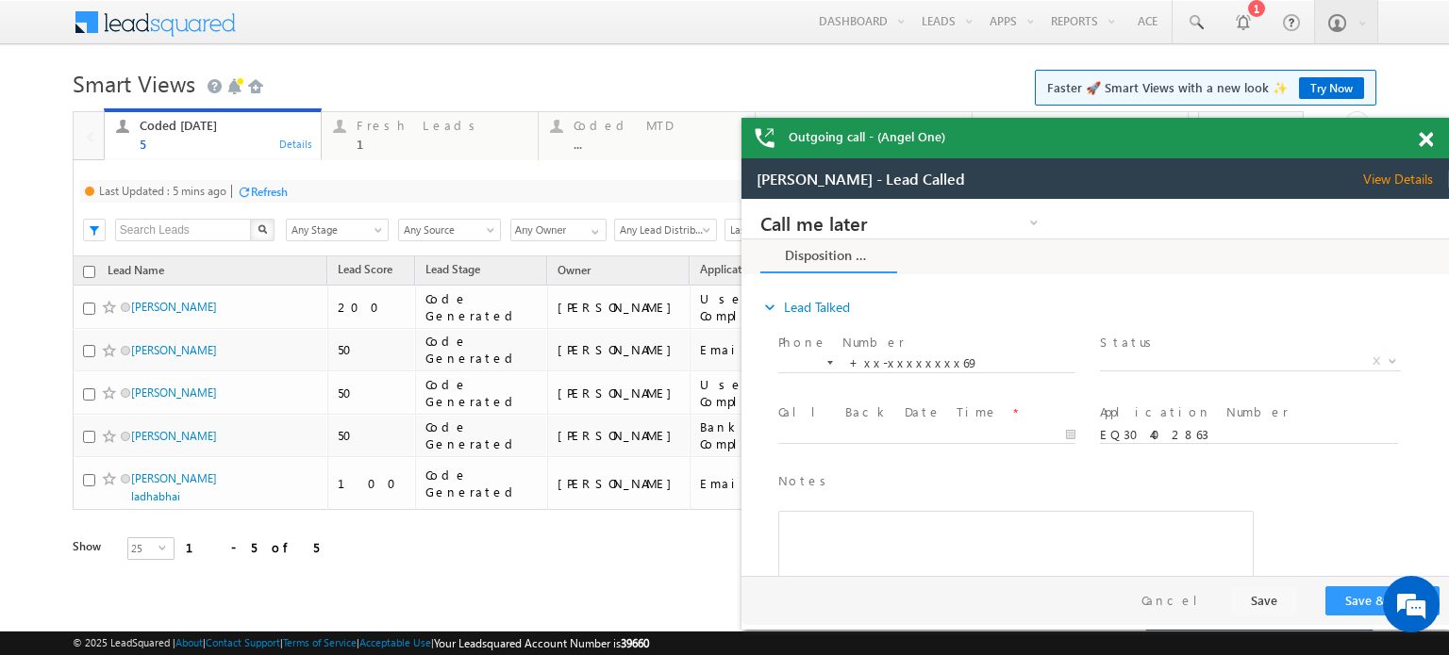
click at [283, 191] on div "Refresh" at bounding box center [269, 192] width 37 height 14
click at [404, 154] on link "Fresh Leads 1 Details" at bounding box center [430, 133] width 218 height 51
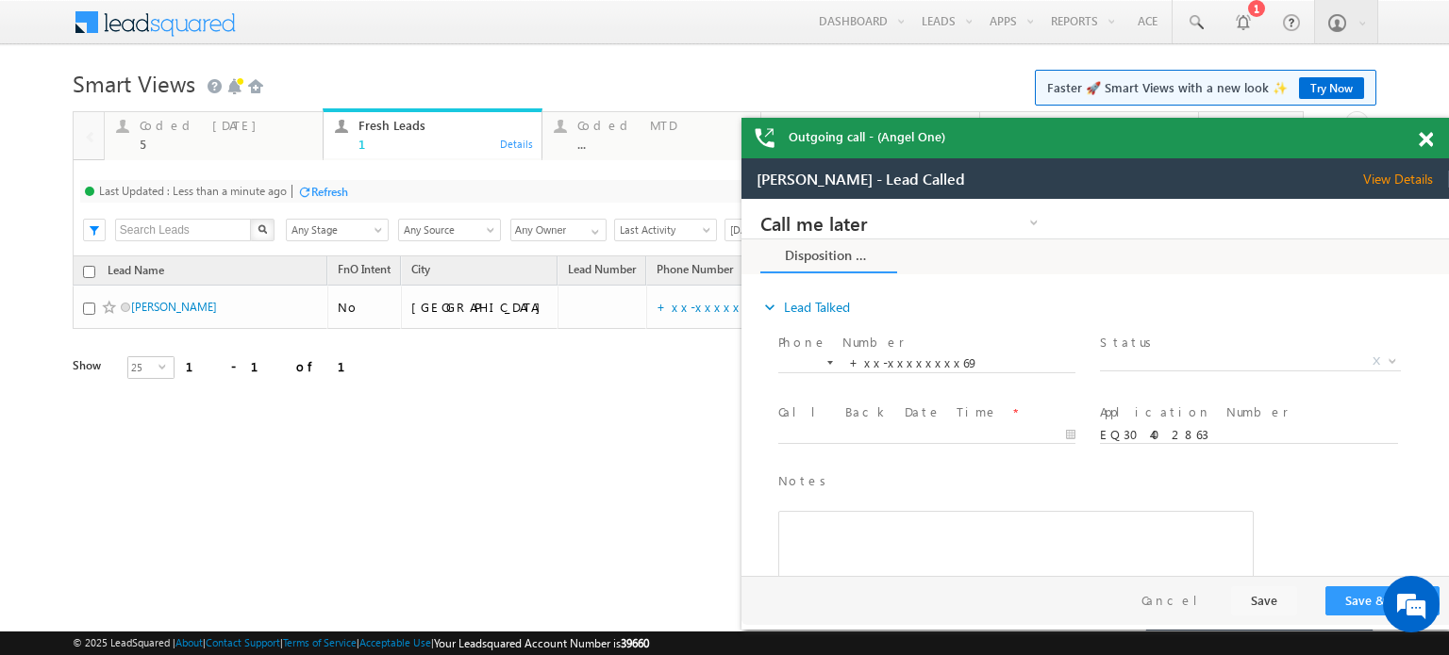
click at [336, 192] on div "Refresh" at bounding box center [329, 192] width 37 height 14
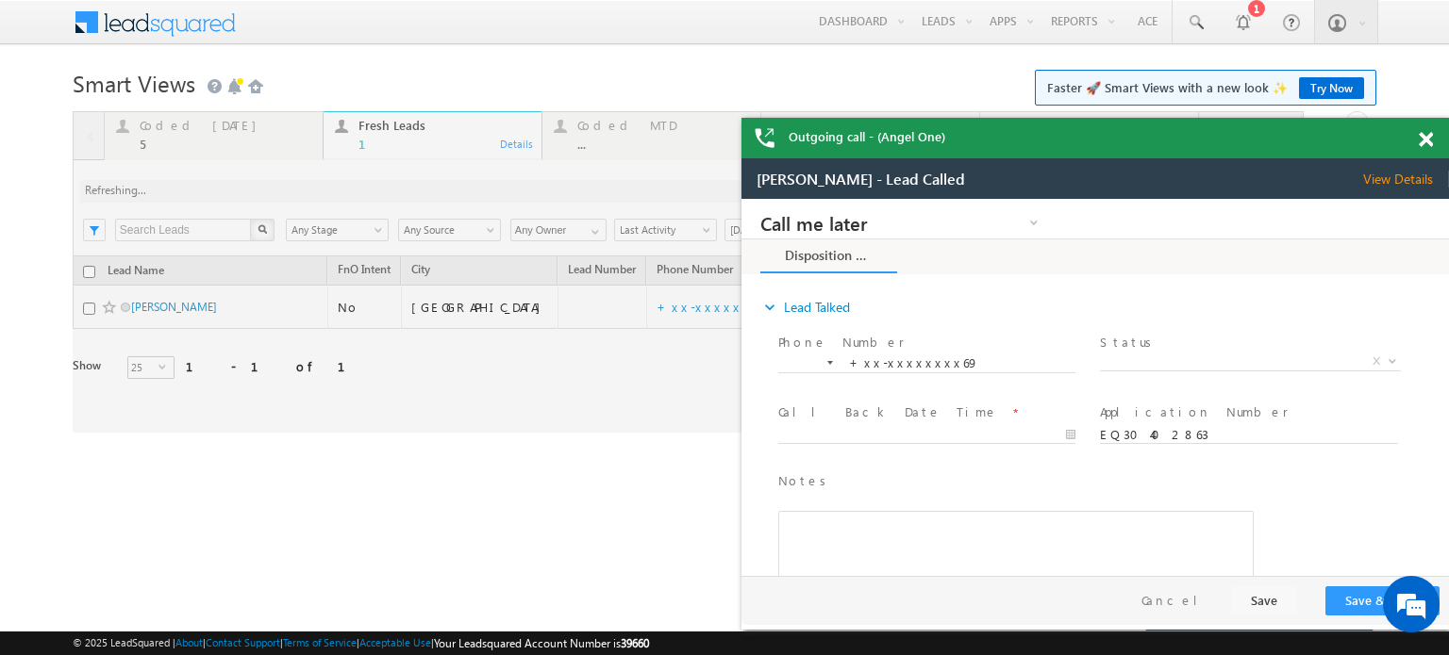
click at [336, 192] on div at bounding box center [688, 272] width 1231 height 322
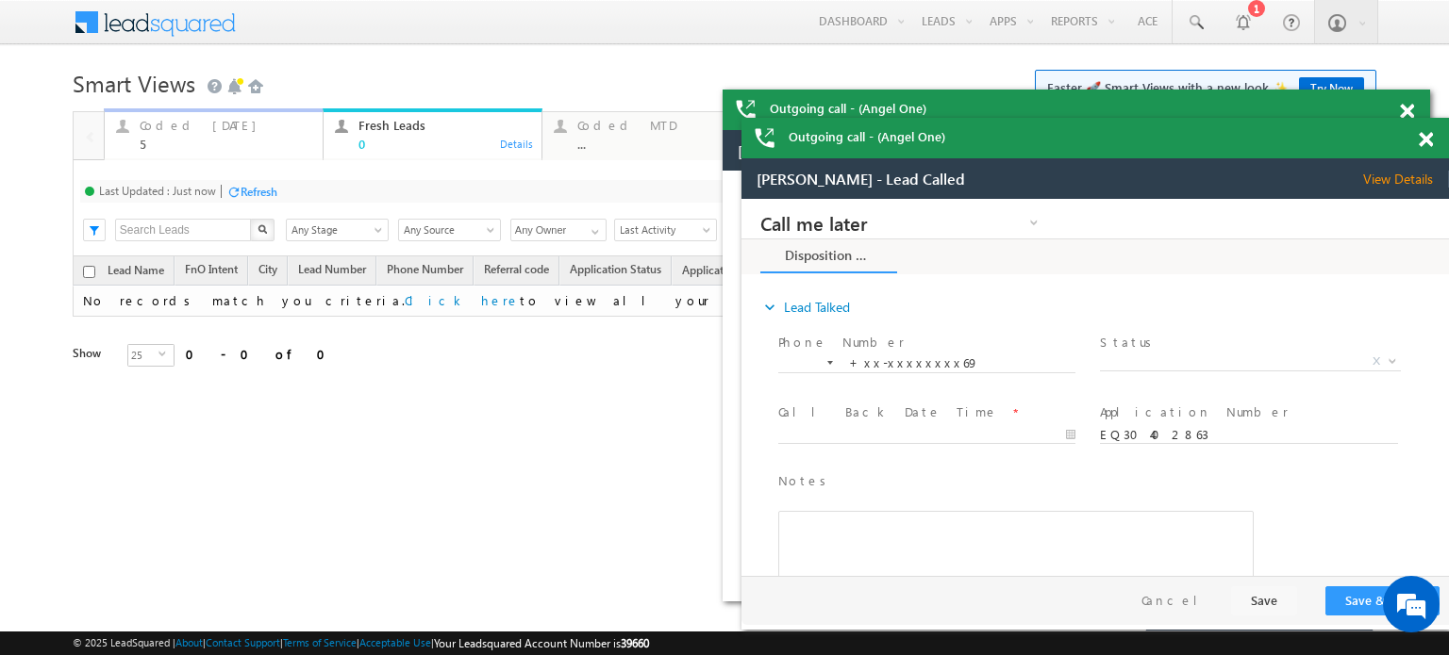
click at [228, 132] on div "Coded Today" at bounding box center [226, 125] width 172 height 15
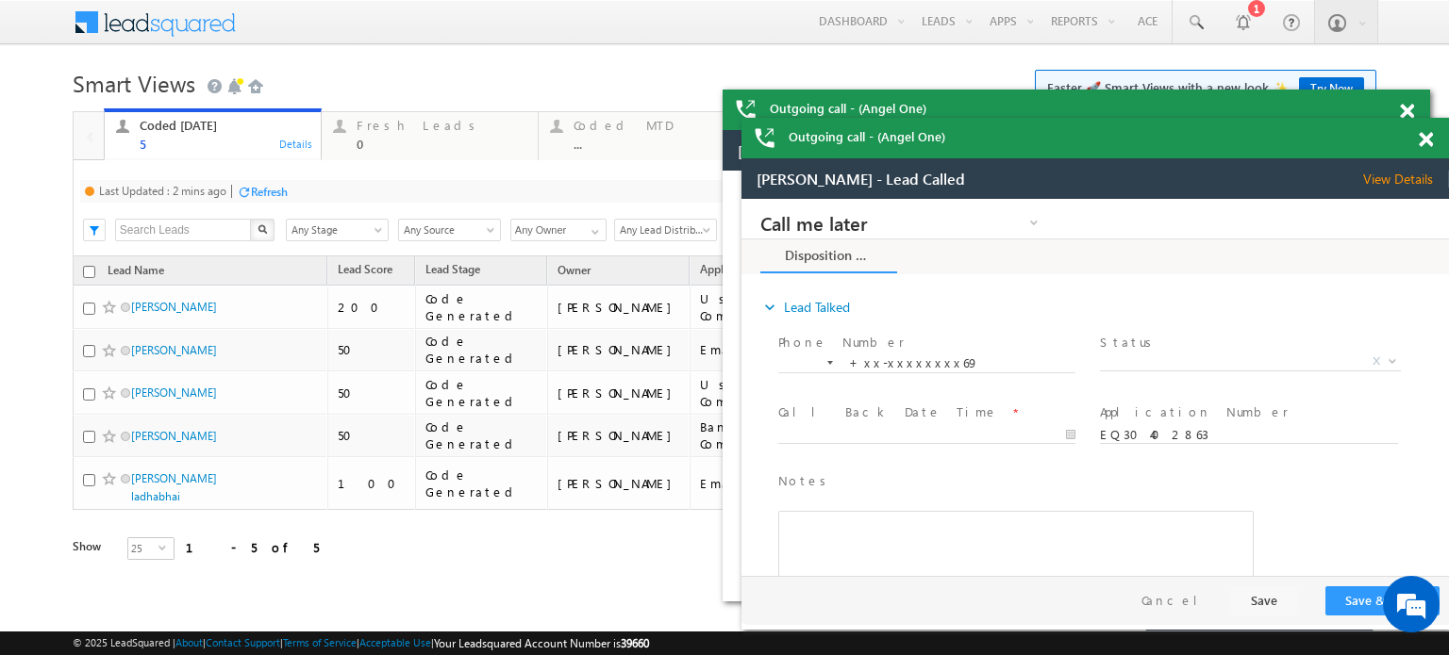
click at [273, 176] on div "Last Updated : 2 mins ago Refresh Refreshing... Search X Lead Stage Any Stage A…" at bounding box center [688, 208] width 1230 height 96
click at [275, 178] on div "Last Updated : 2 mins ago Refresh Refreshing... Search X Lead Stage Any Stage A…" at bounding box center [688, 208] width 1230 height 96
click at [277, 185] on div "Refresh" at bounding box center [269, 192] width 37 height 14
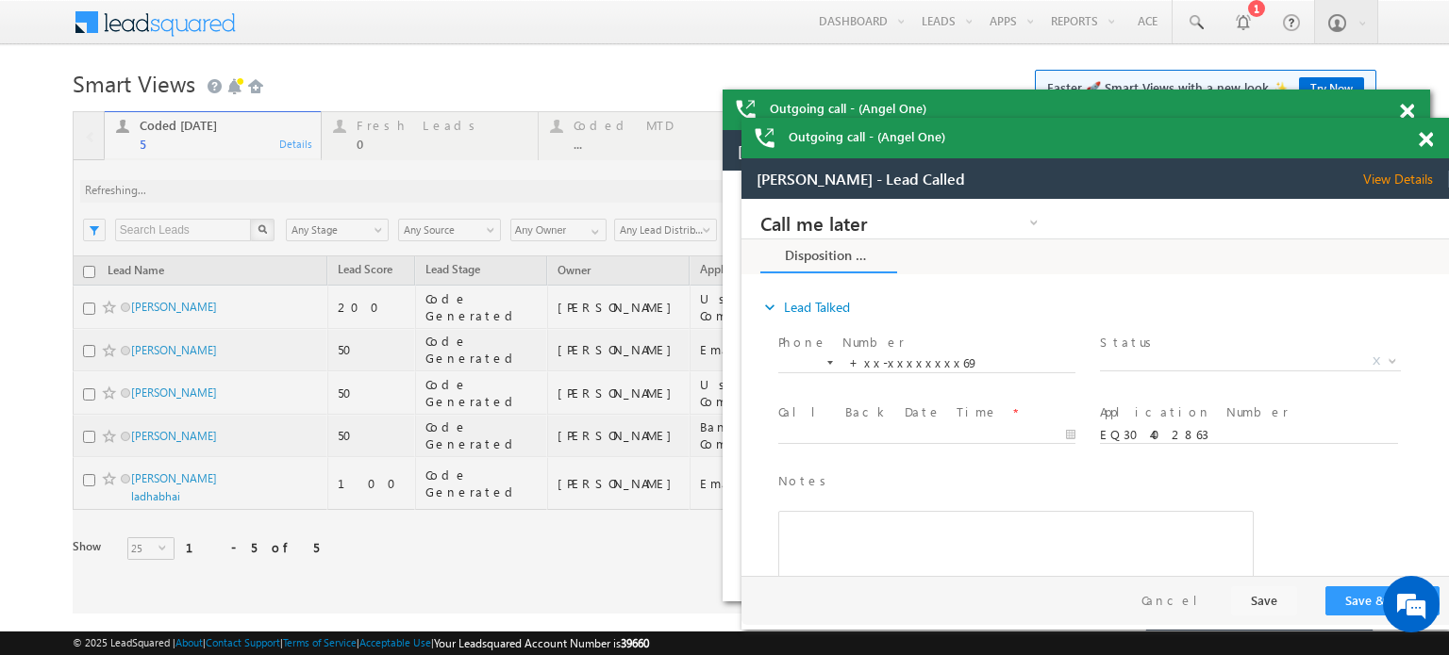
click at [1433, 139] on div at bounding box center [1435, 136] width 25 height 37
click at [1427, 136] on span at bounding box center [1425, 140] width 14 height 16
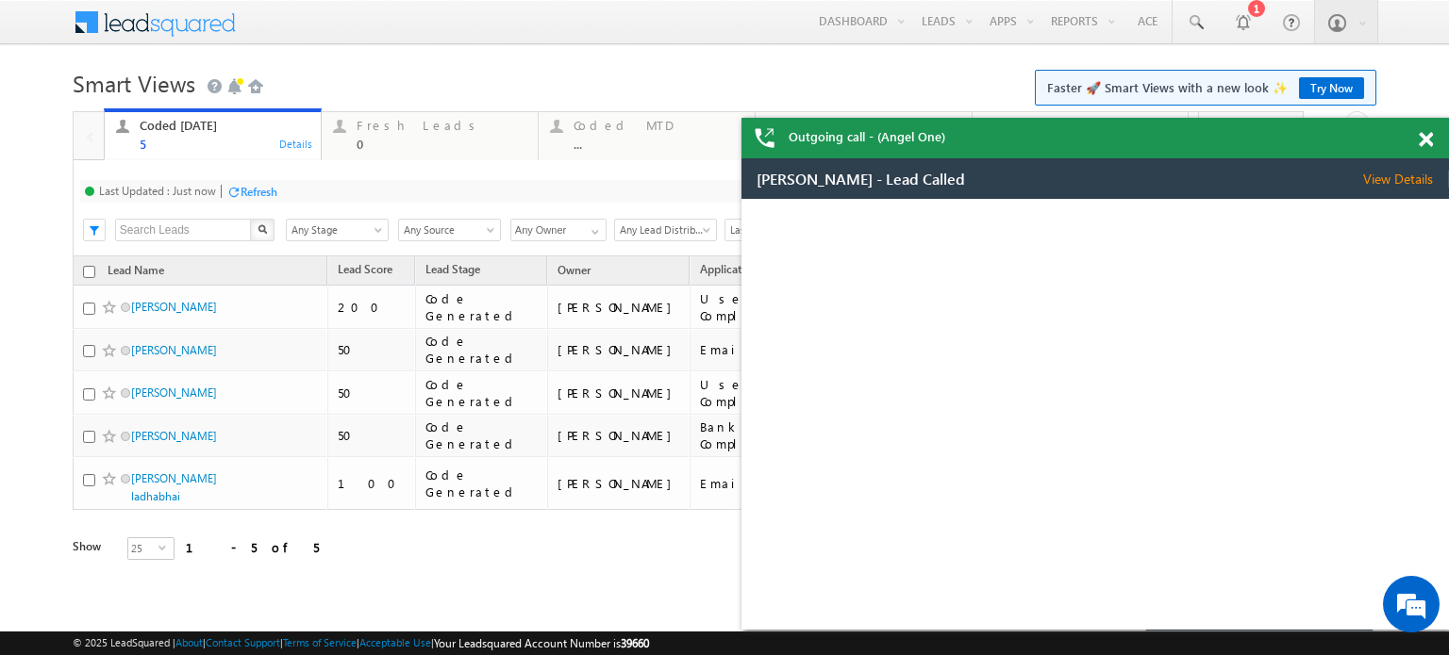
click at [1426, 132] on span at bounding box center [1425, 140] width 14 height 16
click at [1426, 134] on span at bounding box center [1425, 140] width 14 height 16
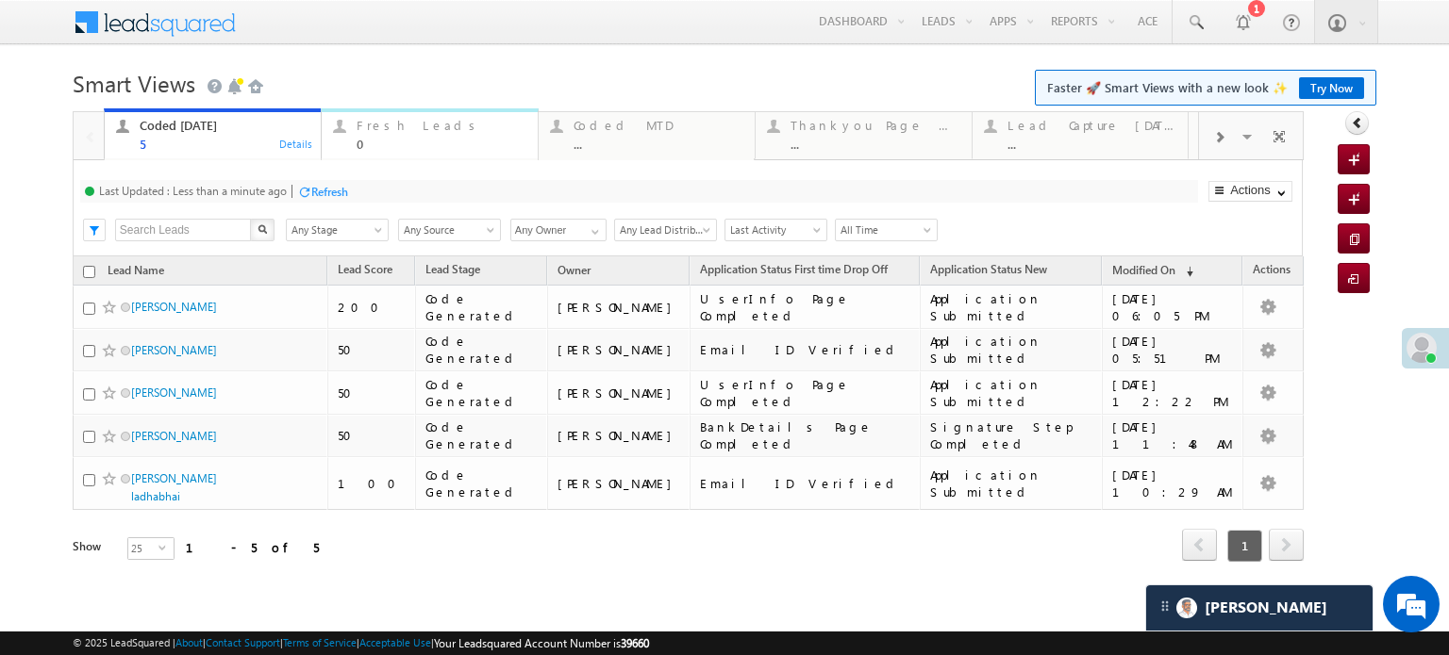
click at [377, 127] on div "Fresh Leads" at bounding box center [441, 125] width 170 height 15
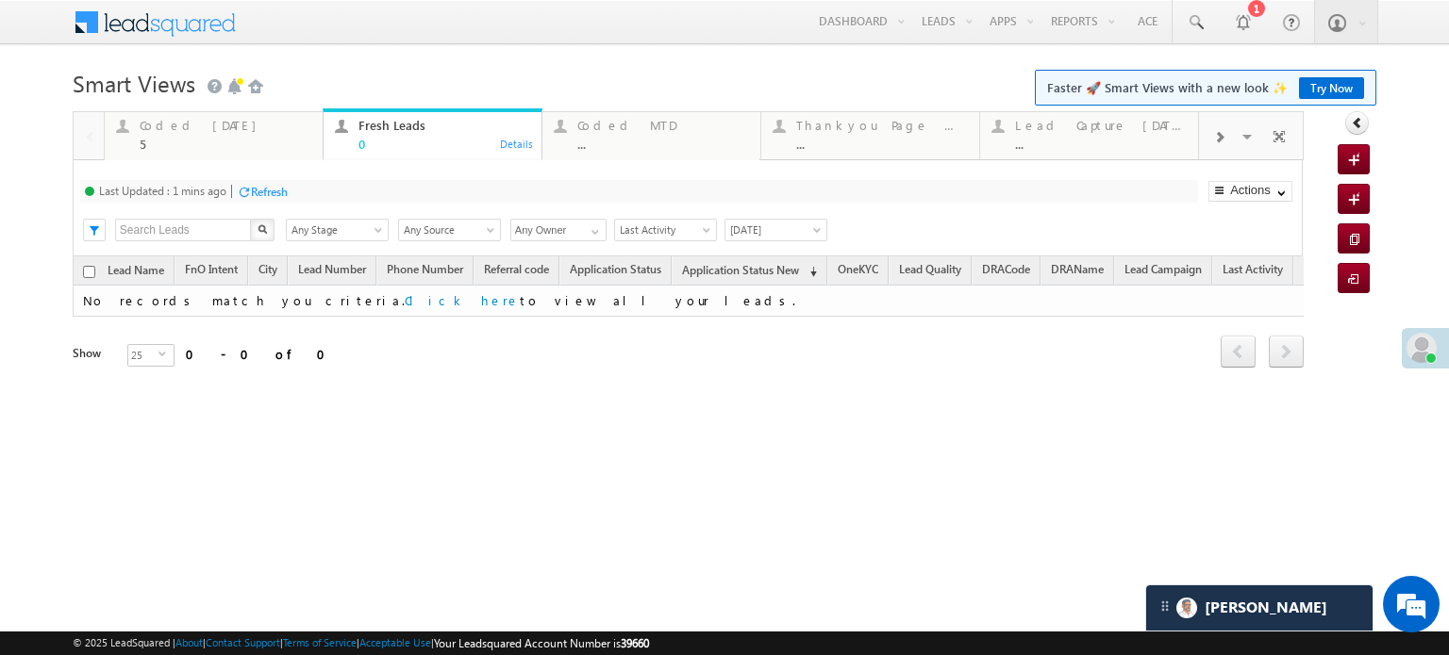
drag, startPoint x: 291, startPoint y: 181, endPoint x: 278, endPoint y: 185, distance: 13.7
click at [291, 181] on div "Last Updated : 1 mins ago Refresh Refreshing..." at bounding box center [639, 191] width 1118 height 23
click at [277, 186] on div "Refresh" at bounding box center [269, 192] width 37 height 14
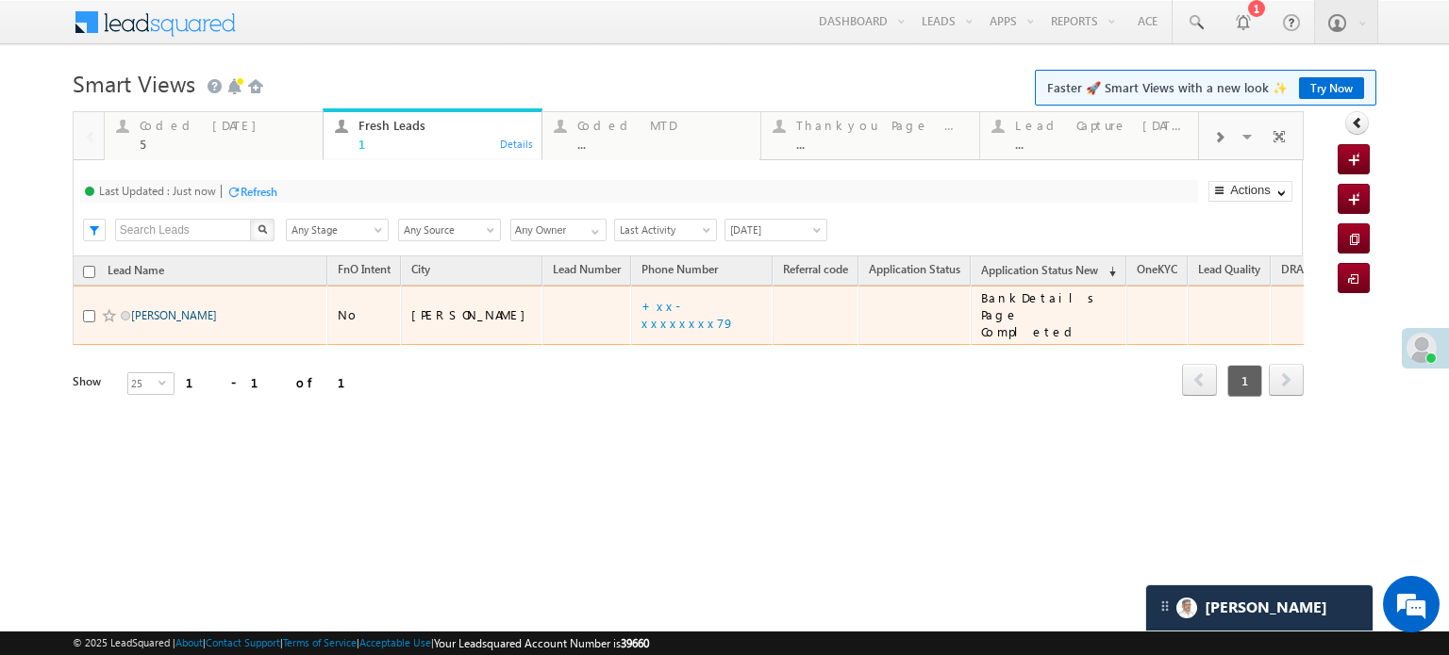
scroll to position [9011, 0]
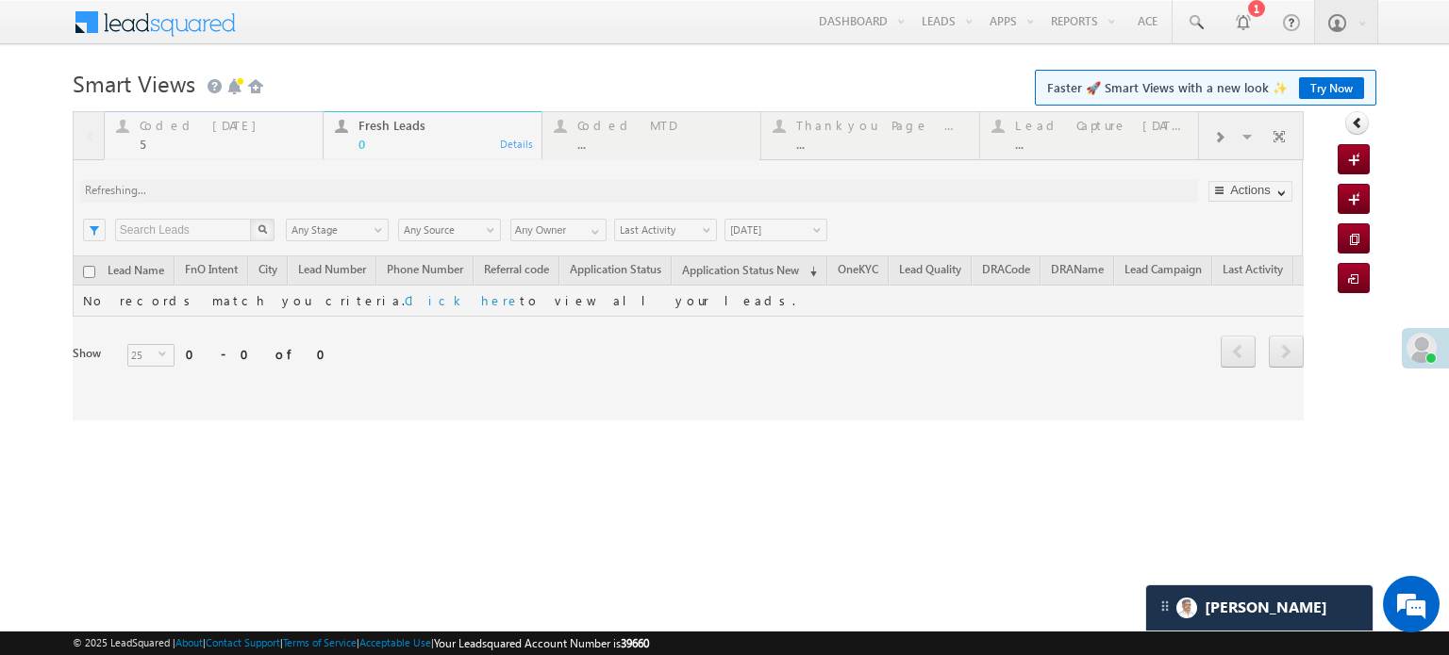
drag, startPoint x: 124, startPoint y: 30, endPoint x: 167, endPoint y: 132, distance: 110.3
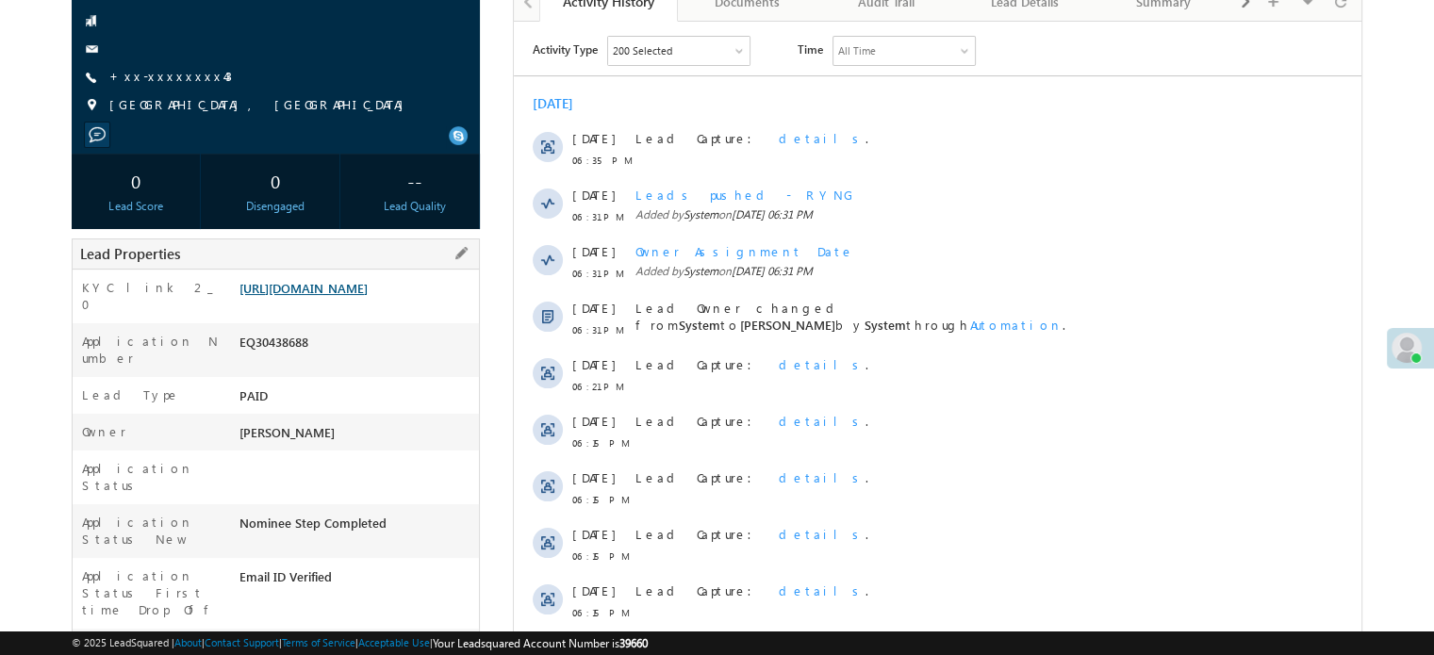
click at [352, 292] on link "[URL][DOMAIN_NAME]" at bounding box center [304, 288] width 128 height 16
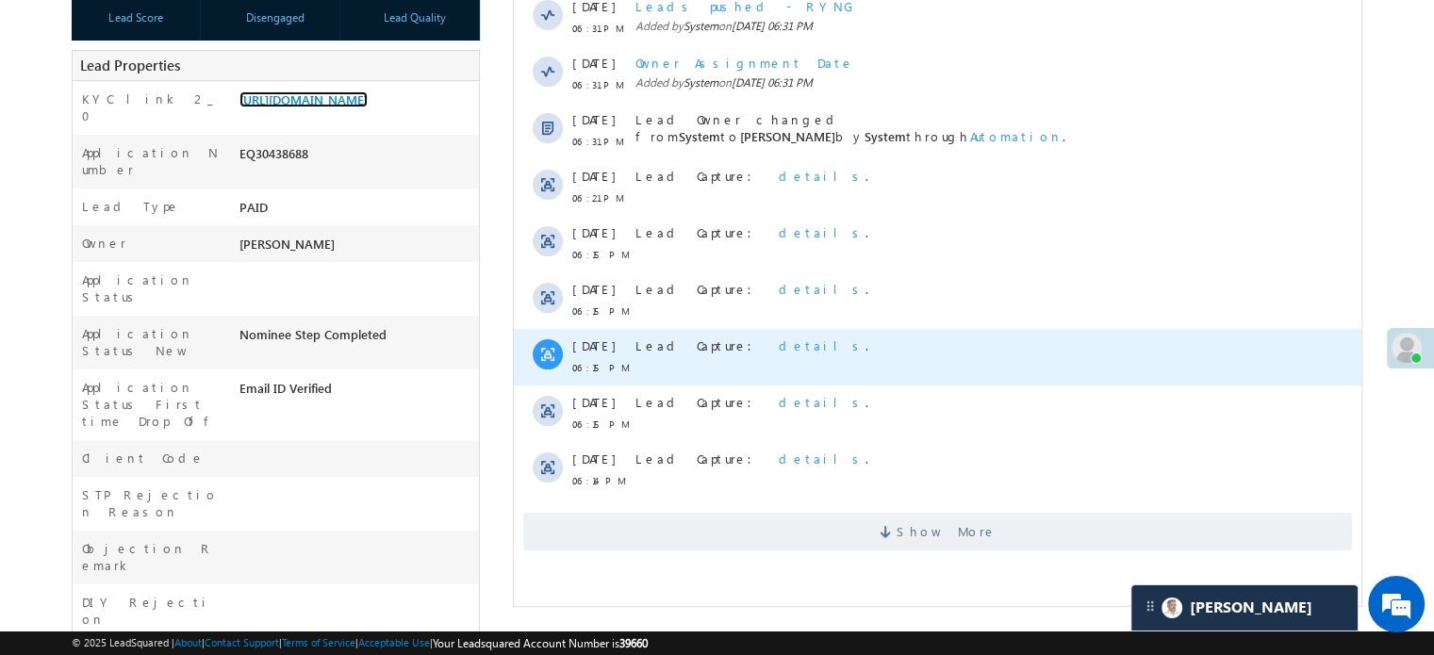
scroll to position [94, 0]
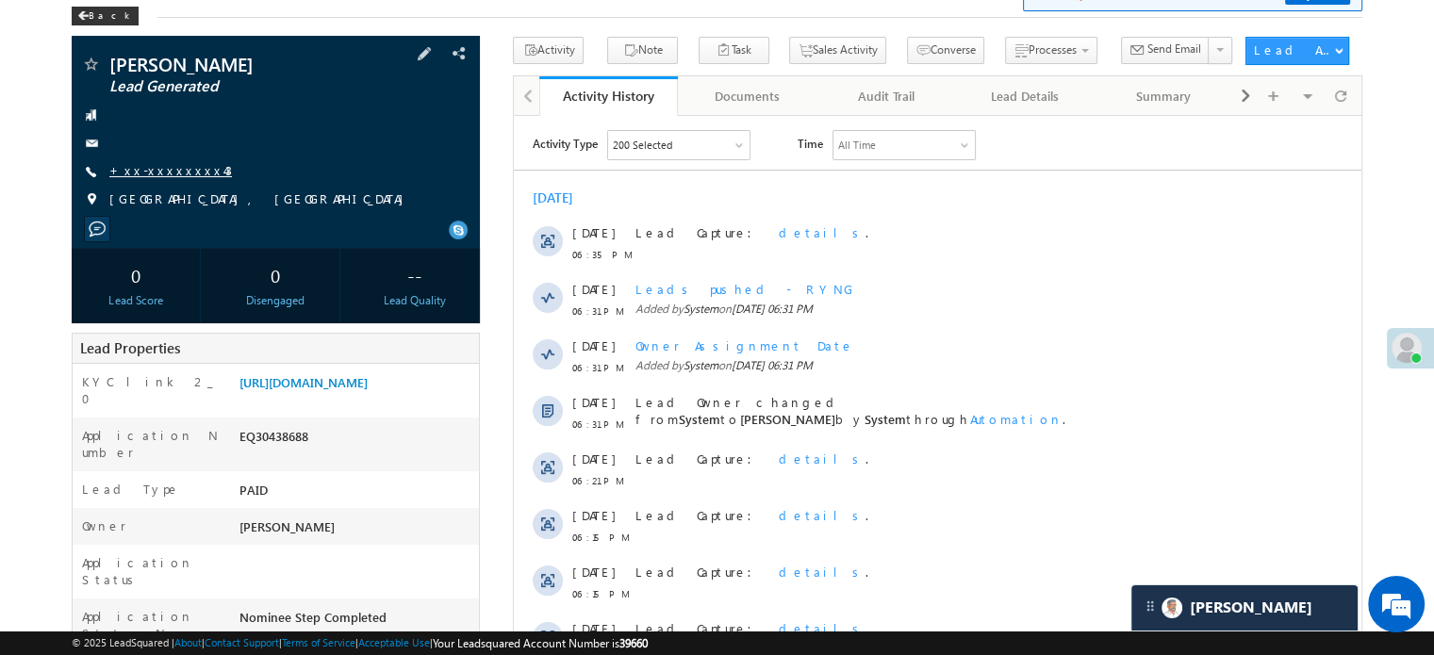
click at [162, 168] on link "+xx-xxxxxxxx43" at bounding box center [170, 170] width 123 height 16
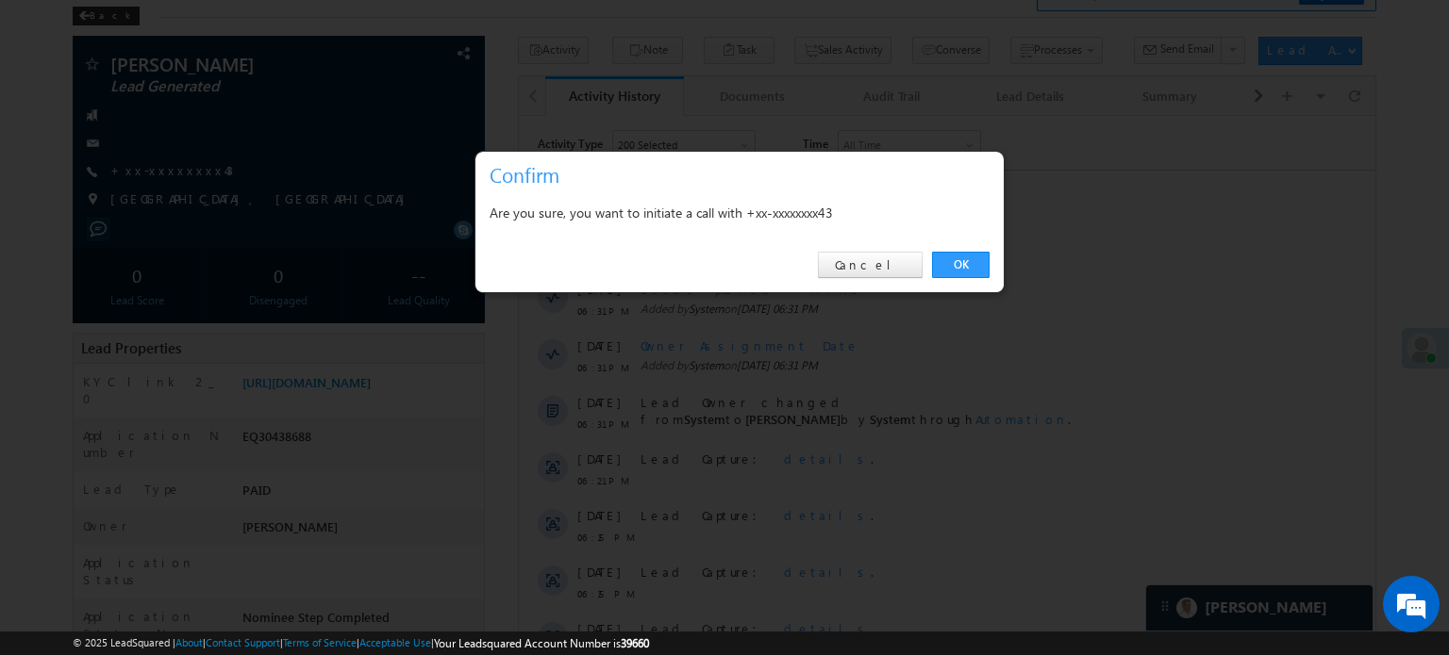
click at [954, 245] on div "OK Cancel" at bounding box center [739, 266] width 528 height 54
click at [954, 259] on link "OK" at bounding box center [961, 265] width 58 height 26
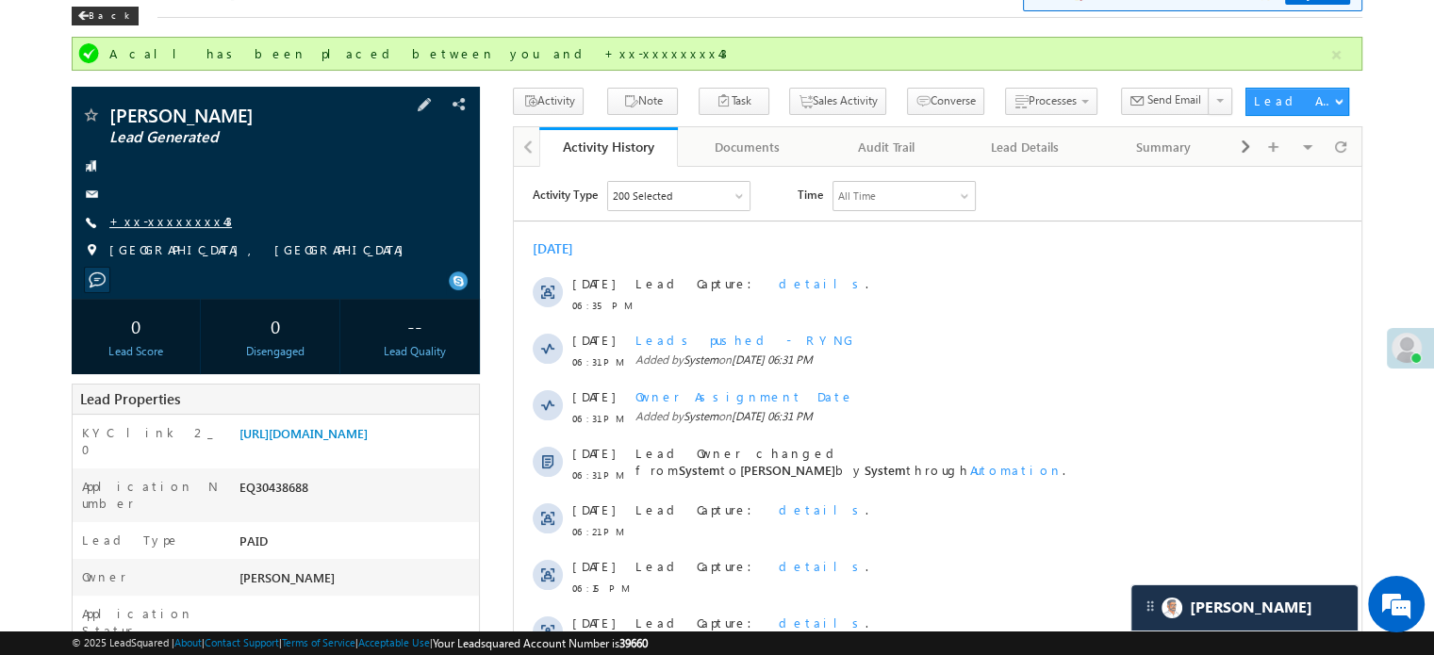
click at [174, 223] on link "+xx-xxxxxxxx43" at bounding box center [170, 221] width 123 height 16
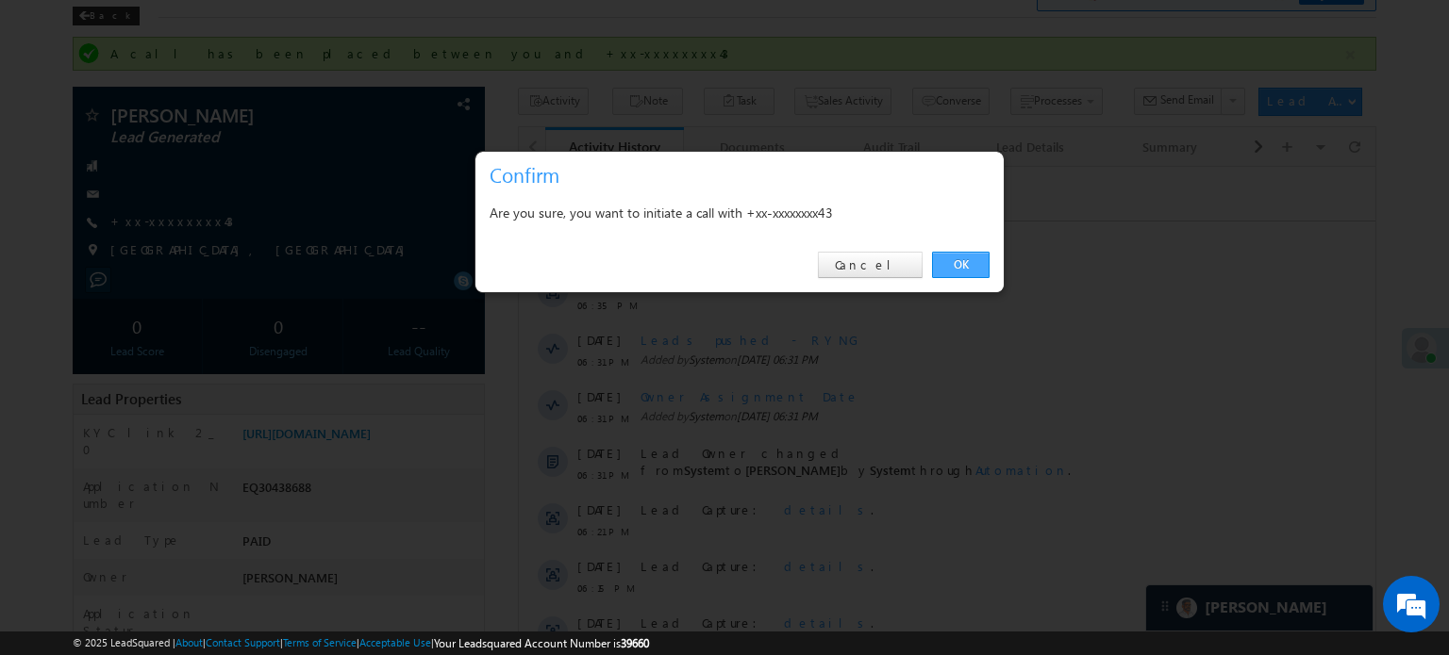
click at [966, 252] on link "OK" at bounding box center [961, 265] width 58 height 26
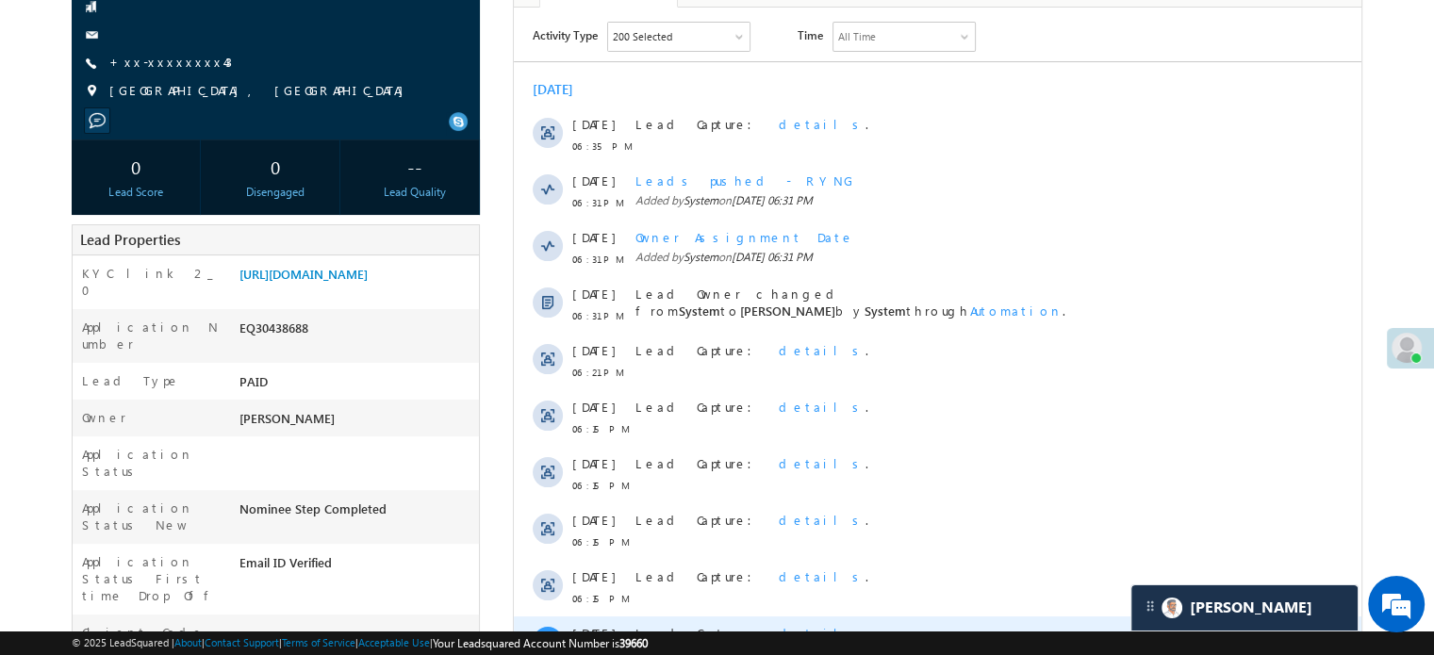
scroll to position [14, 0]
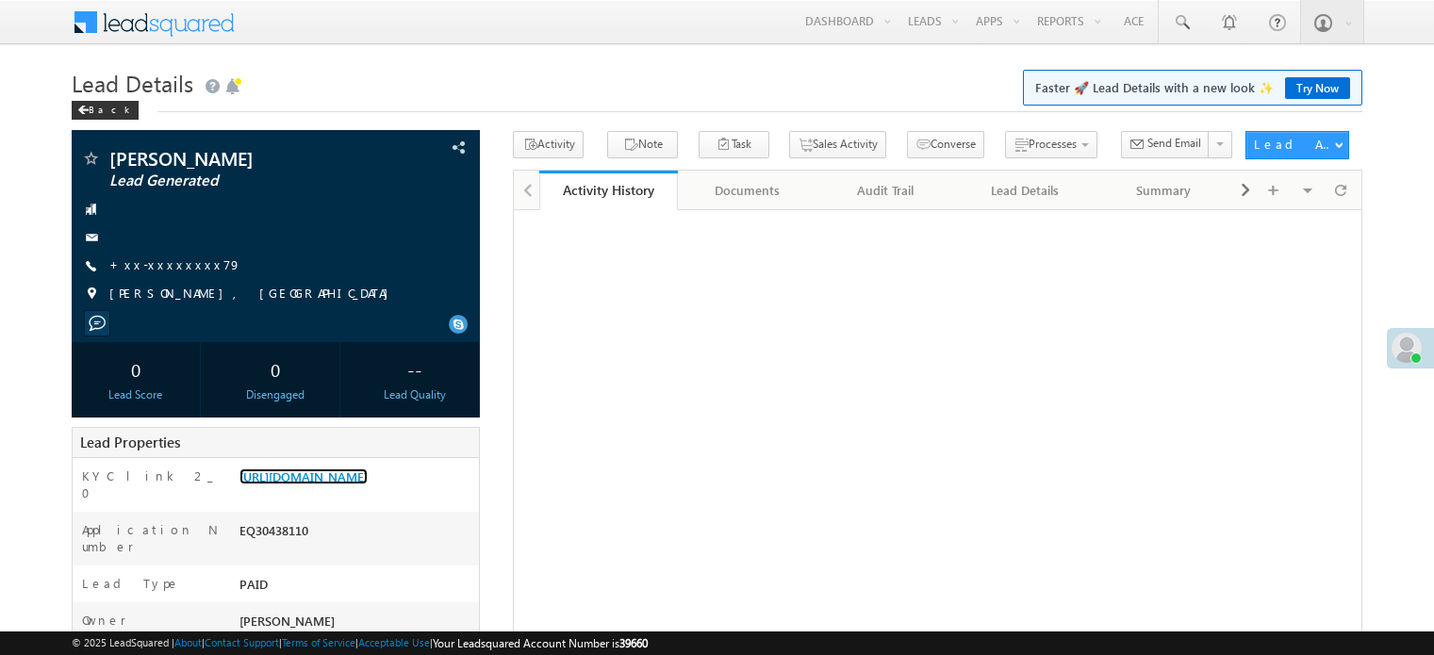
scroll to position [94, 0]
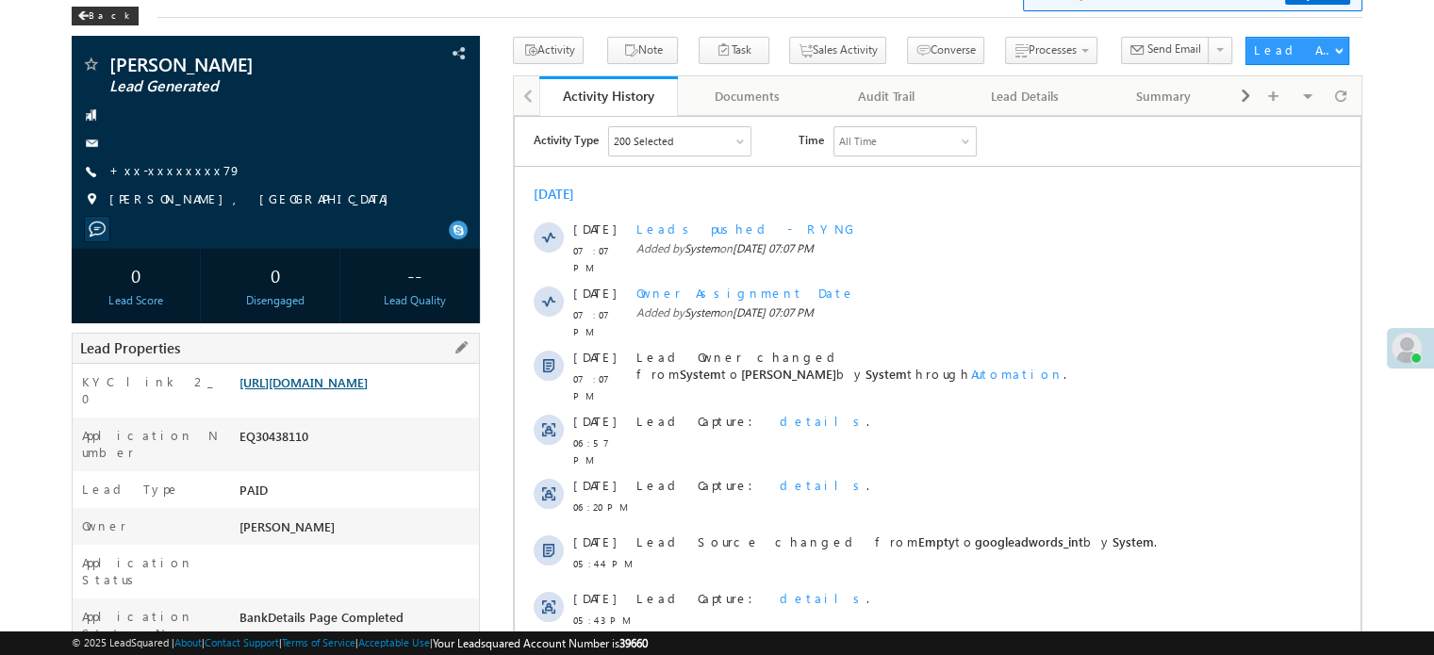
drag, startPoint x: 0, startPoint y: 0, endPoint x: 303, endPoint y: 397, distance: 499.3
click at [303, 390] on link "[URL][DOMAIN_NAME]" at bounding box center [304, 382] width 128 height 16
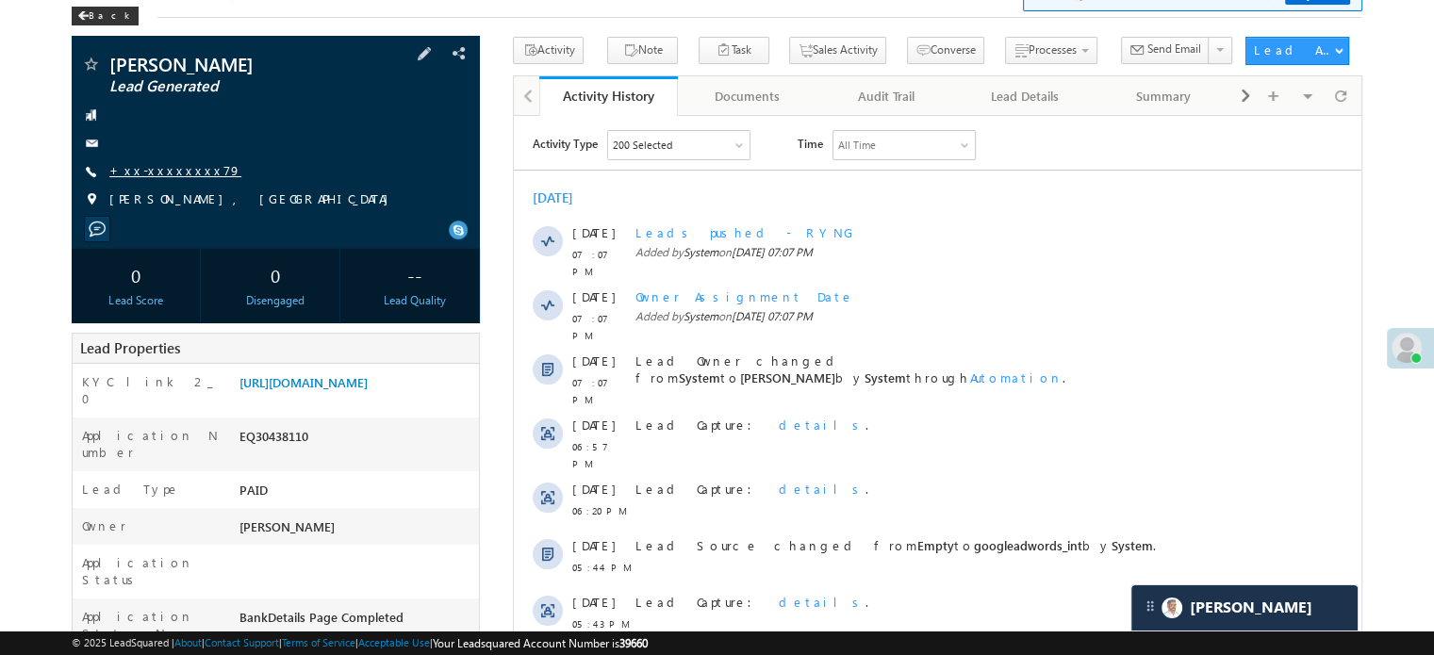
click at [161, 175] on link "+xx-xxxxxxxx79" at bounding box center [175, 170] width 132 height 16
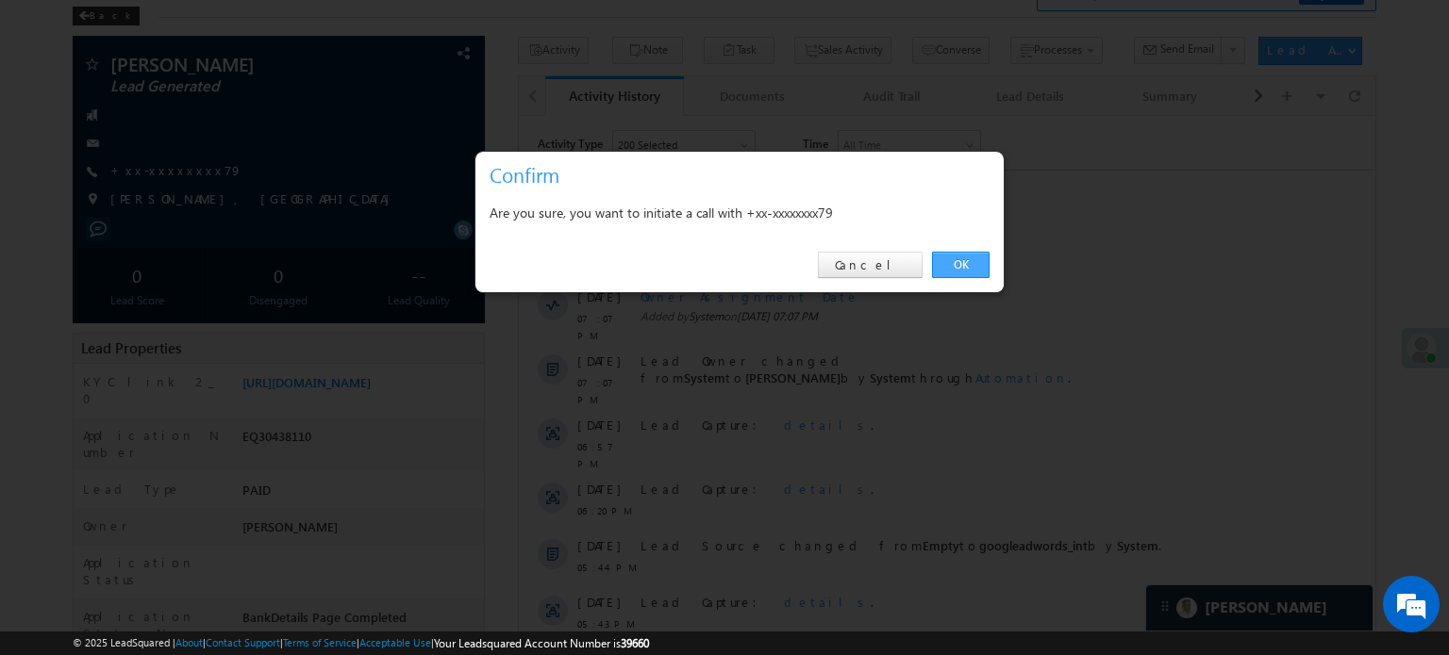
click at [977, 254] on link "OK" at bounding box center [961, 265] width 58 height 26
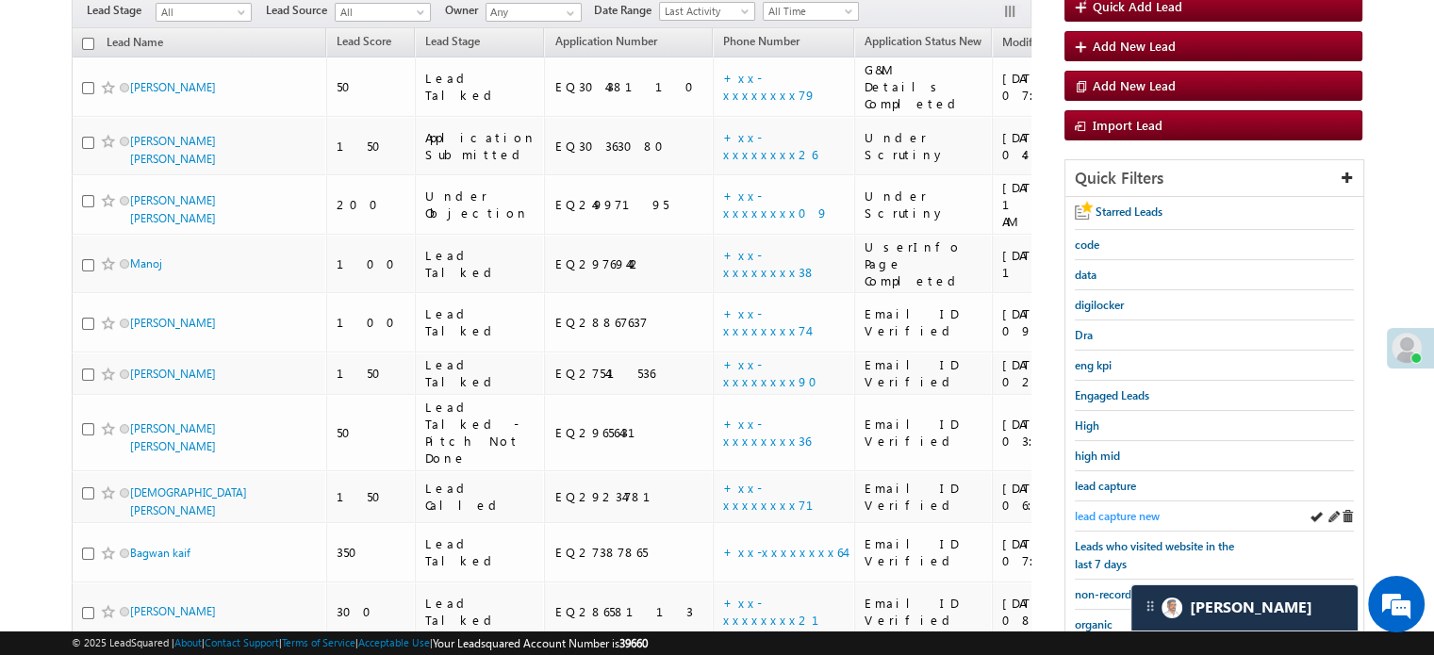
click at [1101, 512] on span "lead capture new" at bounding box center [1117, 516] width 85 height 14
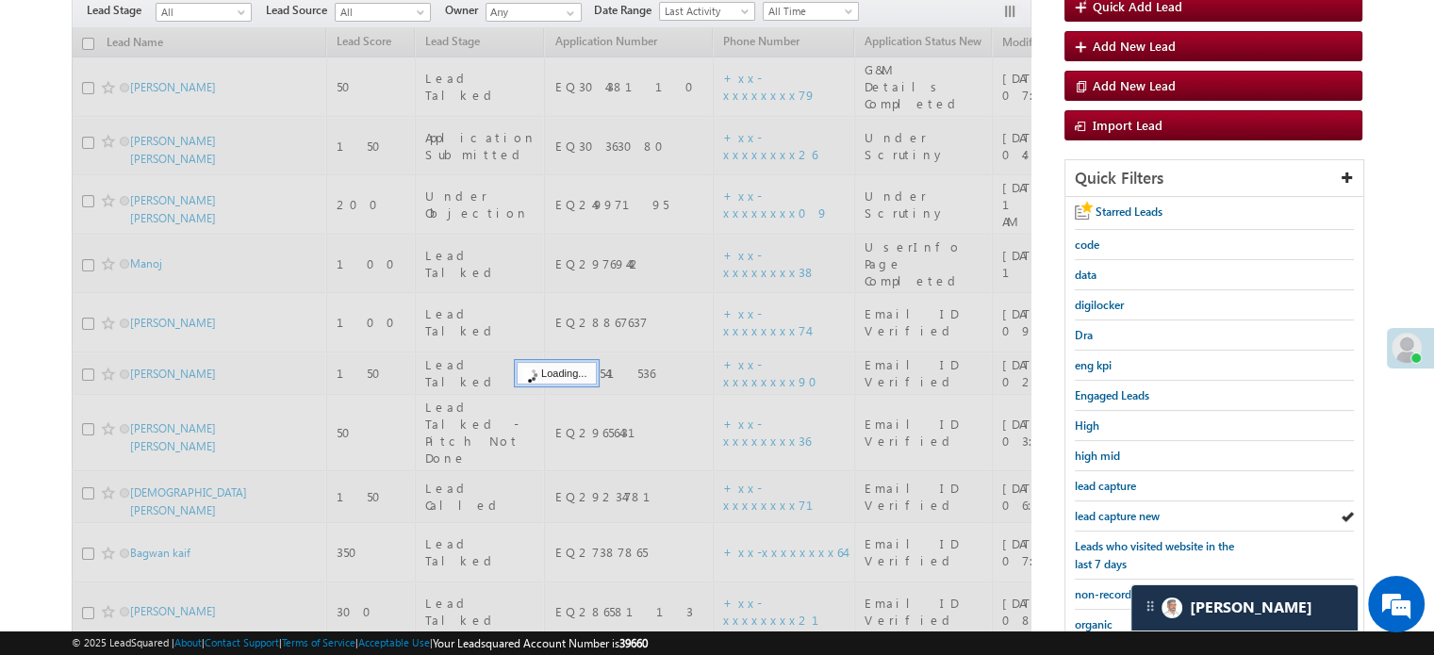
click at [1101, 512] on span "lead capture new" at bounding box center [1117, 516] width 85 height 14
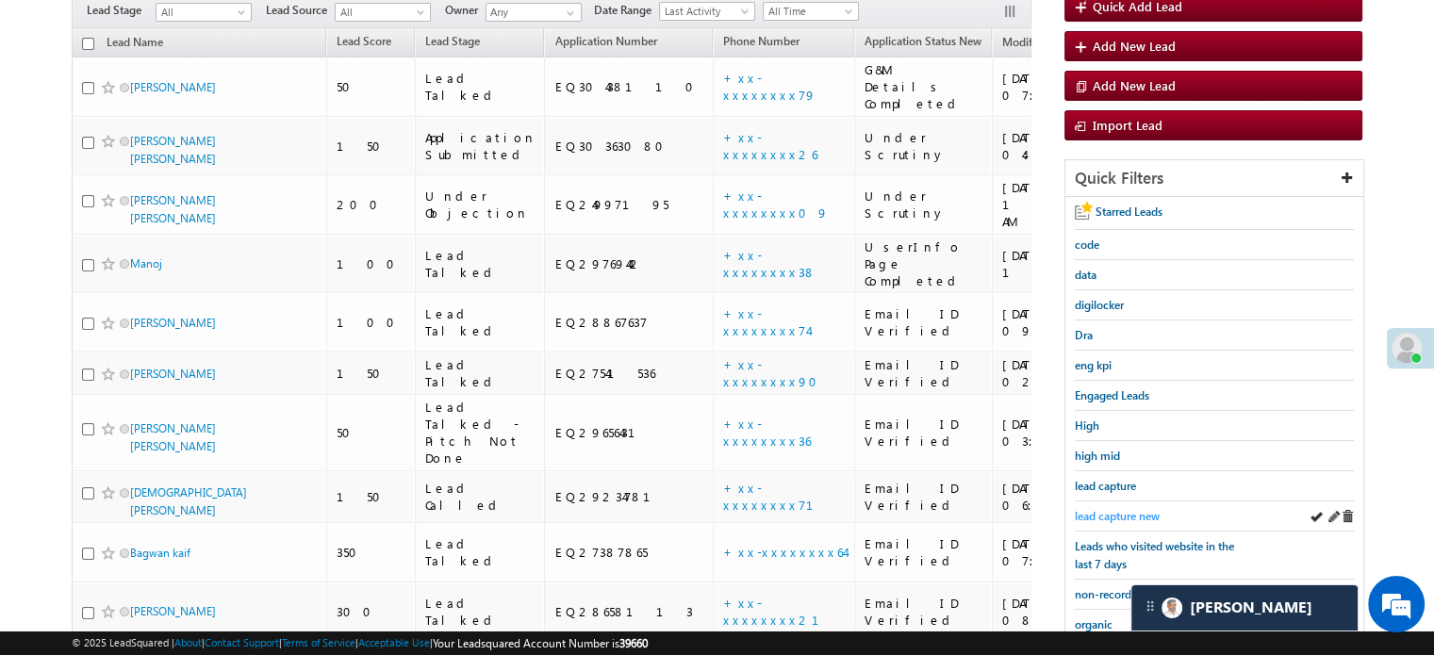
click at [1101, 513] on span "lead capture new" at bounding box center [1117, 516] width 85 height 14
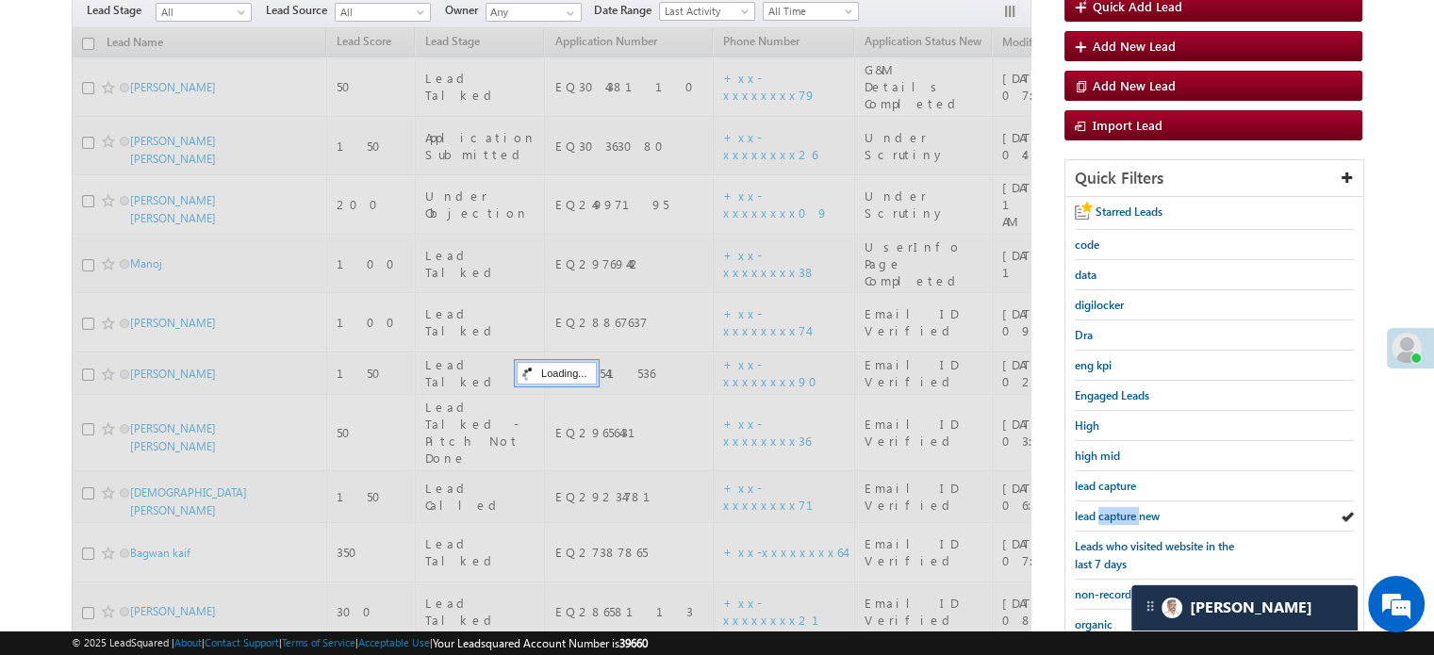
click at [1101, 513] on span "lead capture new" at bounding box center [1117, 516] width 85 height 14
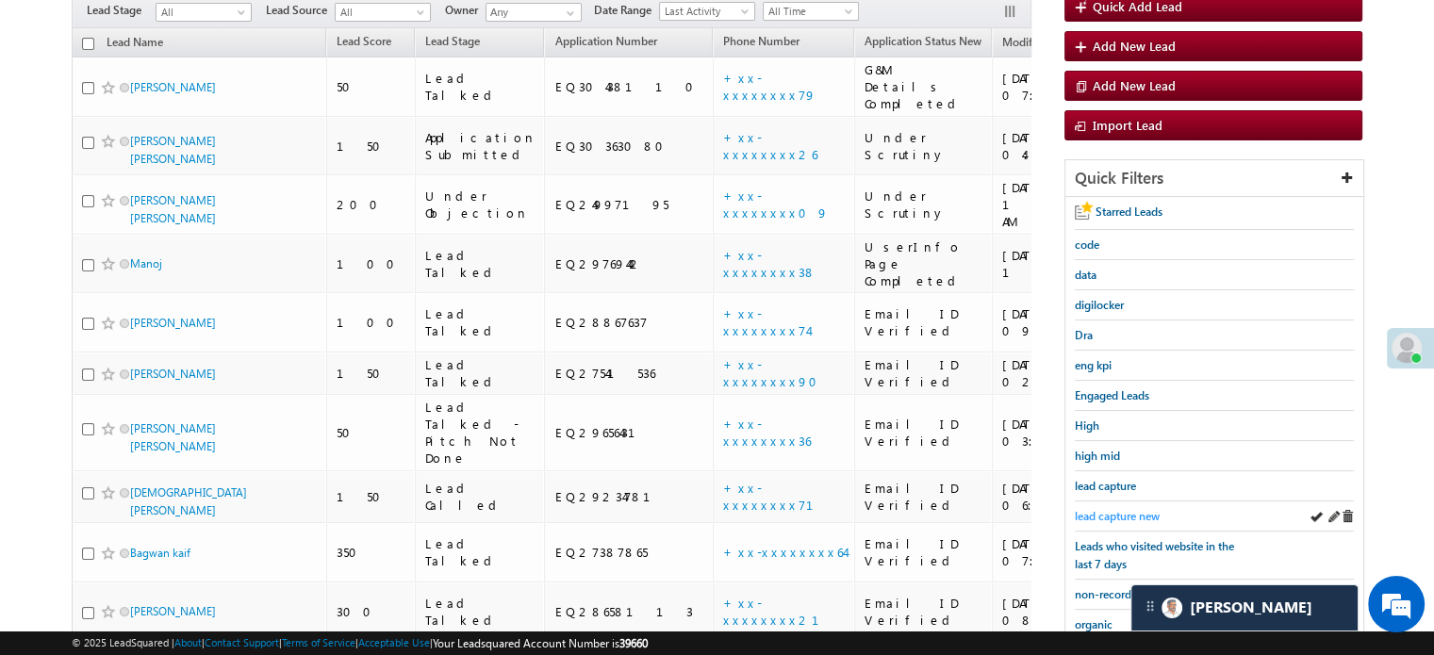
click at [1092, 517] on span "lead capture new" at bounding box center [1117, 516] width 85 height 14
click at [1115, 509] on span "lead capture new" at bounding box center [1117, 516] width 85 height 14
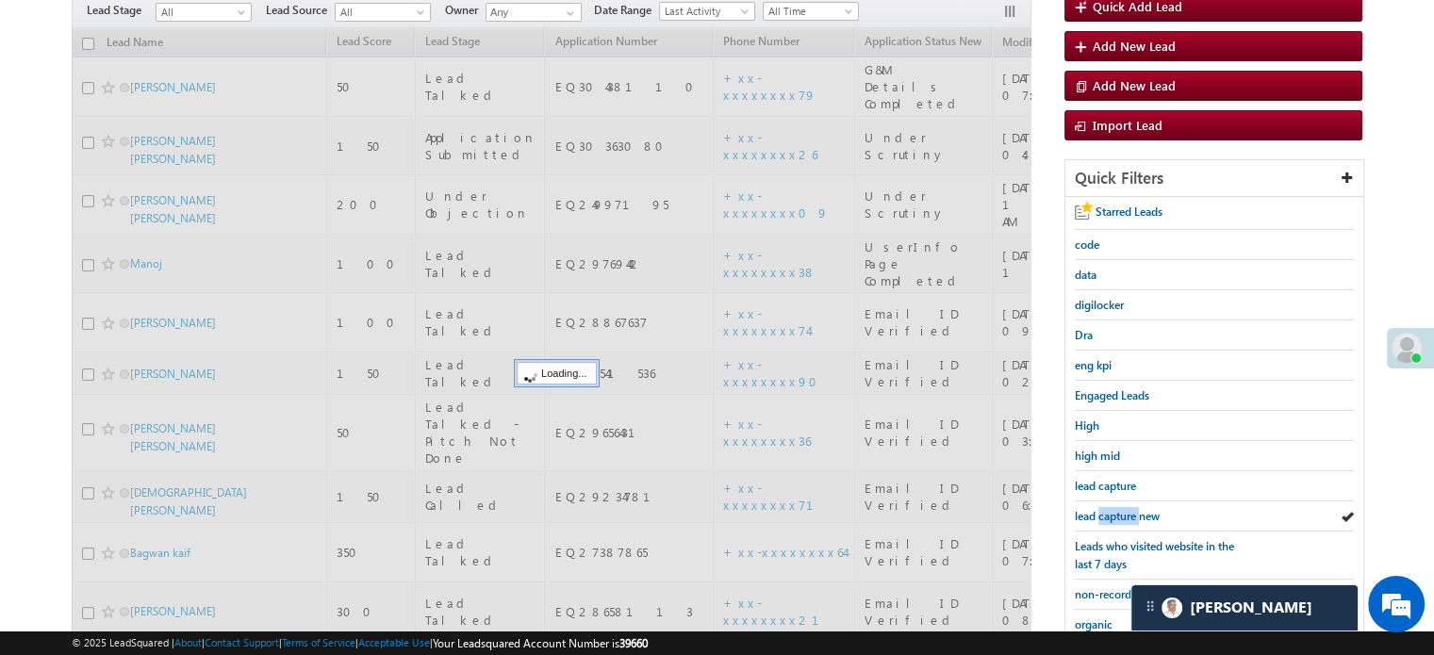
click at [1115, 509] on span "lead capture new" at bounding box center [1117, 516] width 85 height 14
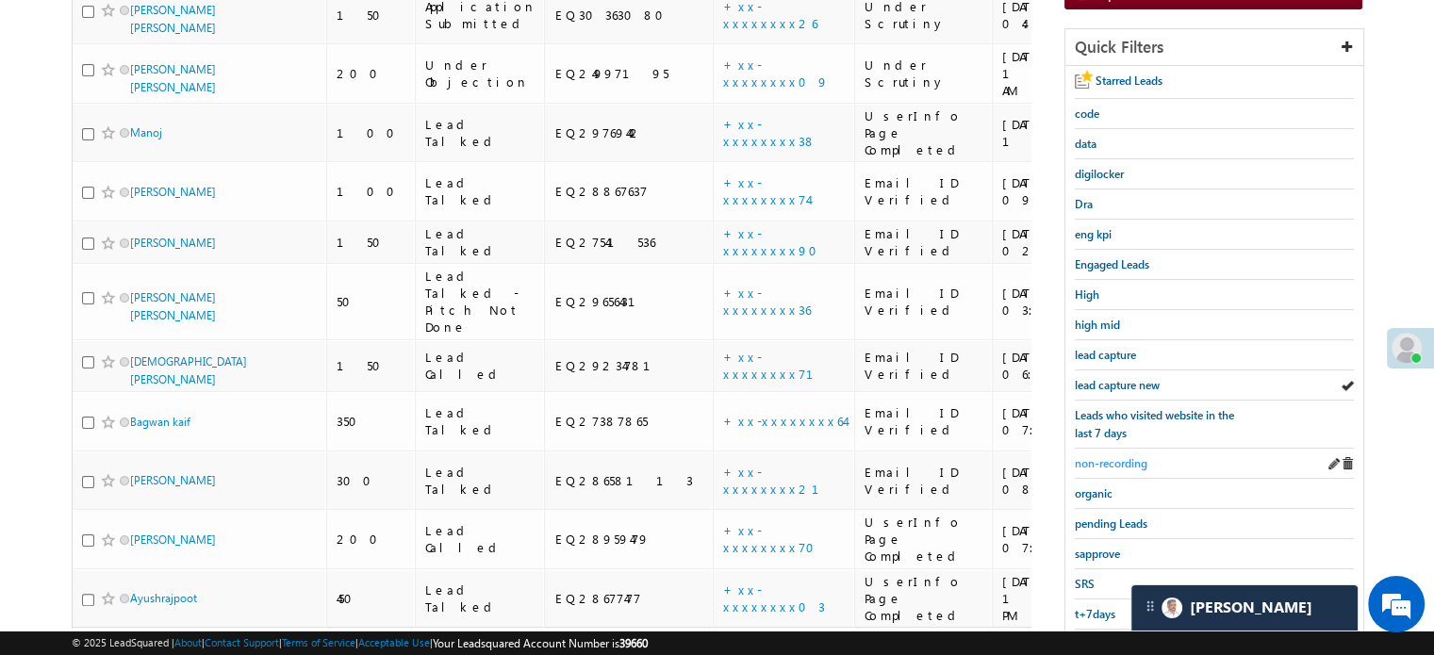
scroll to position [405, 0]
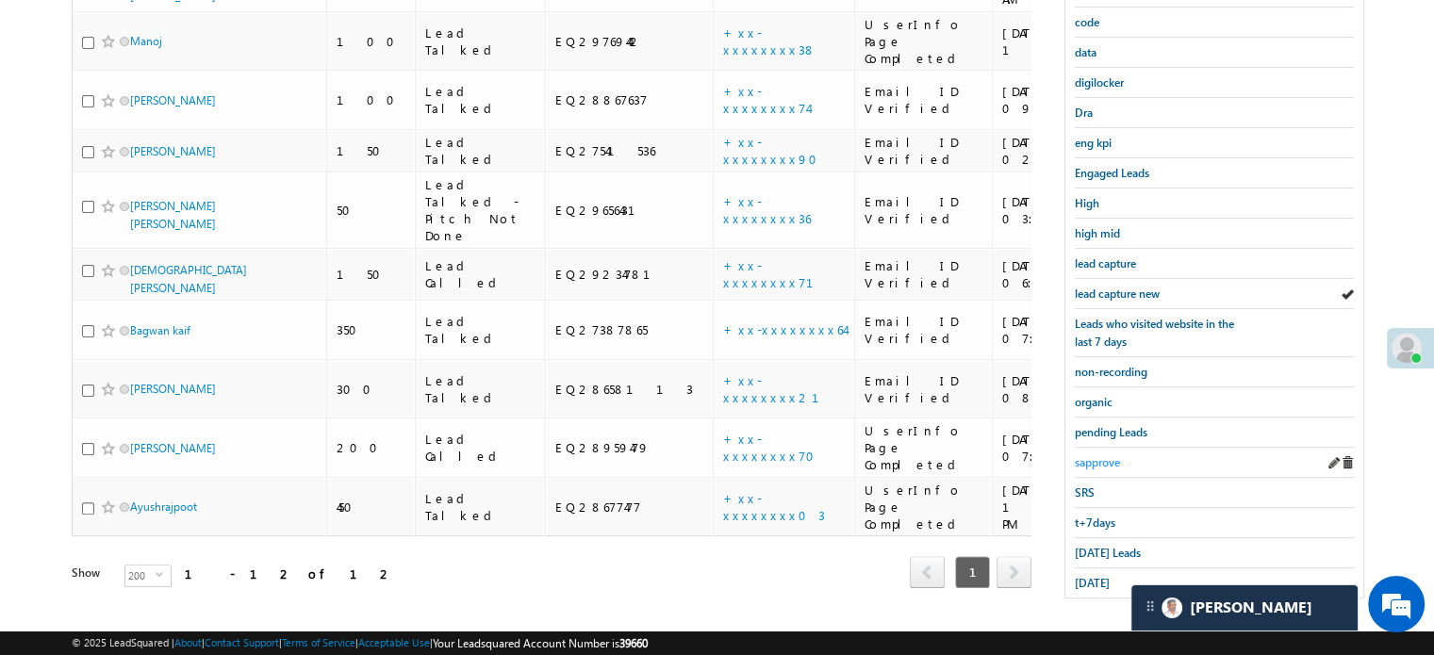
click at [1100, 455] on span "sapprove" at bounding box center [1097, 462] width 45 height 14
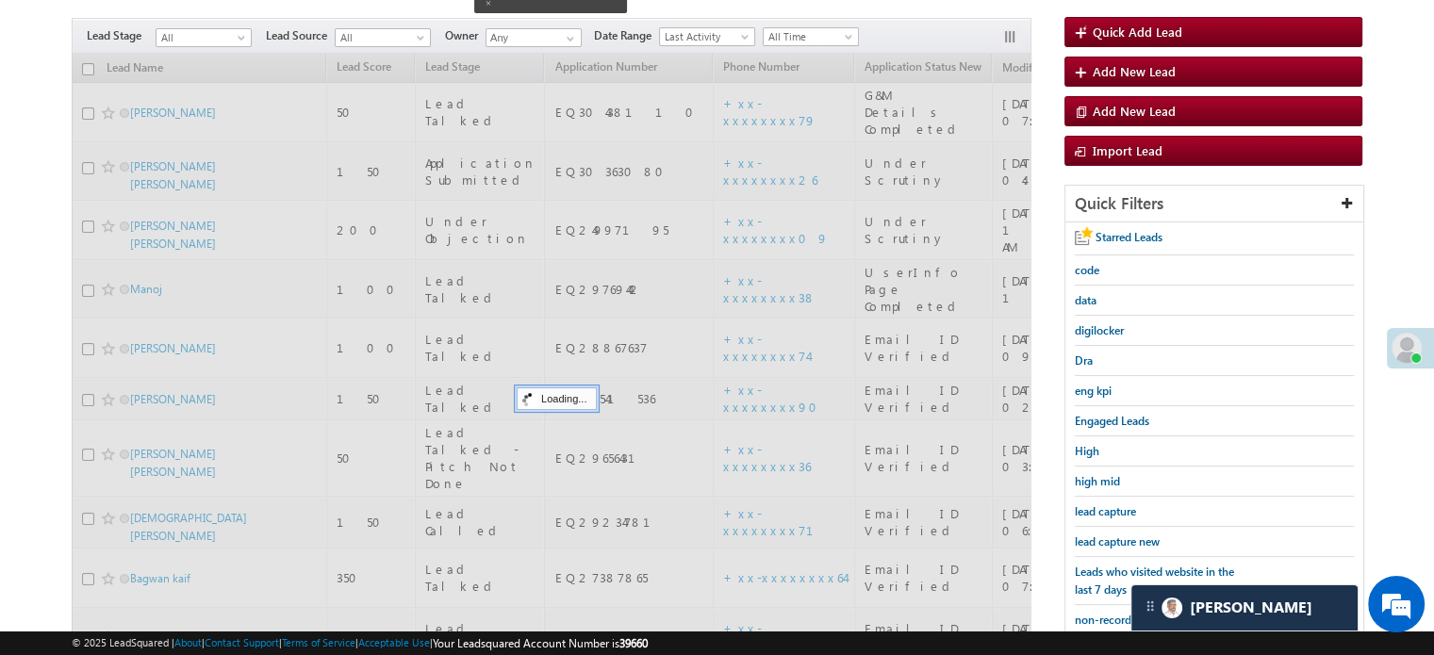
scroll to position [122, 0]
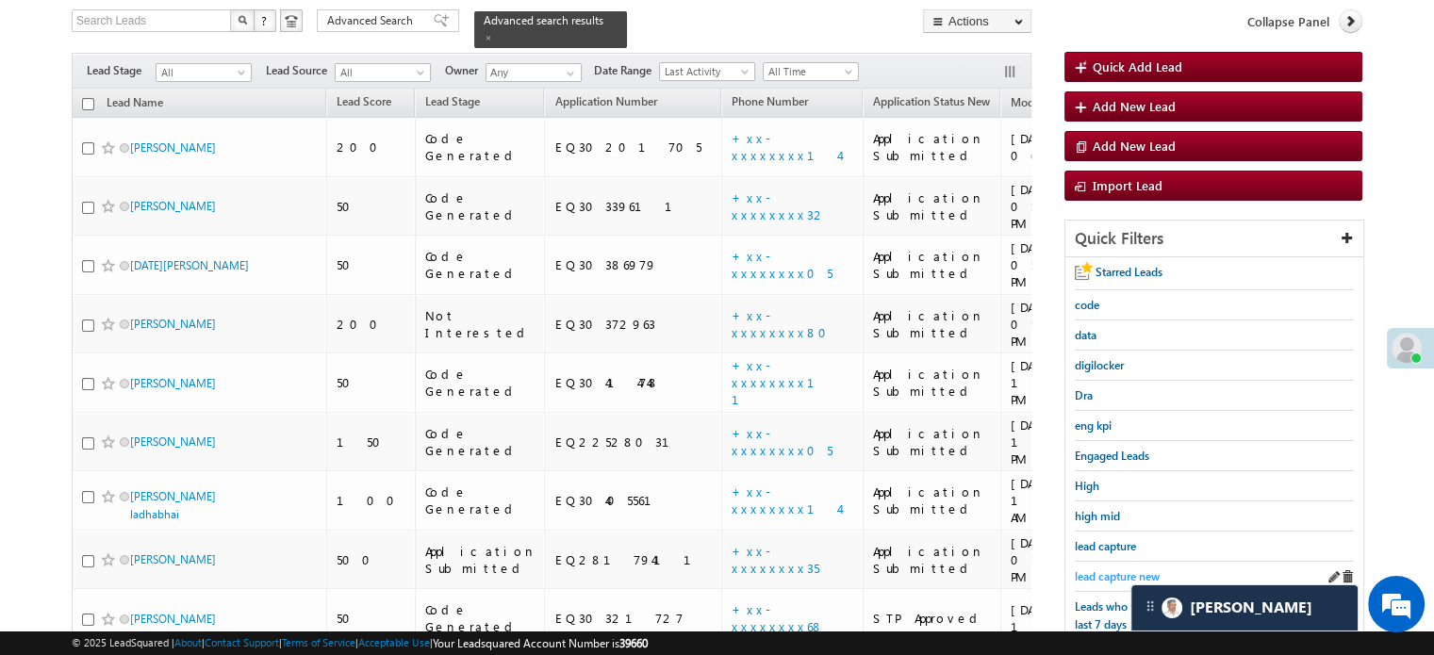
click at [1111, 570] on span "lead capture new" at bounding box center [1117, 577] width 85 height 14
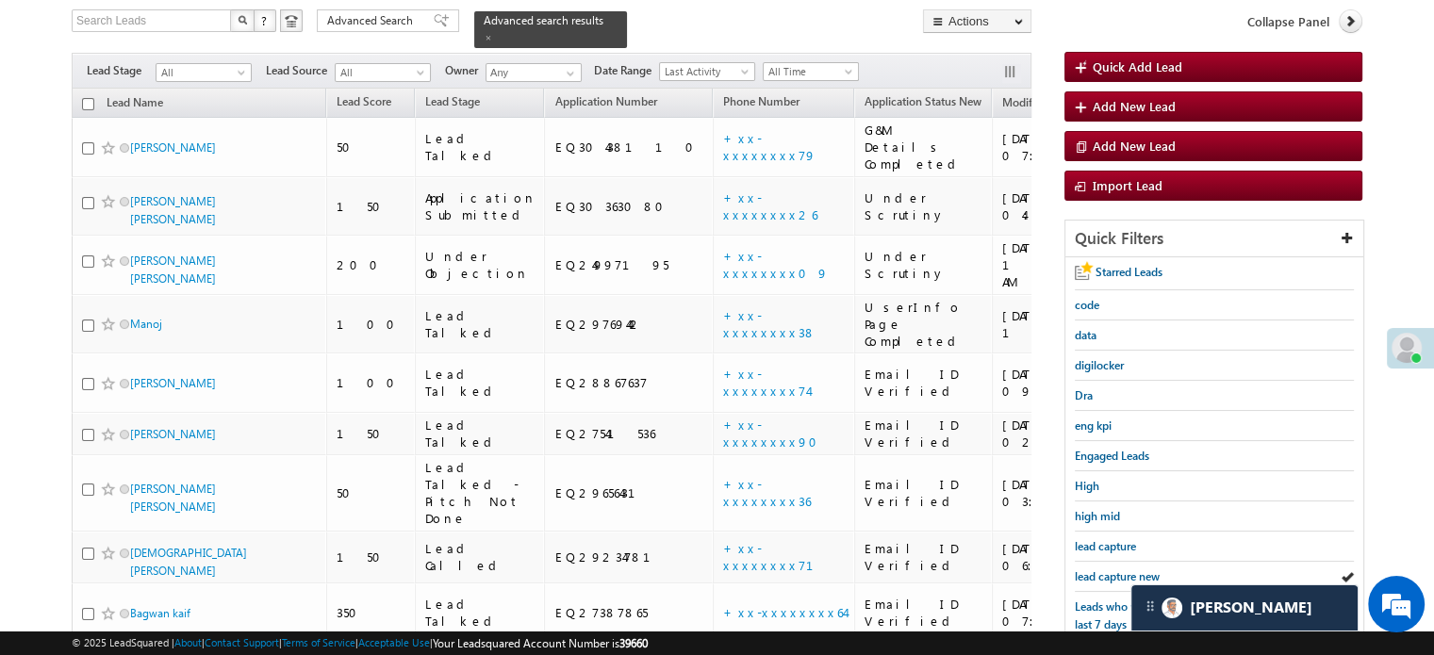
click at [1111, 570] on span "lead capture new" at bounding box center [1117, 577] width 85 height 14
click at [1117, 572] on span "lead capture new" at bounding box center [1117, 577] width 85 height 14
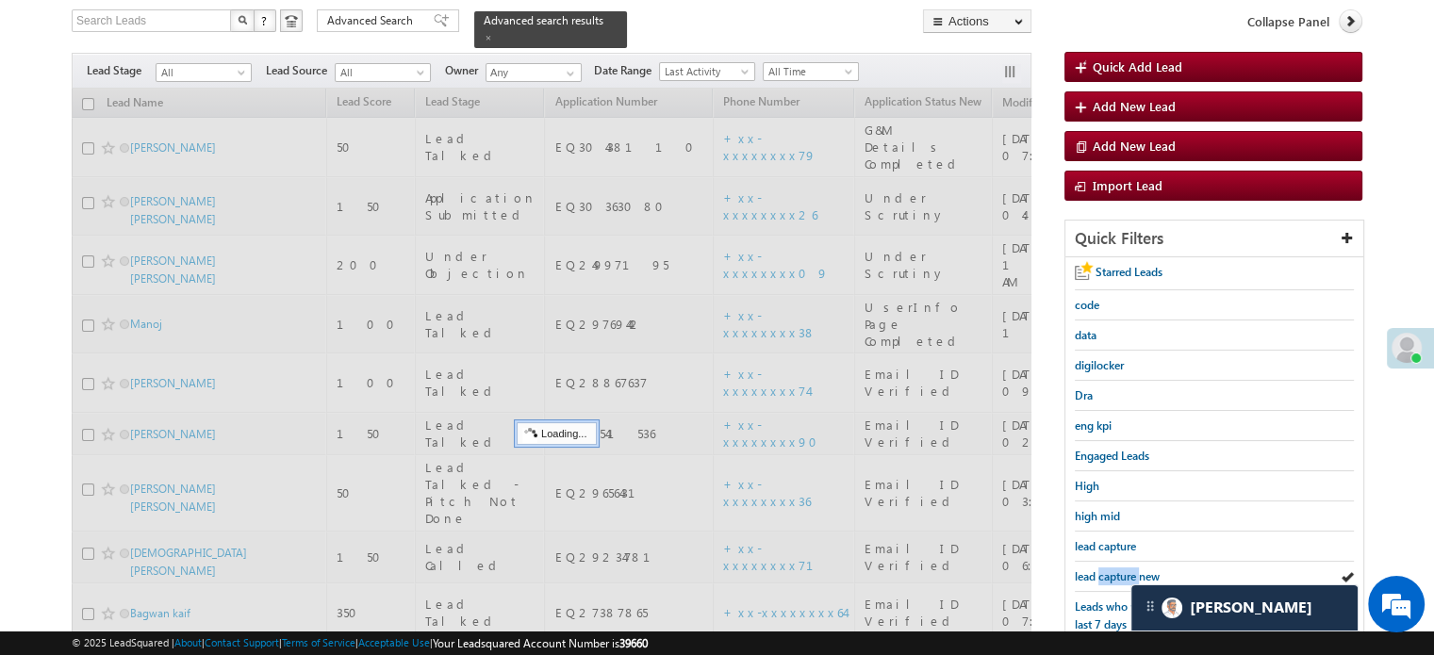
click at [1117, 572] on span "lead capture new" at bounding box center [1117, 577] width 85 height 14
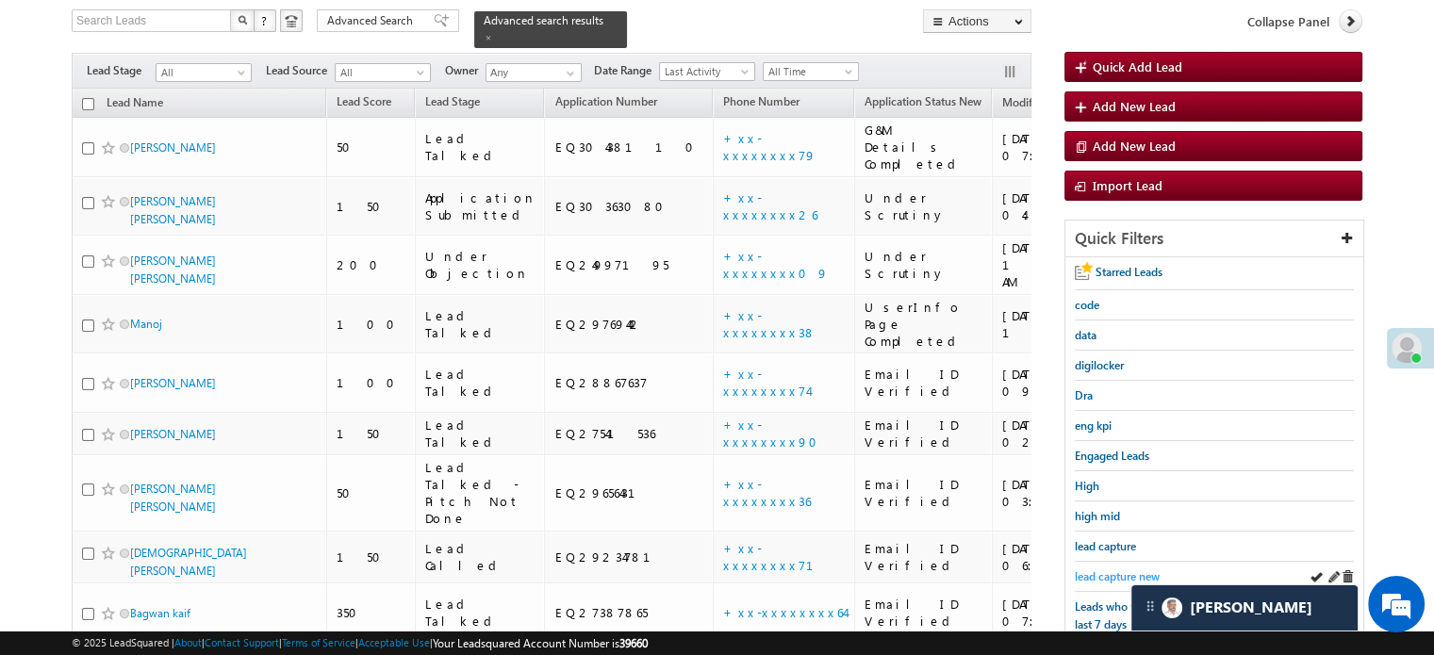
click at [1116, 572] on span "lead capture new" at bounding box center [1117, 577] width 85 height 14
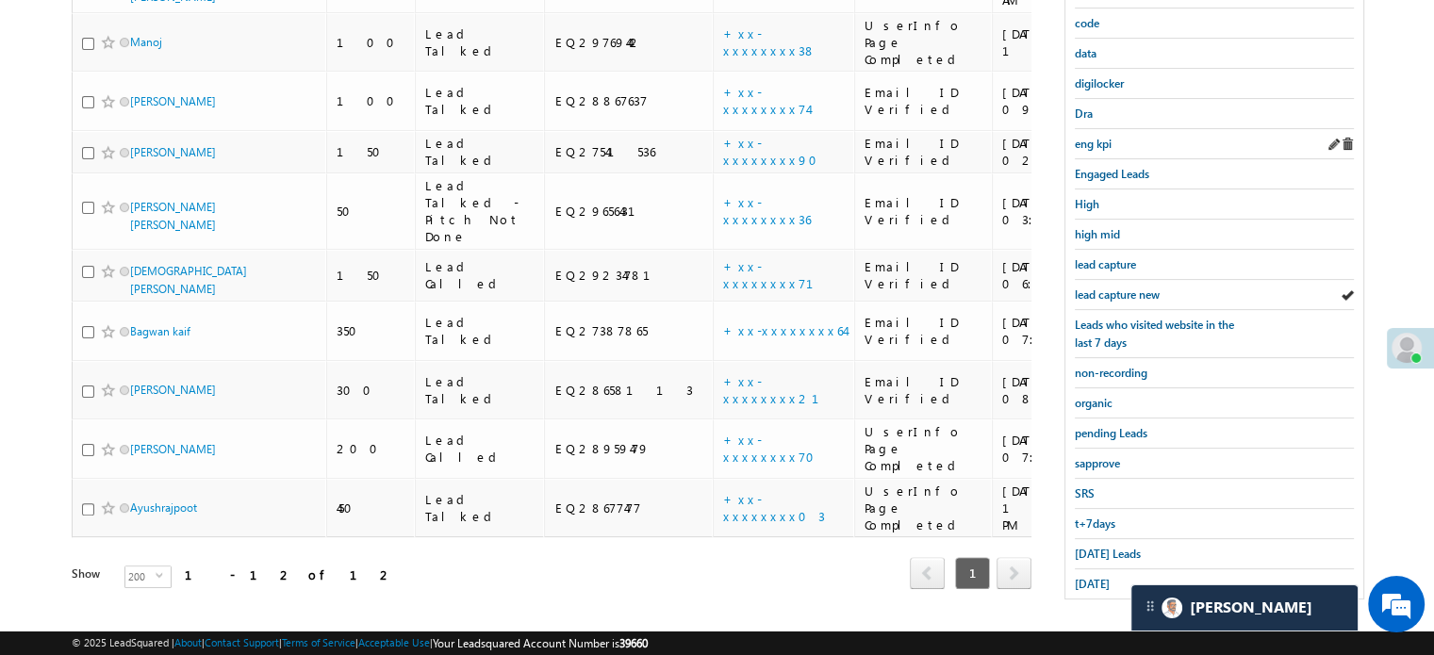
scroll to position [405, 0]
click at [1131, 279] on div "lead capture new" at bounding box center [1214, 294] width 279 height 30
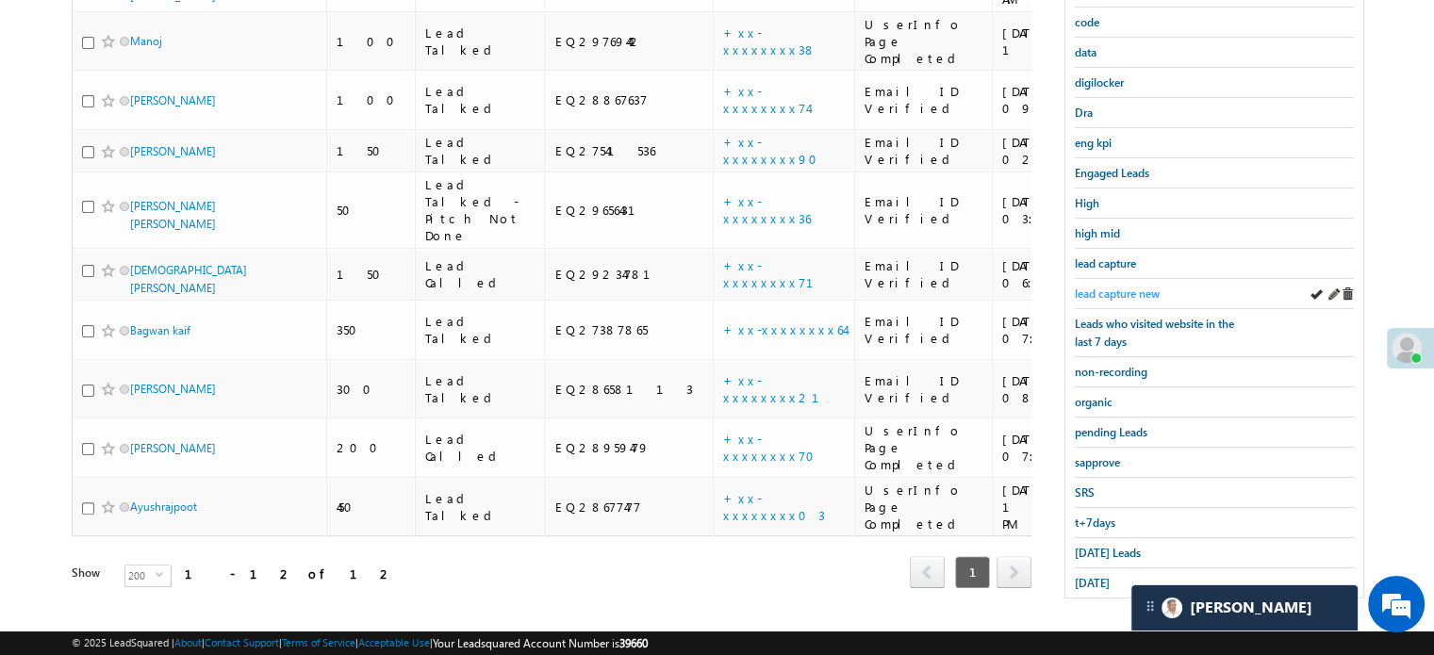
click at [1119, 289] on span "lead capture new" at bounding box center [1117, 294] width 85 height 14
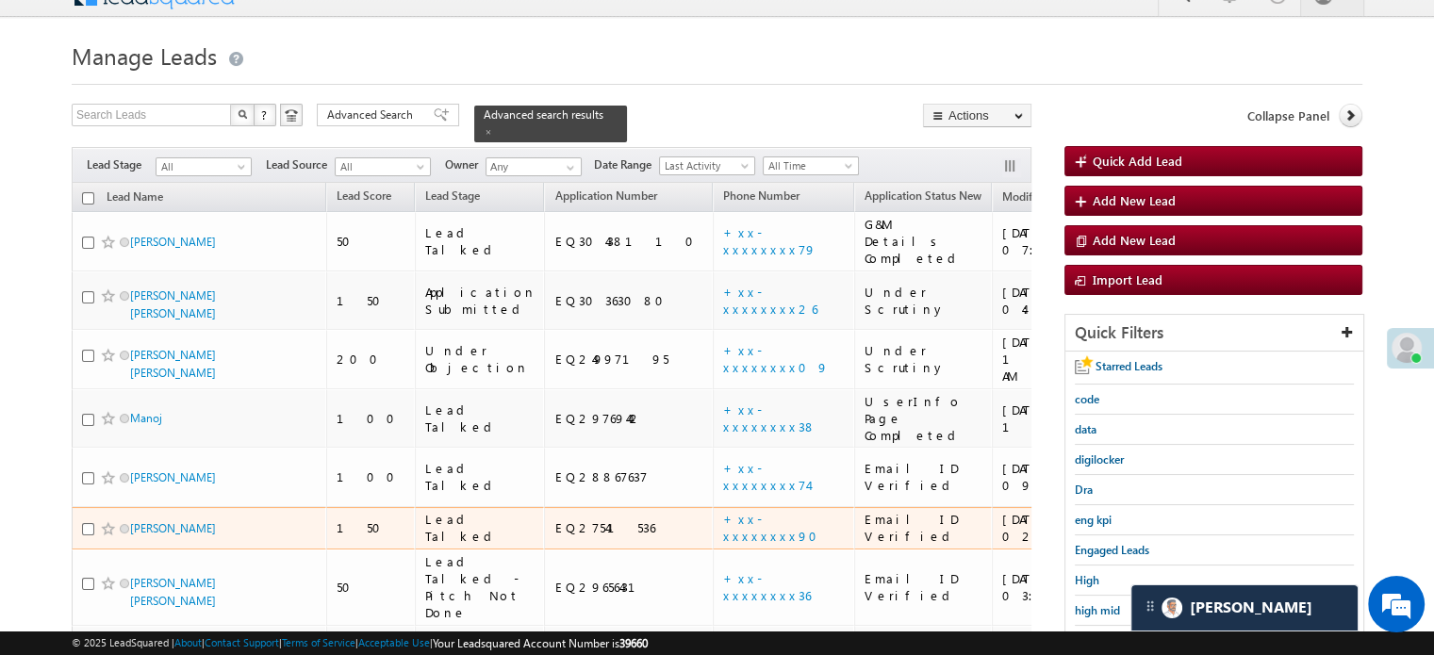
scroll to position [216, 0]
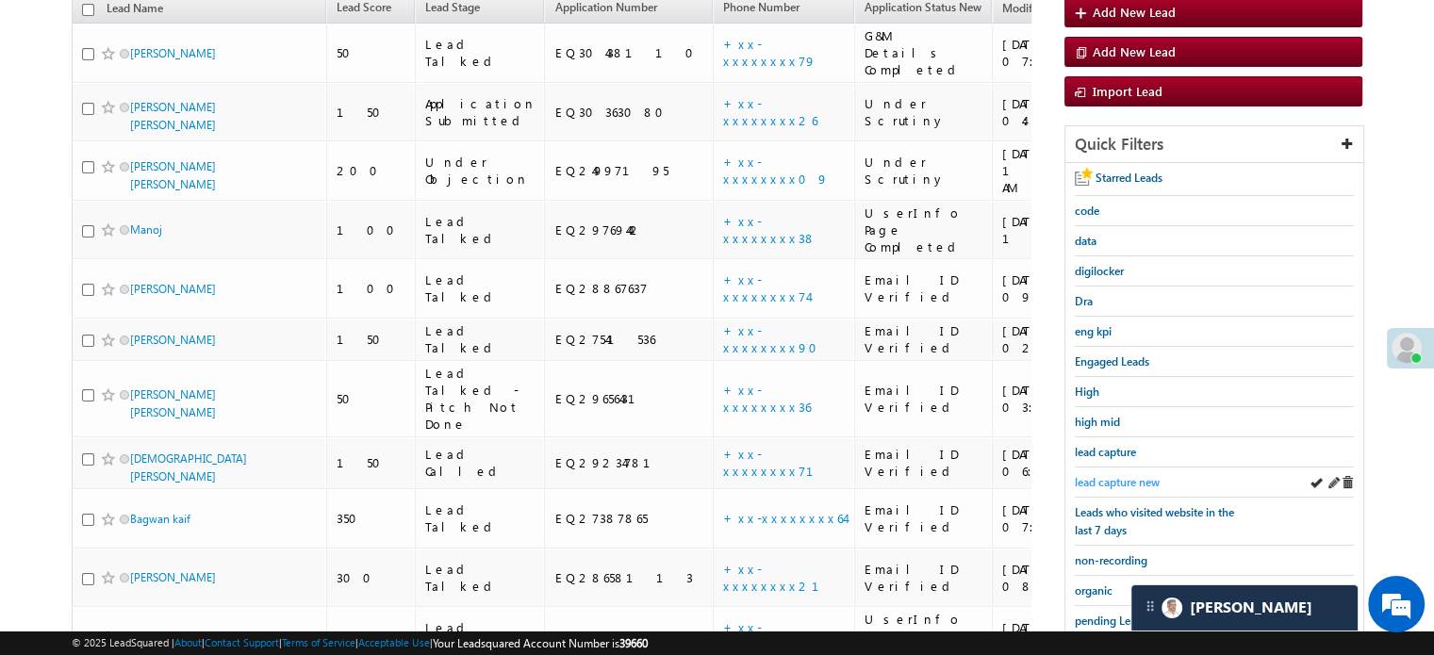
click at [1106, 475] on span "lead capture new" at bounding box center [1117, 482] width 85 height 14
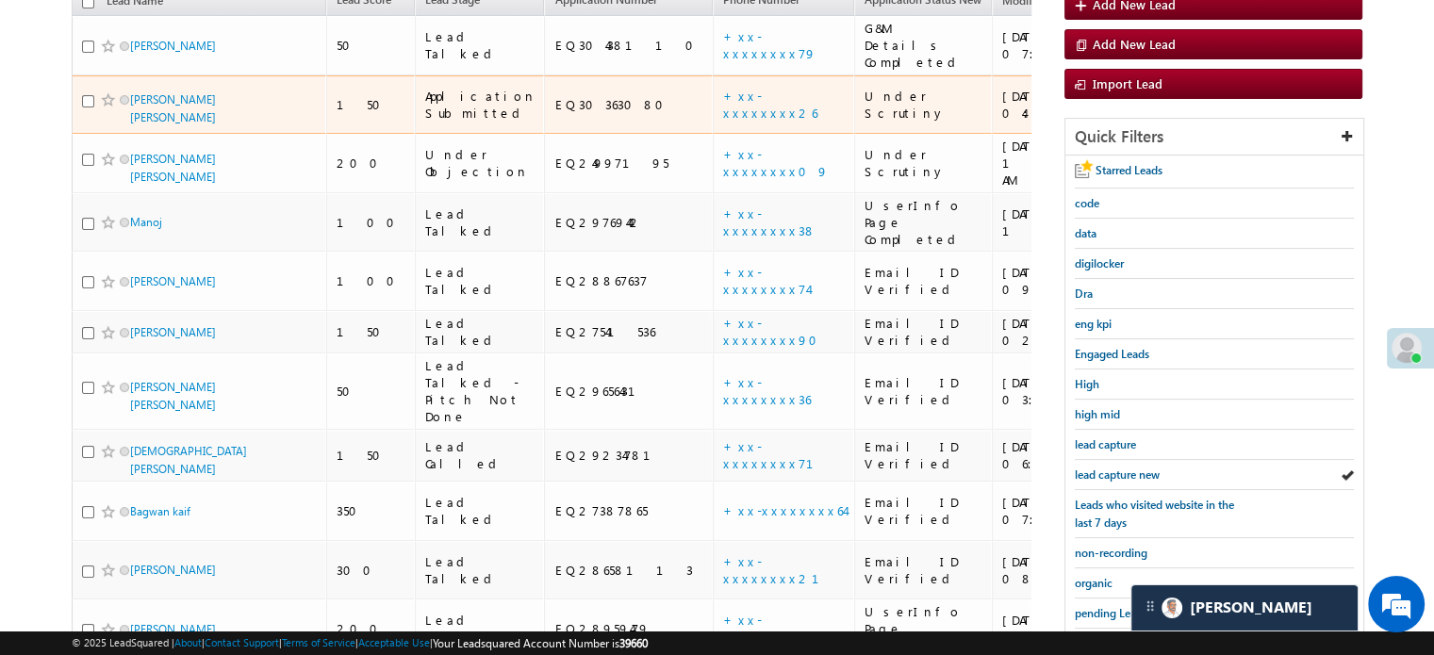
scroll to position [283, 0]
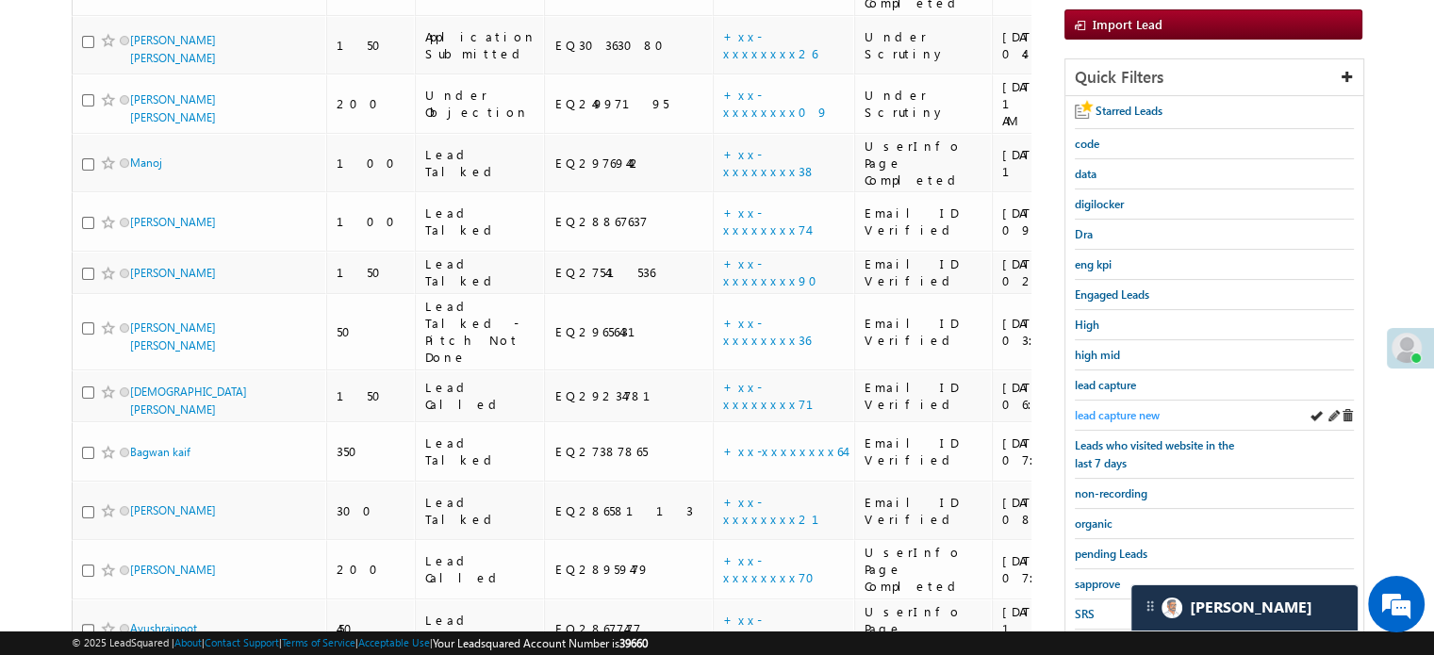
click at [1127, 409] on span "lead capture new" at bounding box center [1117, 415] width 85 height 14
click at [1143, 408] on span "lead capture new" at bounding box center [1117, 415] width 85 height 14
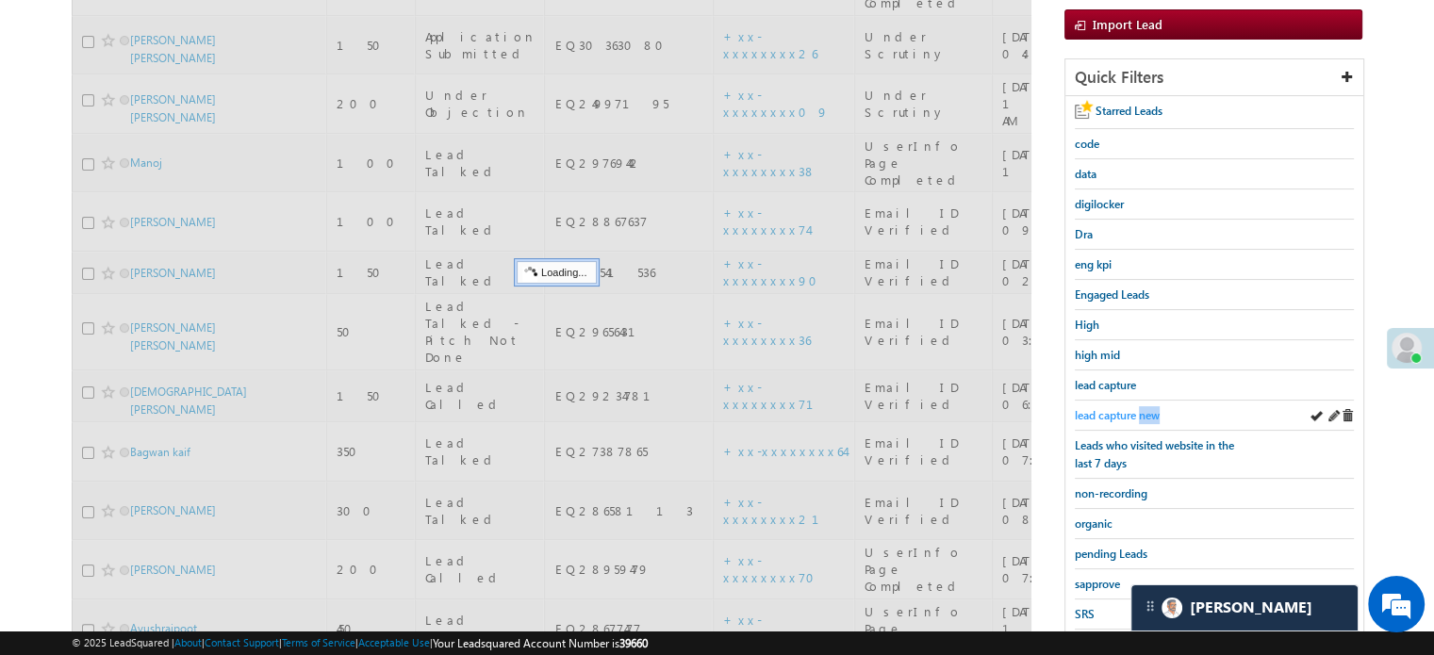
click at [1143, 410] on span "lead capture new" at bounding box center [1117, 415] width 85 height 14
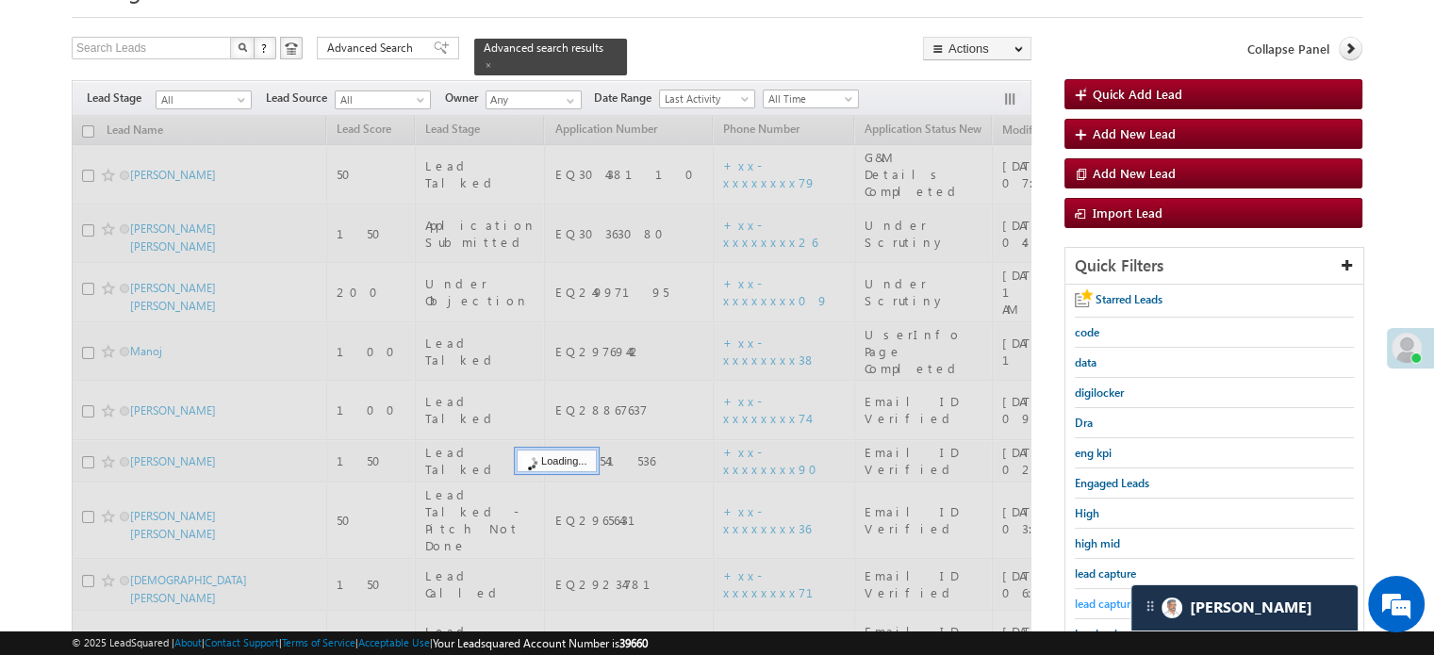
scroll to position [94, 0]
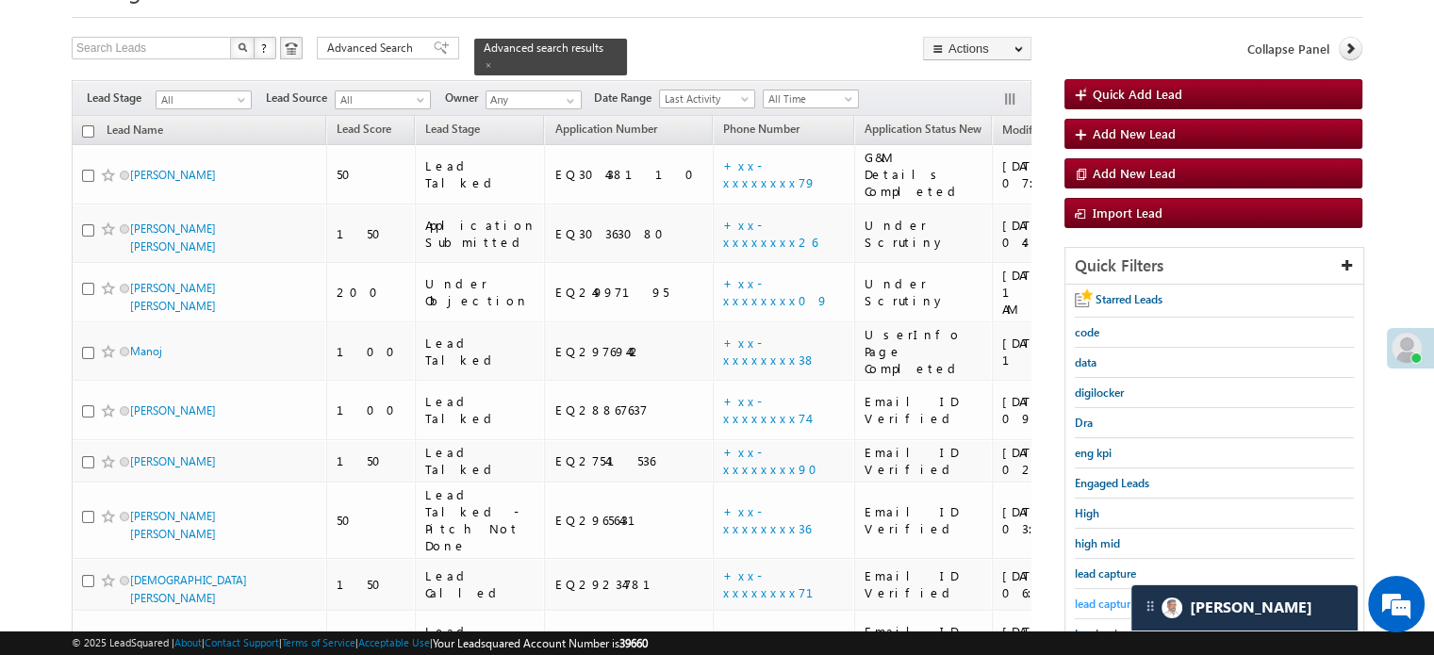
click at [1101, 603] on span "lead capture new" at bounding box center [1117, 604] width 85 height 14
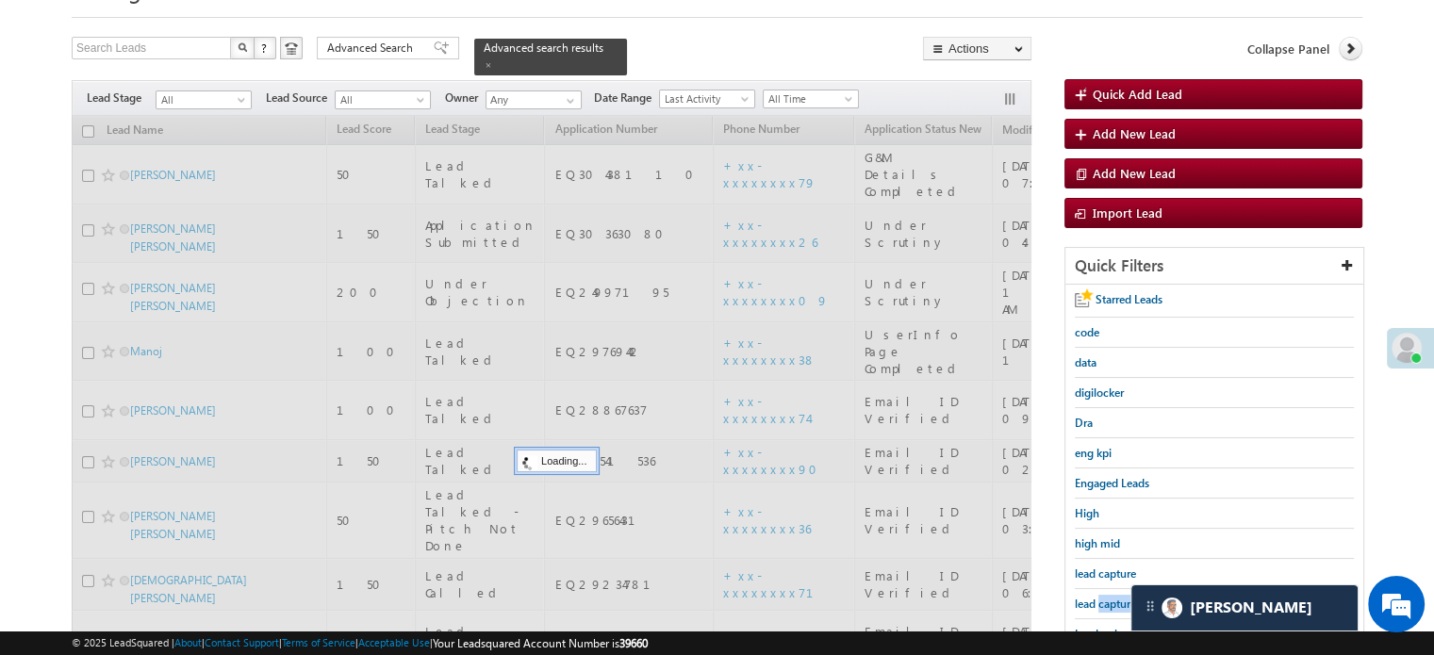
click at [1101, 603] on span "lead capture new" at bounding box center [1117, 604] width 85 height 14
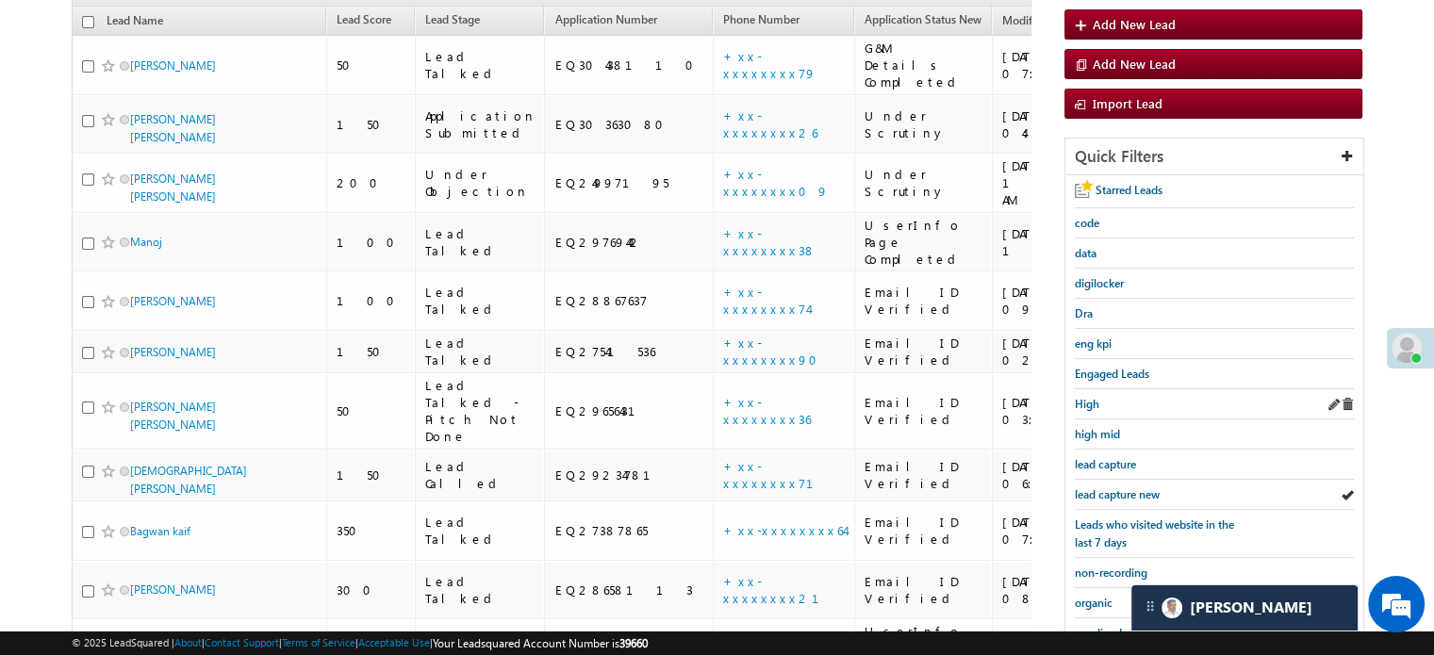
scroll to position [283, 0]
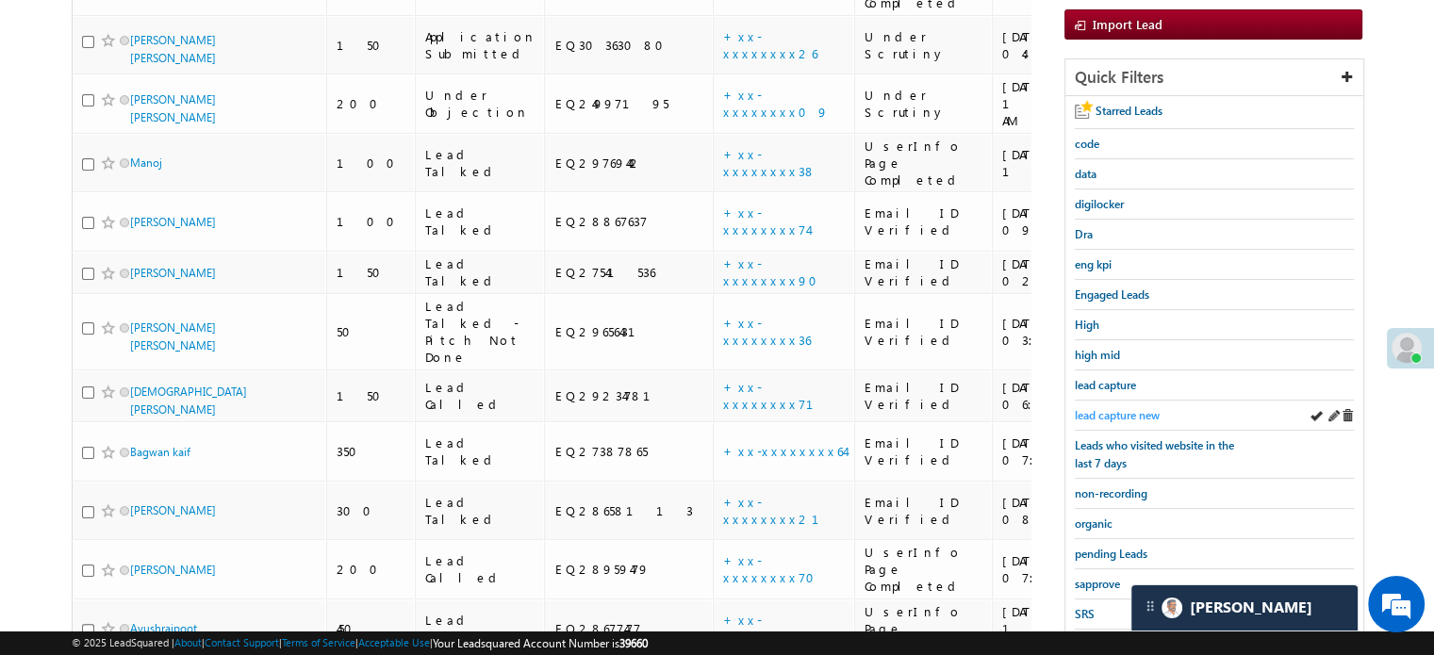
click at [1115, 418] on span "lead capture new" at bounding box center [1117, 415] width 85 height 14
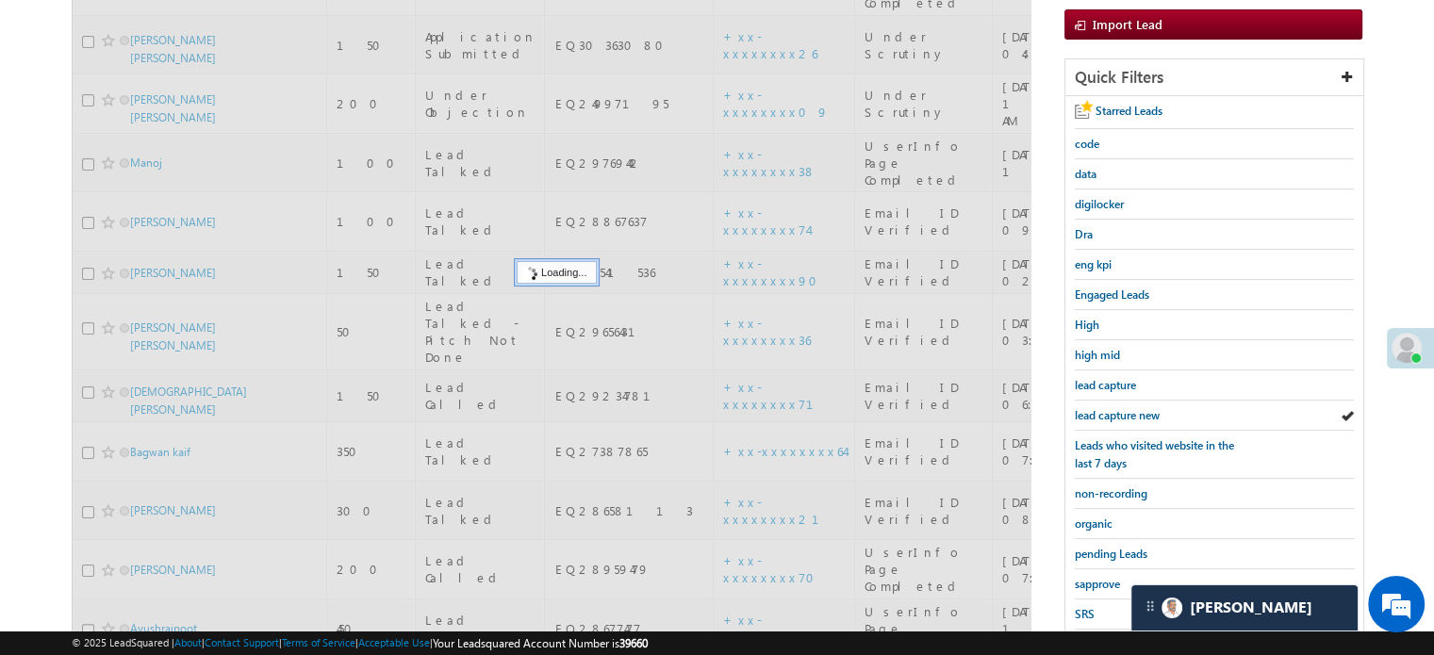
click at [1113, 415] on span "lead capture new" at bounding box center [1117, 415] width 85 height 14
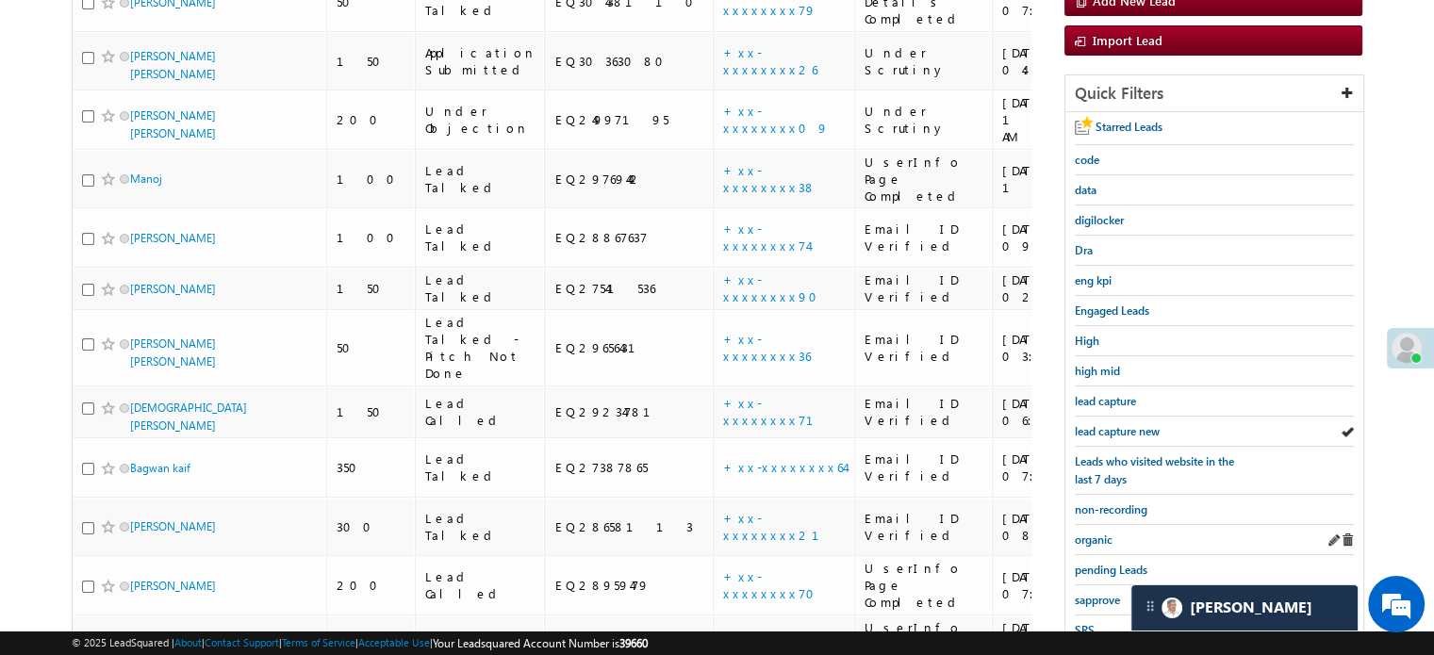
scroll to position [377, 0]
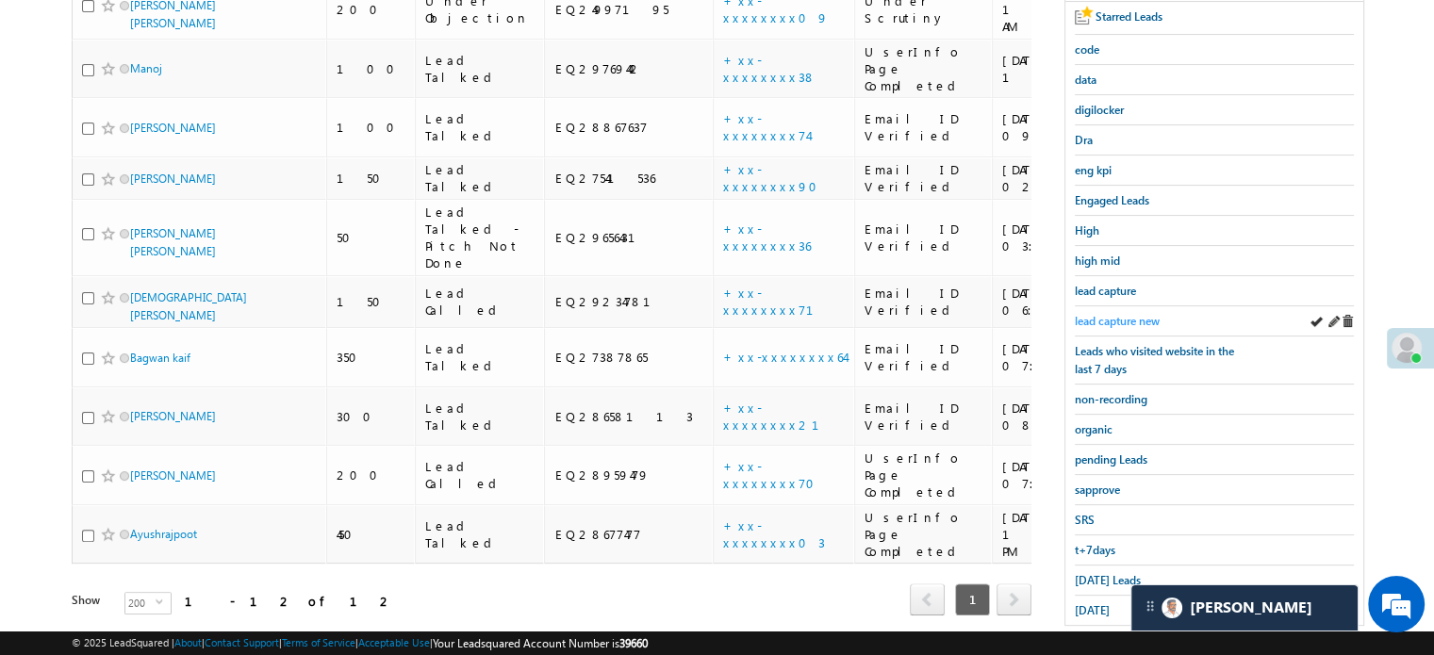
click at [1120, 314] on span "lead capture new" at bounding box center [1117, 321] width 85 height 14
click at [1121, 314] on span "lead capture new" at bounding box center [1117, 321] width 85 height 14
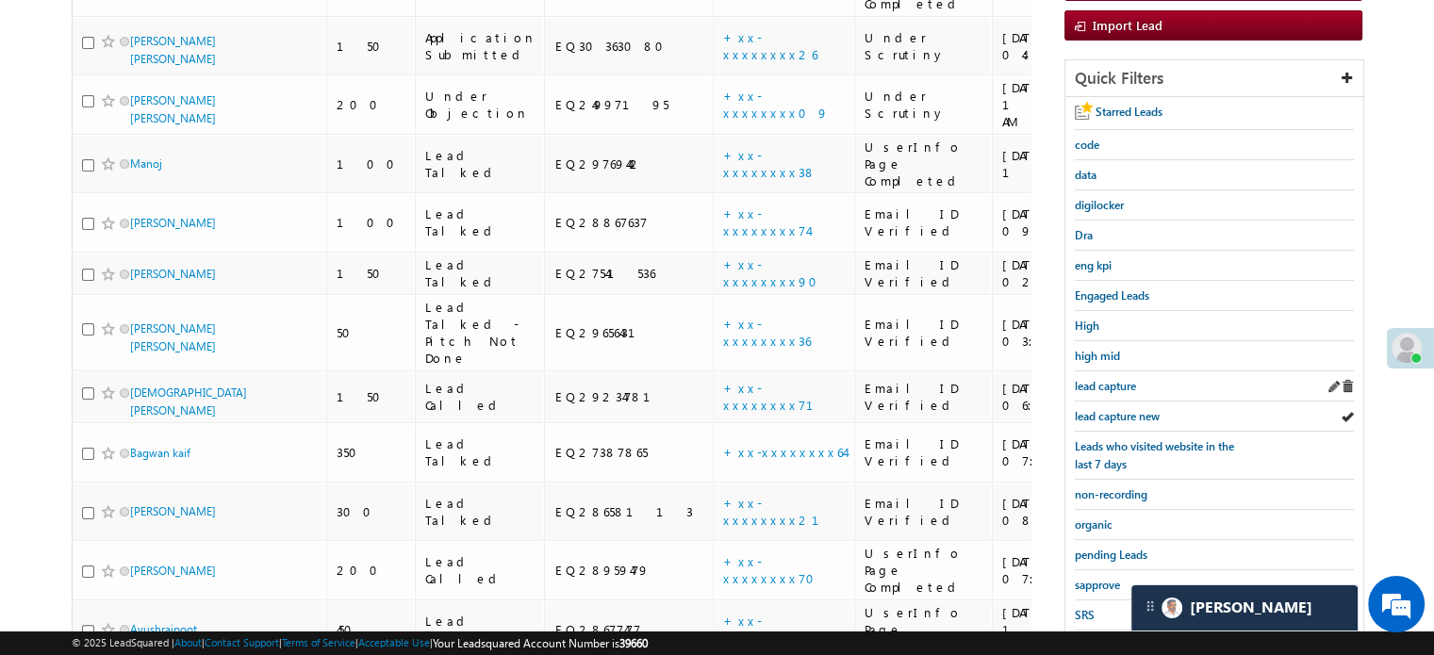
scroll to position [283, 0]
click at [1121, 408] on span "lead capture new" at bounding box center [1117, 415] width 85 height 14
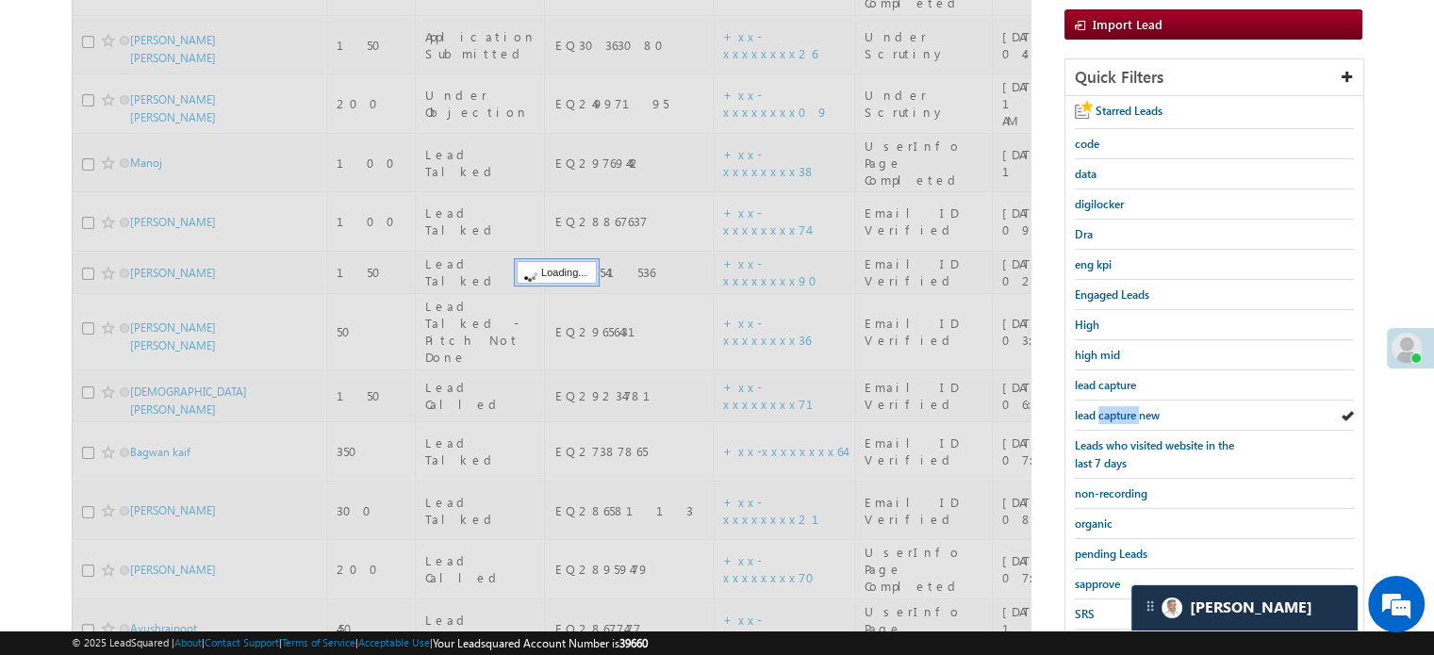
click at [1121, 408] on span "lead capture new" at bounding box center [1117, 415] width 85 height 14
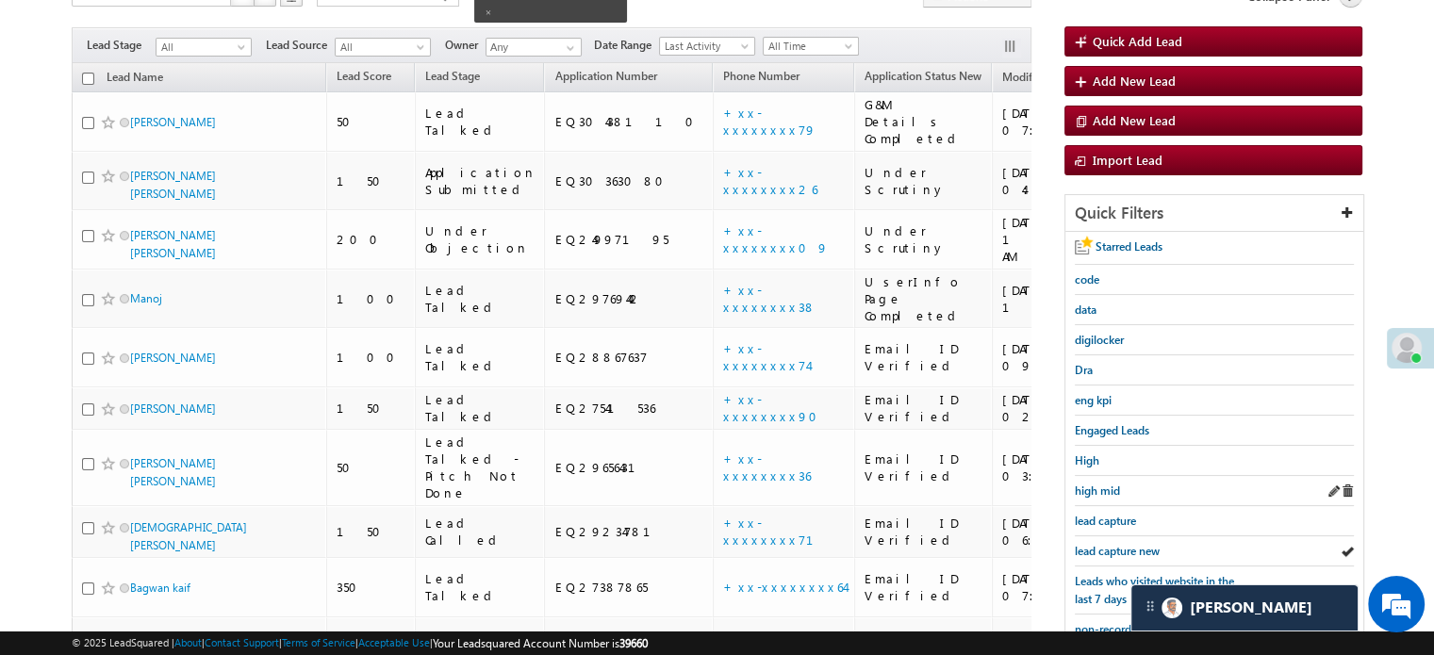
scroll to position [377, 0]
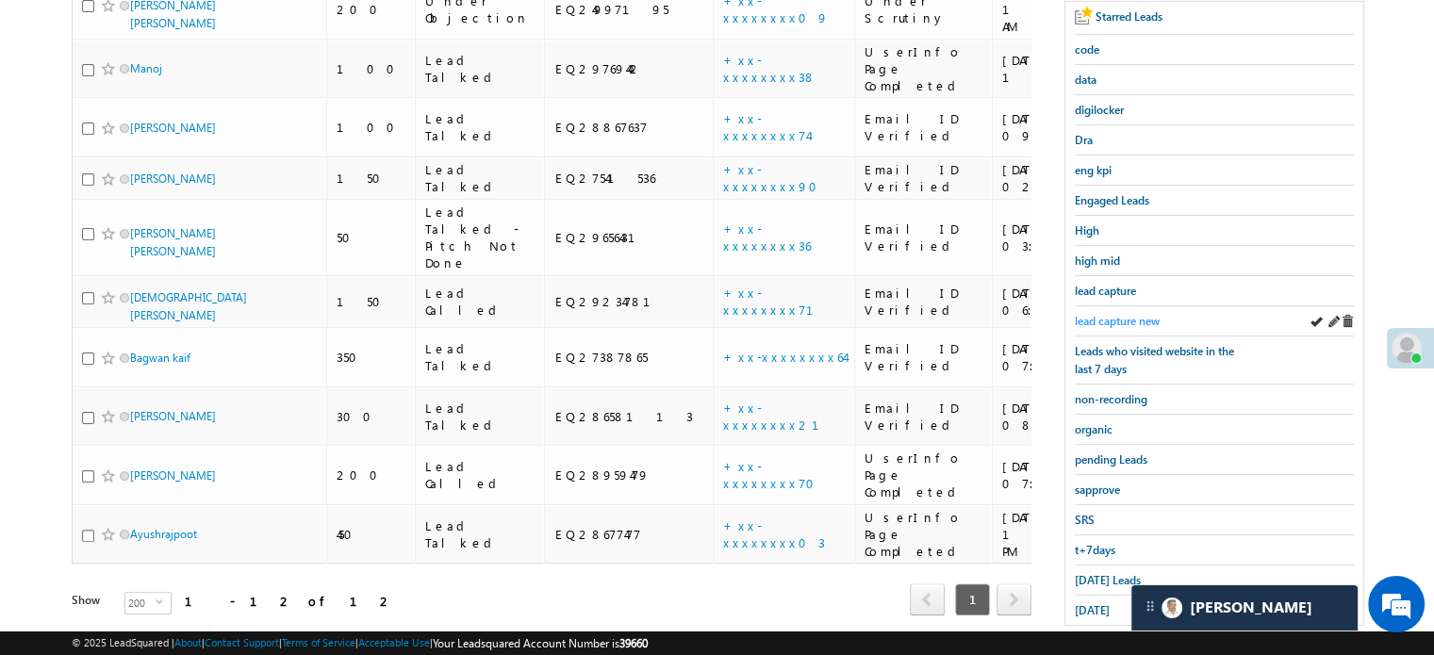
click at [1111, 316] on span "lead capture new" at bounding box center [1117, 321] width 85 height 14
click at [1135, 306] on div "lead capture new" at bounding box center [1214, 321] width 279 height 30
click at [1132, 314] on span "lead capture new" at bounding box center [1117, 321] width 85 height 14
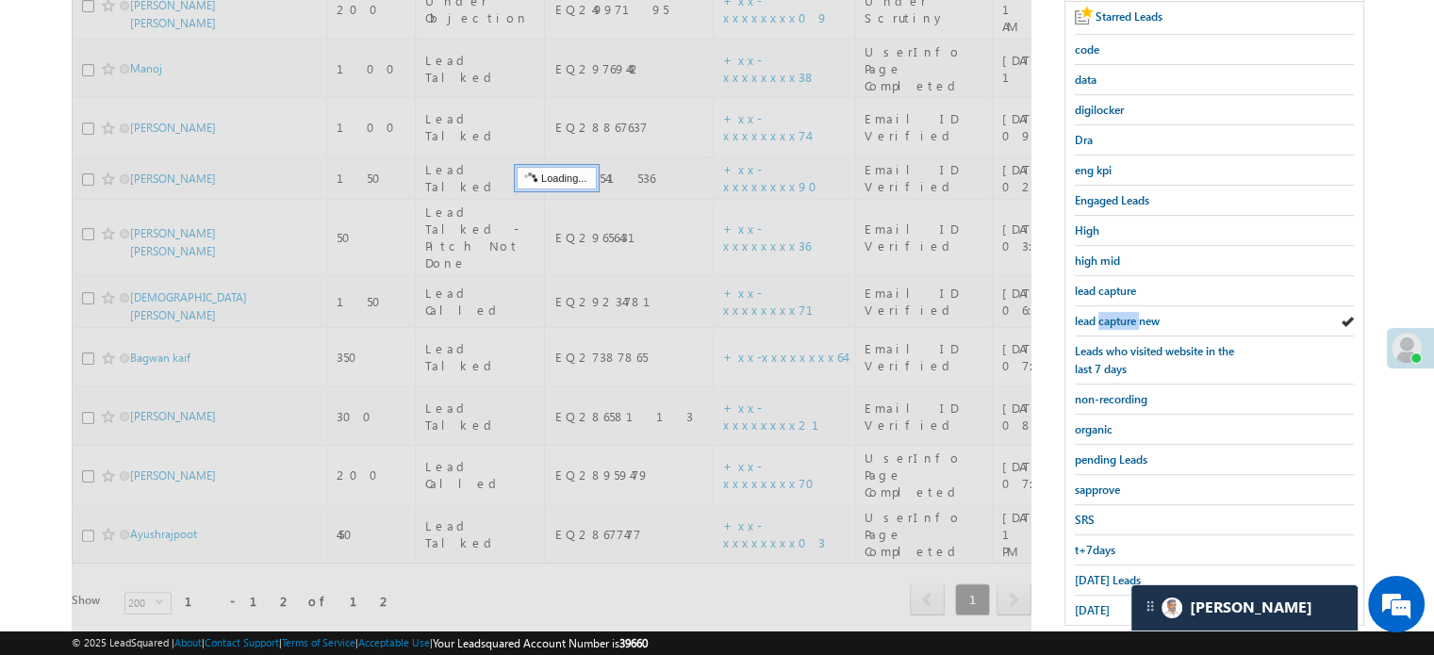
click at [1132, 314] on span "lead capture new" at bounding box center [1117, 321] width 85 height 14
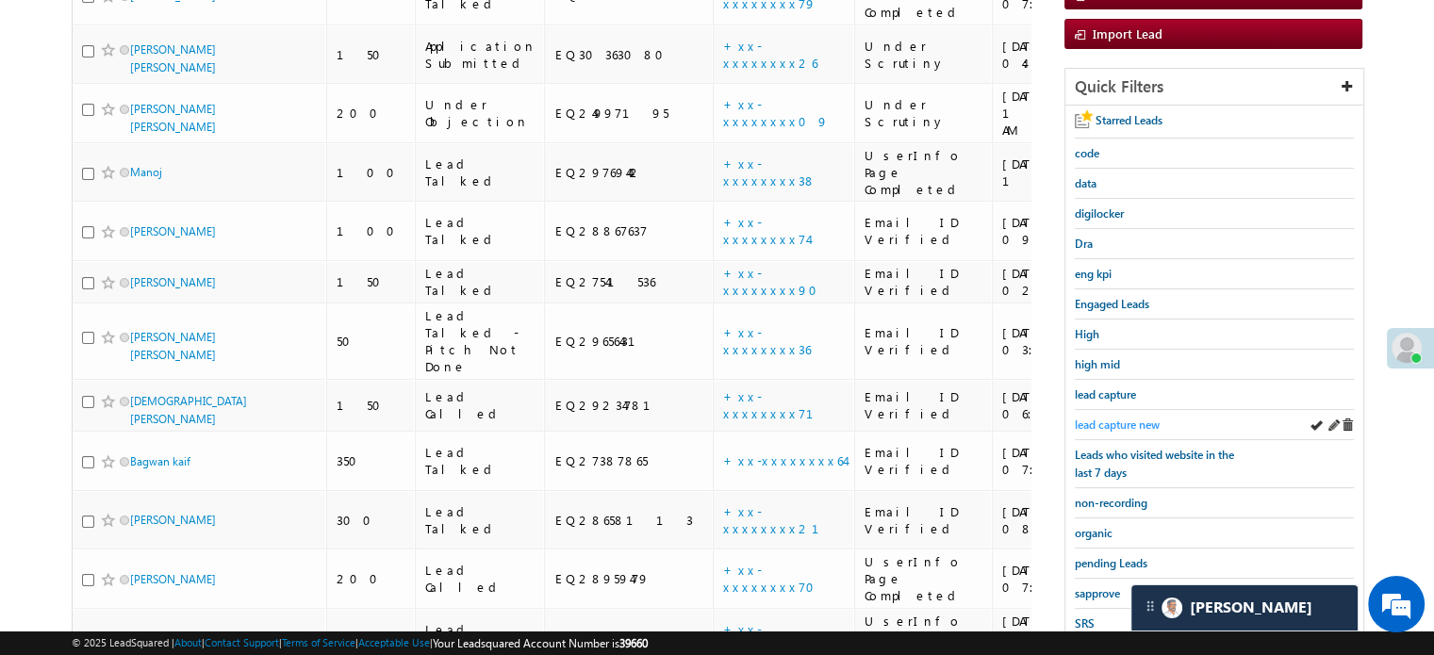
scroll to position [94, 0]
